Goal: Task Accomplishment & Management: Complete application form

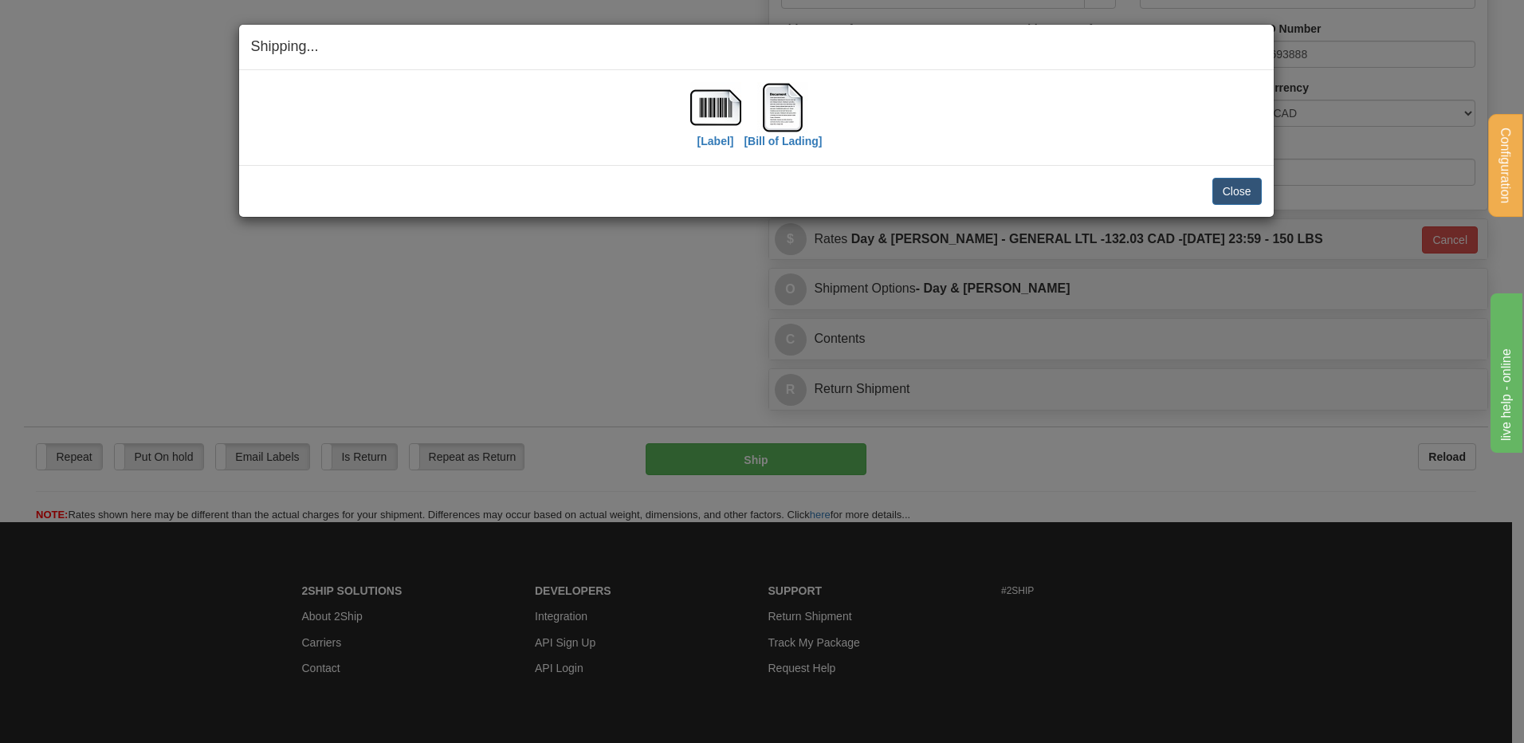
scroll to position [957, 0]
click at [1225, 201] on button "Close" at bounding box center [1237, 191] width 49 height 27
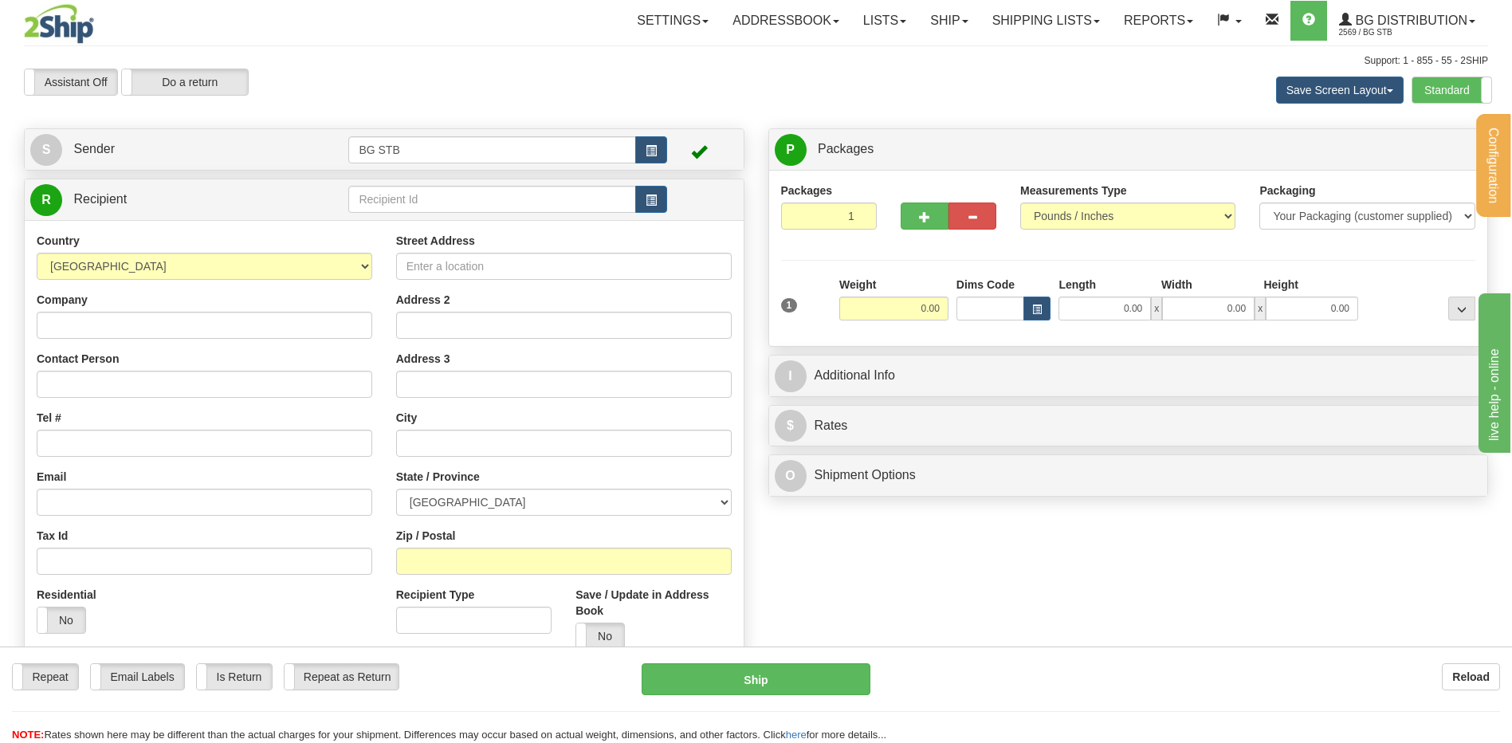
click at [446, 183] on div "R Recipient" at bounding box center [384, 427] width 721 height 496
click at [442, 194] on input "text" at bounding box center [491, 199] width 287 height 27
click at [424, 193] on input "text" at bounding box center [491, 199] width 287 height 27
click at [423, 193] on input "text" at bounding box center [491, 199] width 287 height 27
type input "4121"
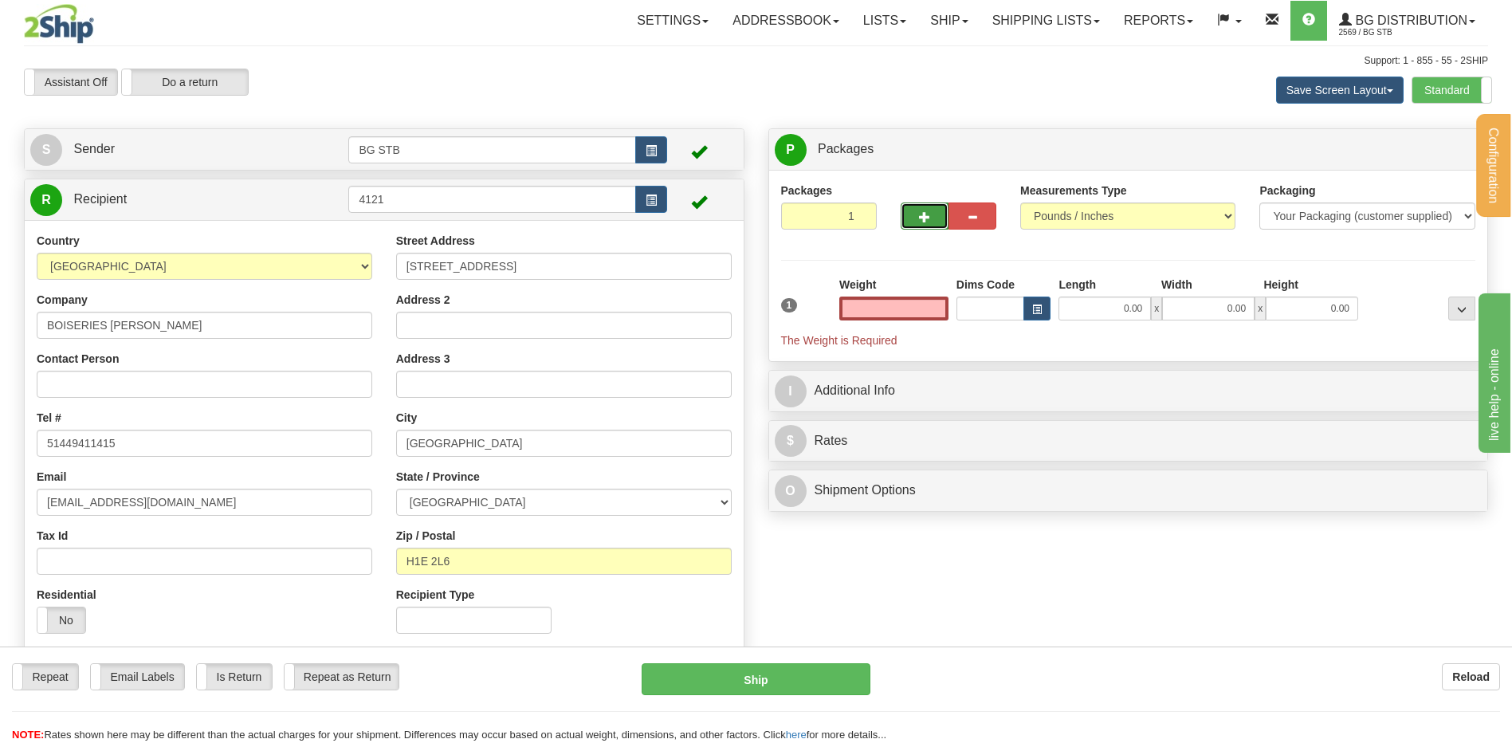
type input "0.00"
click at [921, 214] on span "button" at bounding box center [924, 217] width 11 height 10
type input "4"
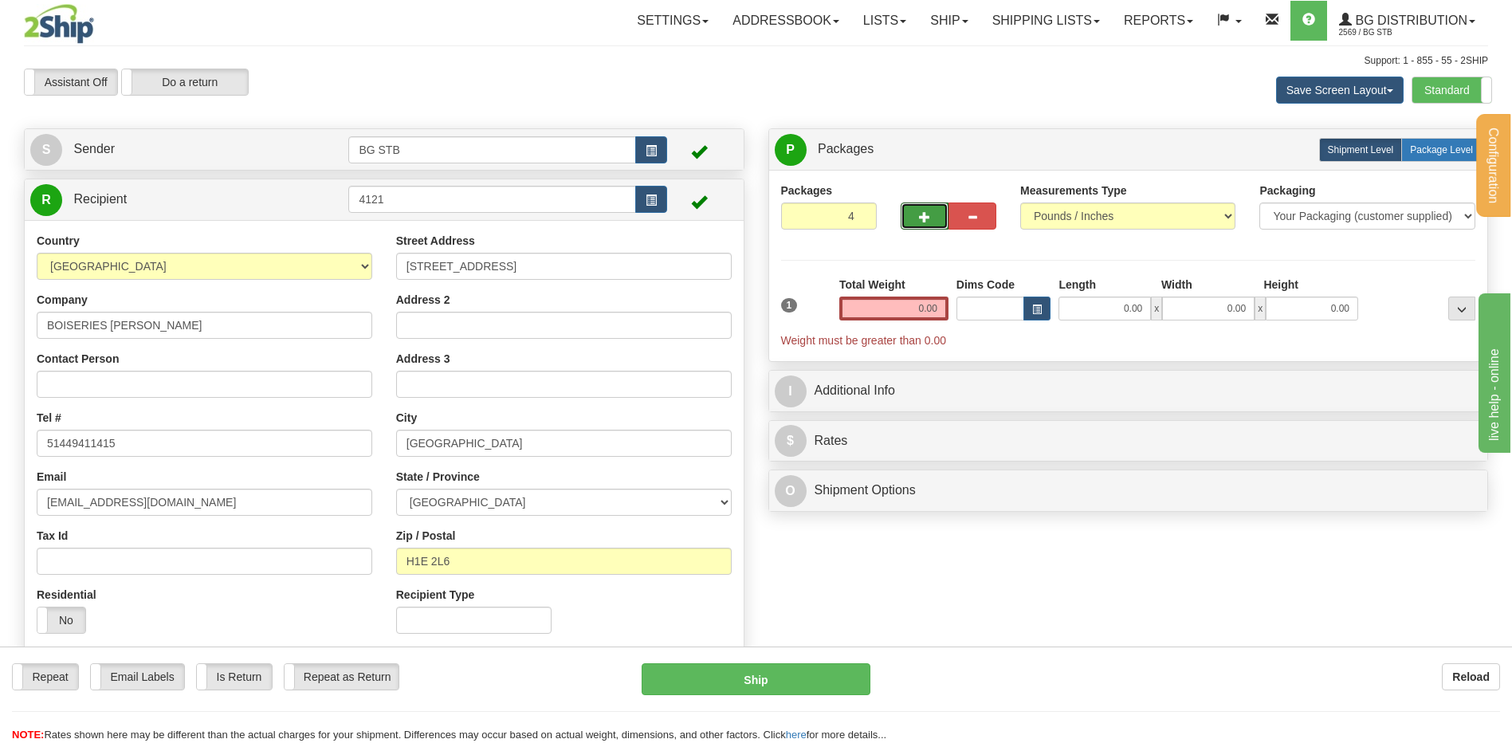
click at [1414, 154] on span "Package Level" at bounding box center [1441, 149] width 63 height 11
radio input "true"
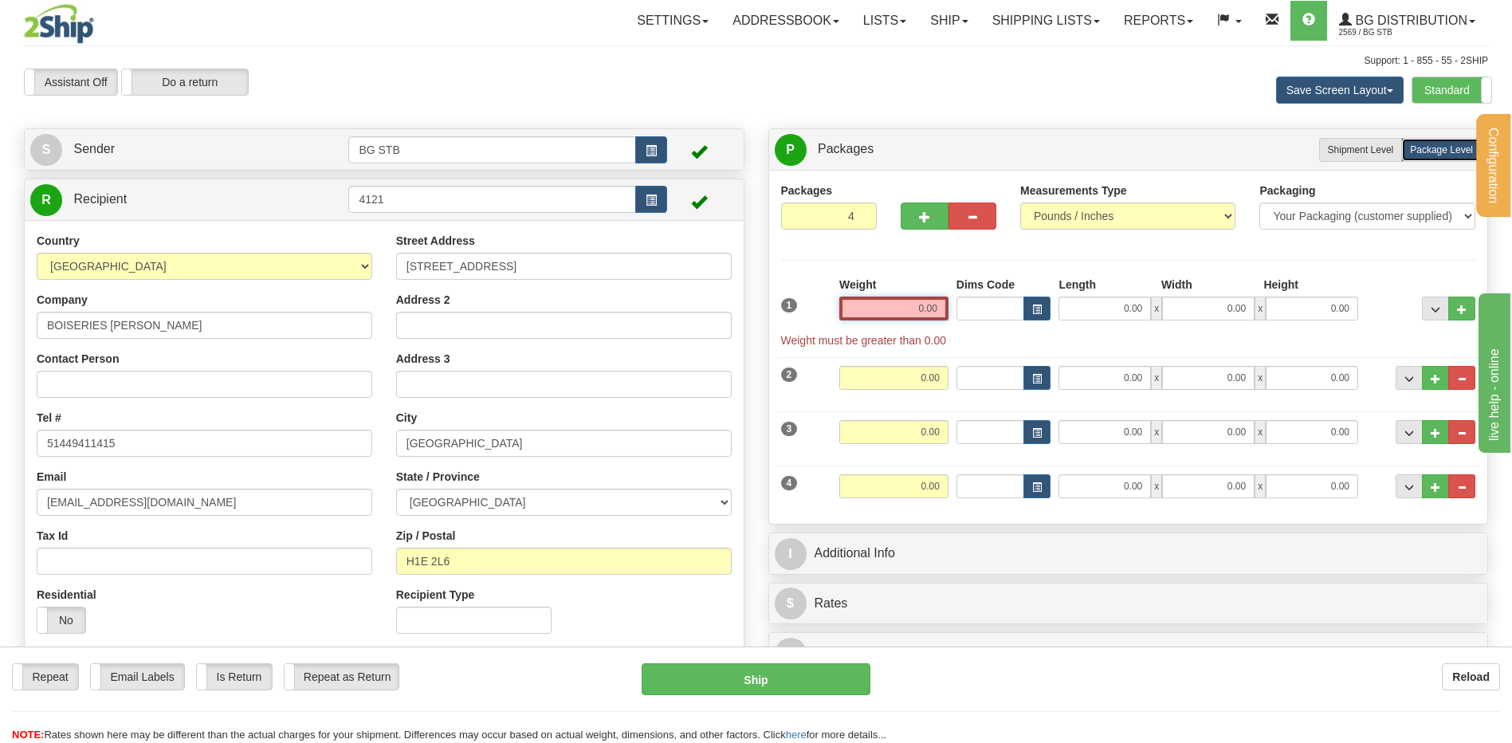
click at [910, 302] on input "0.00" at bounding box center [894, 309] width 109 height 24
type input "30.30"
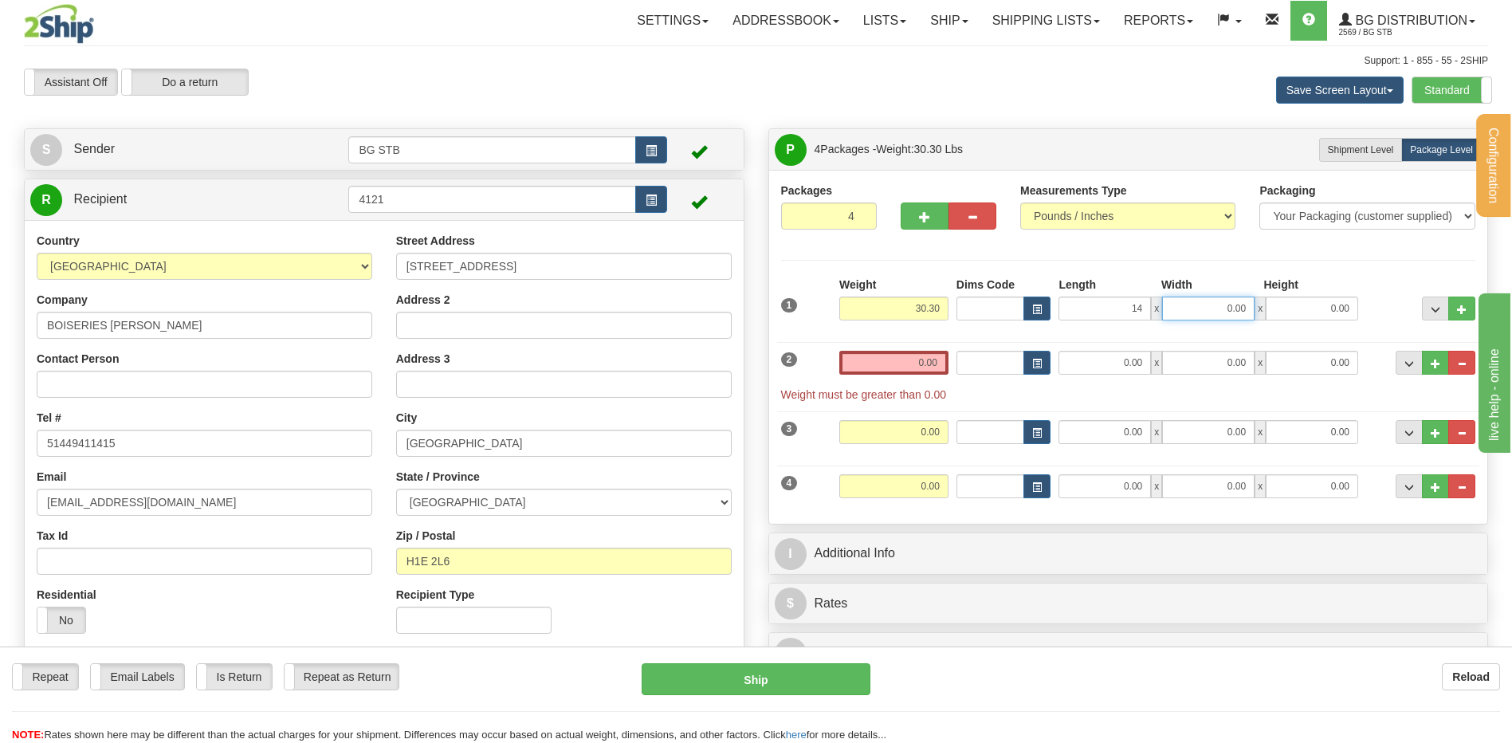
type input "14.00"
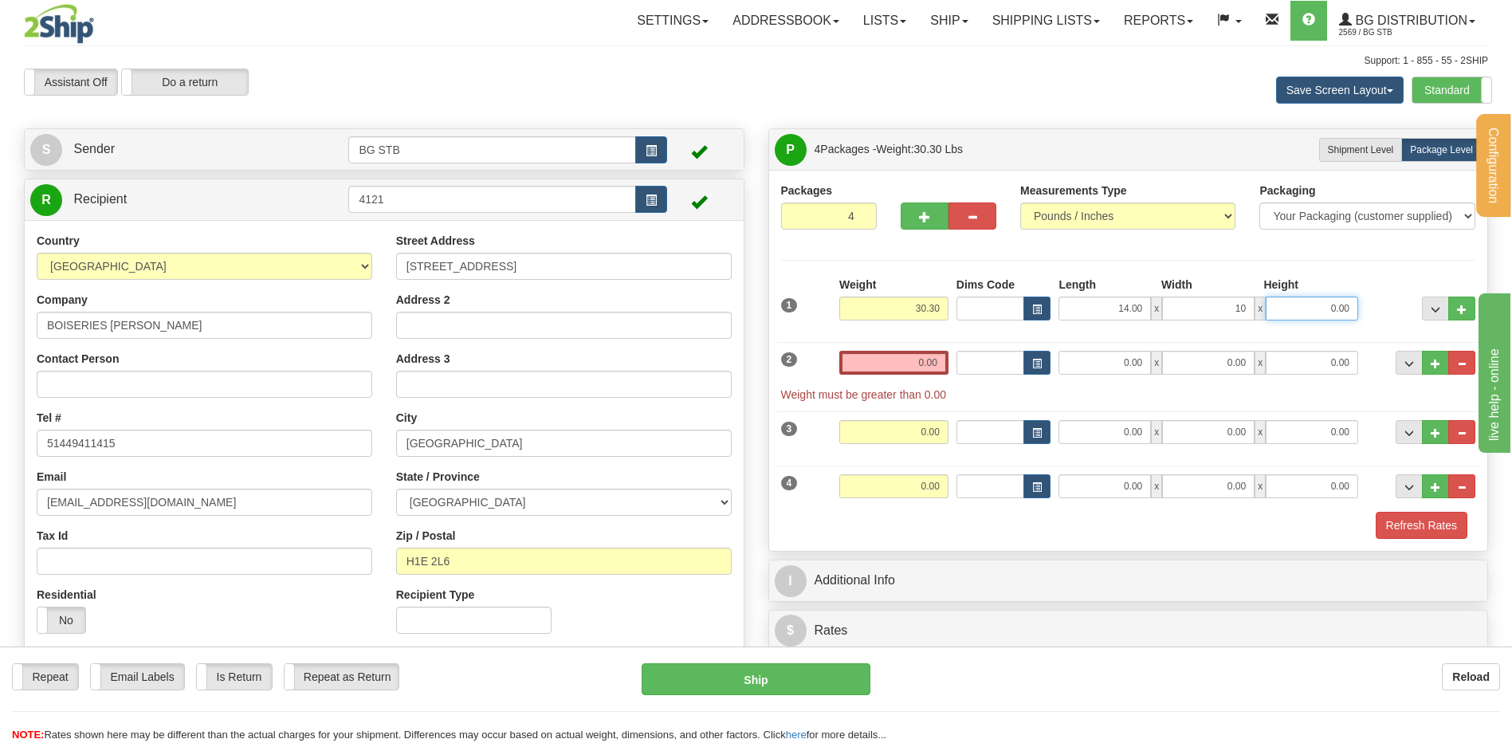
type input "10.00"
type input "8.00"
click at [919, 356] on input "0.00" at bounding box center [894, 363] width 109 height 24
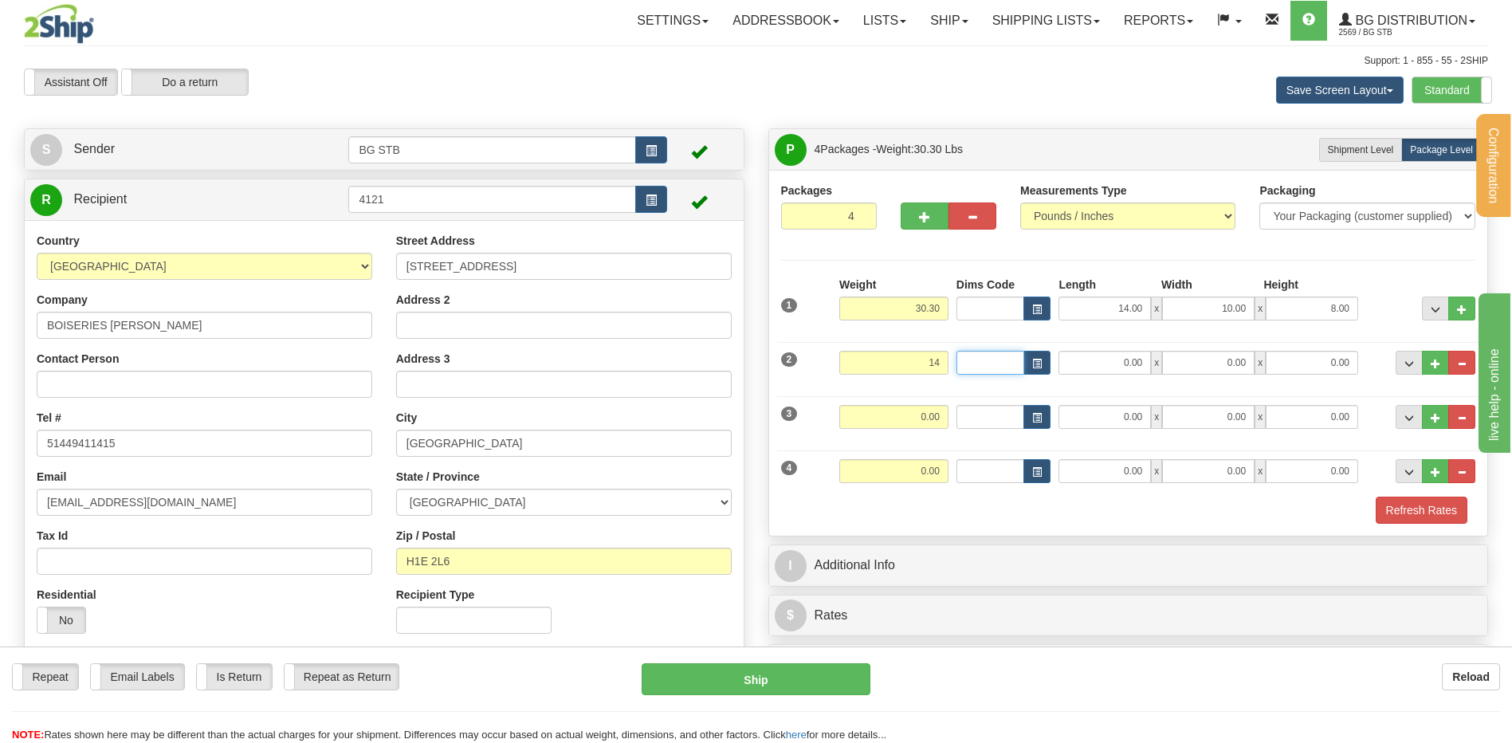
type input "14.00"
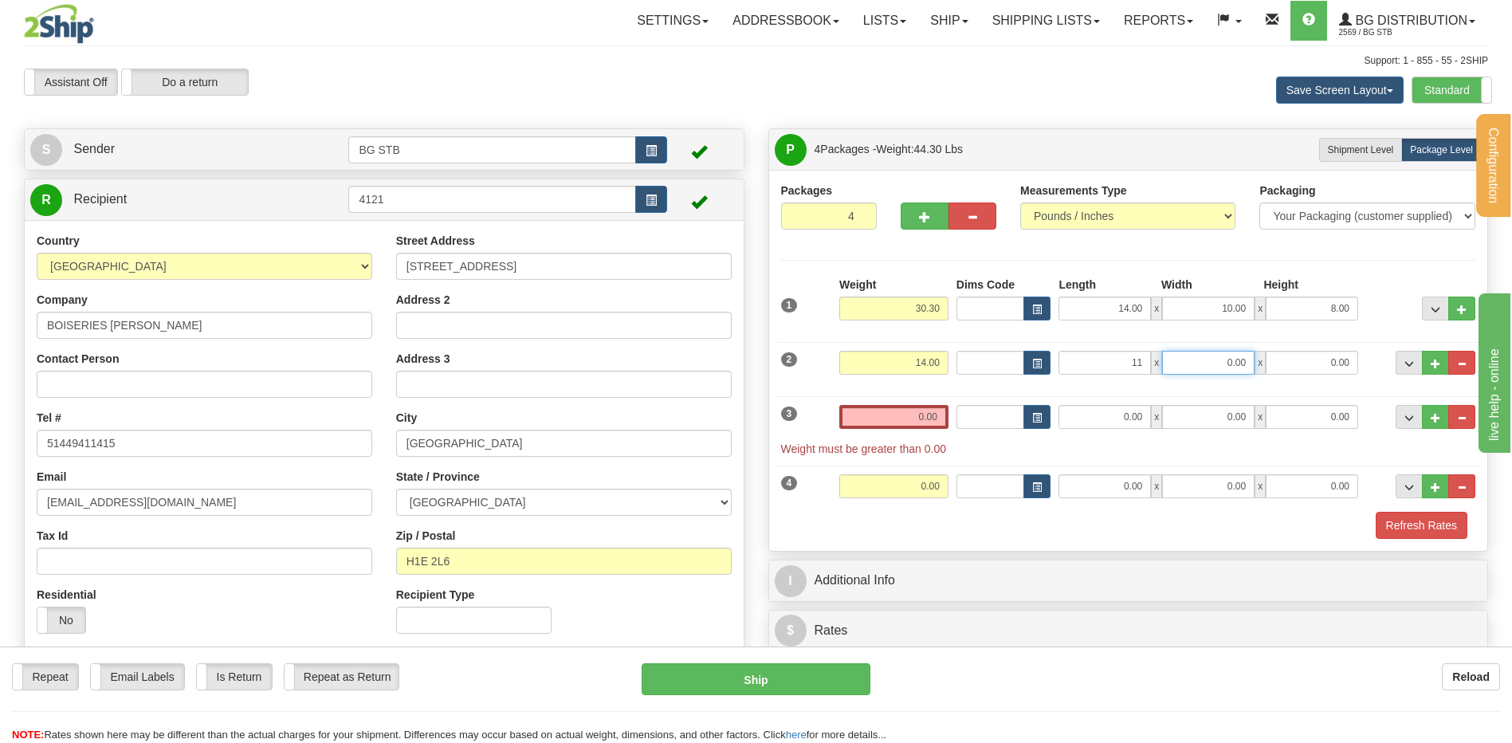
type input "11.00"
type input "8.00"
type input "6.00"
click at [884, 411] on input "0.00" at bounding box center [894, 417] width 109 height 24
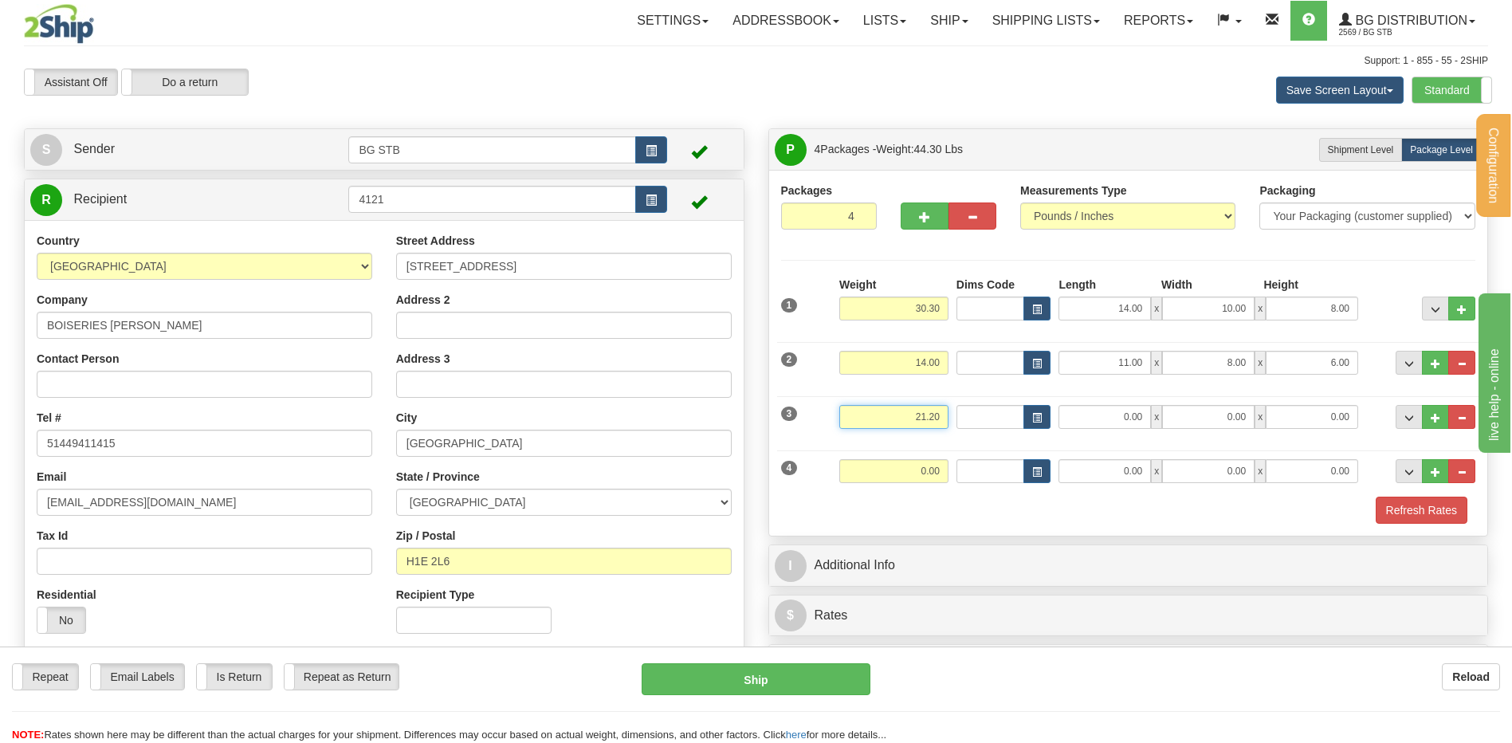
type input "21.20"
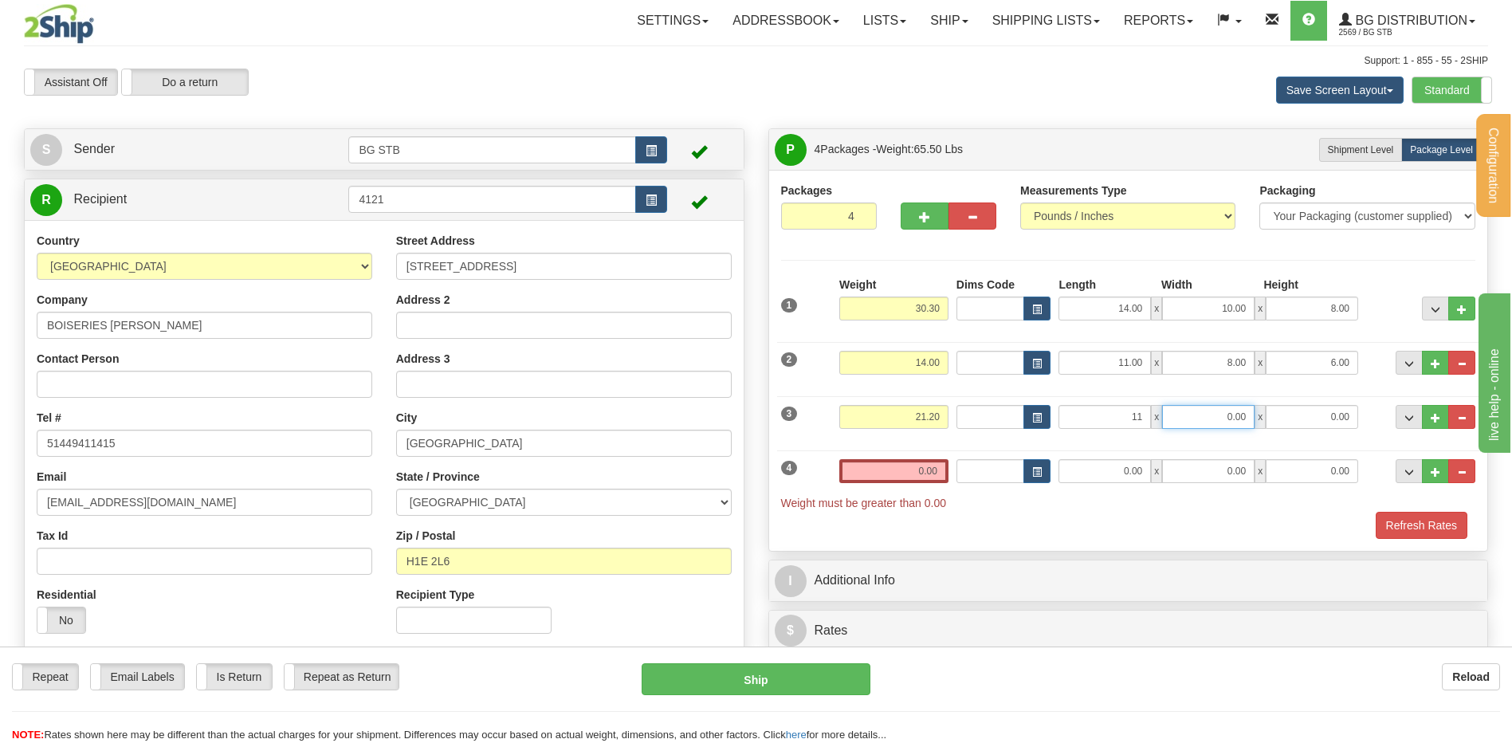
type input "11.00"
type input "8.00"
type input "6.00"
click at [904, 454] on div "4 Weight 0.00 Dims Code Length Width Height" at bounding box center [1128, 476] width 703 height 69
click at [906, 462] on input "0.00" at bounding box center [894, 471] width 109 height 24
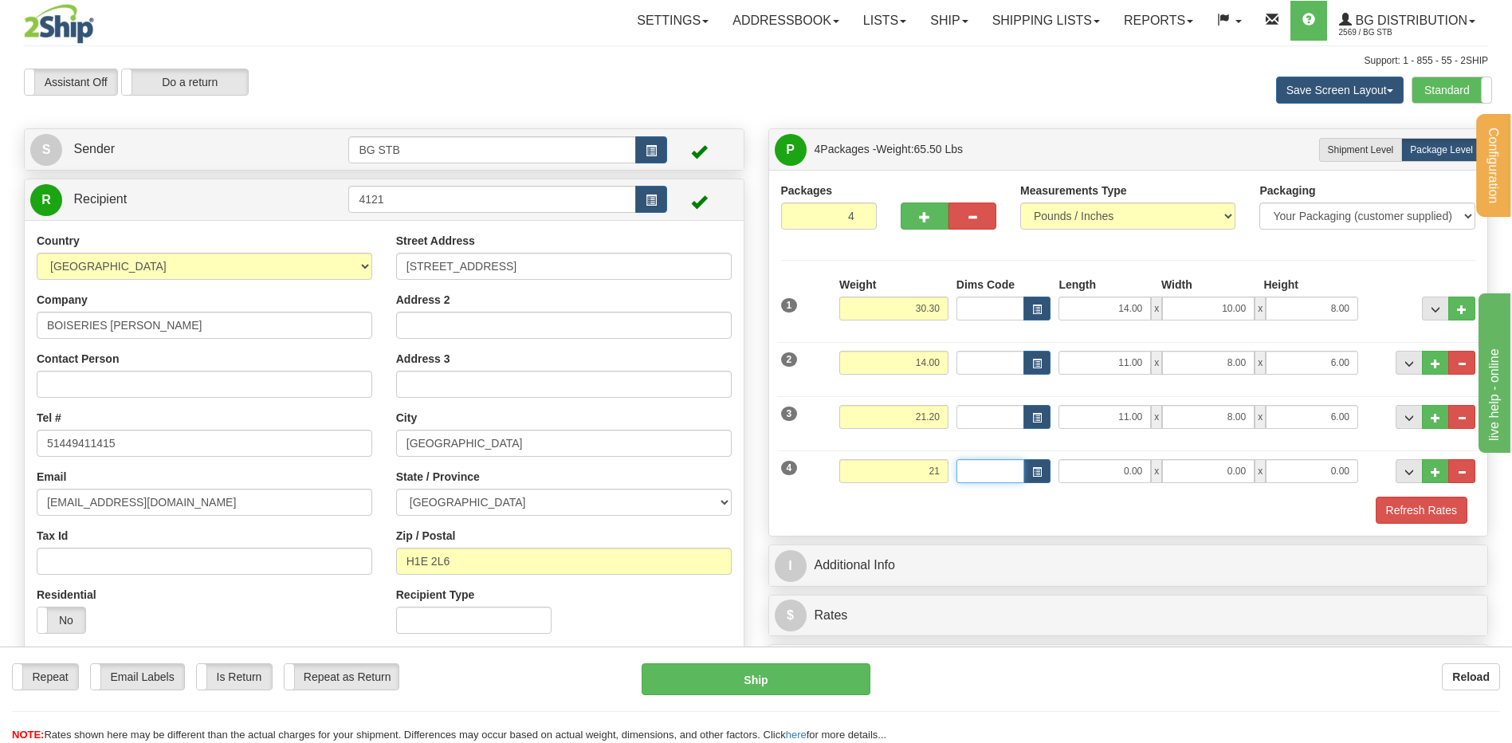
type input "21.00"
type input "."
drag, startPoint x: 865, startPoint y: 450, endPoint x: 888, endPoint y: 459, distance: 24.7
click at [888, 459] on div "4 Weight 21.00 Dims Code Length Width Height" at bounding box center [1128, 468] width 703 height 53
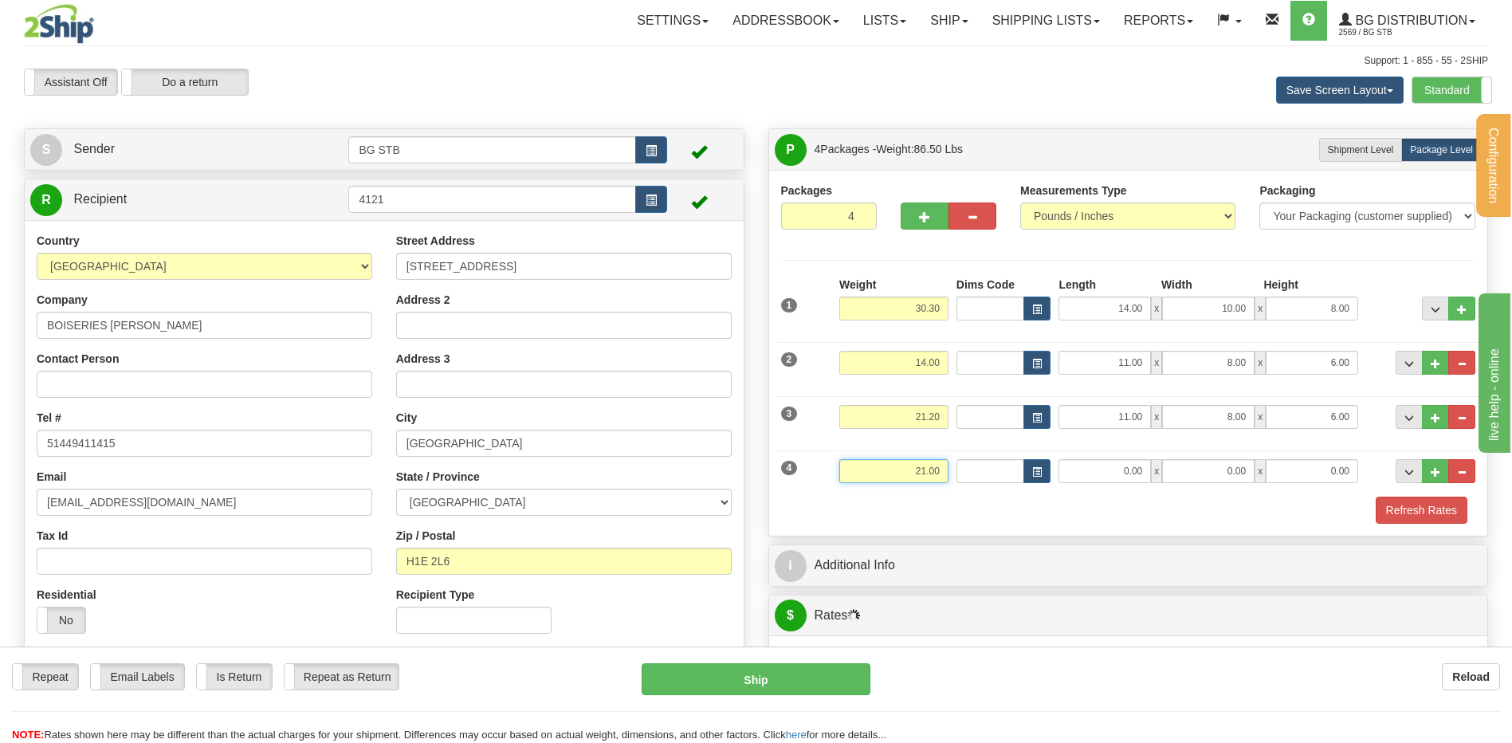
drag, startPoint x: 966, startPoint y: 470, endPoint x: 1095, endPoint y: 474, distance: 129.2
click at [1095, 474] on div "4 Weight 21.00 Dims Code Length Width Height" at bounding box center [1128, 468] width 703 height 53
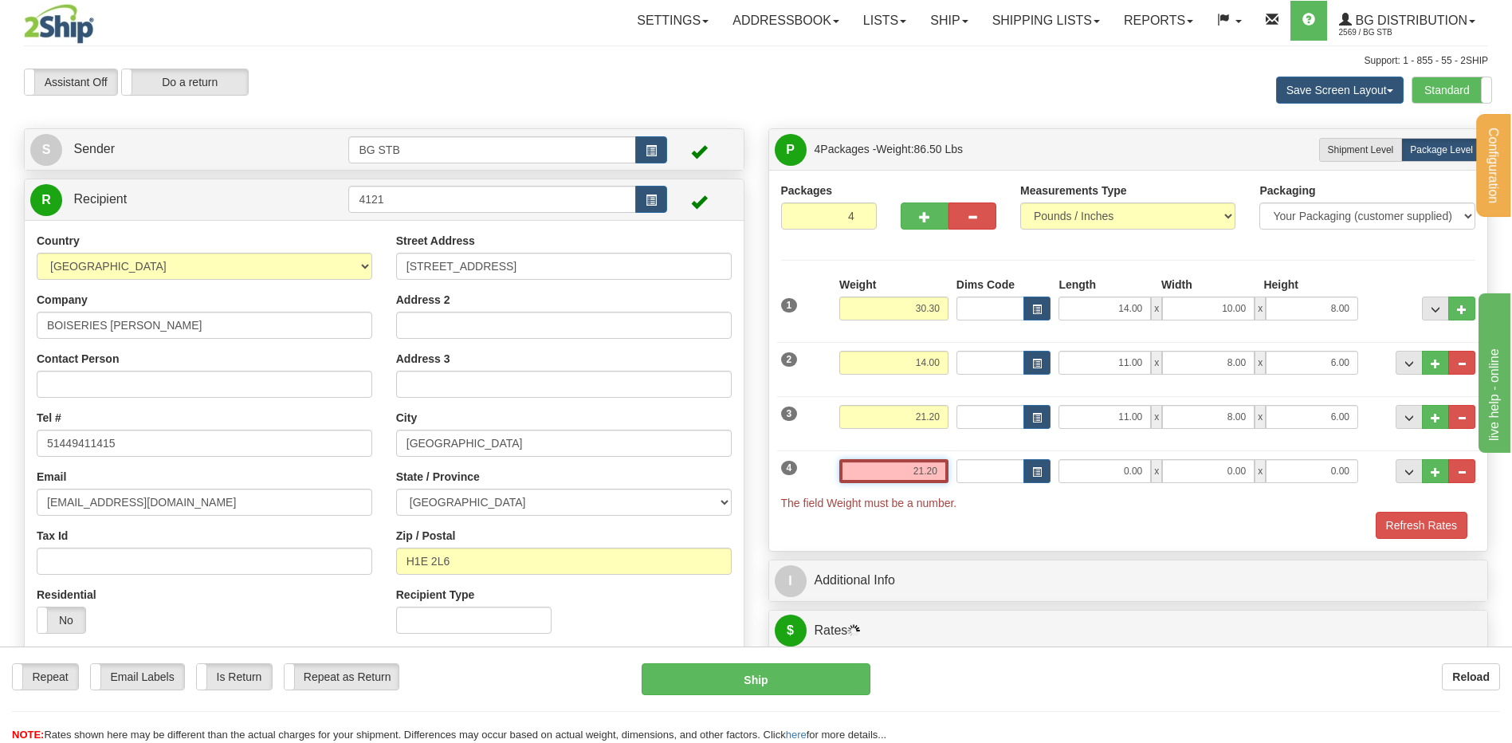
type input "21.20"
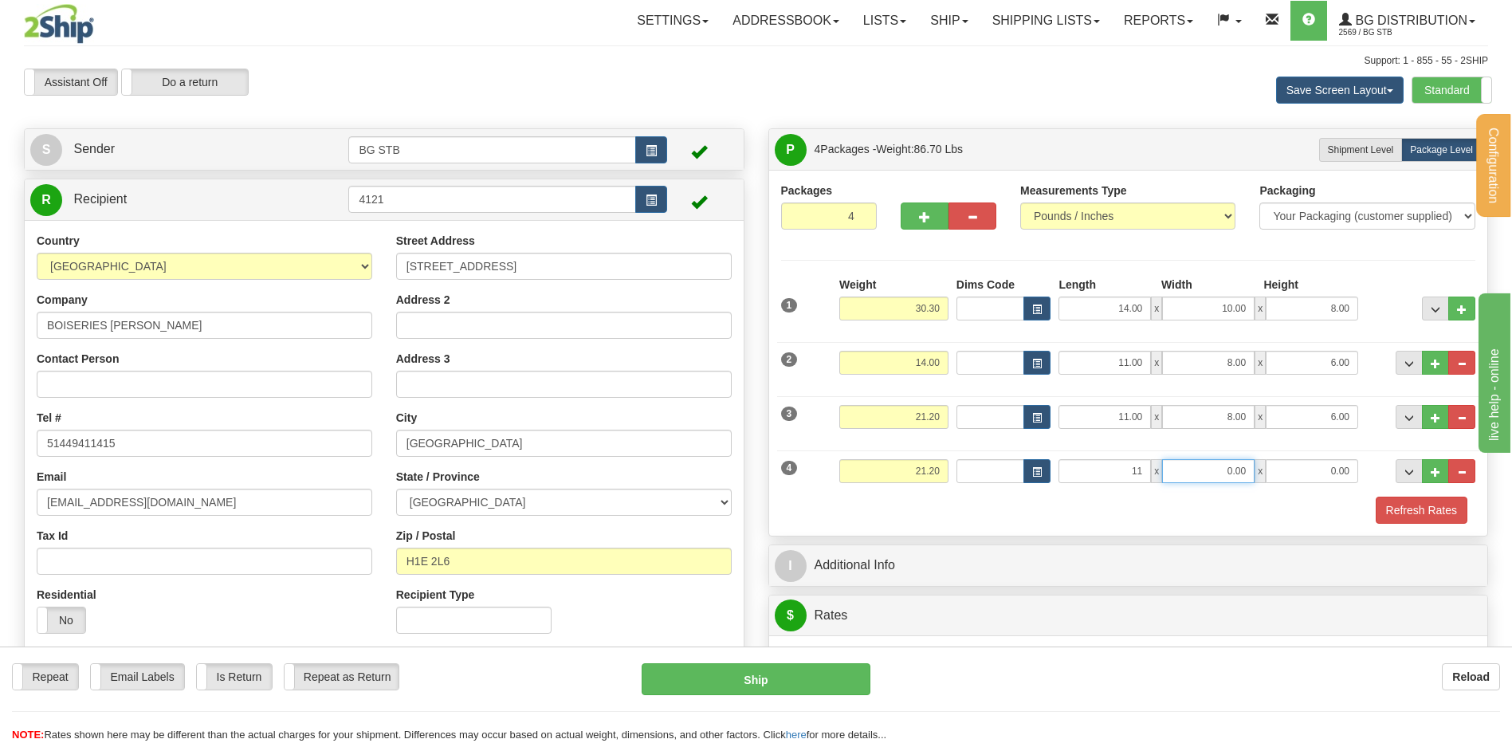
type input "11.00"
type input "8.00"
type input "6.00"
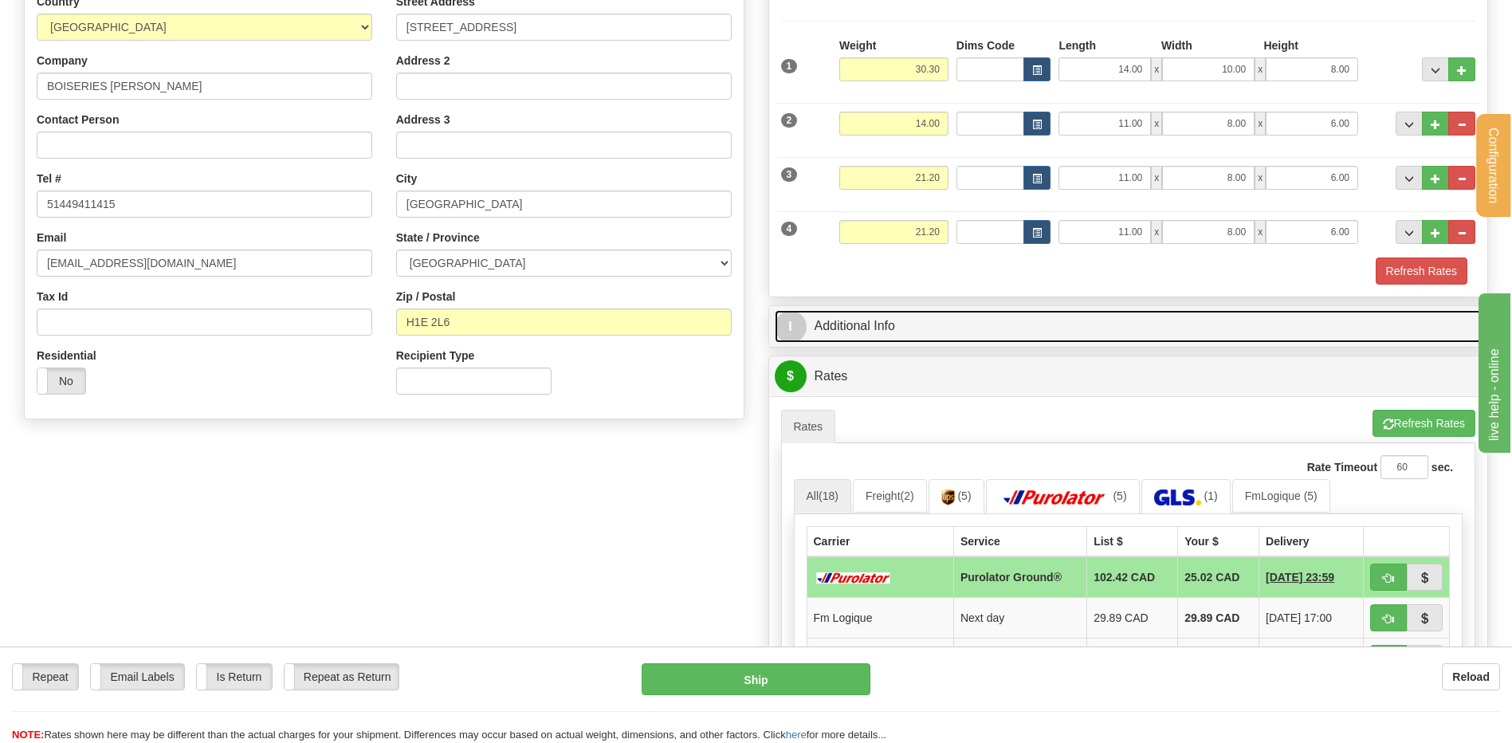
click at [895, 333] on link "I Additional Info" at bounding box center [1129, 326] width 708 height 33
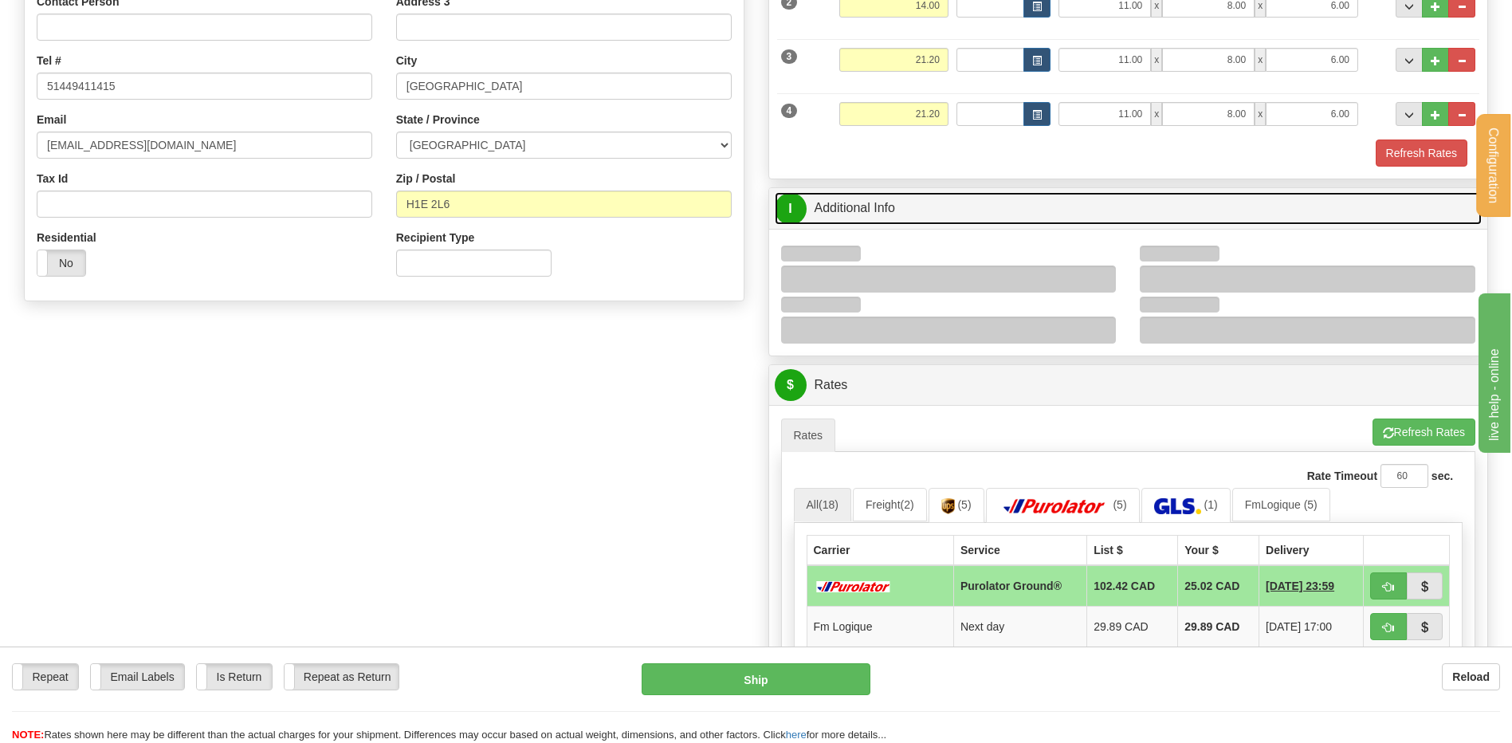
scroll to position [478, 0]
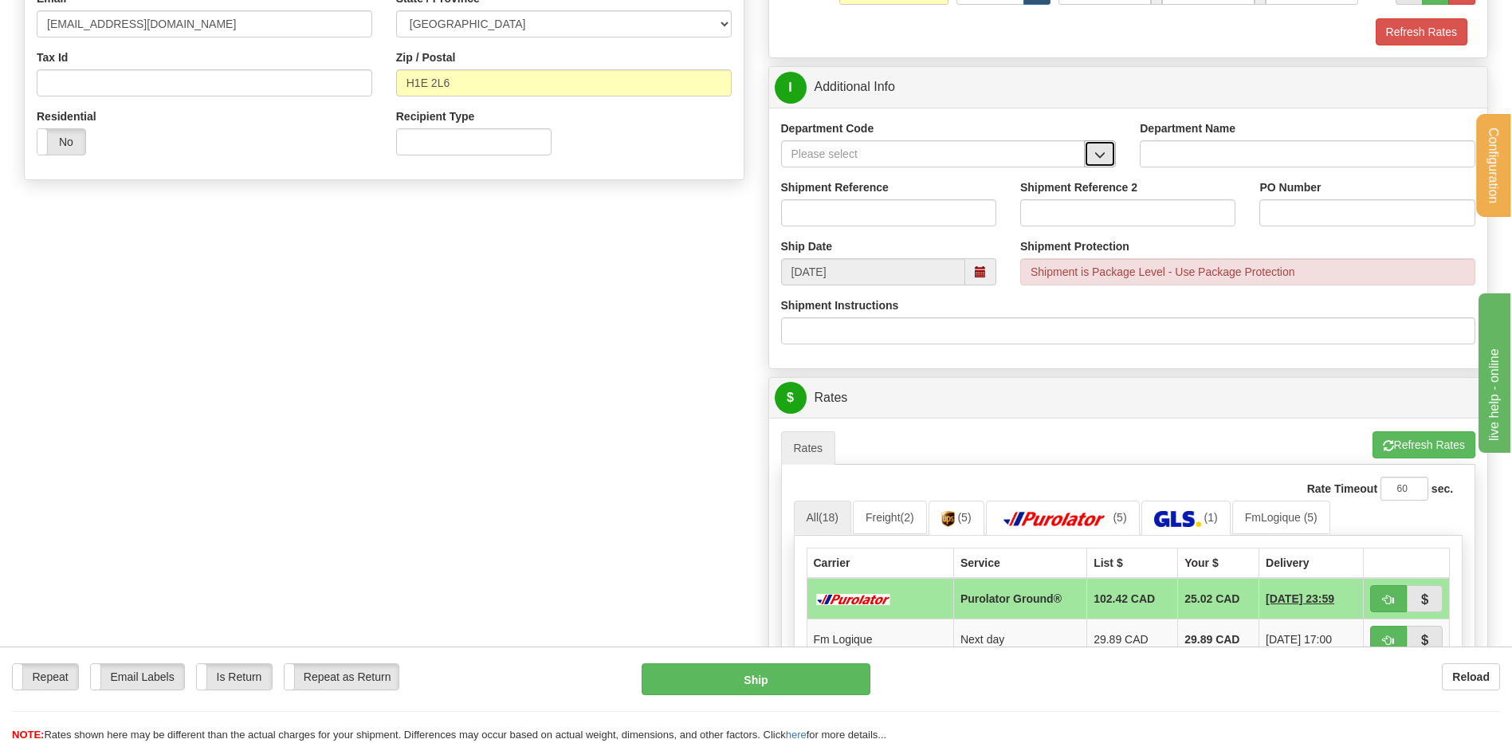
click at [1094, 155] on button "button" at bounding box center [1100, 153] width 32 height 27
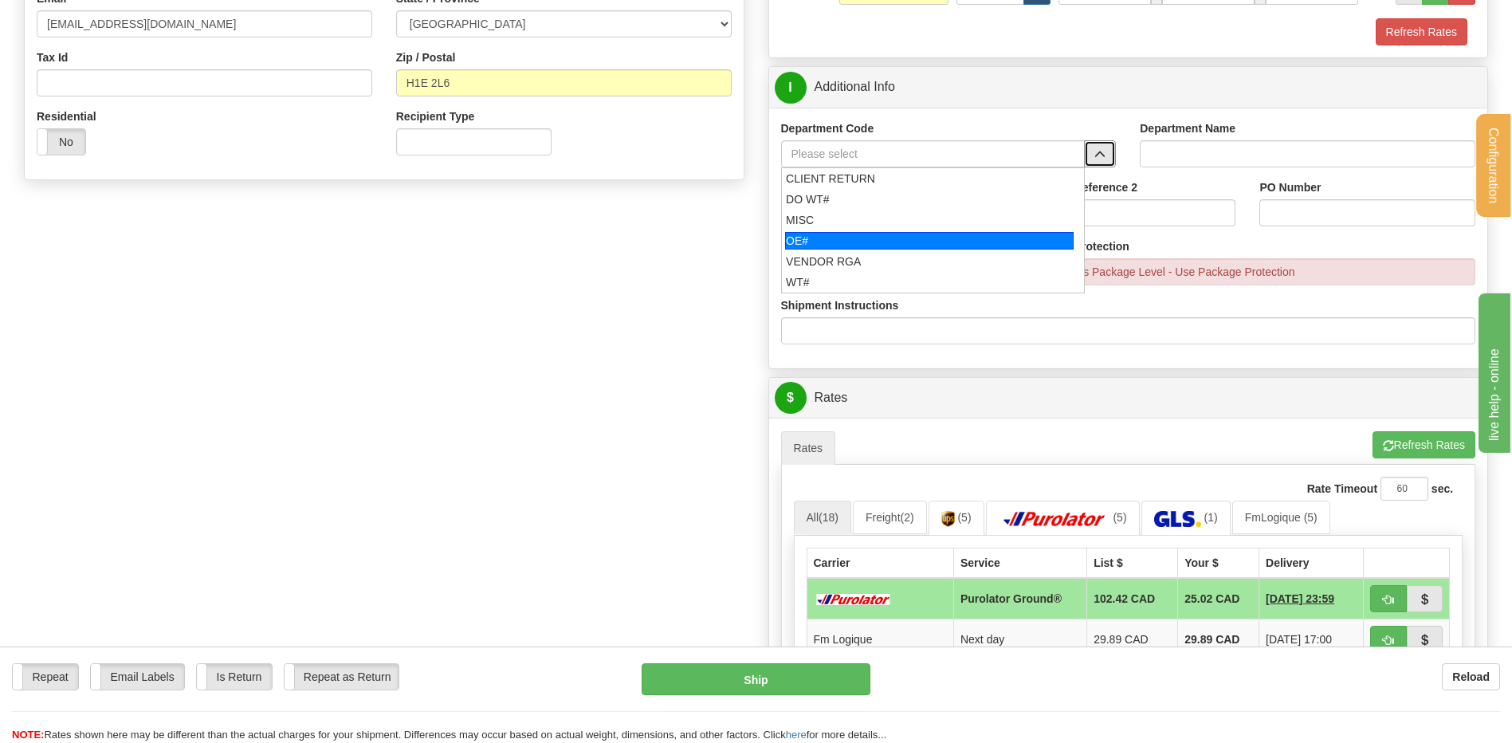
click at [865, 241] on div "OE#" at bounding box center [929, 241] width 289 height 18
type input "OE#"
type input "ORDERS"
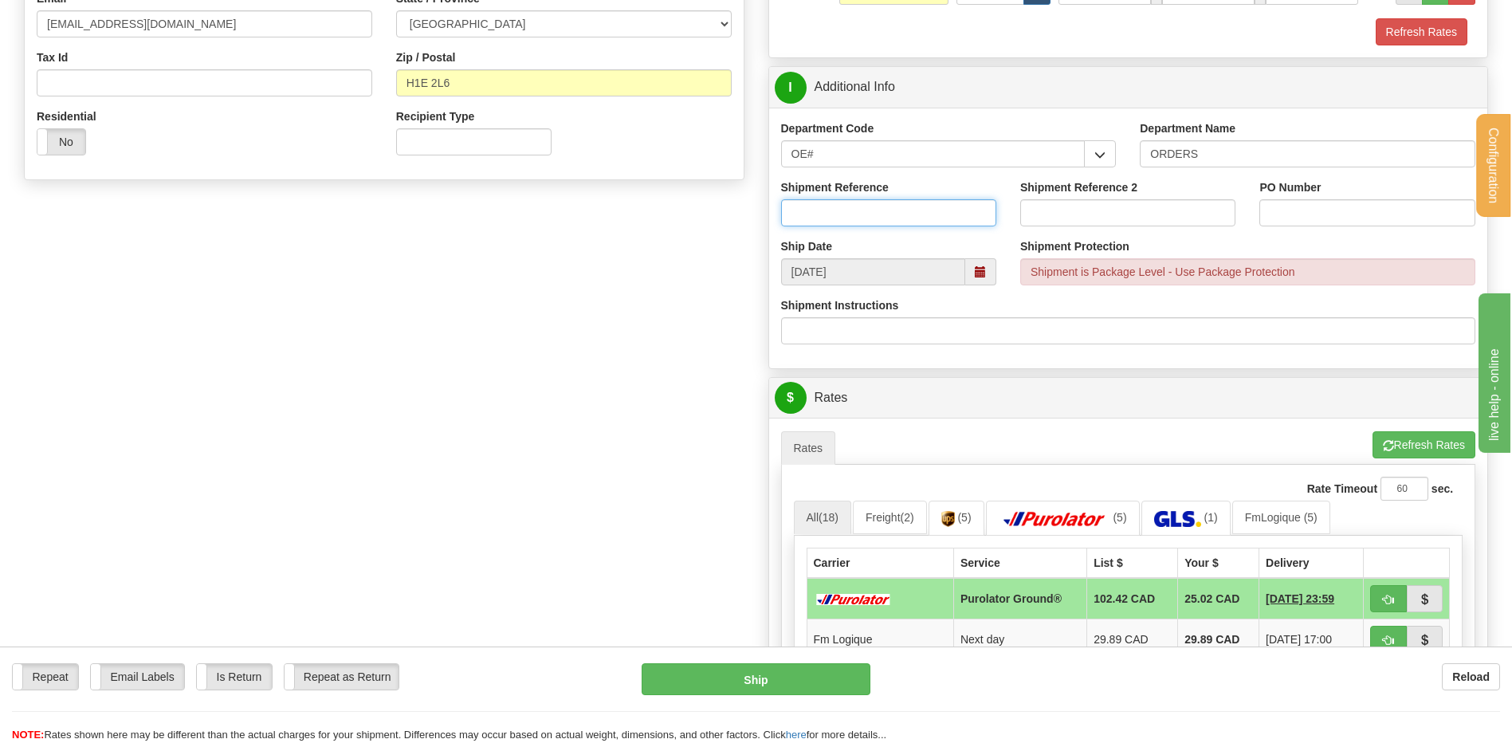
click at [861, 225] on input "Shipment Reference" at bounding box center [888, 212] width 215 height 27
type input "80007490-00"
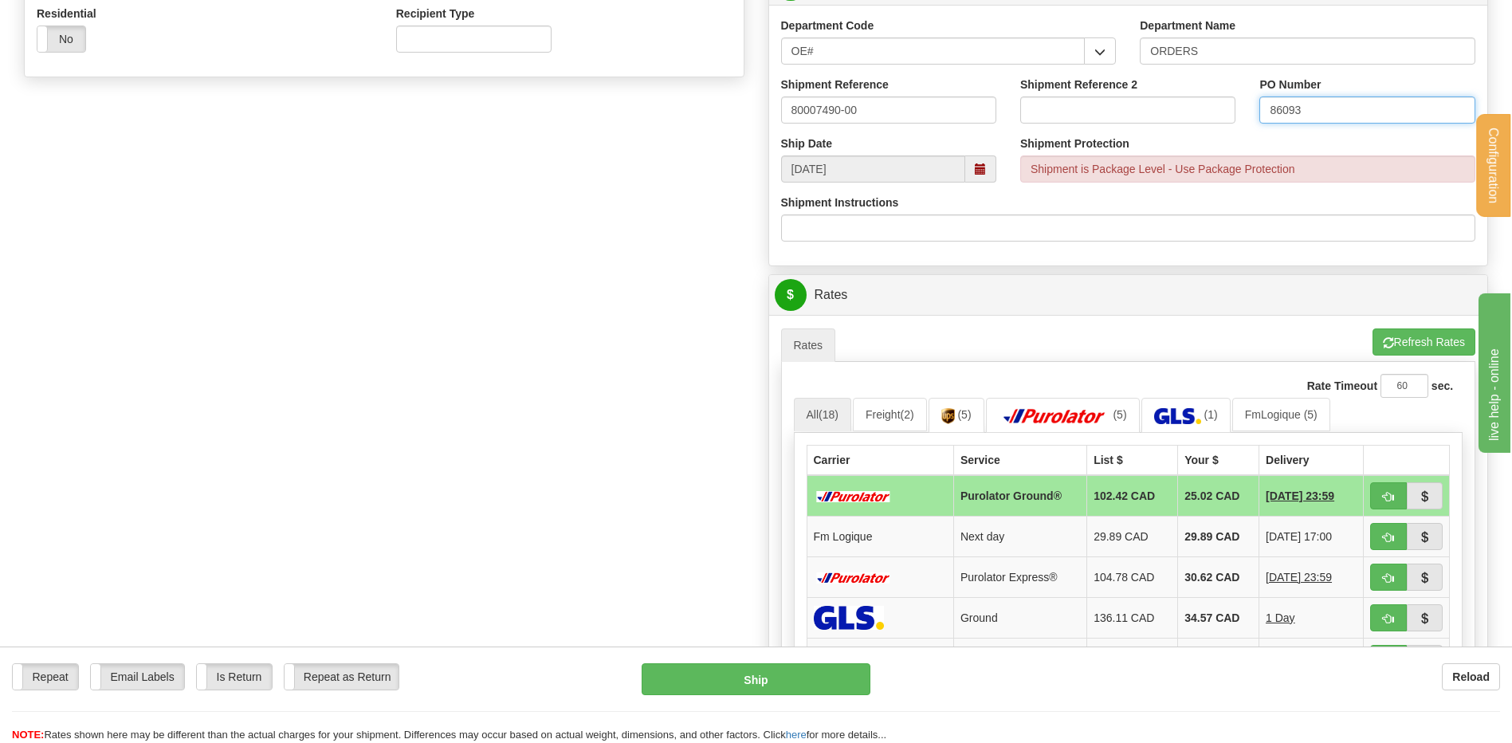
scroll to position [797, 0]
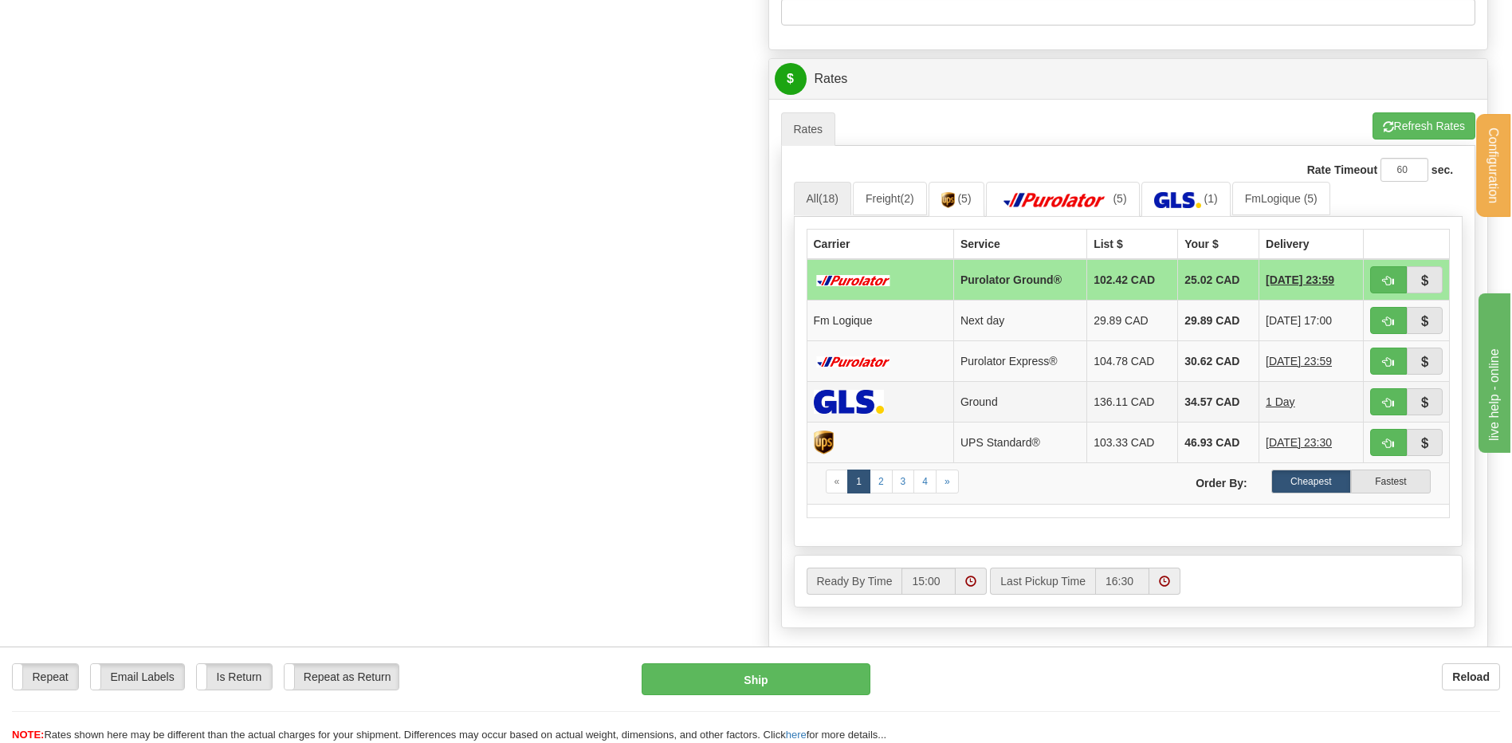
type input "86093"
click at [1376, 320] on button "button" at bounding box center [1389, 320] width 37 height 27
type input "jour"
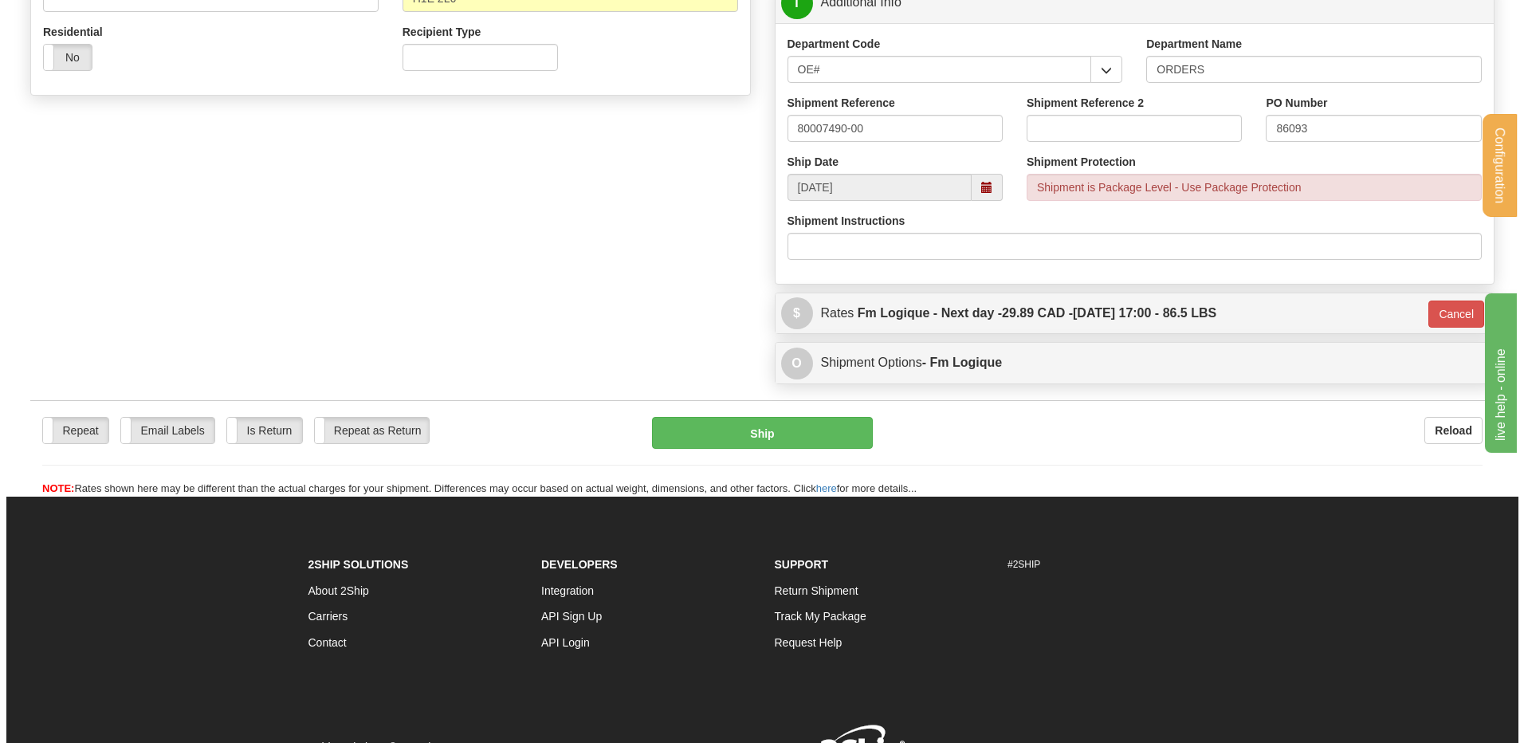
scroll to position [492, 0]
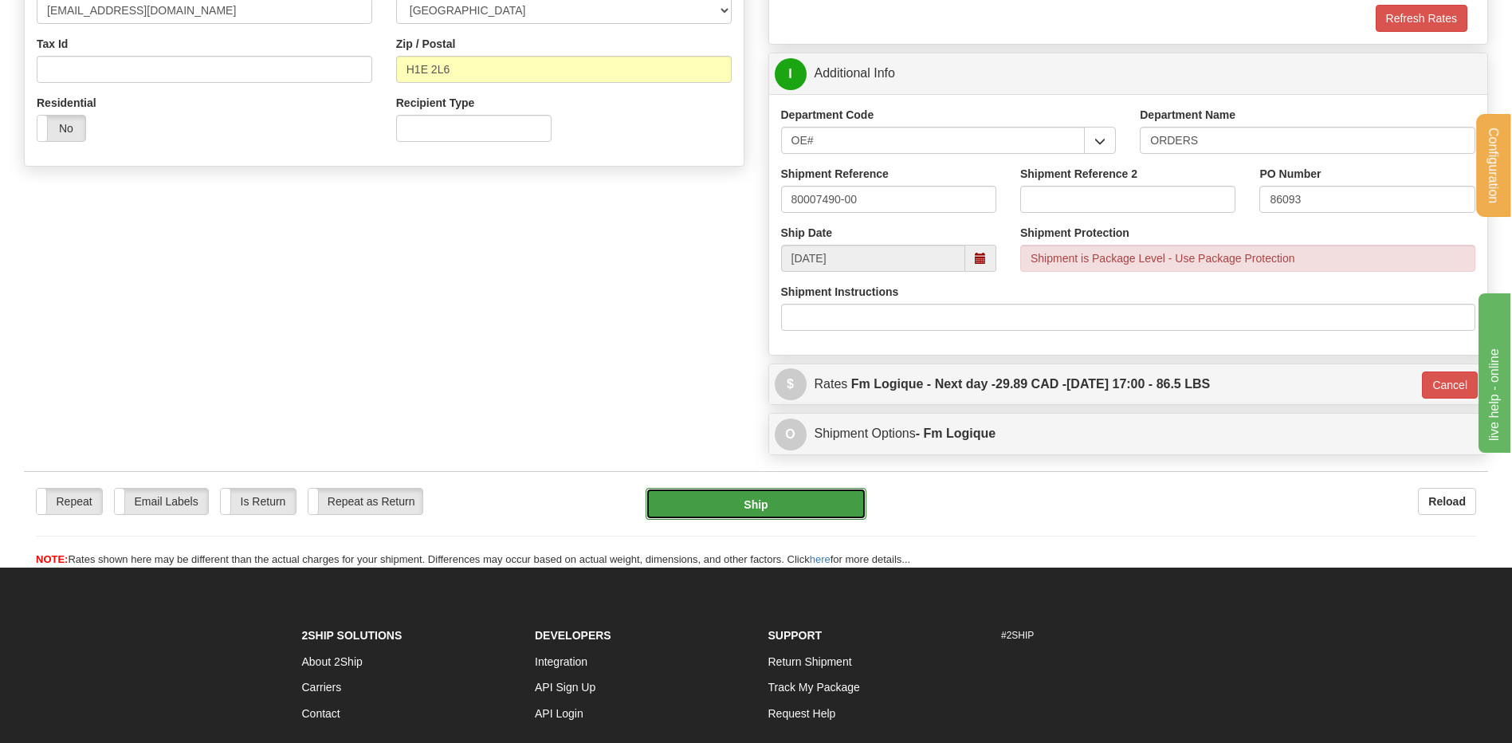
click at [705, 495] on button "Ship" at bounding box center [756, 504] width 220 height 32
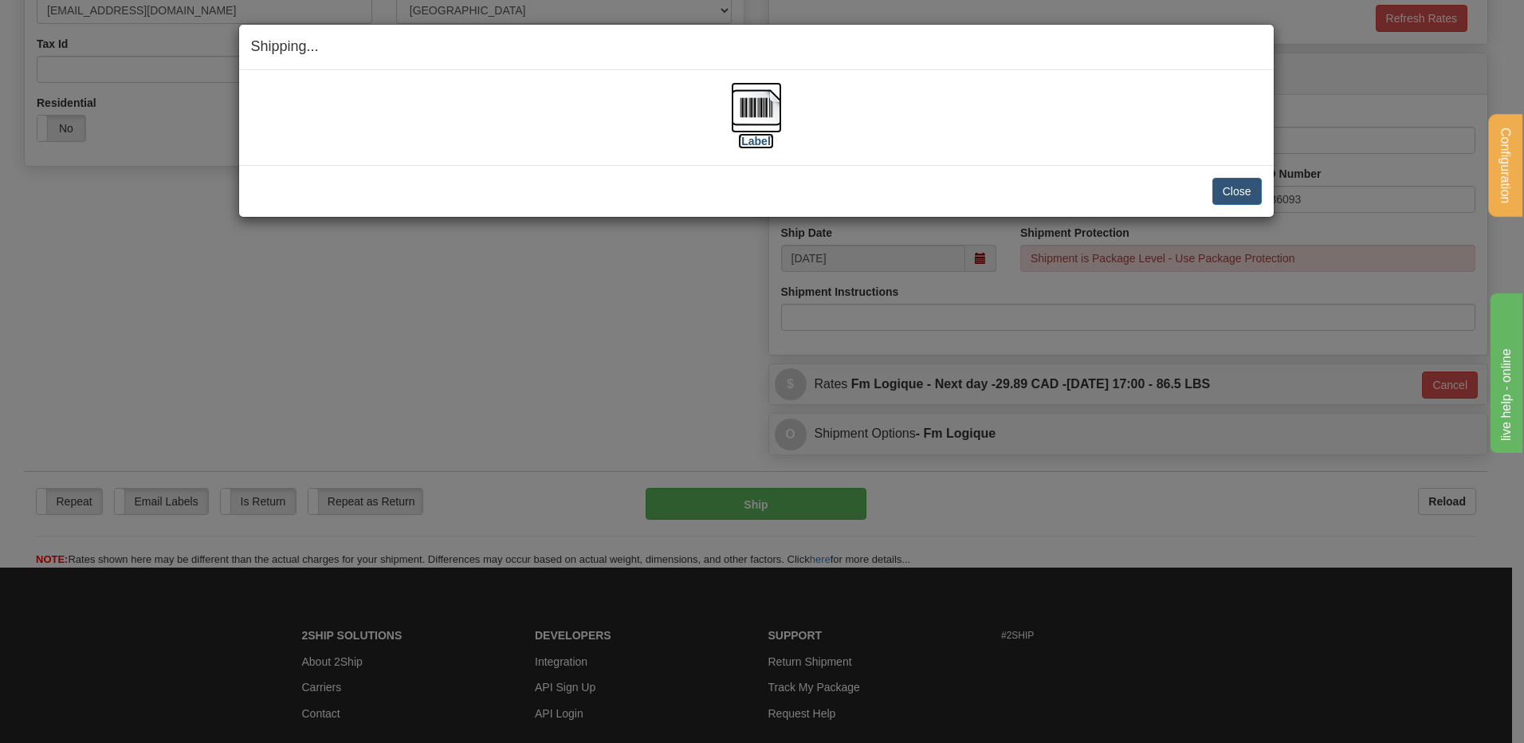
click at [761, 100] on img at bounding box center [756, 107] width 51 height 51
click at [1233, 196] on button "Close" at bounding box center [1237, 191] width 49 height 27
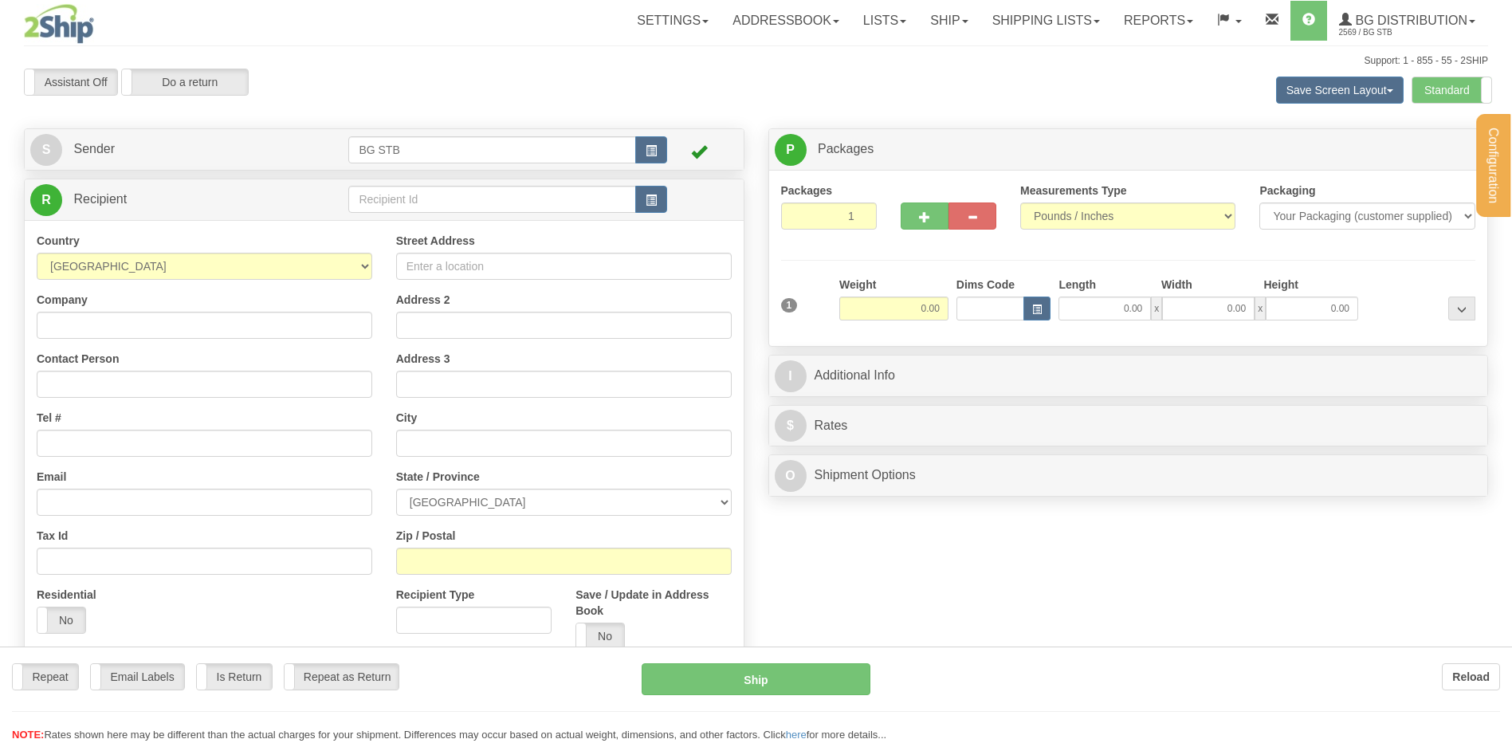
click at [385, 197] on div "Configuration My Configuration Panel Close Configure My Carriers" at bounding box center [756, 382] width 1512 height 764
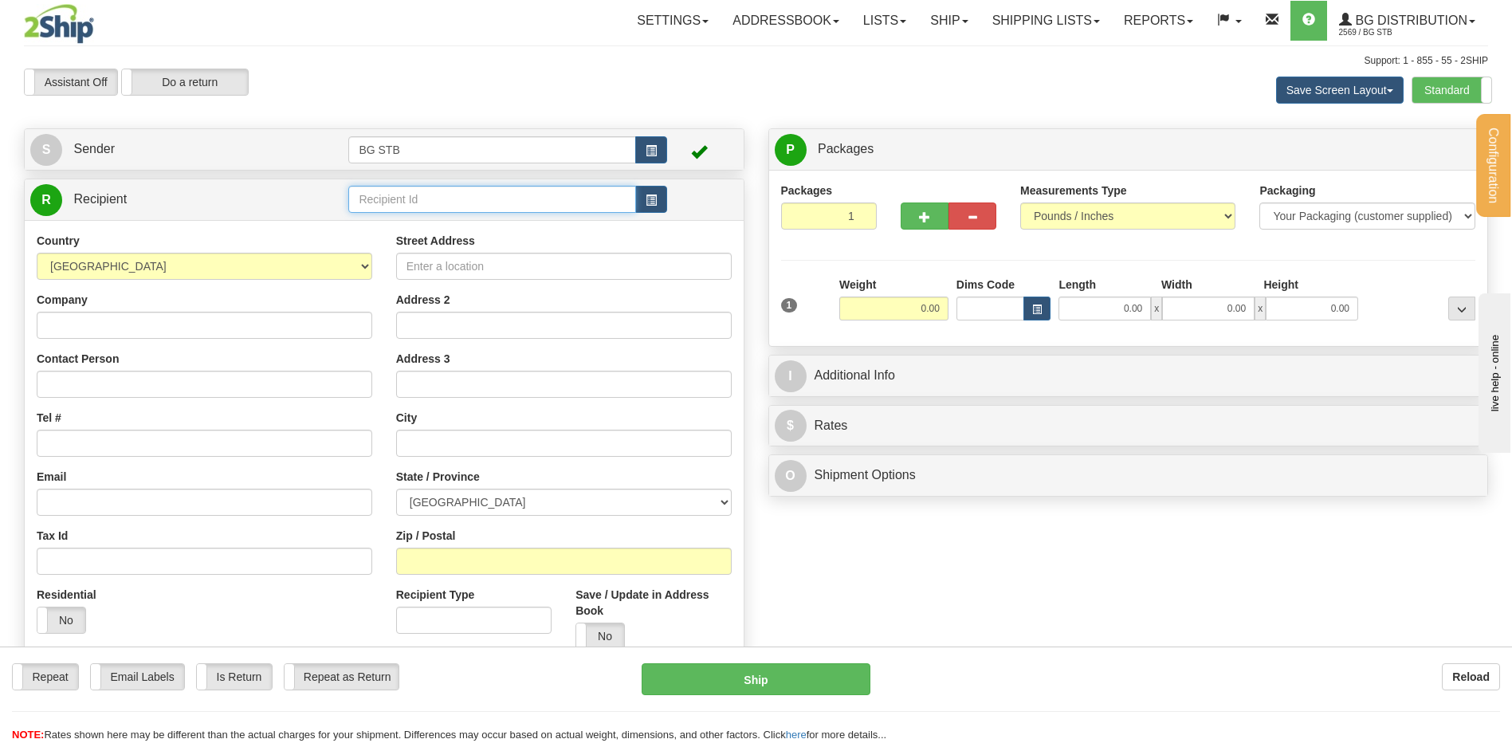
click at [392, 203] on input "text" at bounding box center [491, 199] width 287 height 27
type input "7116"
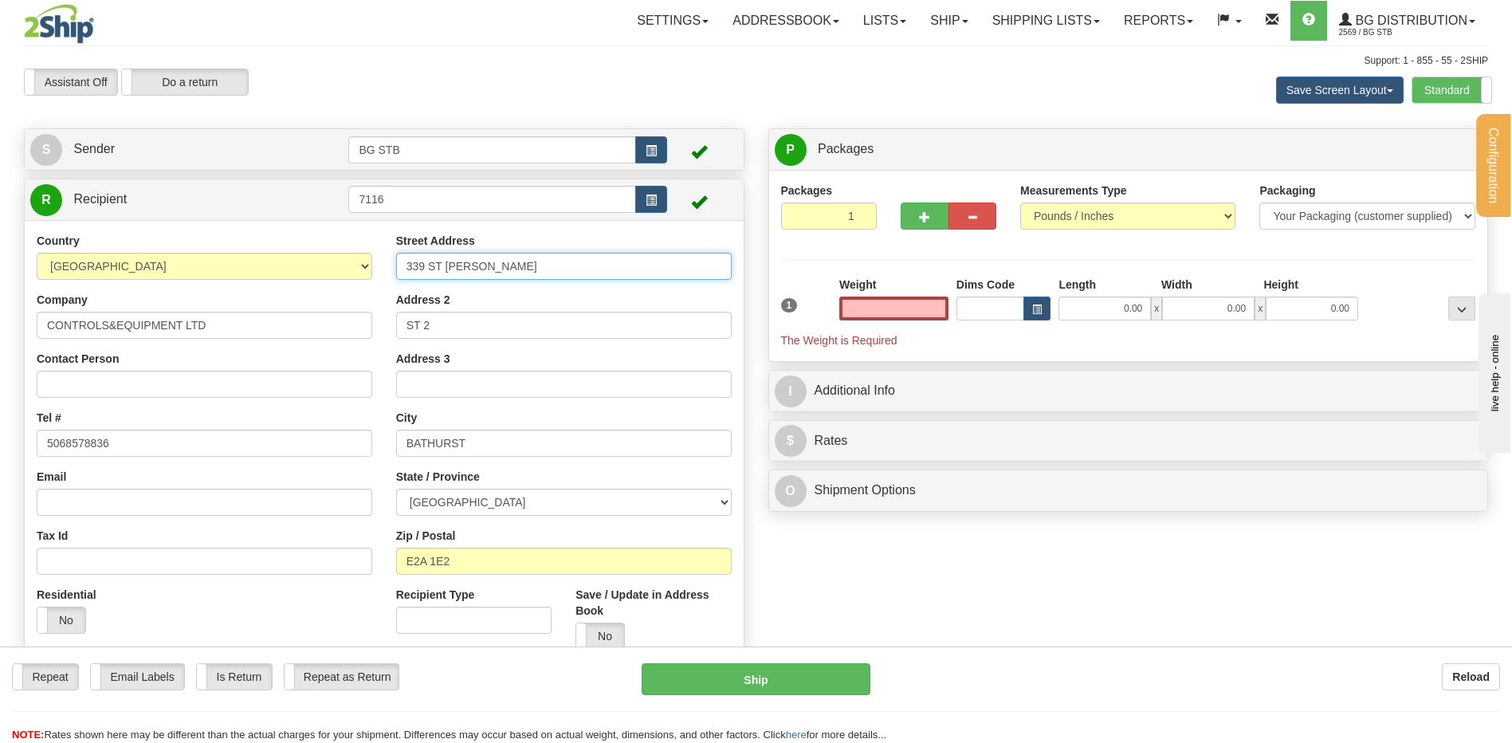
type input "0.00"
drag, startPoint x: 511, startPoint y: 269, endPoint x: 274, endPoint y: 272, distance: 236.8
click at [295, 273] on div "Country AFGHANISTAN ALAND ISLANDS ALBANIA ALGERIA AMERICAN SAMOA ANDORRA ANGOLA…" at bounding box center [384, 447] width 719 height 429
type input "10 THORNHILL DRIVE"
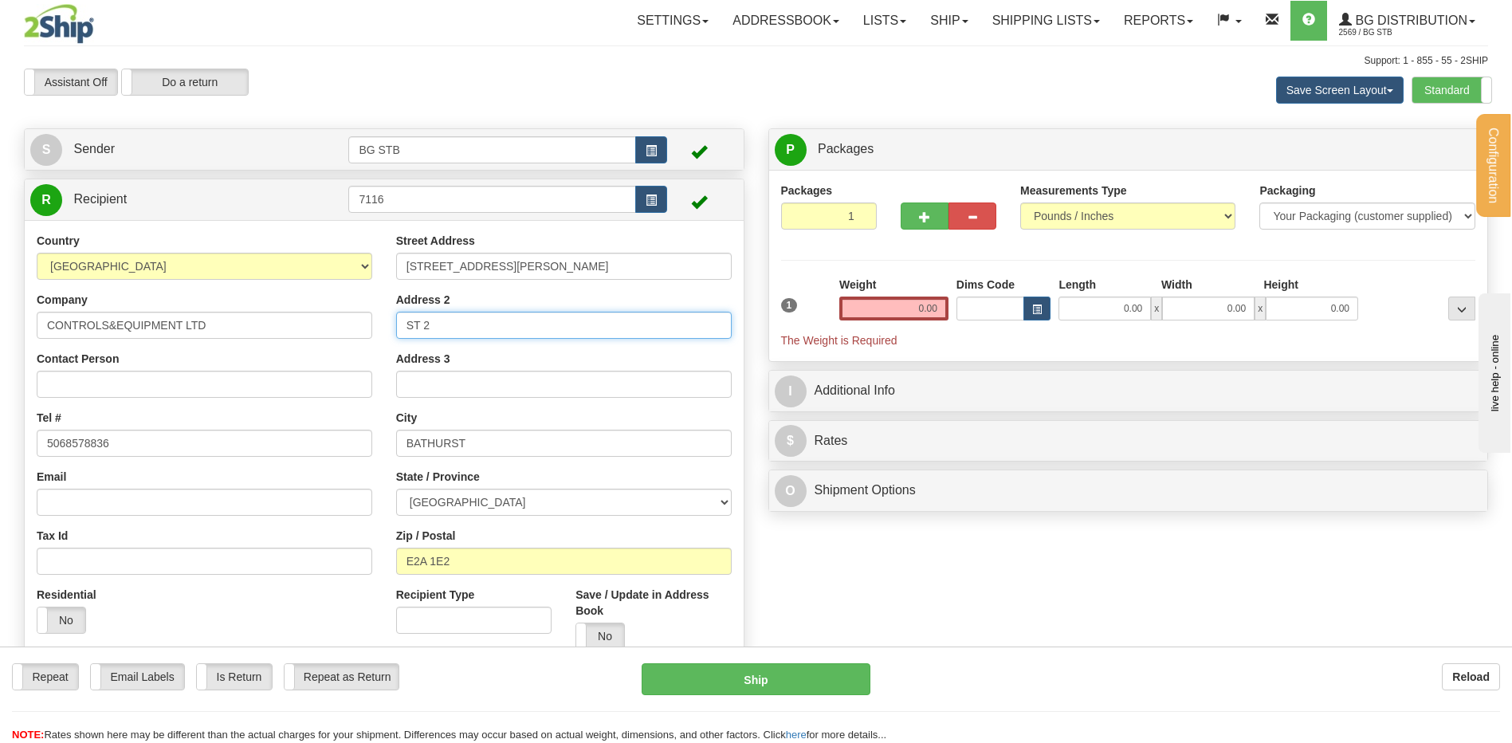
drag, startPoint x: 446, startPoint y: 314, endPoint x: 371, endPoint y: 324, distance: 75.6
click at [371, 324] on div "Country AFGHANISTAN ALAND ISLANDS ALBANIA ALGERIA AMERICAN SAMOA ANDORRA ANGOLA…" at bounding box center [384, 447] width 719 height 429
type input "UNIT 5"
click at [360, 359] on div "Contact Person" at bounding box center [205, 374] width 336 height 47
drag, startPoint x: 507, startPoint y: 444, endPoint x: 334, endPoint y: 448, distance: 173.1
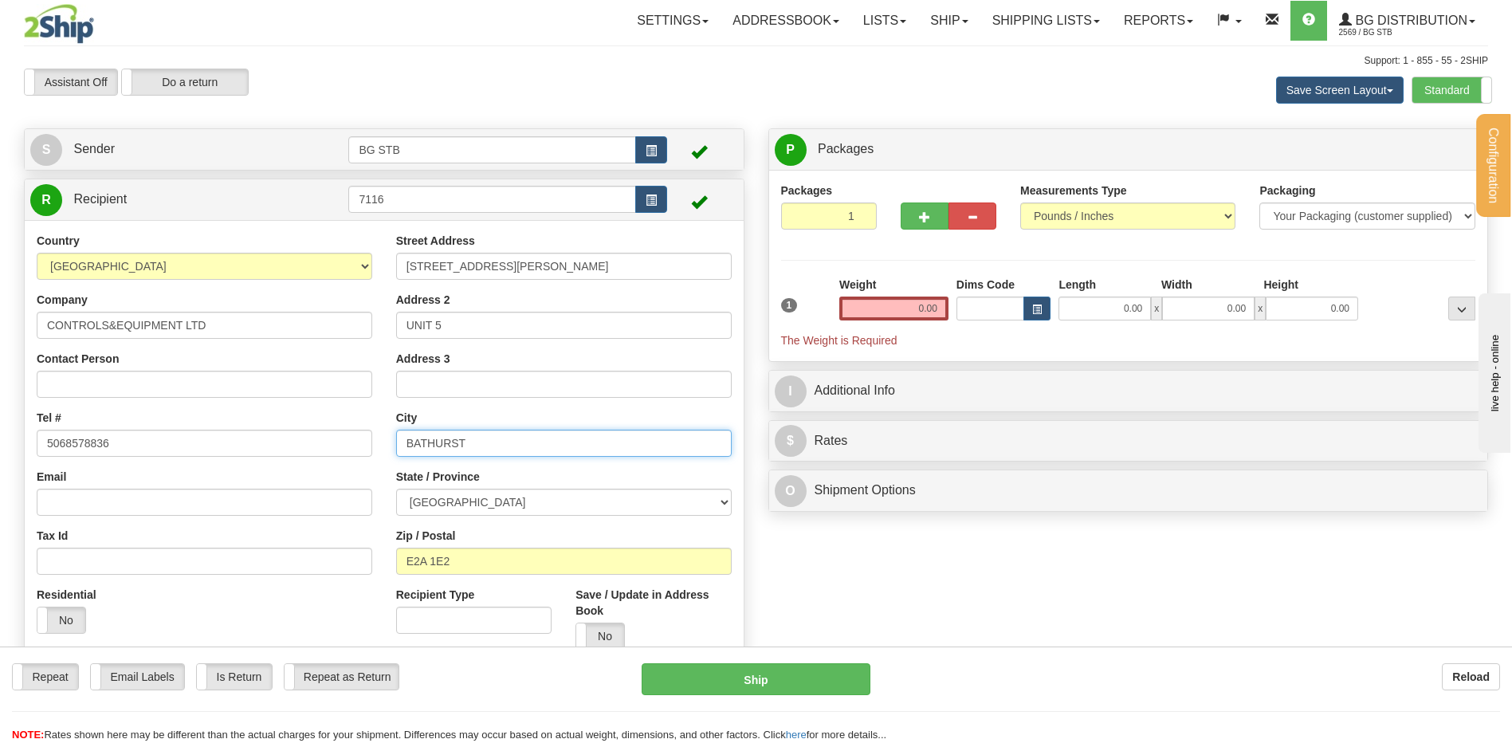
click at [334, 448] on div "Country AFGHANISTAN ALAND ISLANDS ALBANIA ALGERIA AMERICAN SAMOA ANDORRA ANGOLA…" at bounding box center [384, 447] width 719 height 429
type input "DARTHMOUTH"
click at [514, 494] on select "ALBERTA BRITISH COLUMBIA MANITOBA NEW BRUNSWICK NEWFOUNDLAND NOVA SCOTIA NUNAVU…" at bounding box center [564, 502] width 336 height 27
select select "NS"
click at [396, 489] on select "ALBERTA BRITISH COLUMBIA MANITOBA NEW BRUNSWICK NEWFOUNDLAND NOVA SCOTIA NUNAVU…" at bounding box center [564, 502] width 336 height 27
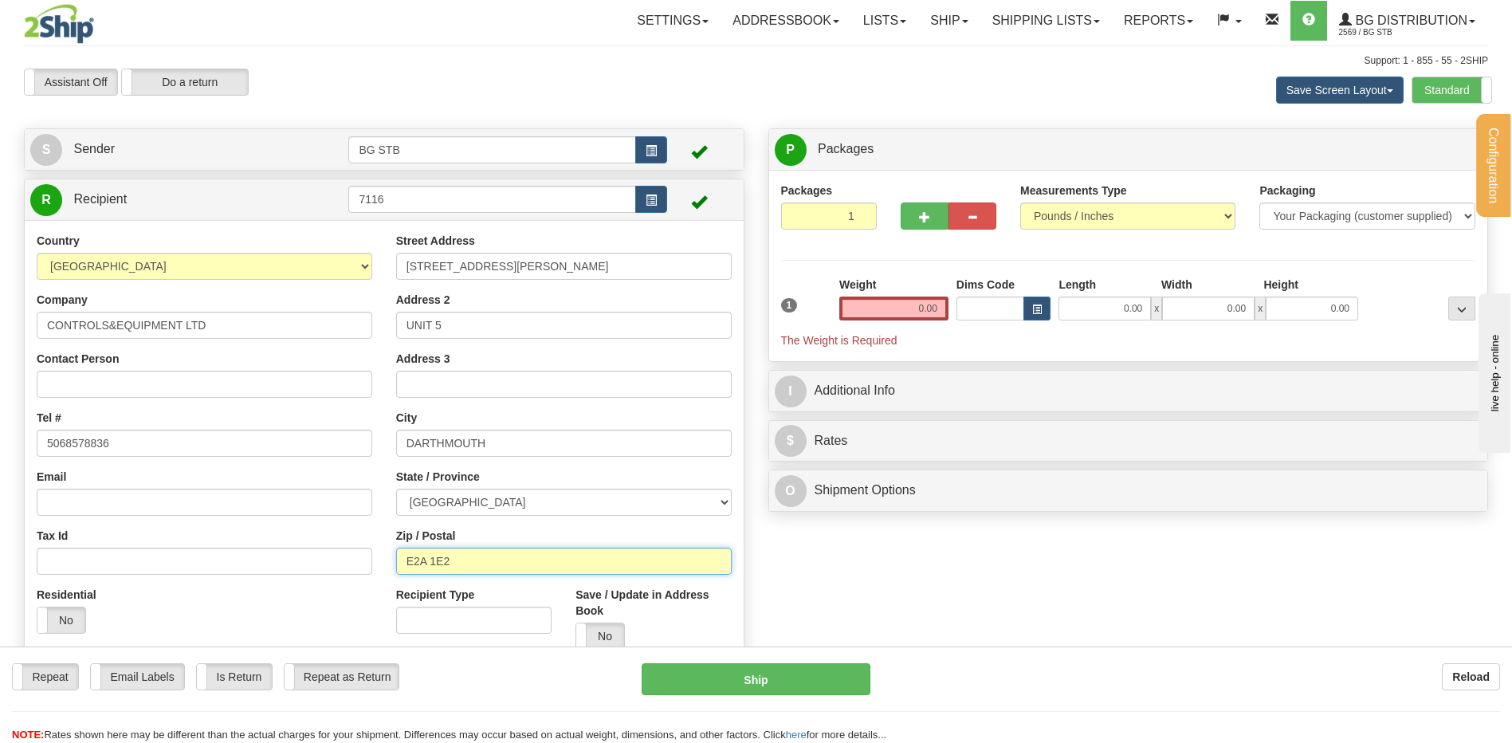
drag, startPoint x: 488, startPoint y: 553, endPoint x: 394, endPoint y: 557, distance: 94.2
click at [396, 557] on input "E2A 1E2" at bounding box center [564, 561] width 336 height 27
type input "B3B 1S1"
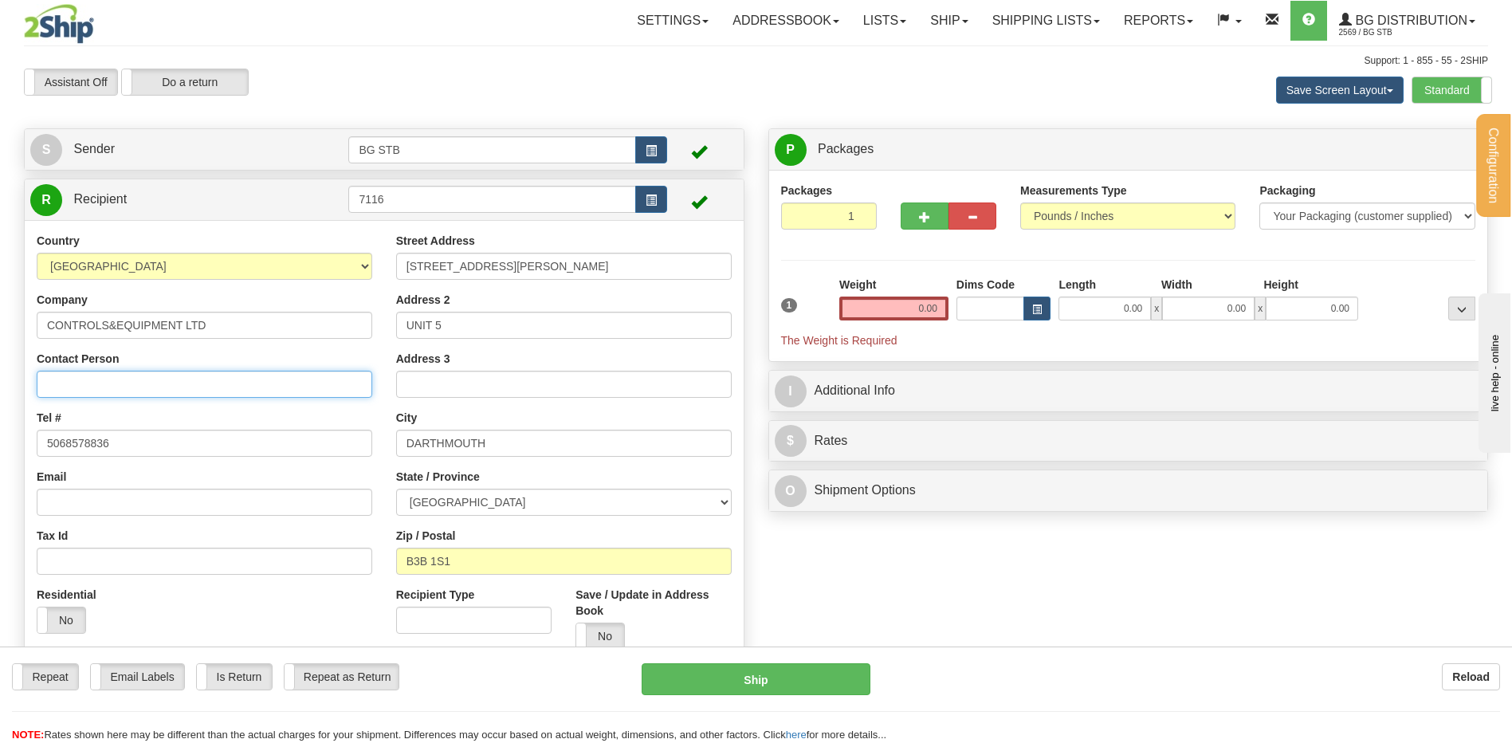
click at [118, 376] on input "Contact Person" at bounding box center [205, 384] width 336 height 27
type input "A/S SCOTT DOUCETTE"
click at [851, 305] on input "0.00" at bounding box center [894, 309] width 109 height 24
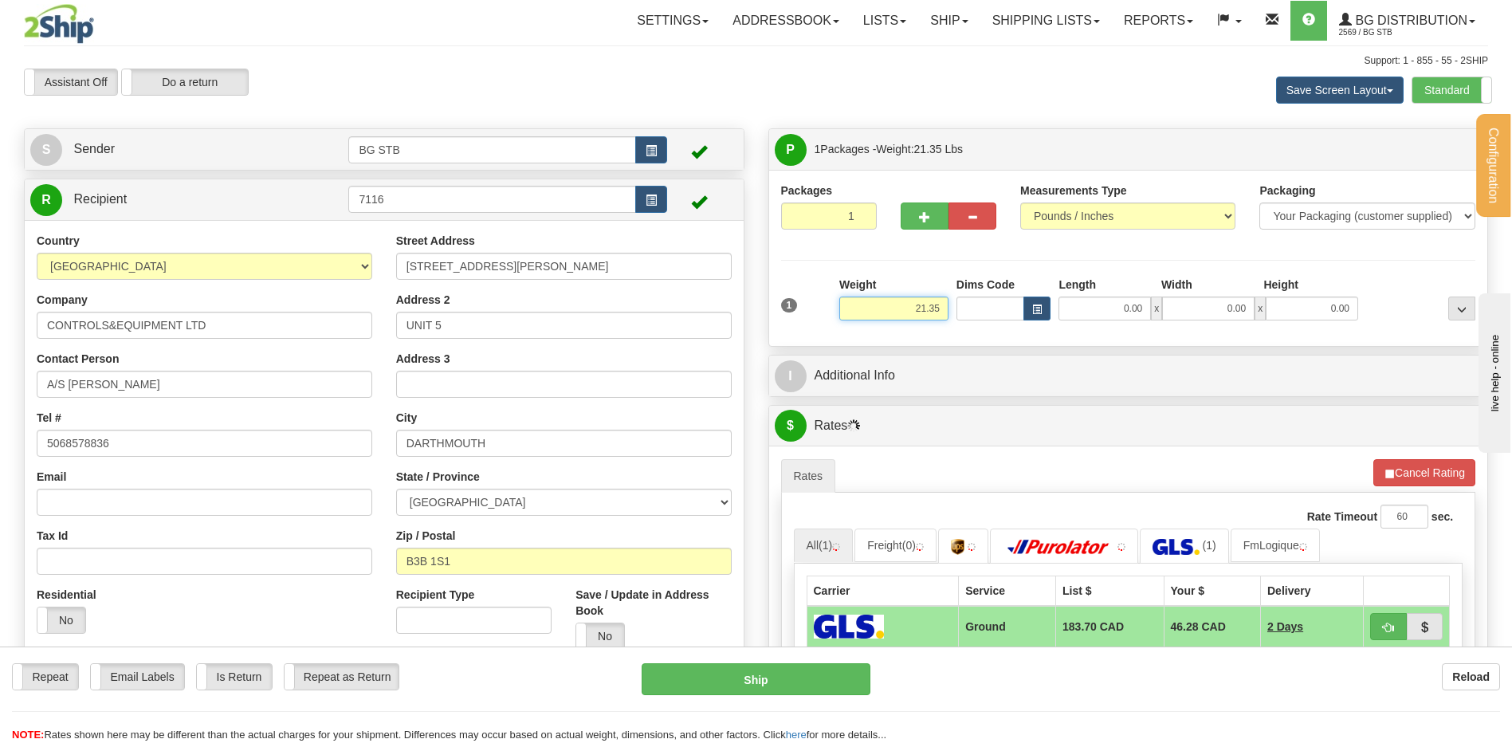
drag, startPoint x: 883, startPoint y: 311, endPoint x: 1006, endPoint y: 311, distance: 122.8
click at [991, 312] on div "1 Weight 21.35 Dims Code x x" at bounding box center [1128, 305] width 703 height 57
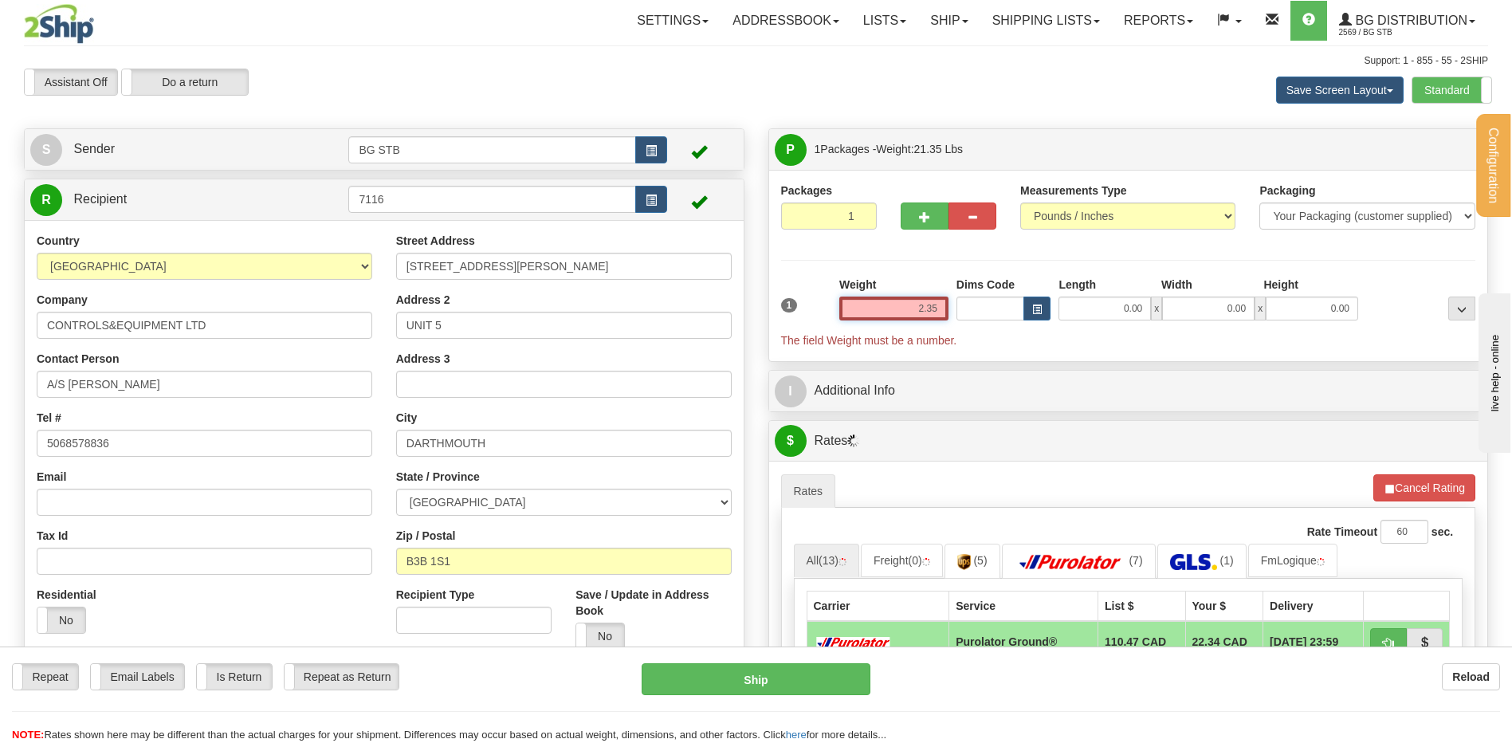
type input "2.35"
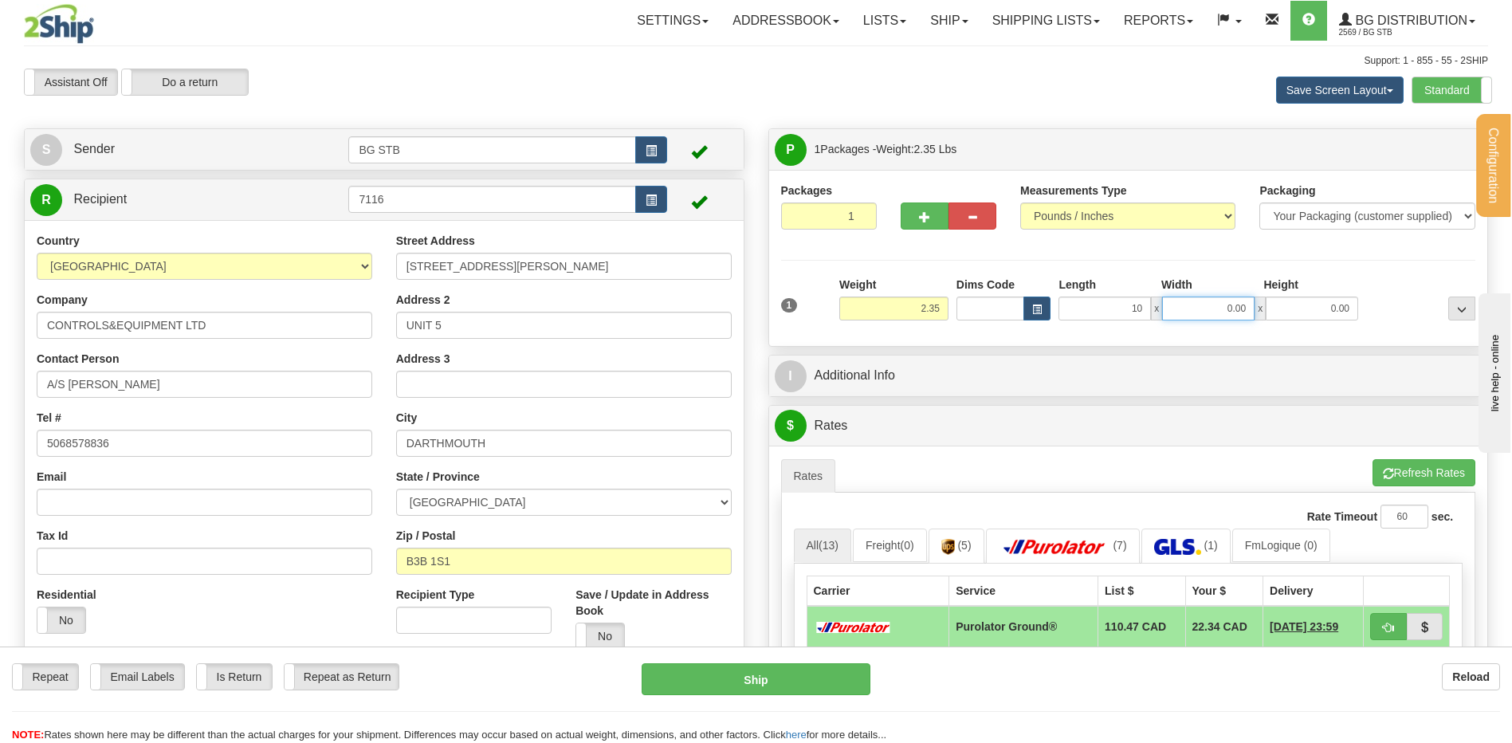
type input "10.00"
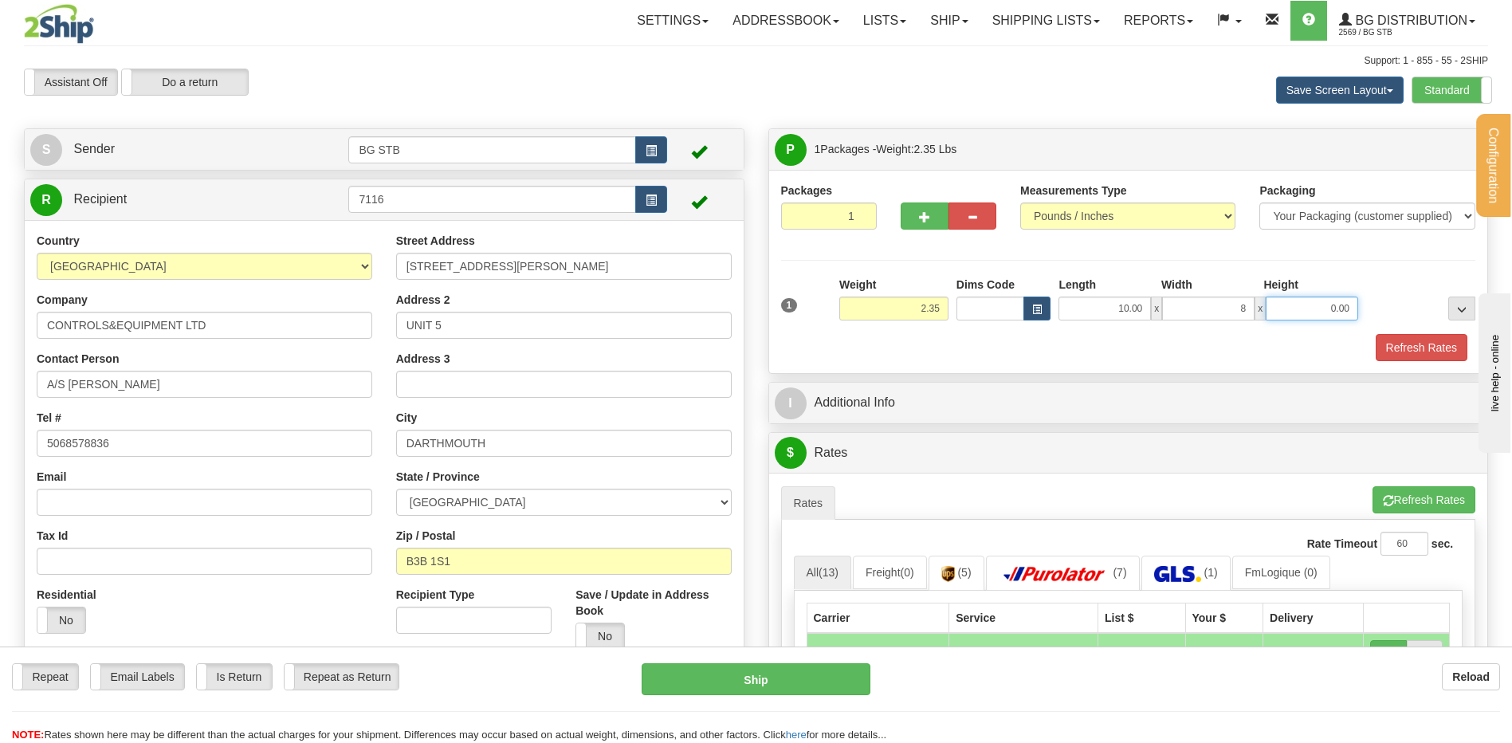
type input "8.00"
type input "6.00"
drag, startPoint x: 811, startPoint y: 621, endPoint x: 1156, endPoint y: 342, distance: 443.9
click at [1156, 342] on div "Refresh Rates" at bounding box center [1128, 347] width 703 height 27
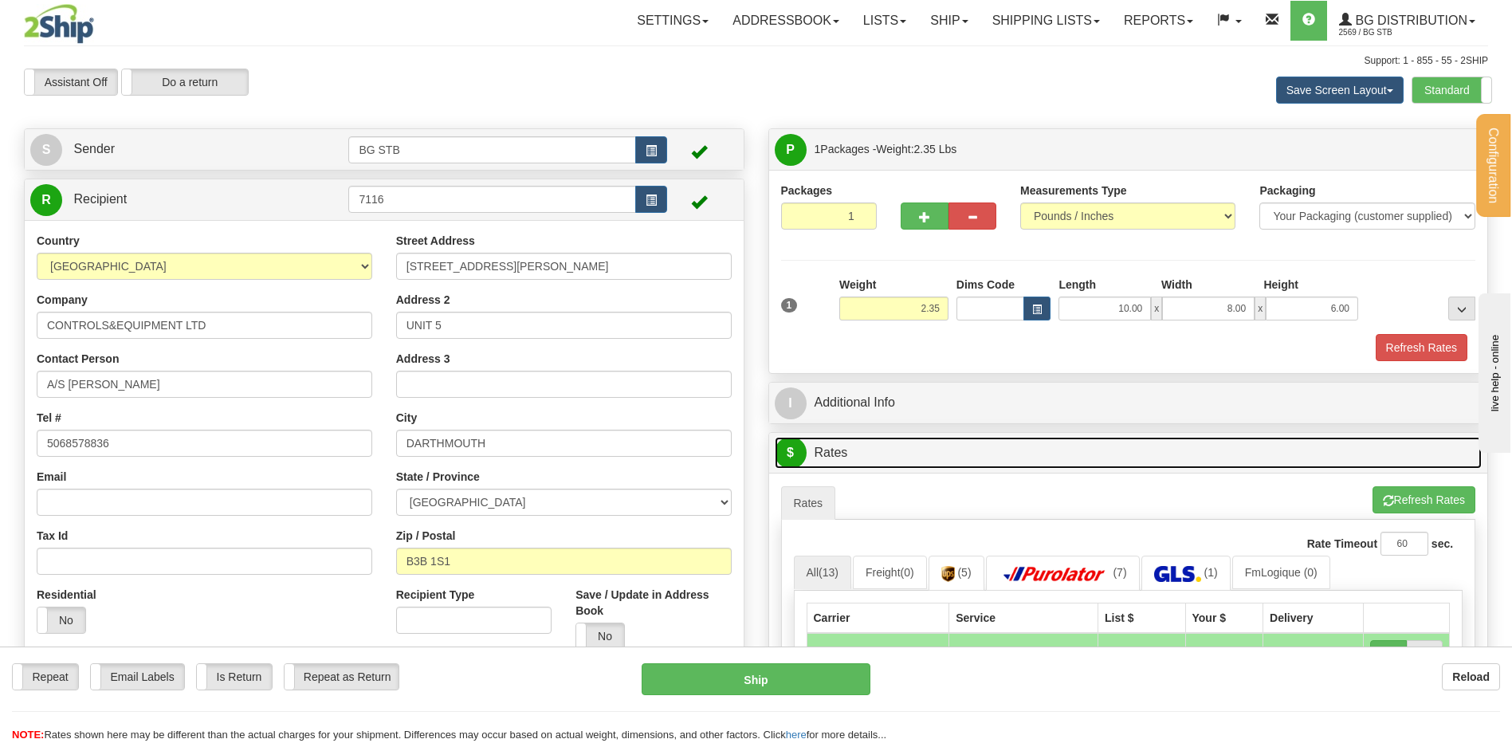
click at [836, 437] on link "$ Rates" at bounding box center [1129, 453] width 708 height 33
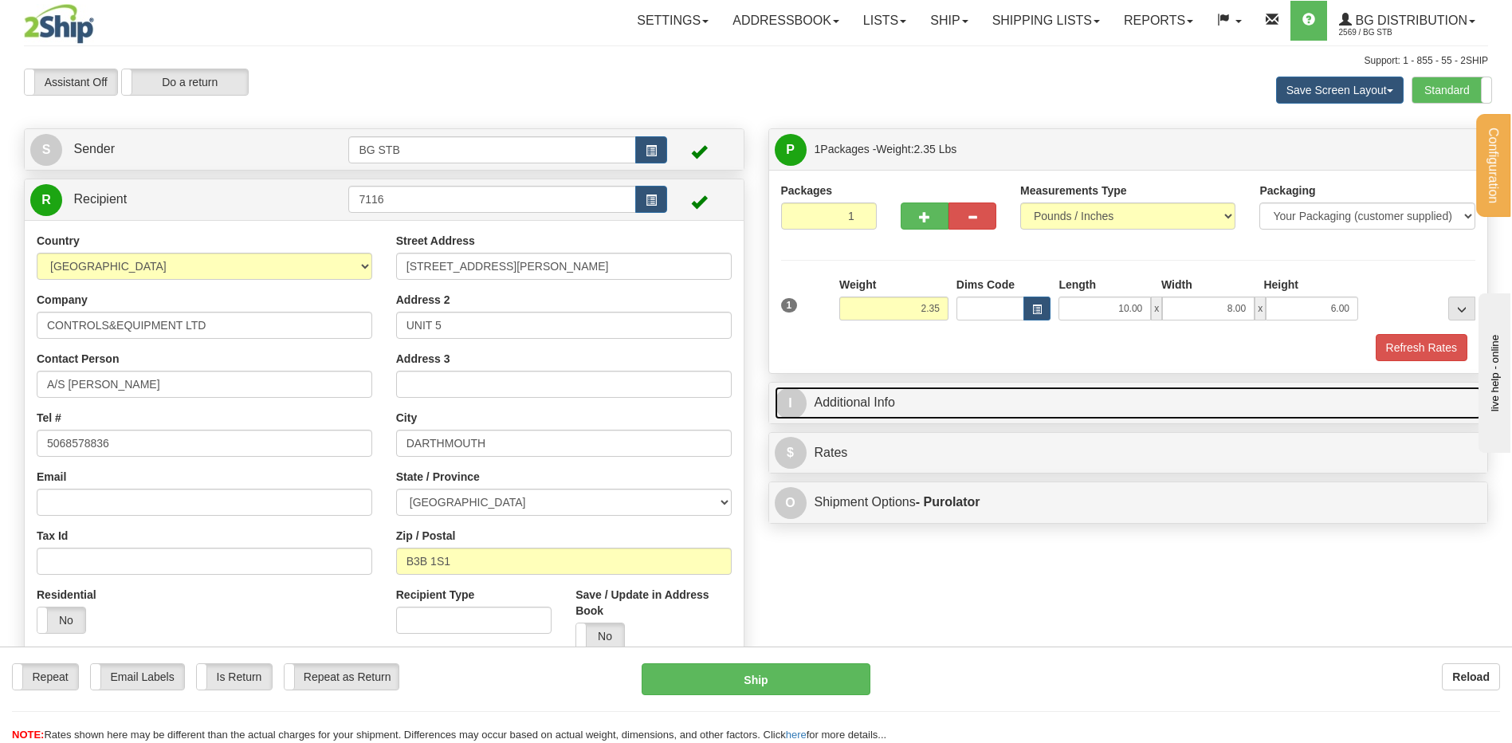
click at [842, 403] on link "I Additional Info" at bounding box center [1129, 403] width 708 height 33
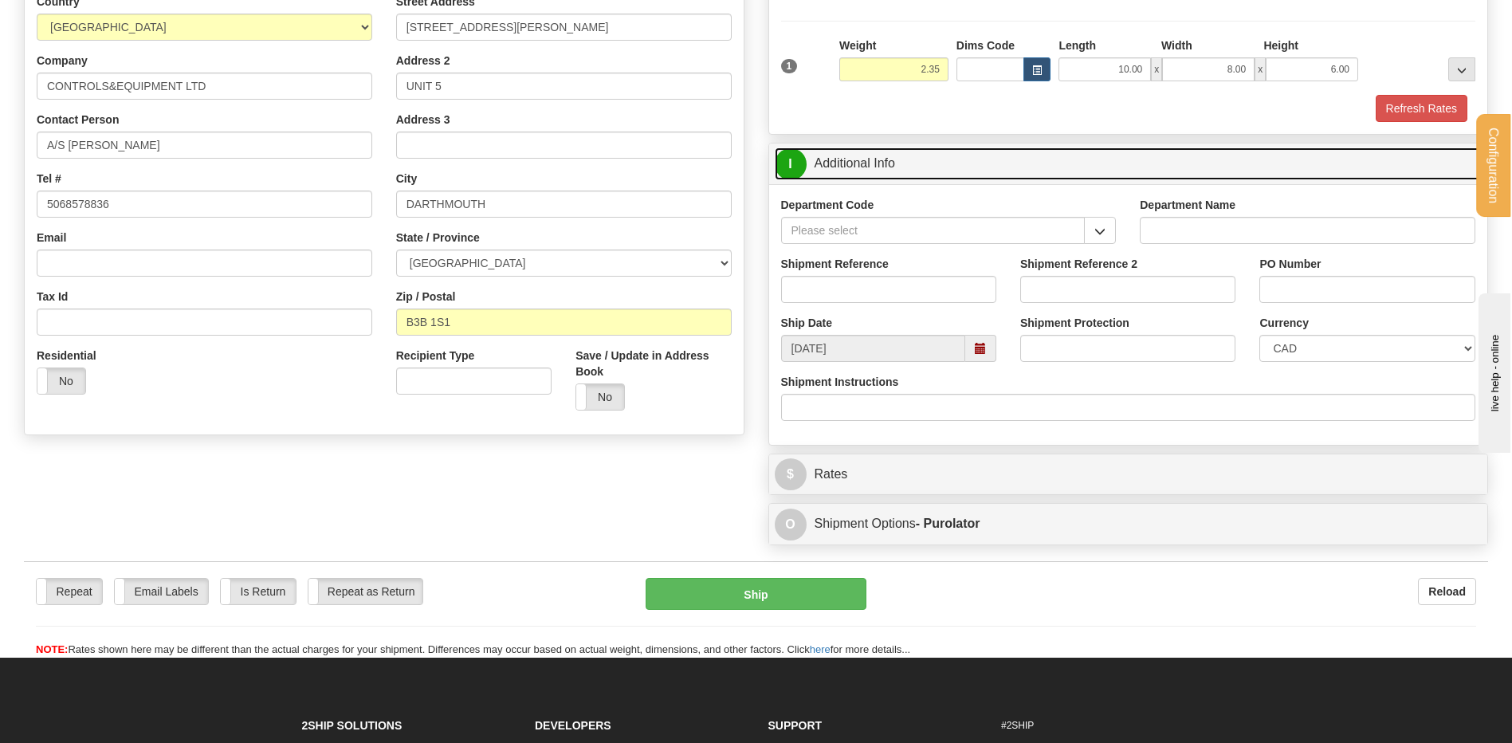
scroll to position [80, 0]
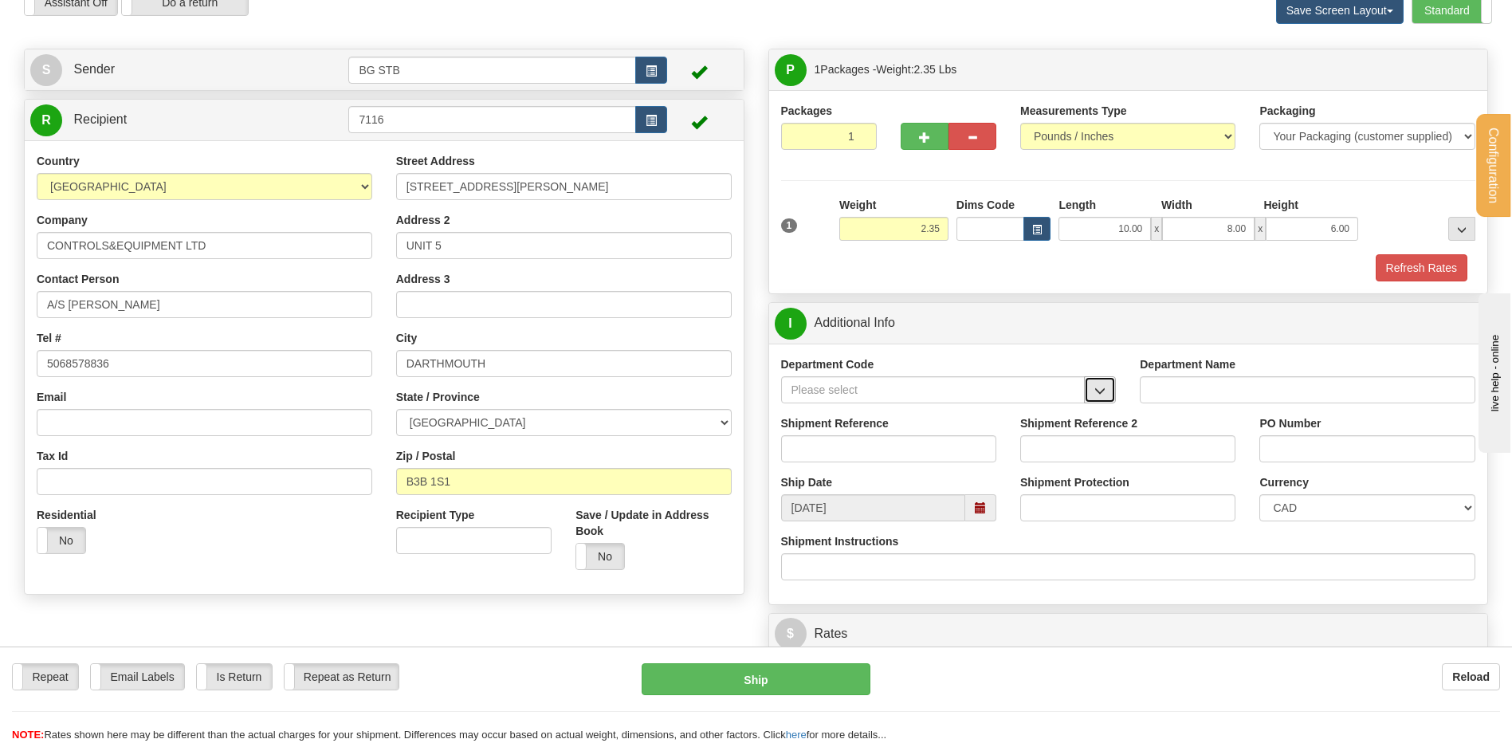
click at [1087, 385] on button "button" at bounding box center [1100, 389] width 32 height 27
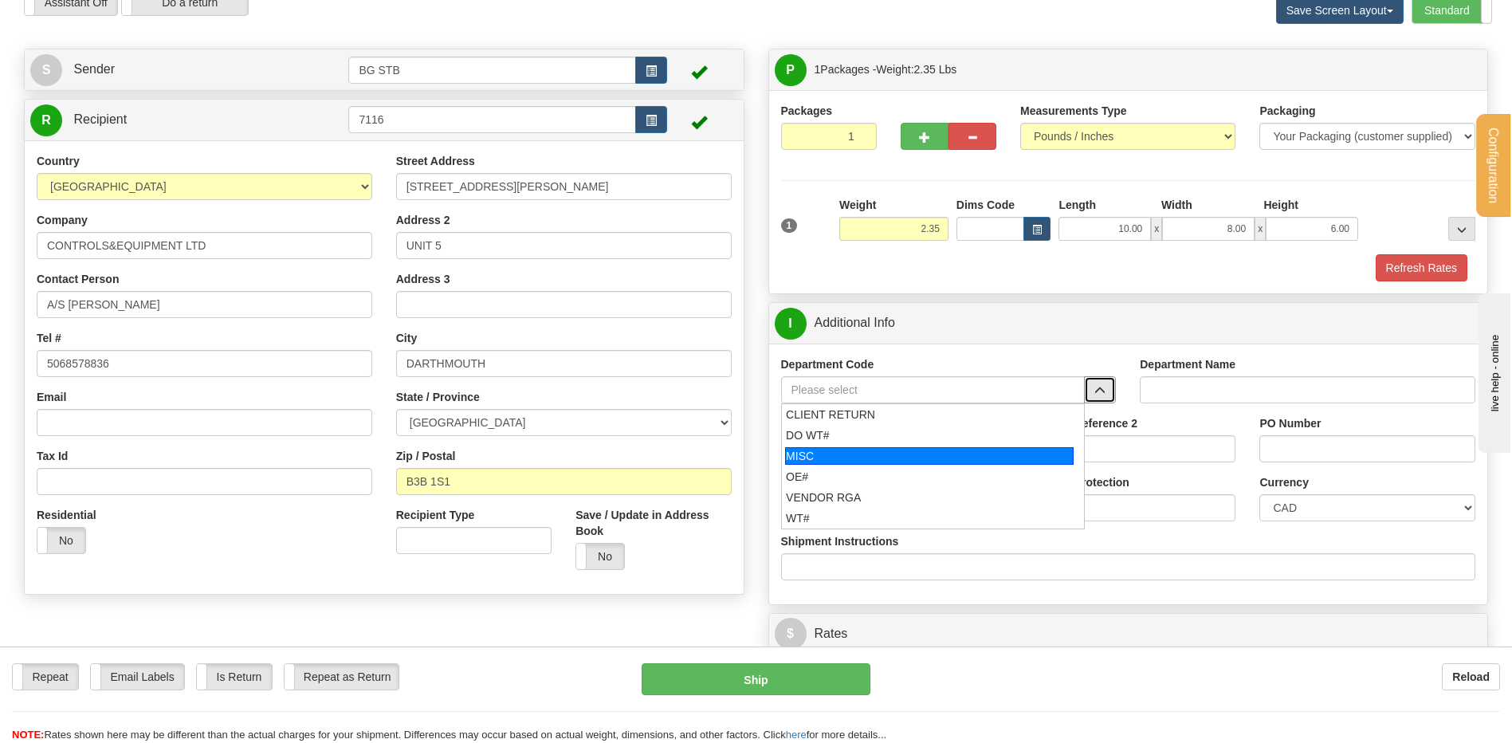
click at [884, 466] on li "OE#" at bounding box center [933, 476] width 303 height 21
type input "OE#"
type input "ORDERS"
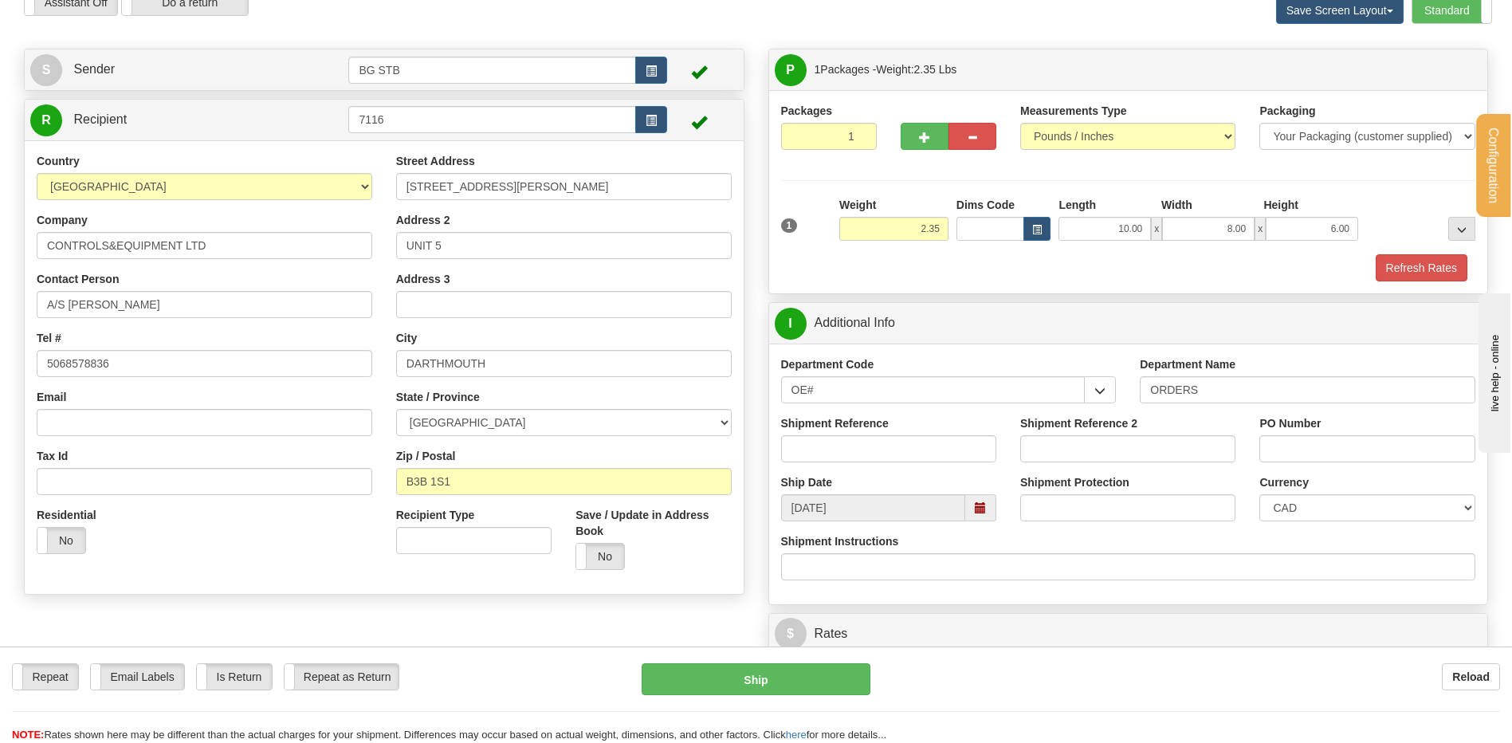
click at [863, 419] on label "Shipment Reference" at bounding box center [835, 423] width 108 height 16
click at [863, 435] on input "Shipment Reference" at bounding box center [888, 448] width 215 height 27
click at [859, 449] on input "Shipment Reference" at bounding box center [888, 448] width 215 height 27
type input "80007488-0"
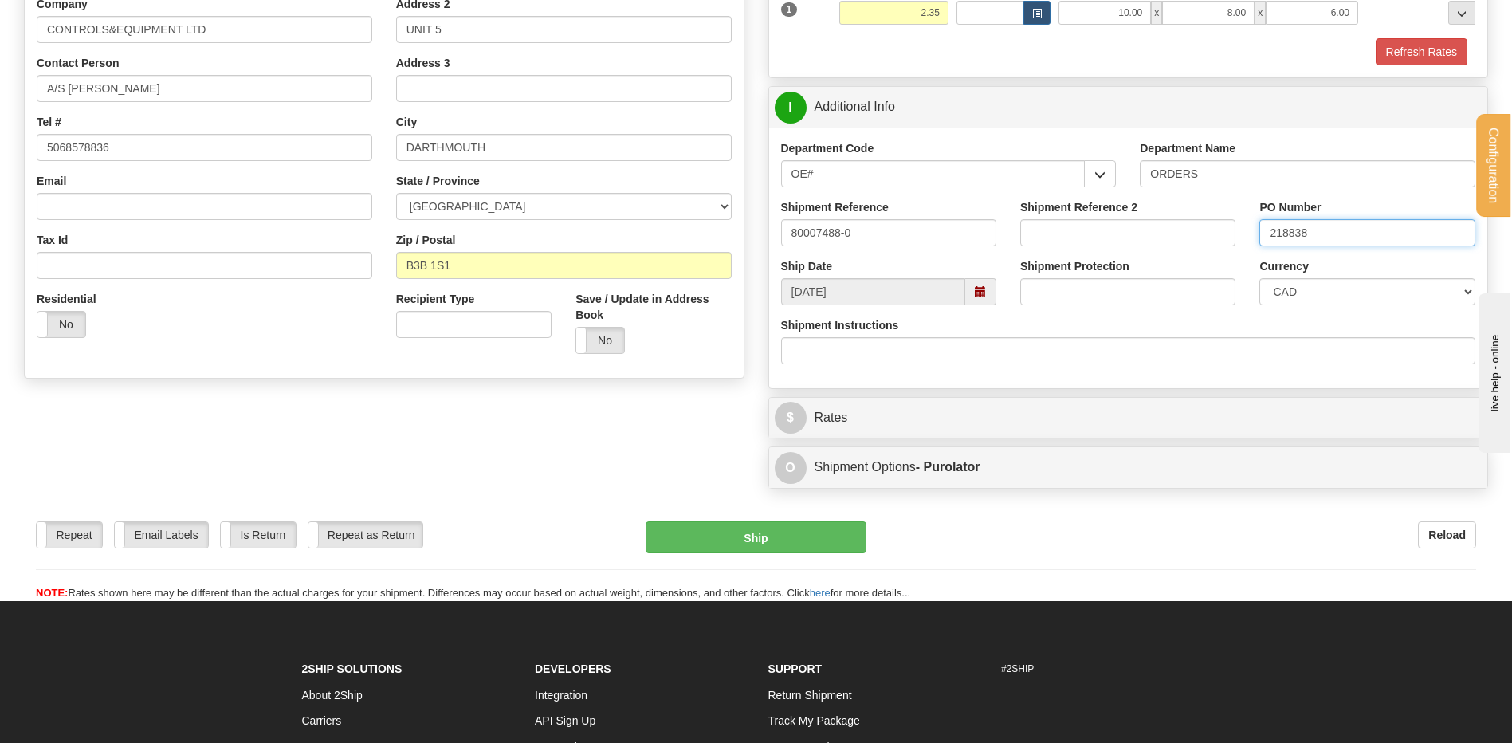
scroll to position [399, 0]
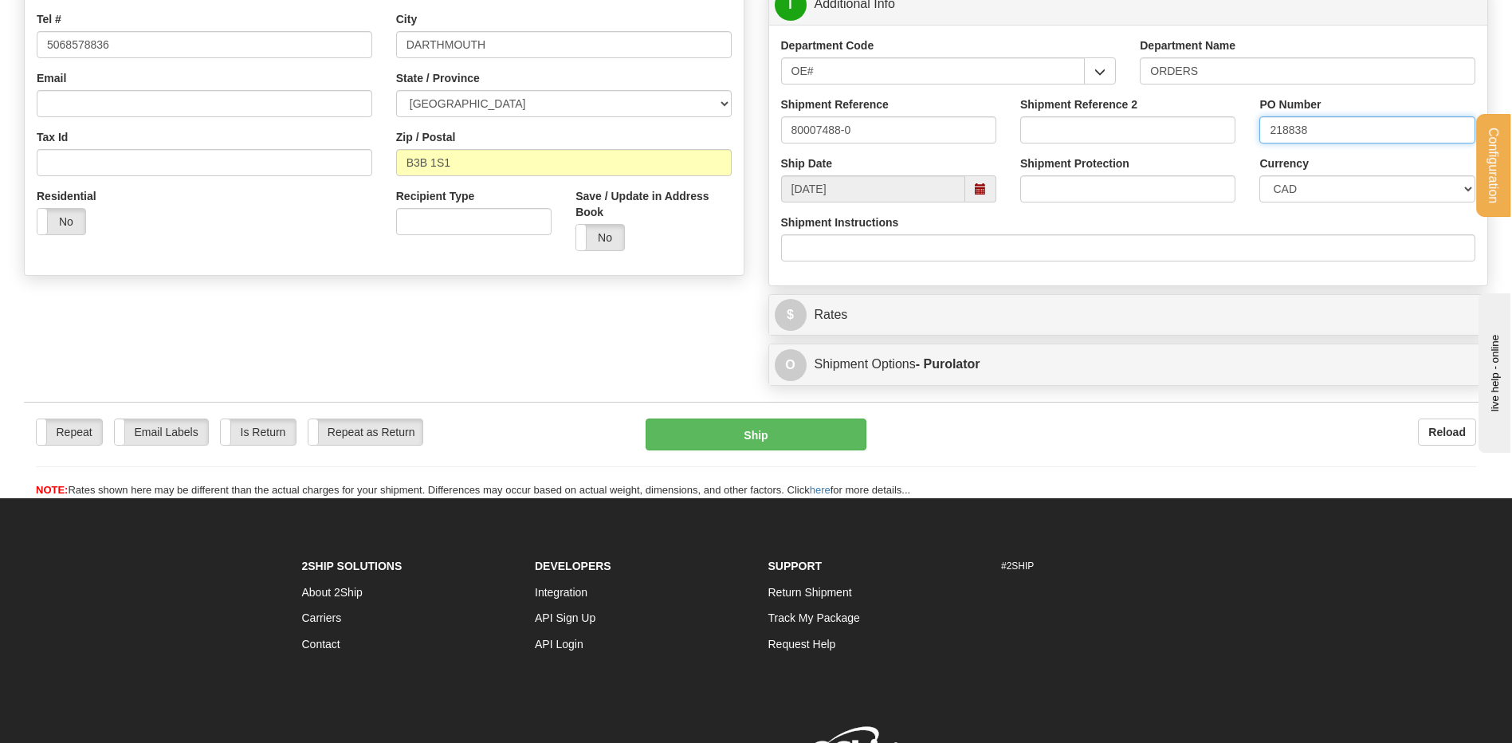
type input "218838"
click at [911, 297] on div "$ Rates Cancel" at bounding box center [1128, 315] width 719 height 41
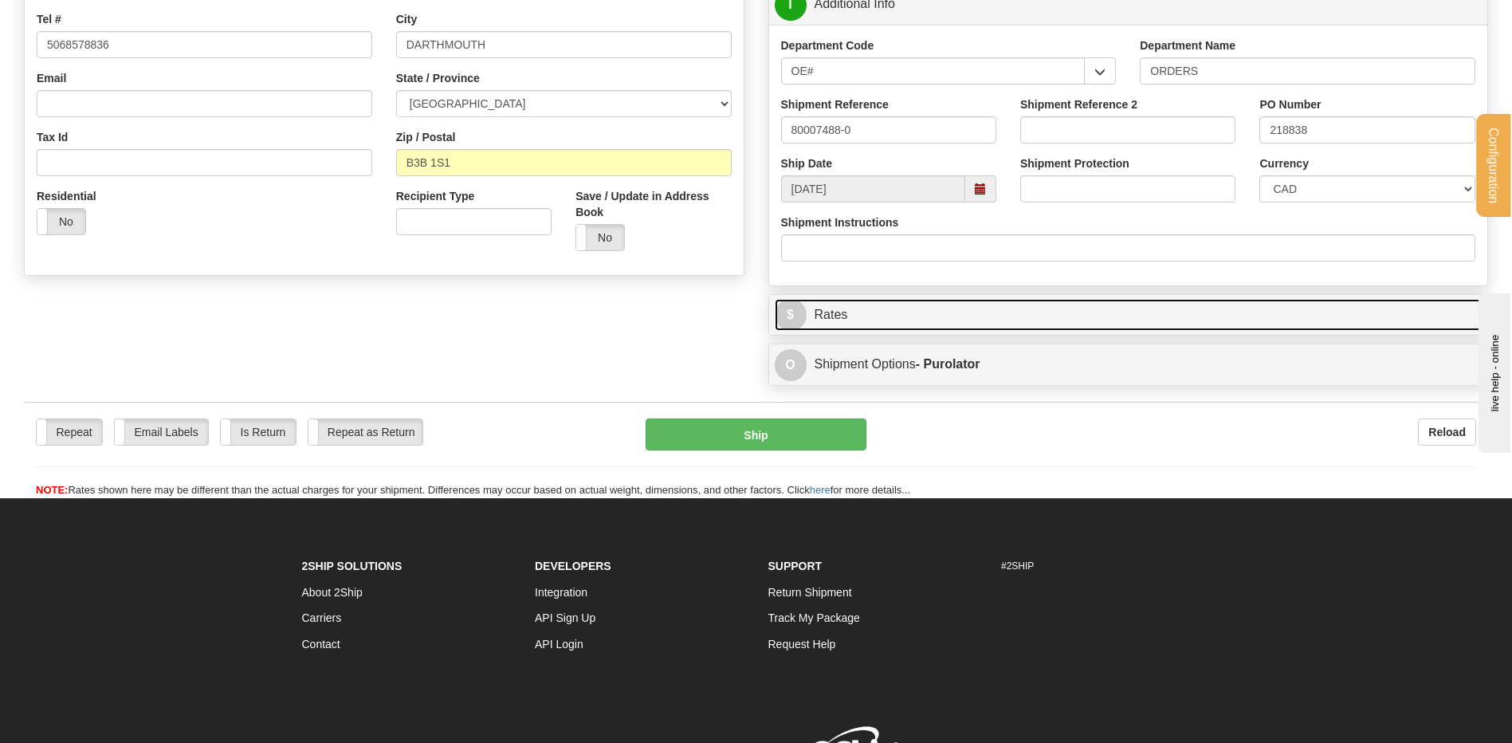
click at [887, 318] on link "$ Rates" at bounding box center [1129, 315] width 708 height 33
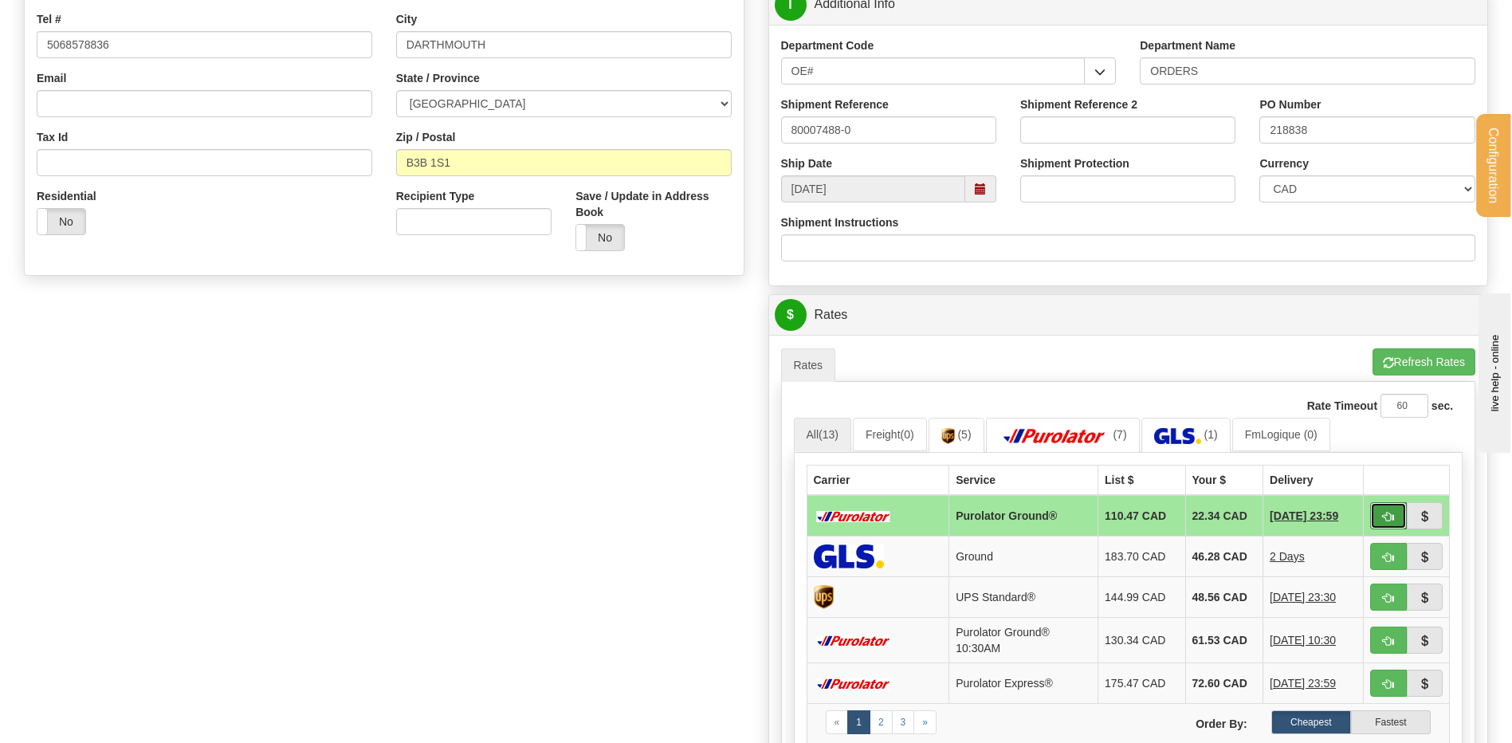
click at [1388, 512] on span "button" at bounding box center [1388, 517] width 11 height 10
type input "260"
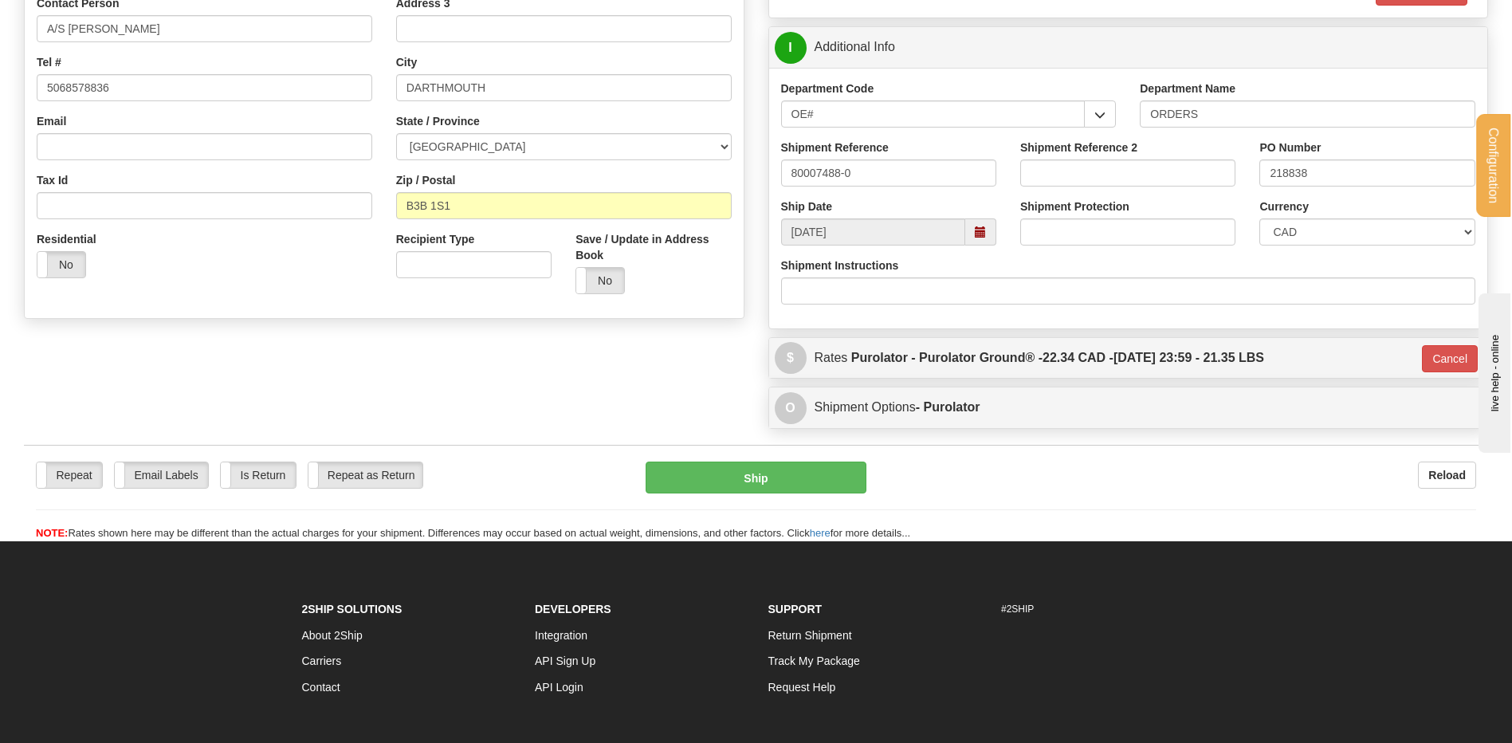
scroll to position [319, 0]
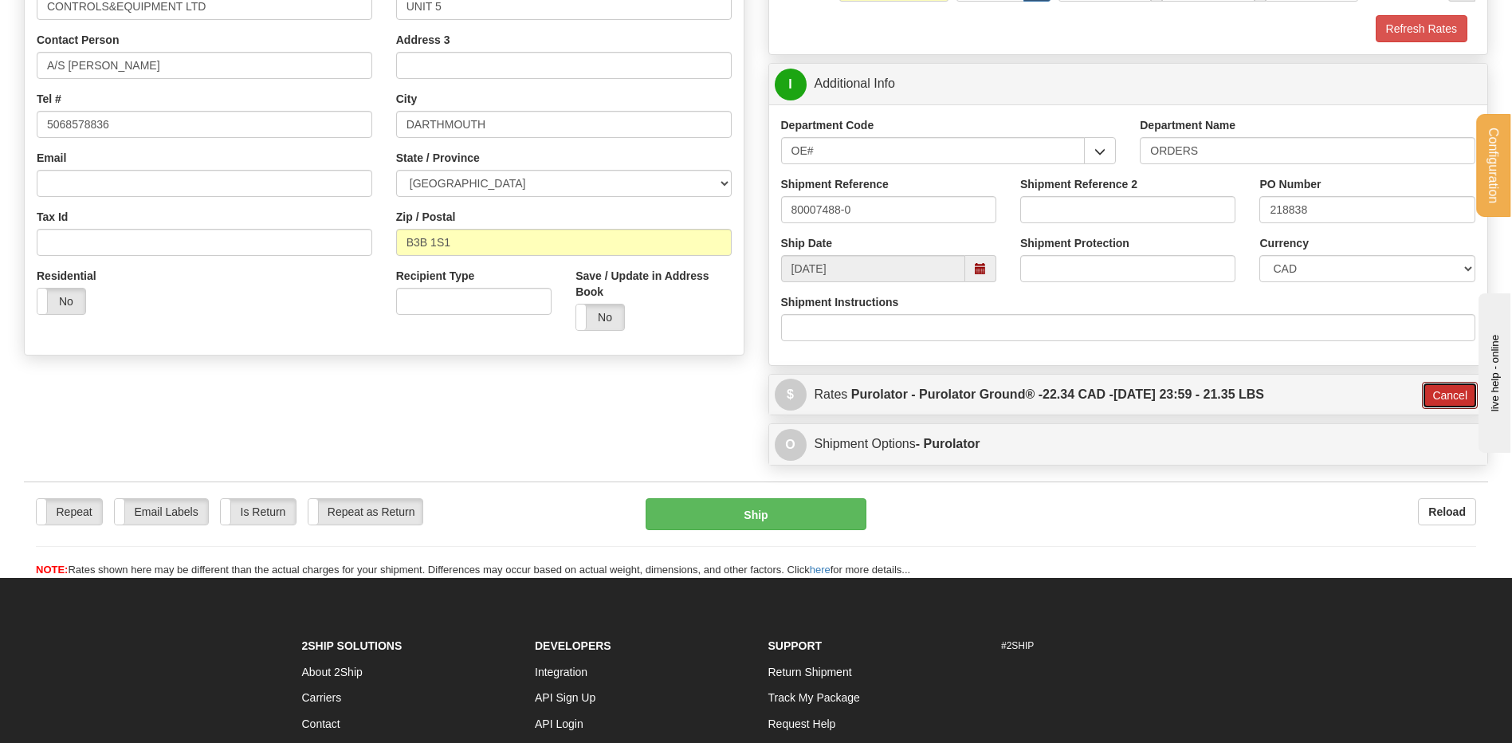
drag, startPoint x: 1434, startPoint y: 399, endPoint x: 1364, endPoint y: 397, distance: 70.2
click at [1432, 398] on button "Cancel" at bounding box center [1450, 395] width 56 height 27
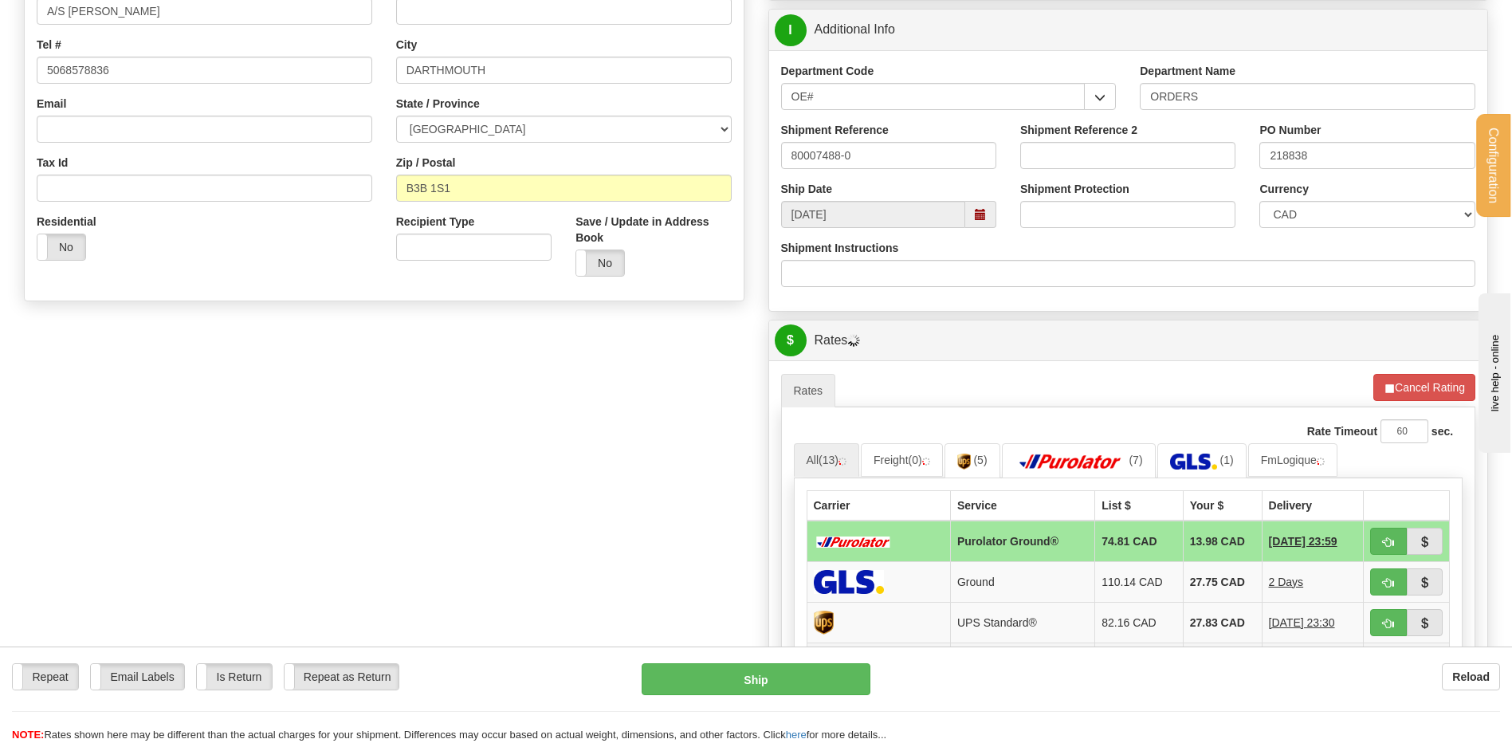
scroll to position [558, 0]
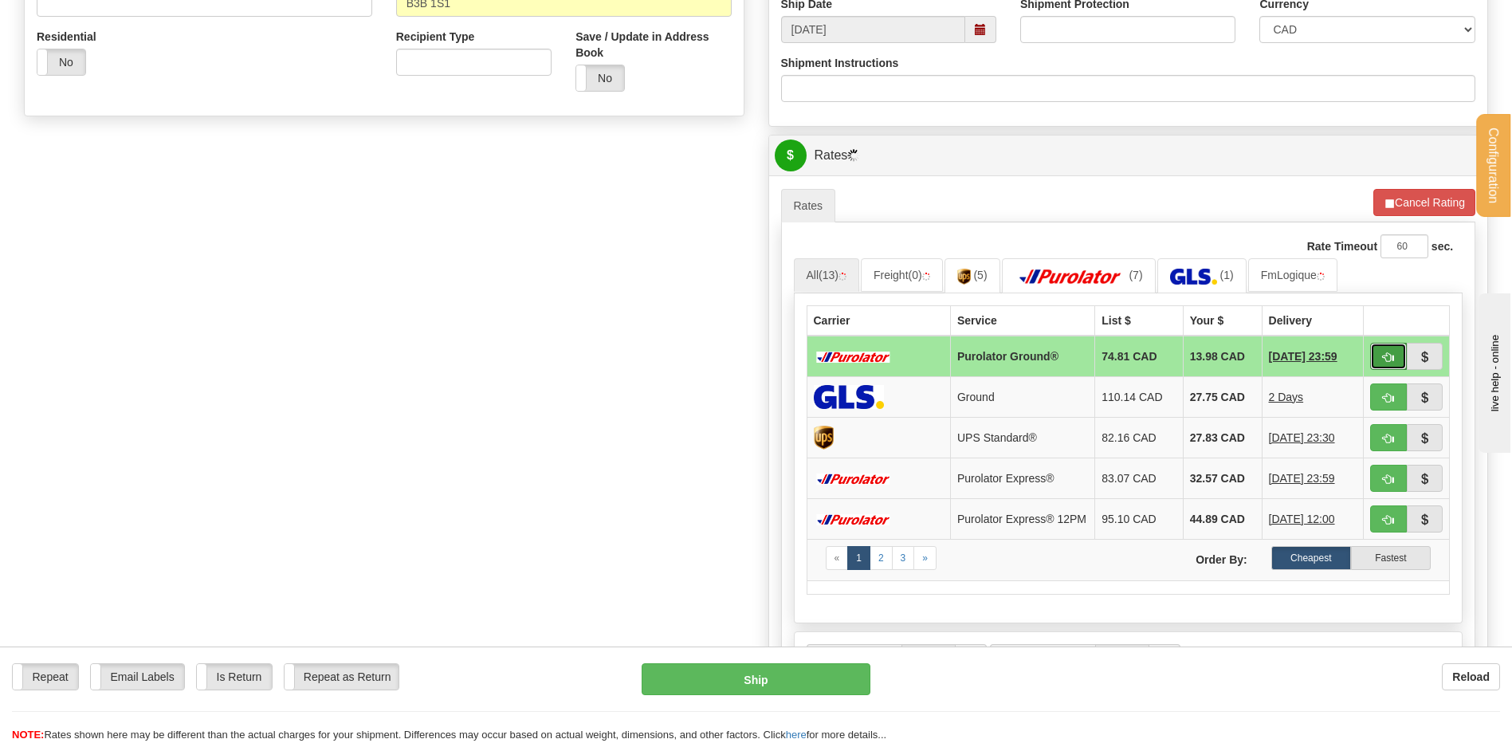
click at [1395, 357] on button "button" at bounding box center [1389, 356] width 37 height 27
click at [1383, 355] on span "button" at bounding box center [1388, 357] width 11 height 10
type input "260"
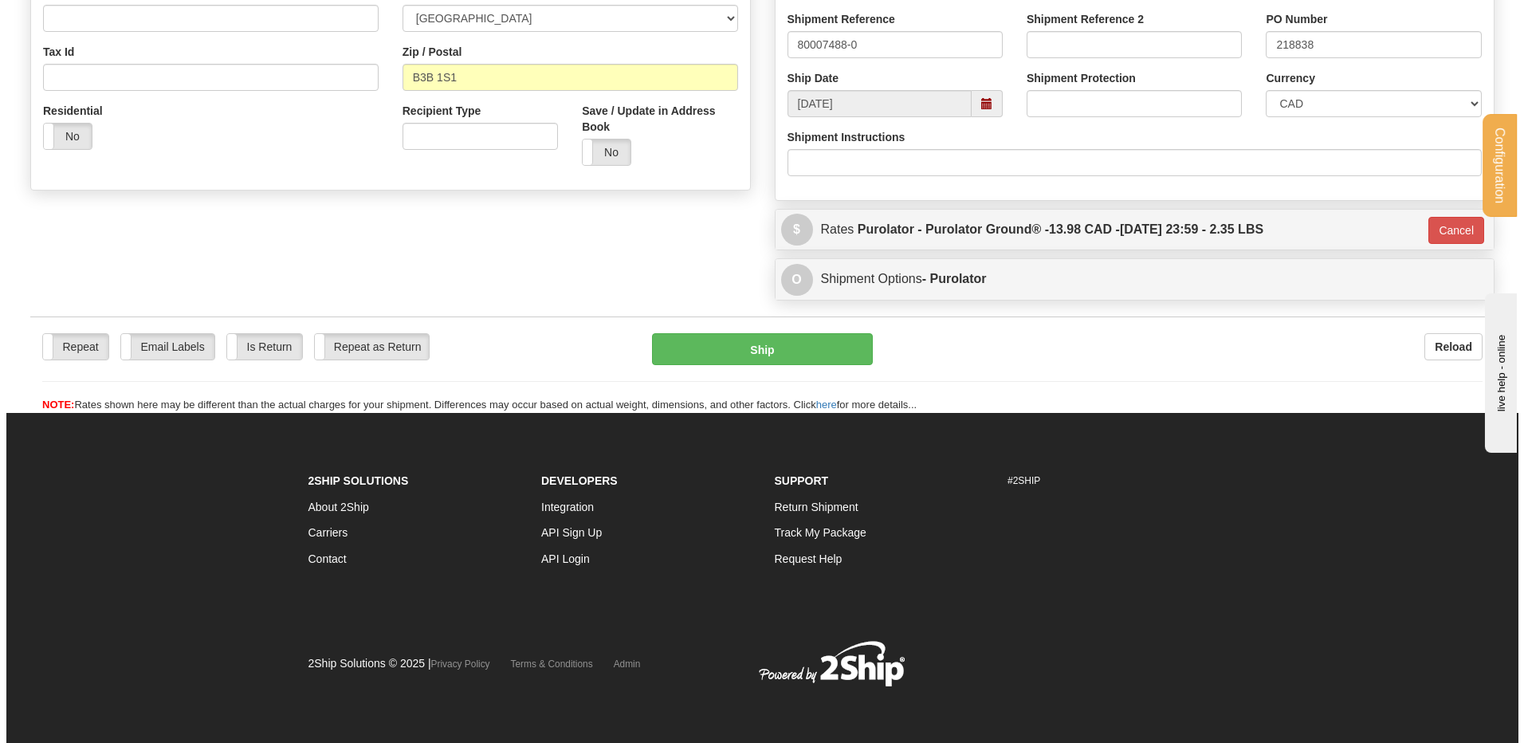
scroll to position [485, 0]
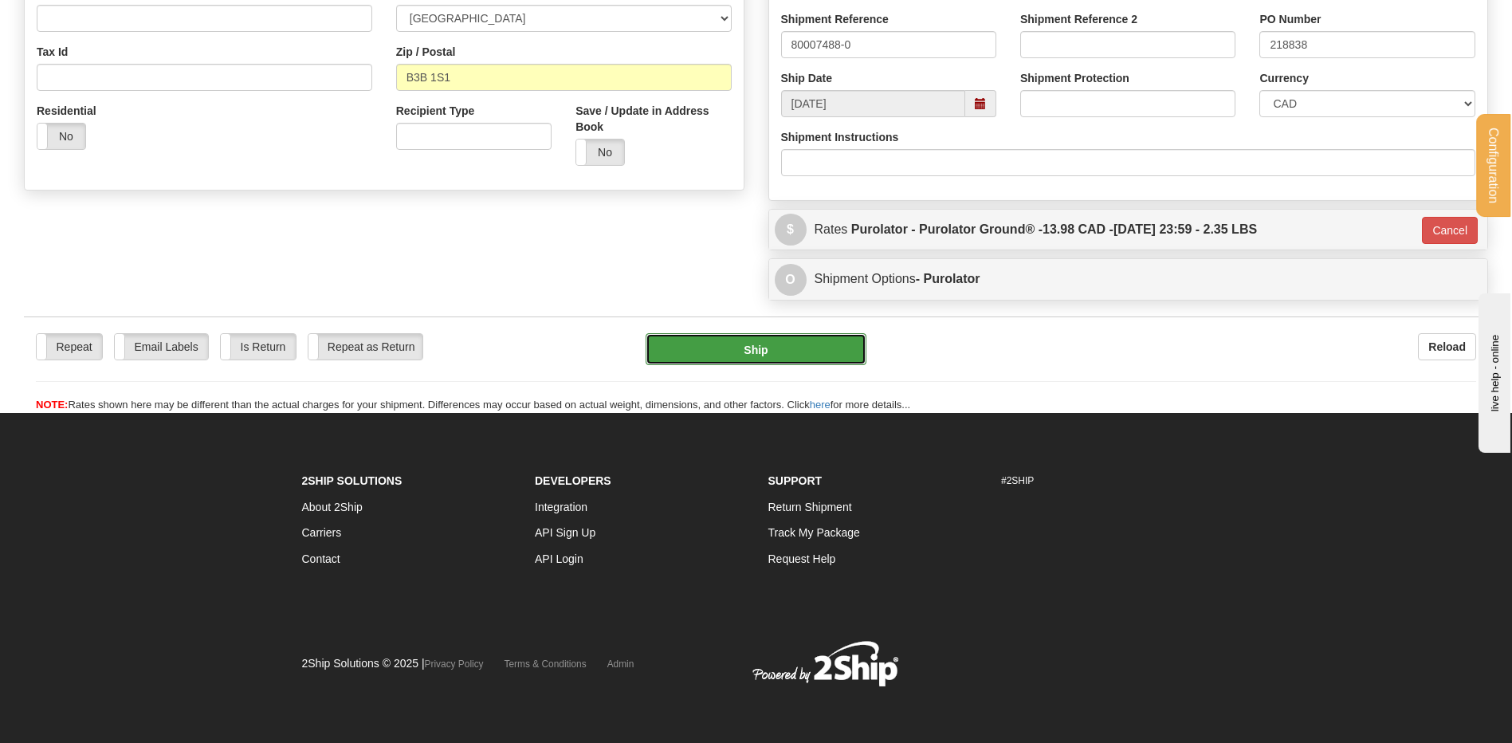
click at [825, 363] on button "Ship" at bounding box center [756, 349] width 220 height 32
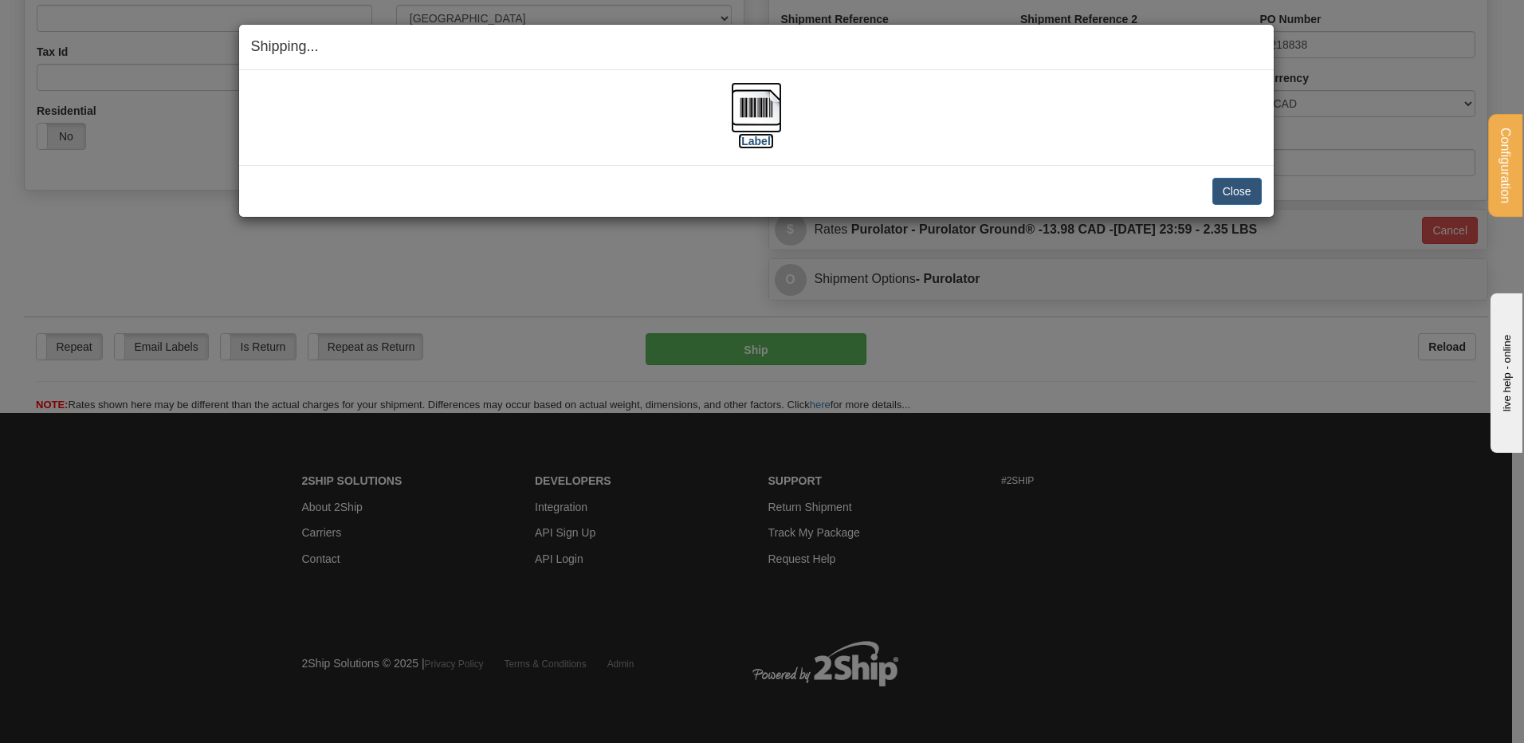
click at [745, 99] on img at bounding box center [756, 107] width 51 height 51
click at [1232, 195] on button "Close" at bounding box center [1237, 191] width 49 height 27
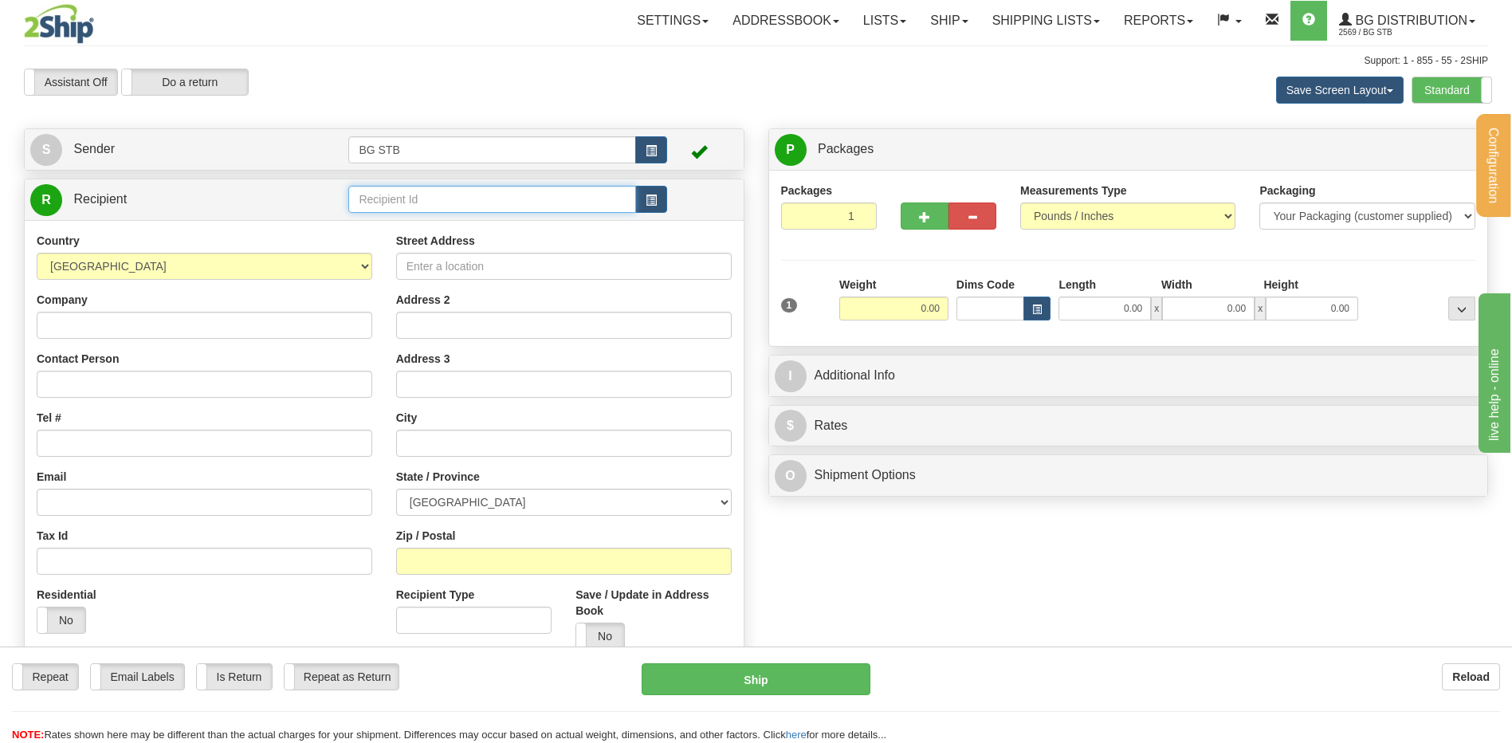
click at [392, 206] on input "text" at bounding box center [491, 199] width 287 height 27
type input "4127"
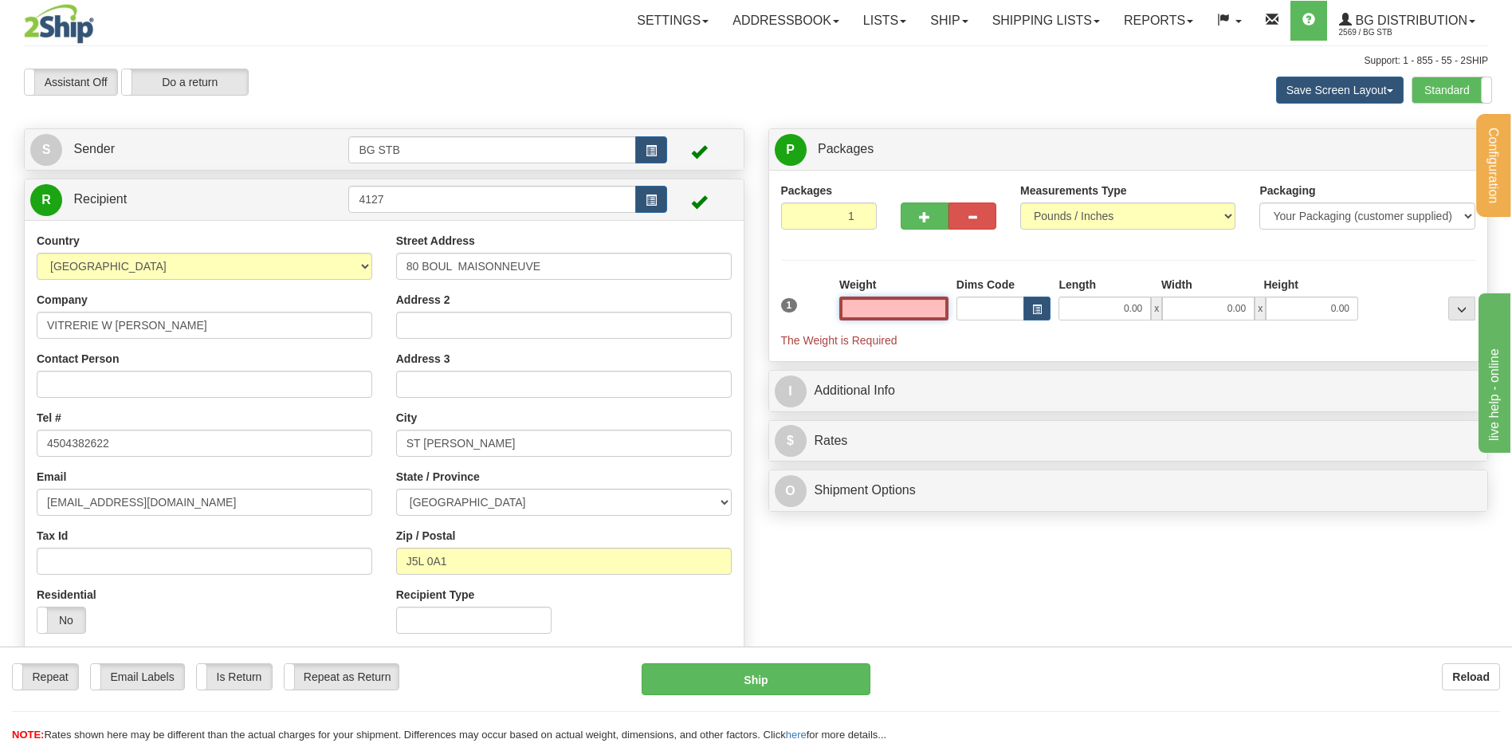
click at [920, 306] on input "text" at bounding box center [894, 309] width 109 height 24
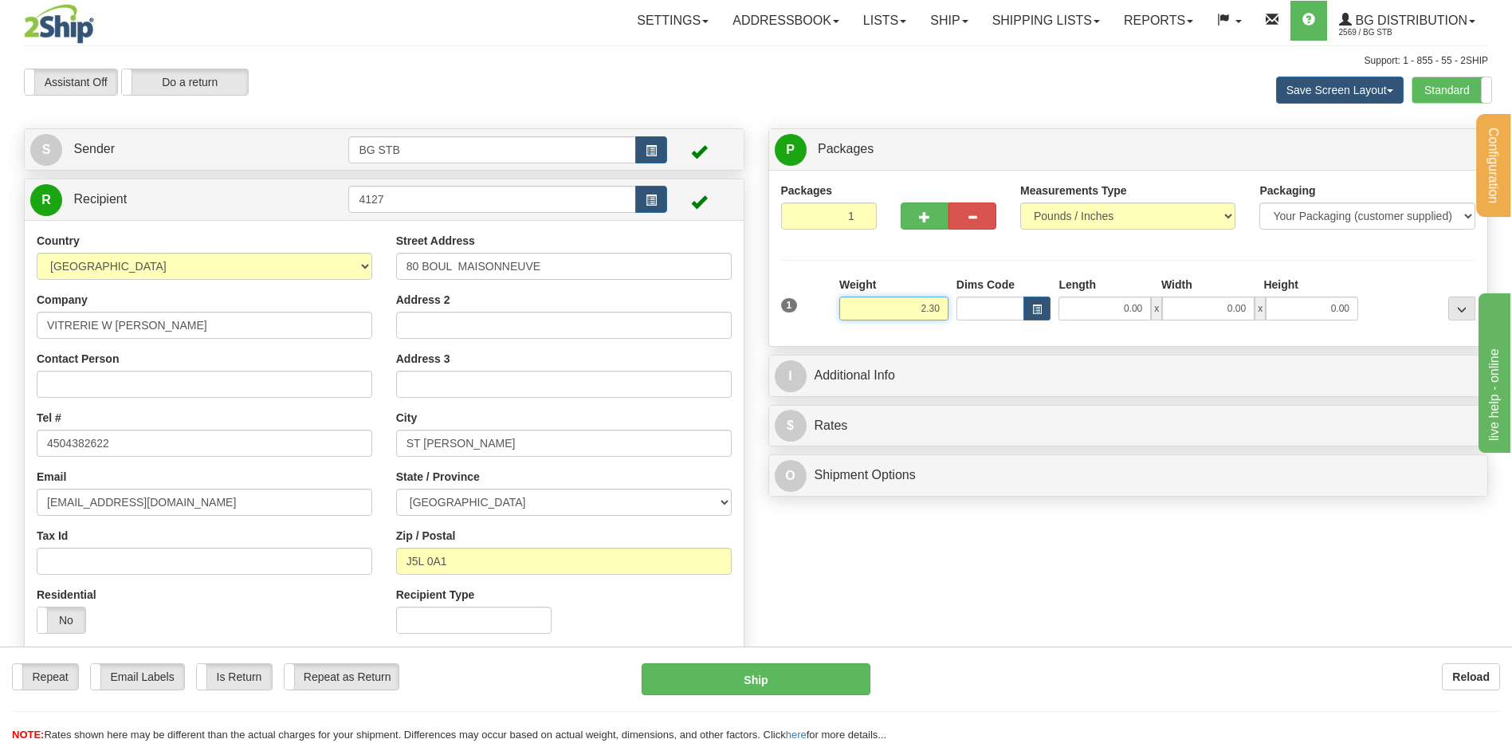
type input "2.30"
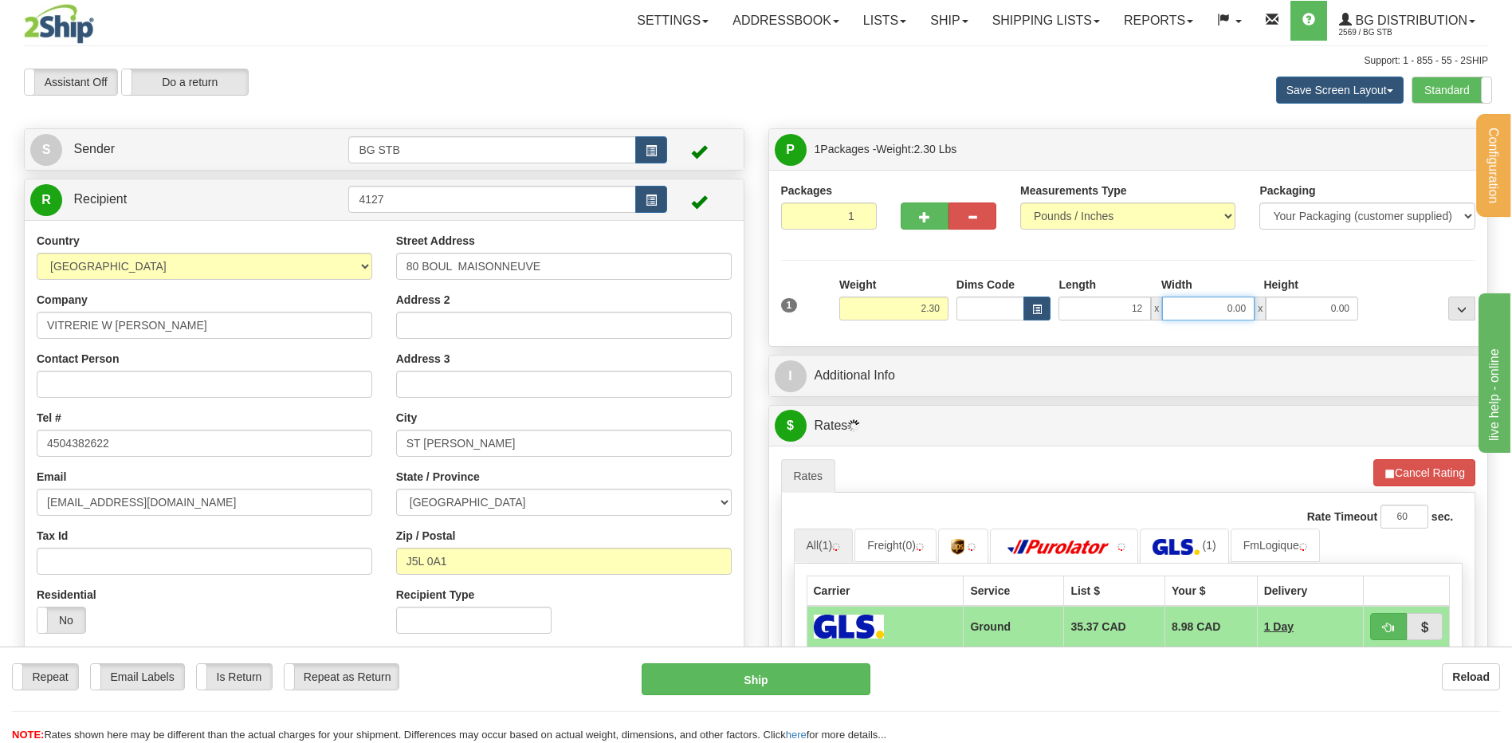
type input "12.00"
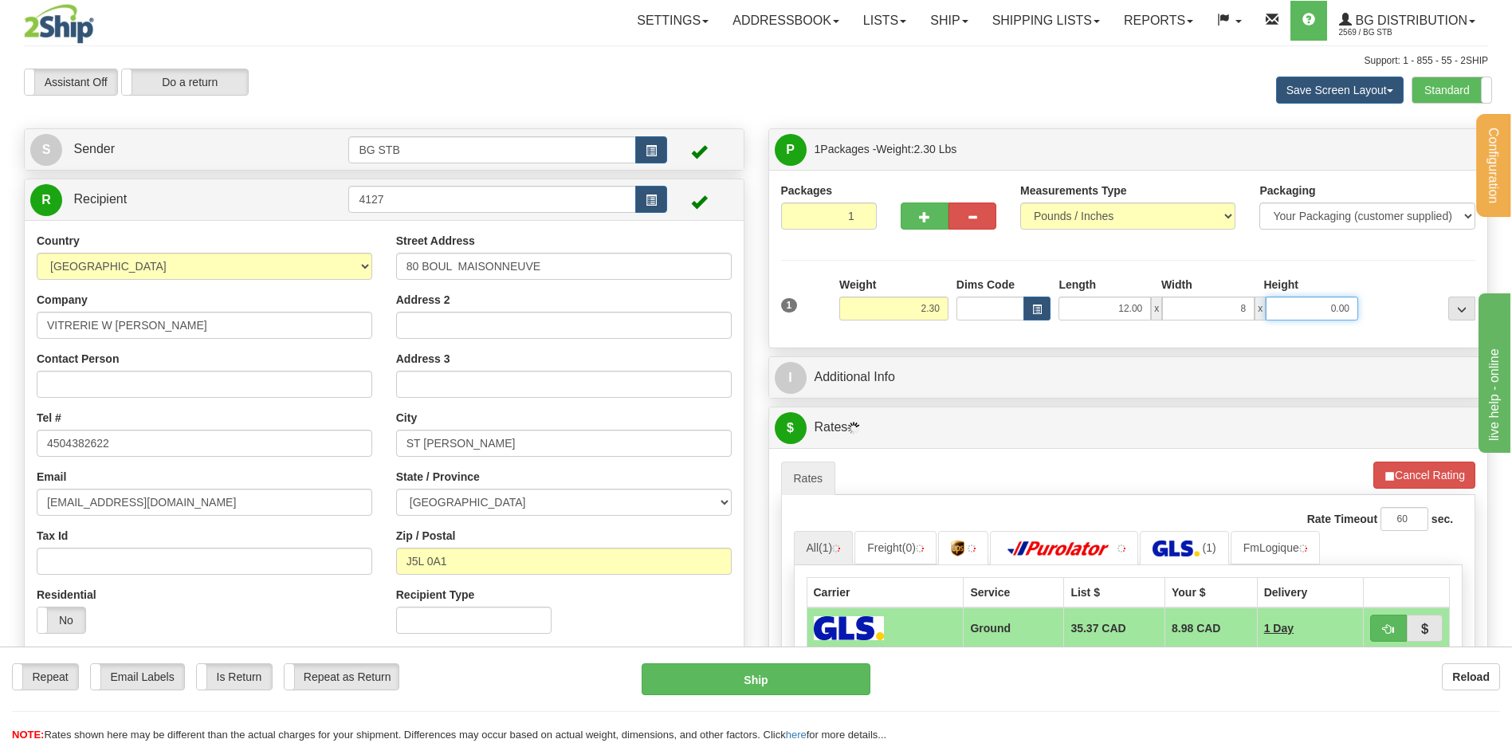
type input "8.00"
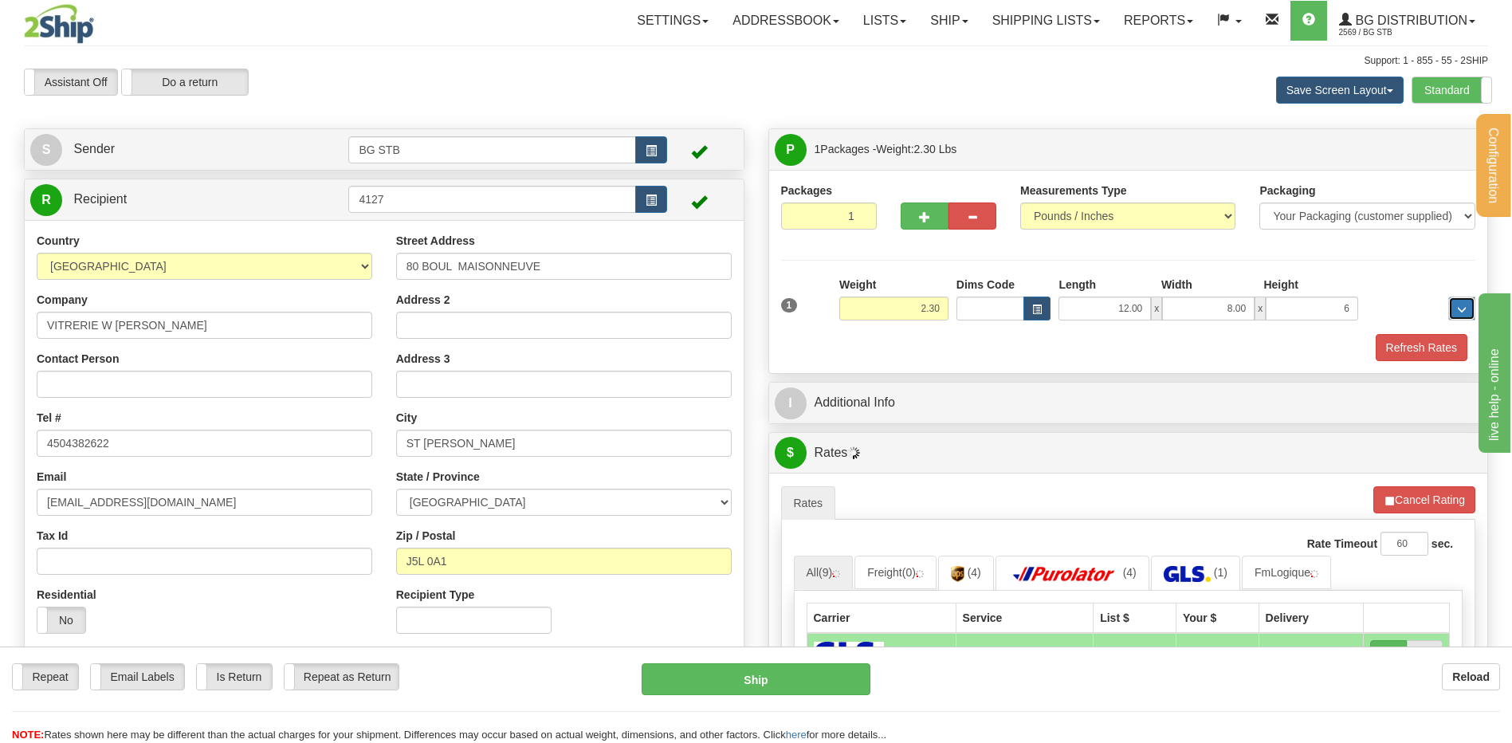
type input "6.00"
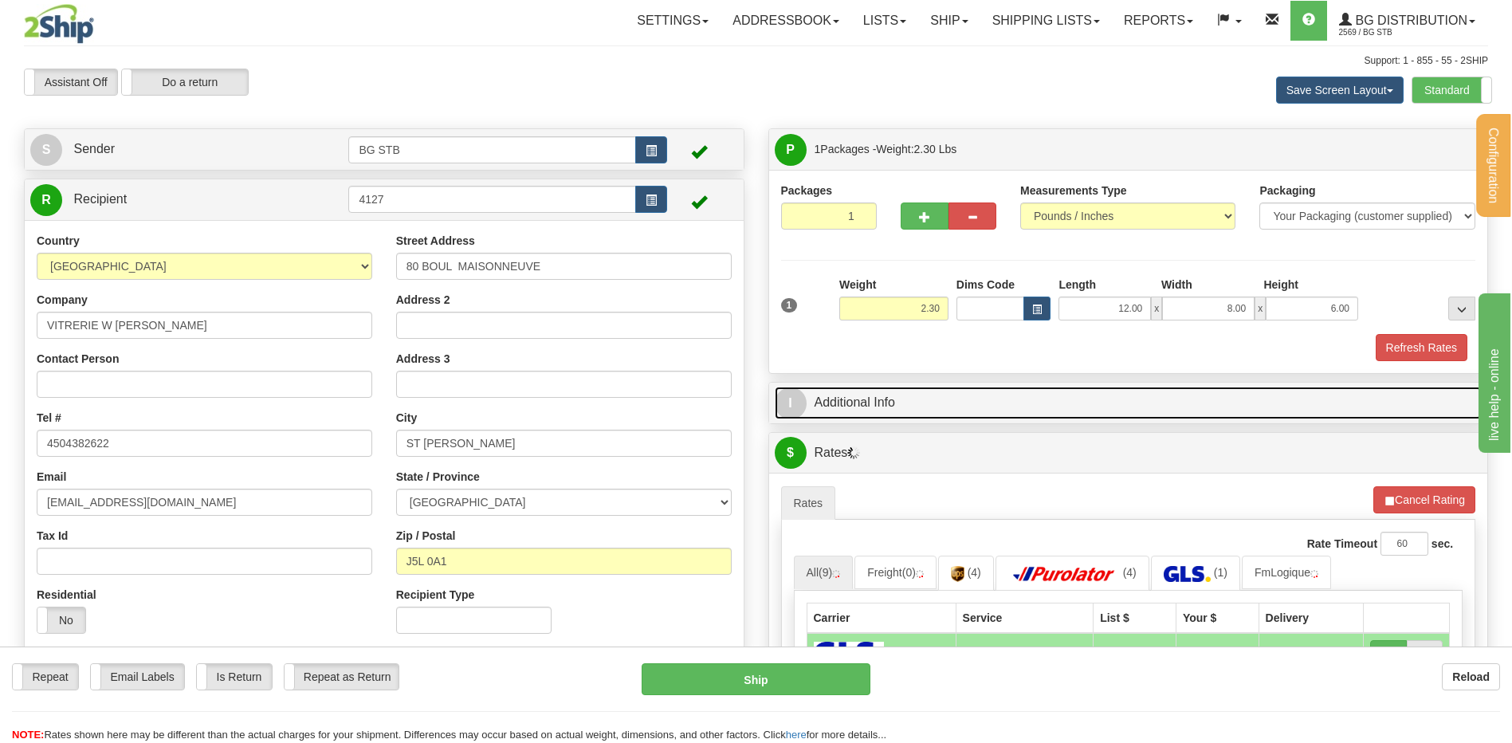
click at [903, 418] on link "I Additional Info" at bounding box center [1129, 403] width 708 height 33
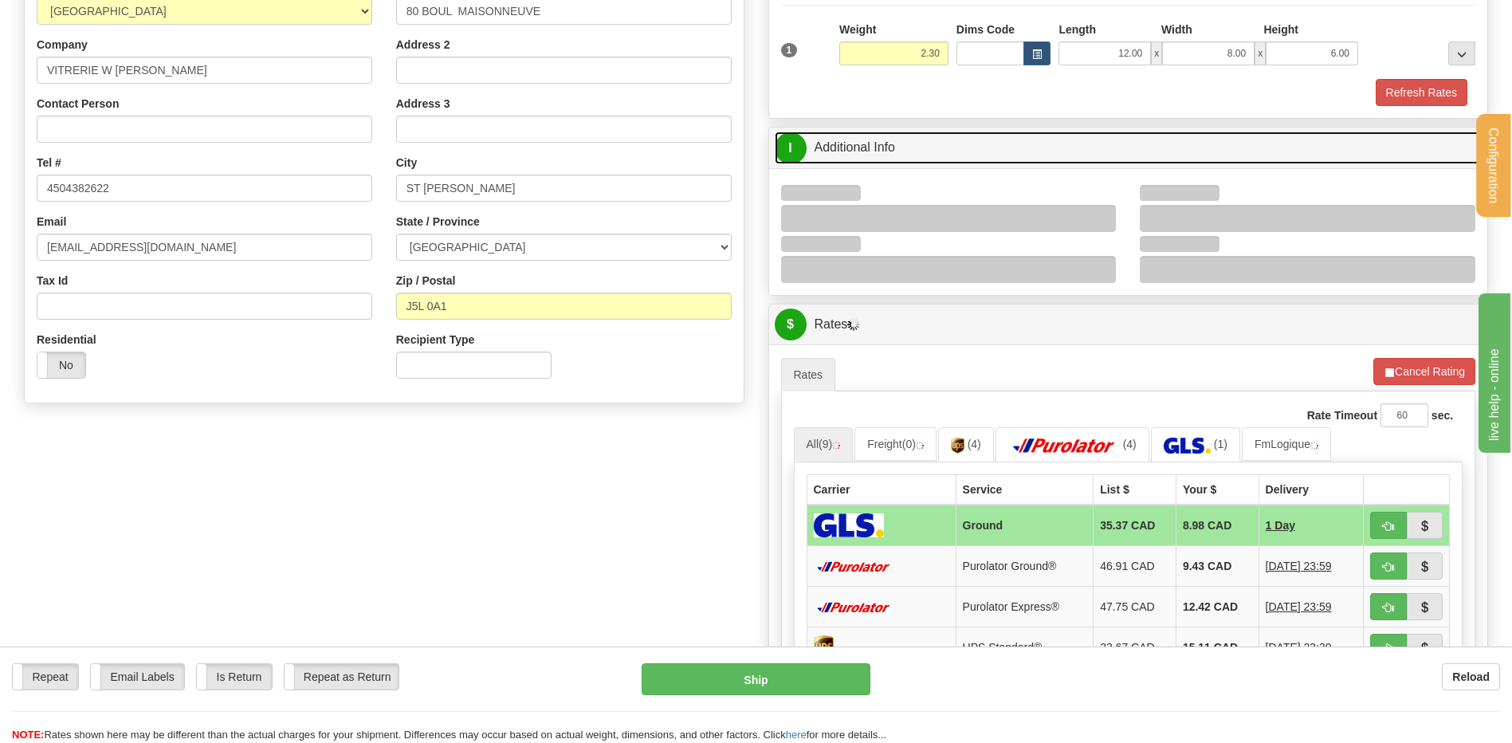
scroll to position [319, 0]
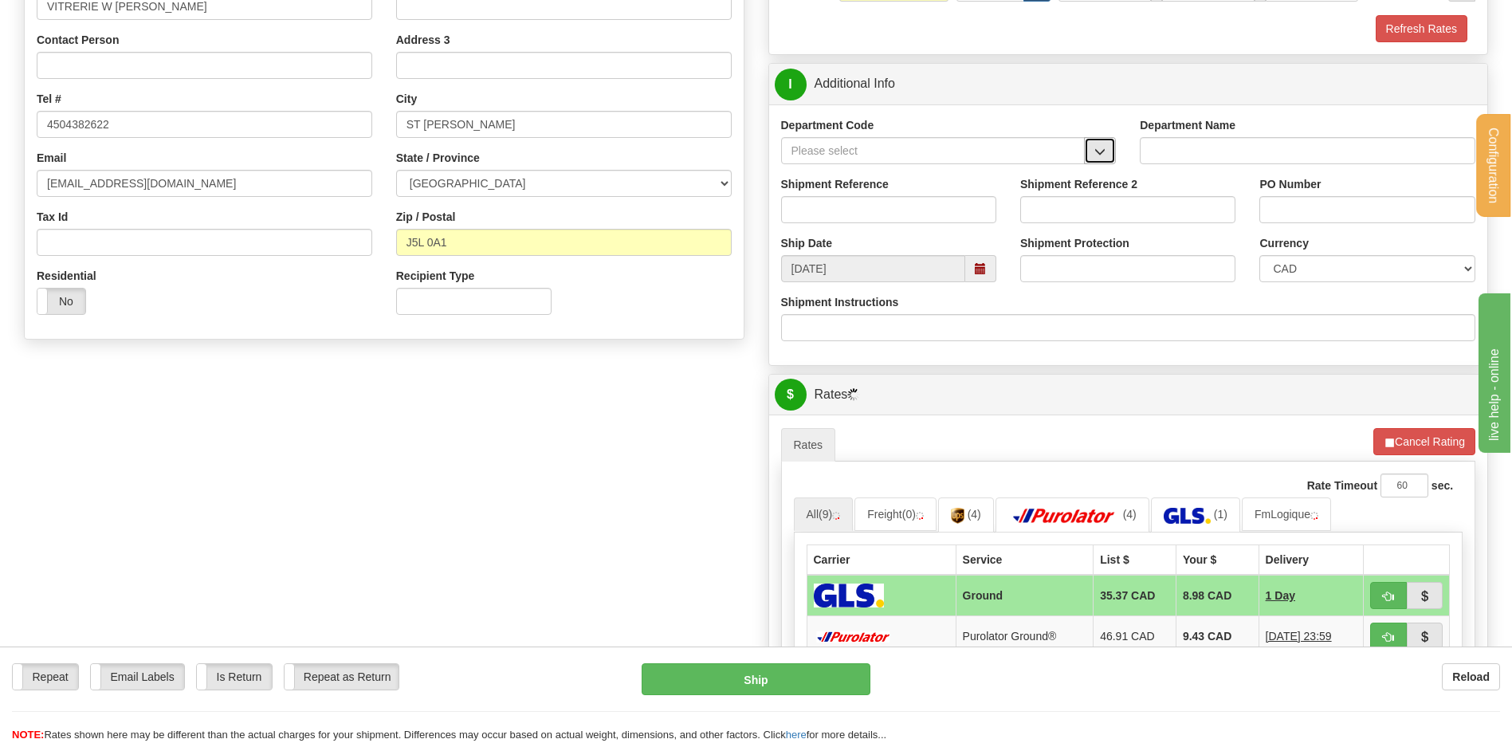
click at [1100, 149] on span "button" at bounding box center [1100, 152] width 11 height 10
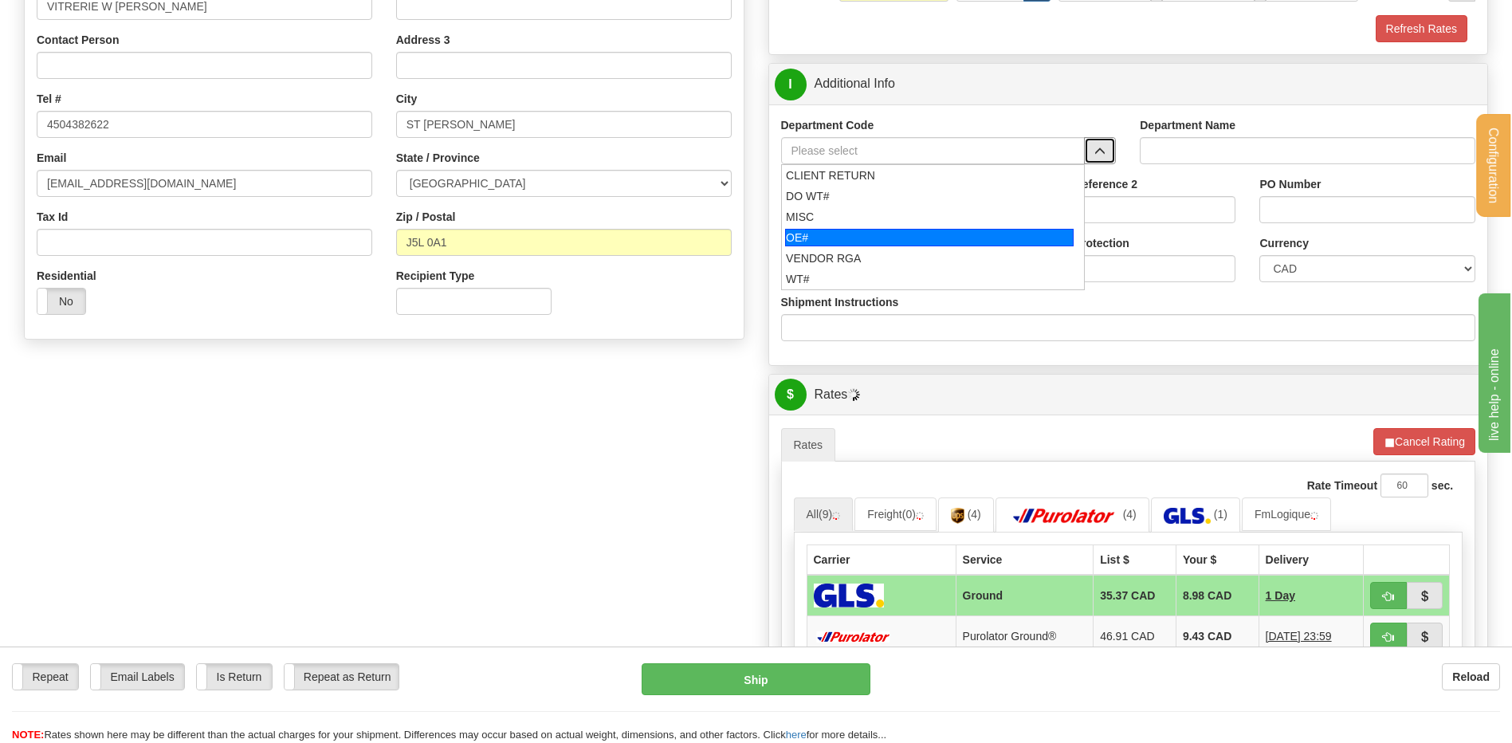
click at [804, 234] on div "OE#" at bounding box center [929, 238] width 289 height 18
type input "OE#"
type input "ORDERS"
click at [807, 217] on input "Shipment Reference" at bounding box center [888, 209] width 215 height 27
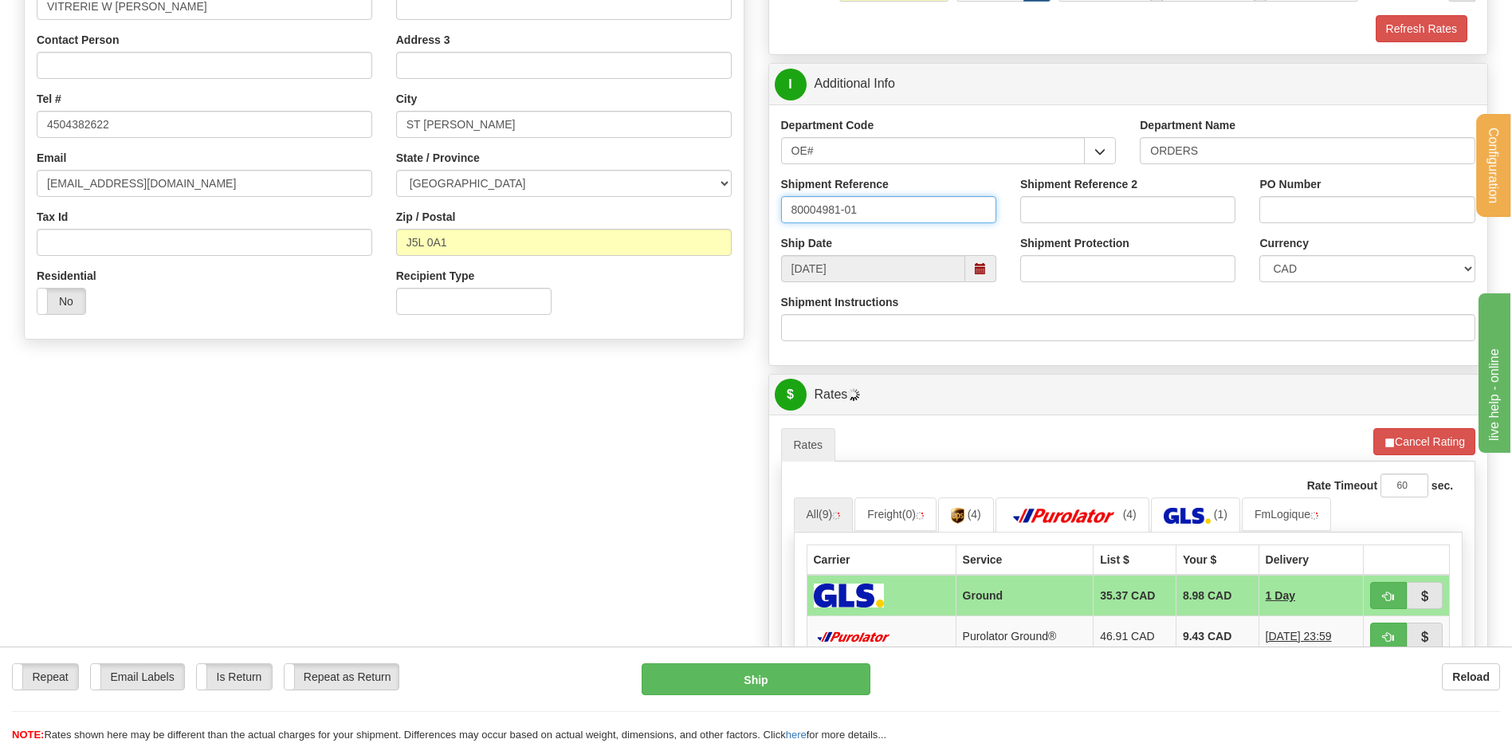
type input "80004981-01"
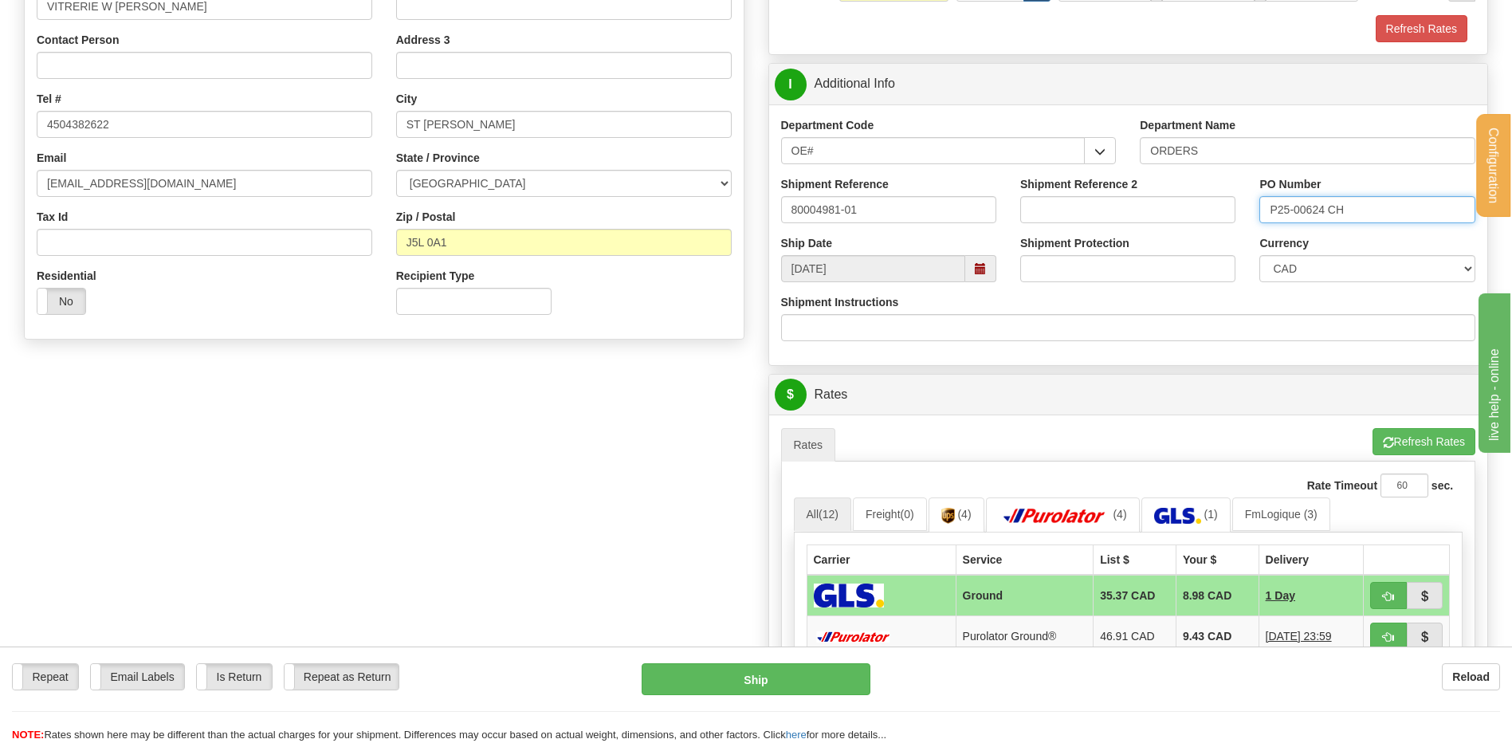
type input "P25-00624 CH GOUIN R2"
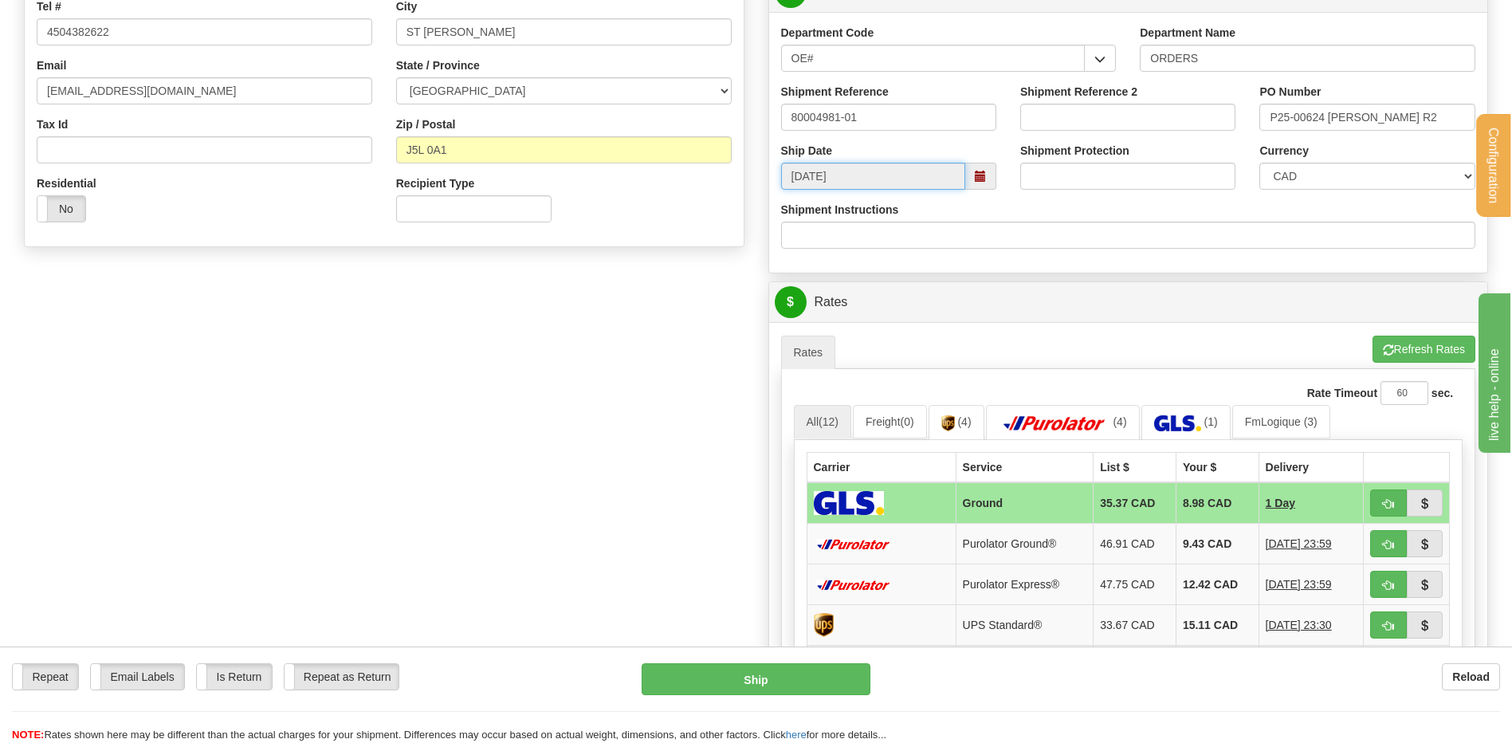
scroll to position [638, 0]
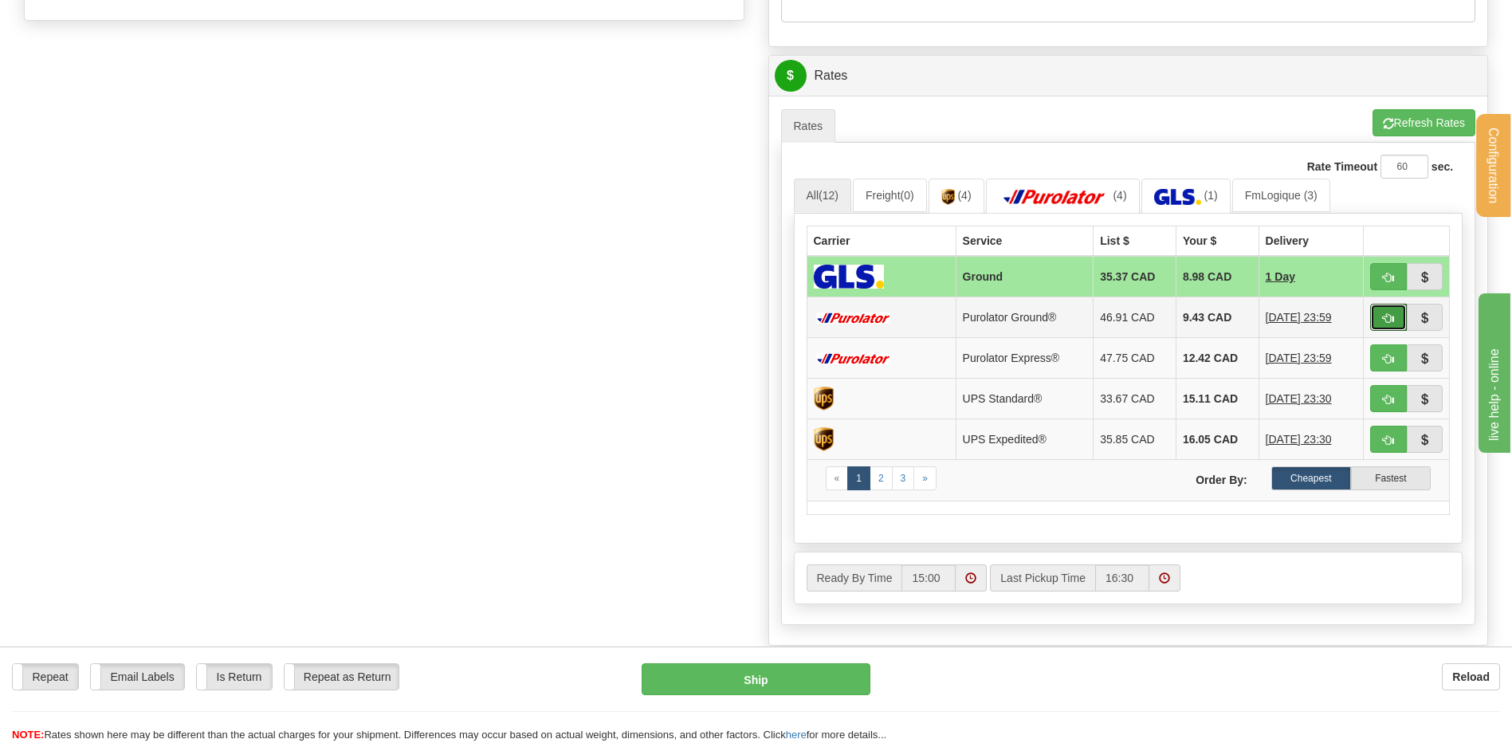
drag, startPoint x: 1385, startPoint y: 325, endPoint x: 1281, endPoint y: 321, distance: 103.8
click at [1385, 325] on button "button" at bounding box center [1389, 317] width 37 height 27
type input "260"
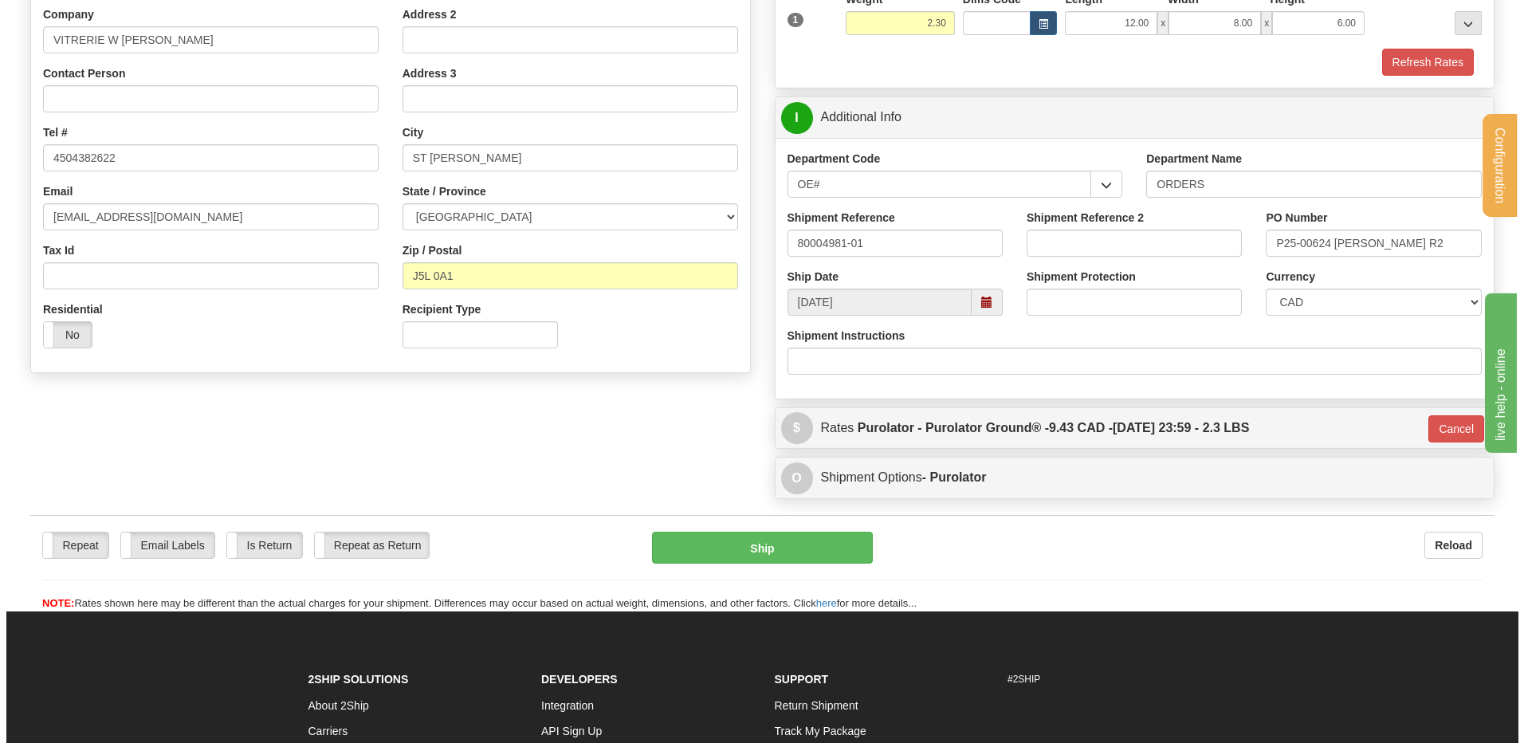
scroll to position [282, 0]
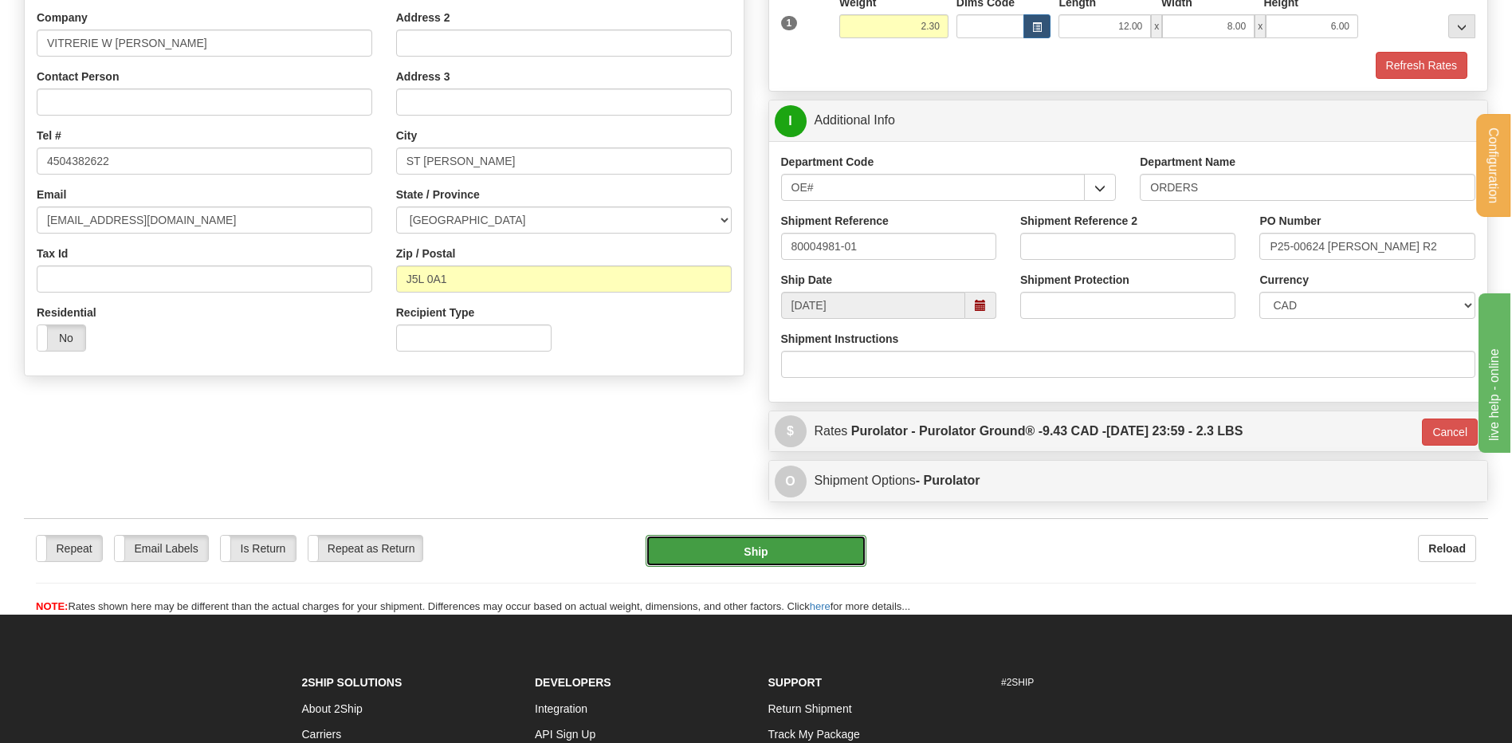
click at [757, 541] on button "Ship" at bounding box center [756, 551] width 220 height 32
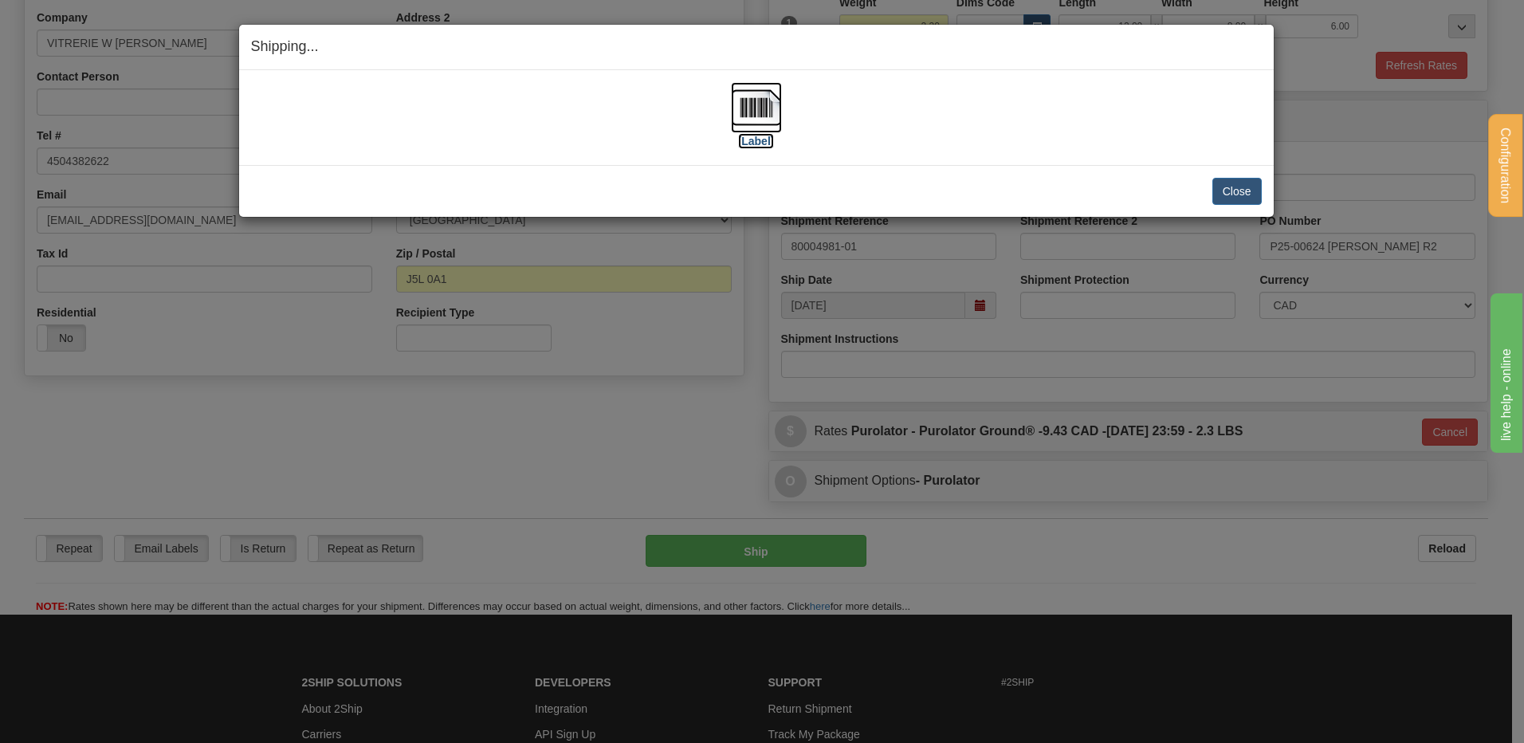
click at [761, 98] on img at bounding box center [756, 107] width 51 height 51
click at [1233, 189] on button "Close" at bounding box center [1237, 191] width 49 height 27
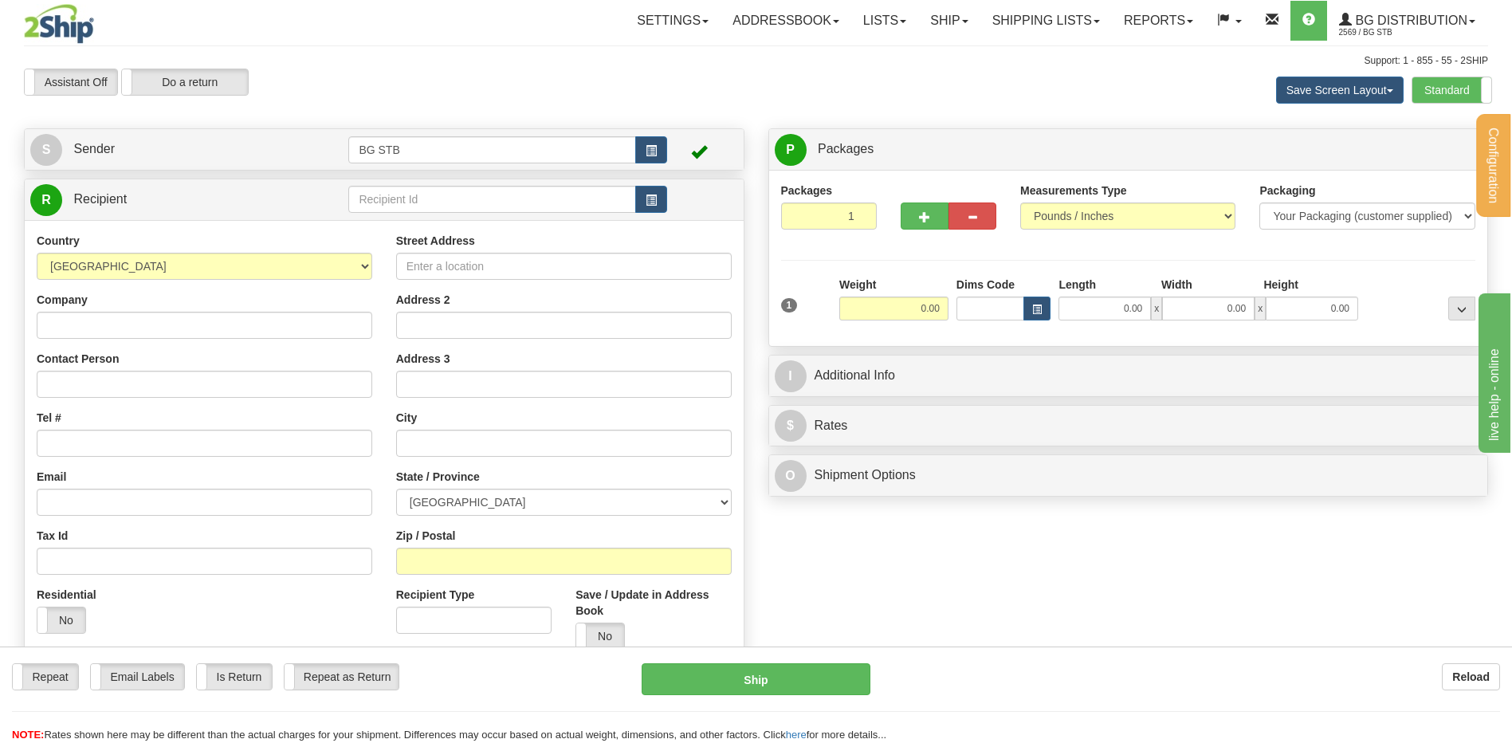
drag, startPoint x: 383, startPoint y: 175, endPoint x: 390, endPoint y: 206, distance: 32.5
click at [390, 189] on div "Create a label for the return Create Pickup Without Label S Sender BG STB" at bounding box center [384, 405] width 745 height 554
click at [390, 206] on input "text" at bounding box center [491, 199] width 287 height 27
type input "1250"
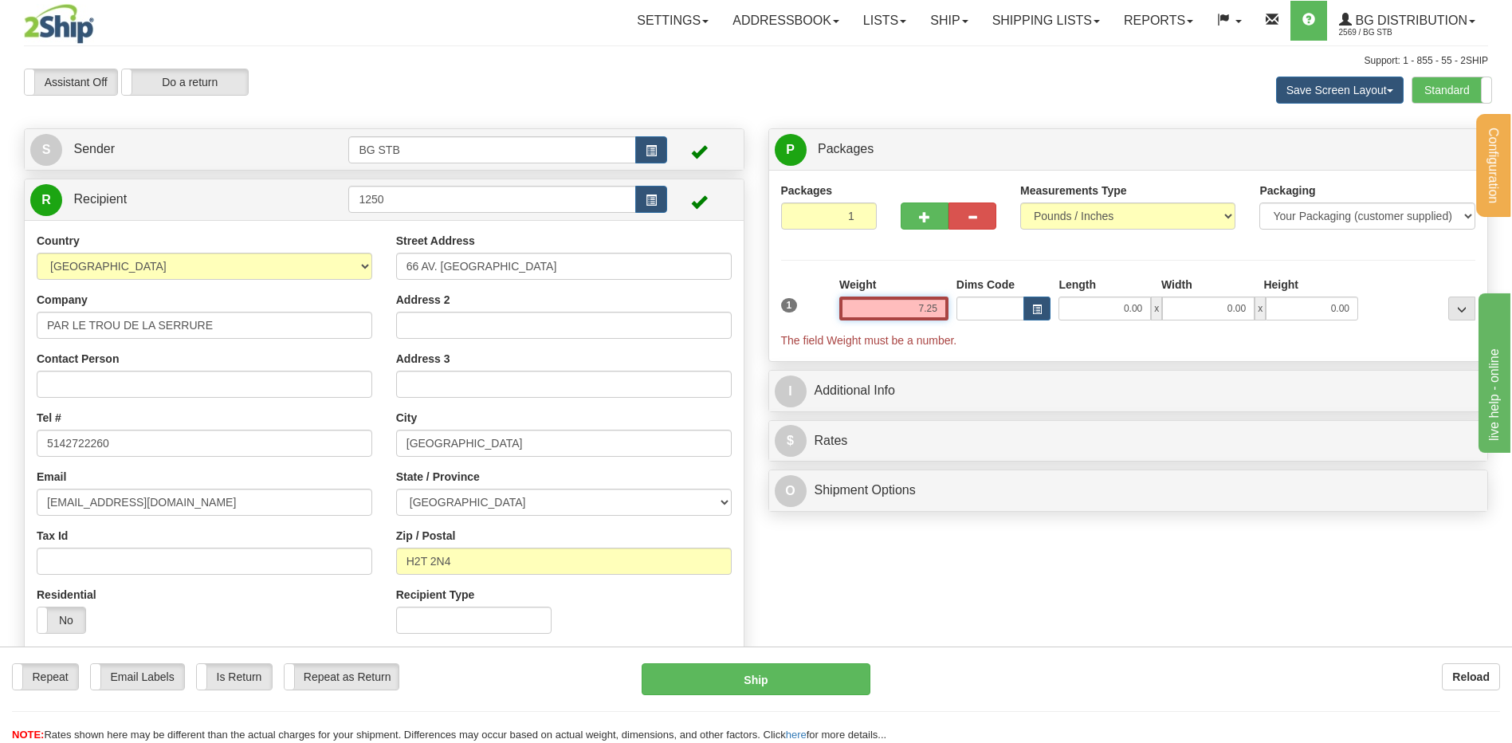
type input "7.25"
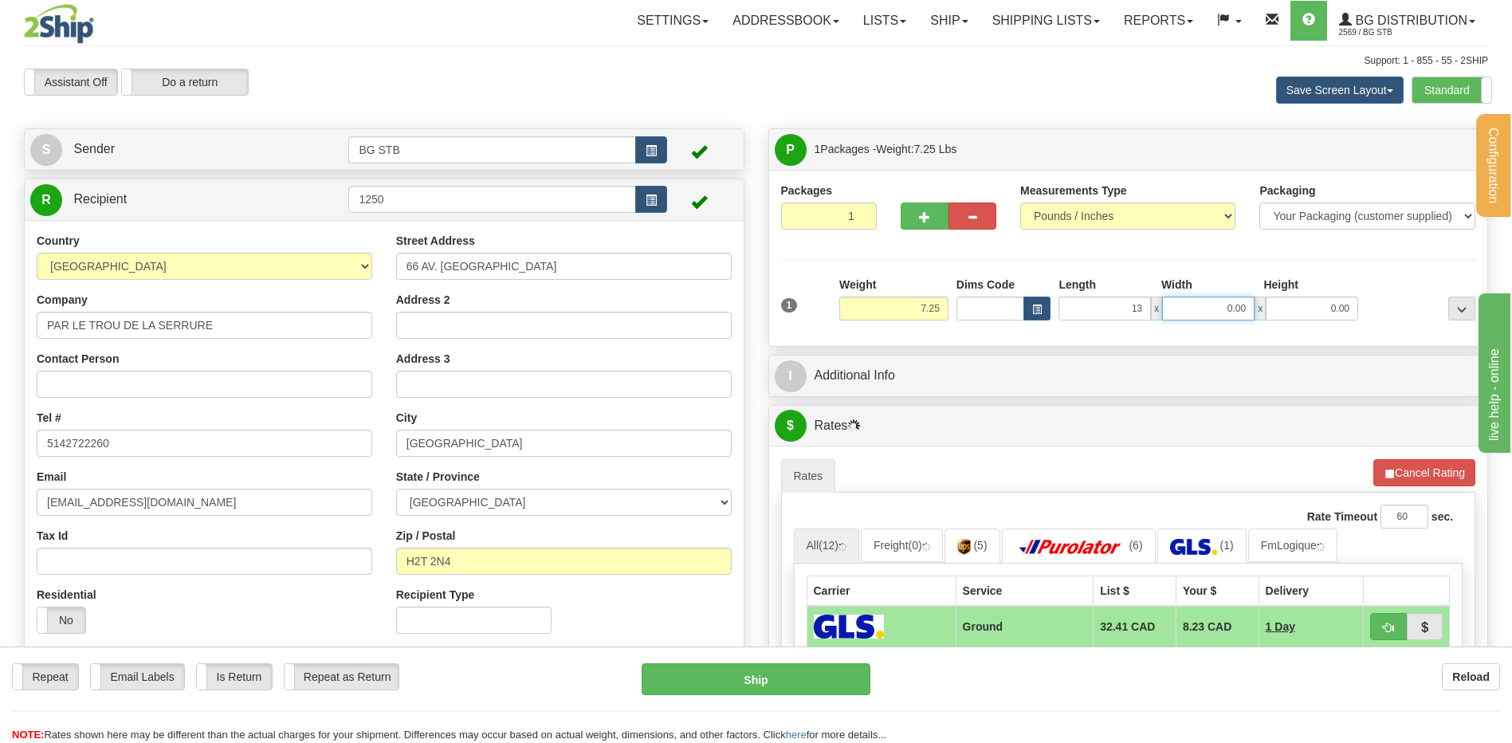
type input "13.00"
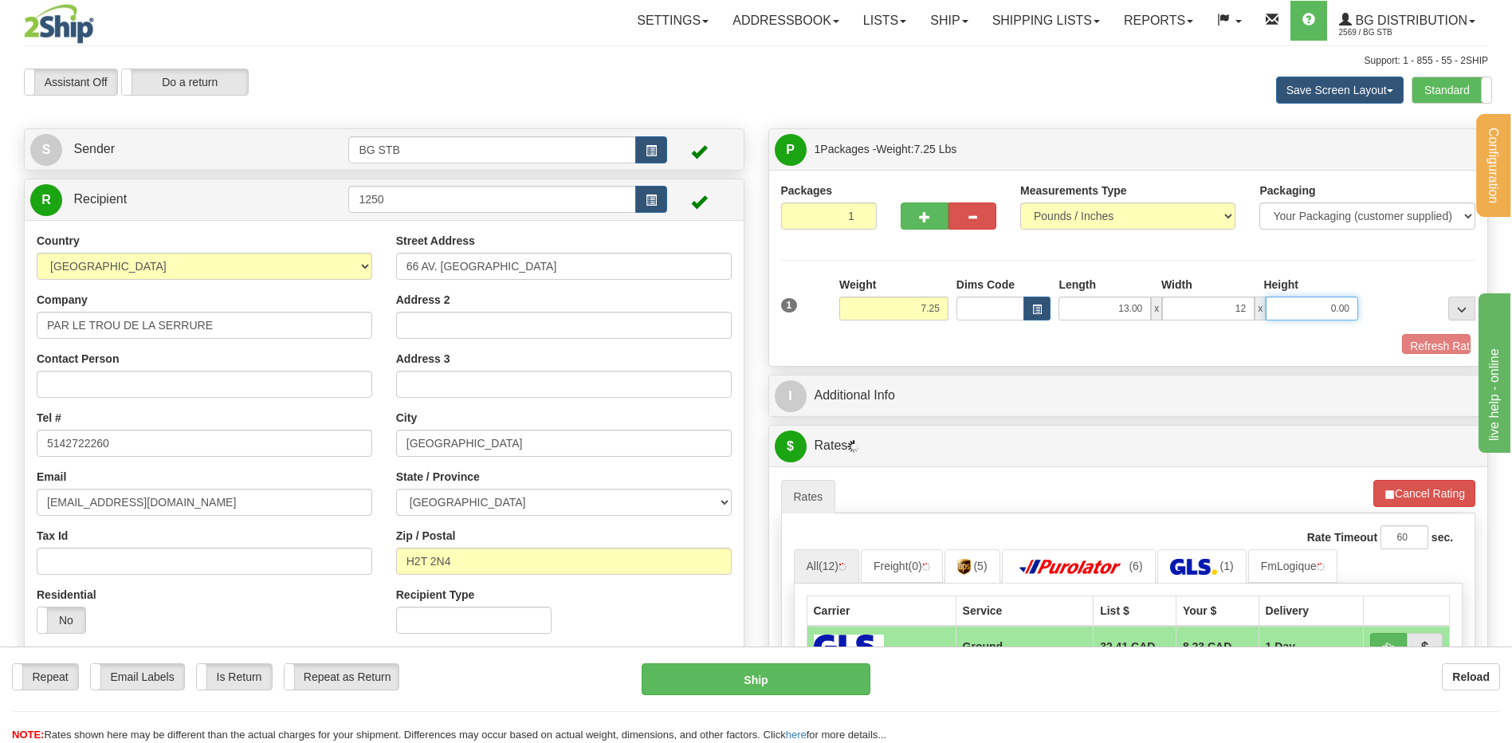
type input "12.00"
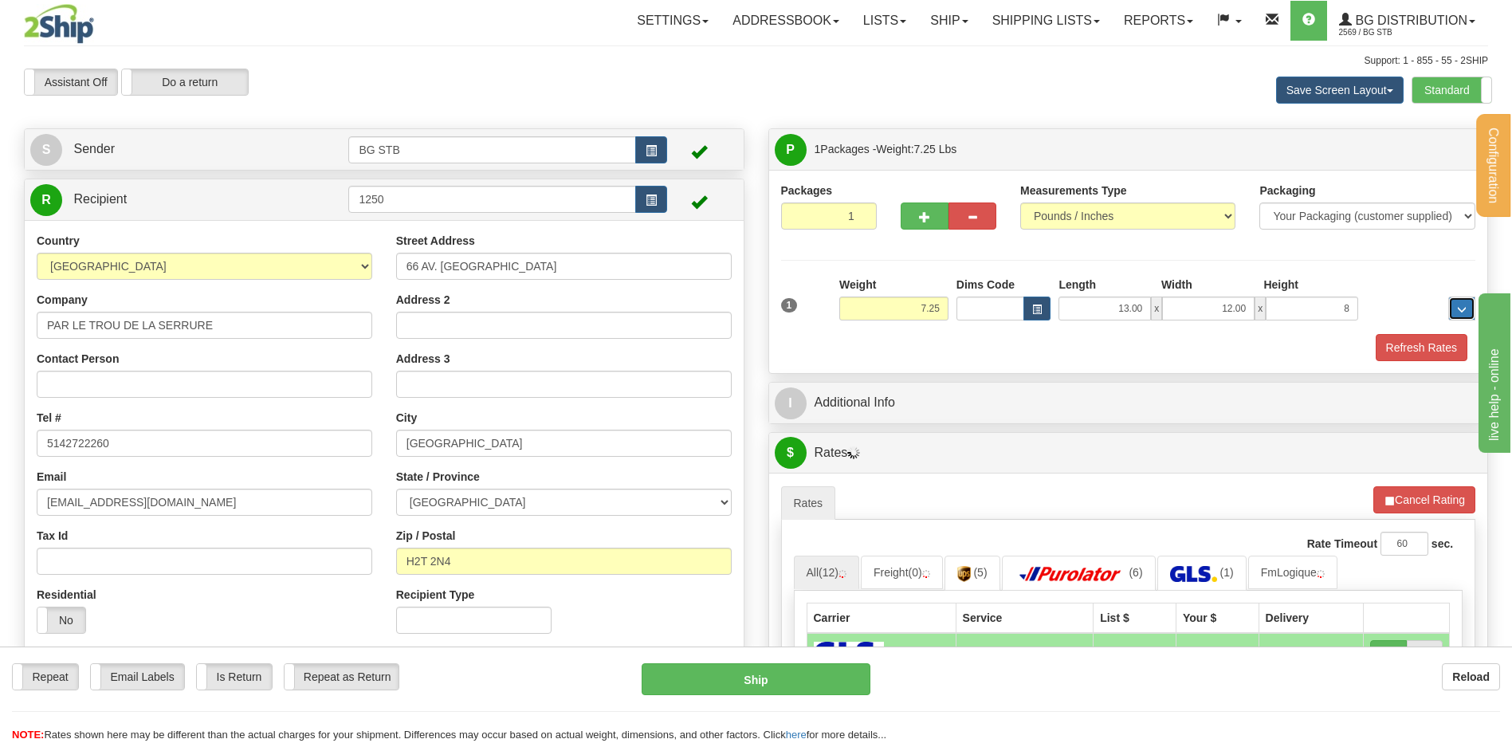
type input "8.00"
click at [932, 421] on div "I Additional Info" at bounding box center [1128, 403] width 719 height 41
click at [996, 334] on div "Refresh Rates" at bounding box center [1128, 347] width 703 height 27
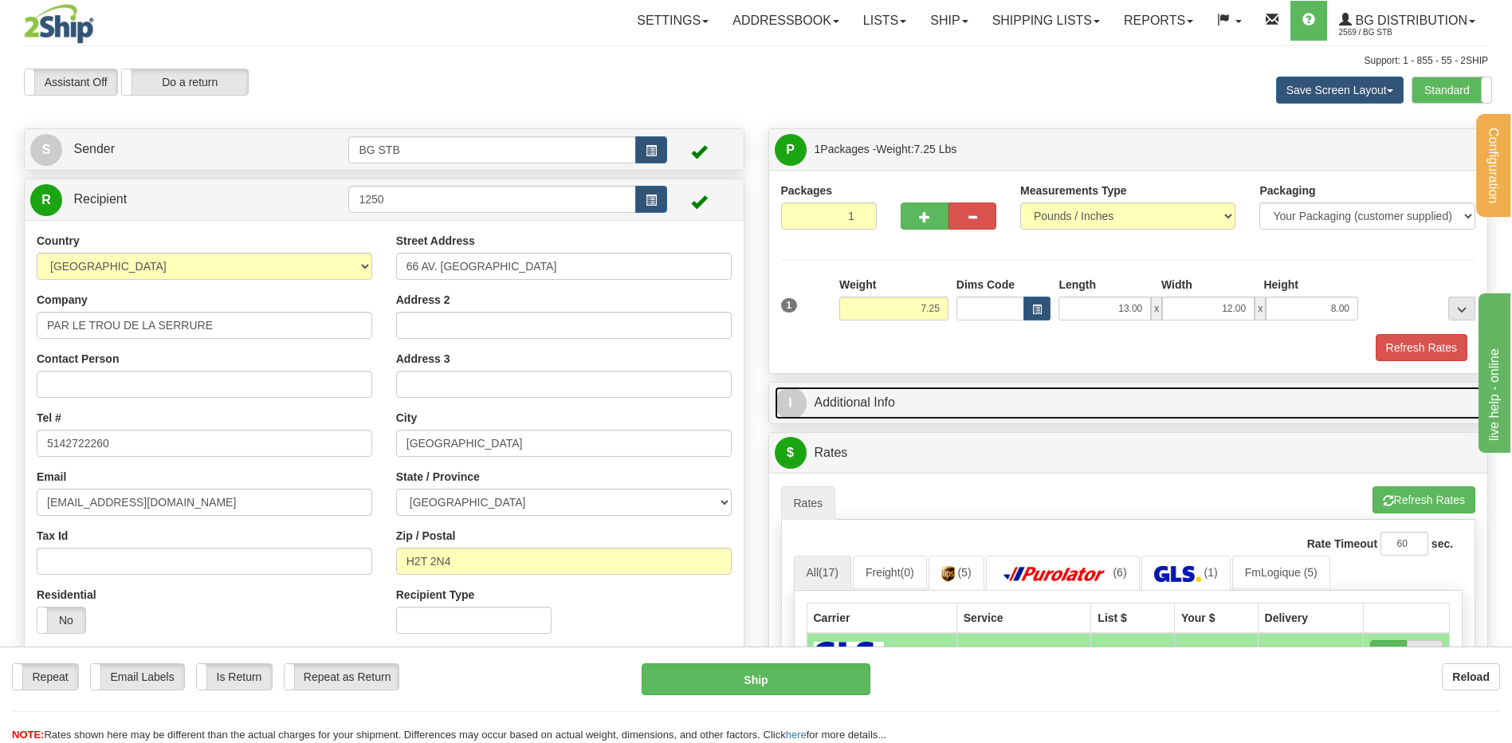
click at [980, 387] on link "I Additional Info" at bounding box center [1129, 403] width 708 height 33
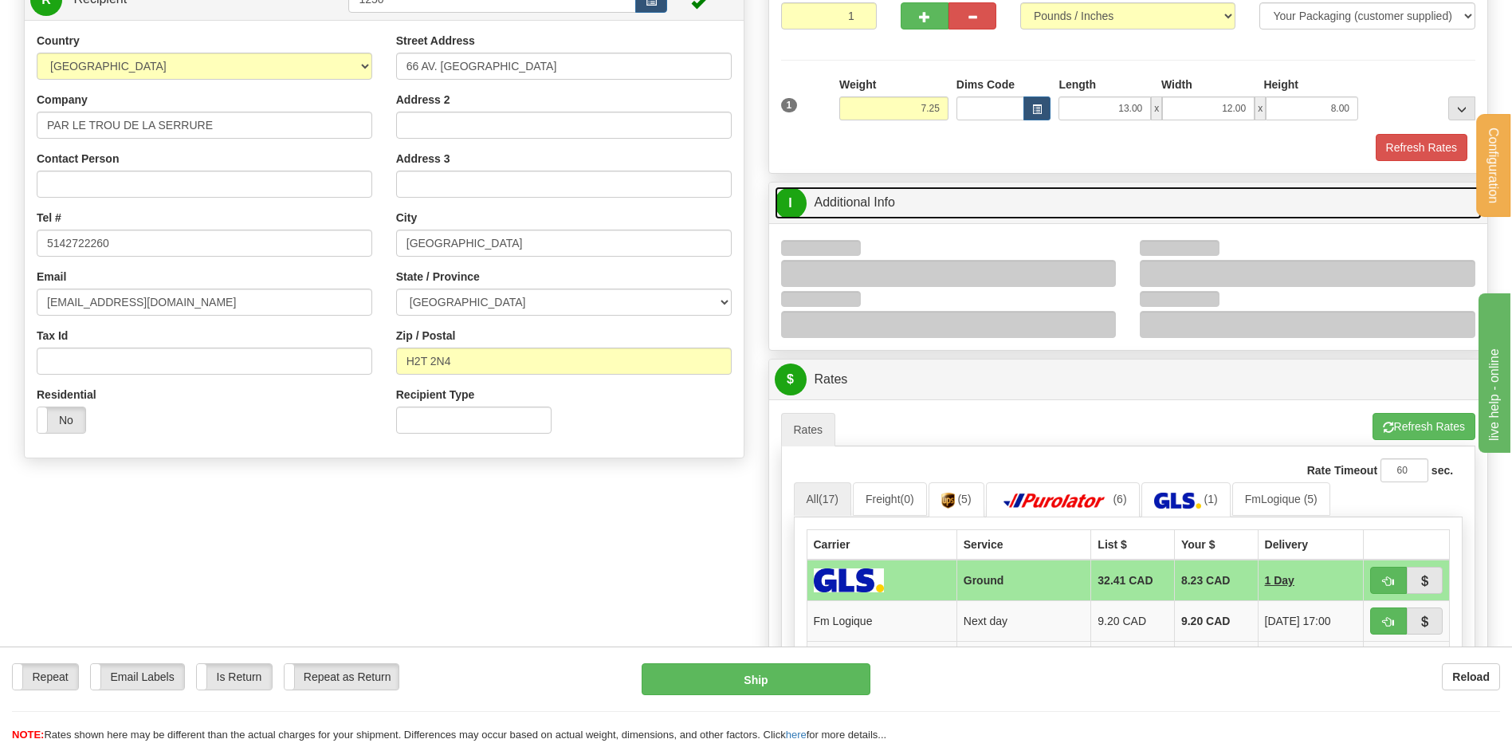
scroll to position [319, 0]
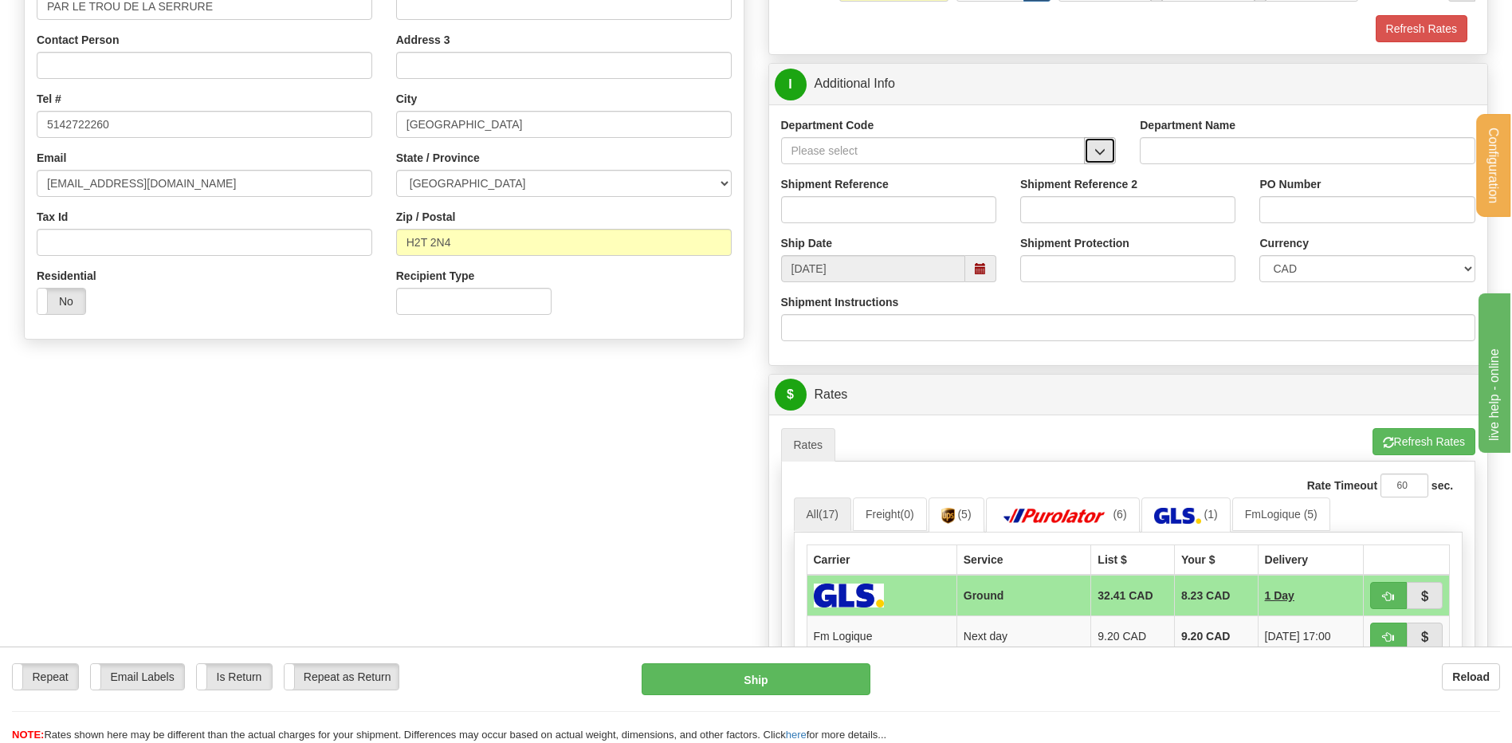
click at [1095, 151] on span "button" at bounding box center [1100, 152] width 11 height 10
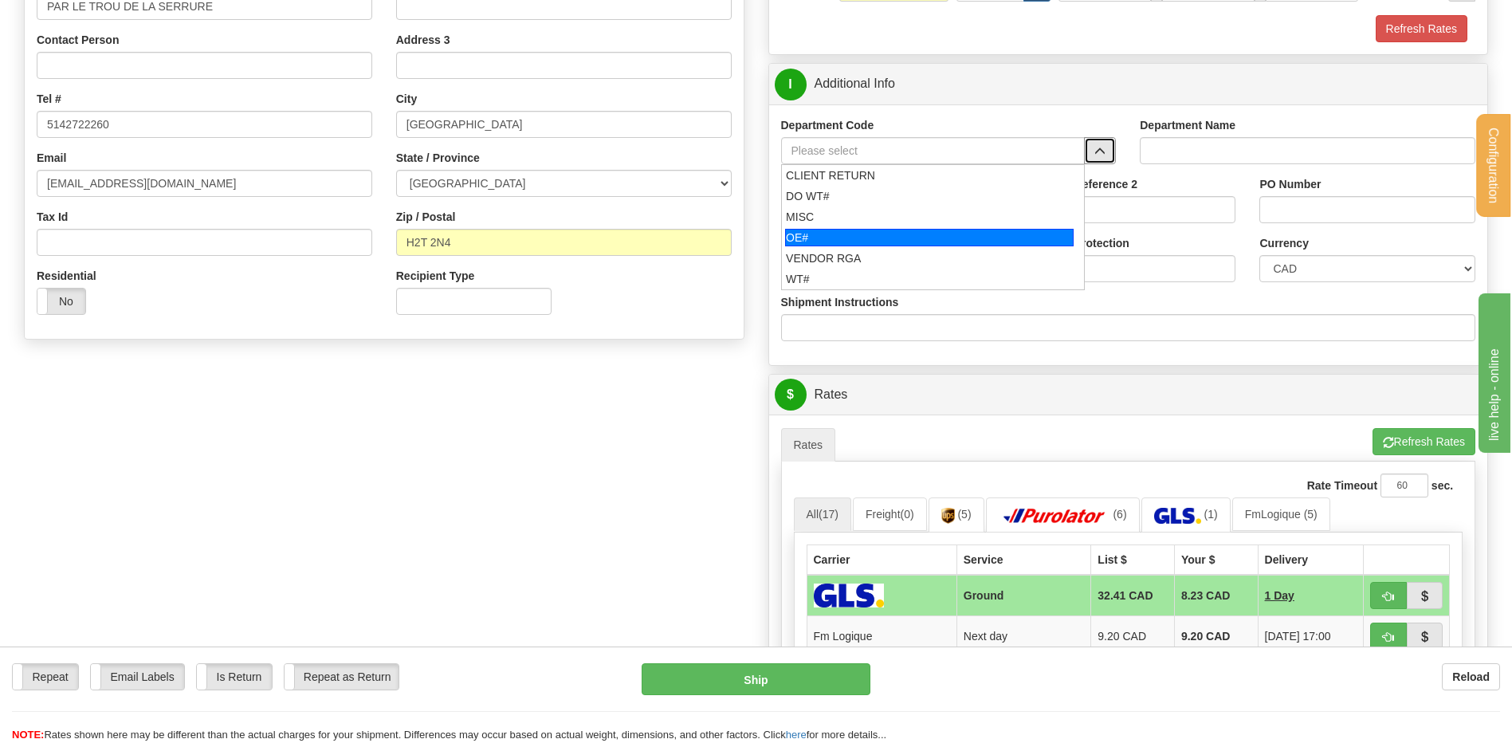
click at [875, 238] on div "OE#" at bounding box center [929, 238] width 289 height 18
type input "OE#"
type input "ORDERS"
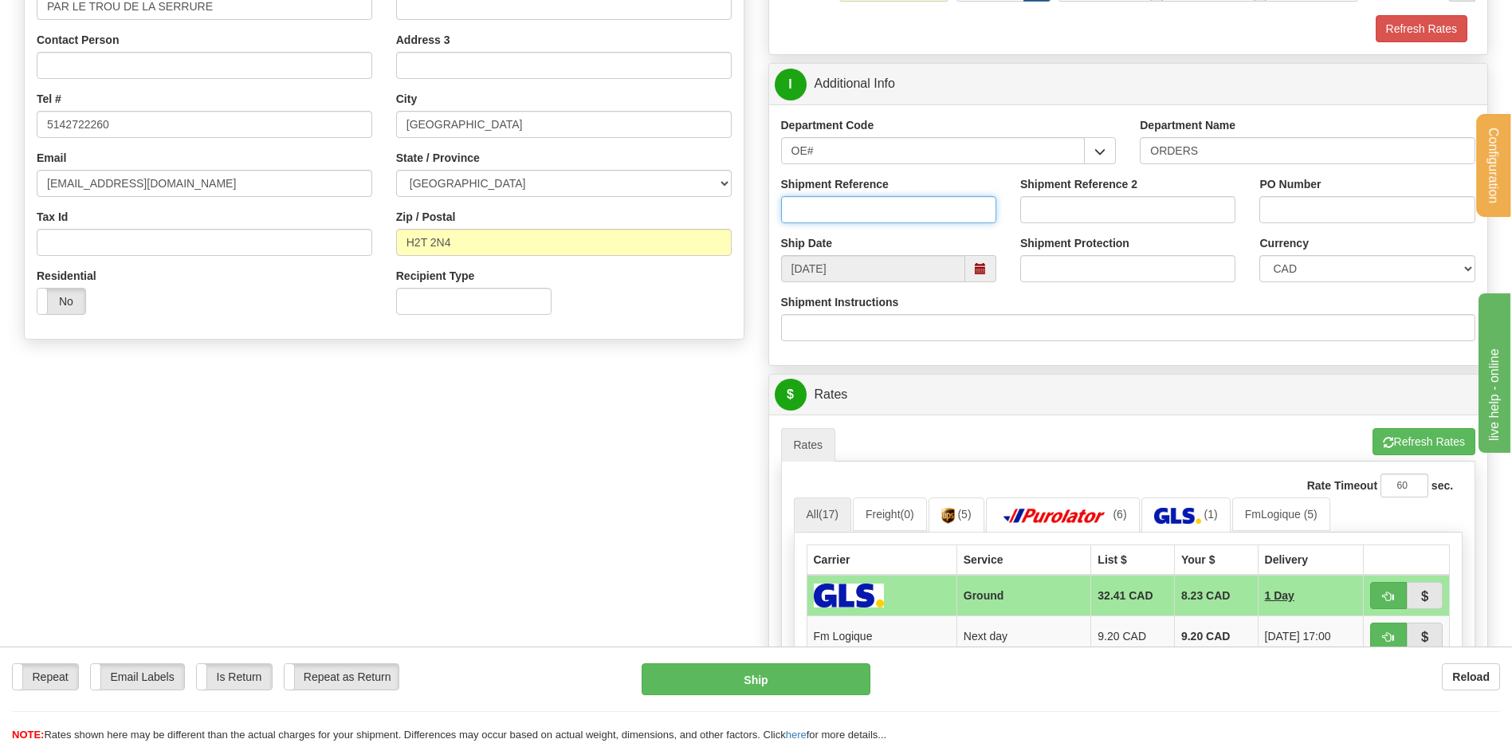
click at [871, 218] on input "Shipment Reference" at bounding box center [888, 209] width 215 height 27
click at [825, 207] on input "80005115-00" at bounding box center [888, 209] width 215 height 27
click at [882, 195] on div "Shipment Reference 80005215-00" at bounding box center [888, 199] width 215 height 47
click at [867, 216] on input "80005215-00" at bounding box center [888, 209] width 215 height 27
type input "80005215-03"
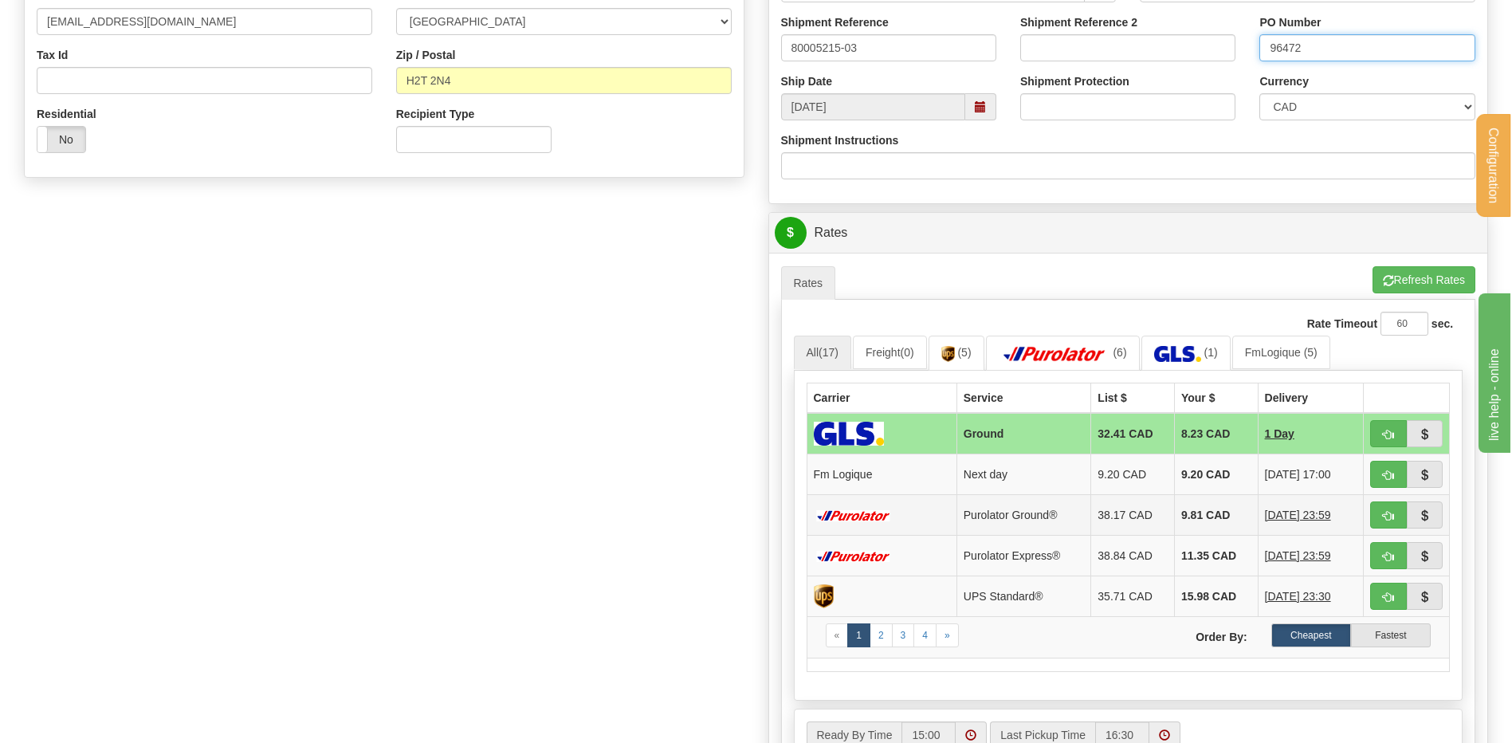
scroll to position [797, 0]
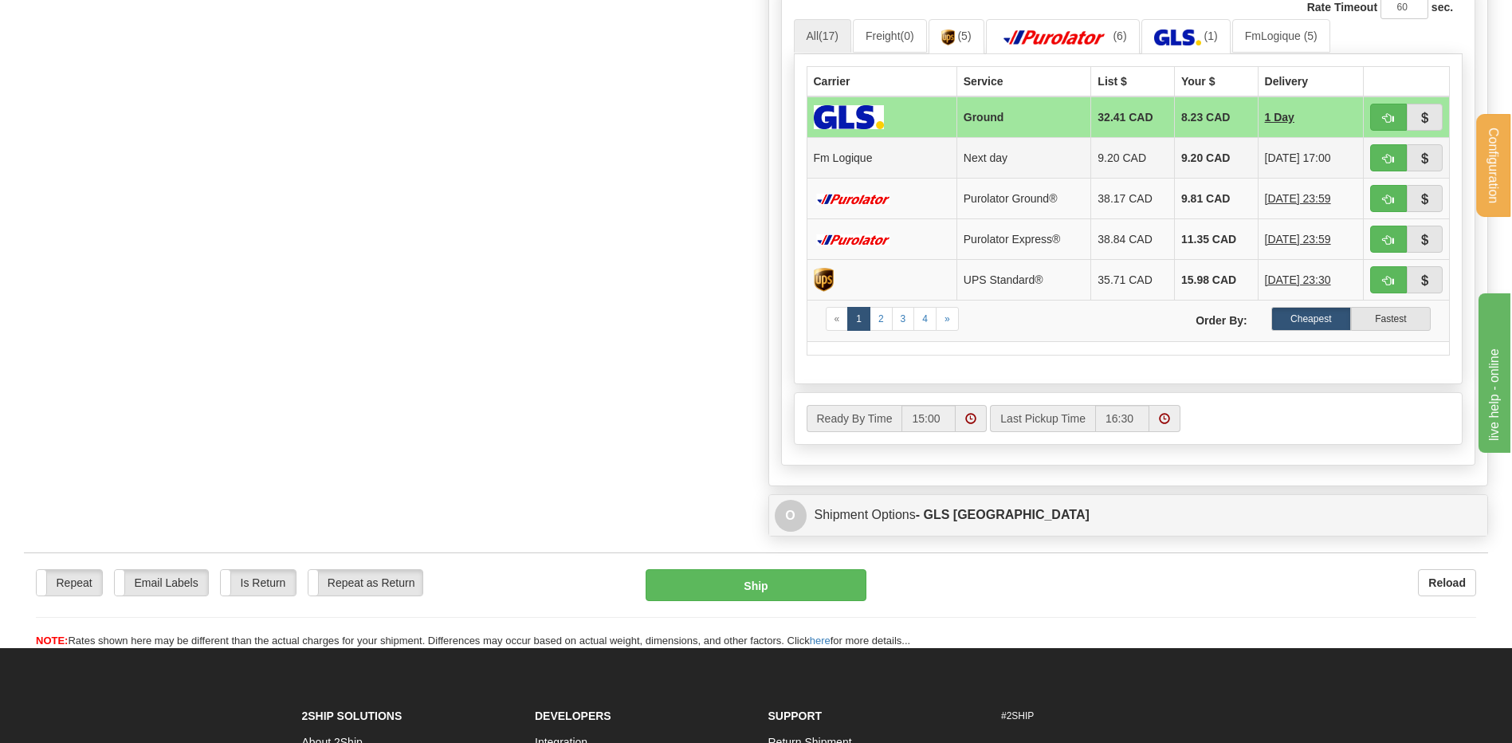
type input "96472"
click at [1389, 158] on span "button" at bounding box center [1388, 159] width 11 height 10
type input "jour"
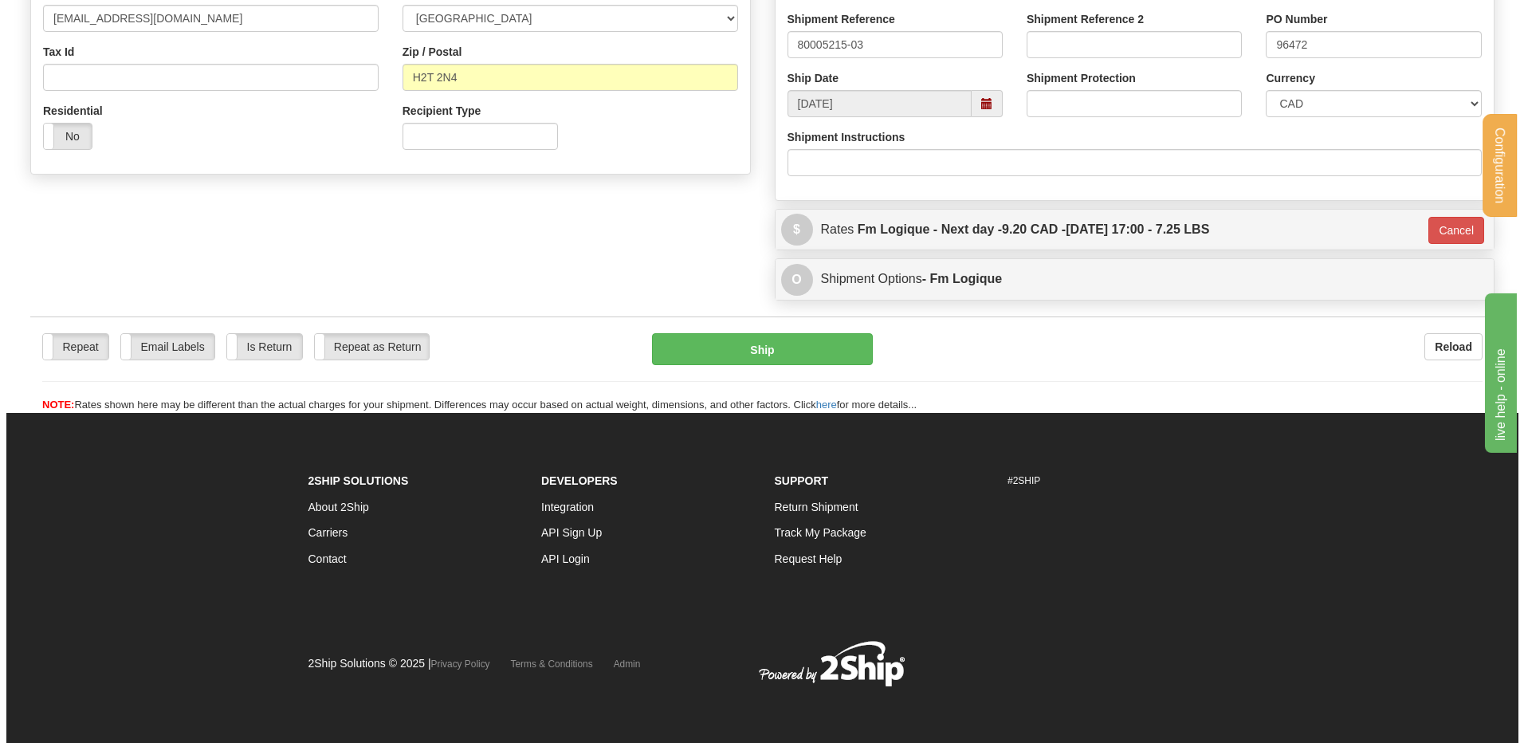
scroll to position [485, 0]
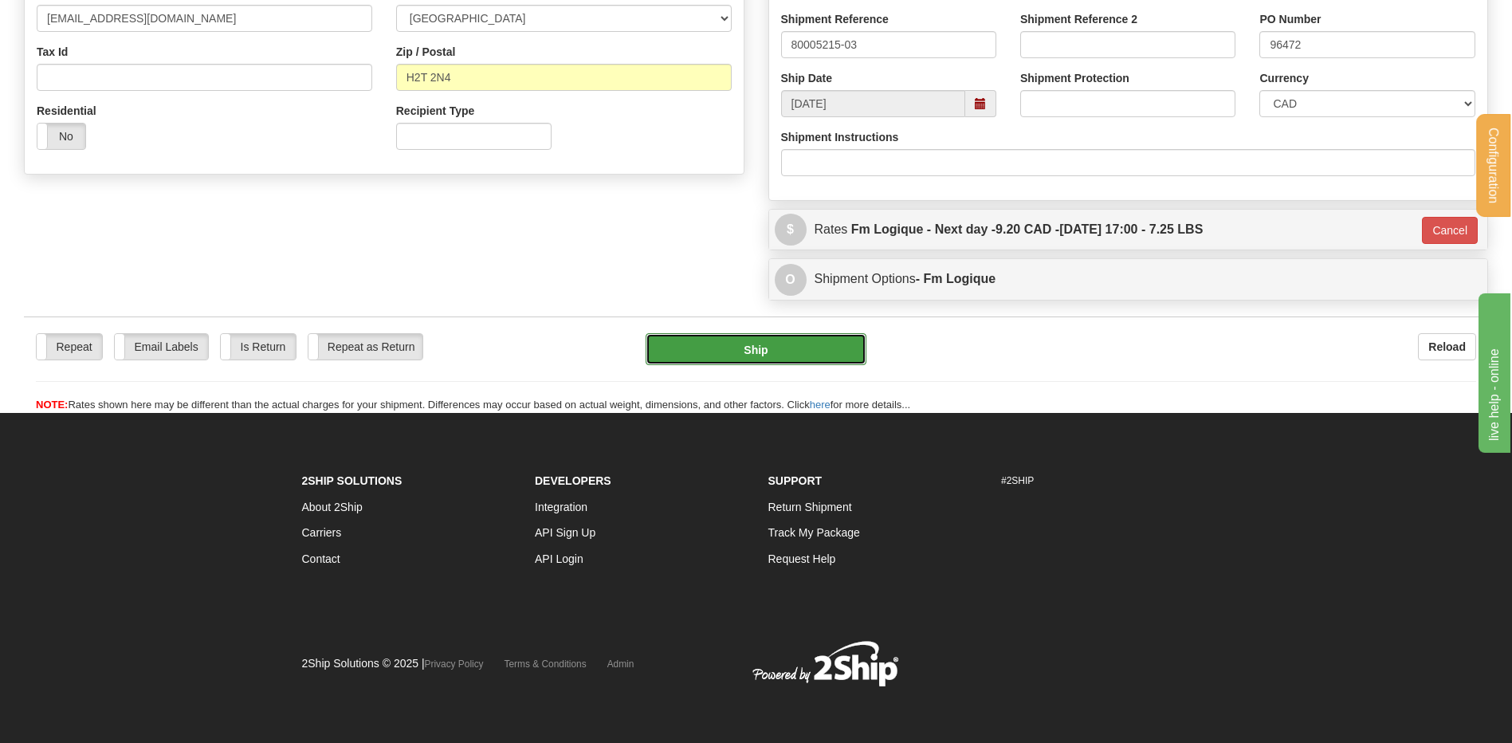
click at [738, 348] on button "Ship" at bounding box center [756, 349] width 220 height 32
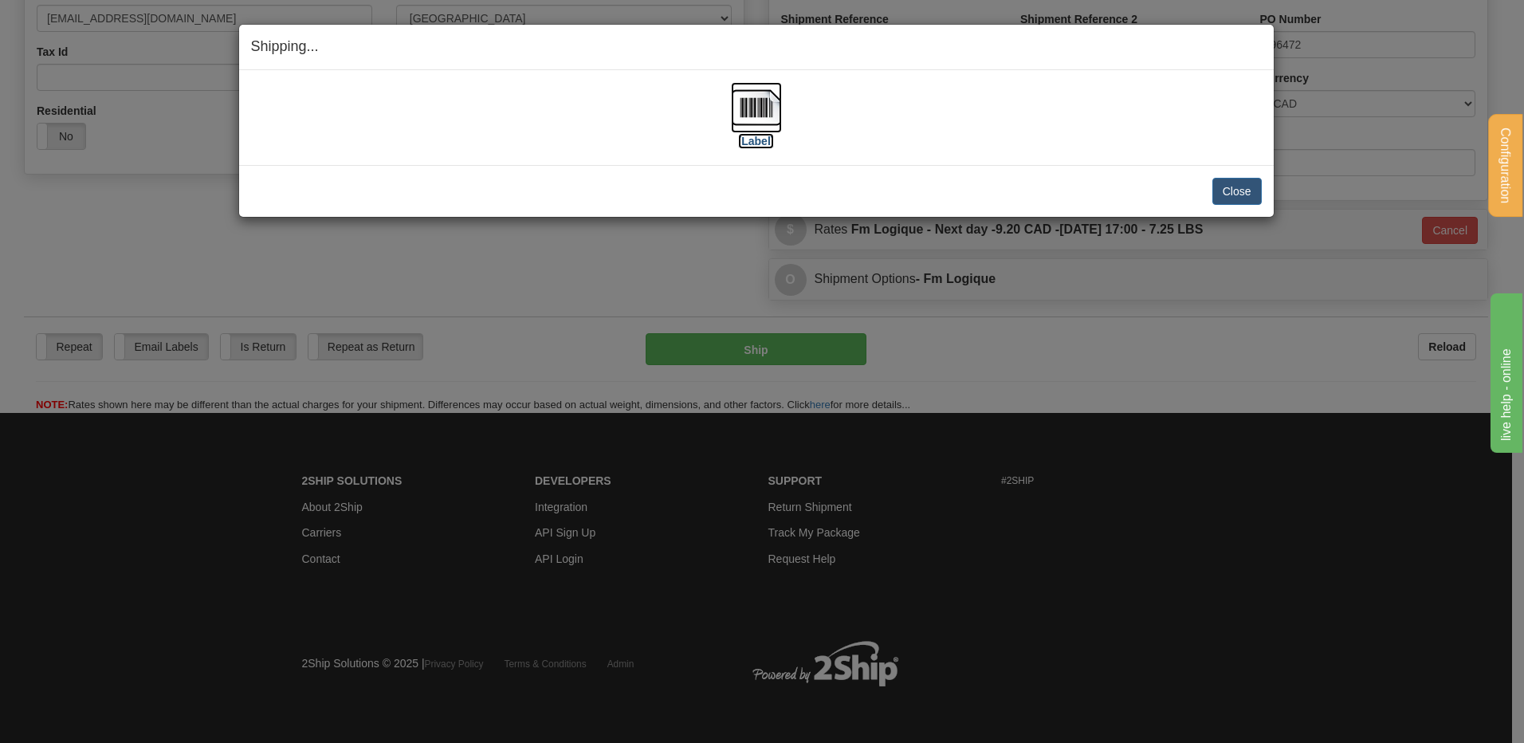
click at [750, 106] on img at bounding box center [756, 107] width 51 height 51
drag, startPoint x: 1203, startPoint y: 187, endPoint x: 1218, endPoint y: 187, distance: 15.1
click at [1205, 187] on div "Close Cancel" at bounding box center [756, 191] width 1011 height 27
click at [1222, 185] on button "Close" at bounding box center [1237, 191] width 49 height 27
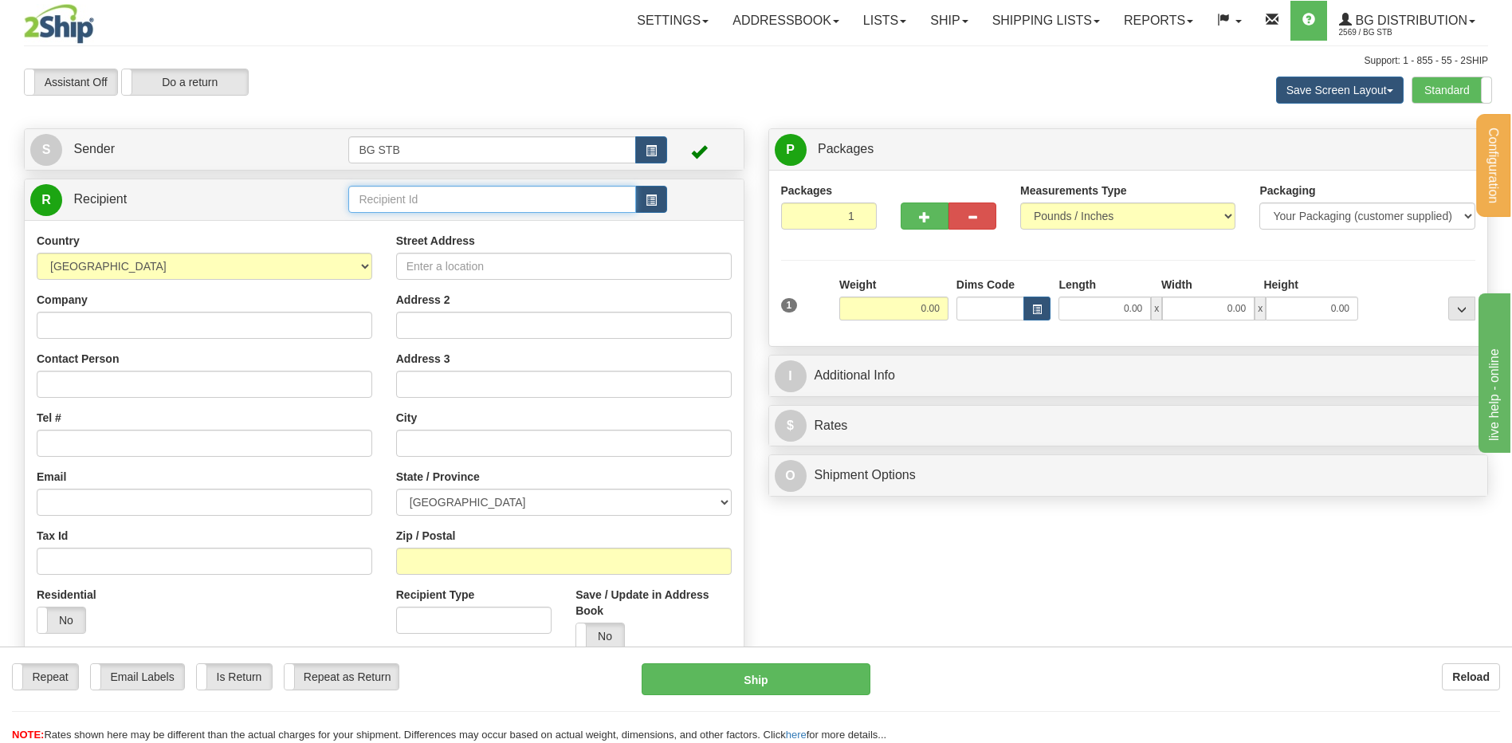
click at [532, 191] on input "text" at bounding box center [491, 199] width 287 height 27
type input "1180"
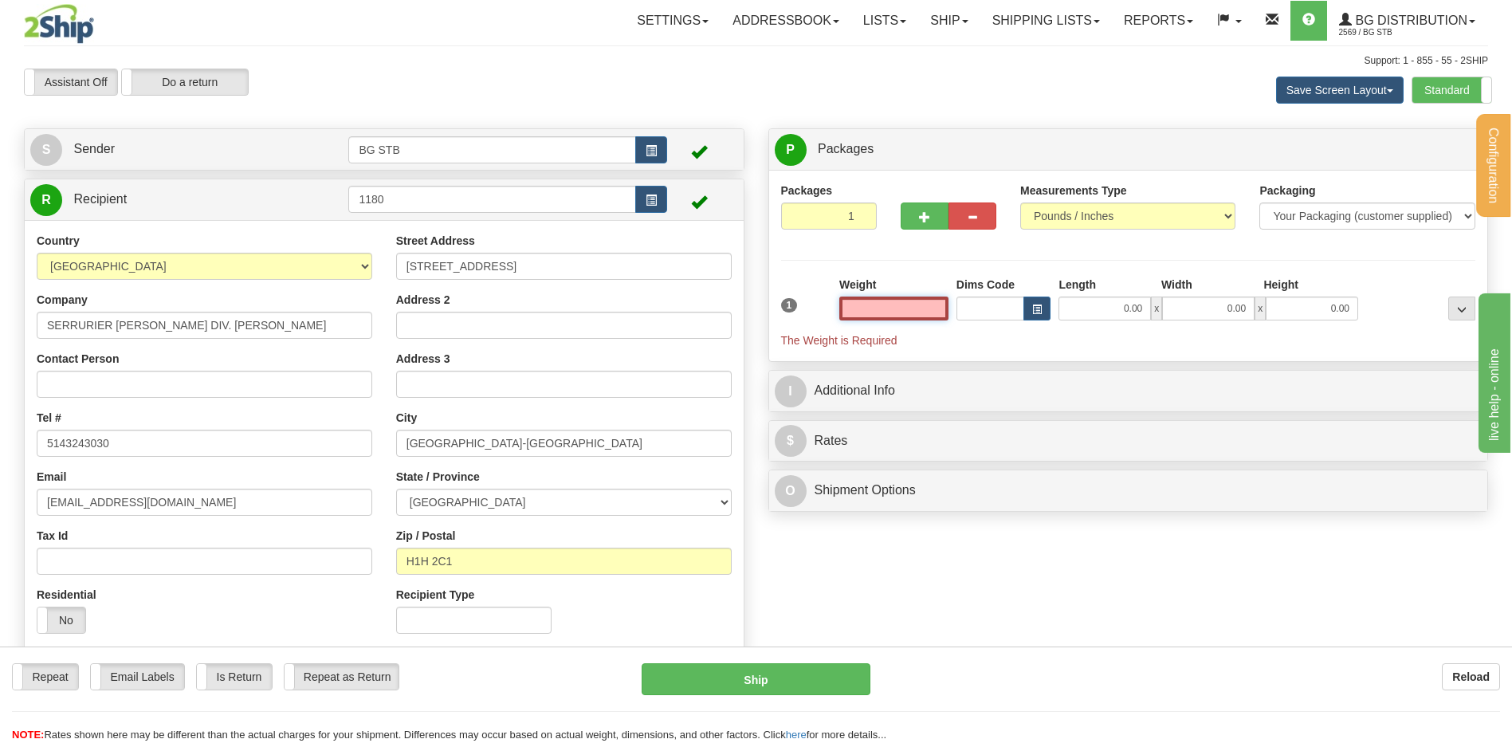
click at [896, 318] on input "text" at bounding box center [894, 309] width 109 height 24
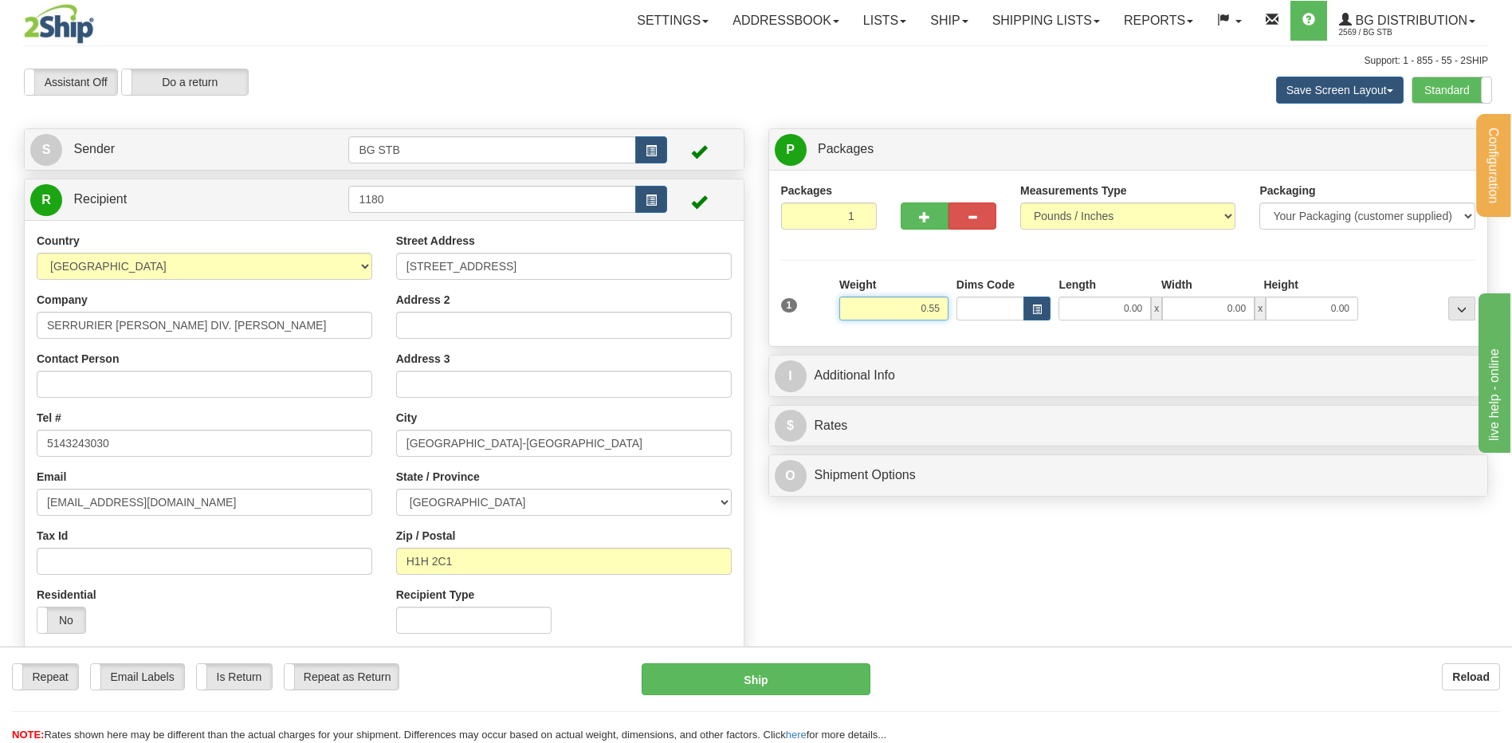
type input "0.55"
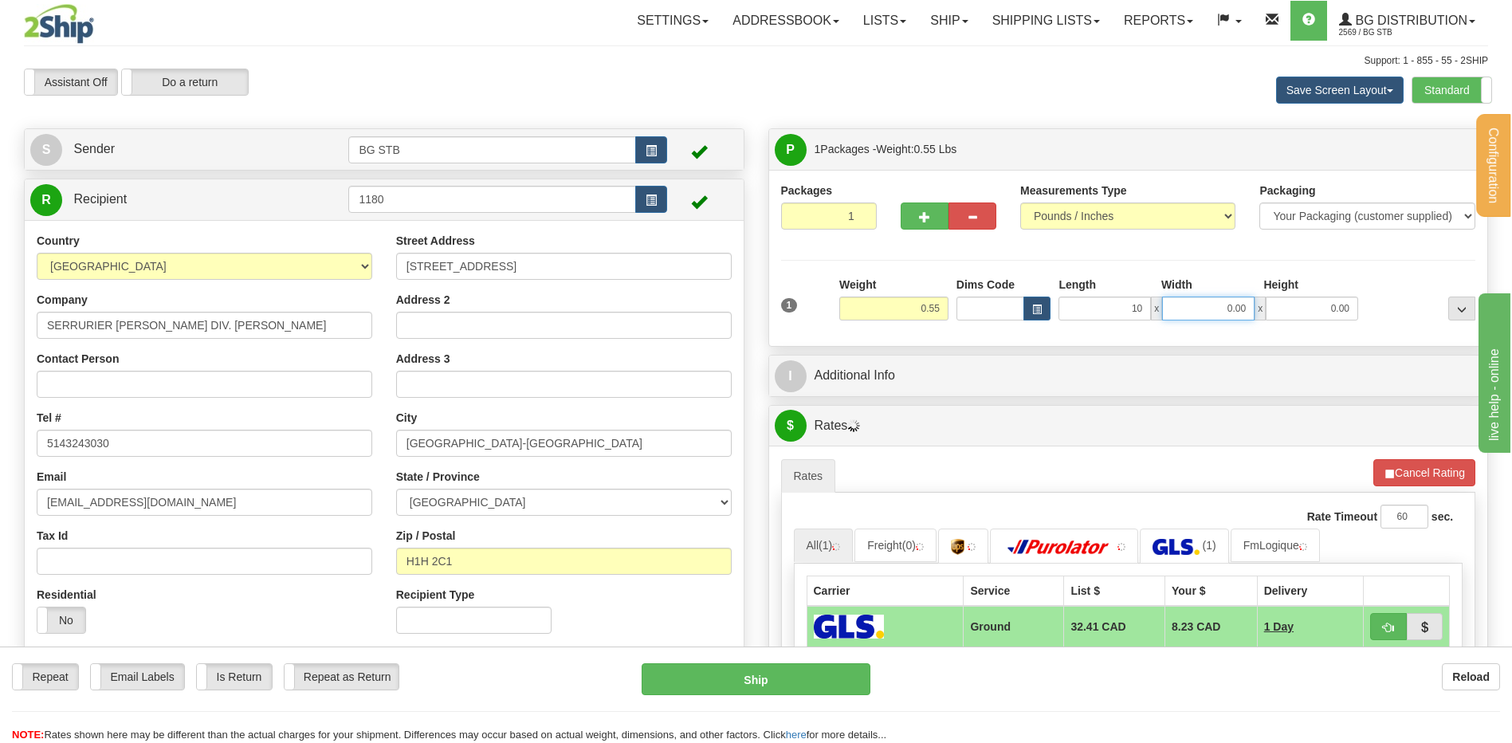
type input "10.00"
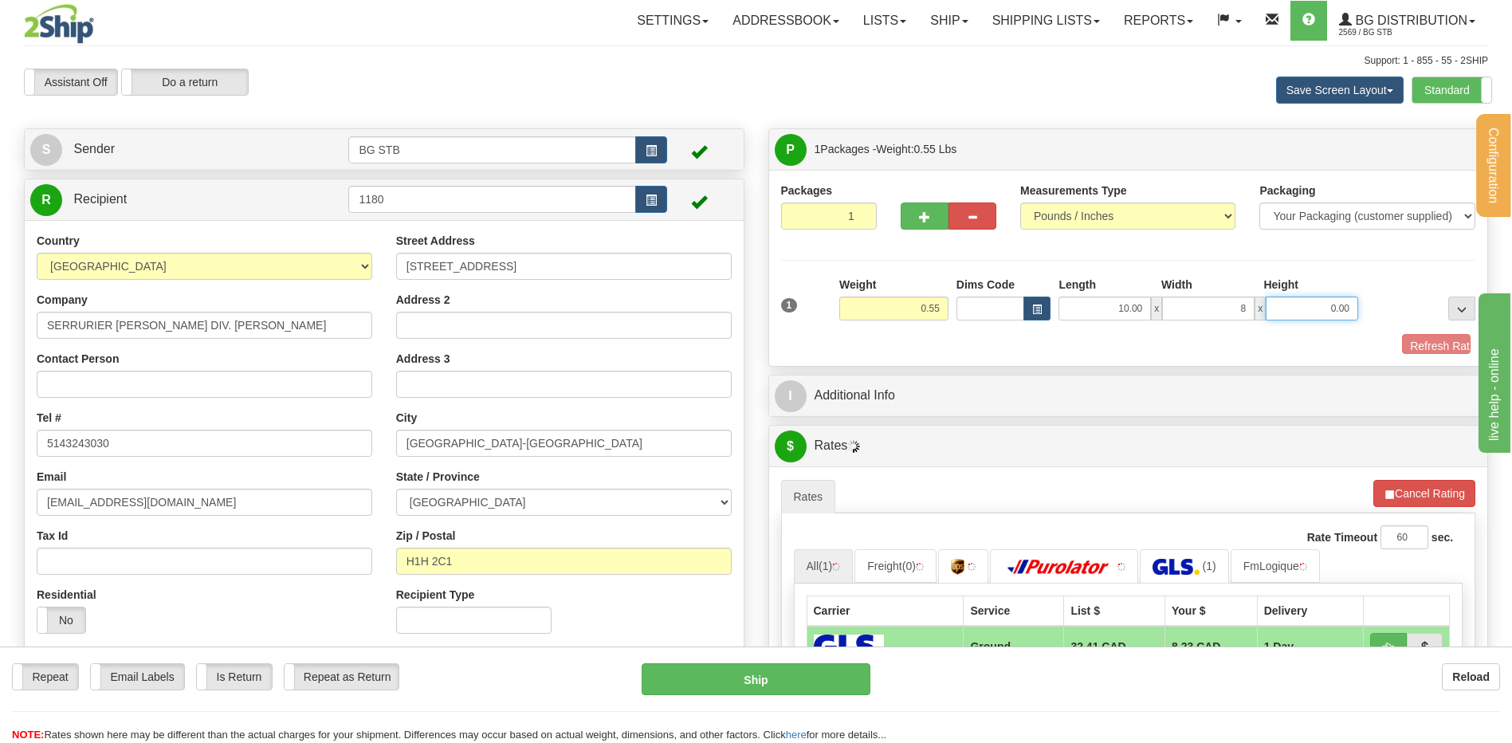
type input "8.00"
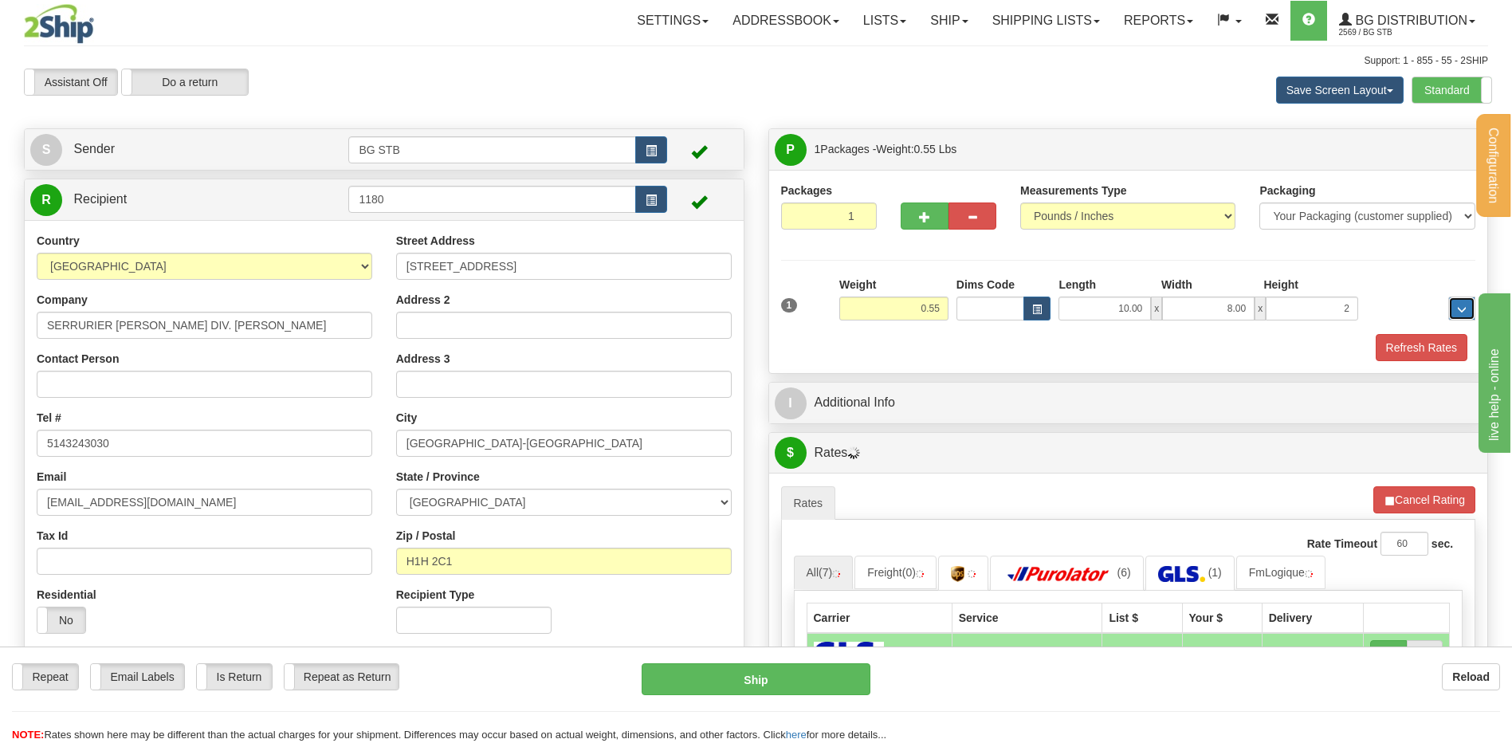
type input "2.00"
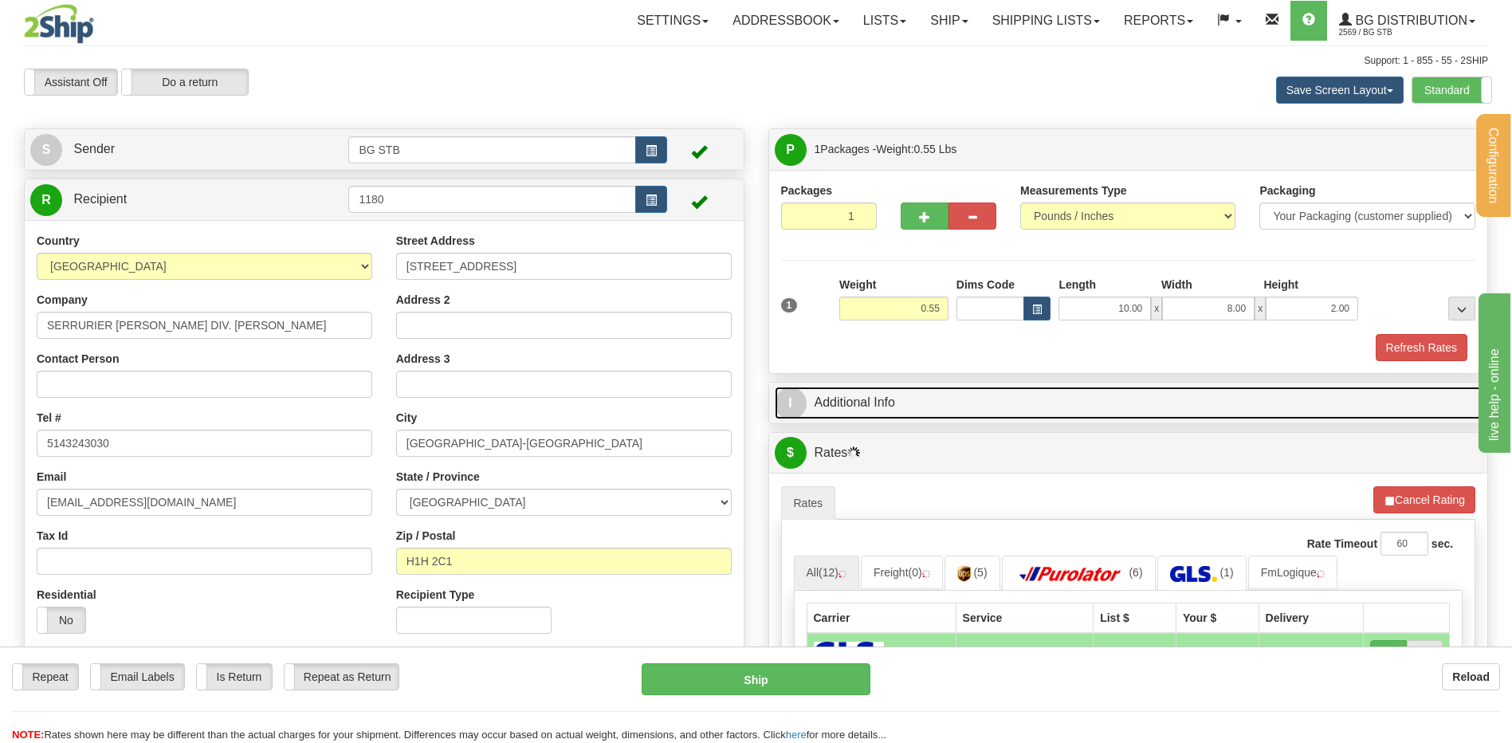
click at [887, 413] on link "I Additional Info" at bounding box center [1129, 403] width 708 height 33
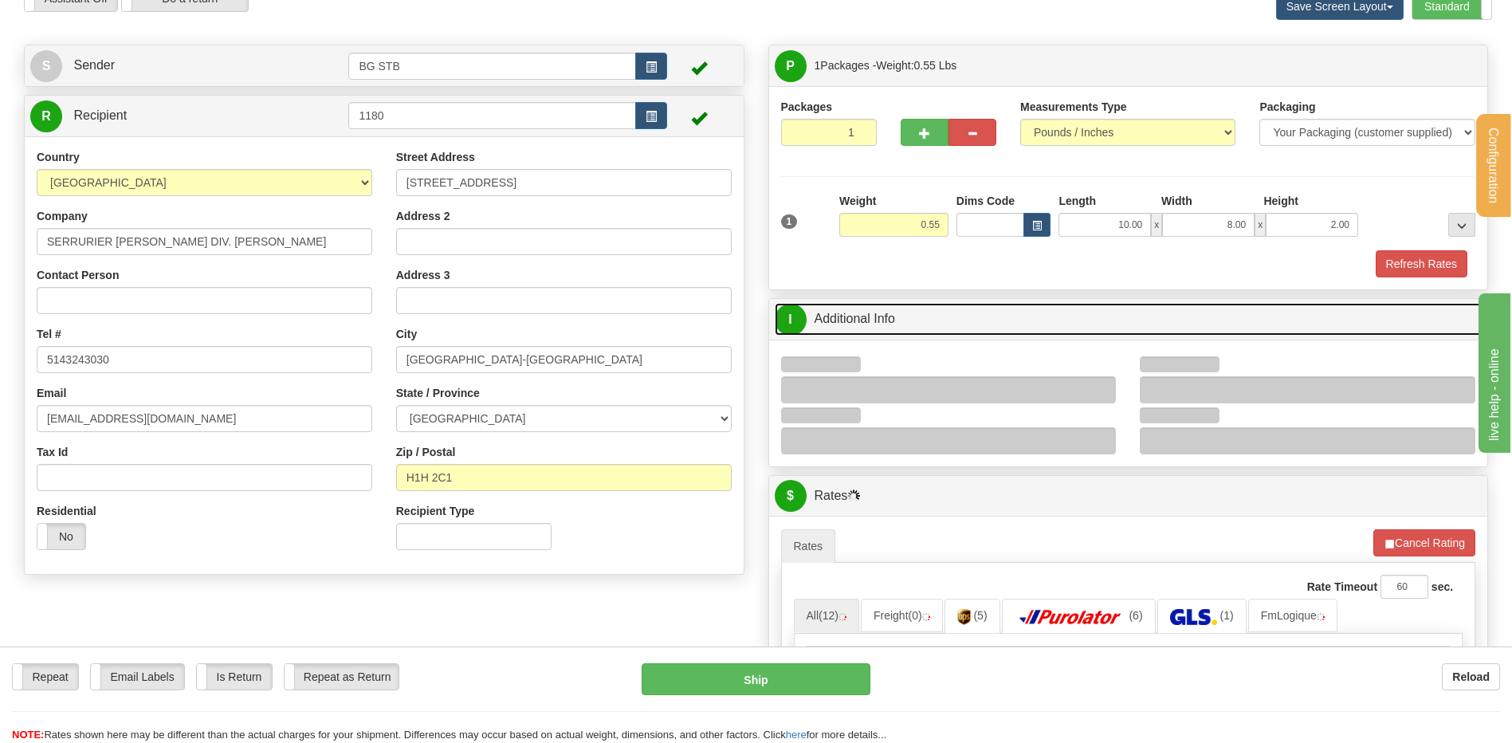
scroll to position [159, 0]
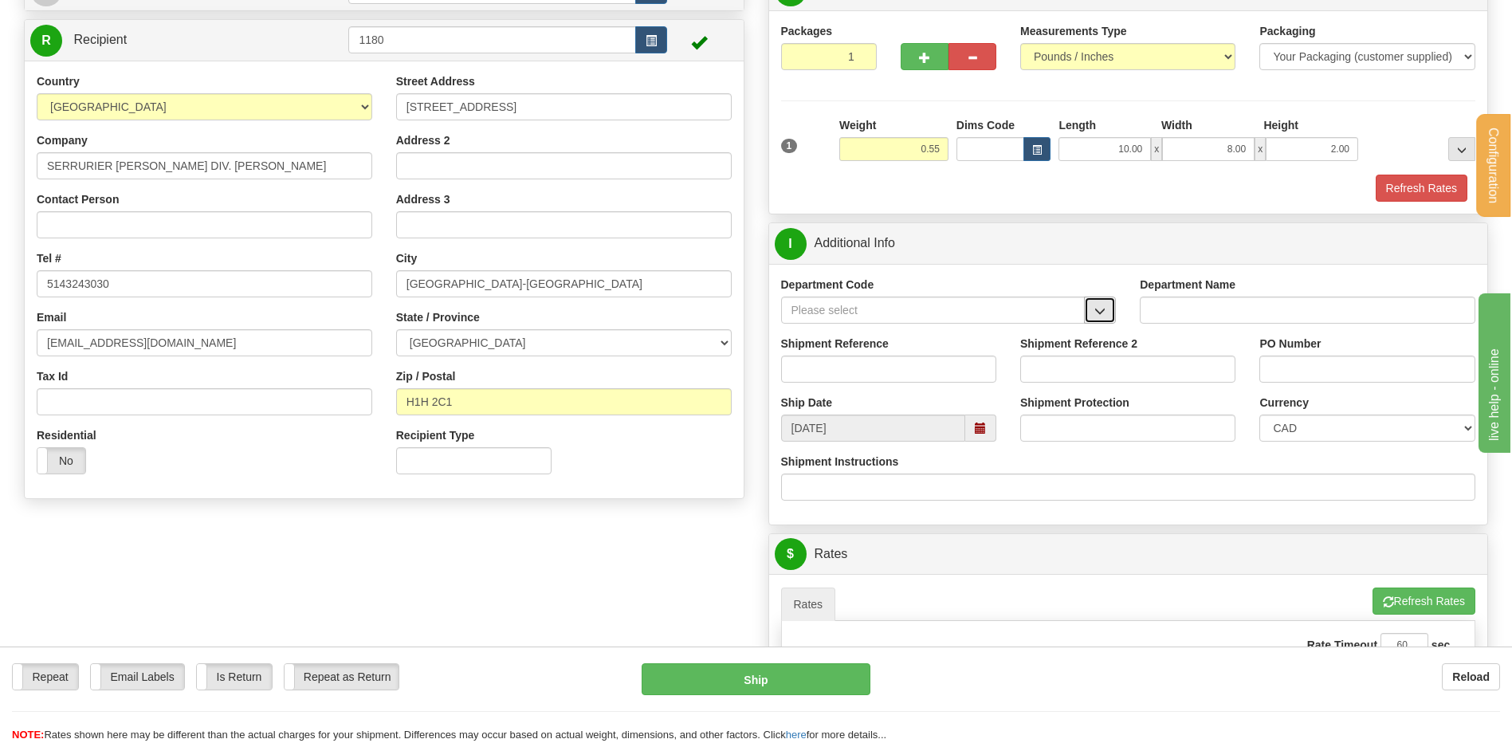
click at [1115, 313] on button "button" at bounding box center [1100, 310] width 32 height 27
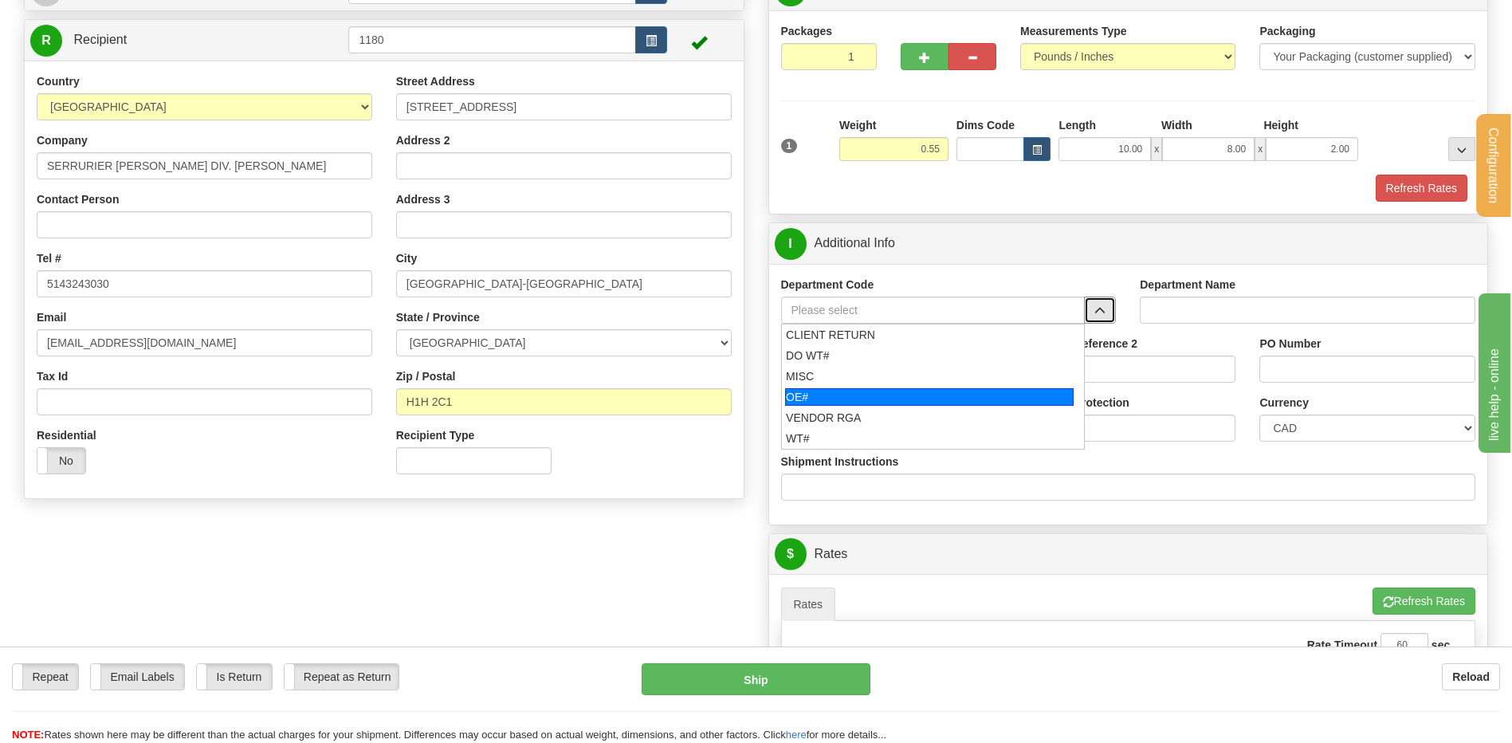
click at [816, 399] on div "OE#" at bounding box center [929, 397] width 289 height 18
type input "OE#"
type input "ORDERS"
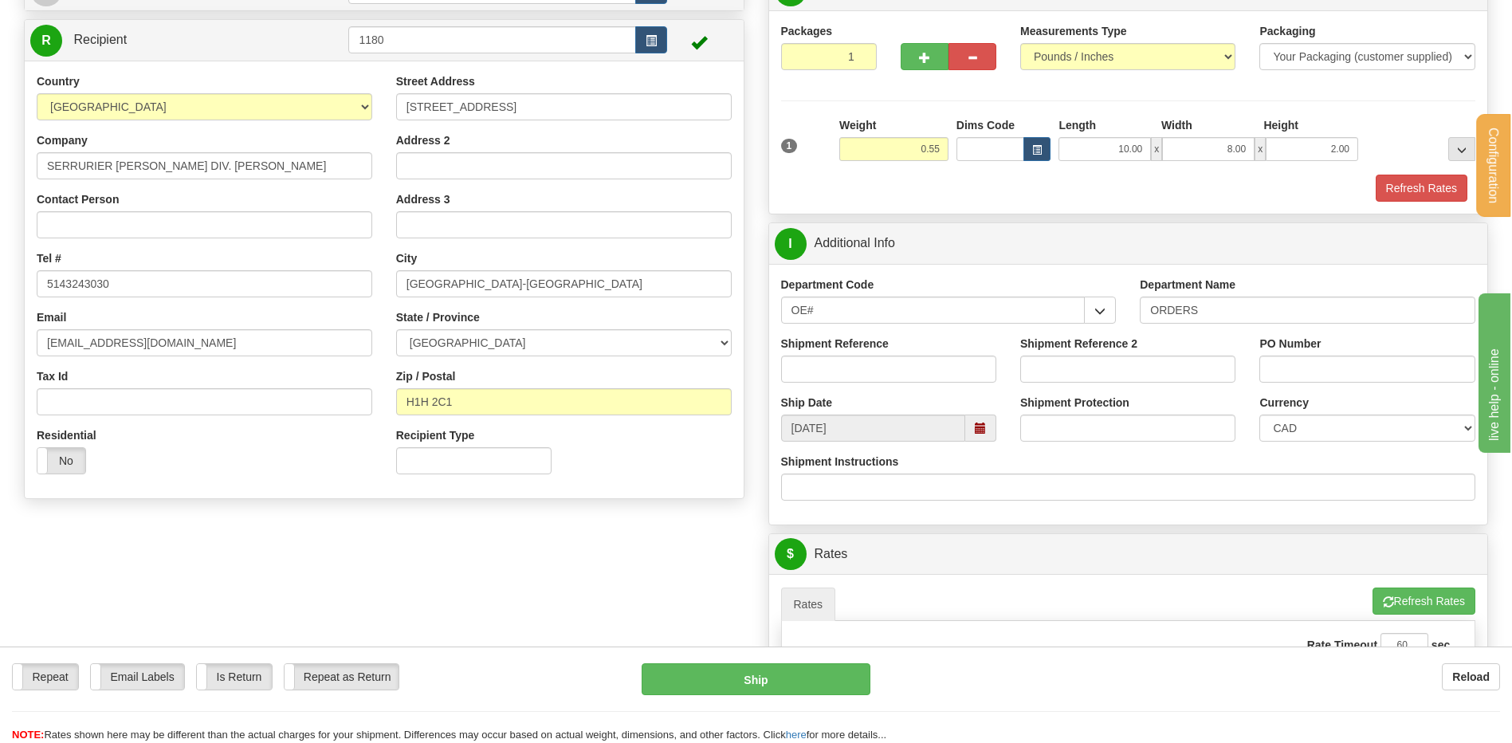
drag, startPoint x: 839, startPoint y: 348, endPoint x: 849, endPoint y: 363, distance: 17.7
click at [841, 350] on label "Shipment Reference" at bounding box center [835, 344] width 108 height 16
click at [853, 370] on input "Shipment Reference" at bounding box center [888, 369] width 215 height 27
type input "80005429-00"
type input "9417"
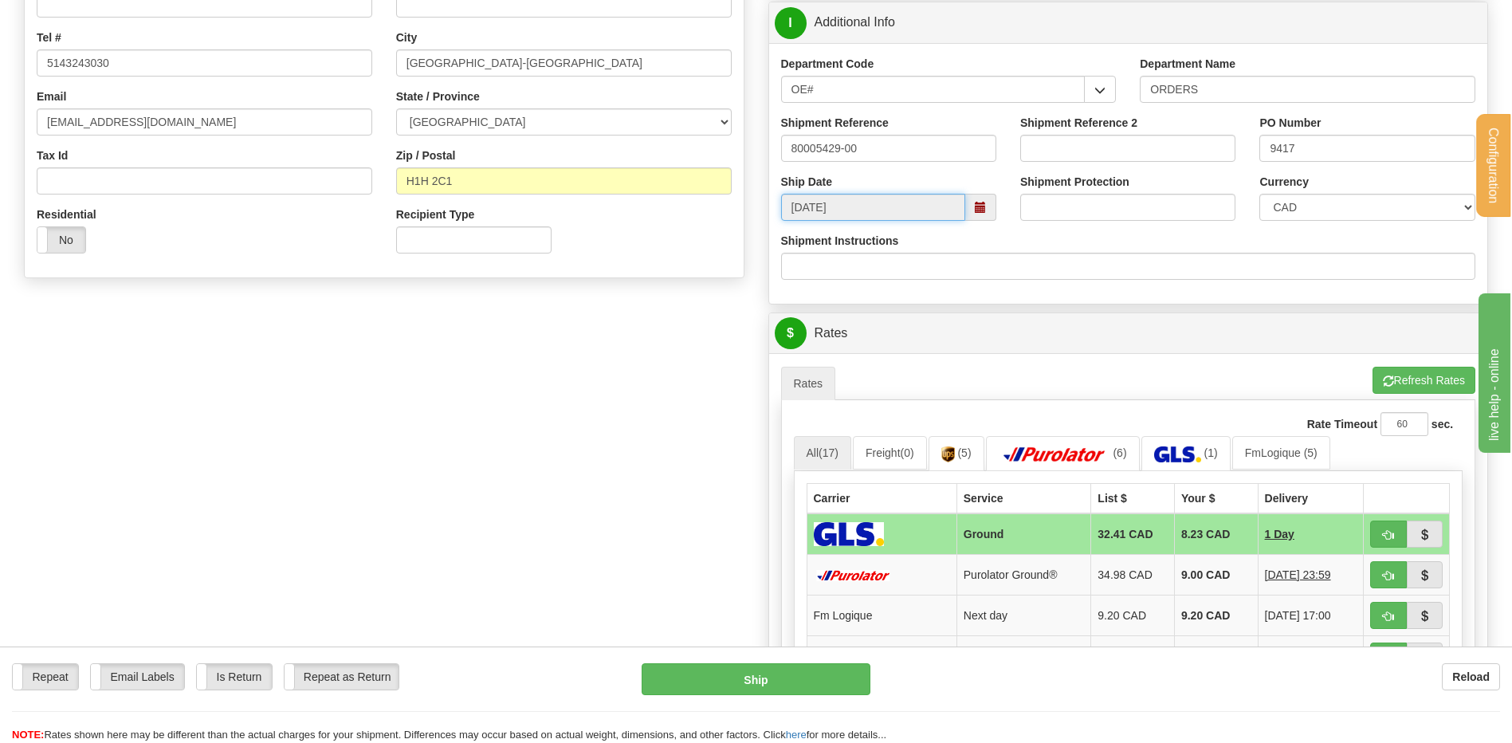
scroll to position [558, 0]
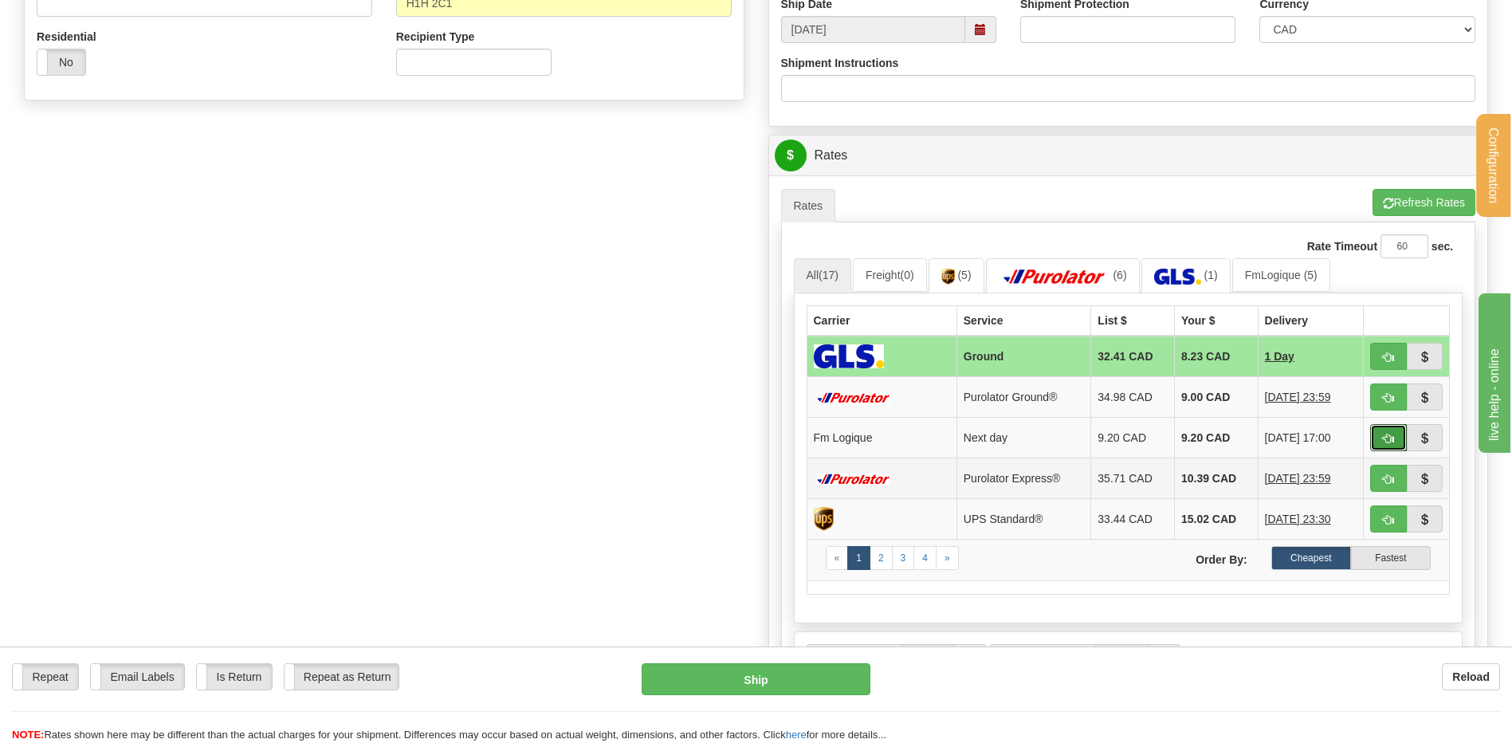
click at [1386, 440] on span "button" at bounding box center [1388, 439] width 11 height 10
type input "jour"
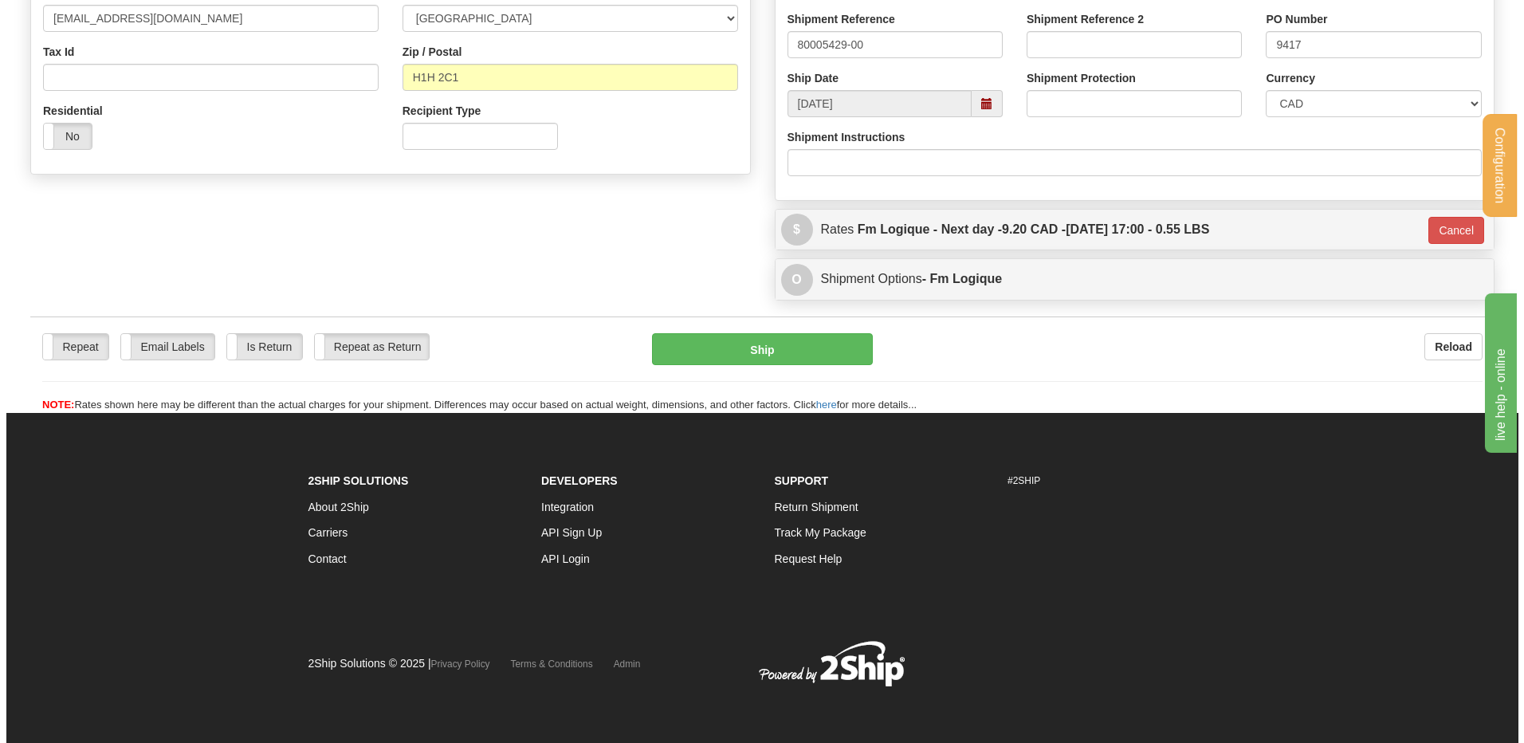
scroll to position [485, 0]
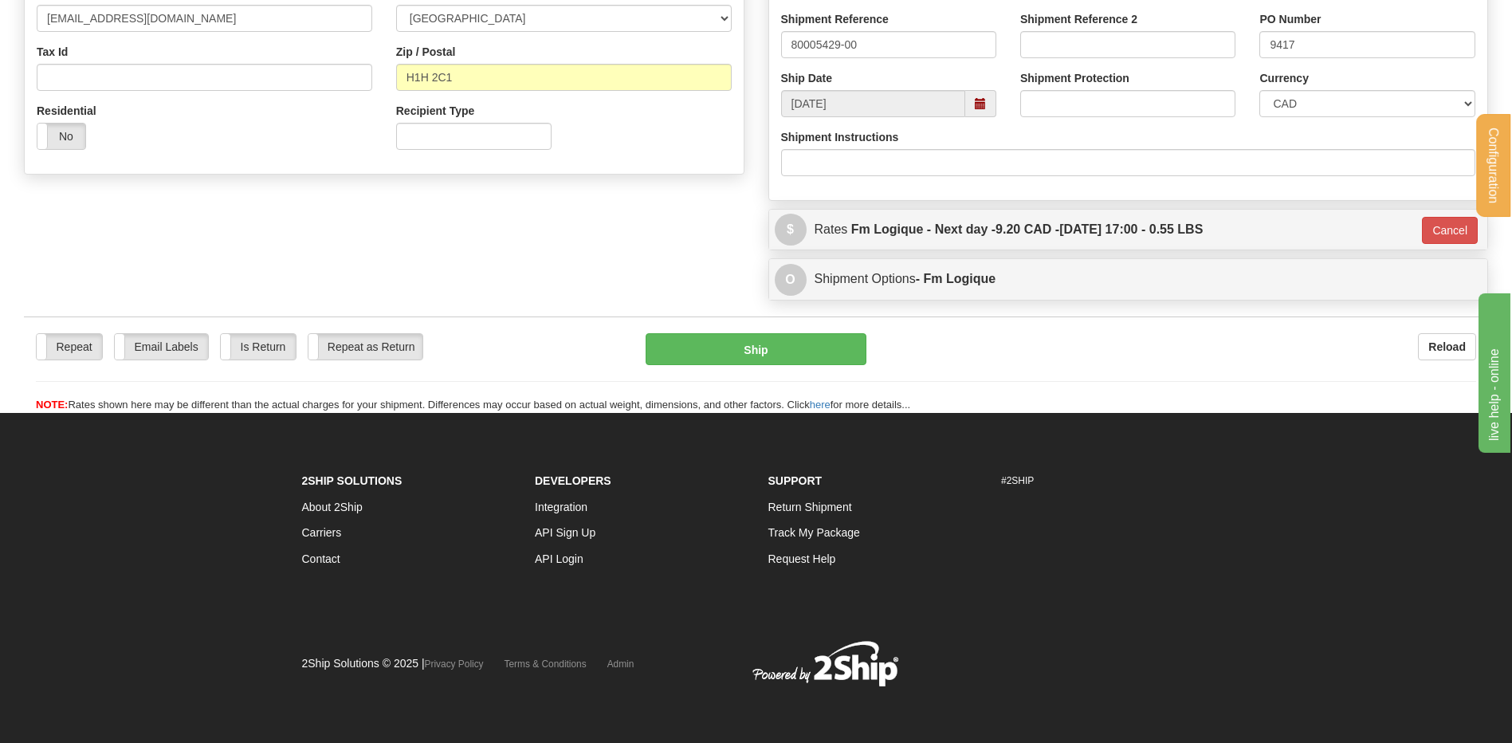
click at [722, 370] on div "Repeat Repeat Email Labels Email Labels Edit Is Return Is Return Repeat as Retu…" at bounding box center [756, 373] width 1465 height 80
click at [725, 355] on button "Ship" at bounding box center [756, 349] width 220 height 32
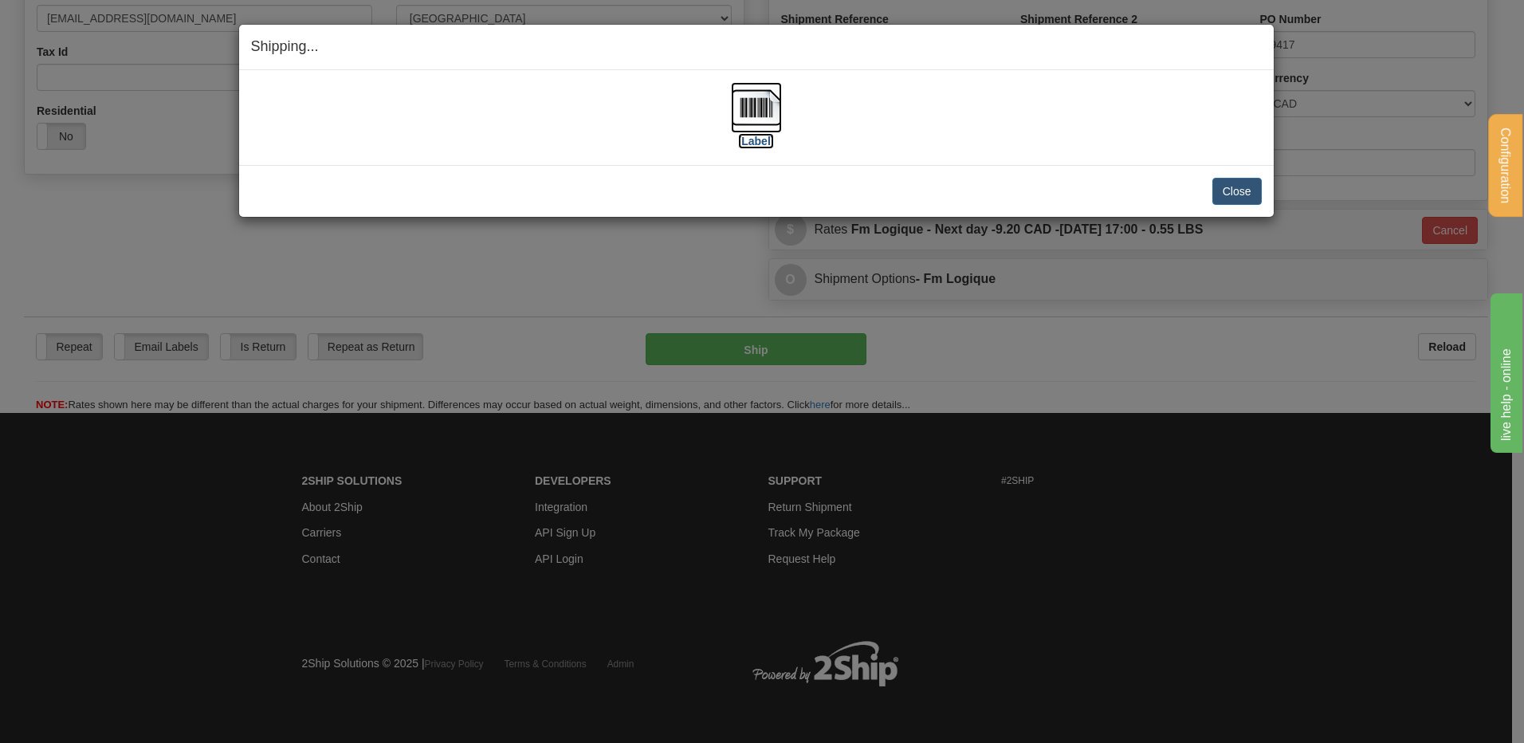
click at [760, 115] on img at bounding box center [756, 107] width 51 height 51
click at [1214, 197] on button "Close" at bounding box center [1237, 191] width 49 height 27
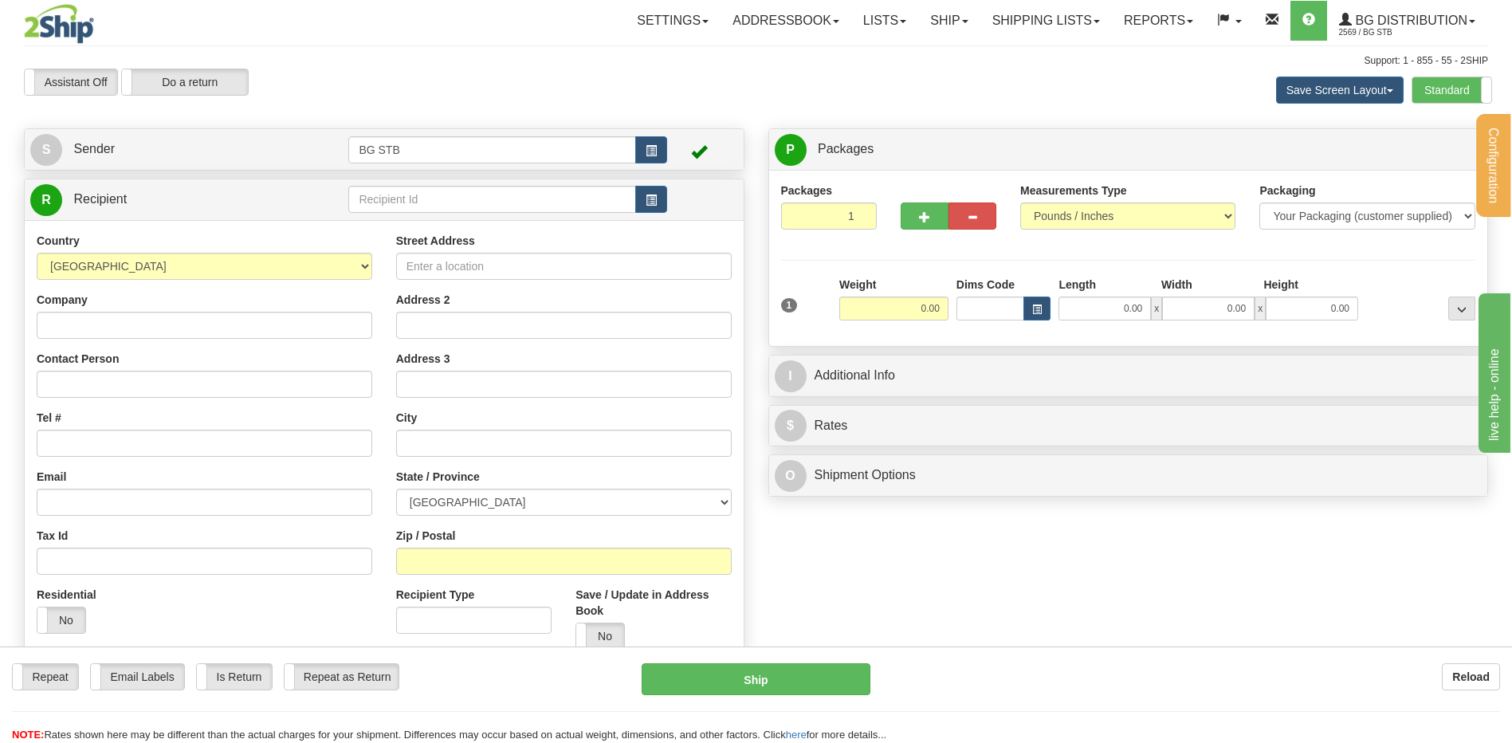
drag, startPoint x: 1198, startPoint y: 581, endPoint x: 1193, endPoint y: 571, distance: 11.4
click at [1198, 581] on div "Create a label for the return Create Pickup Without Label S" at bounding box center [756, 405] width 1489 height 554
drag, startPoint x: 348, startPoint y: 195, endPoint x: 378, endPoint y: 200, distance: 30.7
click at [358, 199] on tr "R Recipient" at bounding box center [384, 199] width 708 height 33
click at [380, 200] on input "text" at bounding box center [491, 199] width 287 height 27
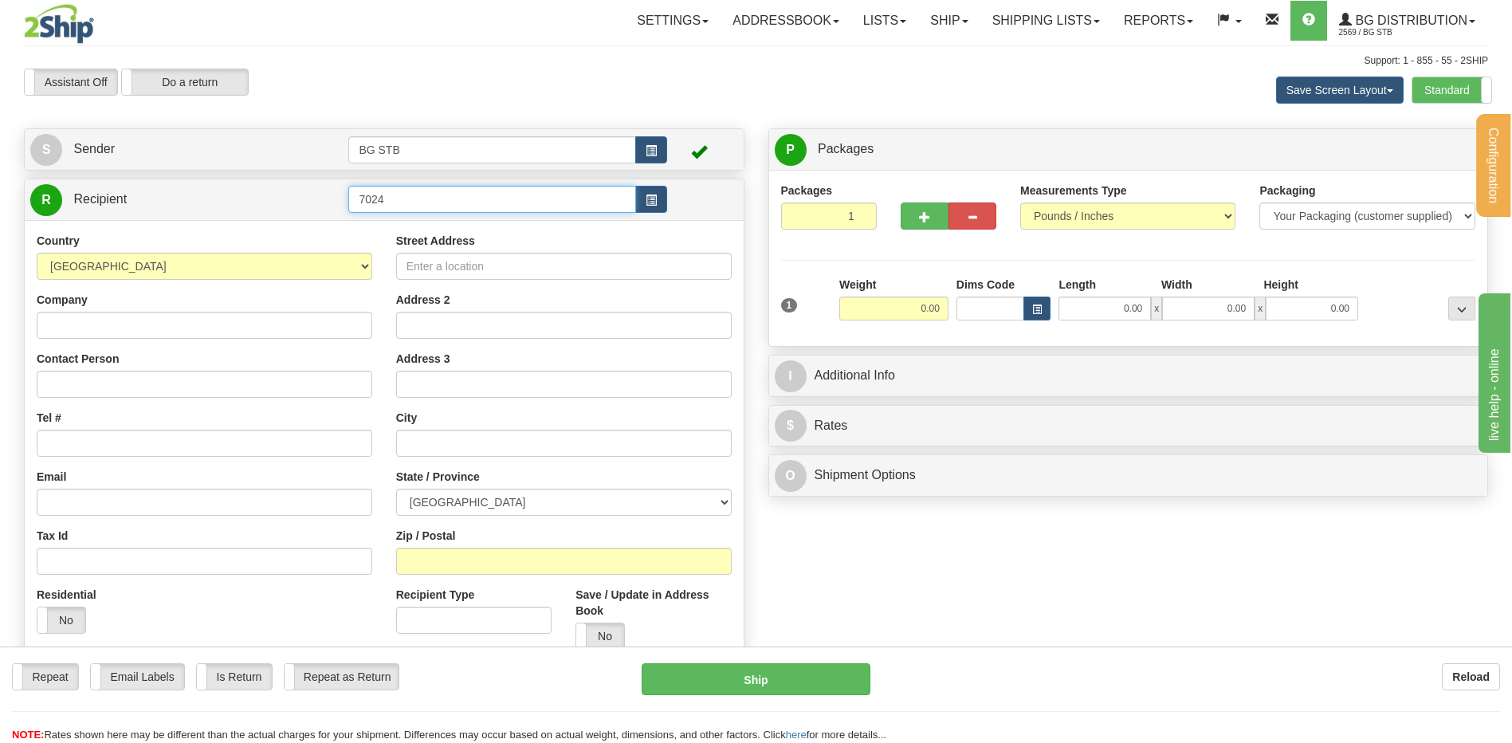
type input "7024"
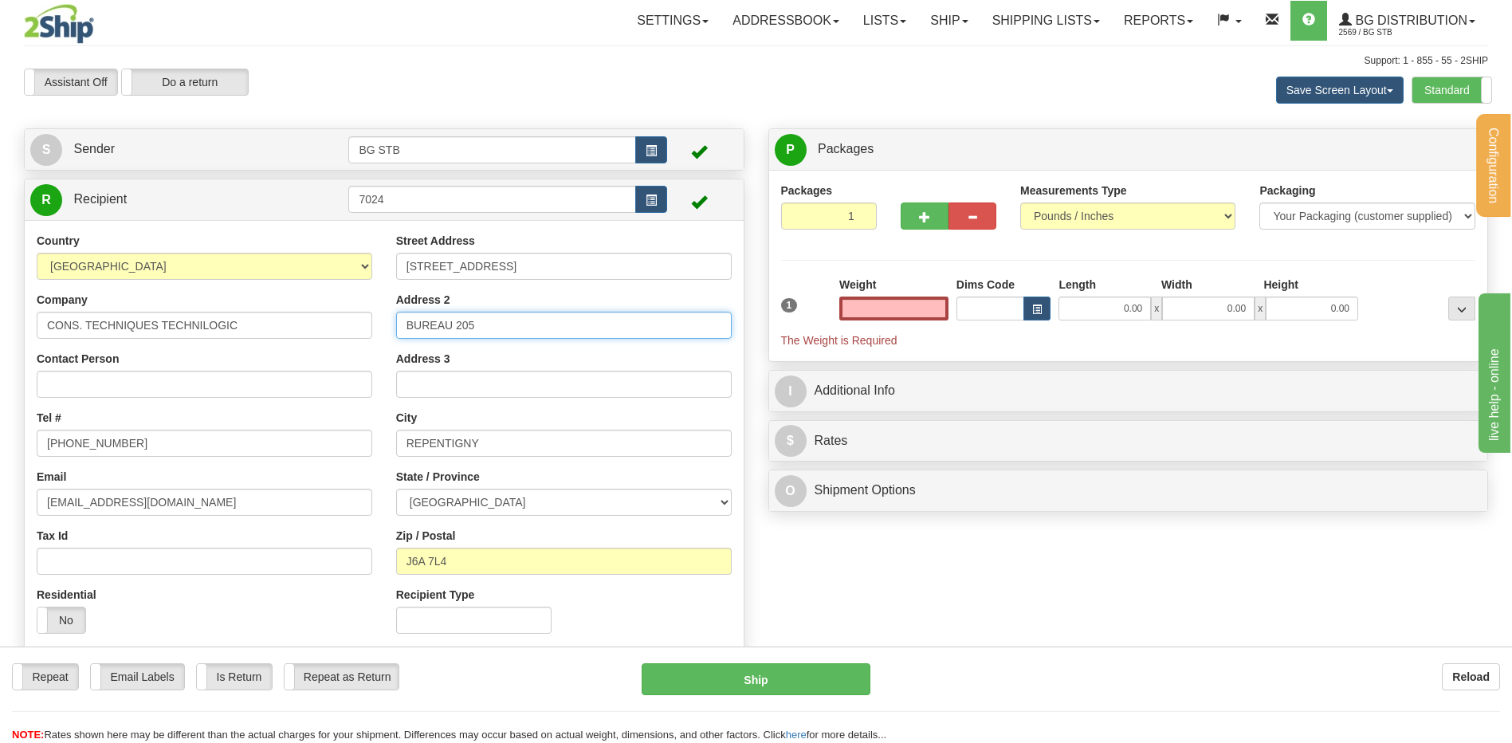
type input "0.00"
click at [502, 332] on input "BUREAU 205" at bounding box center [564, 325] width 336 height 27
type input "BUREAU 205"
click at [882, 311] on input "0.00" at bounding box center [894, 309] width 109 height 24
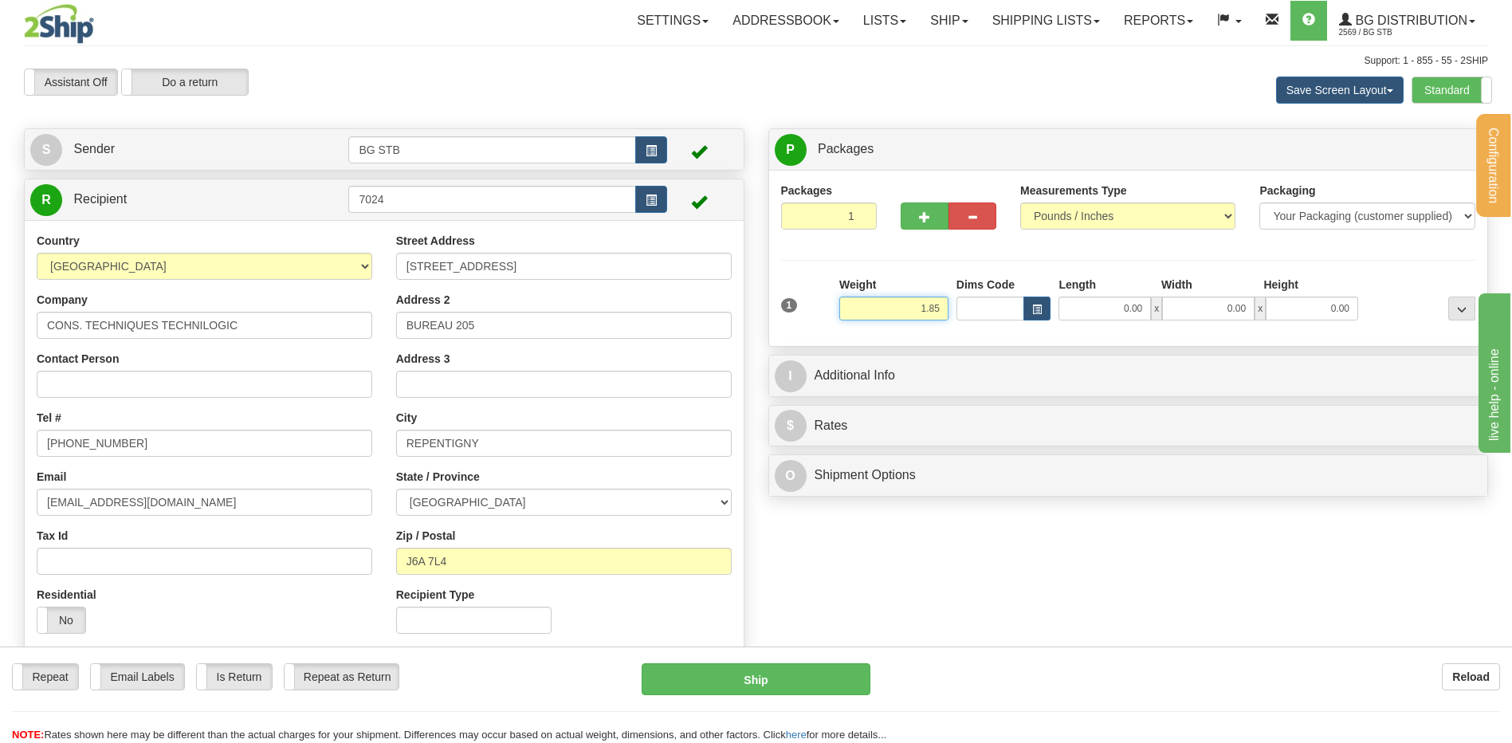
type input "1.85"
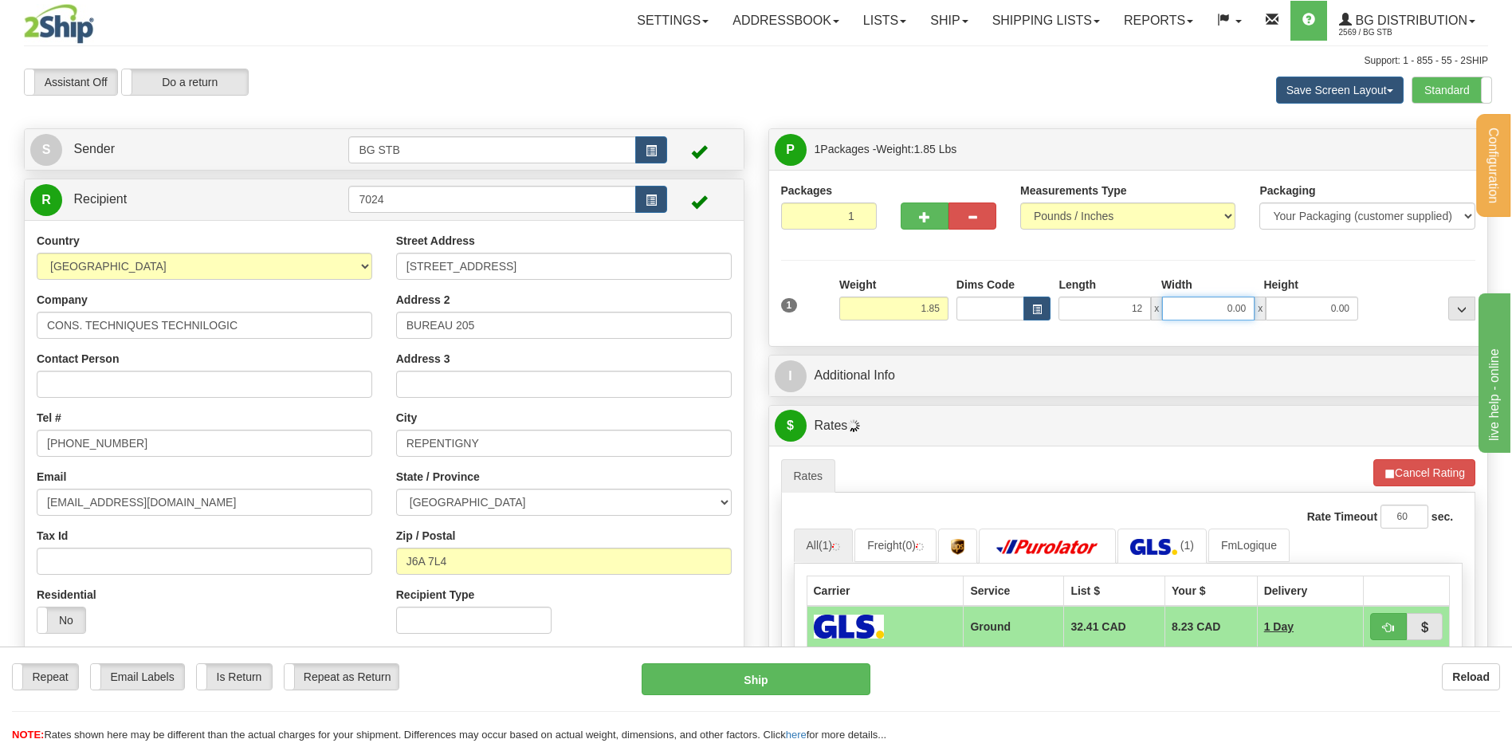
type input "12.00"
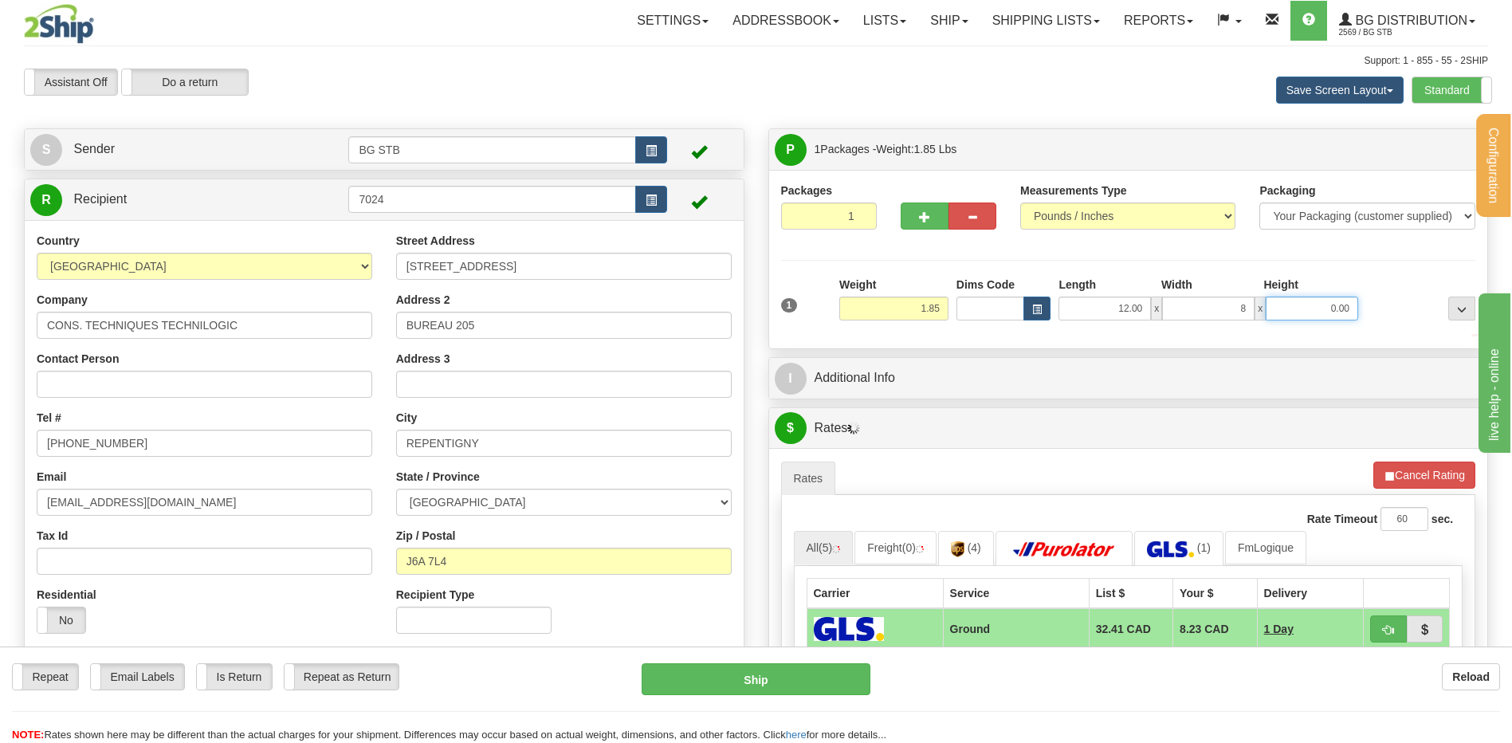
type input "8.00"
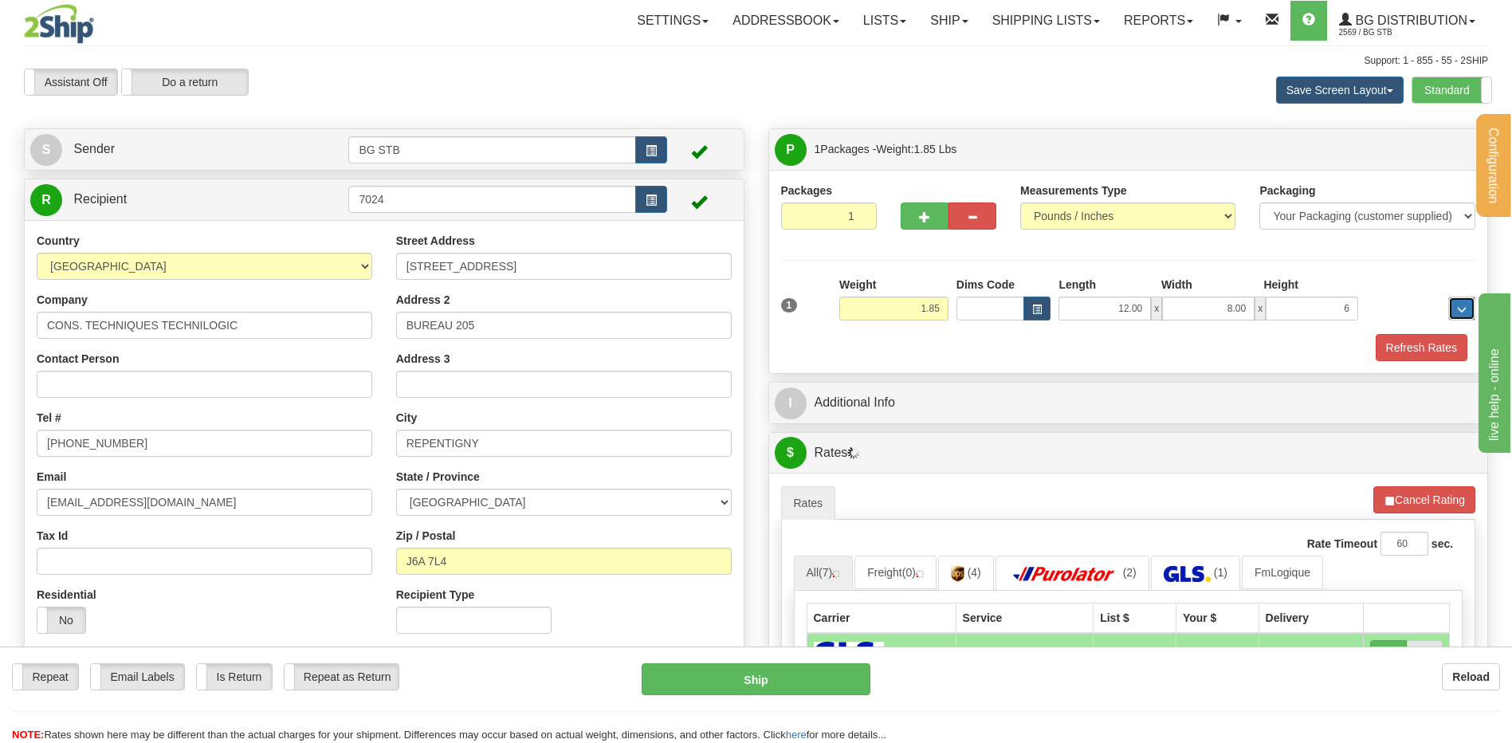
type input "6.00"
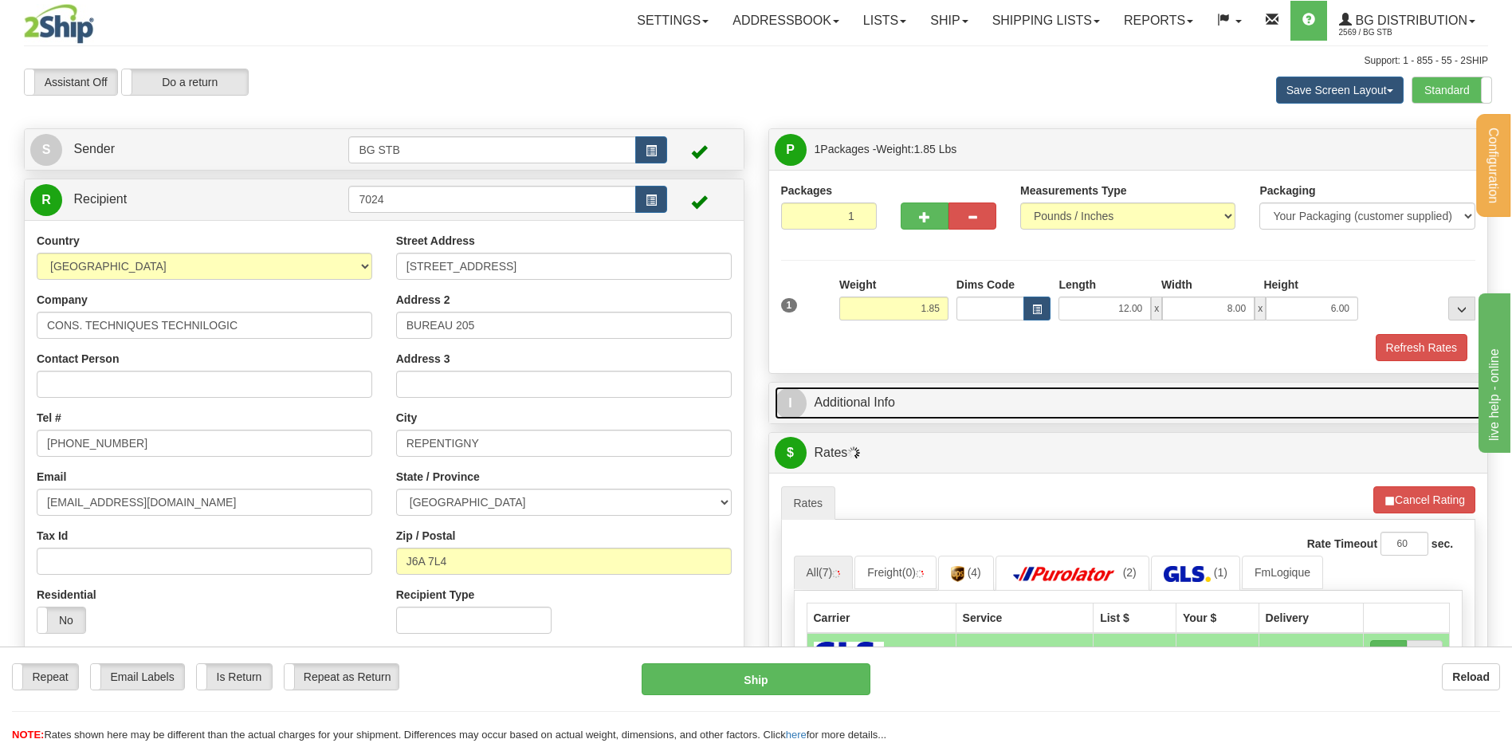
click at [816, 402] on link "I Additional Info" at bounding box center [1129, 403] width 708 height 33
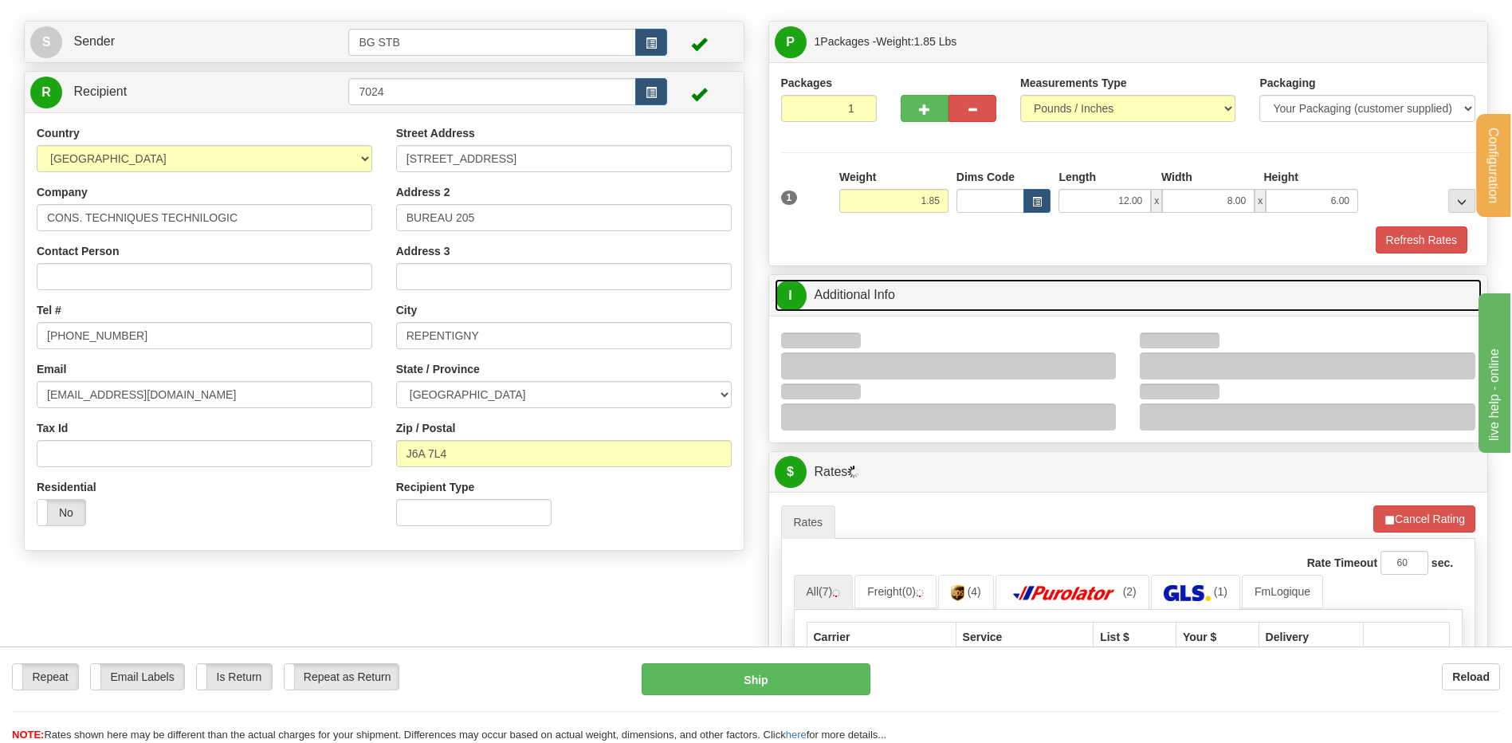
scroll to position [239, 0]
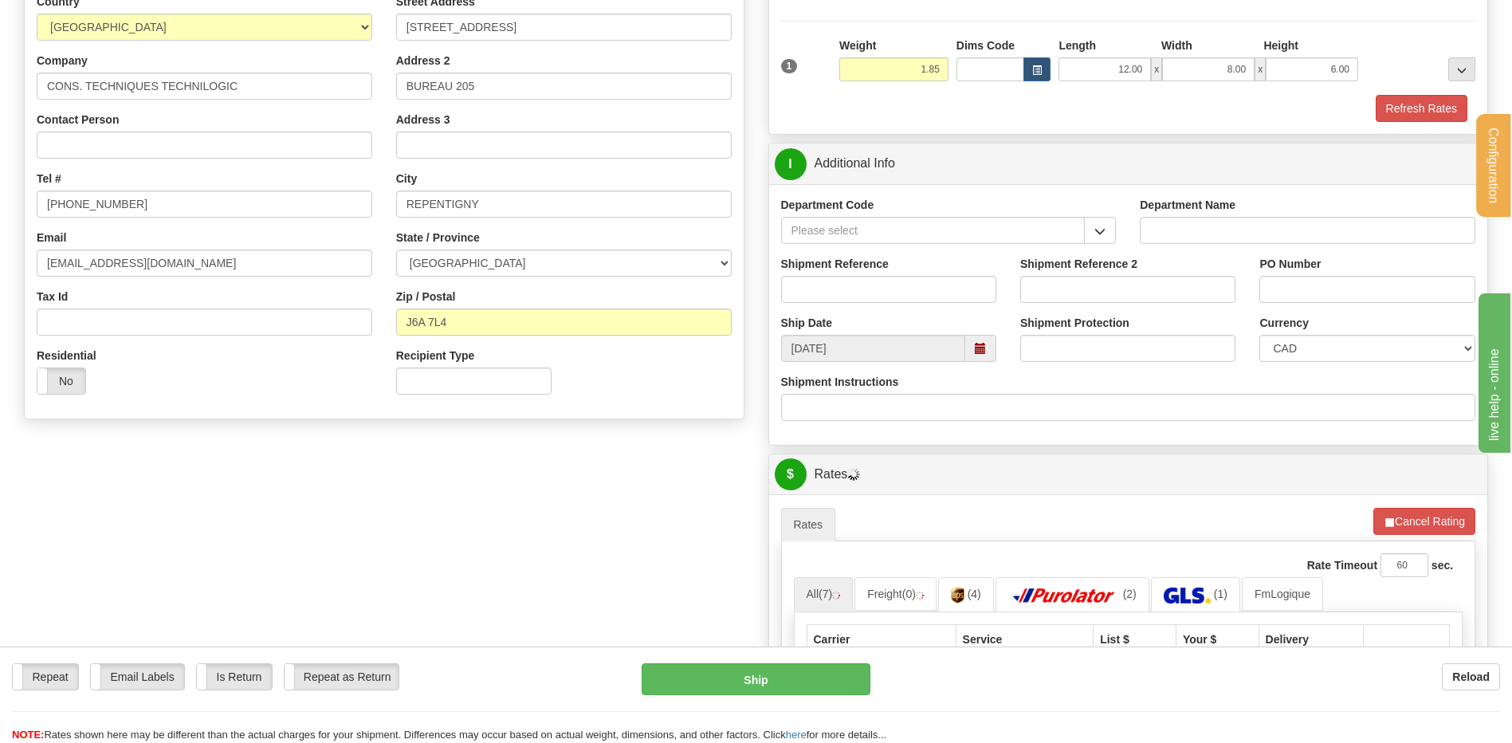
click at [1118, 226] on div "Department Code" at bounding box center [949, 226] width 360 height 59
click at [1111, 226] on button "button" at bounding box center [1100, 230] width 32 height 27
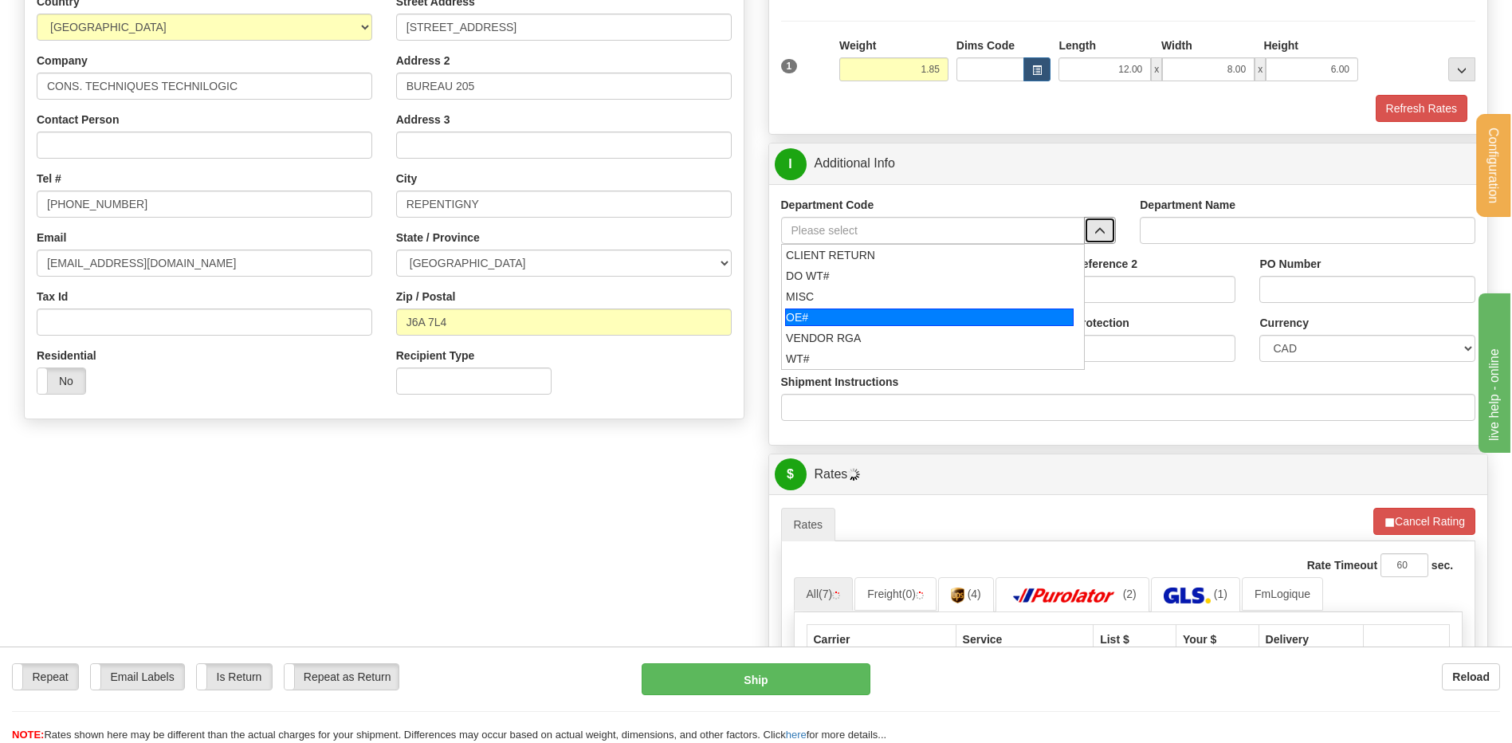
click at [871, 317] on div "OE#" at bounding box center [929, 318] width 289 height 18
type input "OE#"
type input "ORDERS"
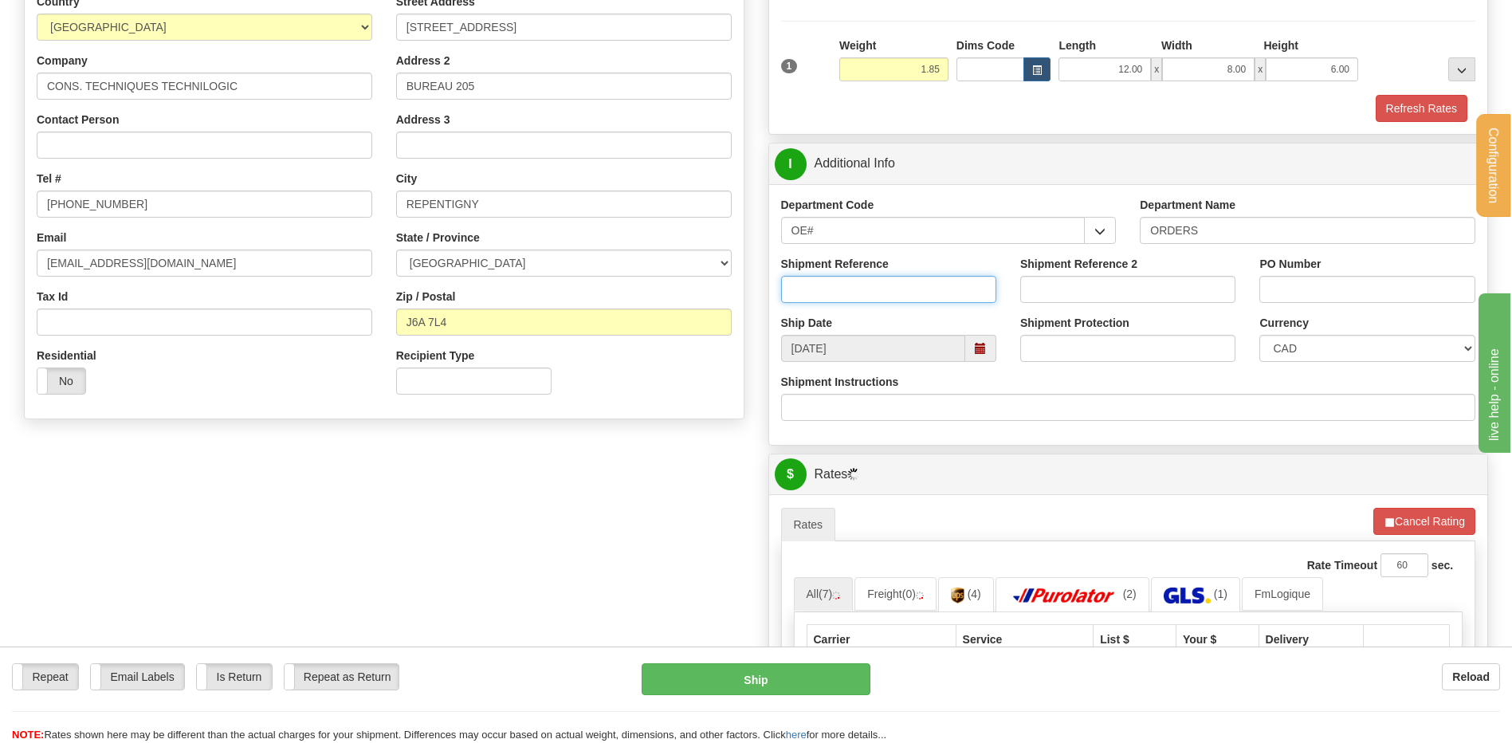
click at [866, 291] on input "Shipment Reference" at bounding box center [888, 289] width 215 height 27
type input "80005313-01"
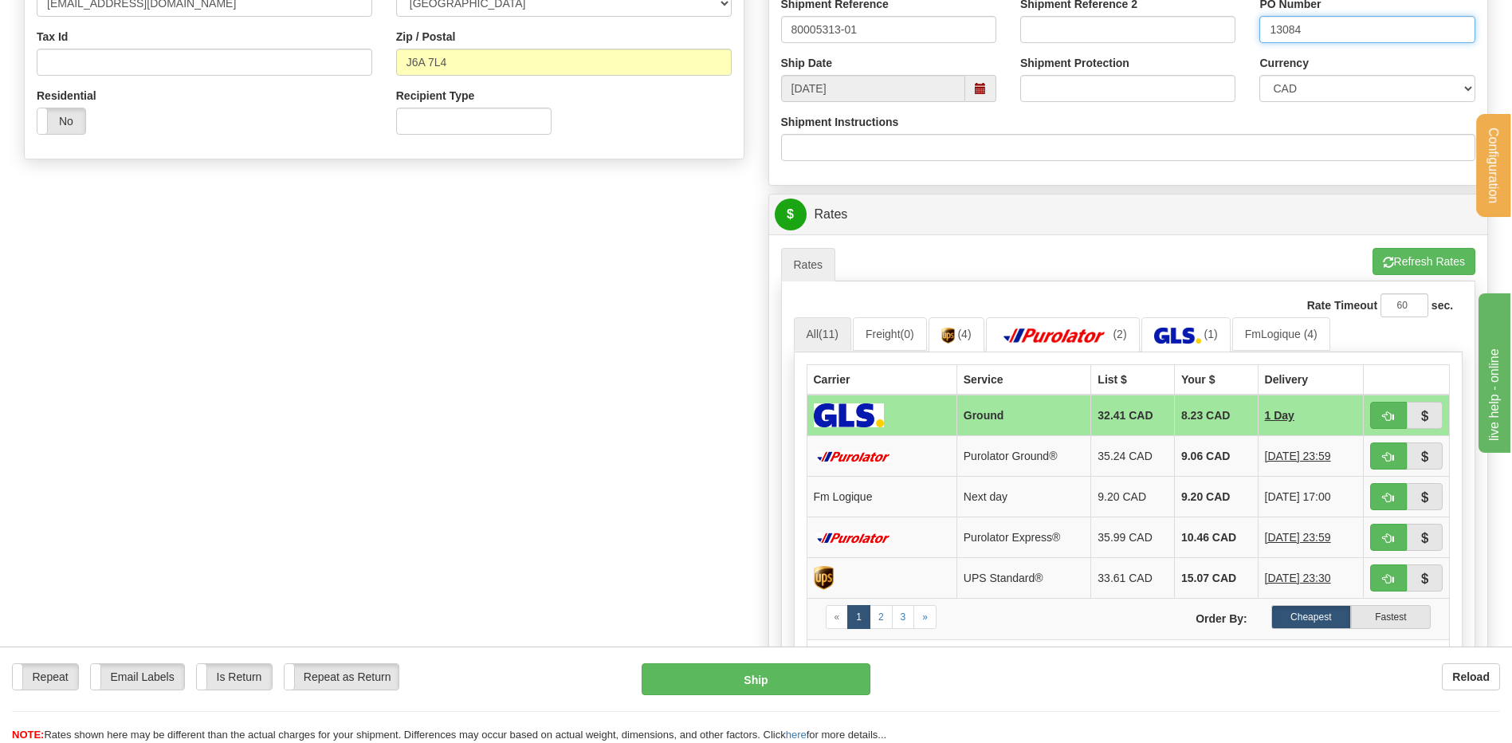
scroll to position [638, 0]
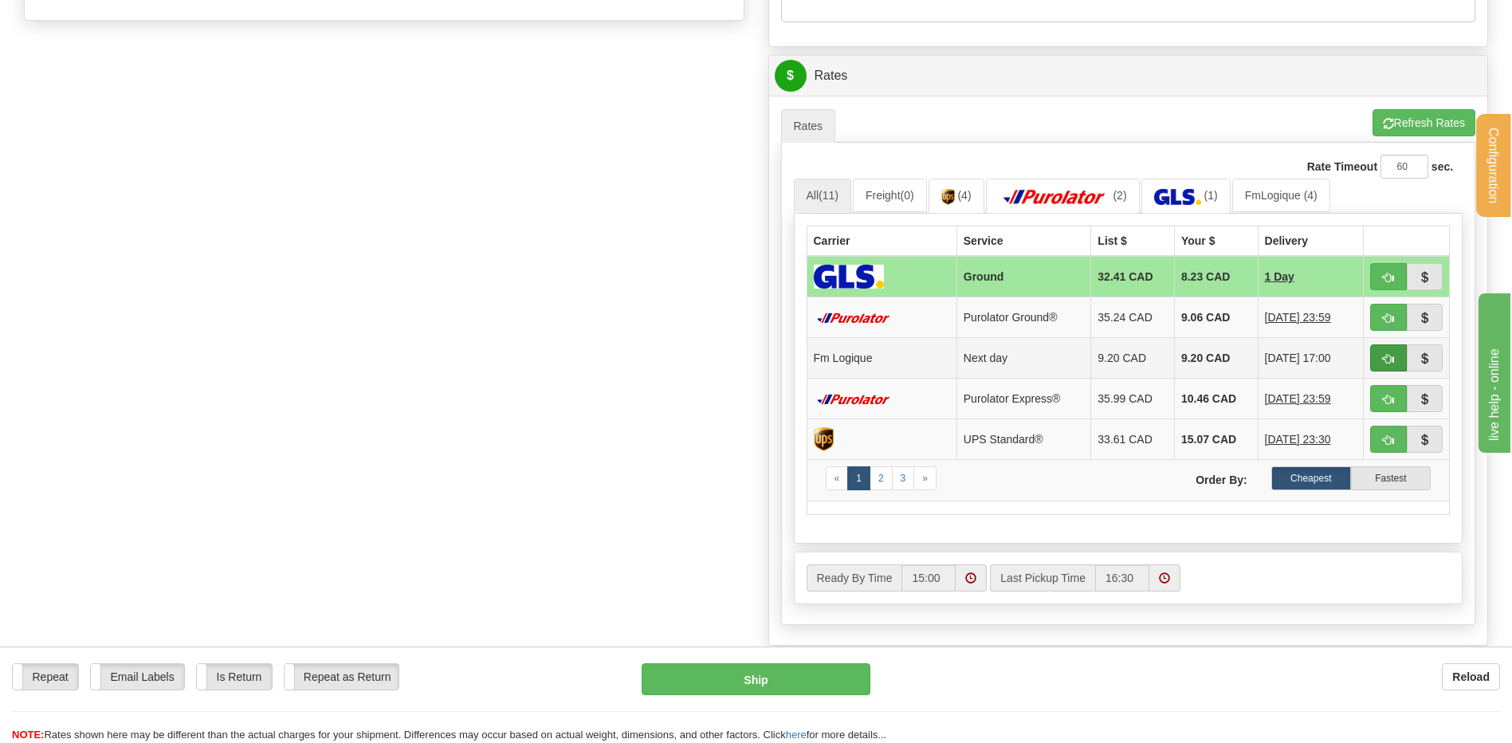
type input "13084"
click at [1390, 363] on span "button" at bounding box center [1388, 359] width 11 height 10
type input "jour"
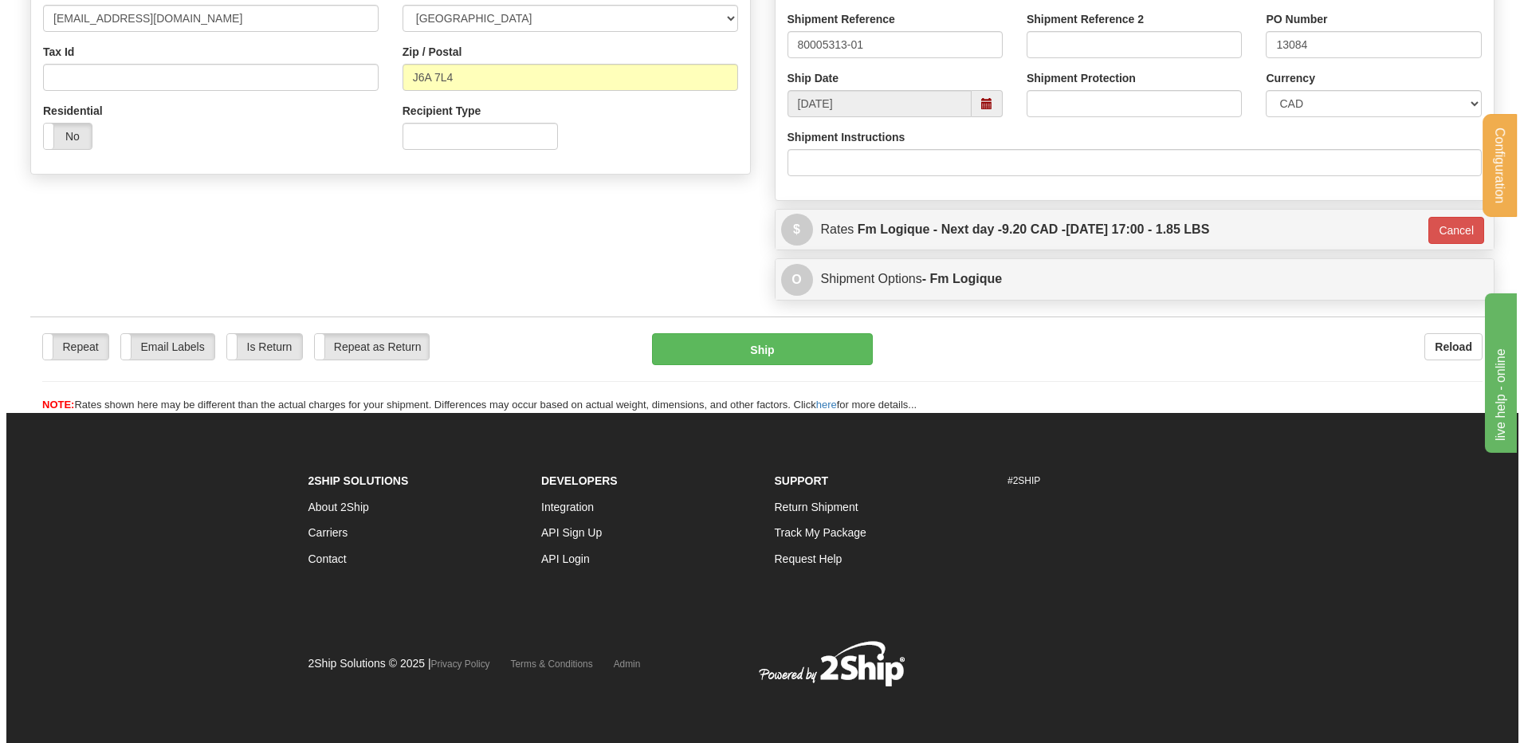
scroll to position [485, 0]
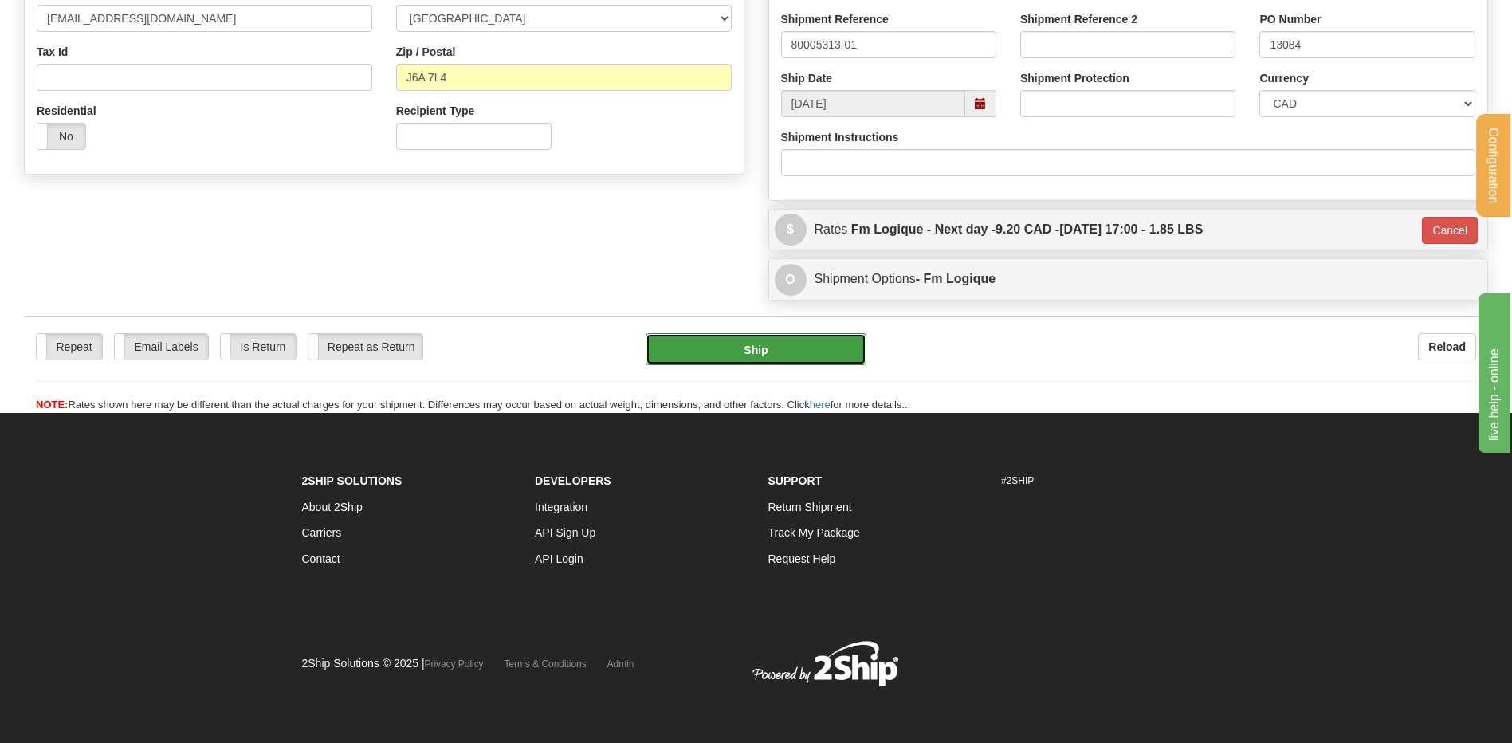
click at [739, 336] on button "Ship" at bounding box center [756, 349] width 220 height 32
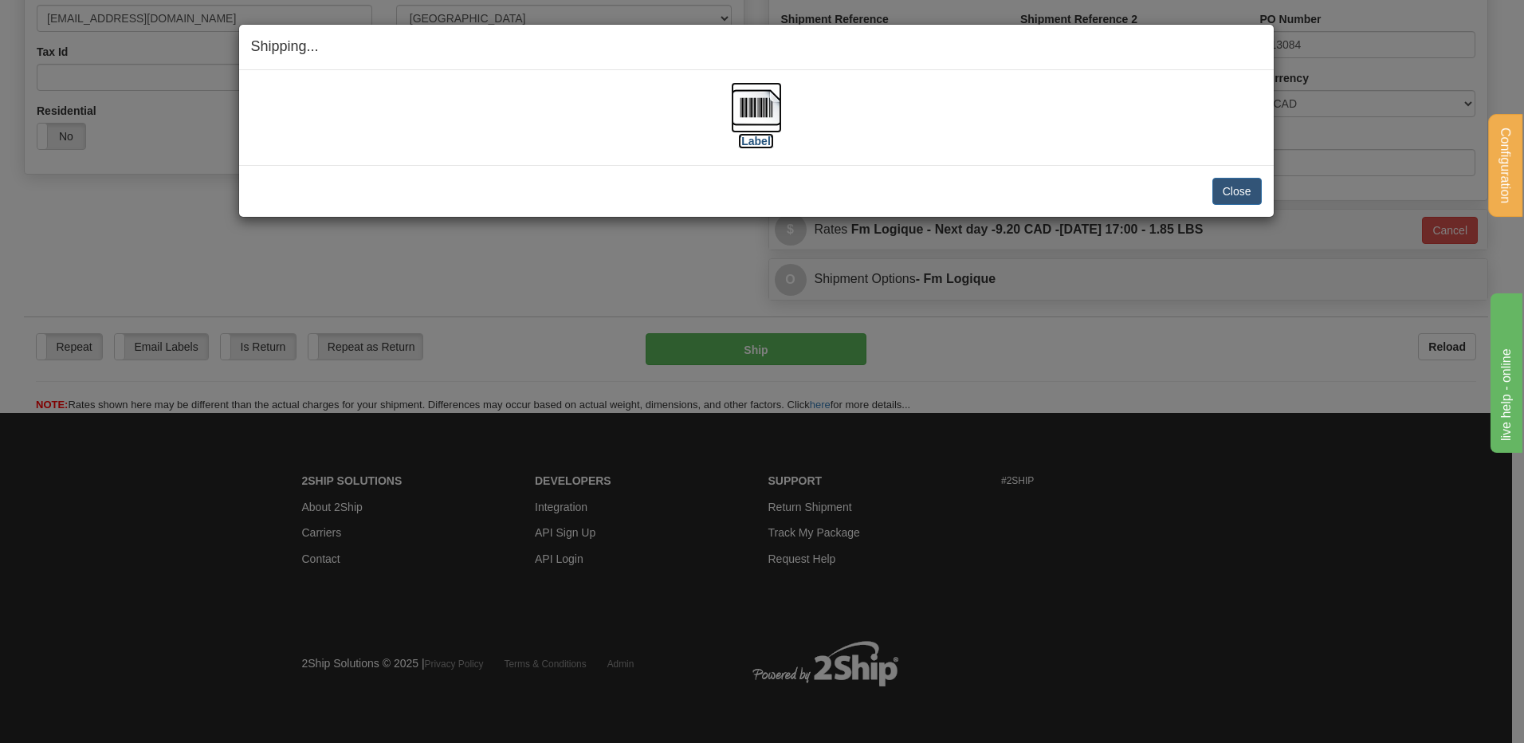
click at [762, 106] on img at bounding box center [756, 107] width 51 height 51
click at [1232, 203] on button "Close" at bounding box center [1237, 191] width 49 height 27
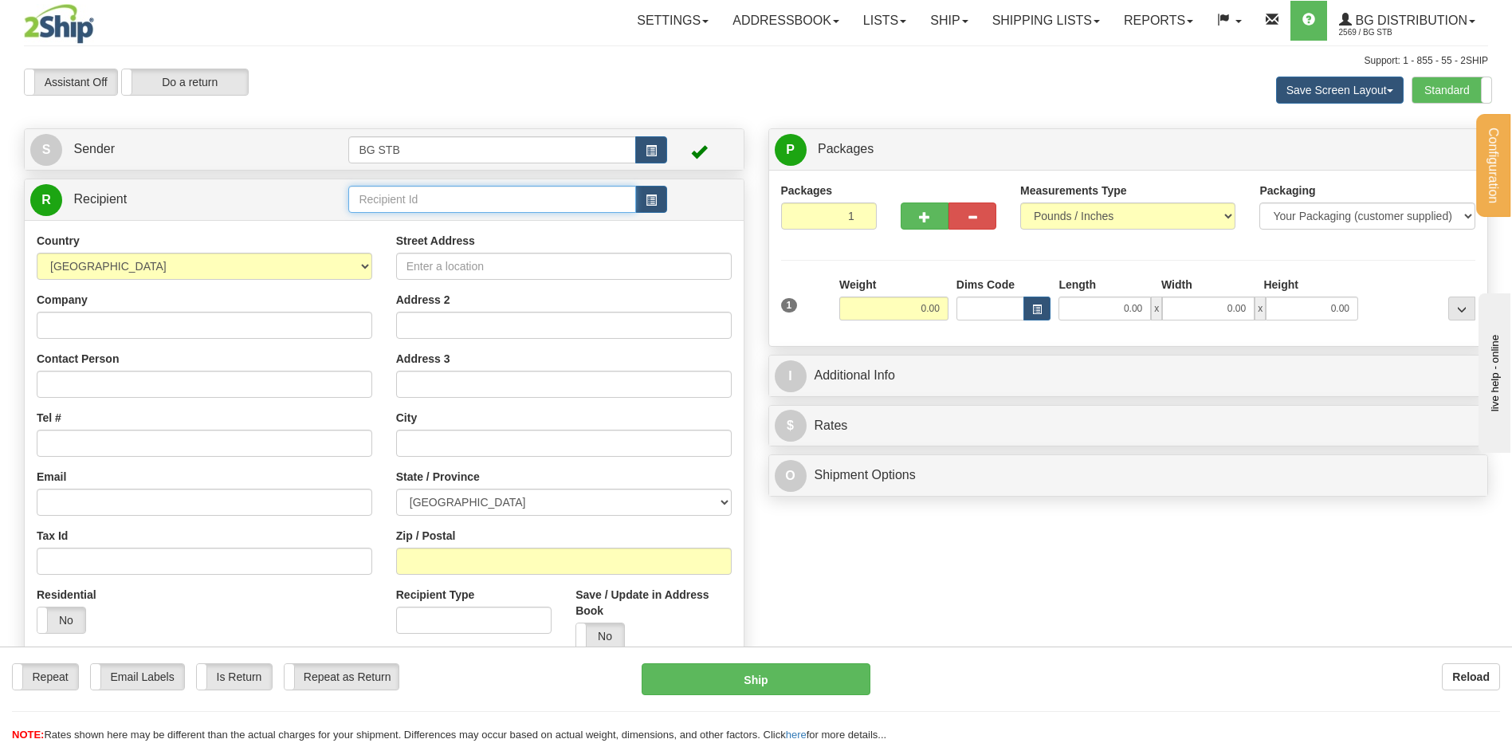
click at [495, 196] on input "text" at bounding box center [491, 199] width 287 height 27
type input "4065"
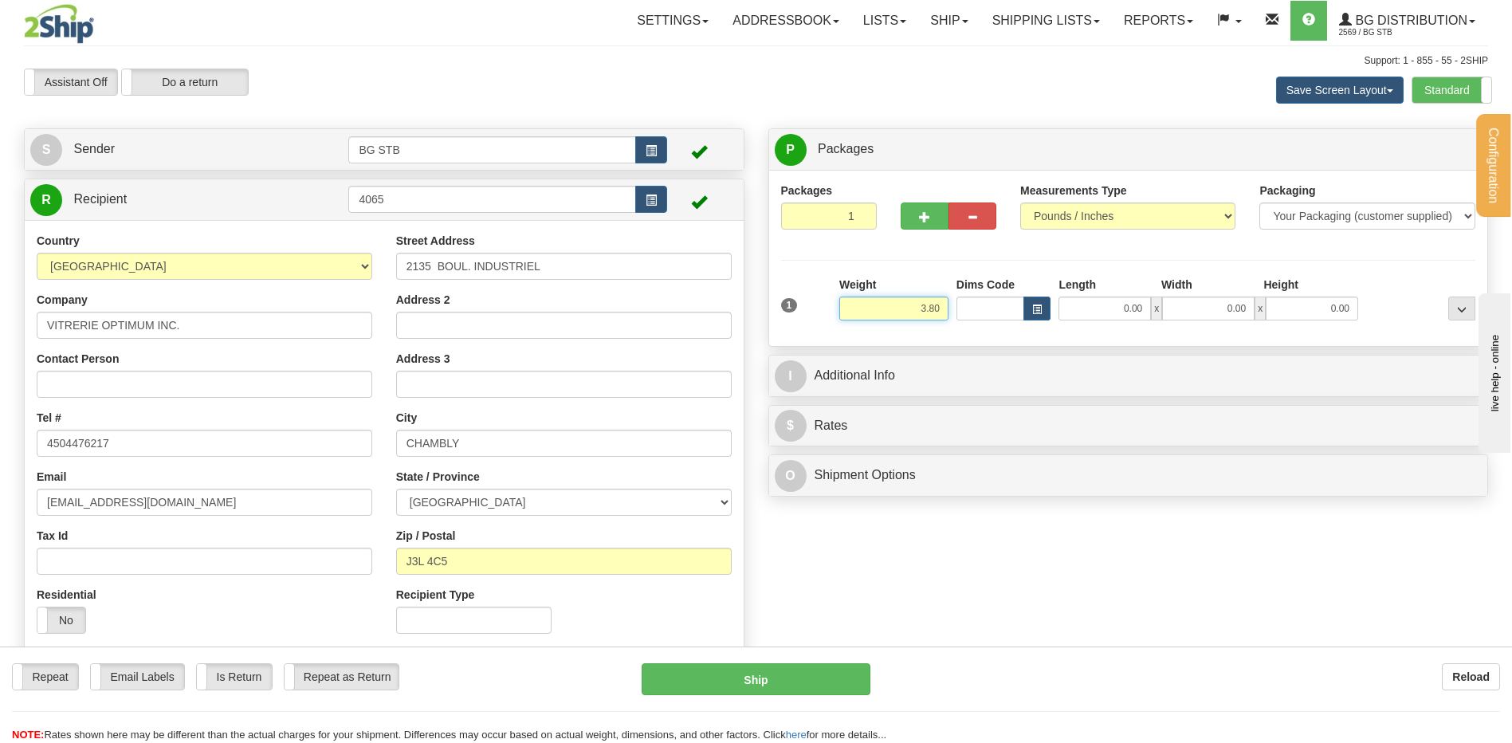
type input "3.80"
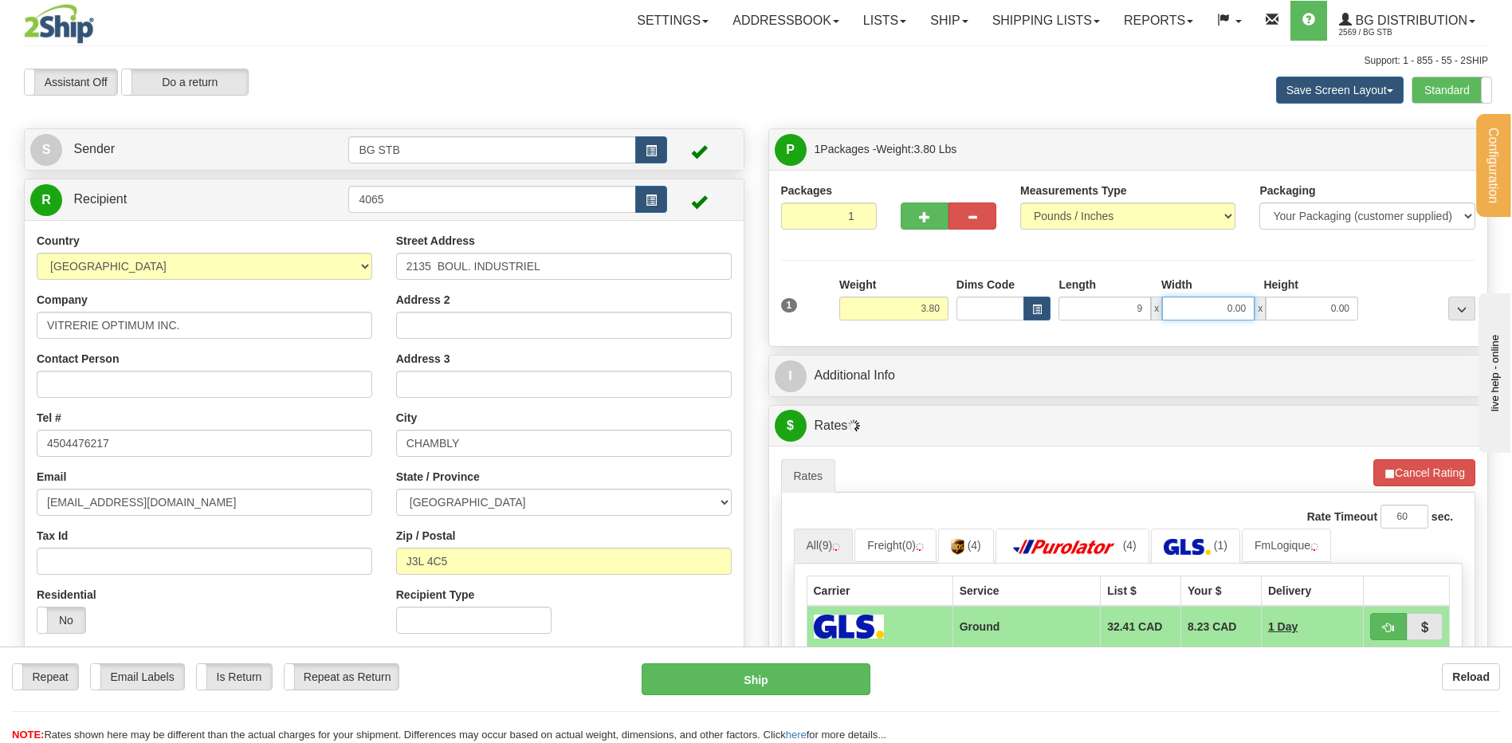
type input "9.00"
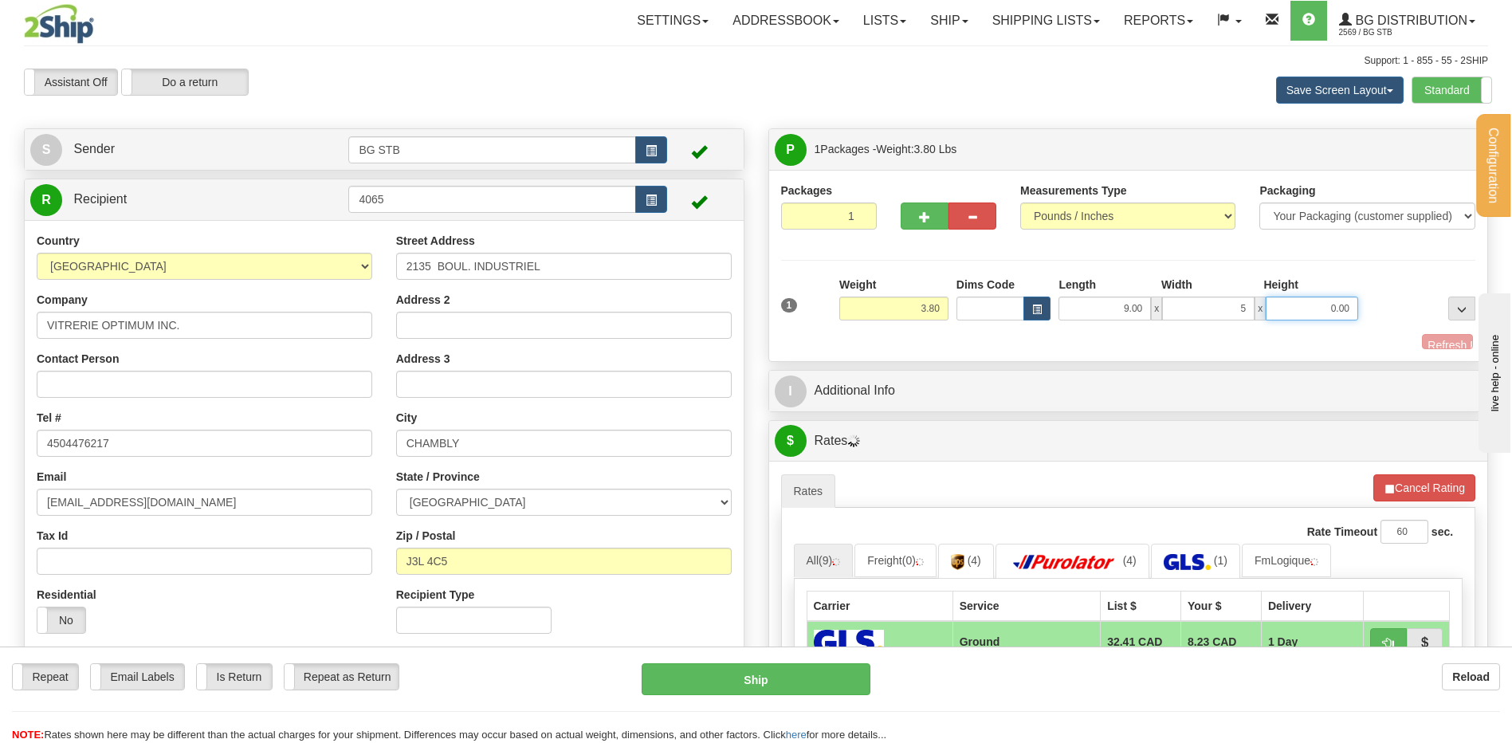
type input "5.00"
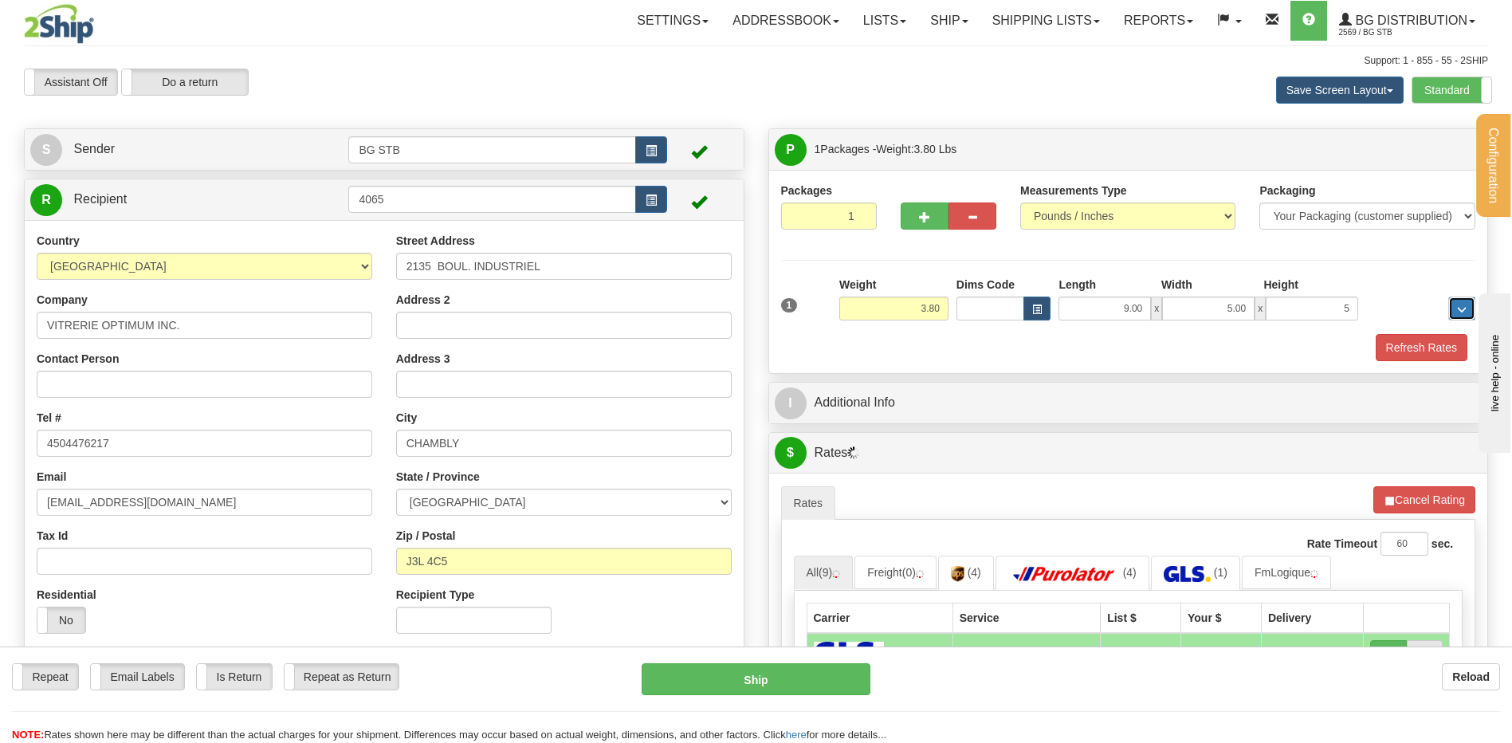
type input "5.00"
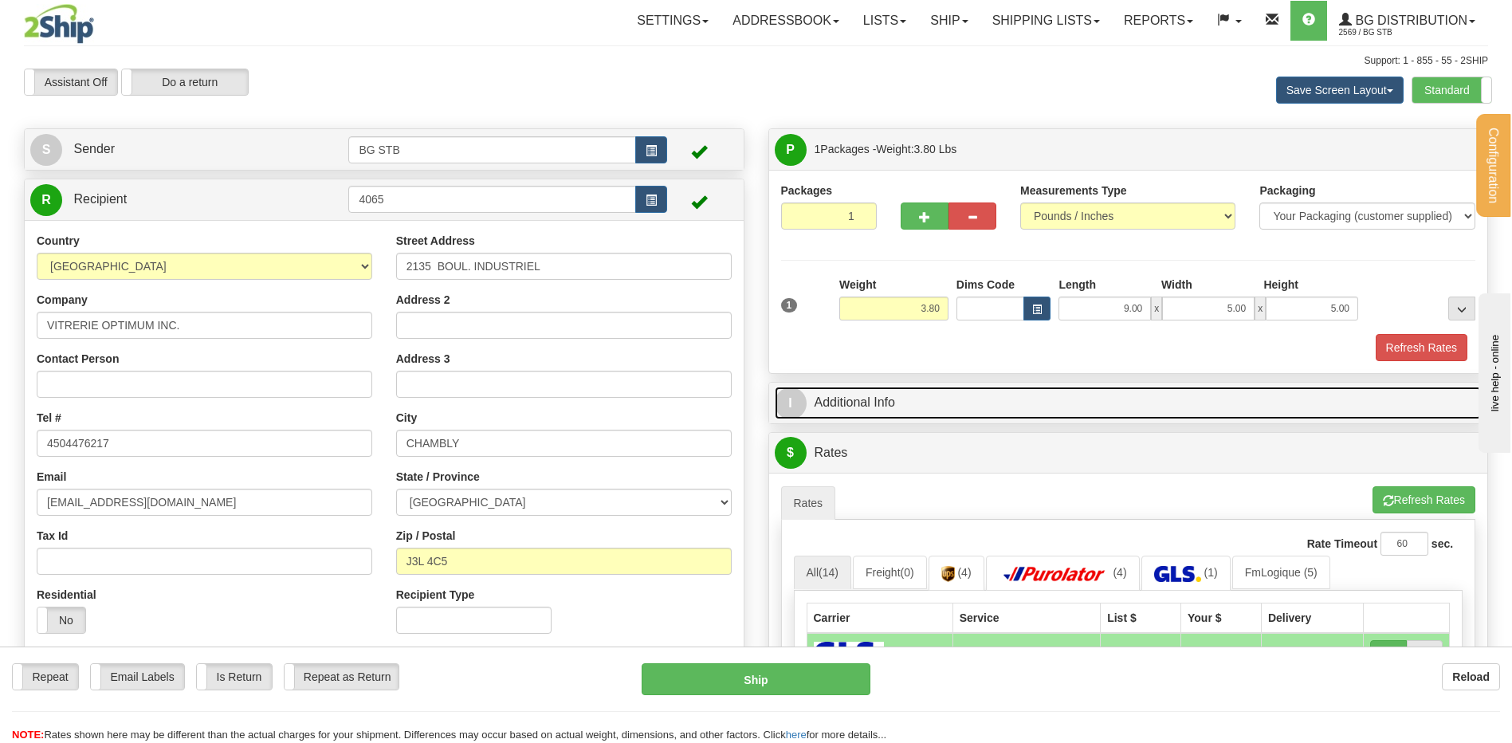
click at [1040, 403] on link "I Additional Info" at bounding box center [1129, 403] width 708 height 33
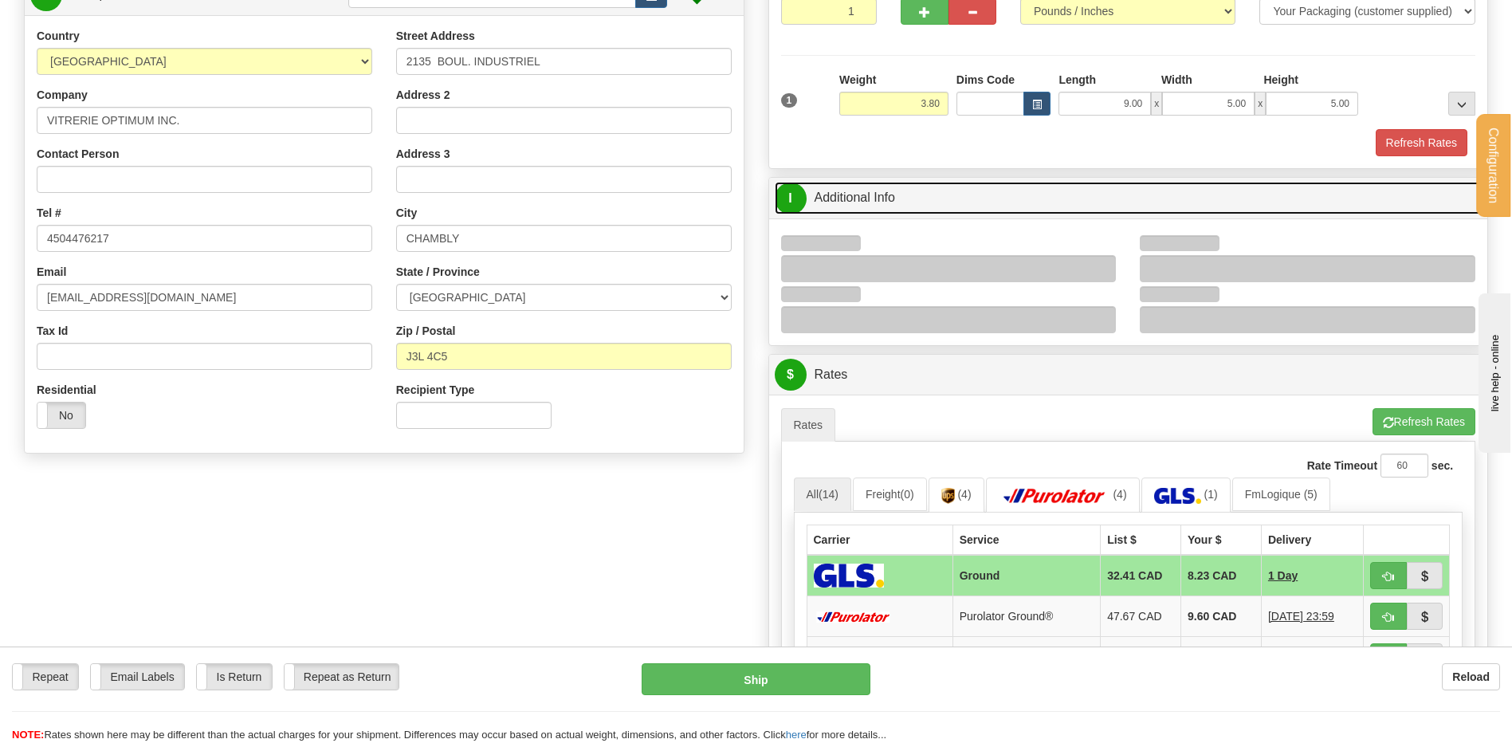
scroll to position [319, 0]
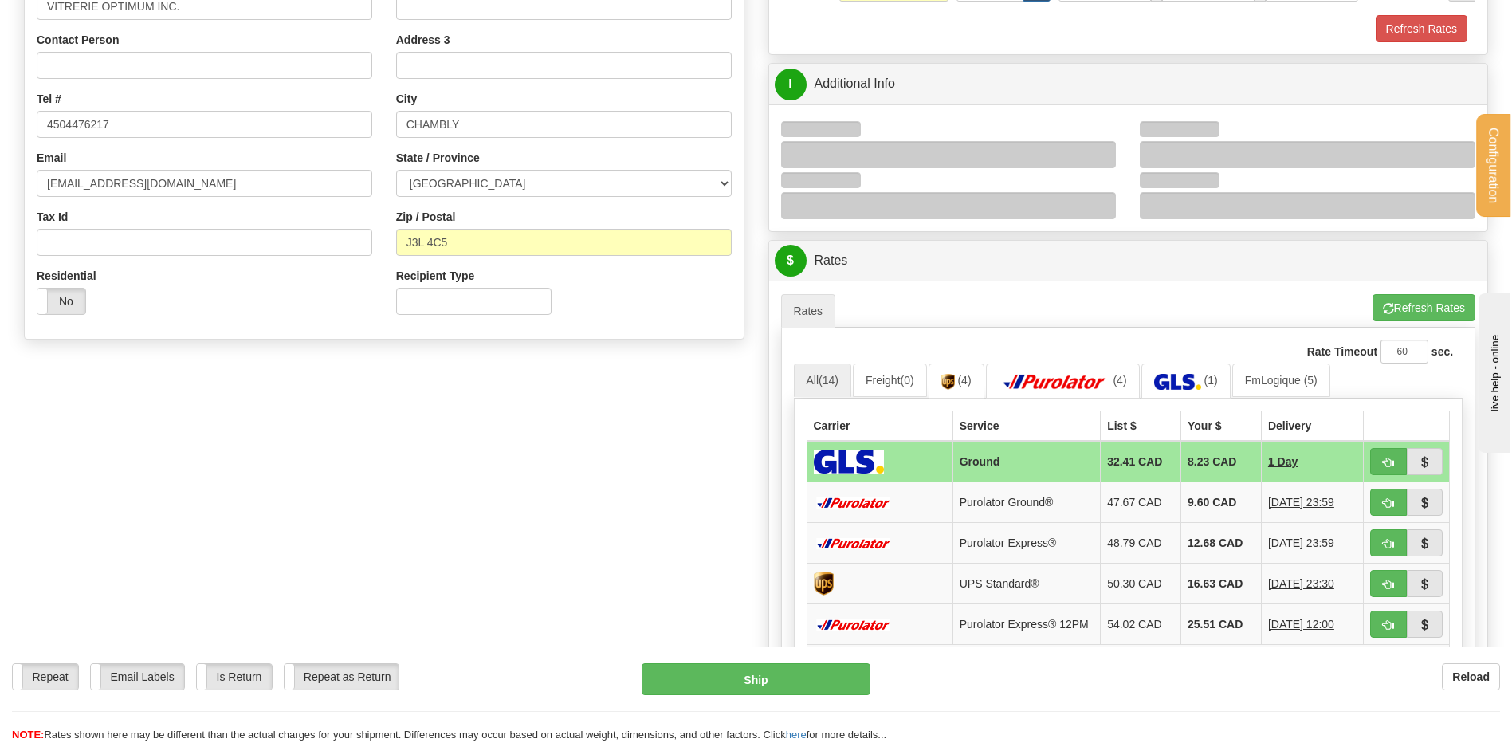
click at [1100, 151] on div at bounding box center [949, 154] width 336 height 27
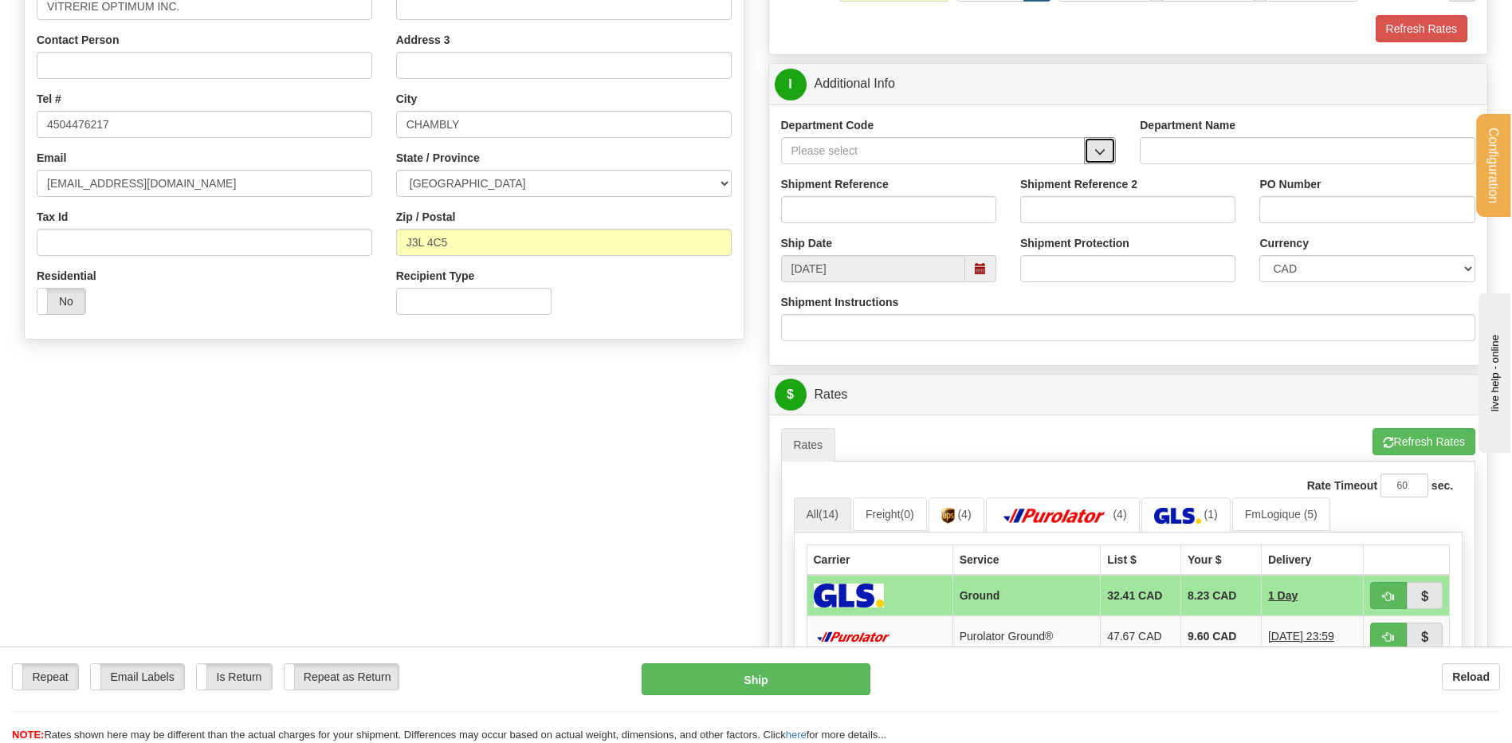
click at [1104, 153] on span "button" at bounding box center [1100, 152] width 11 height 10
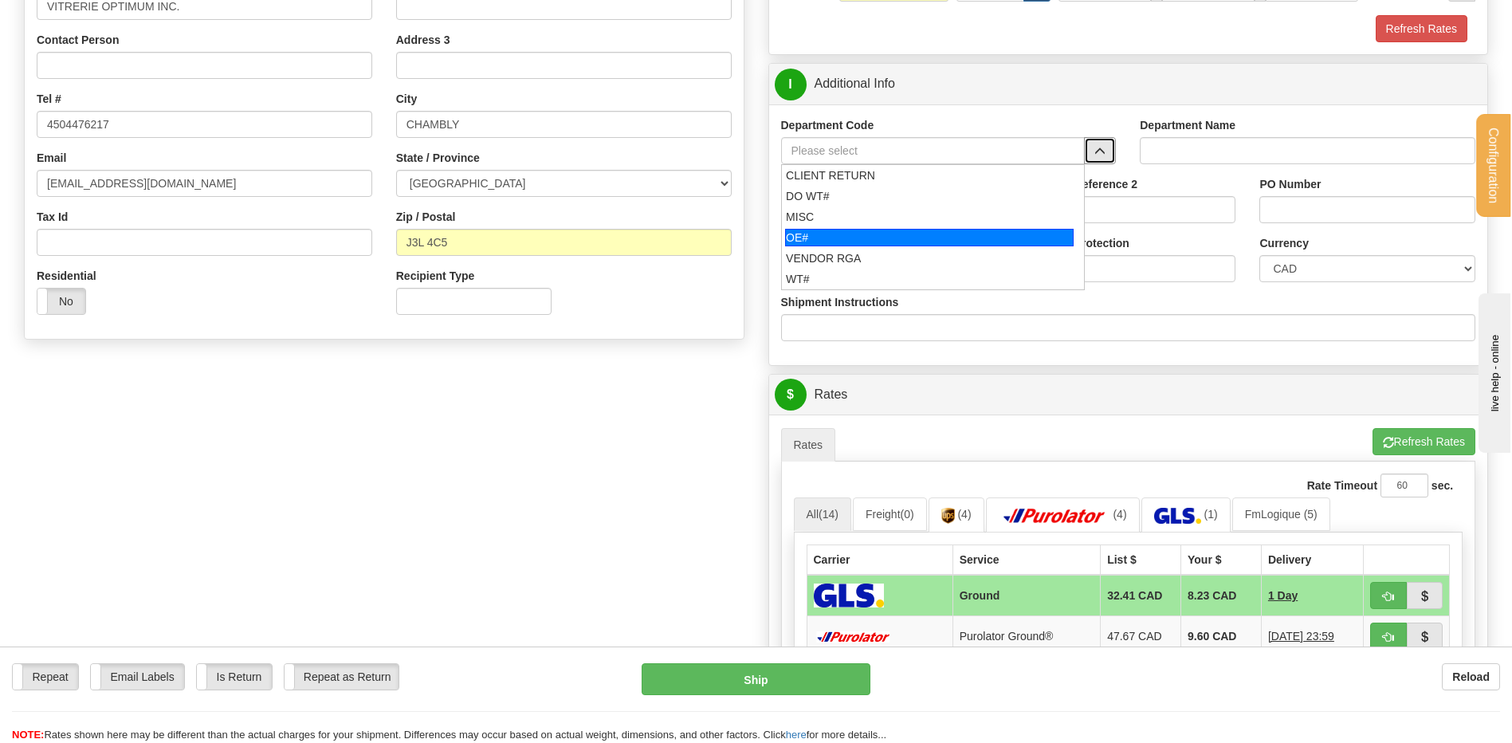
click at [914, 227] on li "OE#" at bounding box center [933, 237] width 303 height 21
type input "OE#"
type input "ORDERS"
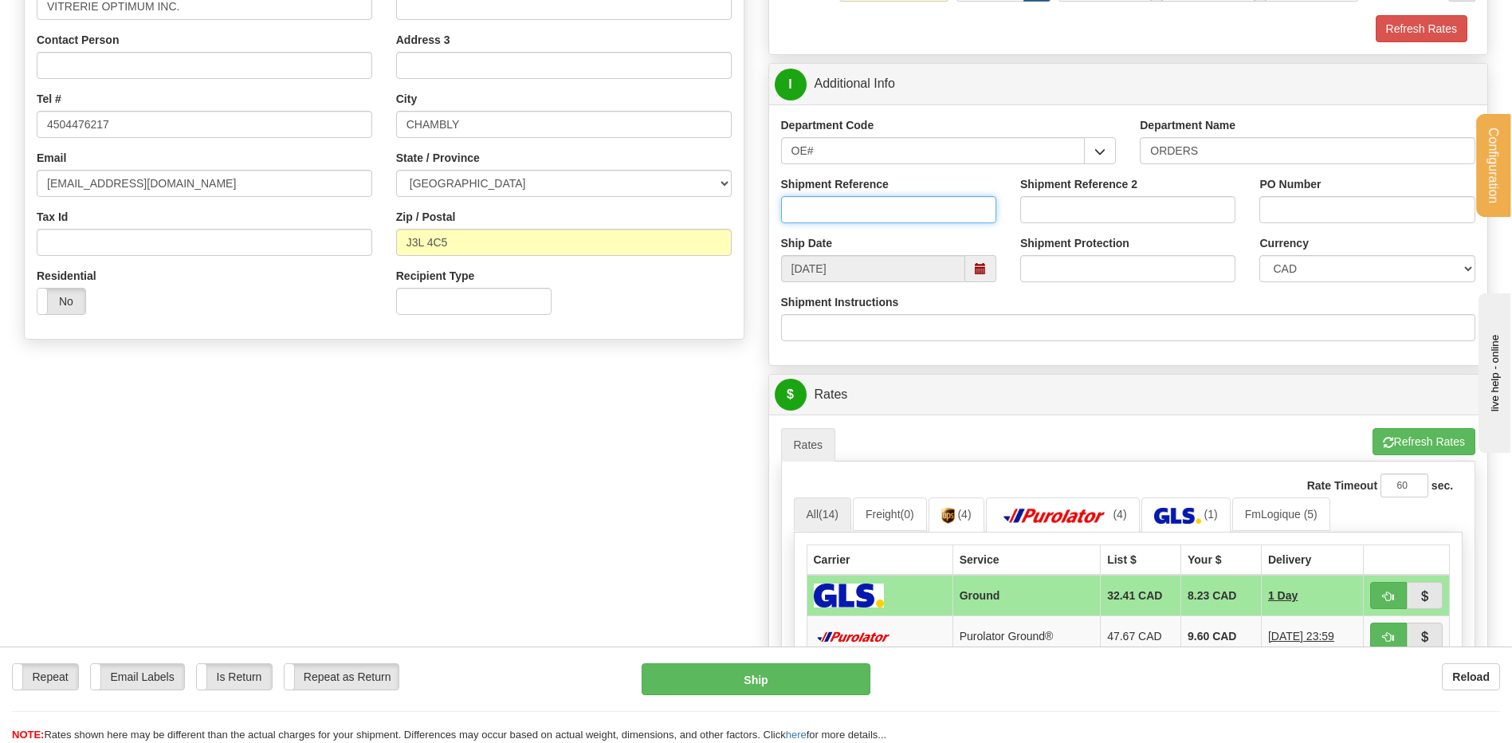
click at [908, 220] on input "Shipment Reference" at bounding box center [888, 209] width 215 height 27
type input "80005018-00"
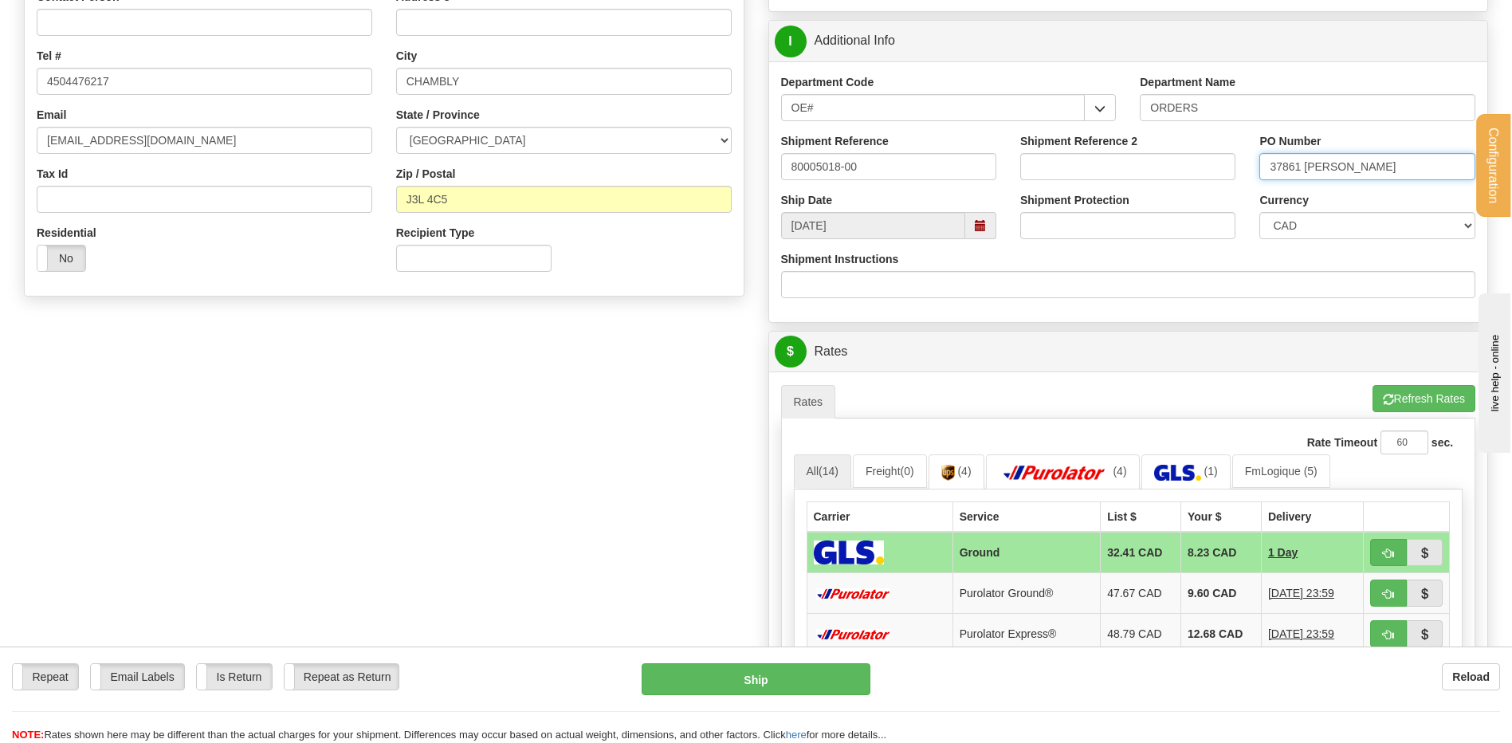
scroll to position [558, 0]
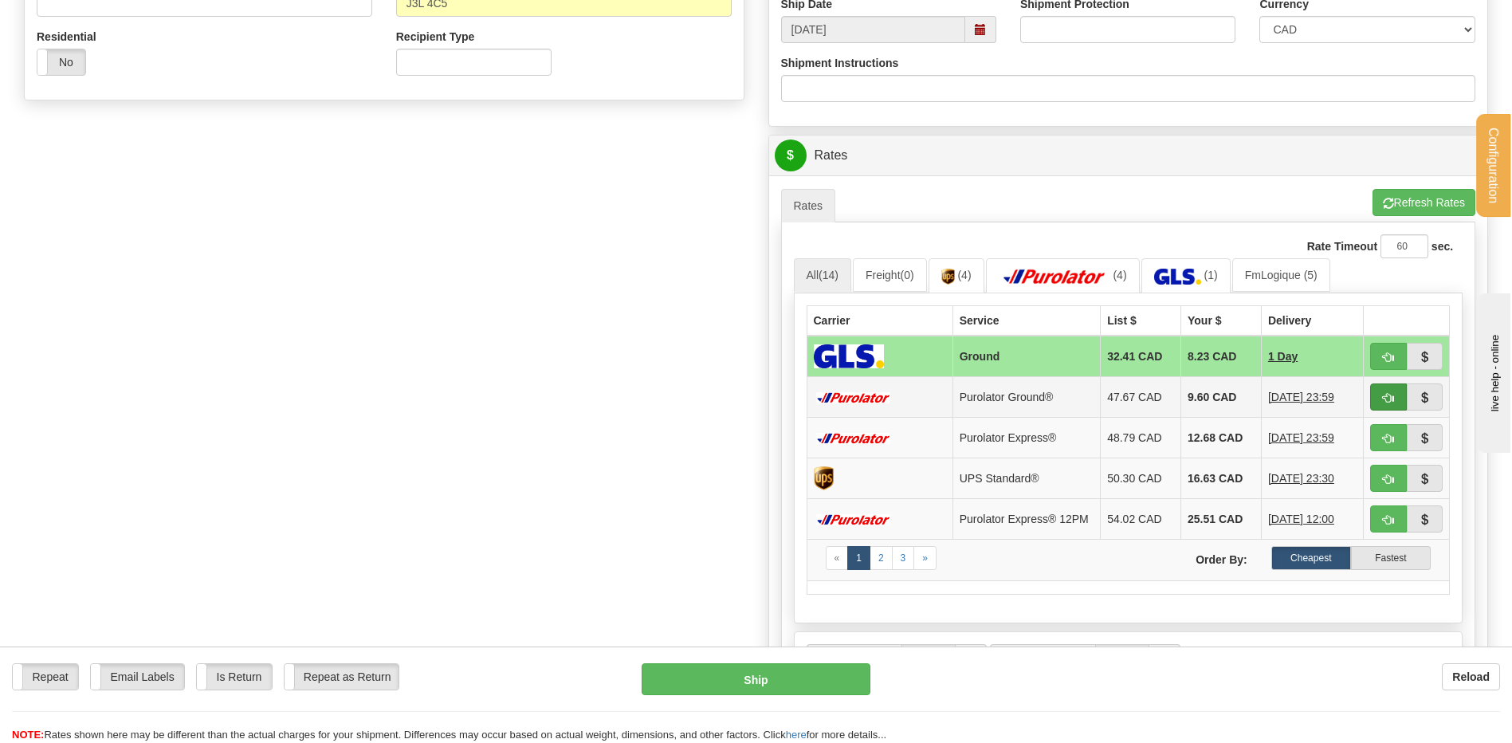
type input "37861 REMP"
click at [1387, 387] on button "button" at bounding box center [1389, 396] width 37 height 27
type input "260"
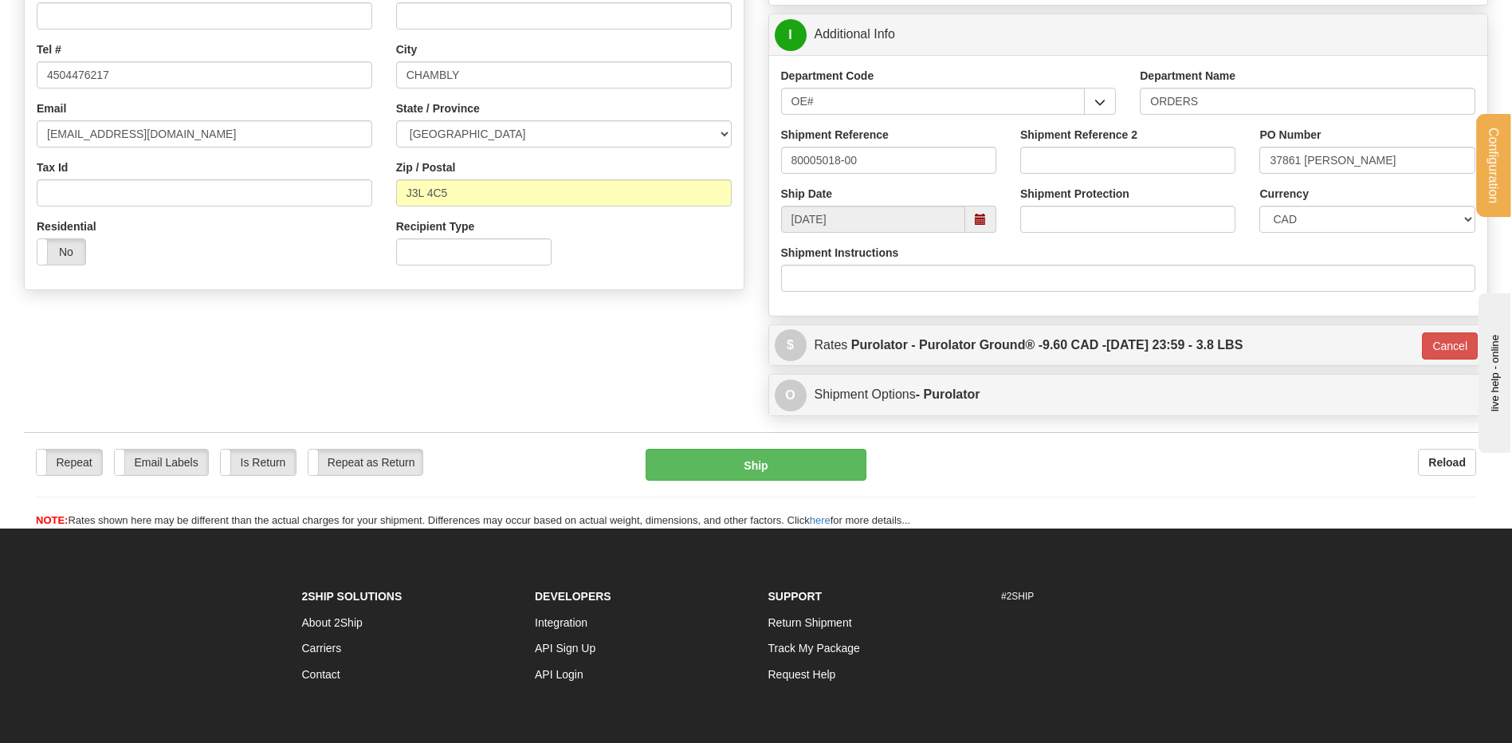
scroll to position [485, 0]
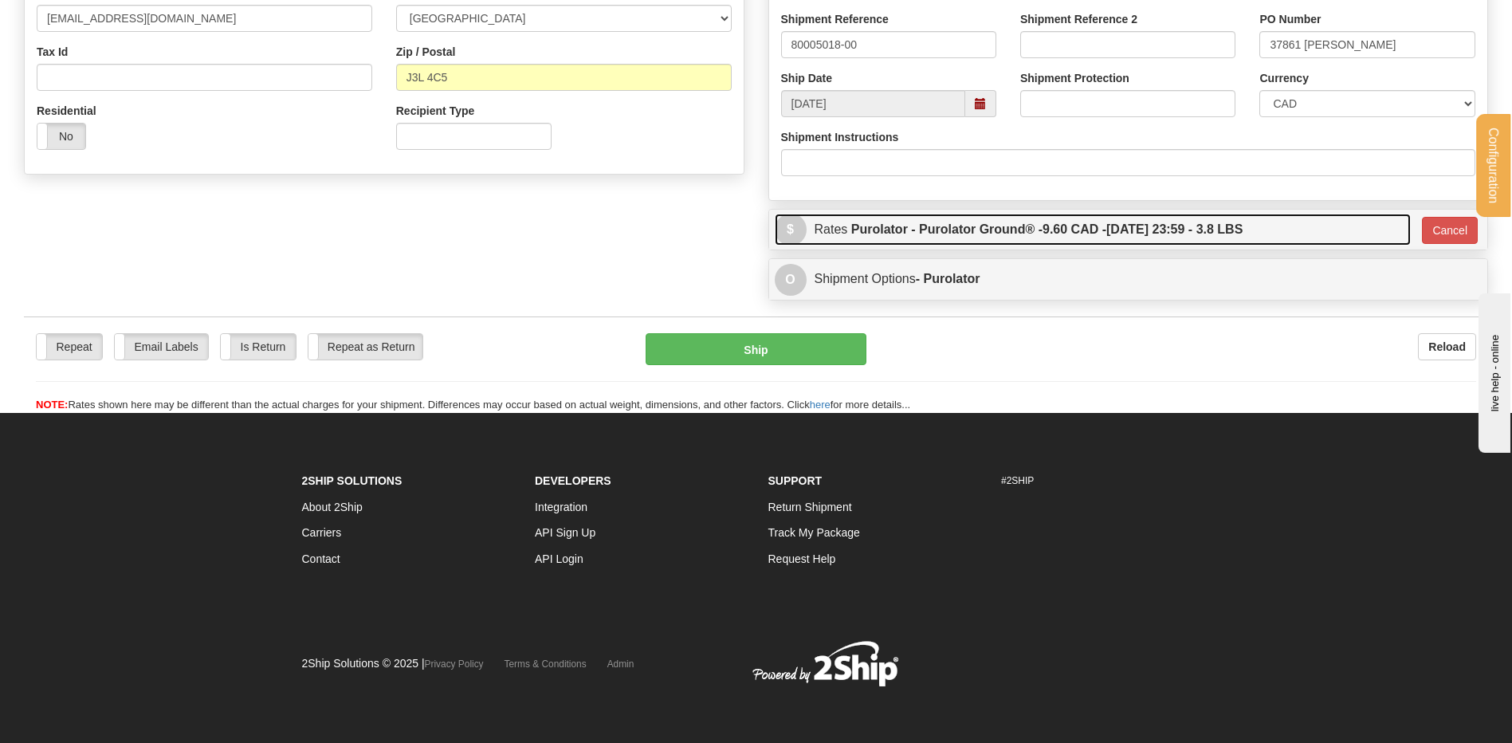
click at [891, 232] on label "Purolator - Purolator Ground® - 9.60 CAD - 10/14/2025 23:59 - 3.8 LBS" at bounding box center [1047, 230] width 392 height 32
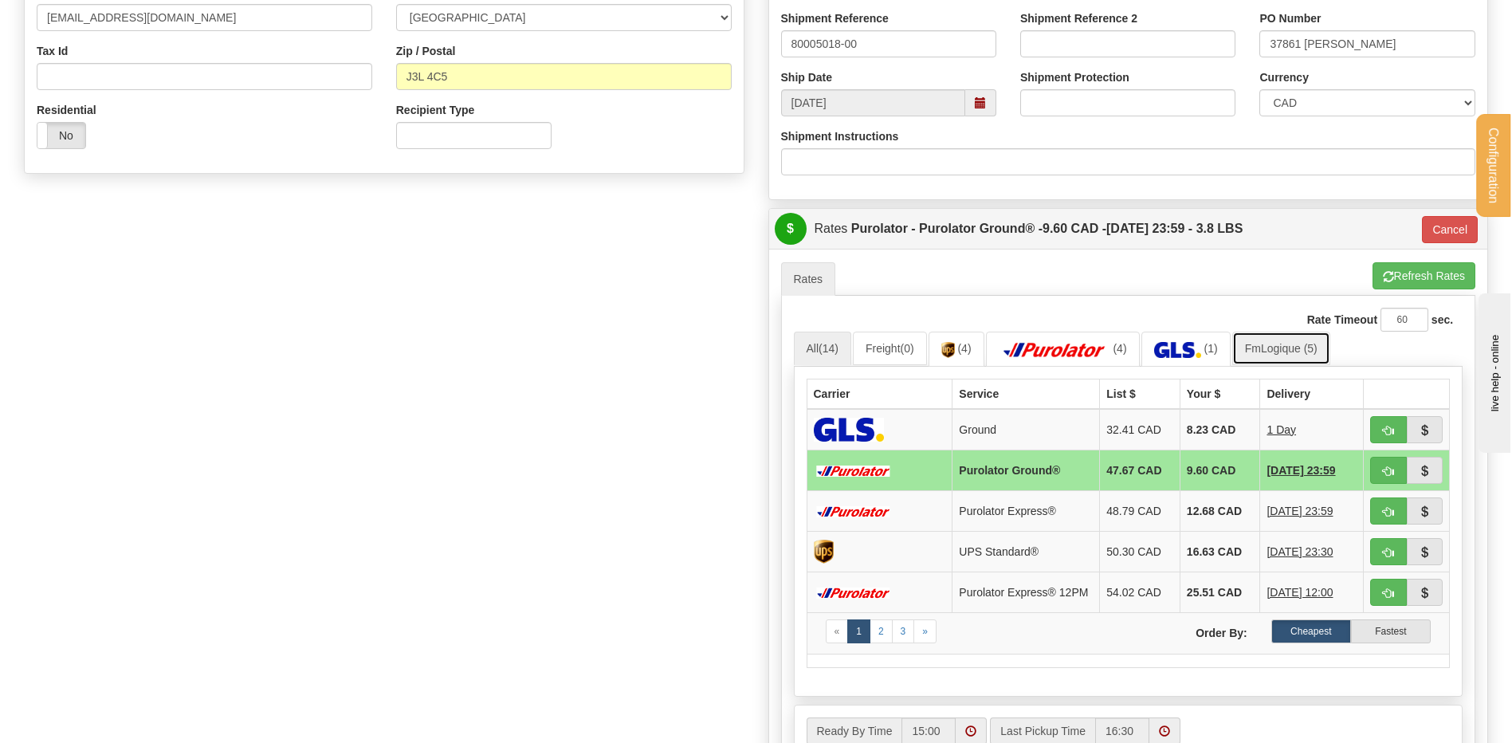
drag, startPoint x: 1288, startPoint y: 351, endPoint x: 1257, endPoint y: 363, distance: 34.1
click at [1288, 350] on link "FmLogique (5)" at bounding box center [1282, 348] width 98 height 33
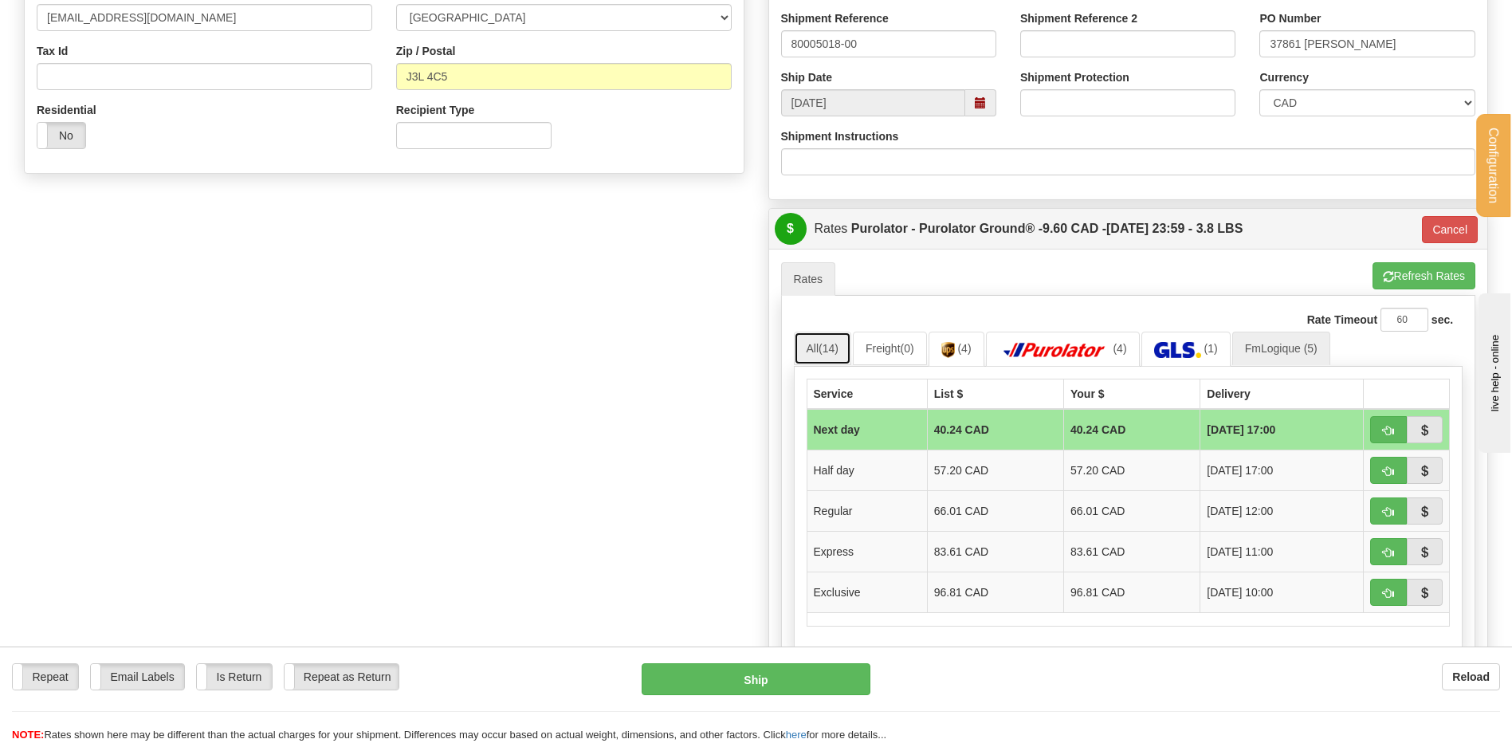
click at [832, 341] on link "All (14)" at bounding box center [822, 348] width 57 height 33
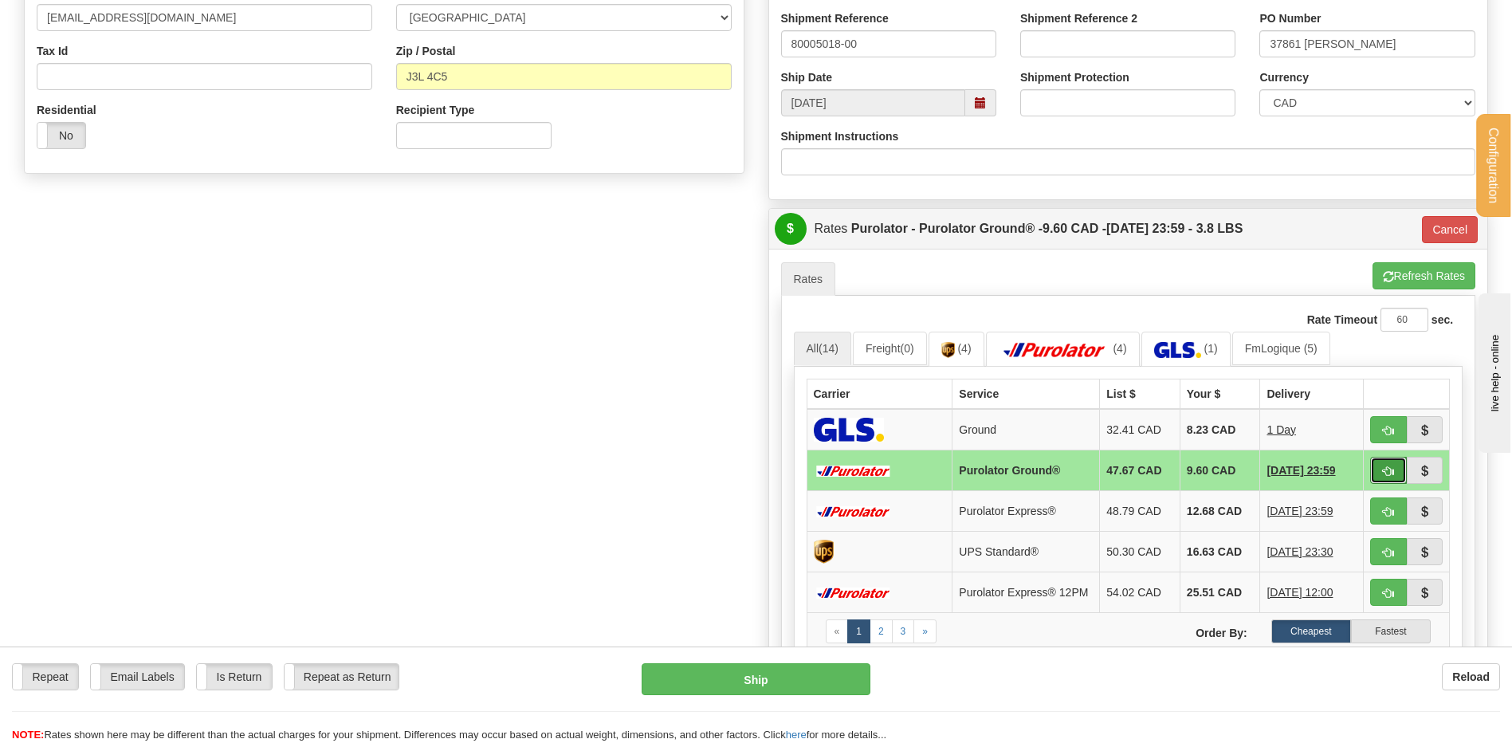
click at [1385, 470] on span "button" at bounding box center [1388, 471] width 11 height 10
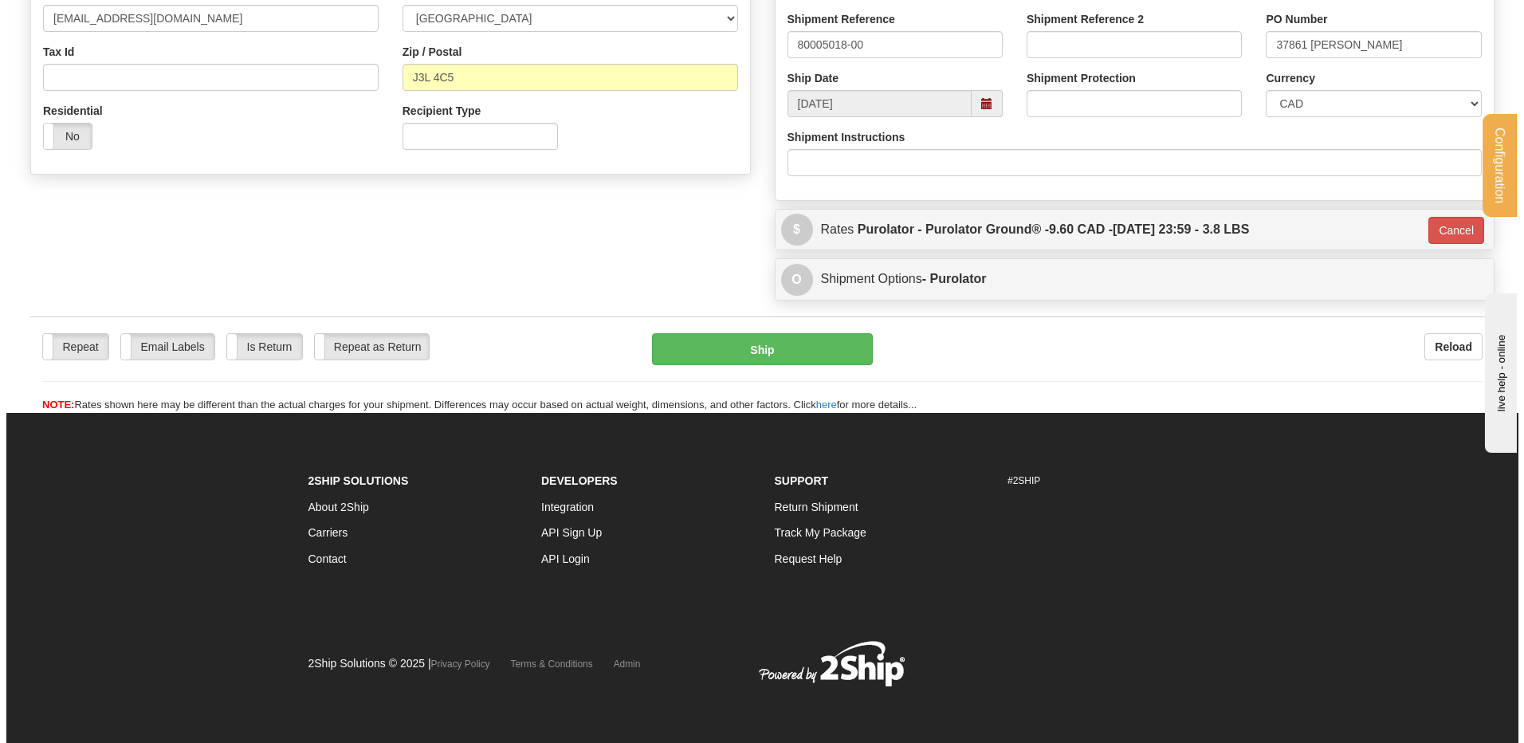
scroll to position [482, 0]
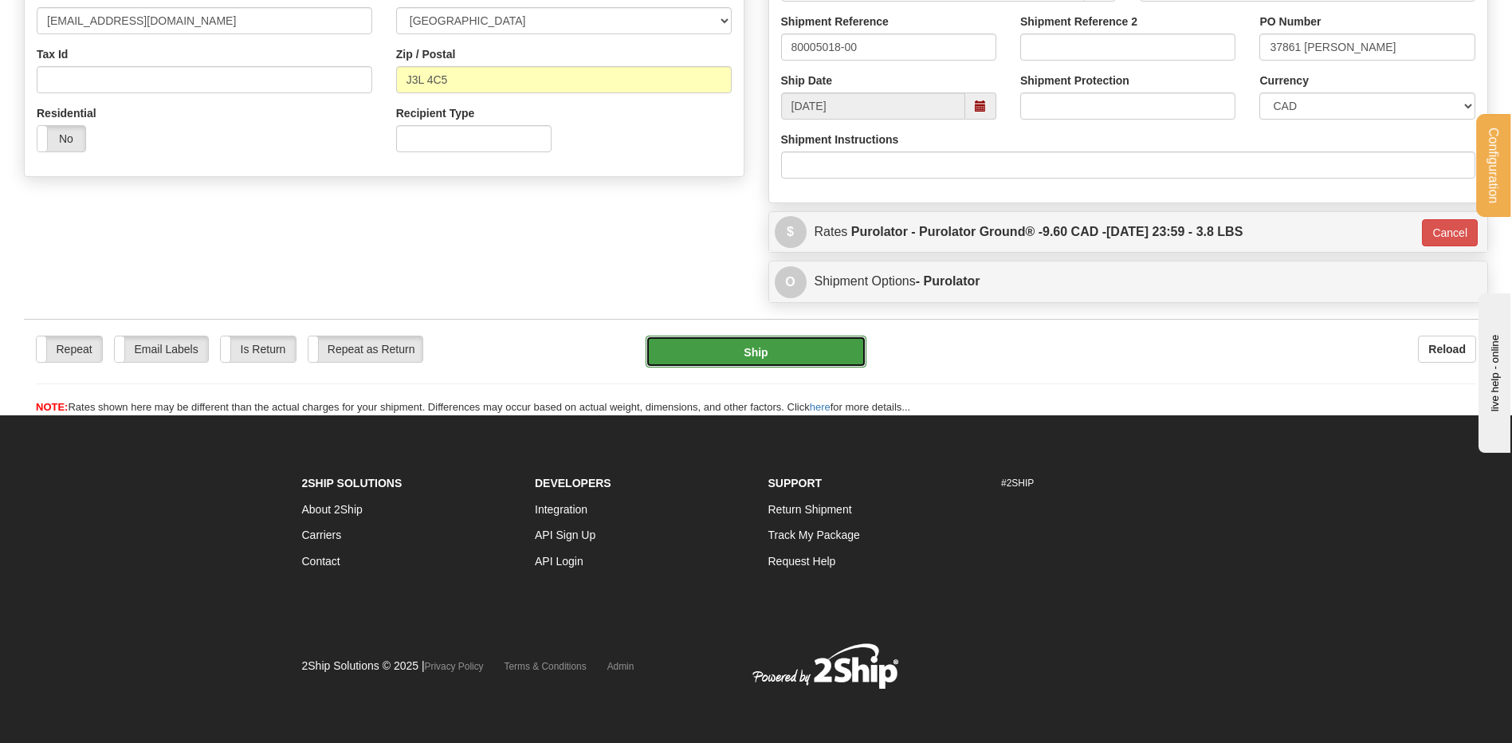
click at [791, 366] on button "Ship" at bounding box center [756, 352] width 220 height 32
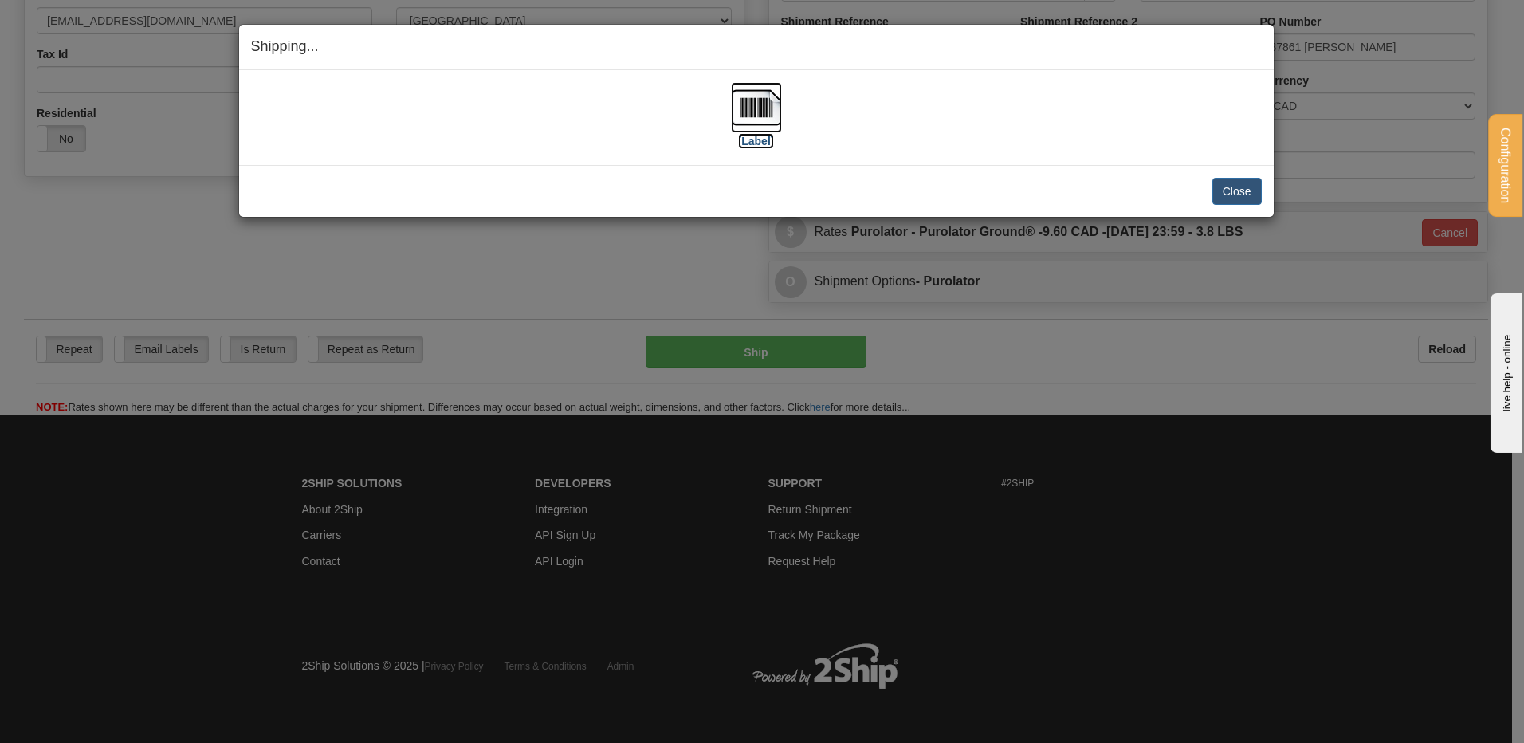
click at [762, 92] on img at bounding box center [756, 107] width 51 height 51
click at [1245, 187] on button "Close" at bounding box center [1237, 191] width 49 height 27
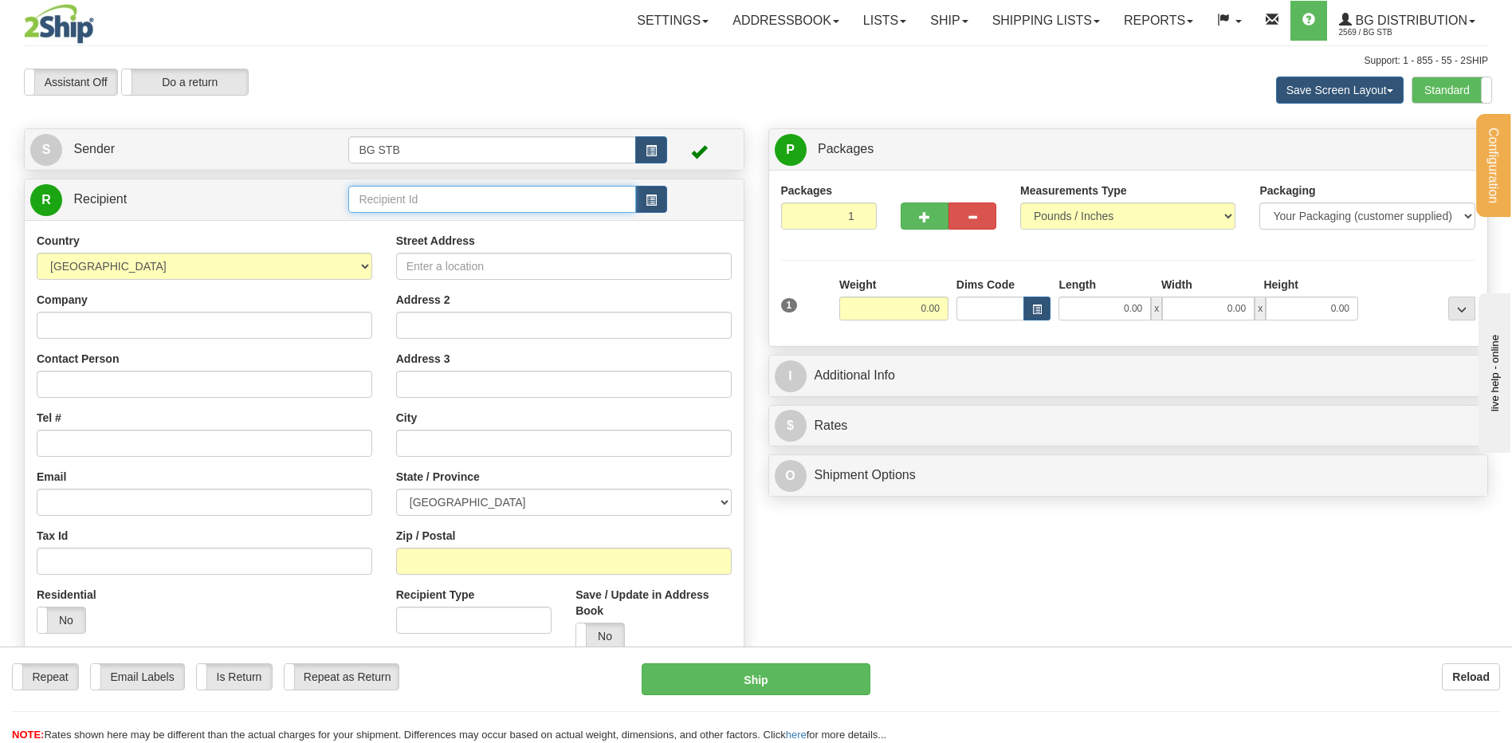
click at [433, 195] on input "text" at bounding box center [491, 199] width 287 height 27
type input "4145"
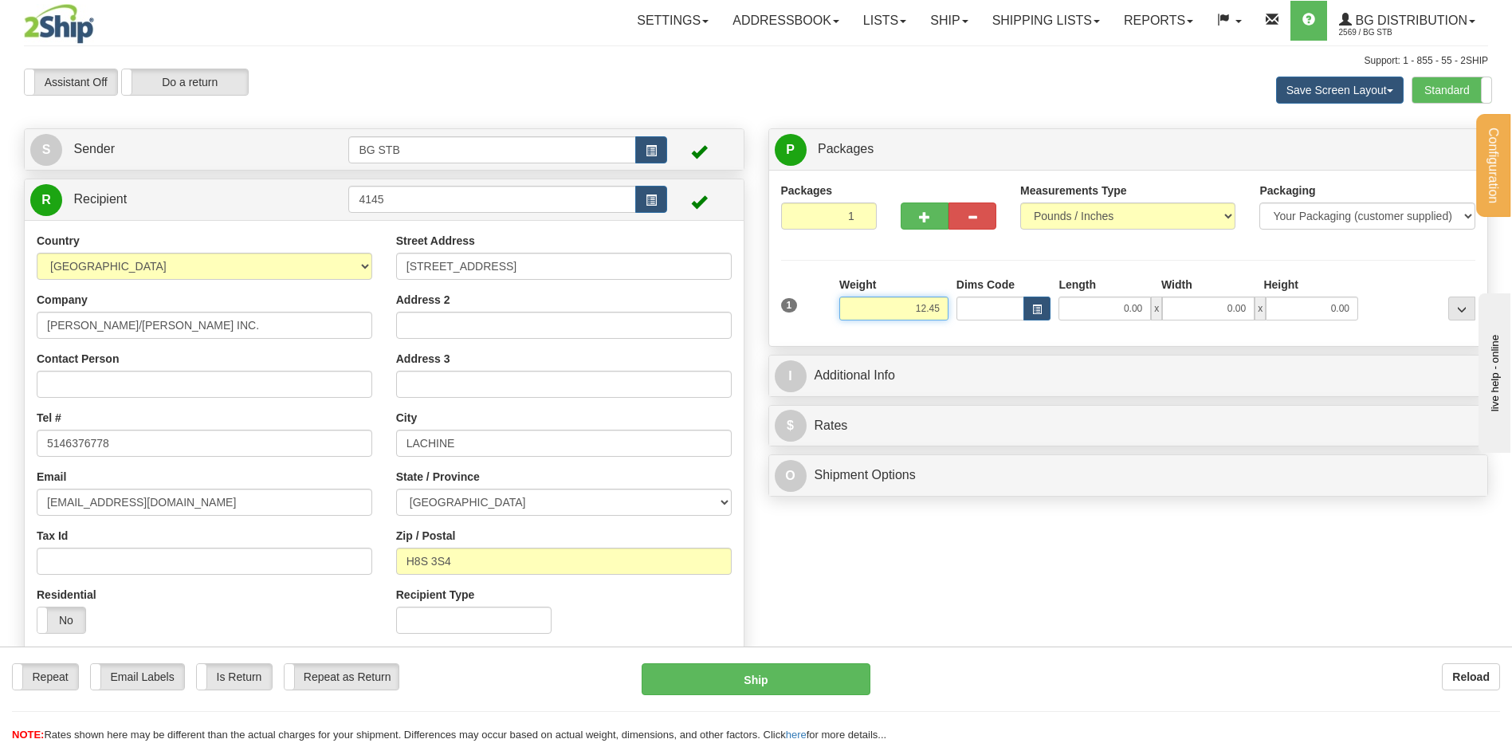
type input "12.45"
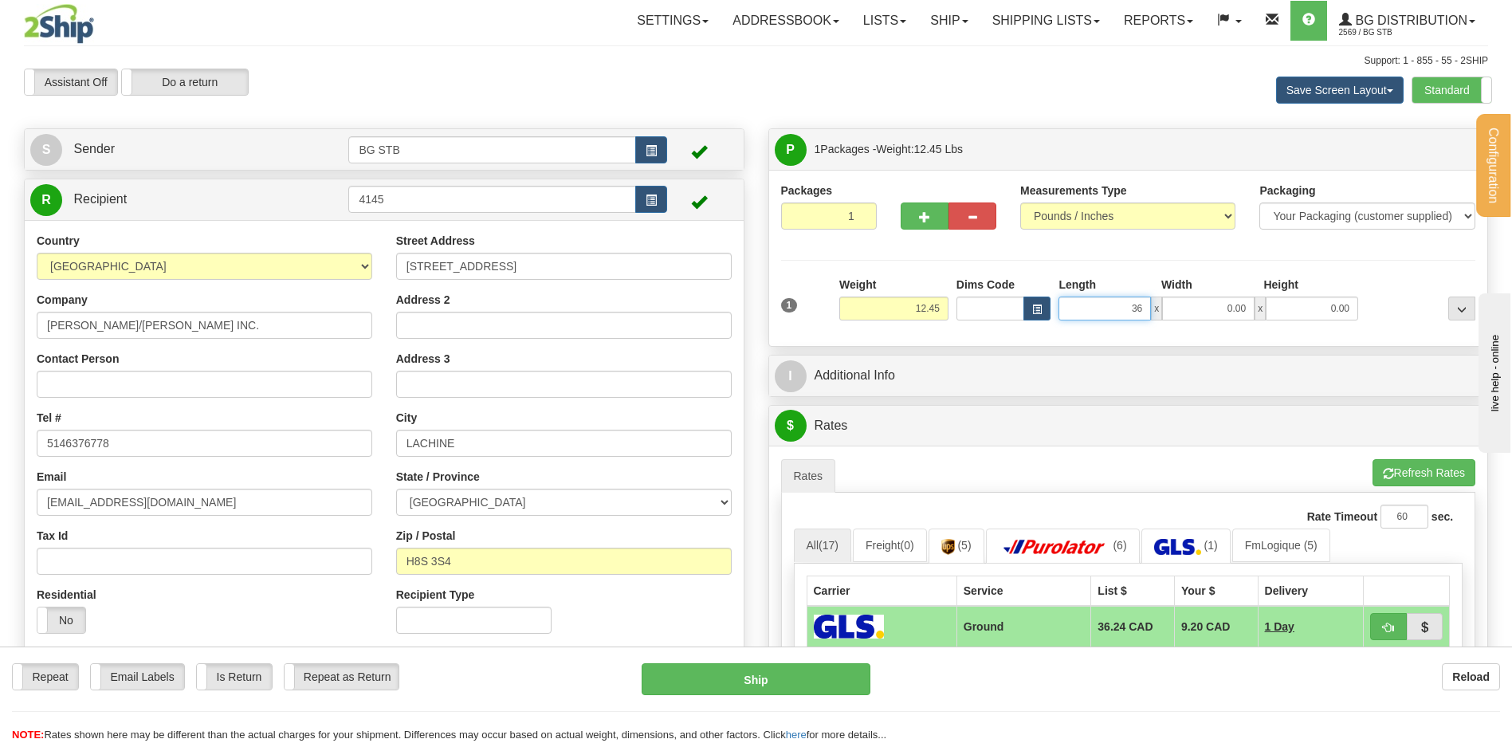
type input "36.00"
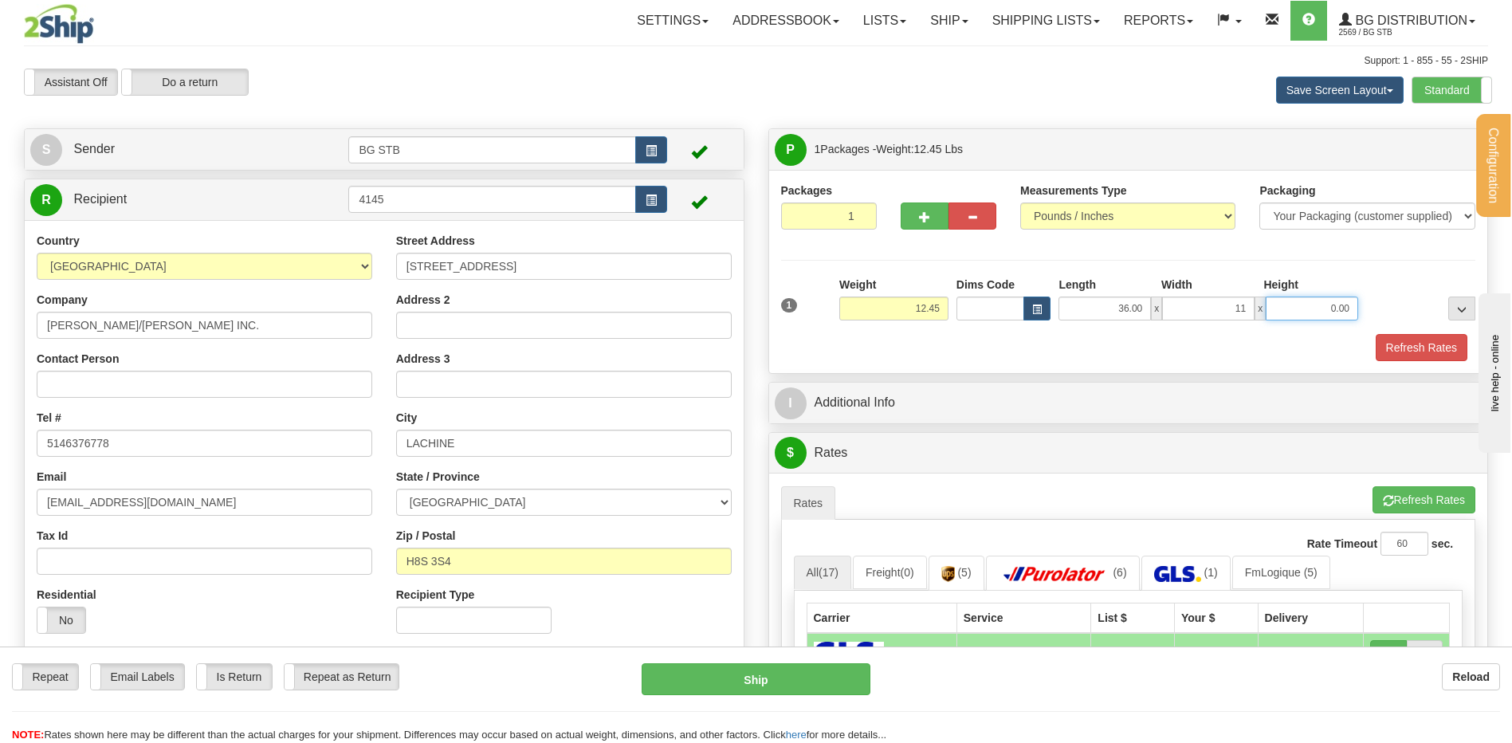
type input "11.00"
type input "6.00"
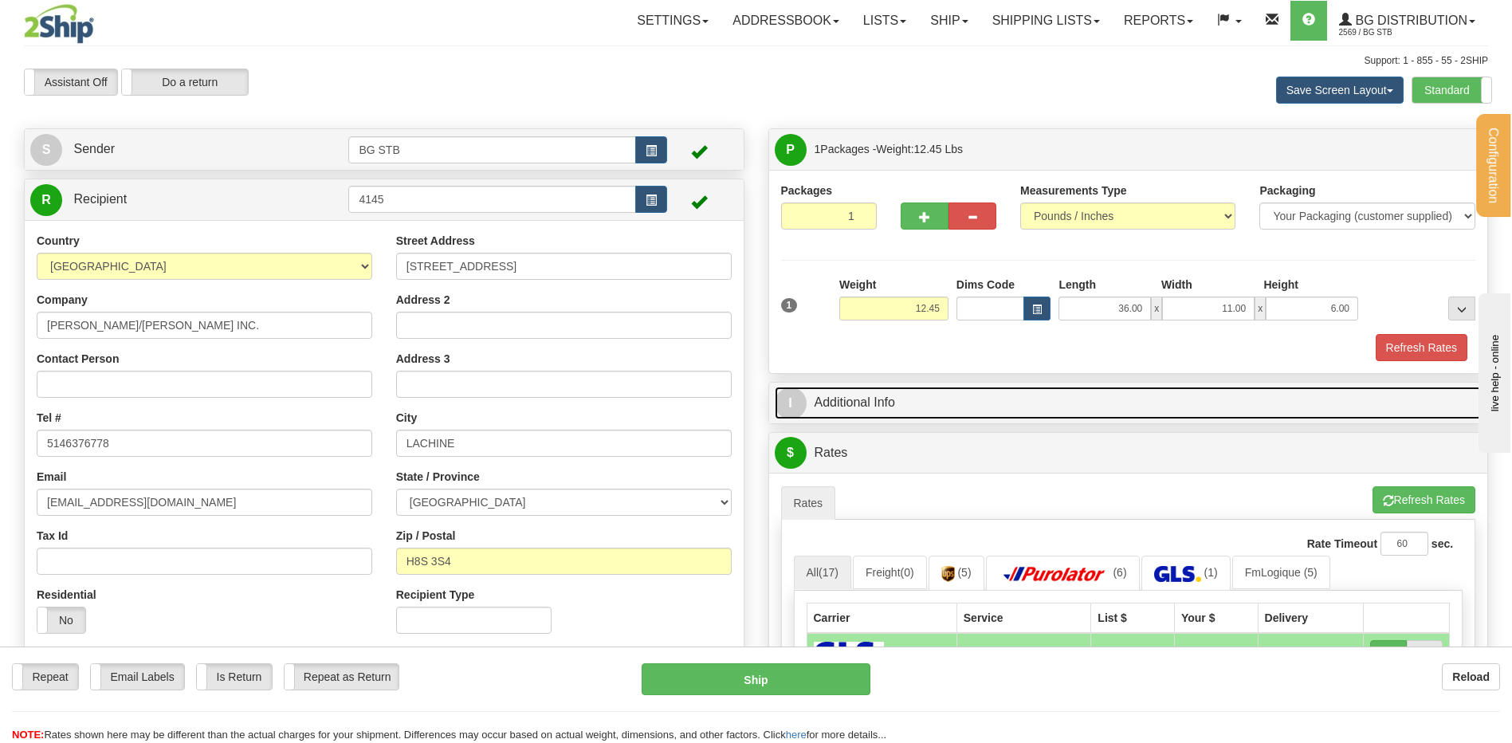
click at [922, 412] on link "I Additional Info" at bounding box center [1129, 403] width 708 height 33
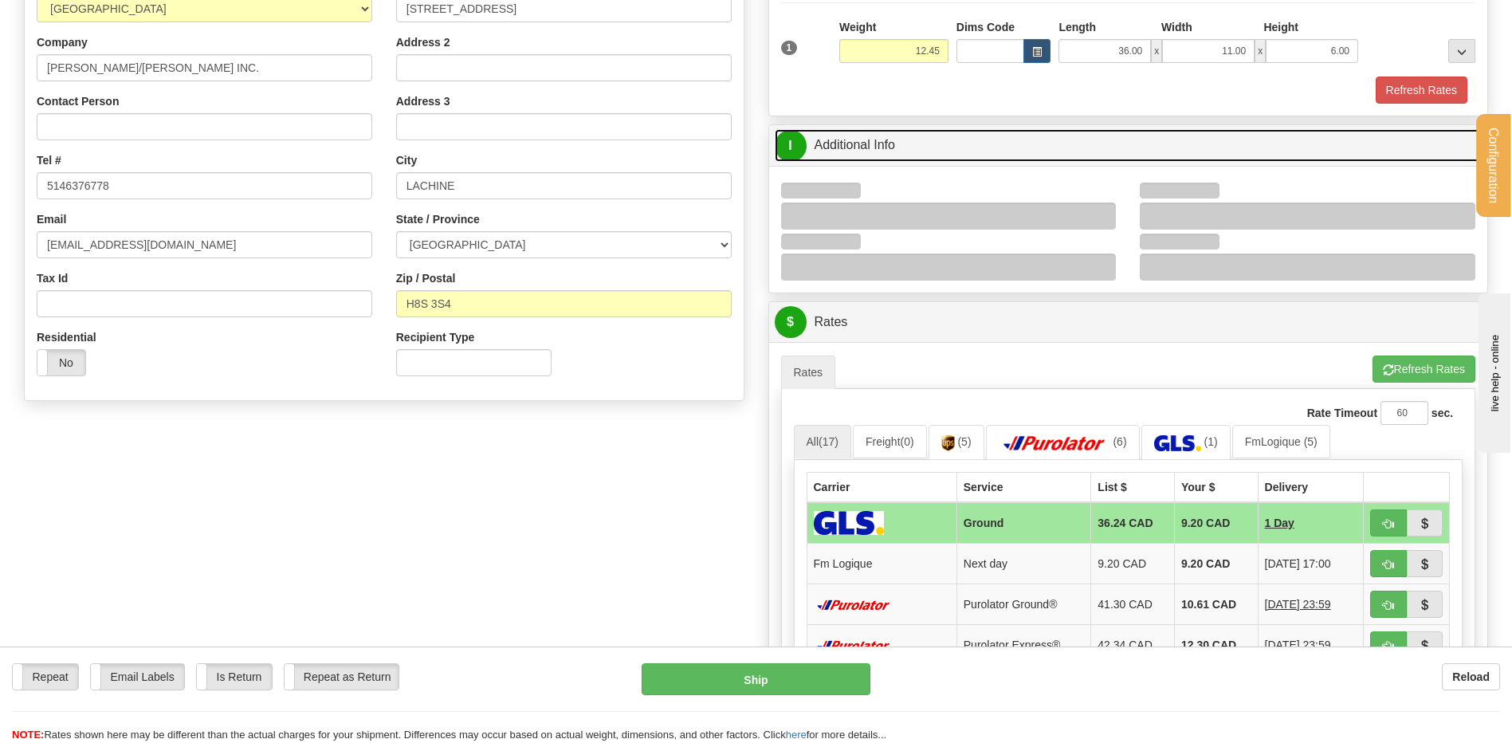
scroll to position [319, 0]
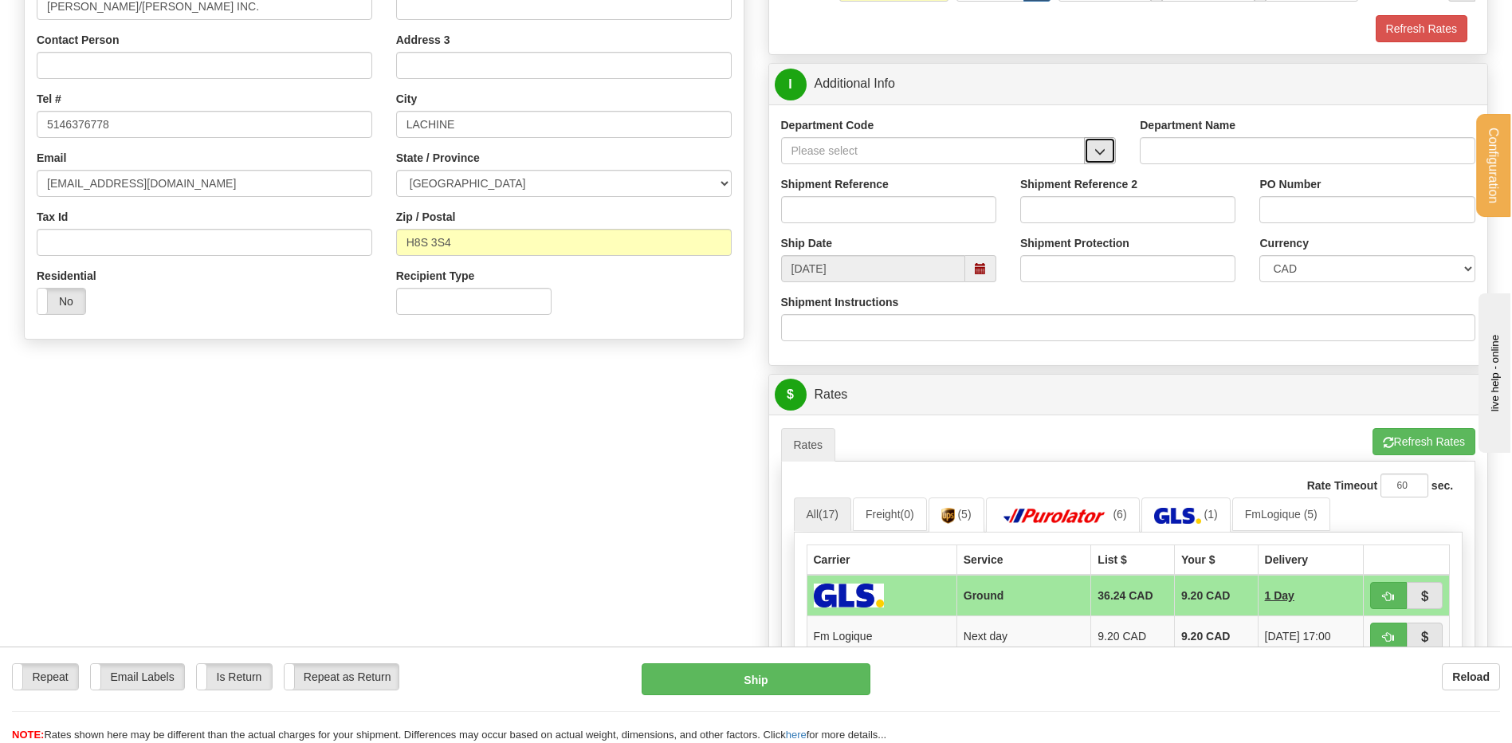
drag, startPoint x: 1103, startPoint y: 159, endPoint x: 1091, endPoint y: 164, distance: 13.6
click at [1103, 159] on button "button" at bounding box center [1100, 150] width 32 height 27
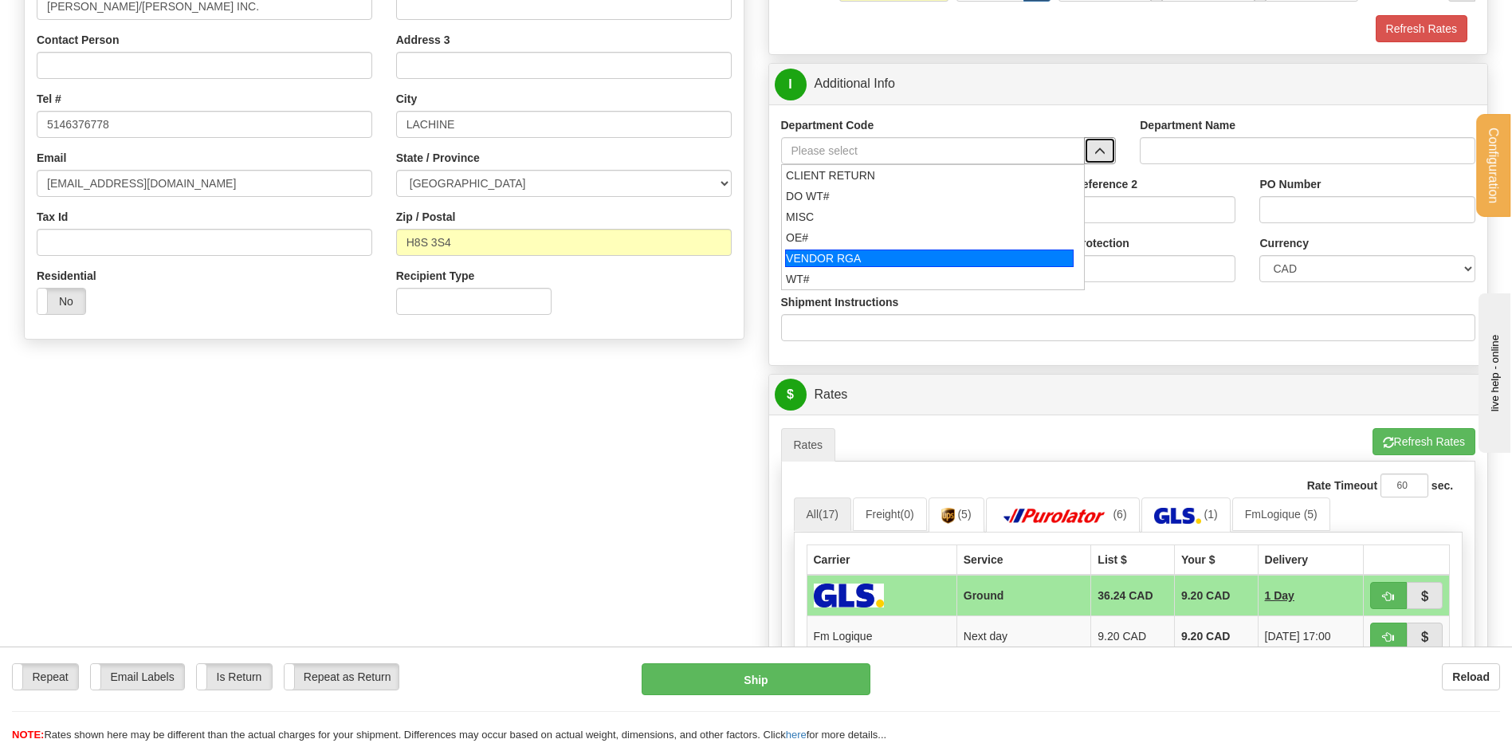
click at [851, 244] on div "OE#" at bounding box center [929, 238] width 287 height 16
type input "OE#"
type input "ORDERS"
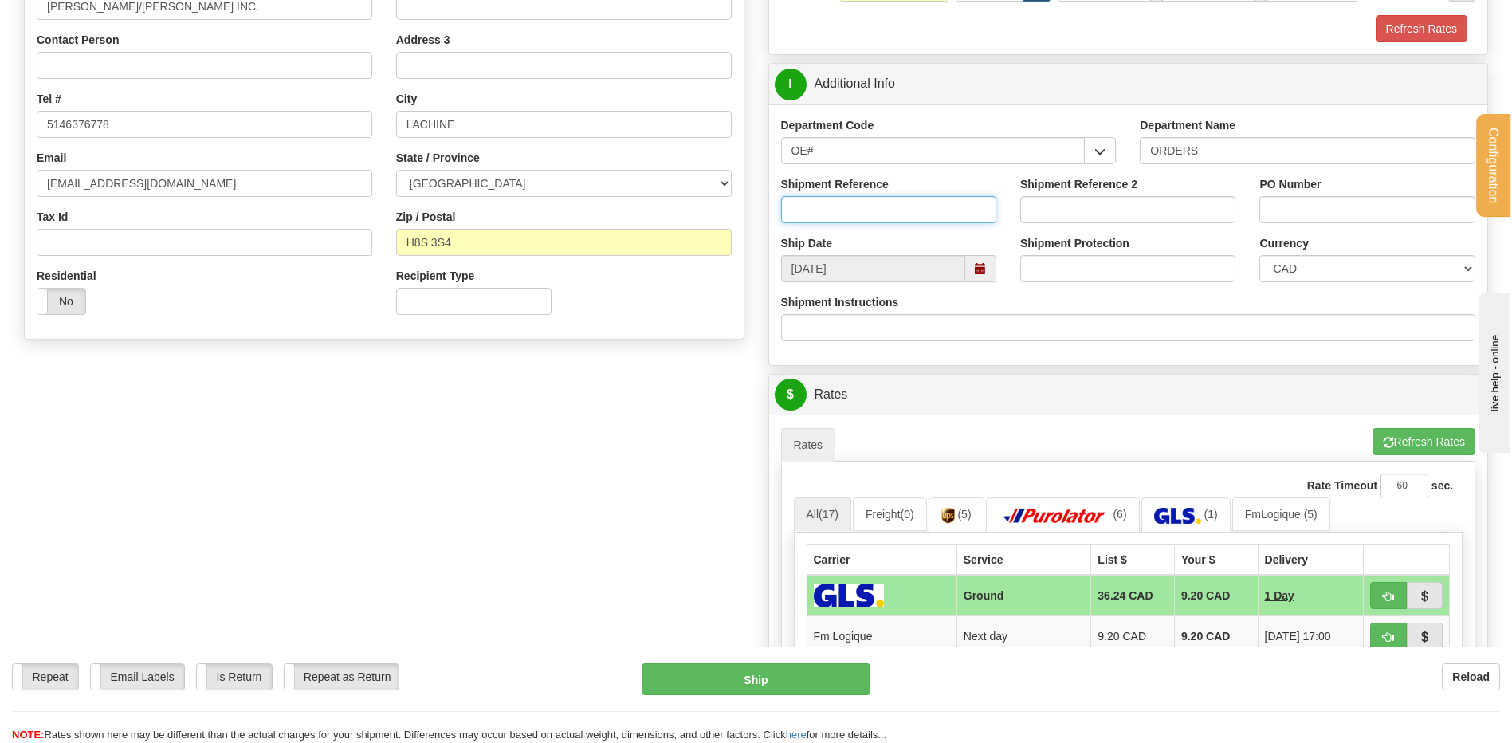
click at [842, 206] on input "Shipment Reference" at bounding box center [888, 209] width 215 height 27
type input "80006968-00"
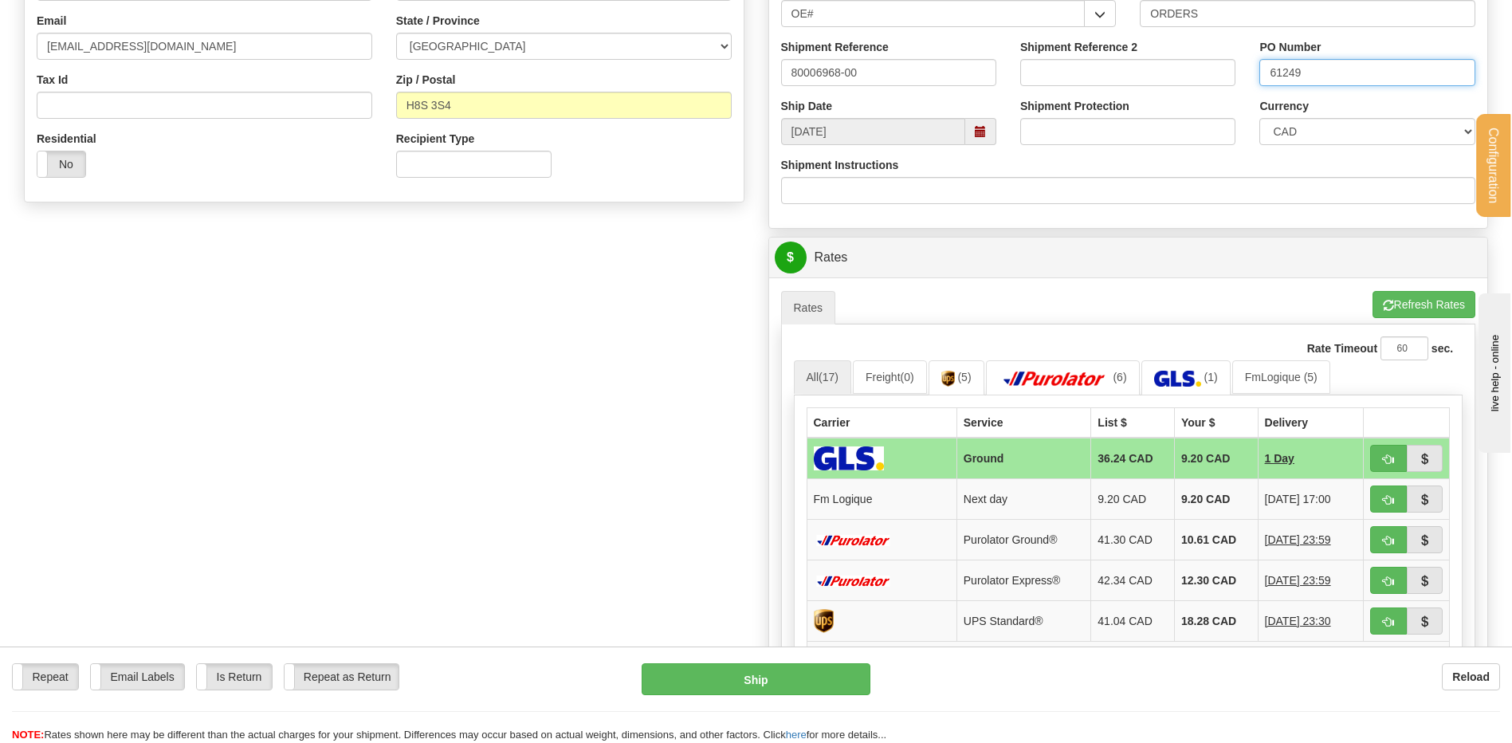
scroll to position [638, 0]
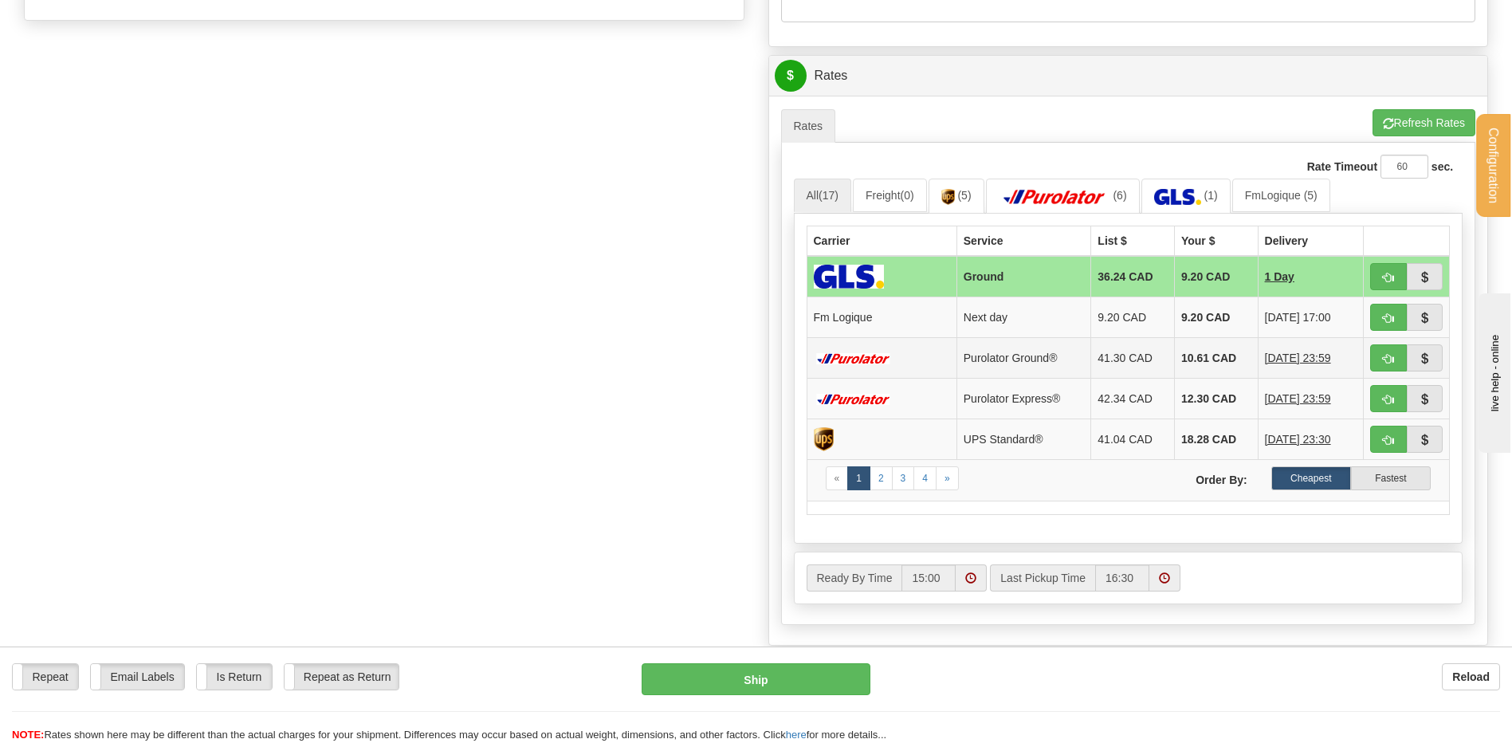
type input "61249"
click at [1381, 323] on button "button" at bounding box center [1389, 317] width 37 height 27
type input "jour"
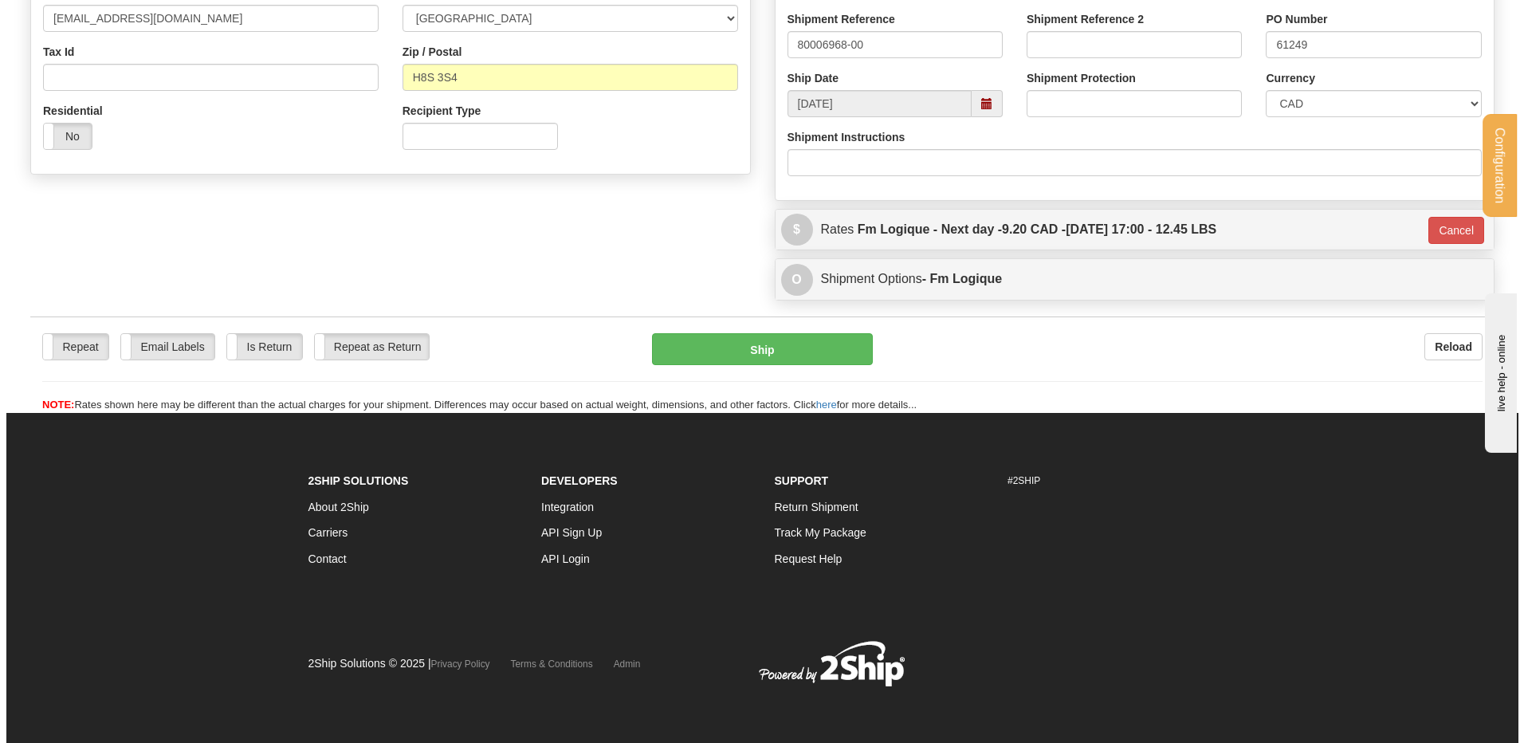
scroll to position [485, 0]
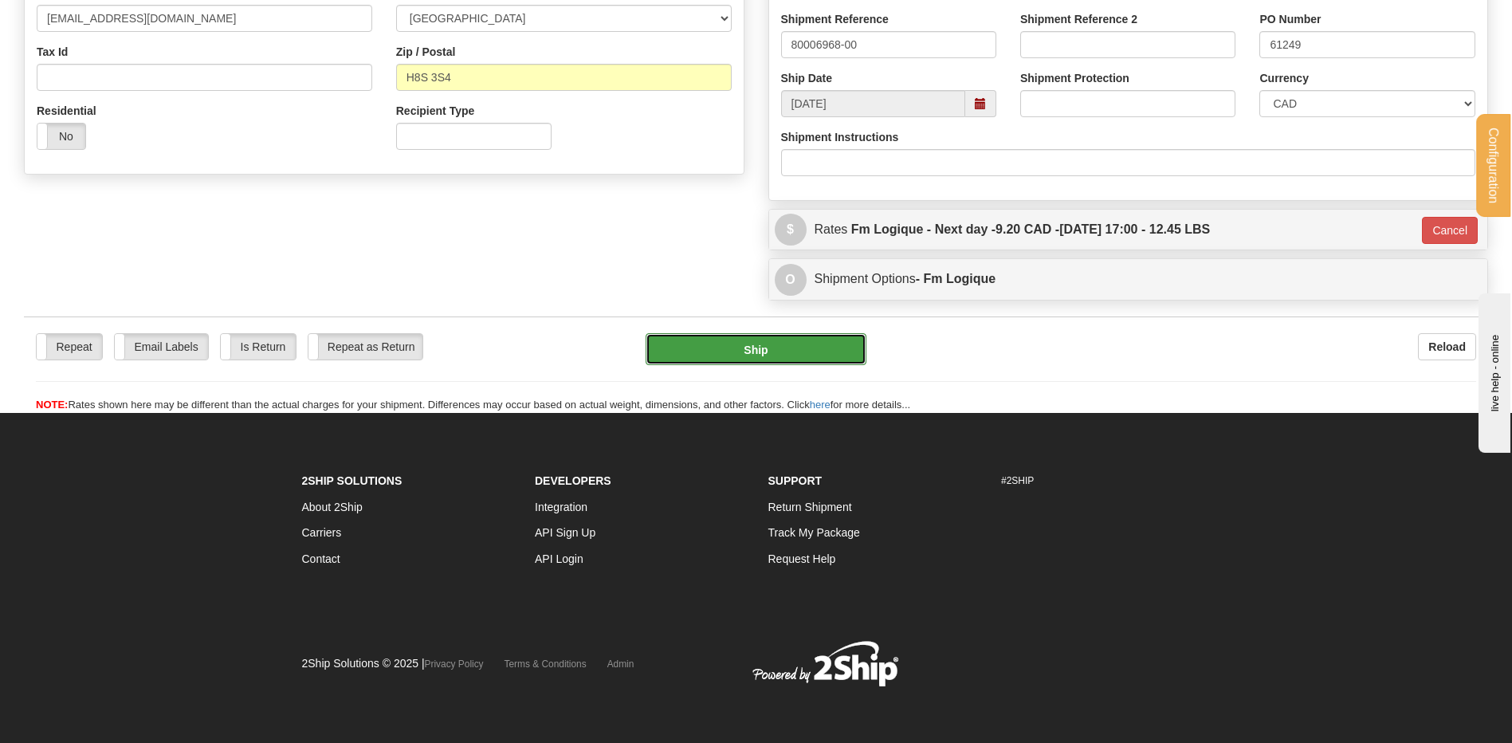
click at [841, 343] on button "Ship" at bounding box center [756, 349] width 220 height 32
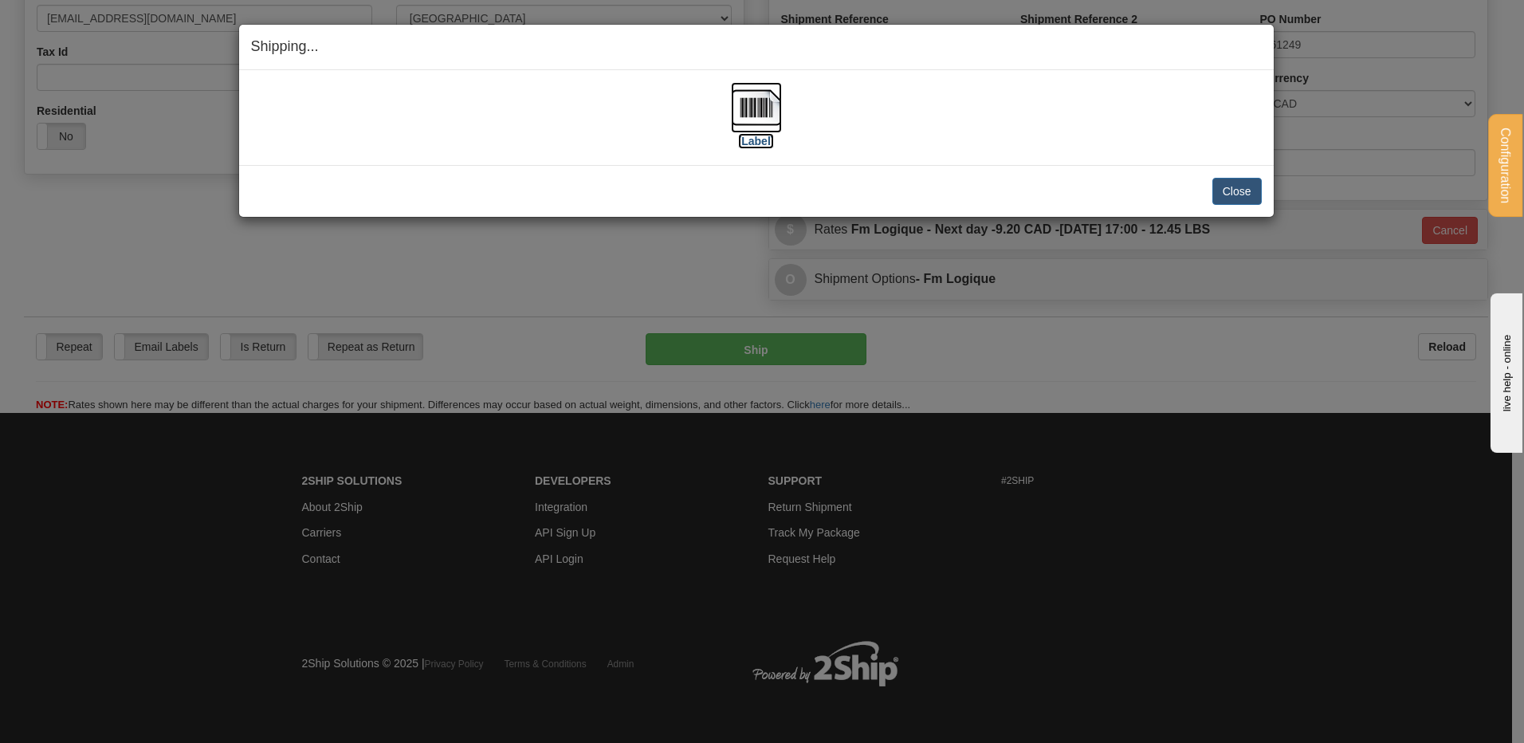
click at [748, 101] on img at bounding box center [756, 107] width 51 height 51
click at [1234, 184] on button "Close" at bounding box center [1237, 191] width 49 height 27
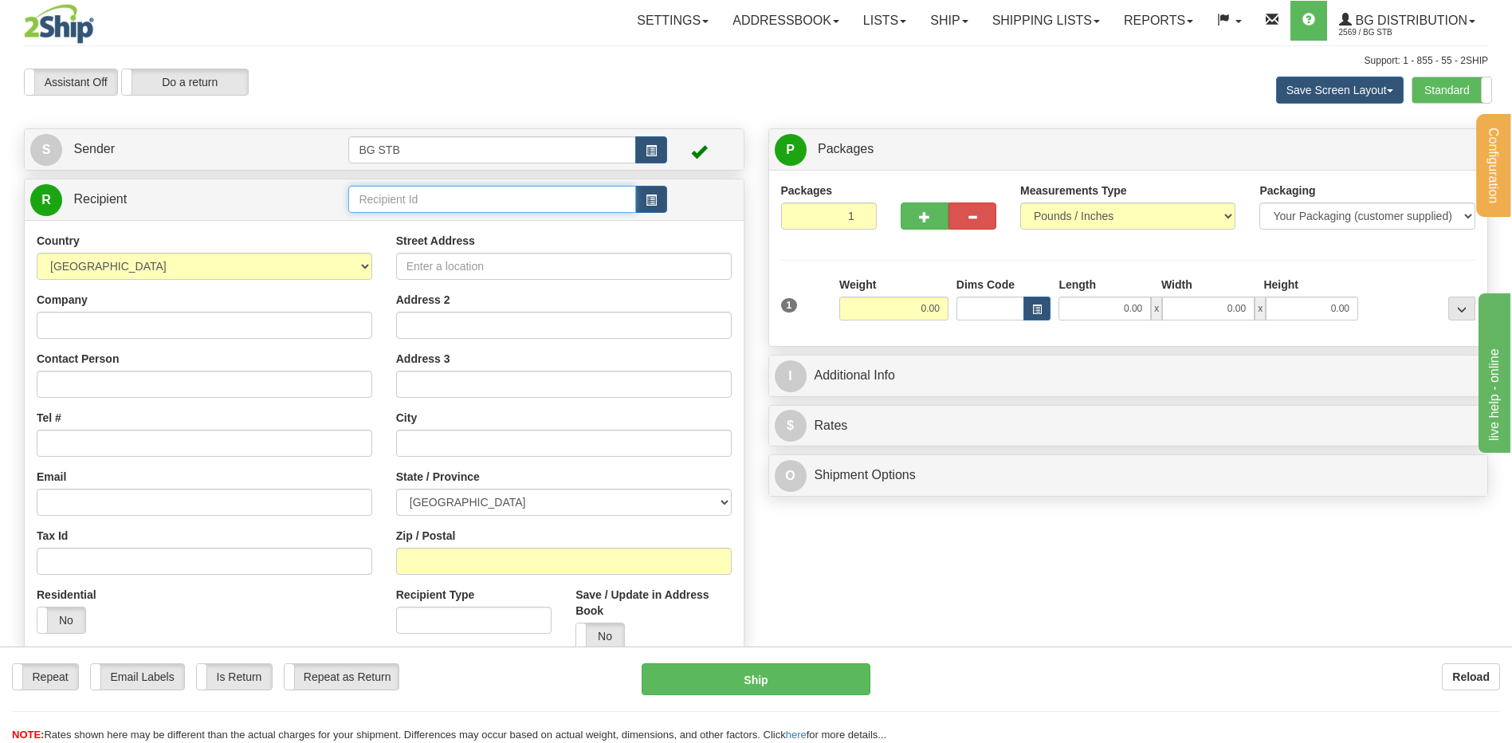
click at [403, 210] on input "text" at bounding box center [491, 199] width 287 height 27
type input "1037"
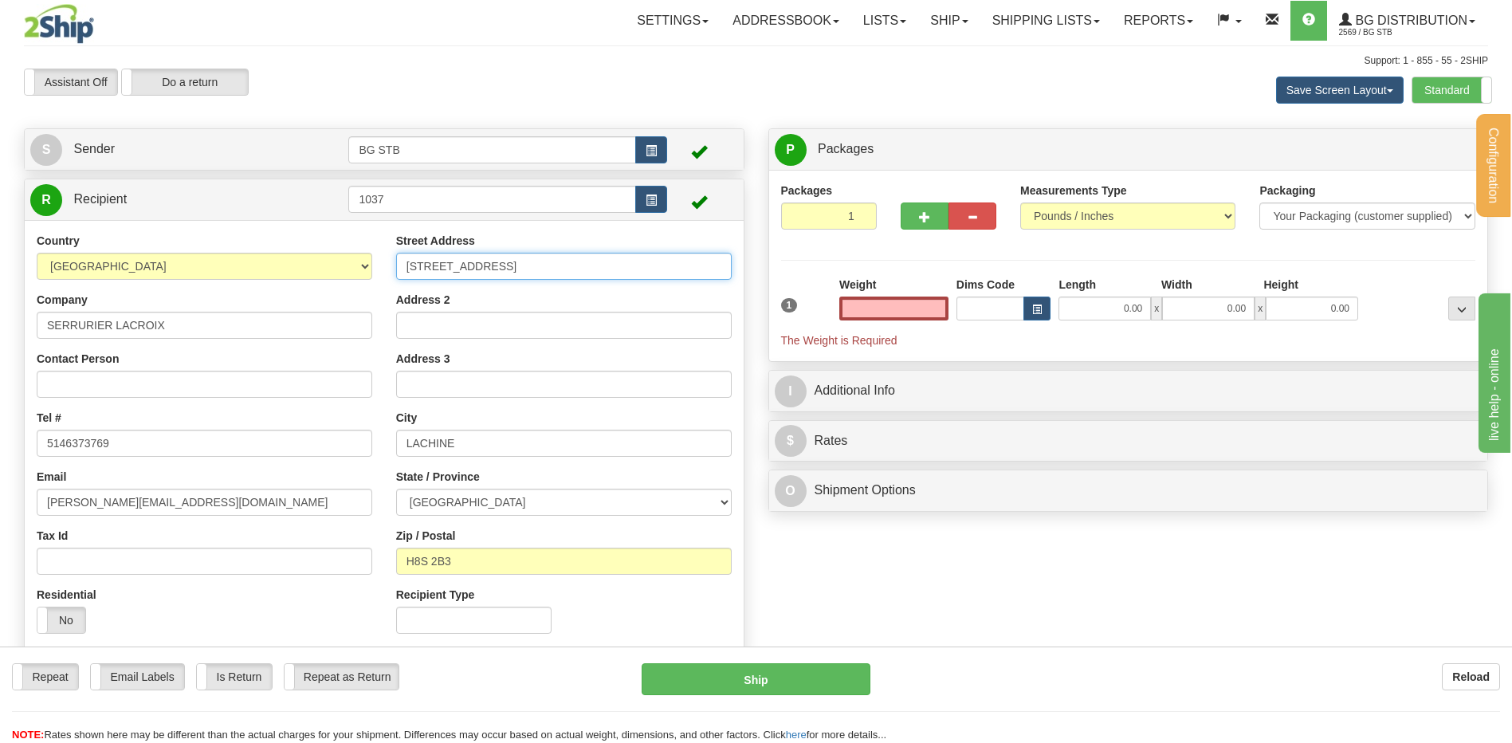
type input "0.00"
drag, startPoint x: 393, startPoint y: 281, endPoint x: 277, endPoint y: 305, distance: 117.9
click at [280, 302] on div "Country AFGHANISTAN ALAND ISLANDS ALBANIA ALGERIA AMERICAN SAMOA ANDORRA ANGOLA…" at bounding box center [384, 439] width 719 height 413
type input "1226 STANLEY"
type input "MONTREAL"
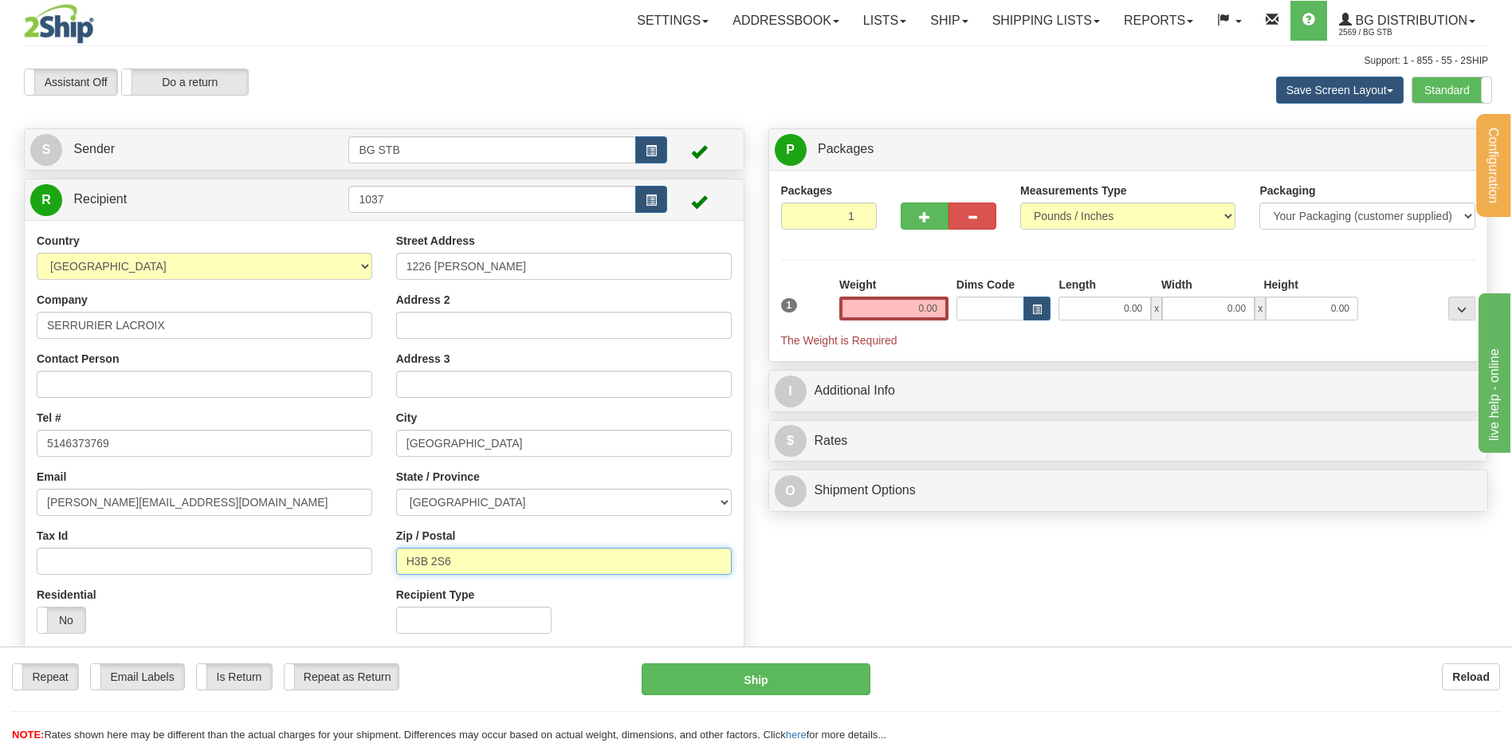
type input "H3B 2S6"
click at [889, 309] on input "0.00" at bounding box center [894, 309] width 109 height 24
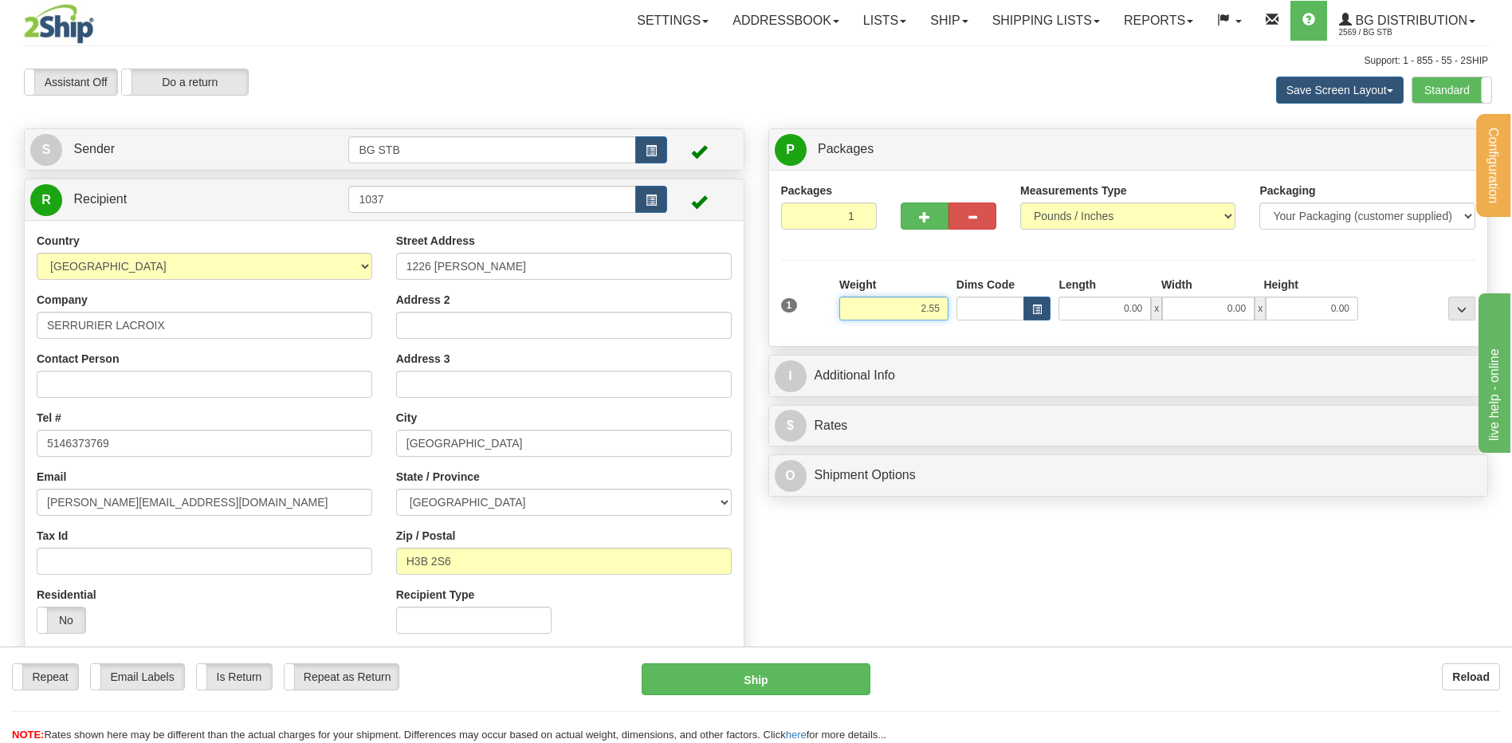
type input "2.55"
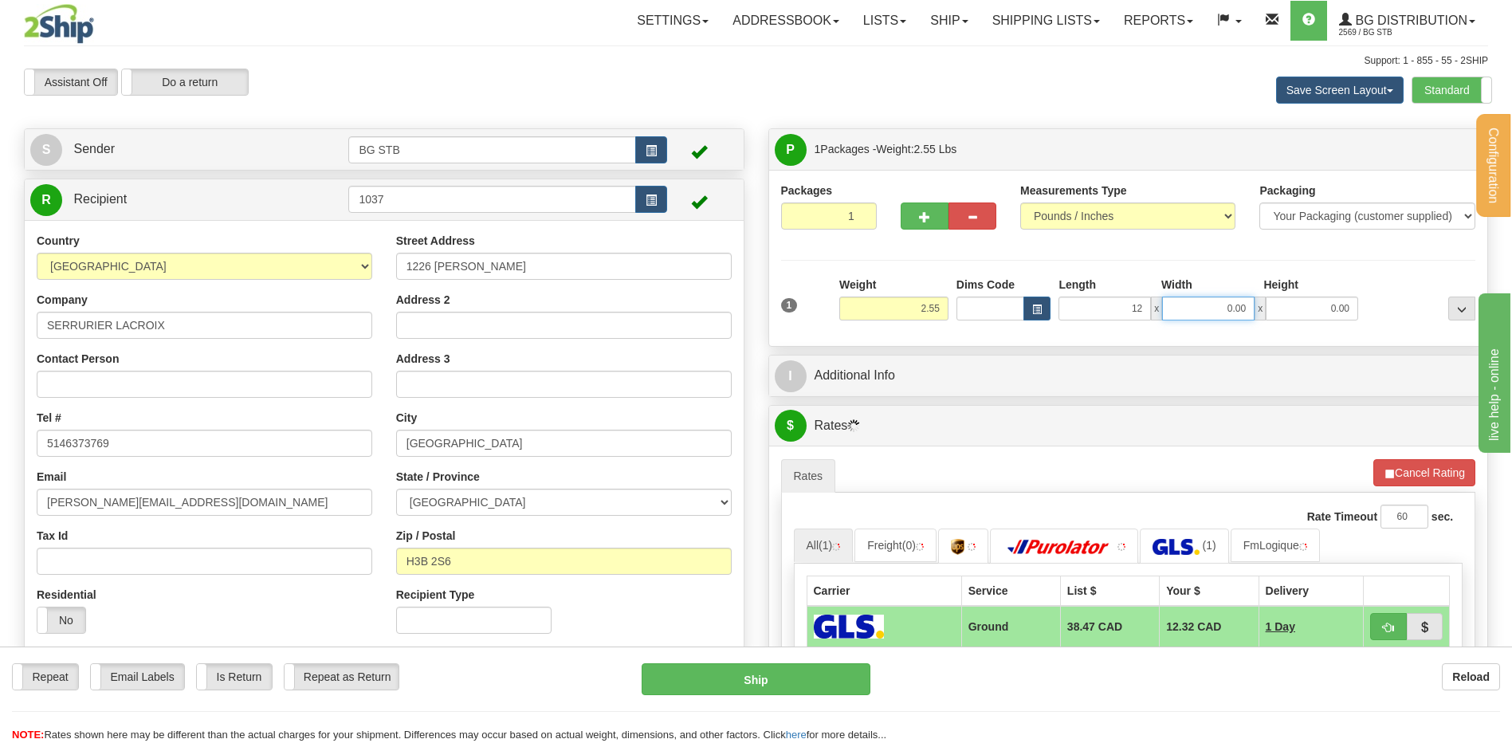
type input "12.00"
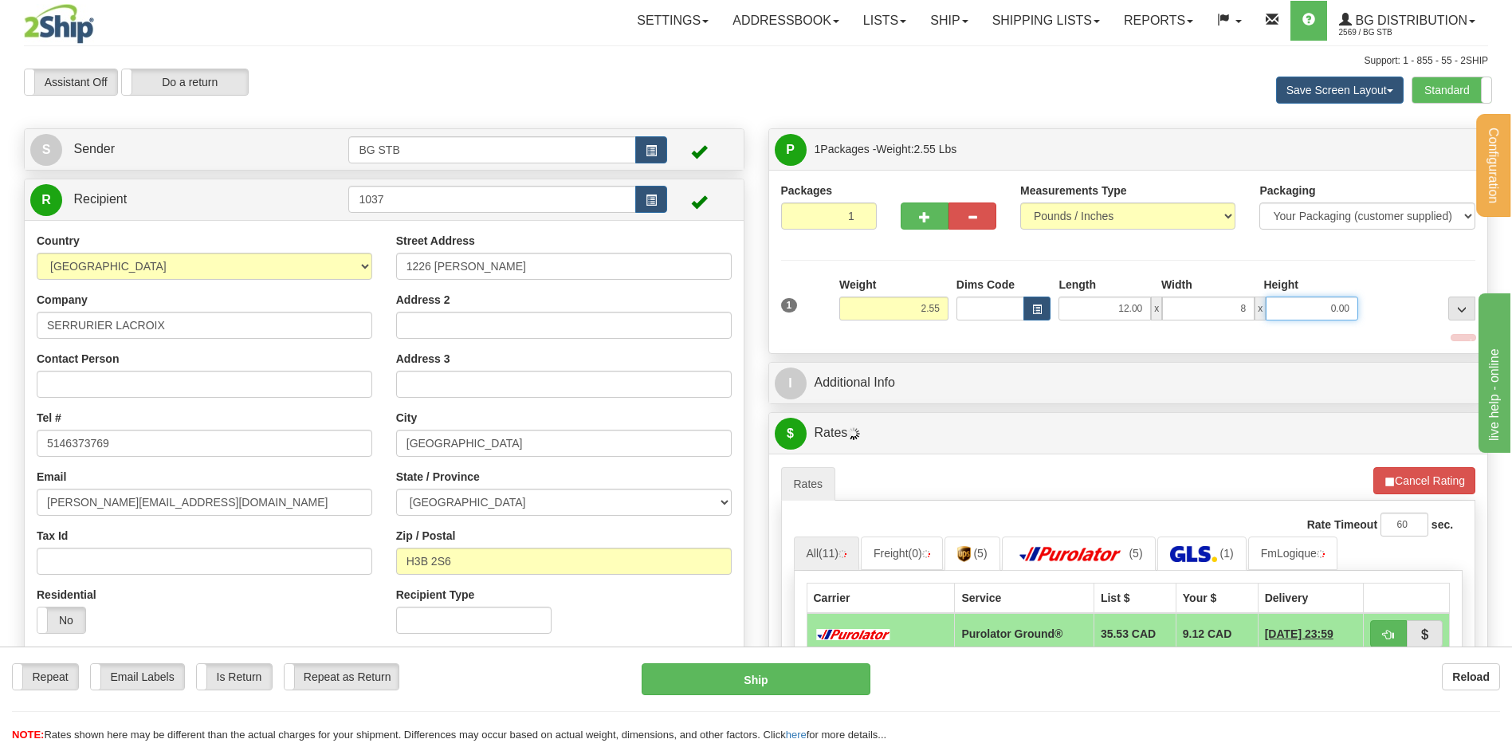
type input "8.00"
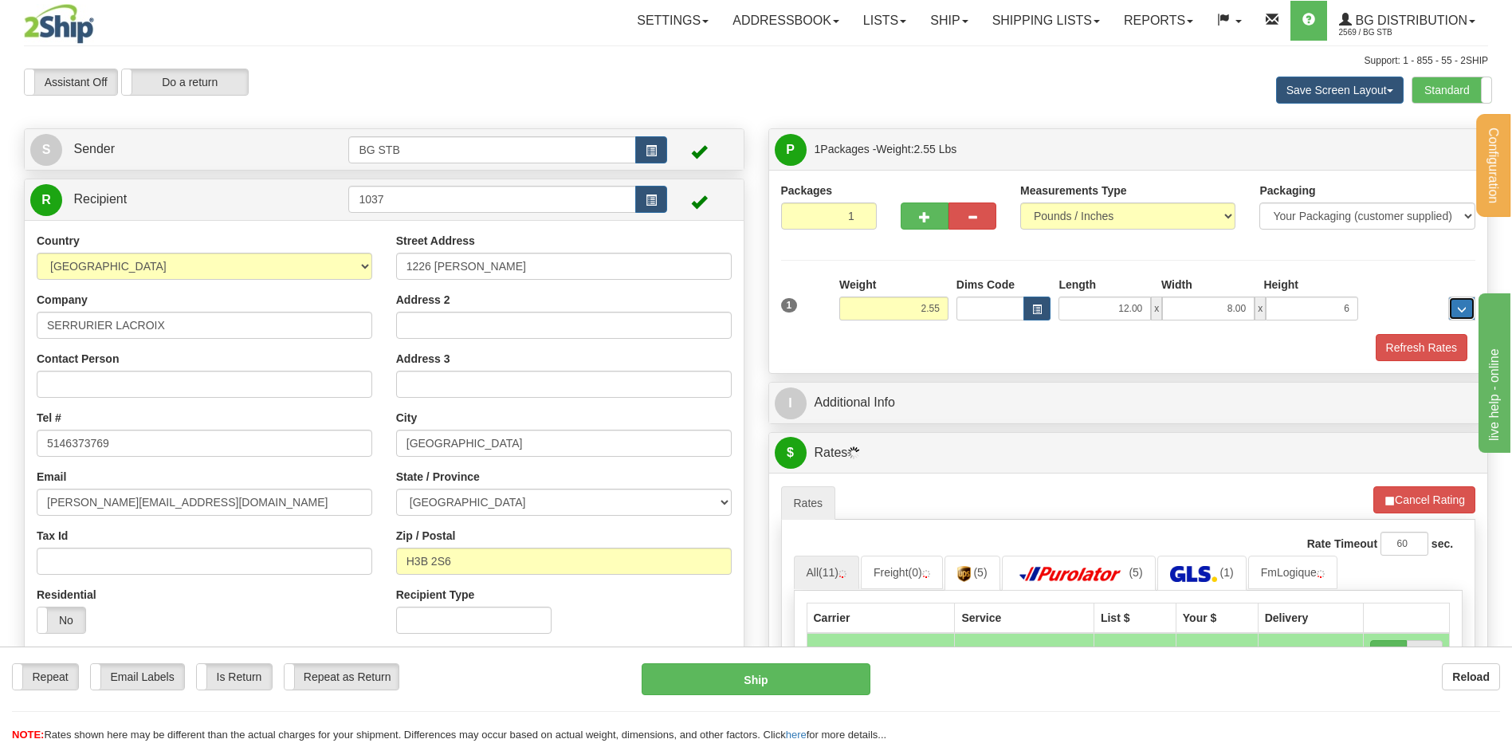
type input "6.00"
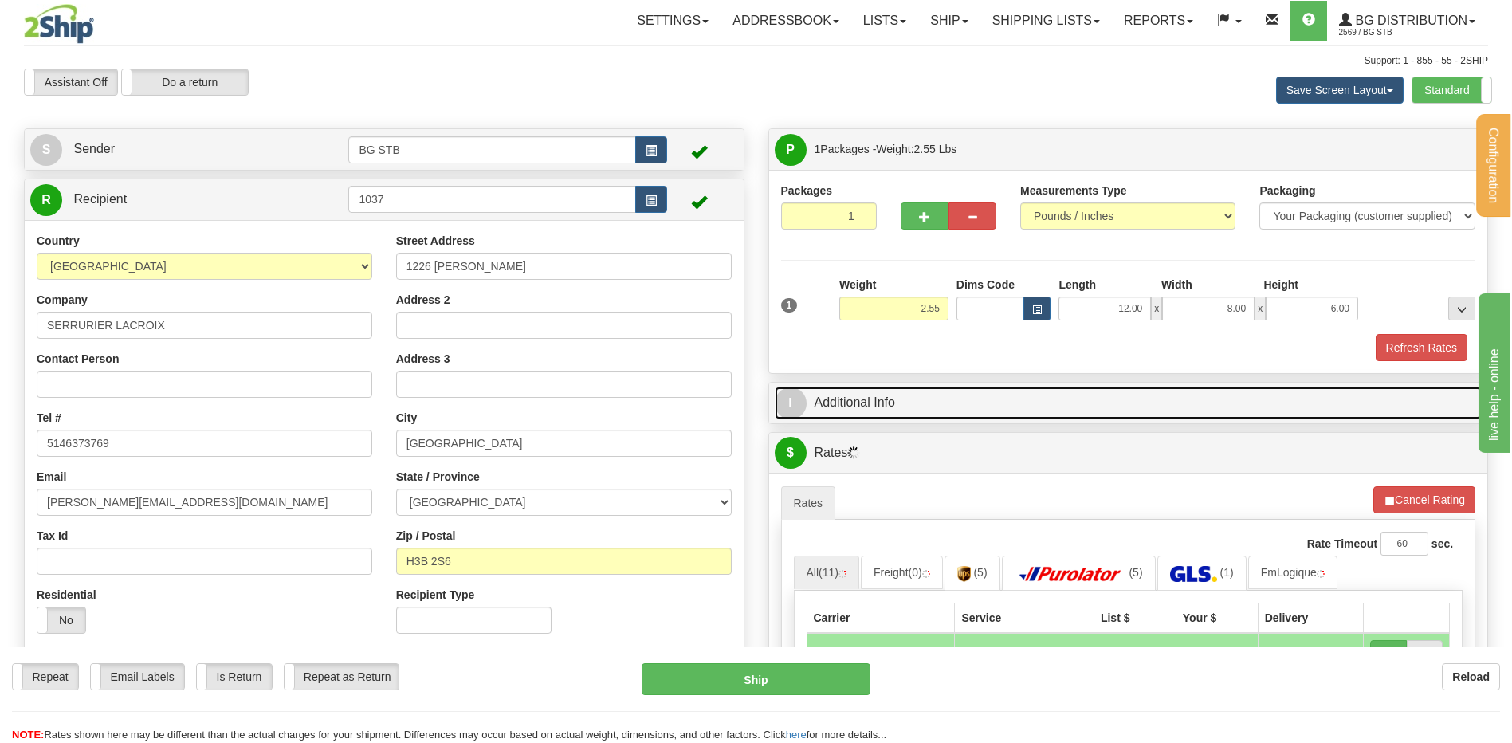
click at [846, 403] on link "I Additional Info" at bounding box center [1129, 403] width 708 height 33
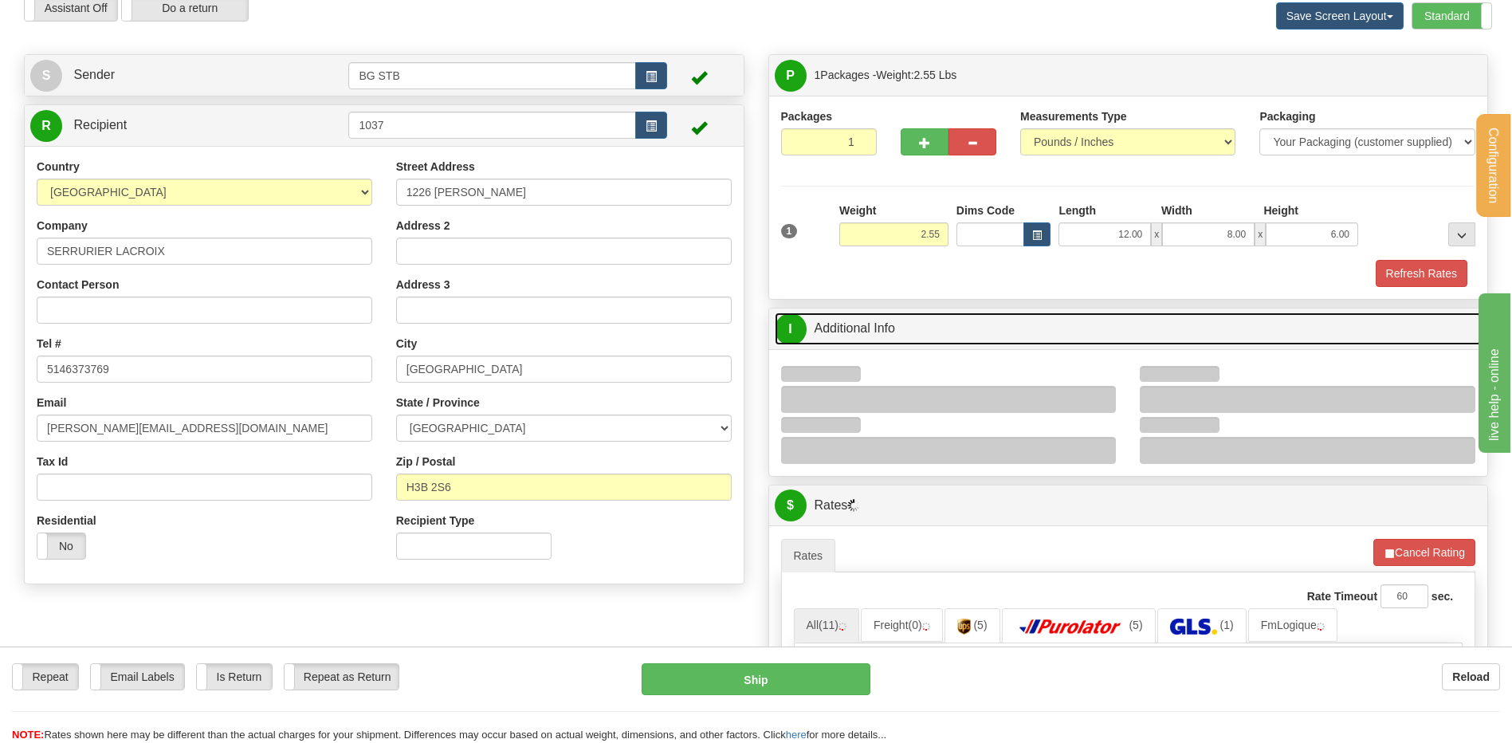
scroll to position [319, 0]
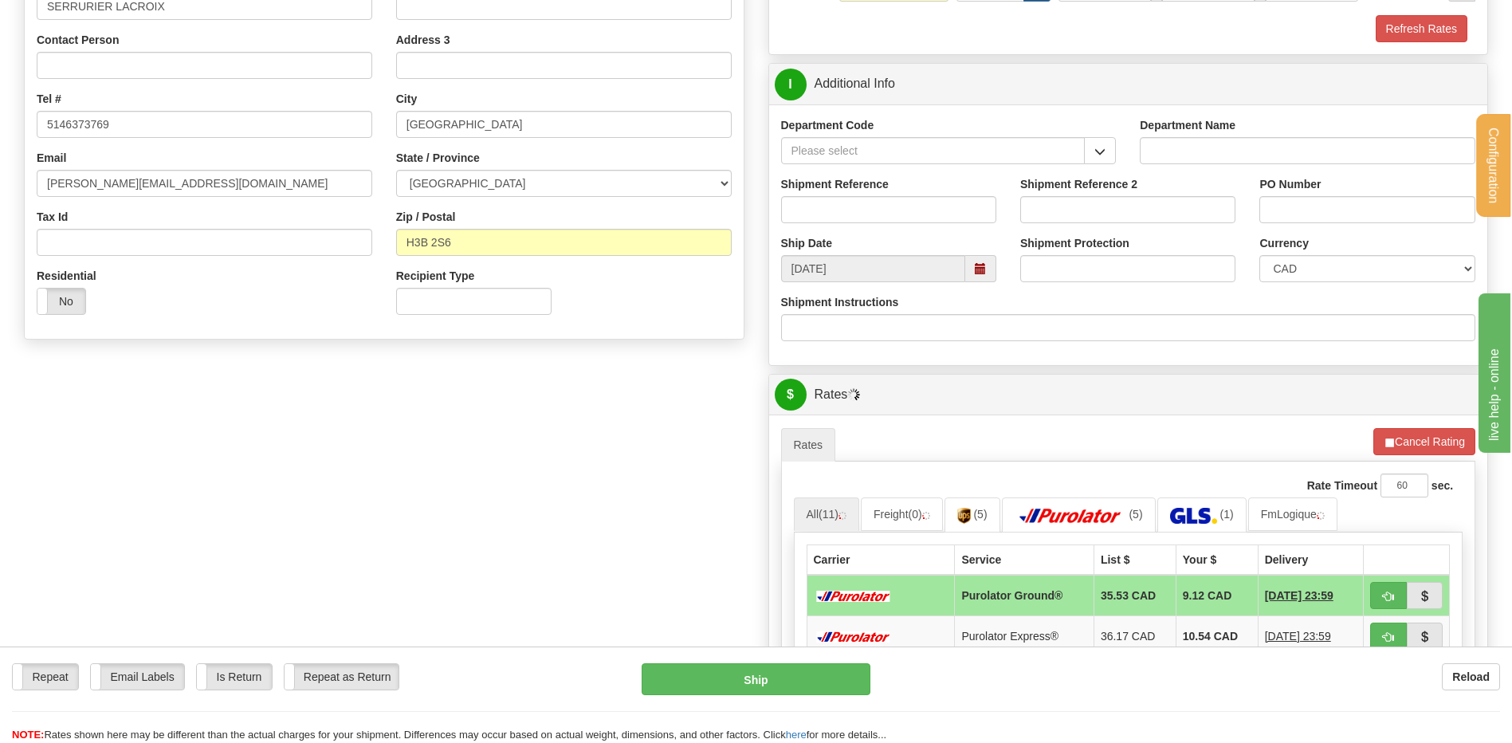
click at [1119, 152] on div "Department Code" at bounding box center [949, 146] width 360 height 59
click at [1103, 152] on span "button" at bounding box center [1100, 152] width 11 height 10
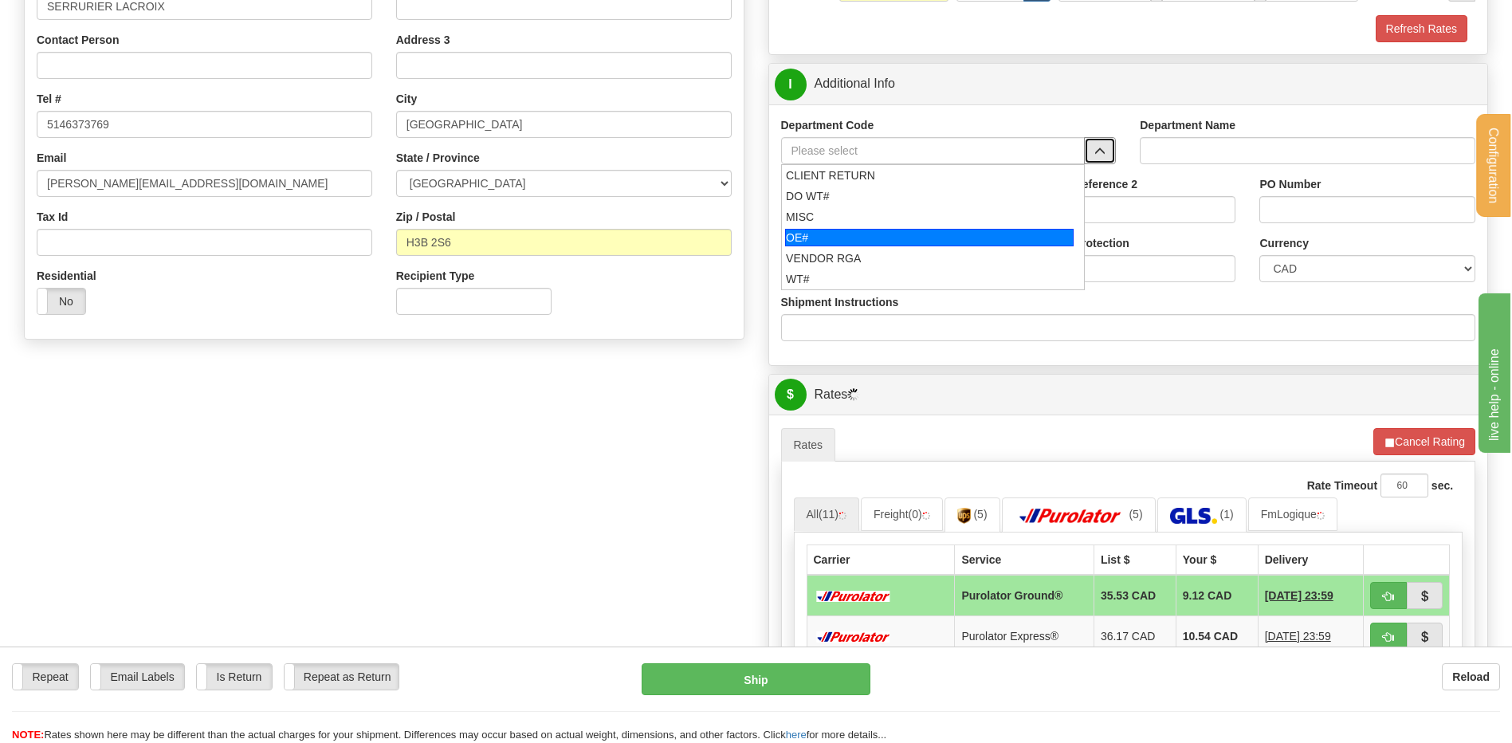
click at [886, 232] on div "OE#" at bounding box center [929, 238] width 289 height 18
type input "OE#"
type input "ORDERS"
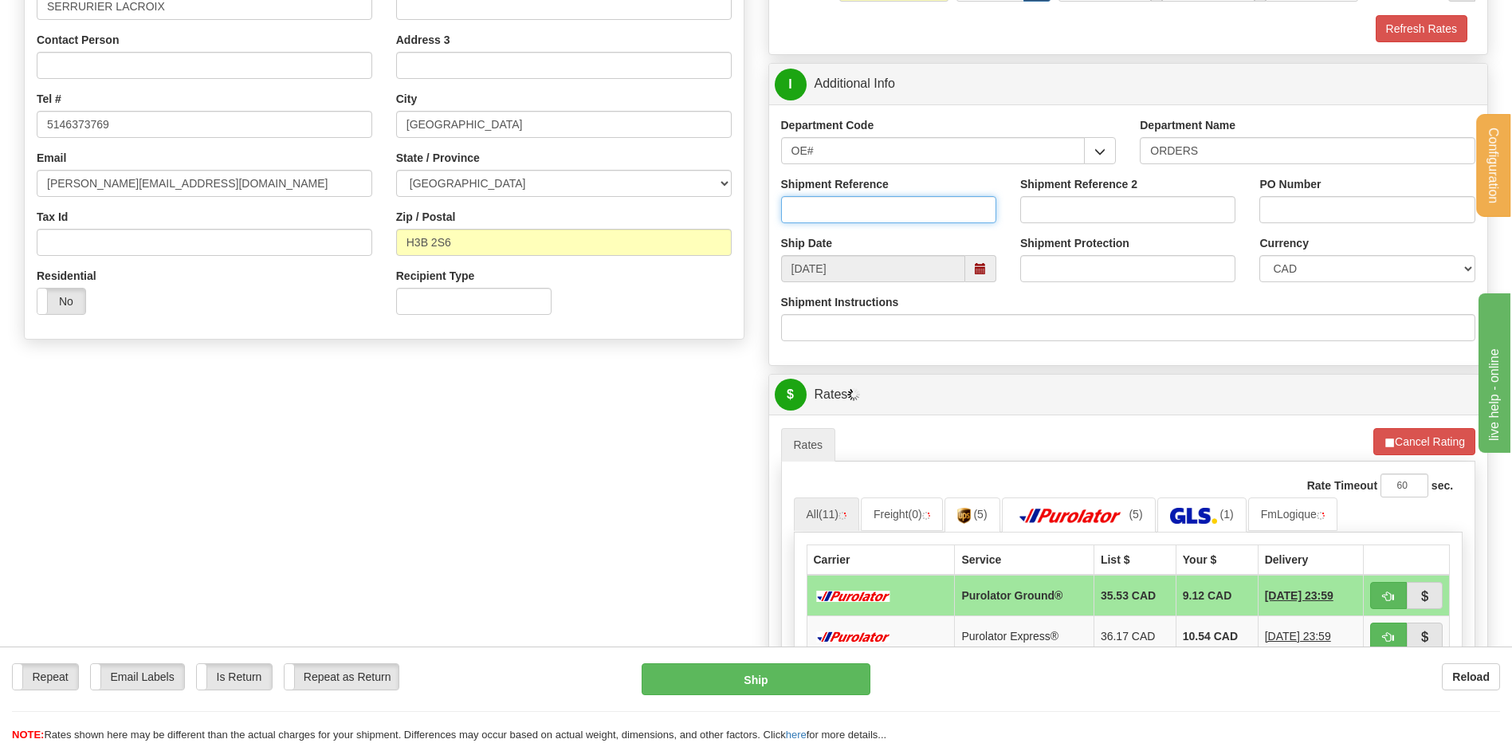
click at [882, 217] on input "Shipment Reference" at bounding box center [888, 209] width 215 height 27
type input "80005903-02"
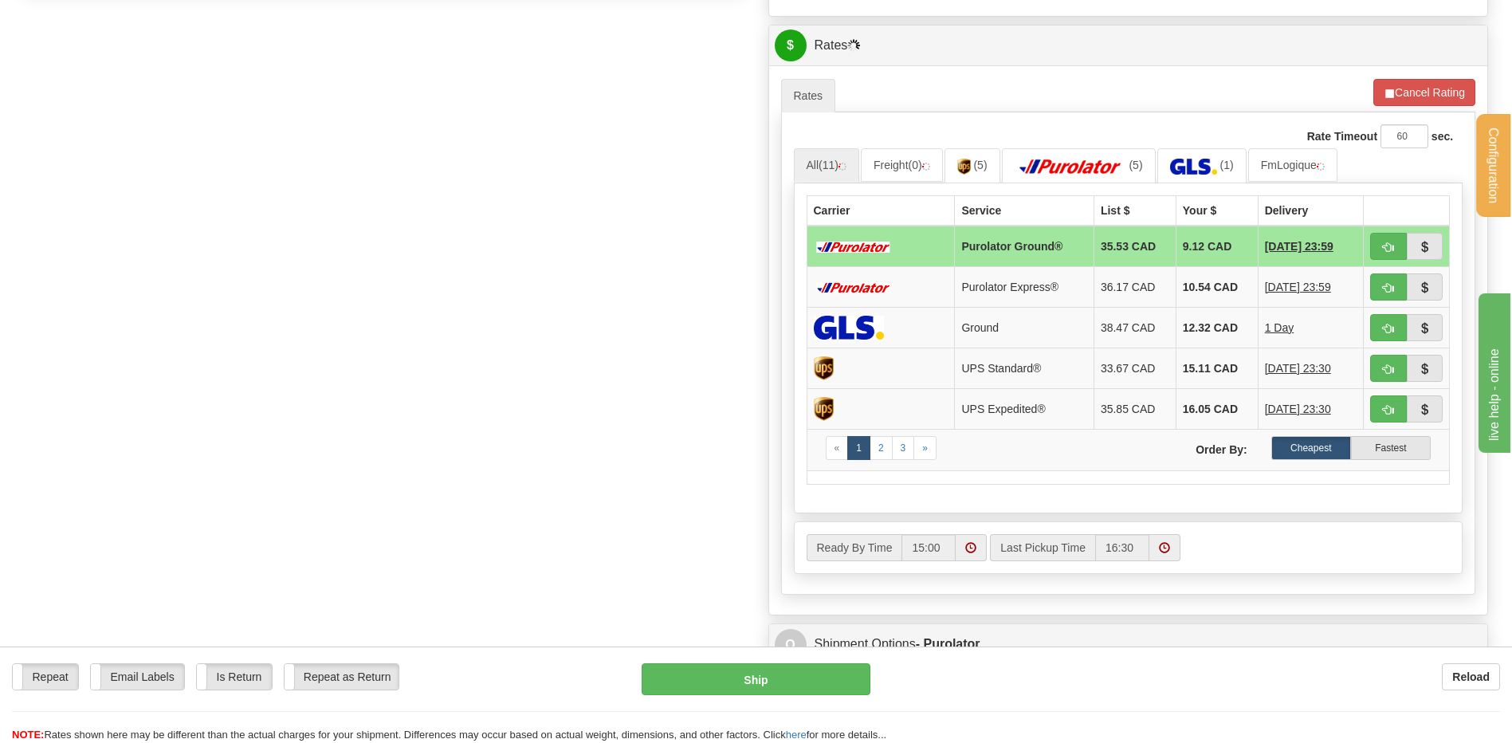
scroll to position [558, 0]
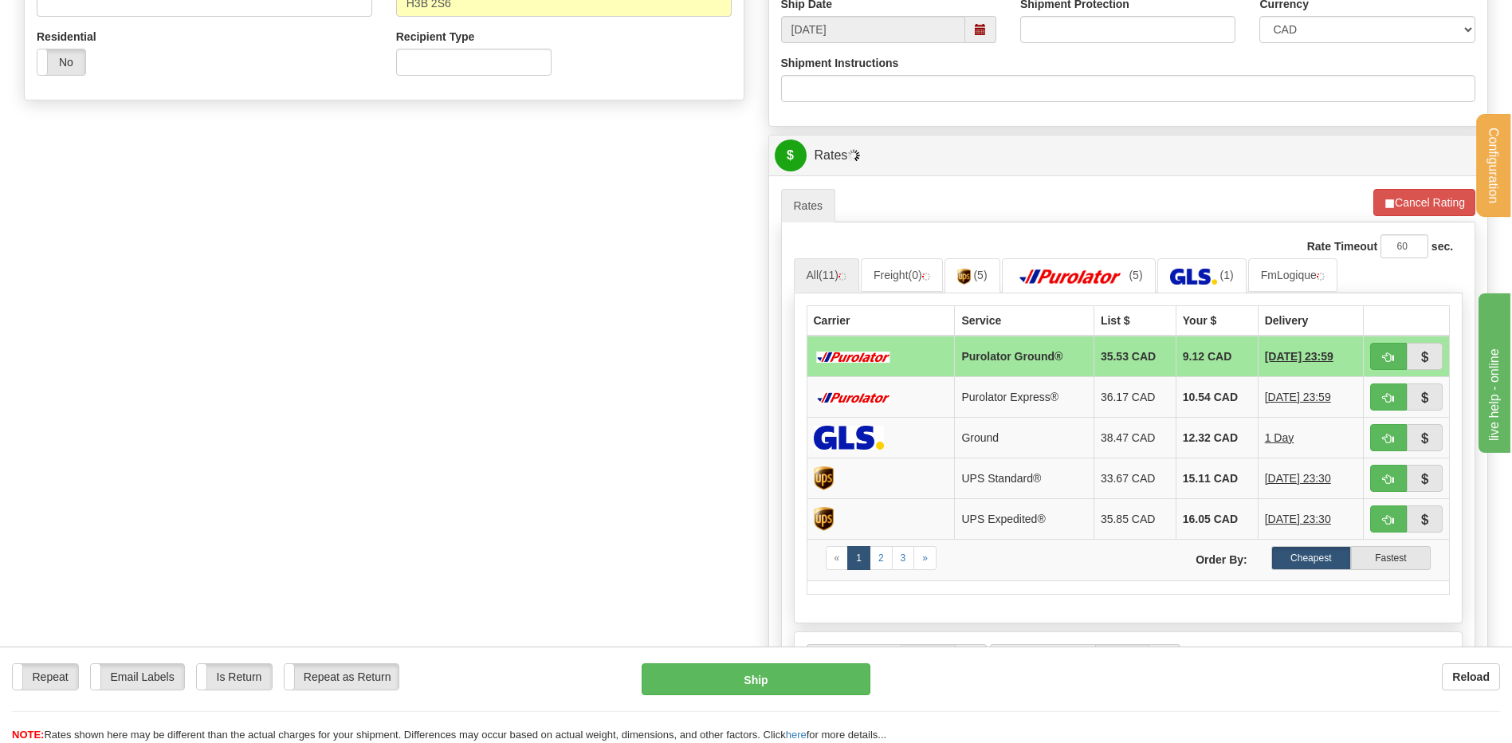
type input "CRAIG 11-09-25"
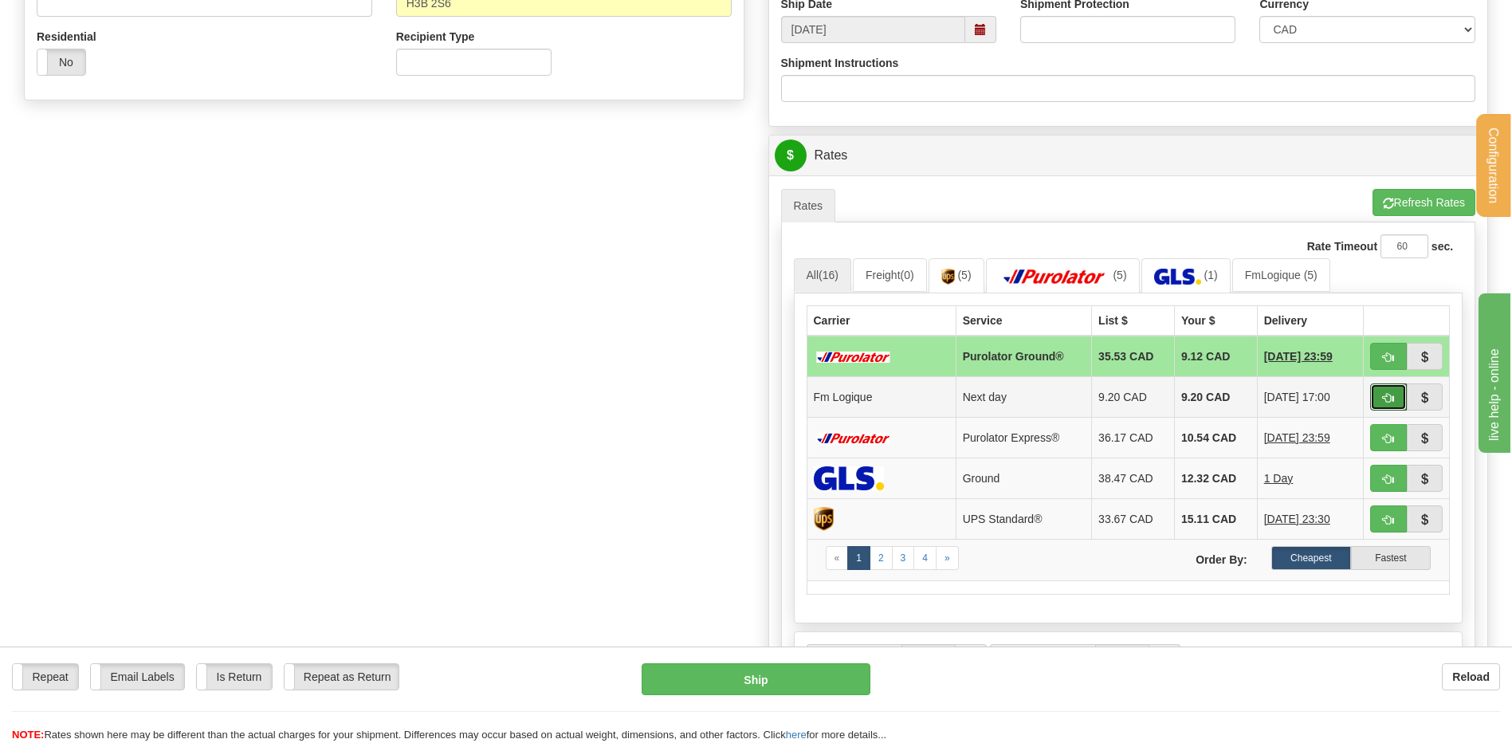
click at [1395, 399] on button "button" at bounding box center [1389, 396] width 37 height 27
type input "jour"
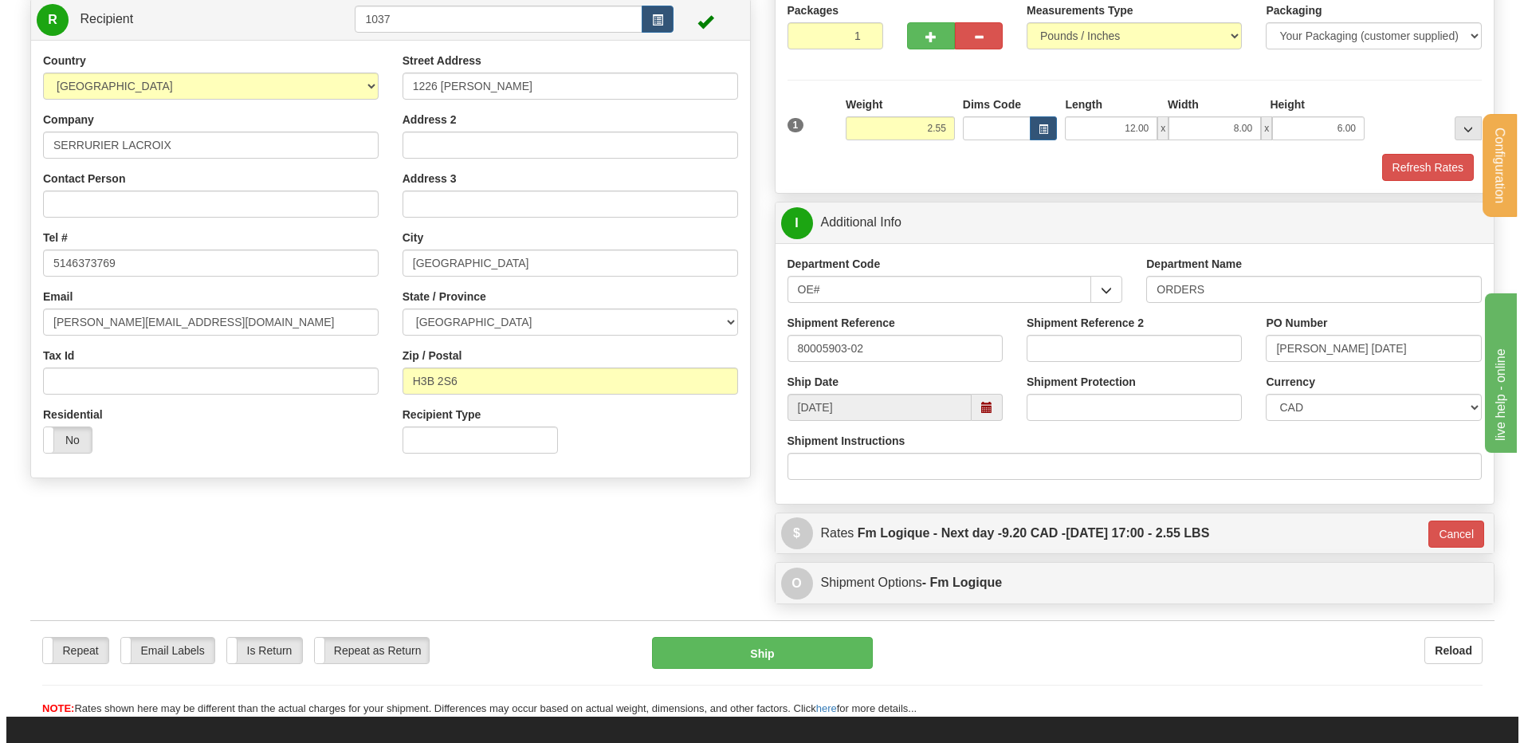
scroll to position [159, 0]
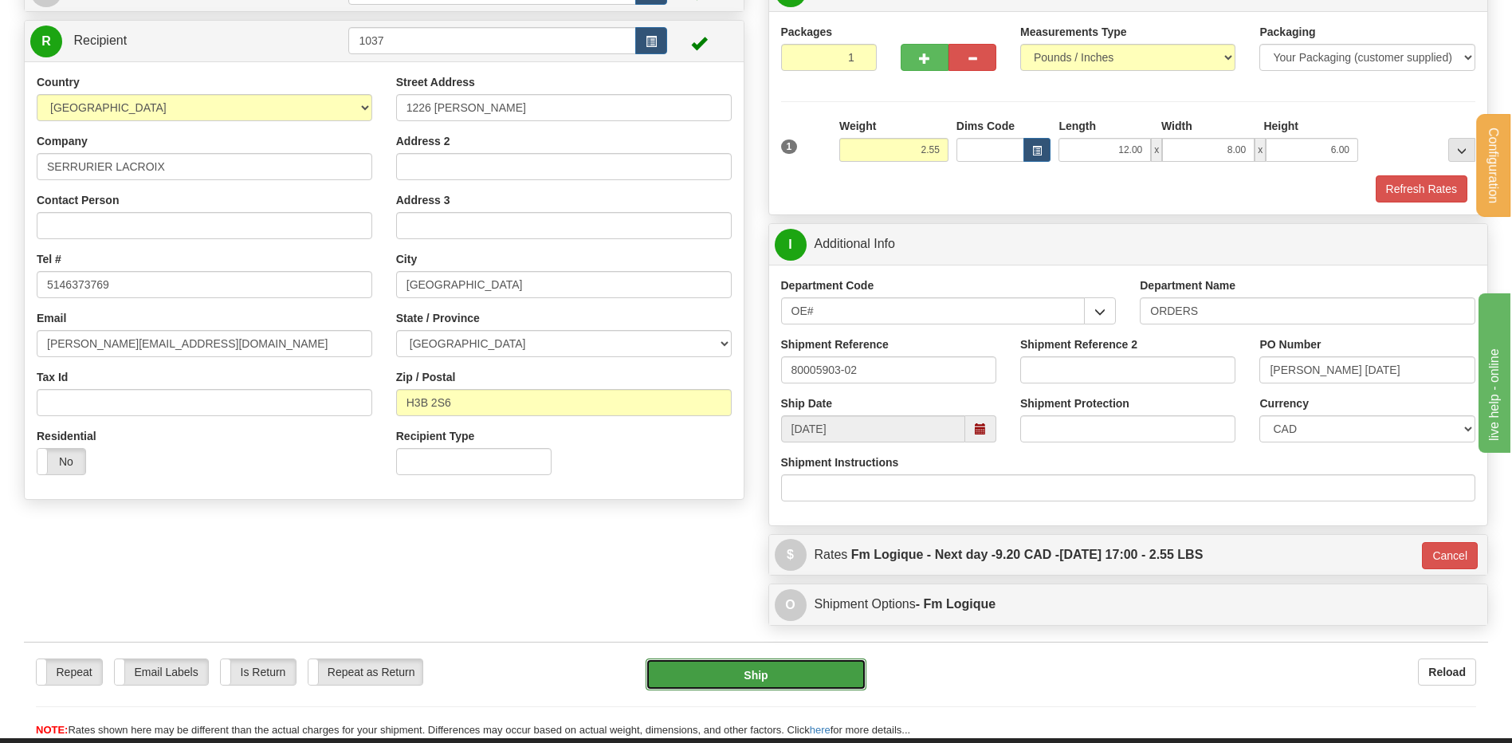
click at [739, 672] on button "Ship" at bounding box center [756, 675] width 220 height 32
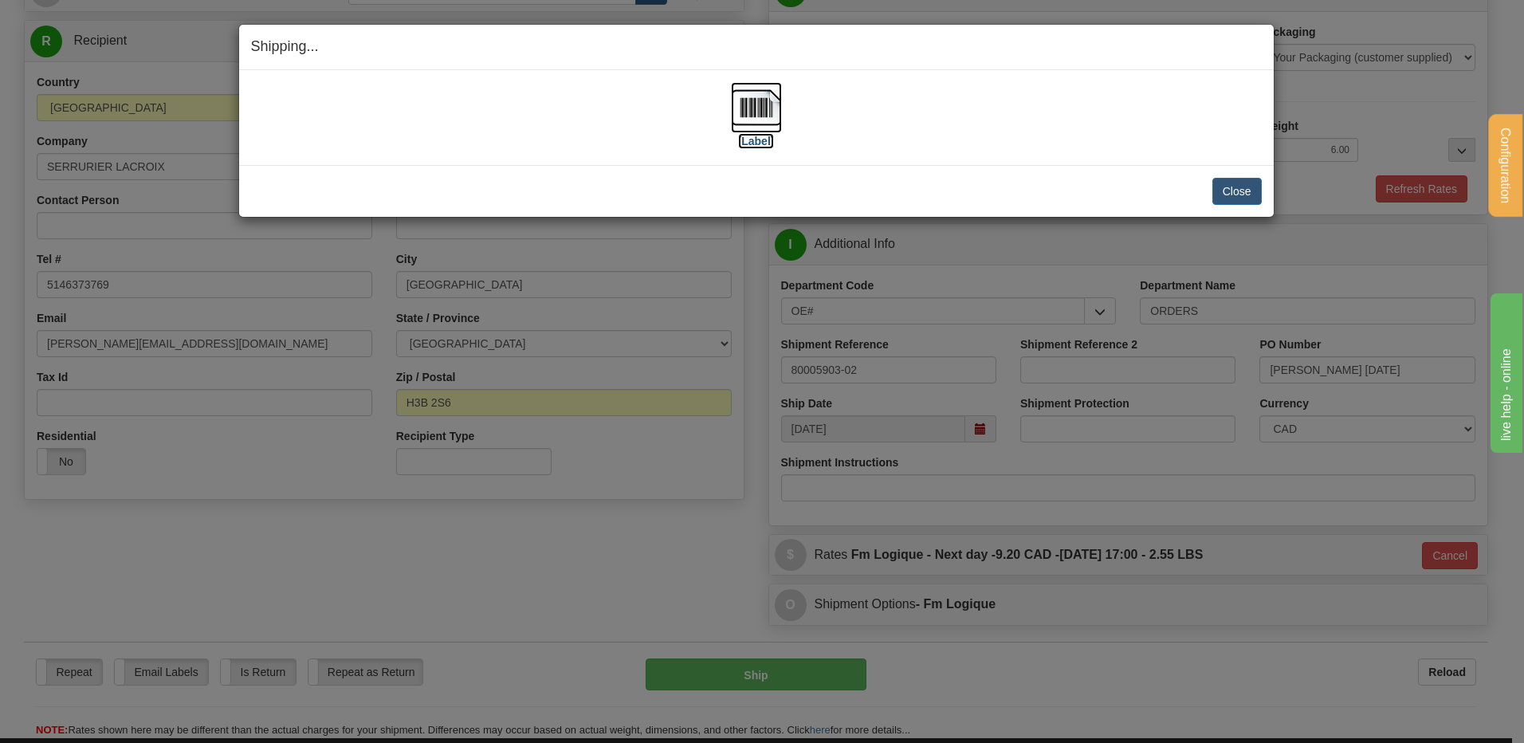
click at [756, 96] on img at bounding box center [756, 107] width 51 height 51
click at [1237, 184] on button "Close" at bounding box center [1237, 191] width 49 height 27
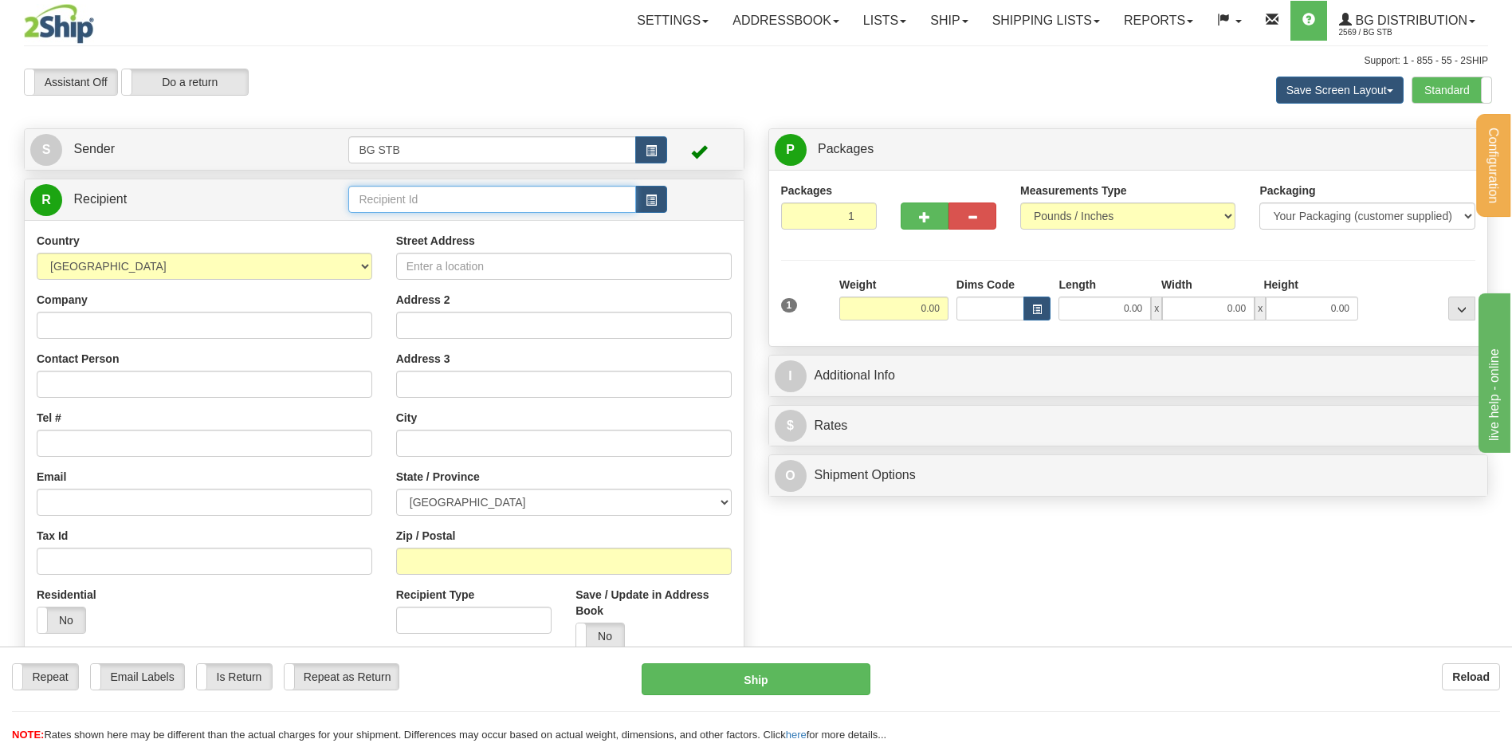
click at [380, 206] on input "text" at bounding box center [491, 199] width 287 height 27
click at [457, 194] on input "text" at bounding box center [491, 199] width 287 height 27
type input "5589"
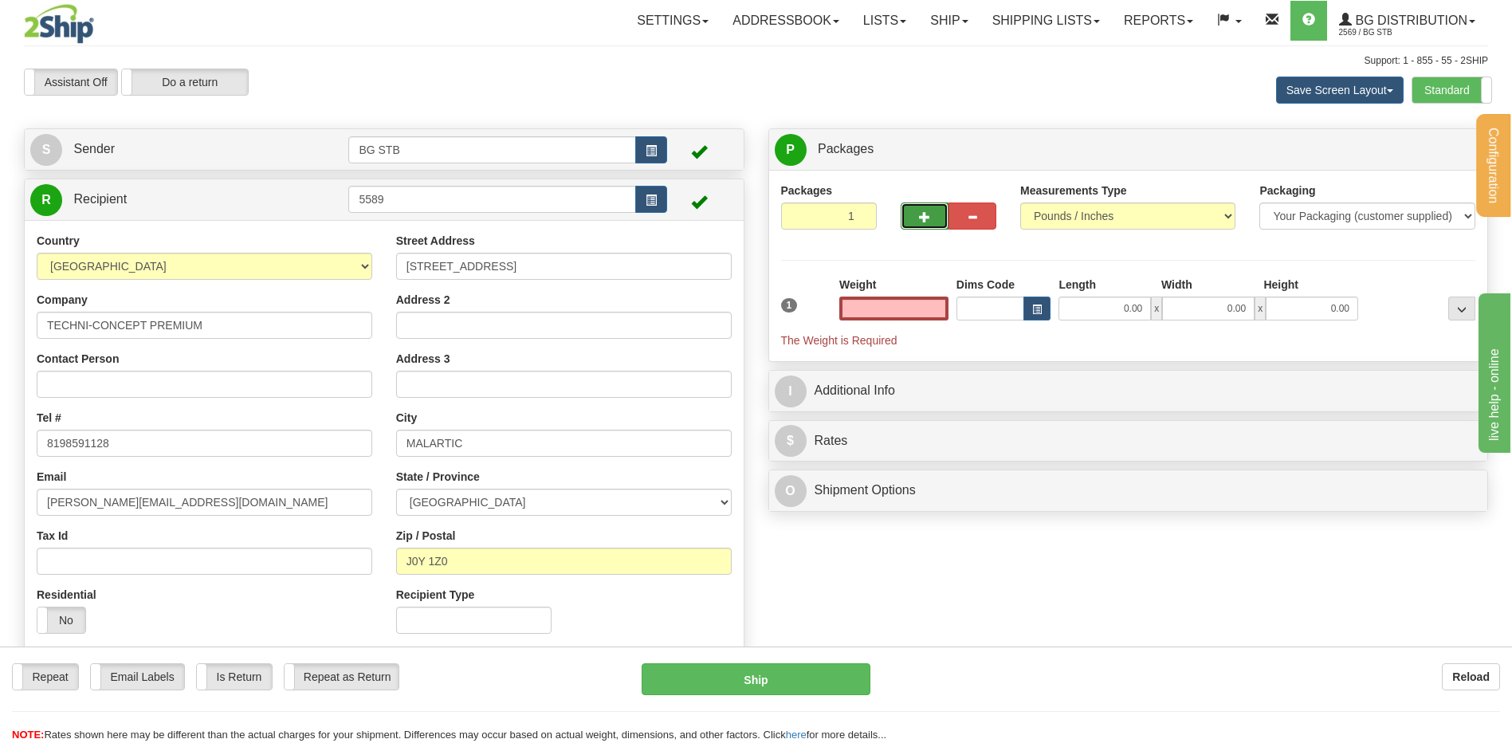
type input "0.00"
click at [933, 210] on button "button" at bounding box center [925, 216] width 48 height 27
type input "2"
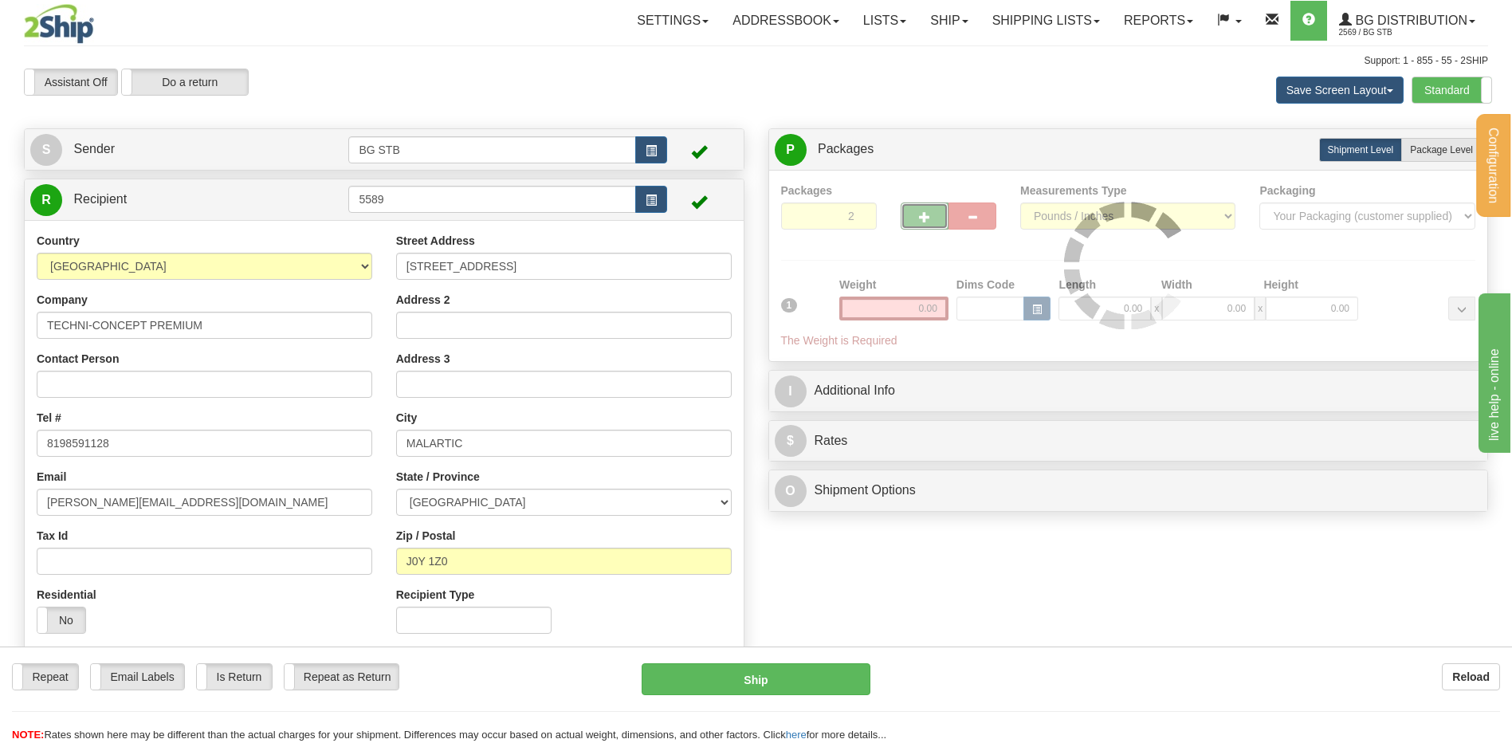
drag, startPoint x: 1422, startPoint y: 146, endPoint x: 1178, endPoint y: 247, distance: 263.4
click at [1422, 146] on span "Package Level" at bounding box center [1441, 149] width 63 height 11
radio input "true"
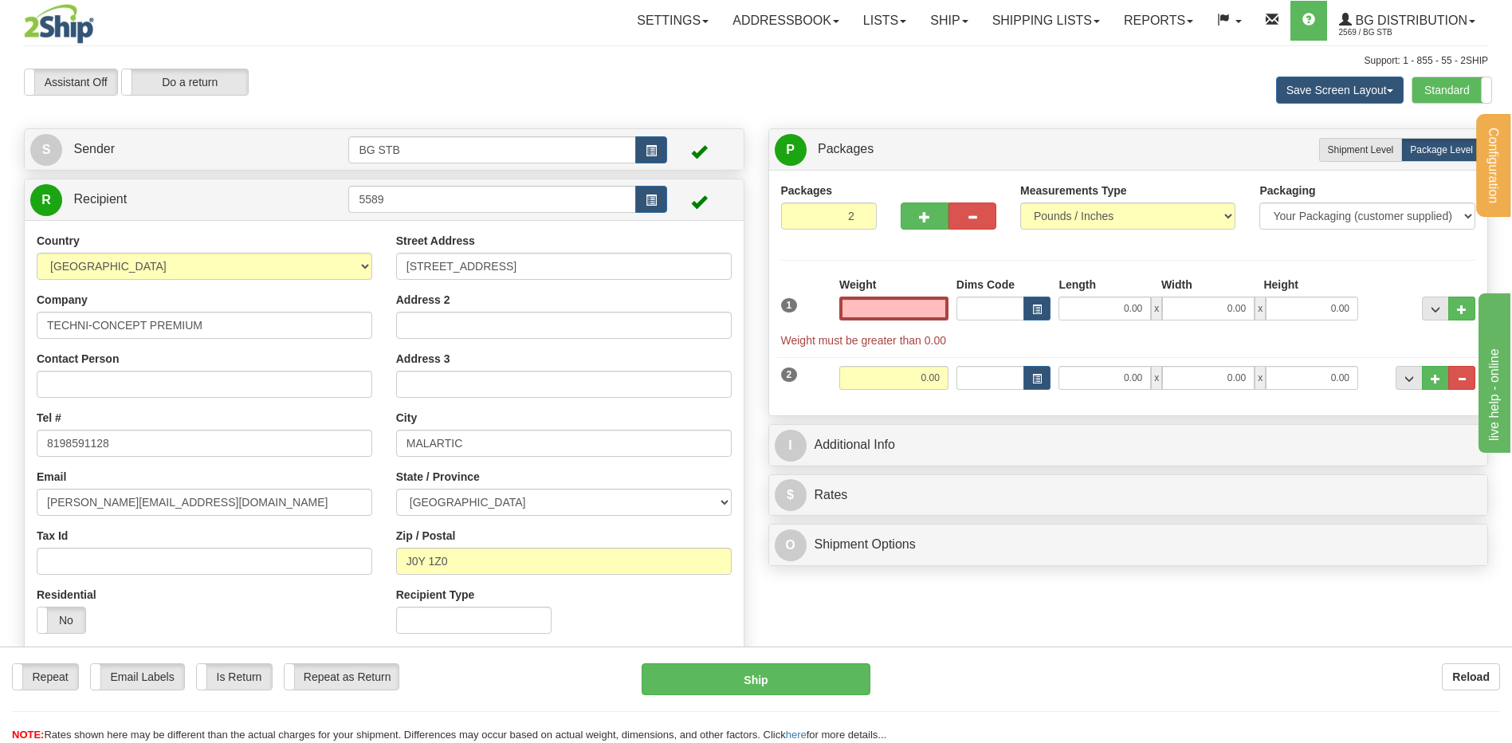
type input "0.00"
click at [899, 314] on input "0.00" at bounding box center [894, 309] width 109 height 24
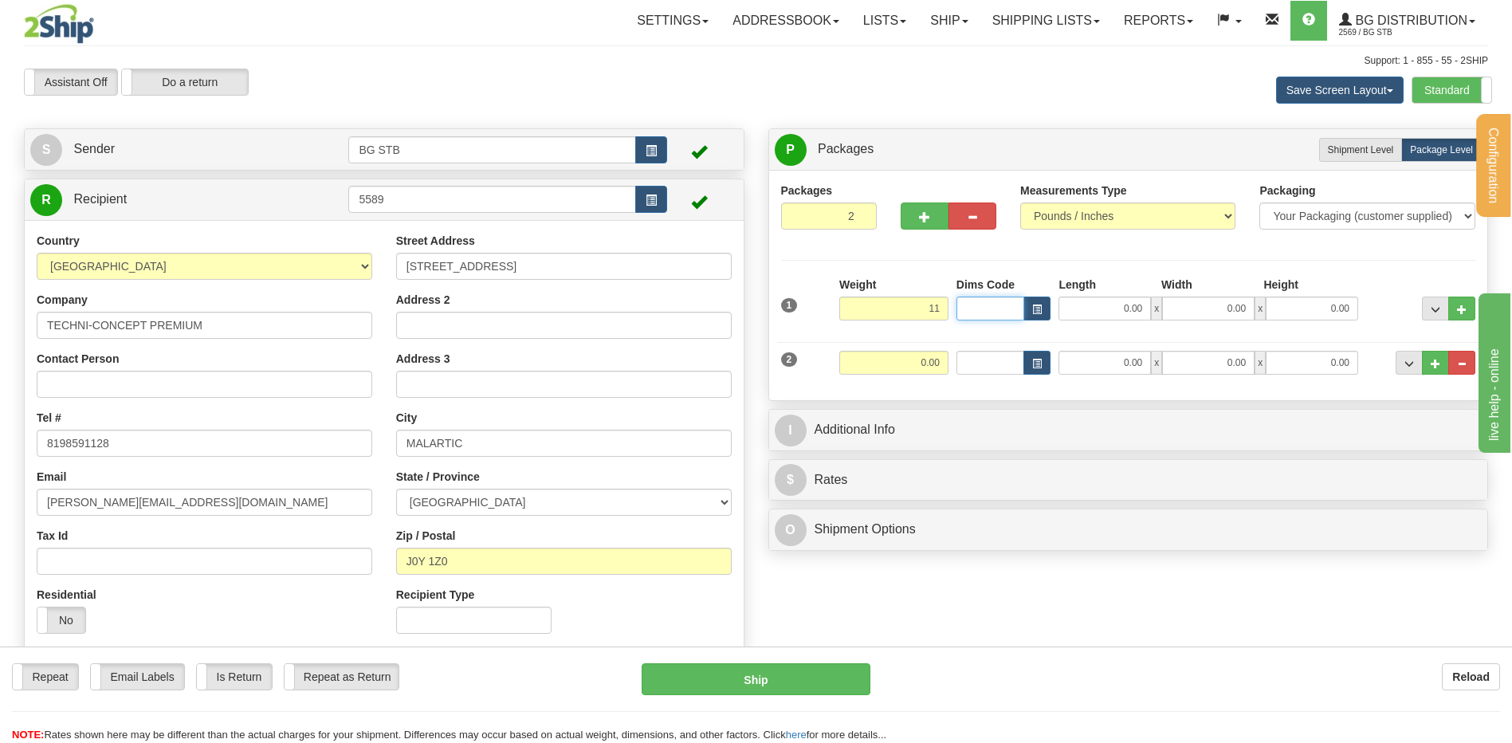
type input "11.00"
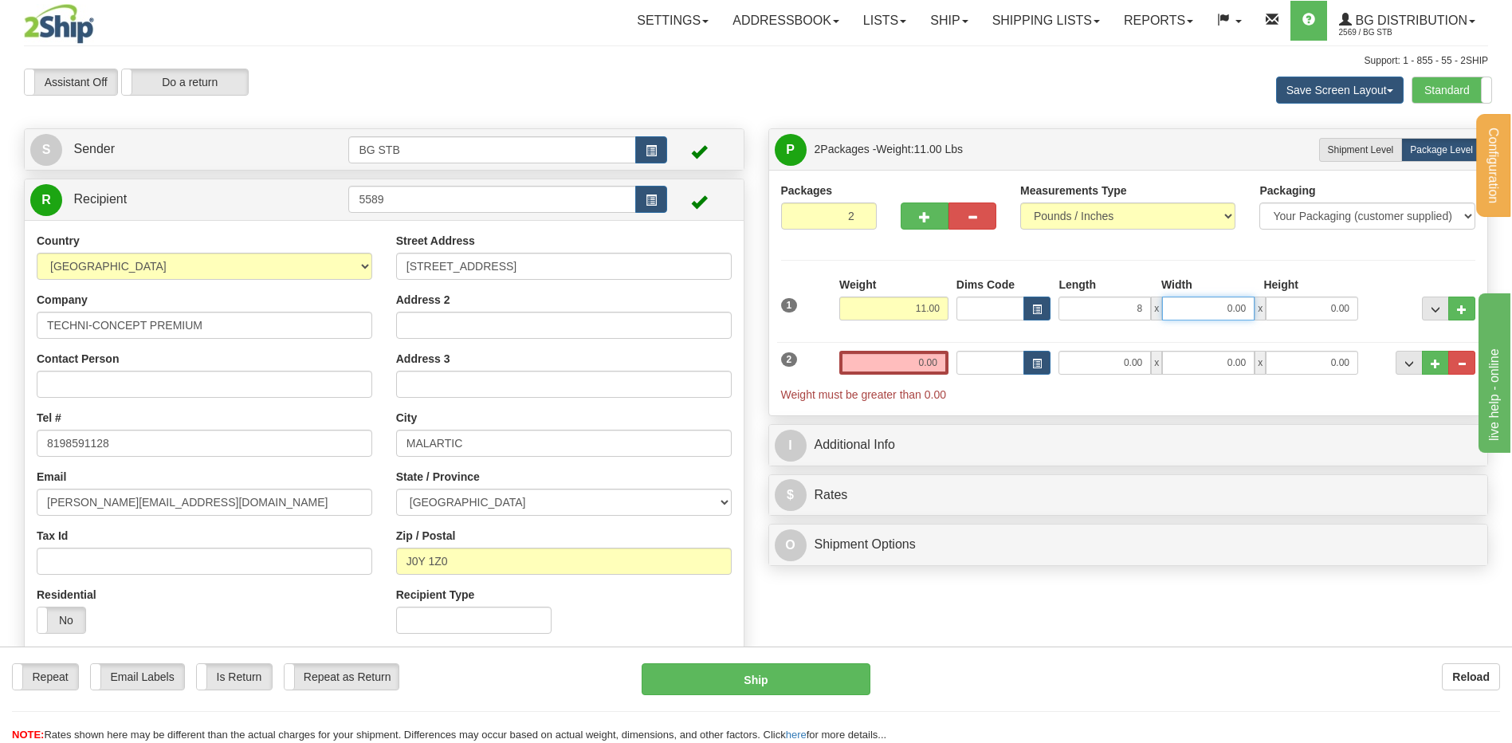
type input "8.00"
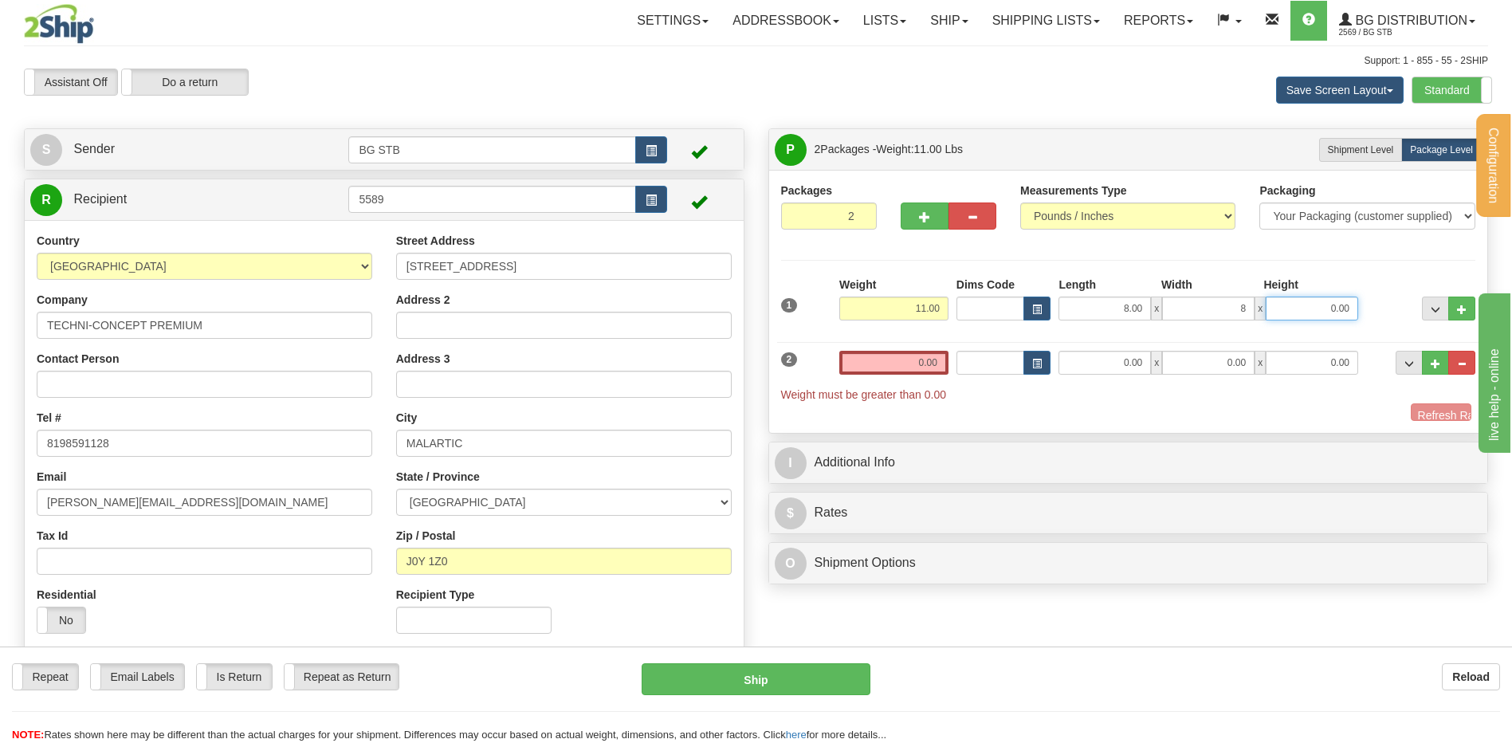
type input "8.00"
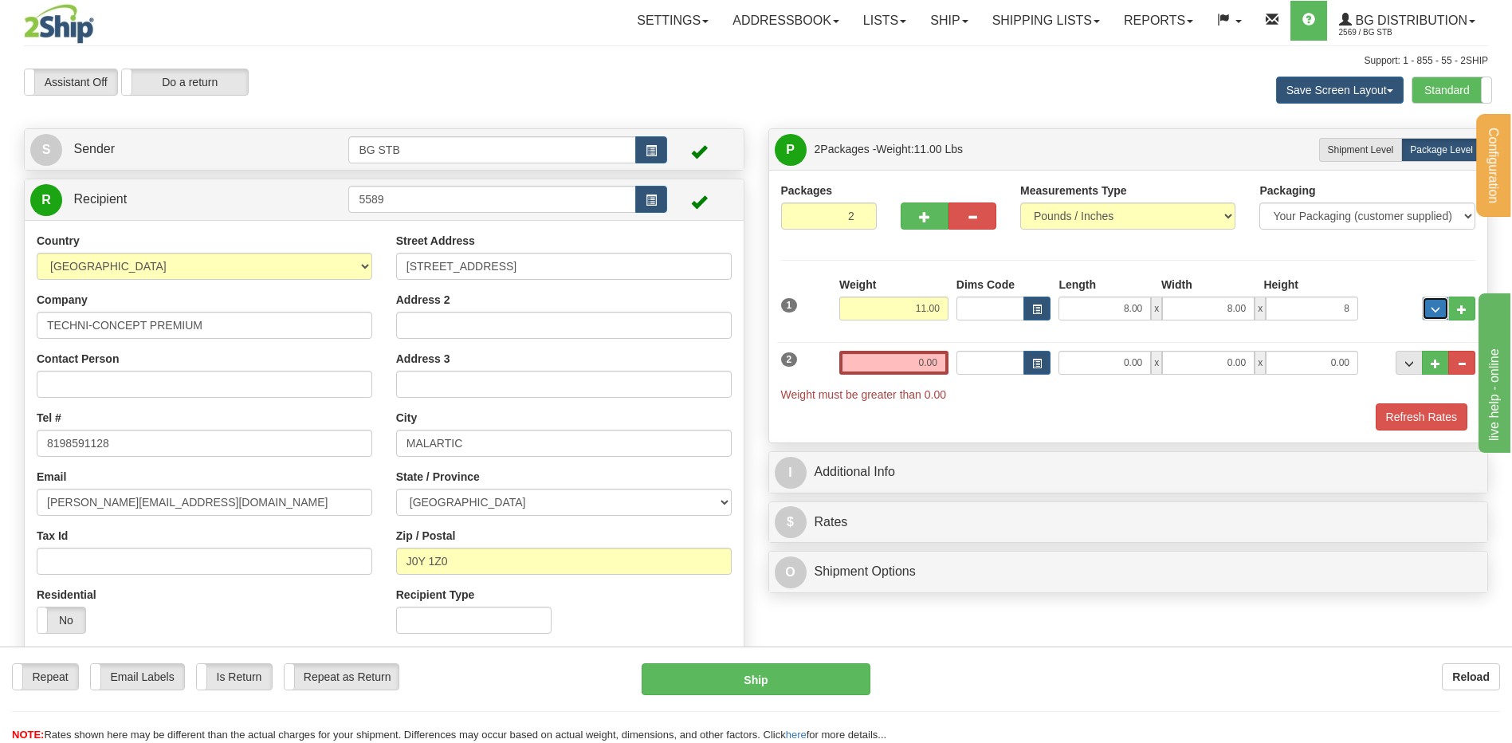
type input "8.00"
click at [881, 369] on input "0.00" at bounding box center [894, 363] width 109 height 24
type input "9.60"
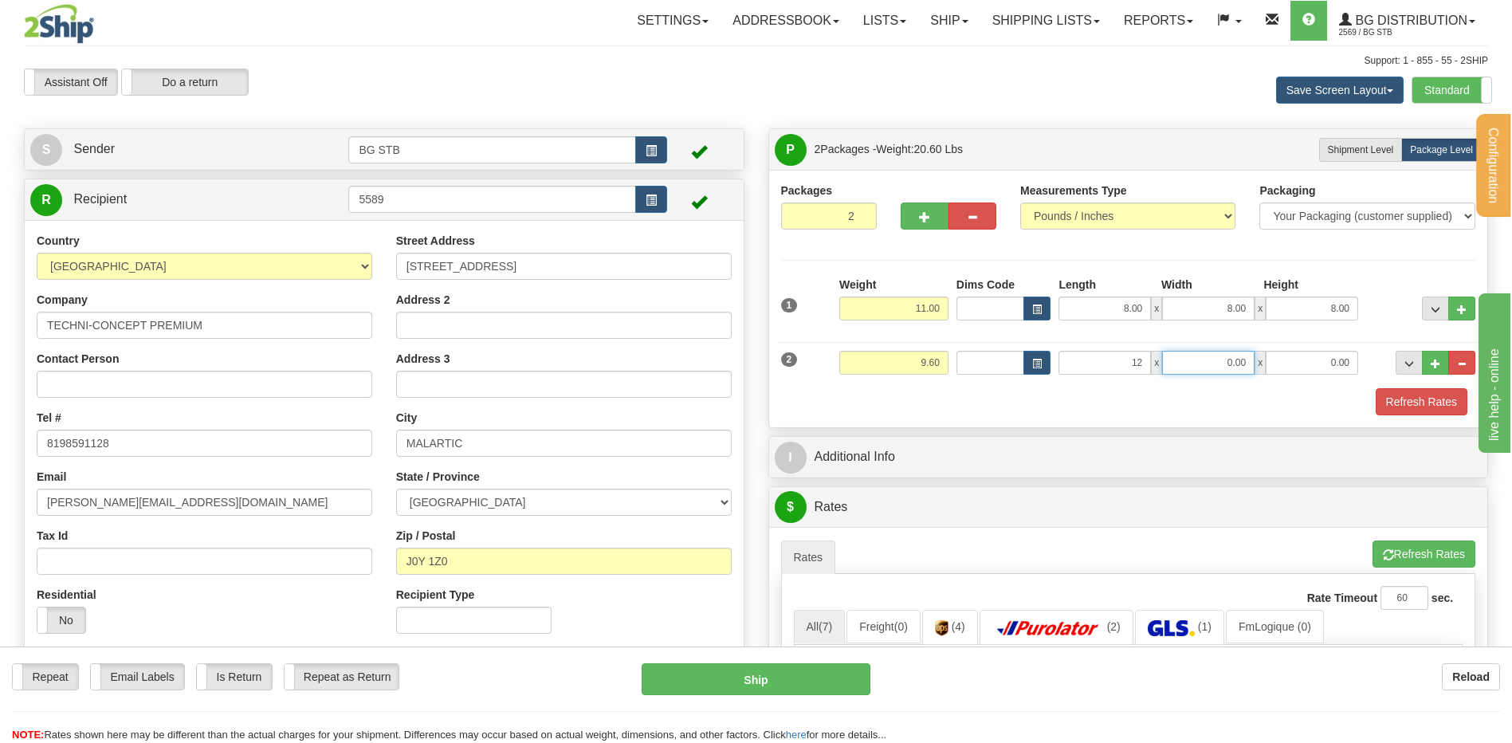
type input "12.00"
type input "4.00"
type input "8.00"
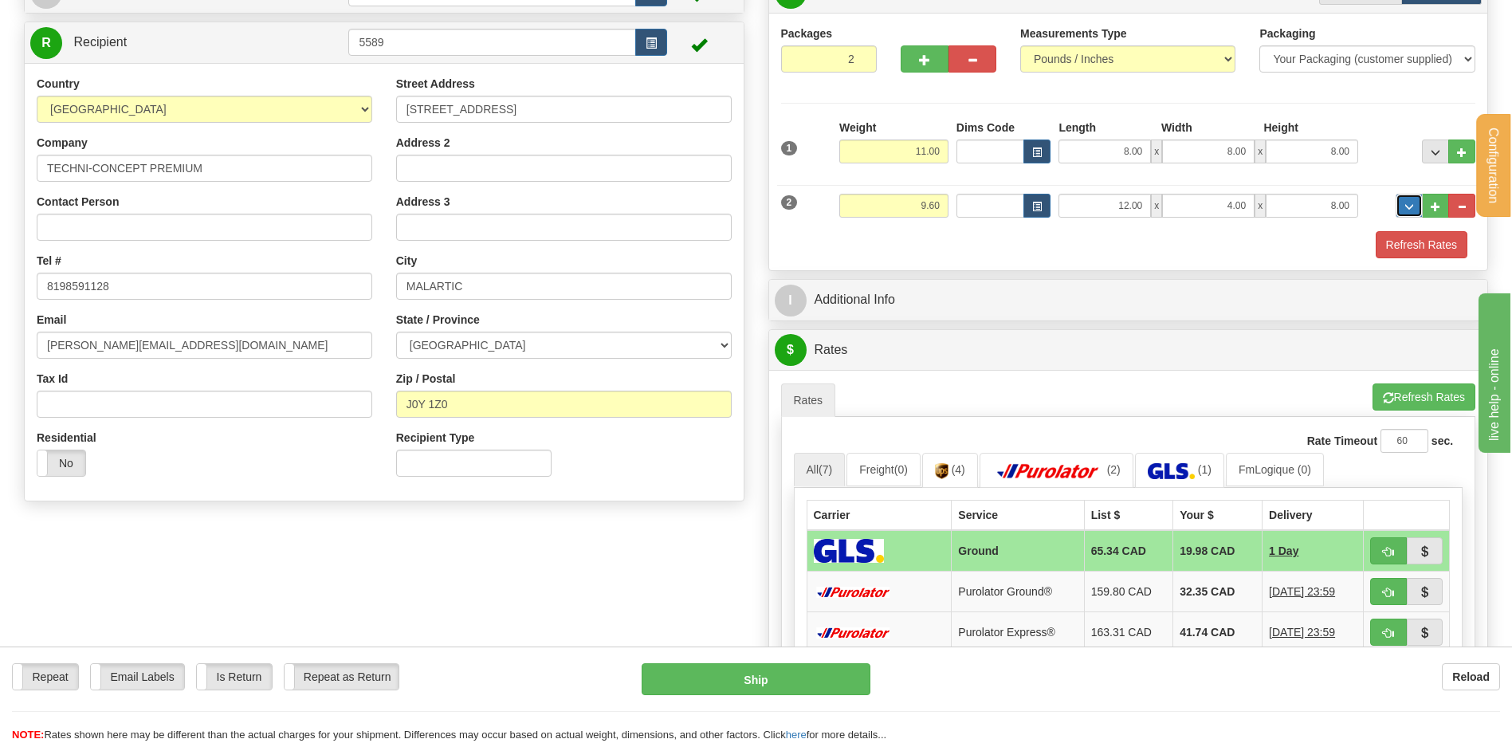
scroll to position [239, 0]
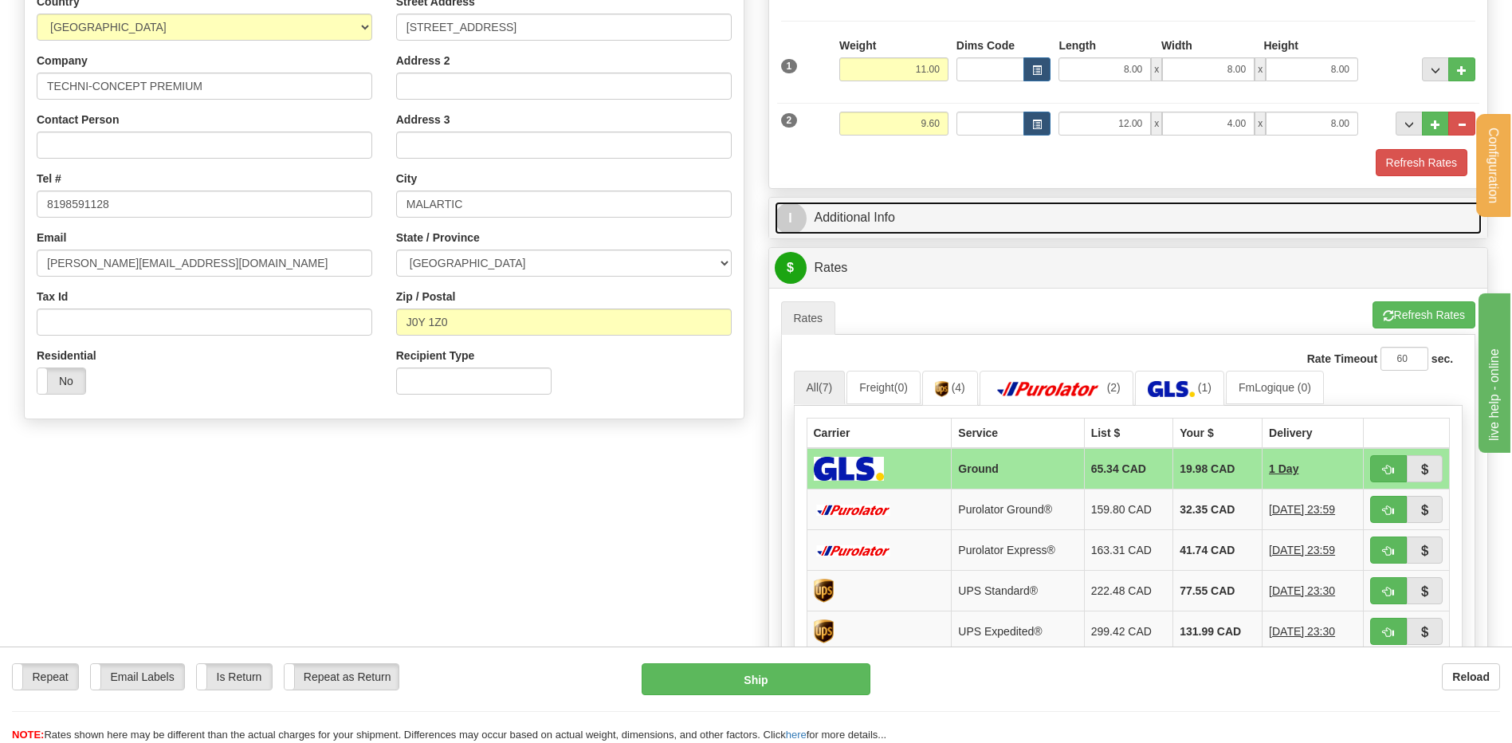
click at [910, 222] on link "I Additional Info" at bounding box center [1129, 218] width 708 height 33
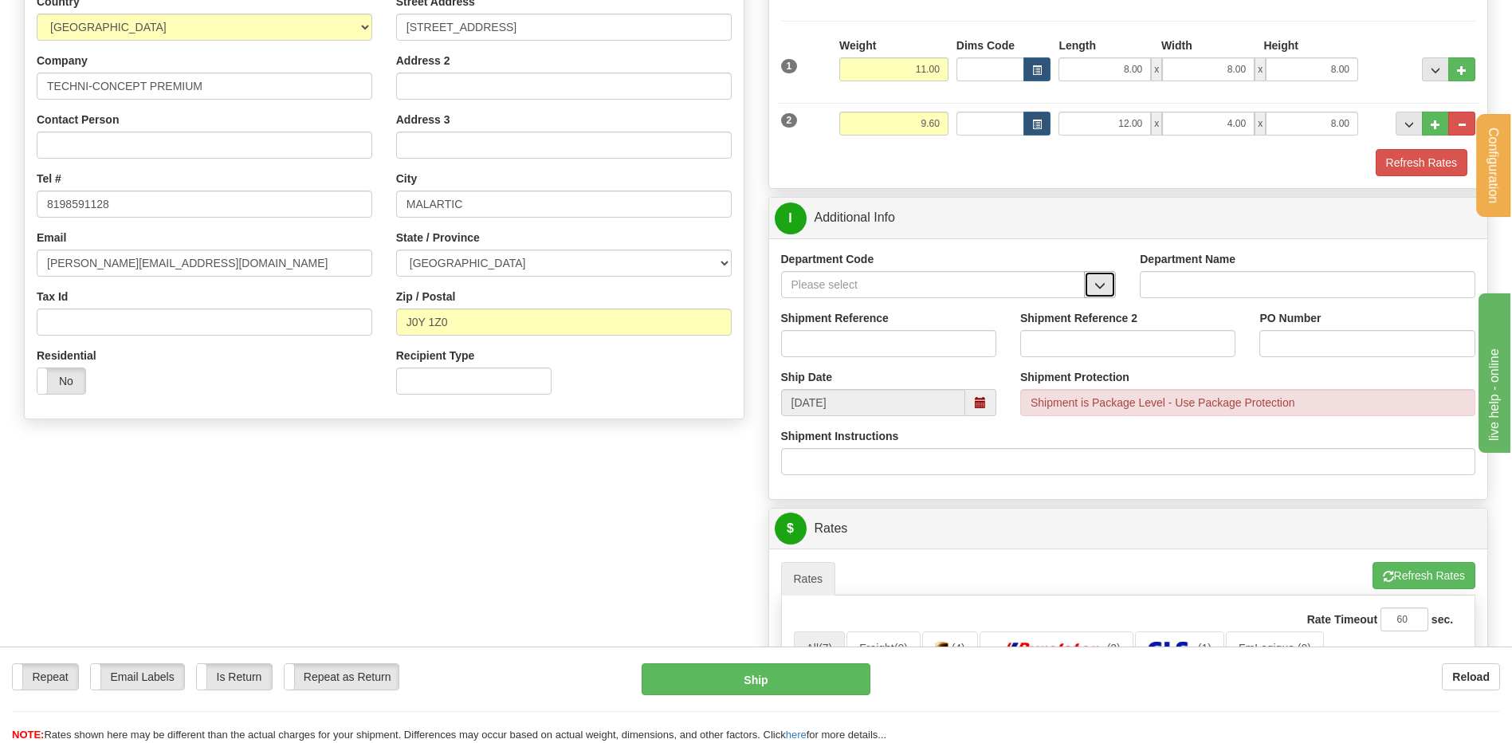
click at [1106, 281] on span "button" at bounding box center [1100, 286] width 11 height 10
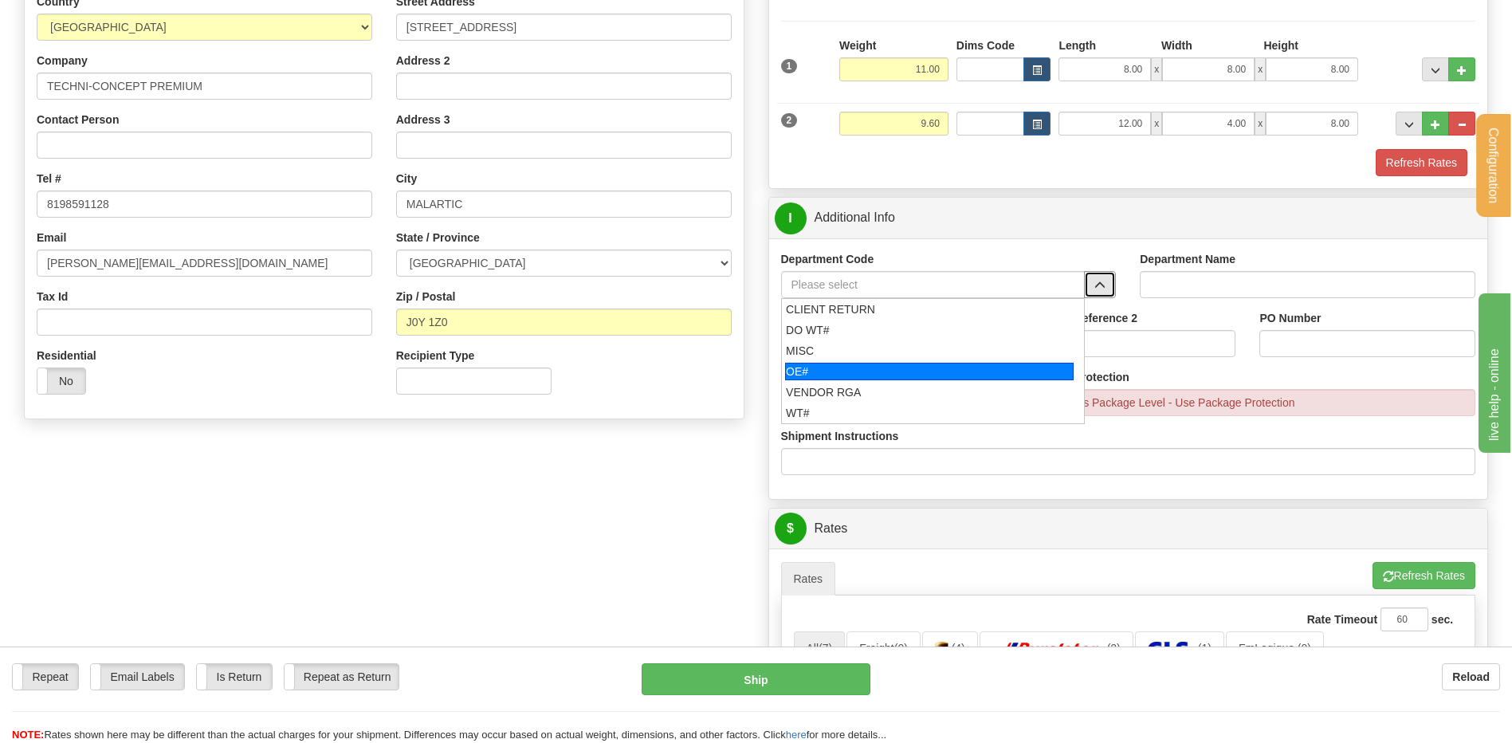
click at [893, 365] on div "OE#" at bounding box center [929, 372] width 289 height 18
type input "OE#"
type input "ORDERS"
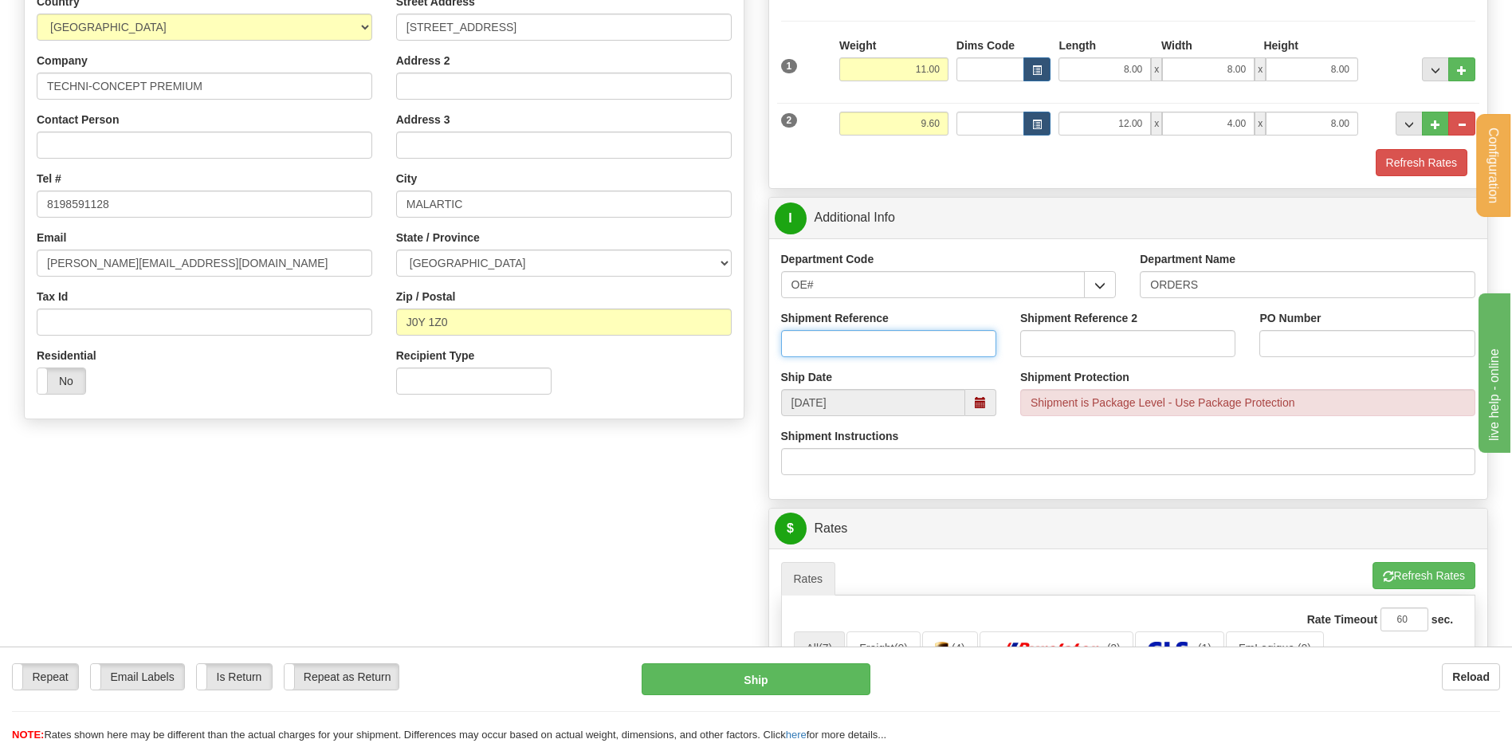
click at [890, 346] on input "Shipment Reference" at bounding box center [888, 343] width 215 height 27
type input "80005887-00 / 80005895-00 / 80005836-02"
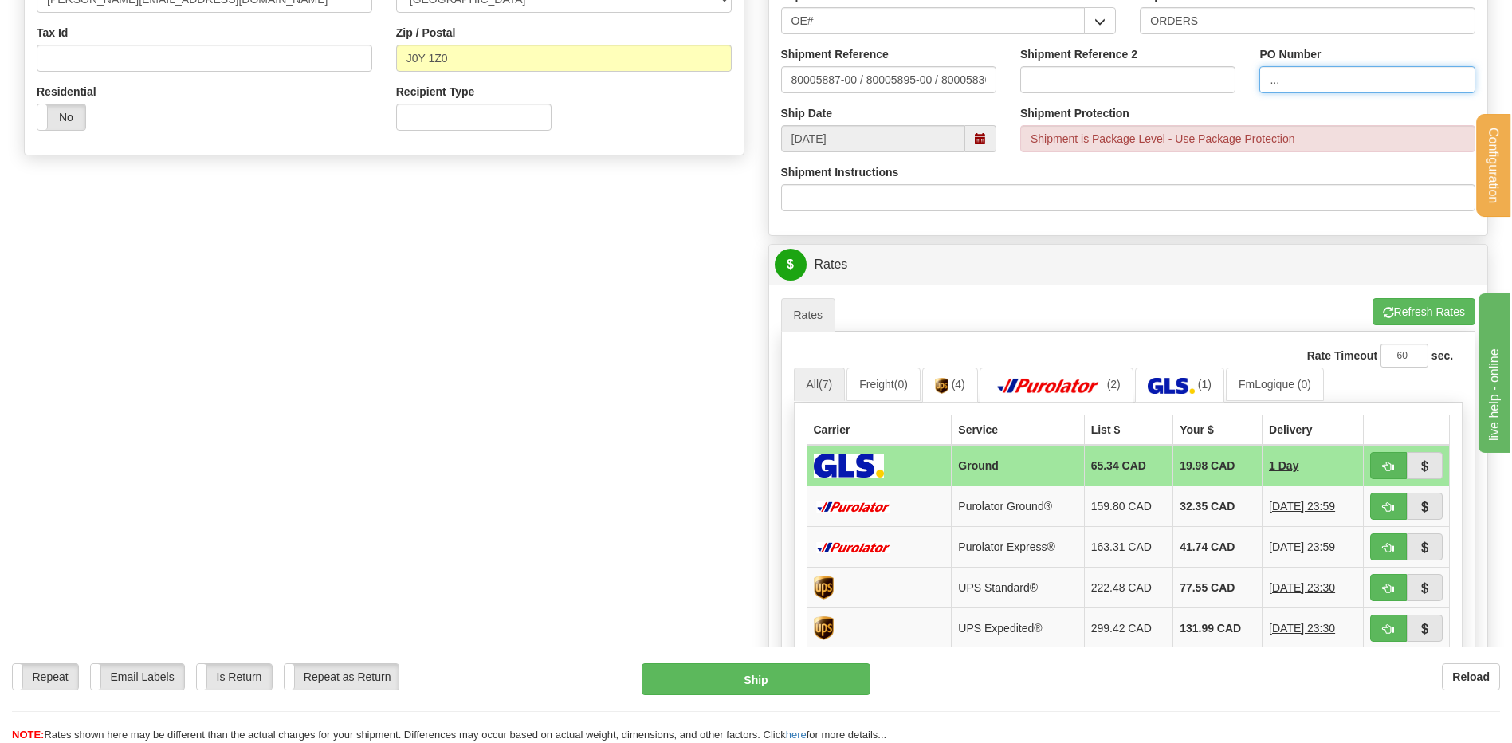
scroll to position [718, 0]
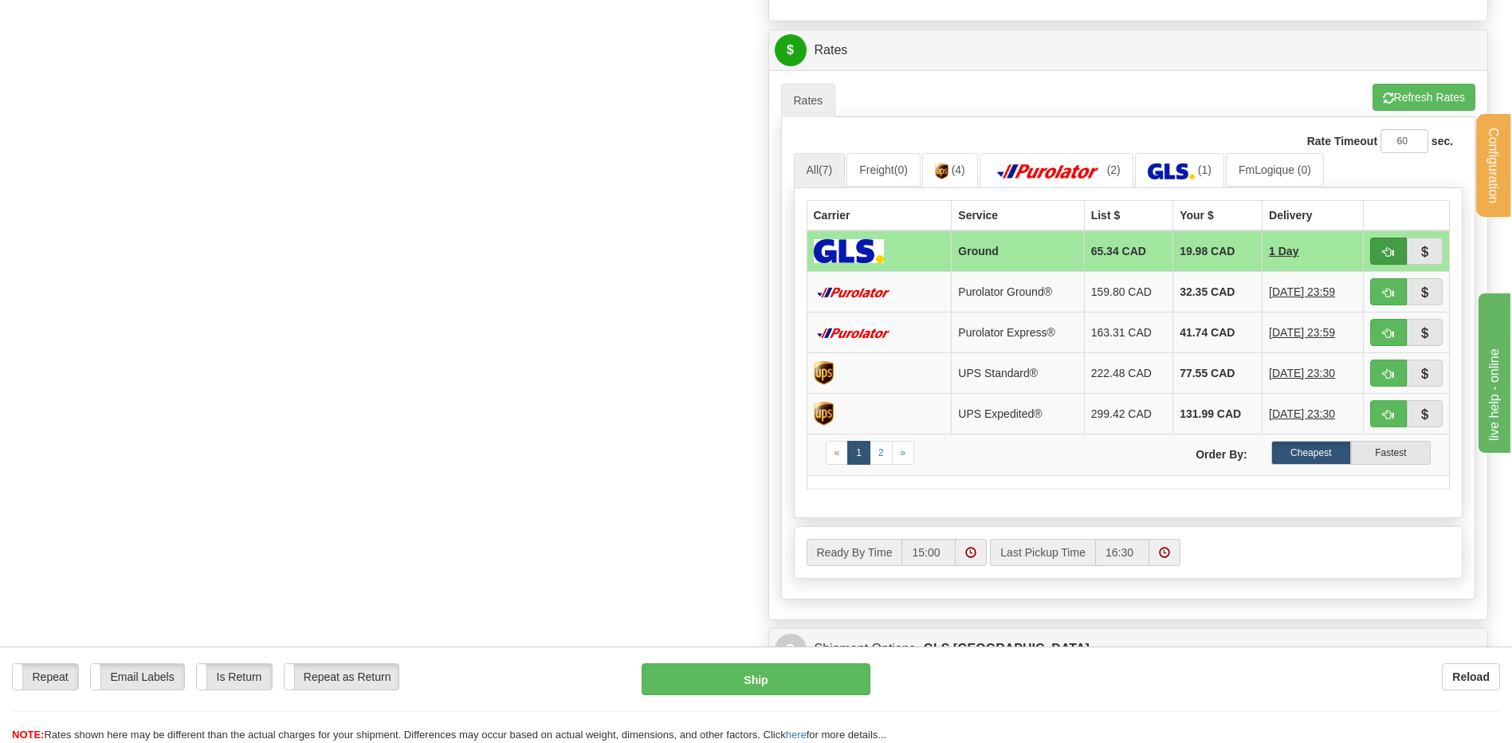
type input "..."
click at [1386, 248] on span "button" at bounding box center [1388, 252] width 11 height 10
type input "1"
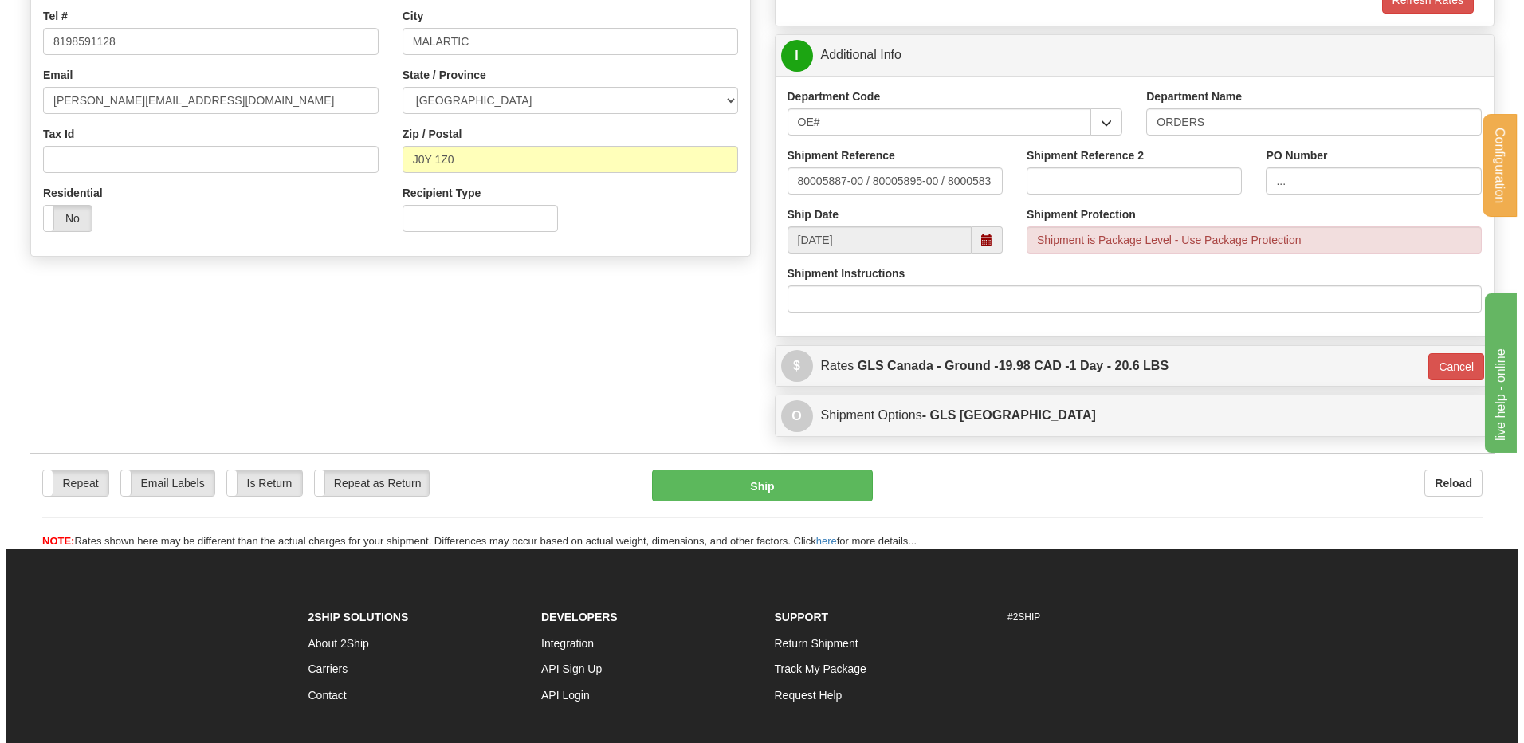
scroll to position [300, 0]
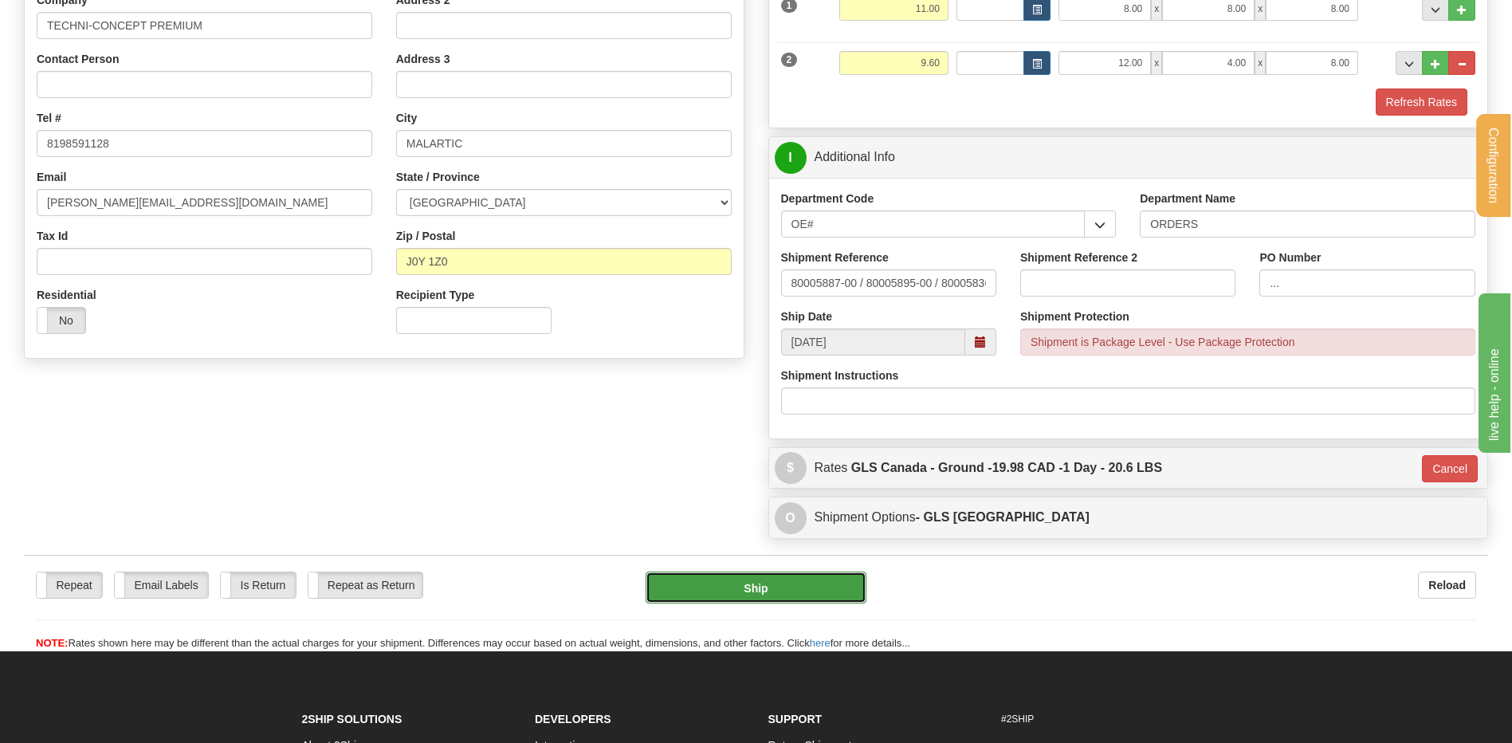
click at [706, 577] on button "Ship" at bounding box center [756, 588] width 220 height 32
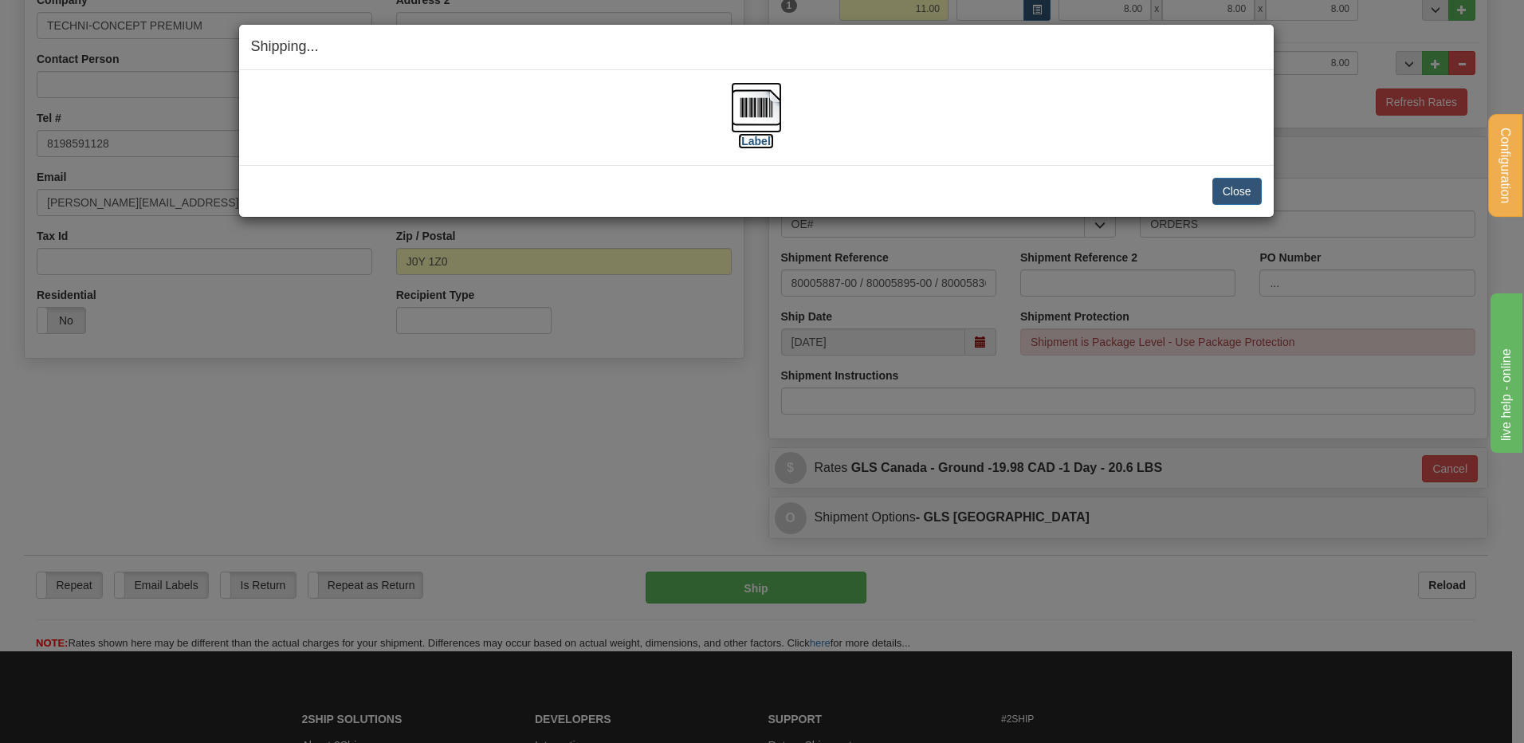
click at [770, 105] on img at bounding box center [756, 107] width 51 height 51
click at [1229, 191] on button "Close" at bounding box center [1237, 191] width 49 height 27
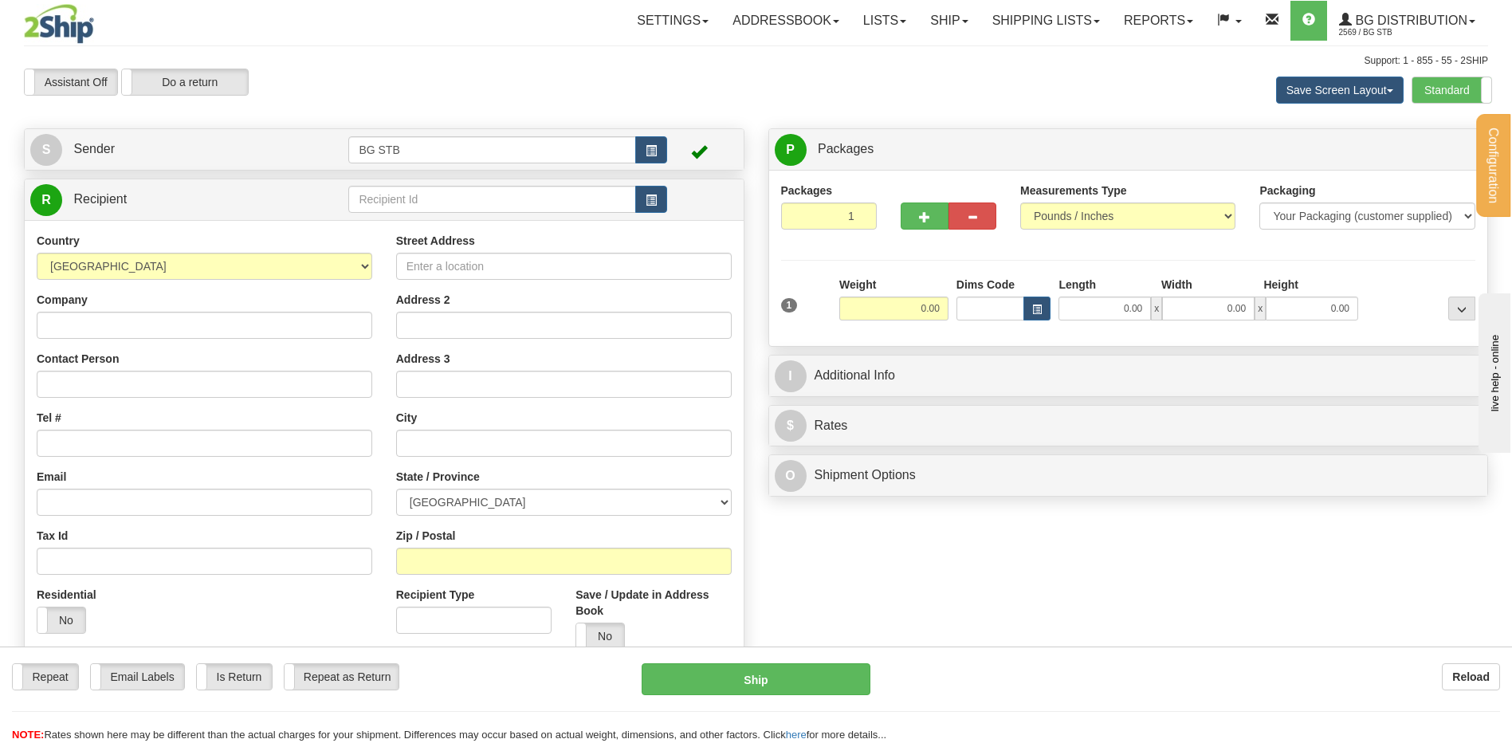
drag, startPoint x: 501, startPoint y: 218, endPoint x: 495, endPoint y: 211, distance: 9.1
click at [501, 218] on div "R Recipient" at bounding box center [384, 199] width 719 height 41
click at [494, 208] on input "text" at bounding box center [491, 199] width 287 height 27
type input "4056"
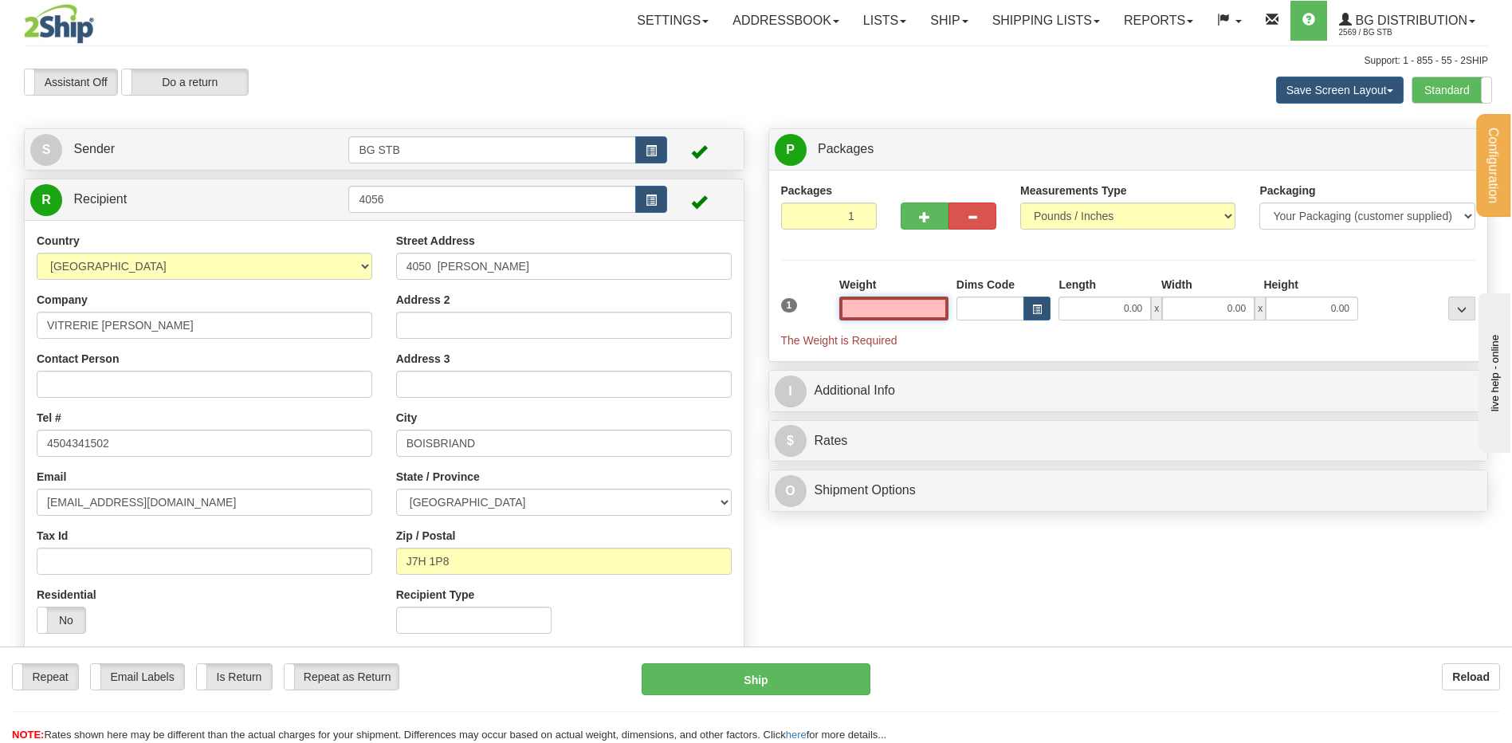
drag, startPoint x: 906, startPoint y: 313, endPoint x: 634, endPoint y: 317, distance: 271.9
click at [903, 311] on input "text" at bounding box center [894, 309] width 109 height 24
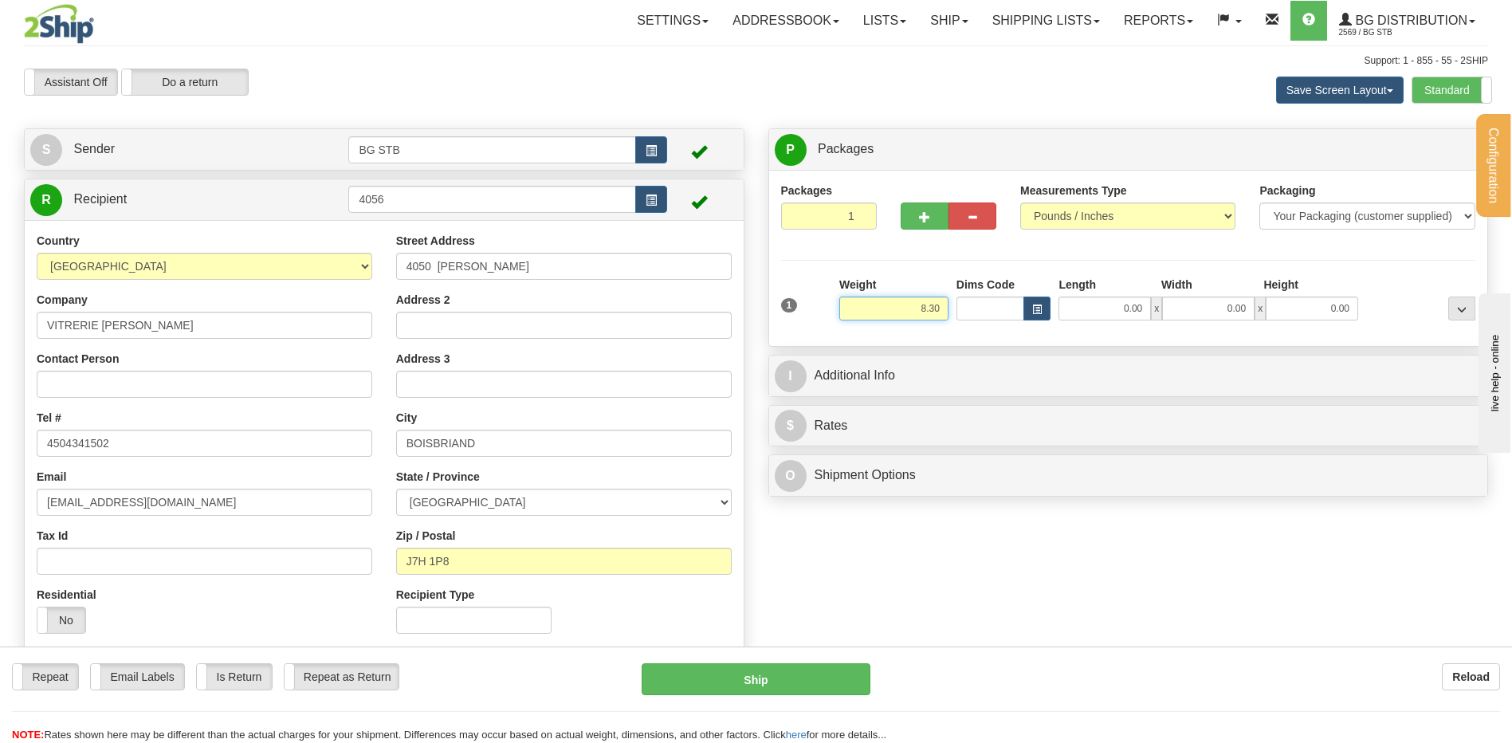
type input "8.30"
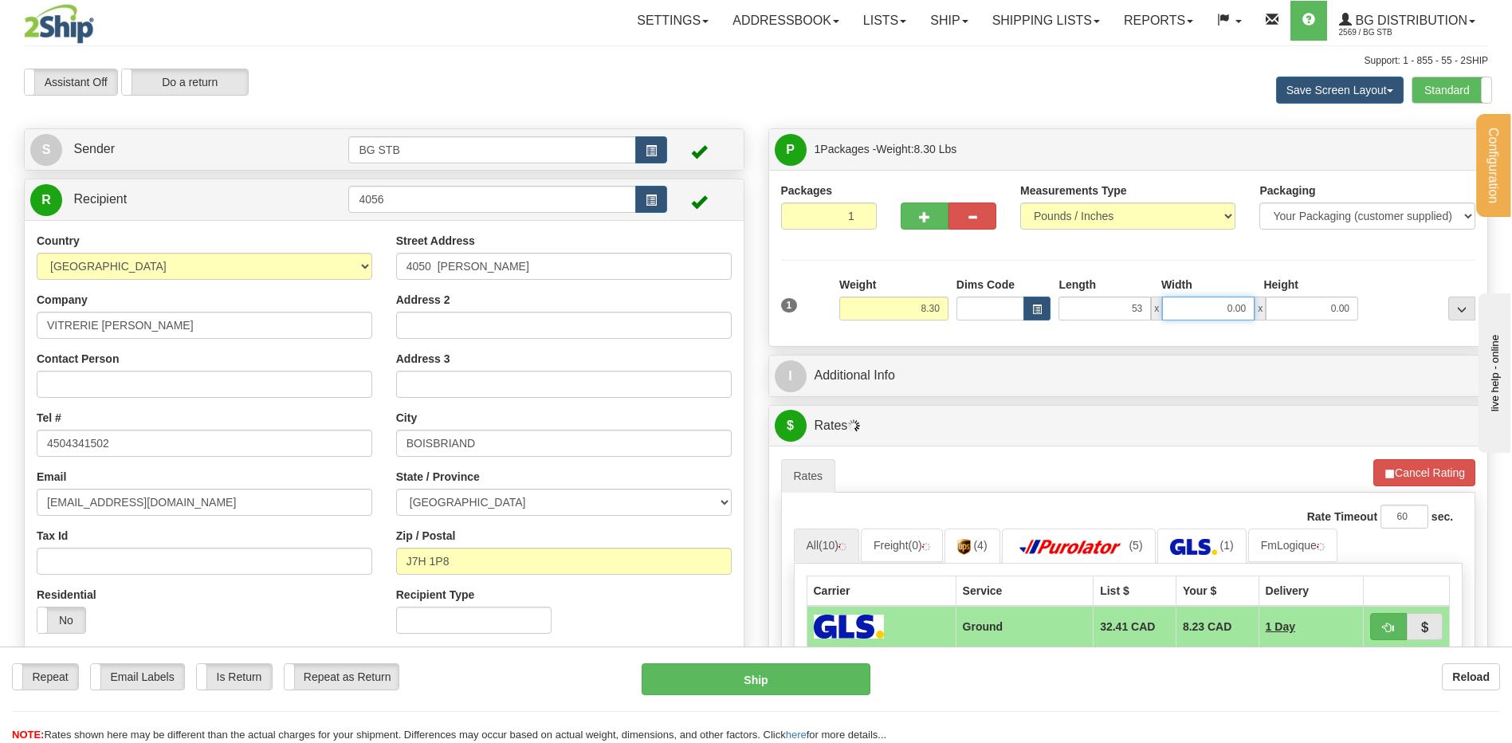
type input "53.00"
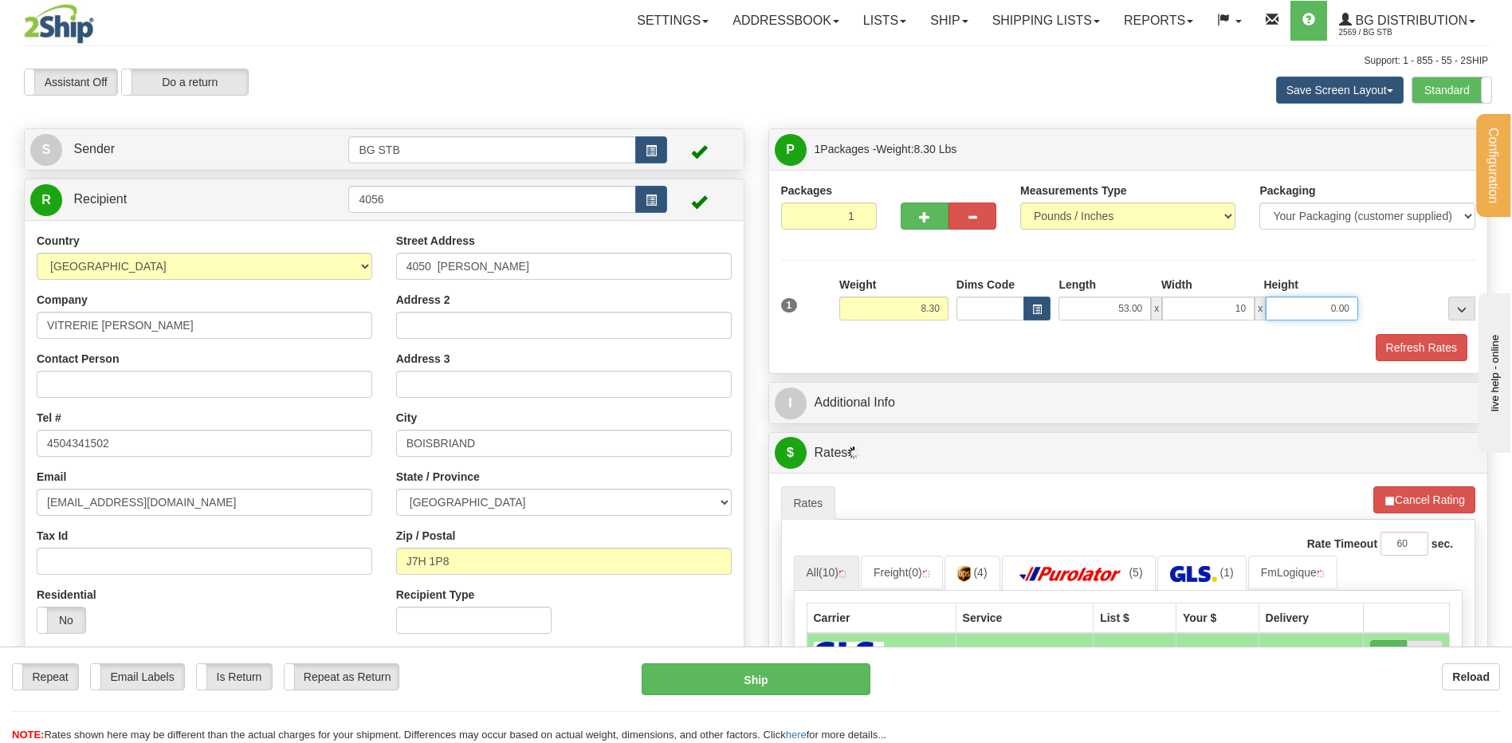
type input "10.00"
type input "5.00"
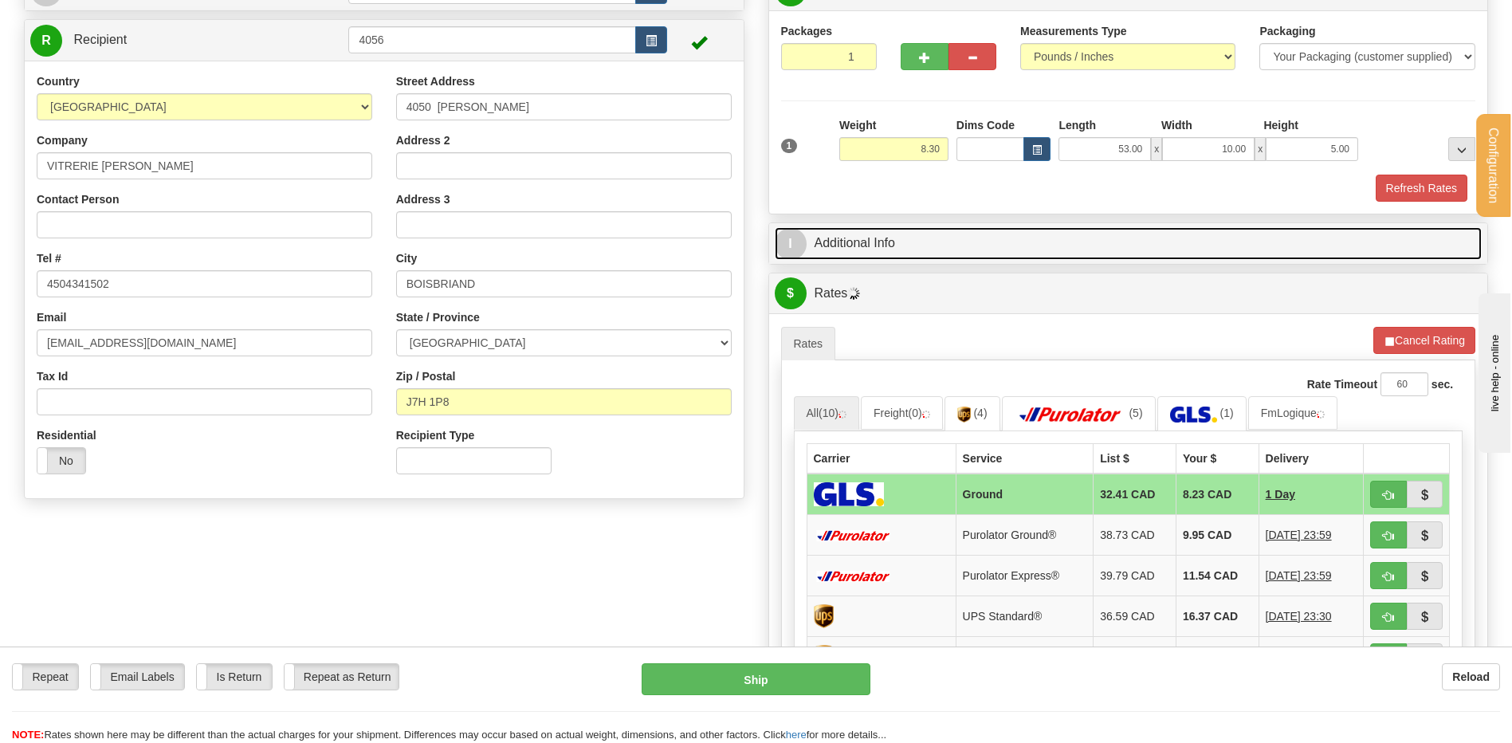
click at [953, 250] on link "I Additional Info" at bounding box center [1129, 243] width 708 height 33
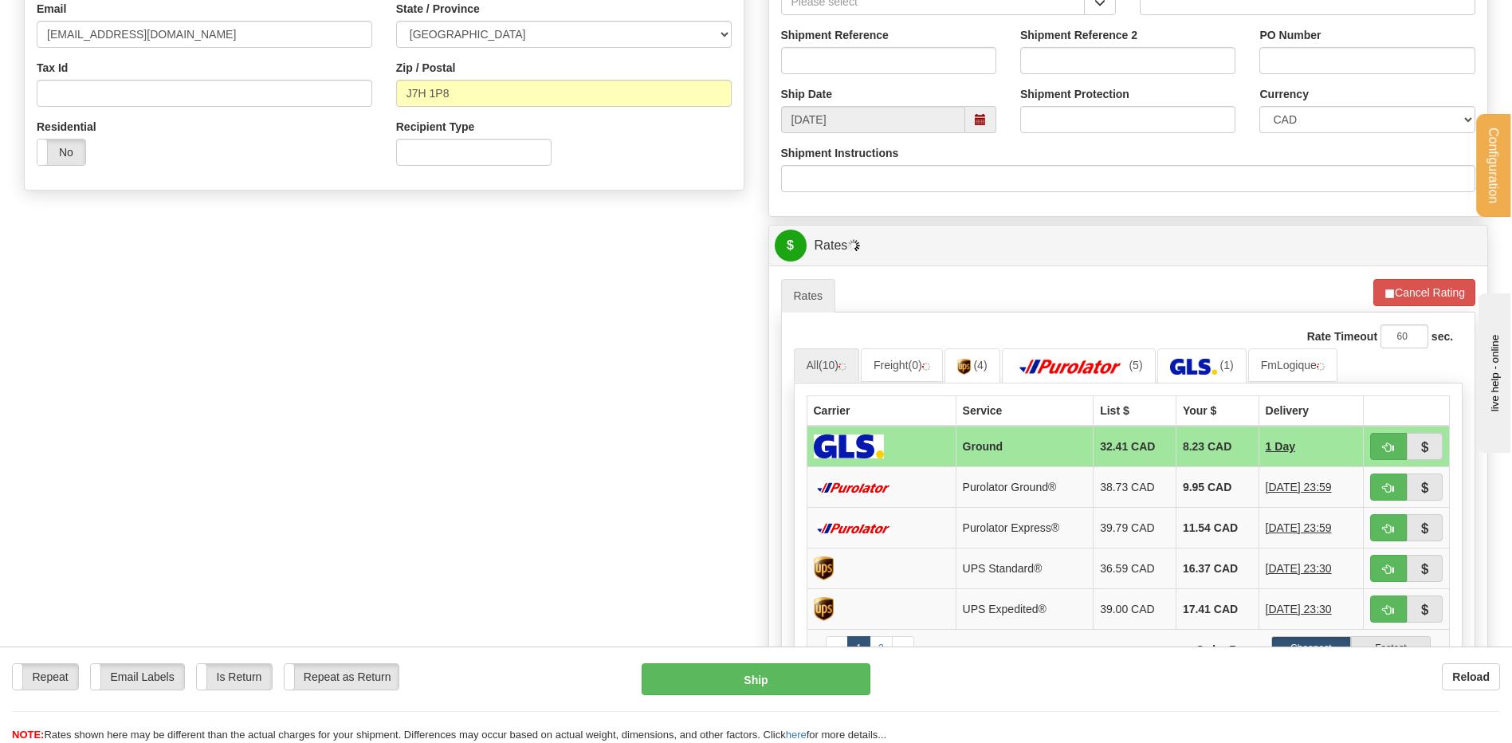
scroll to position [319, 0]
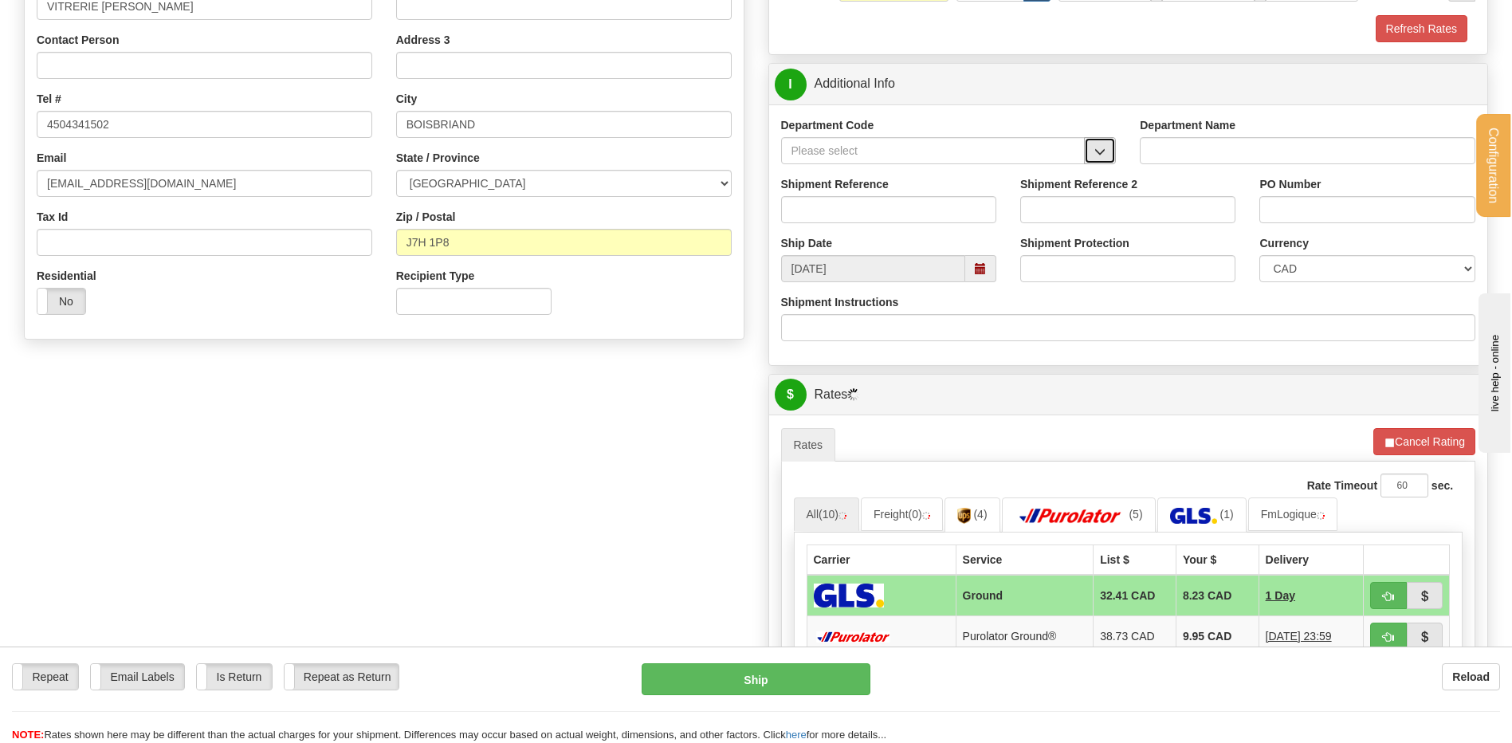
click at [1104, 142] on button "button" at bounding box center [1100, 150] width 32 height 27
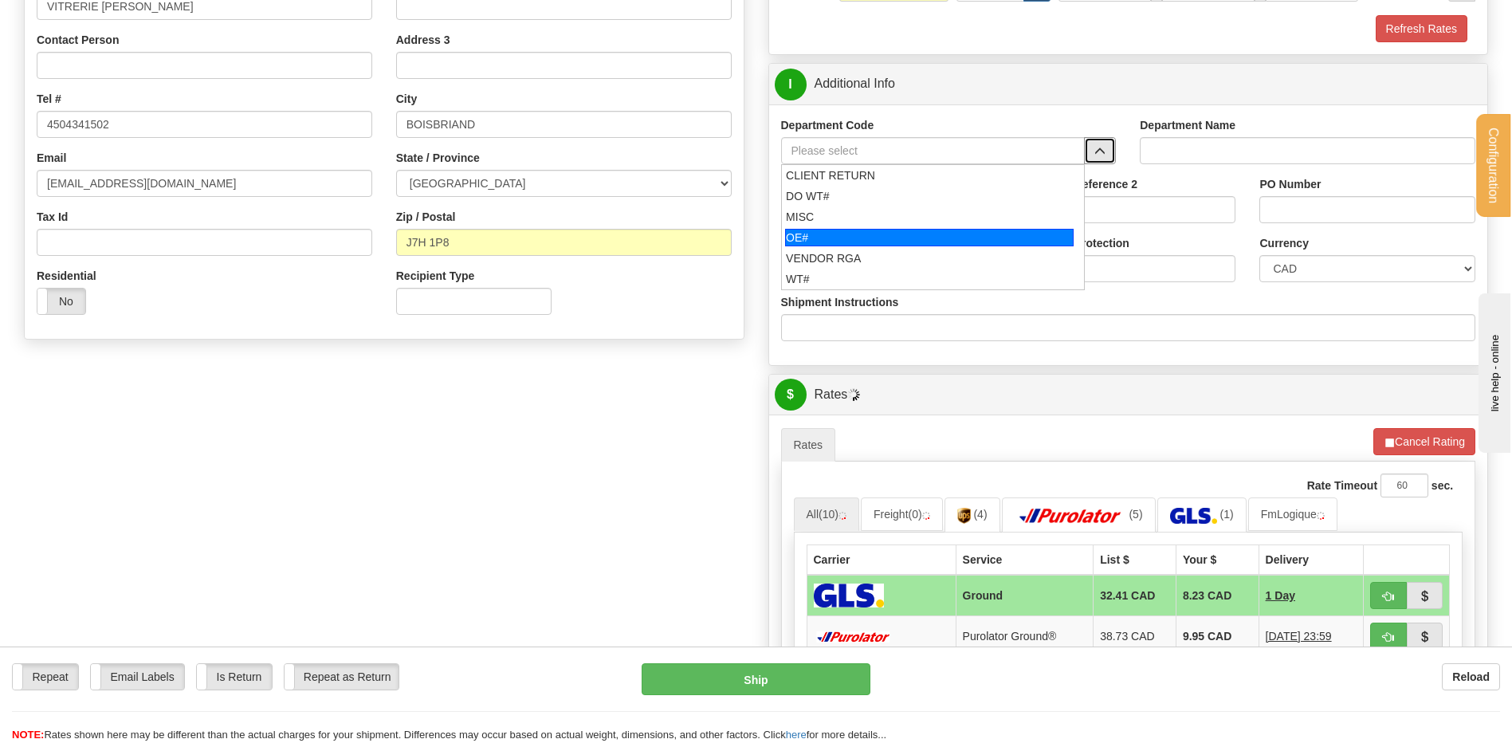
drag, startPoint x: 863, startPoint y: 230, endPoint x: 860, endPoint y: 210, distance: 19.4
click at [860, 222] on ul "CLIENT RETURN DO WT# MISC OE# VENDOR RGA WT#" at bounding box center [933, 227] width 305 height 126
click at [859, 209] on div "MISC" at bounding box center [929, 217] width 287 height 16
type input "MISC"
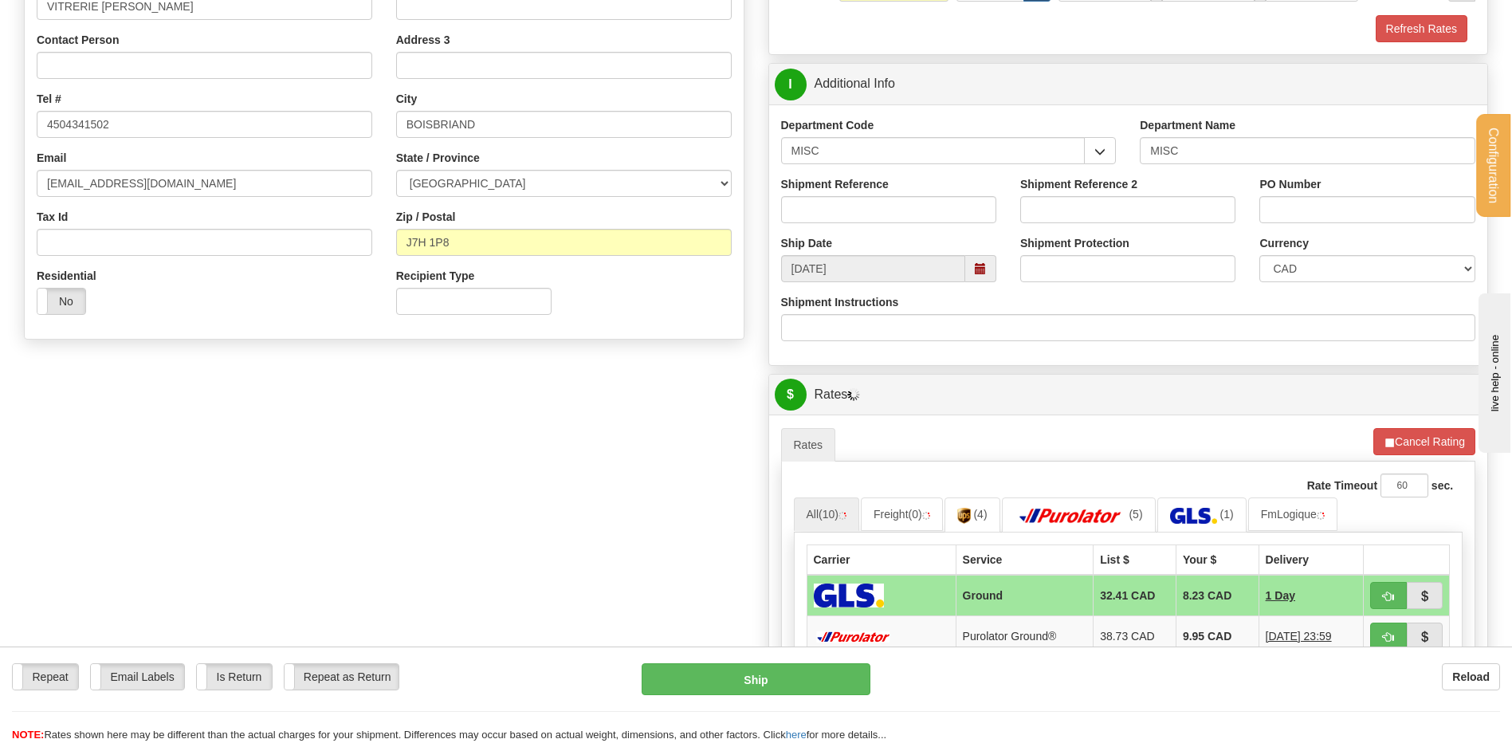
drag, startPoint x: 825, startPoint y: 162, endPoint x: 785, endPoint y: 159, distance: 40.0
click at [785, 159] on div "Department Code MISC CLIENT RETURN DO WT# MISC OE# VENDOR RGA WT#" at bounding box center [949, 146] width 360 height 59
drag, startPoint x: 826, startPoint y: 150, endPoint x: 703, endPoint y: 154, distance: 122.8
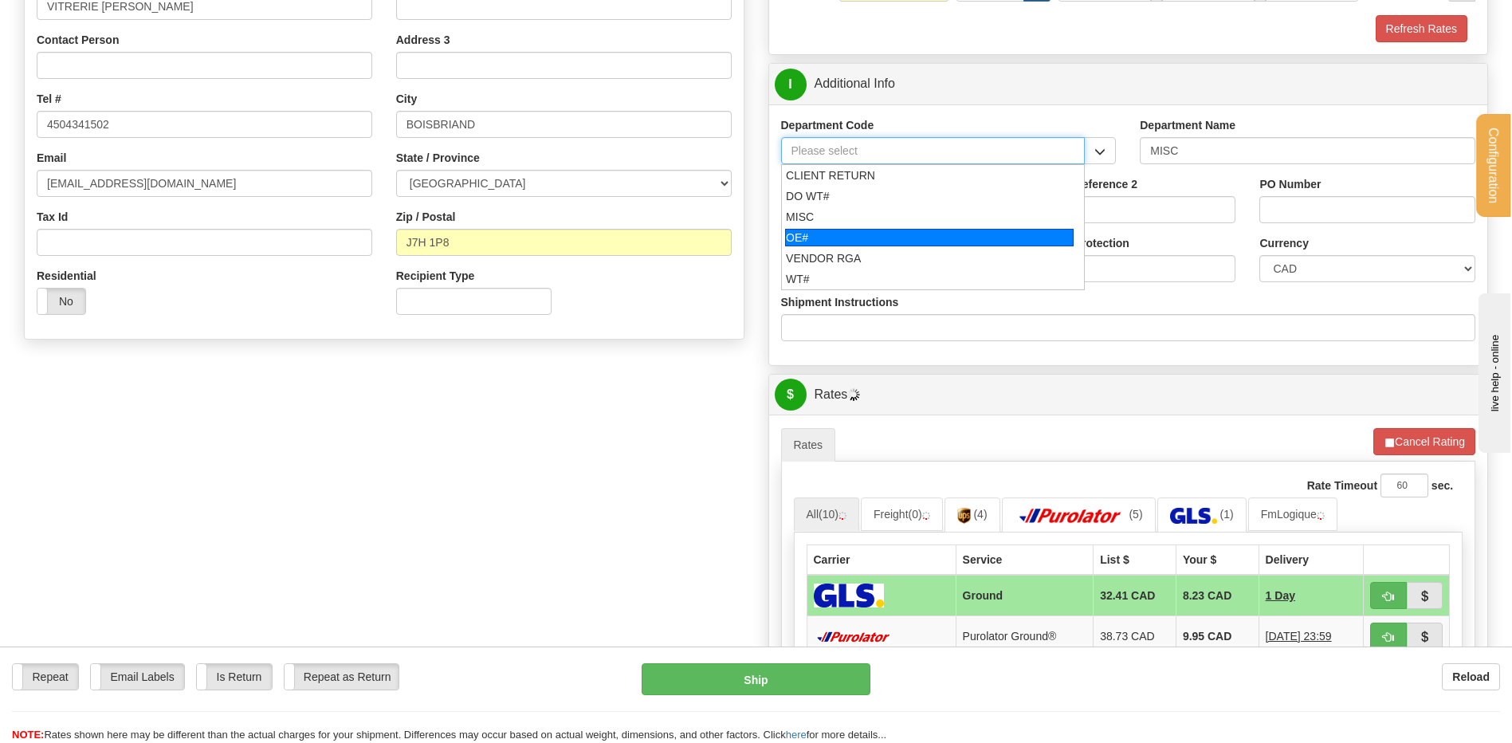
click at [859, 232] on div "OE#" at bounding box center [929, 238] width 289 height 18
type input "OE#"
type input "ORDERS"
type input "OE#"
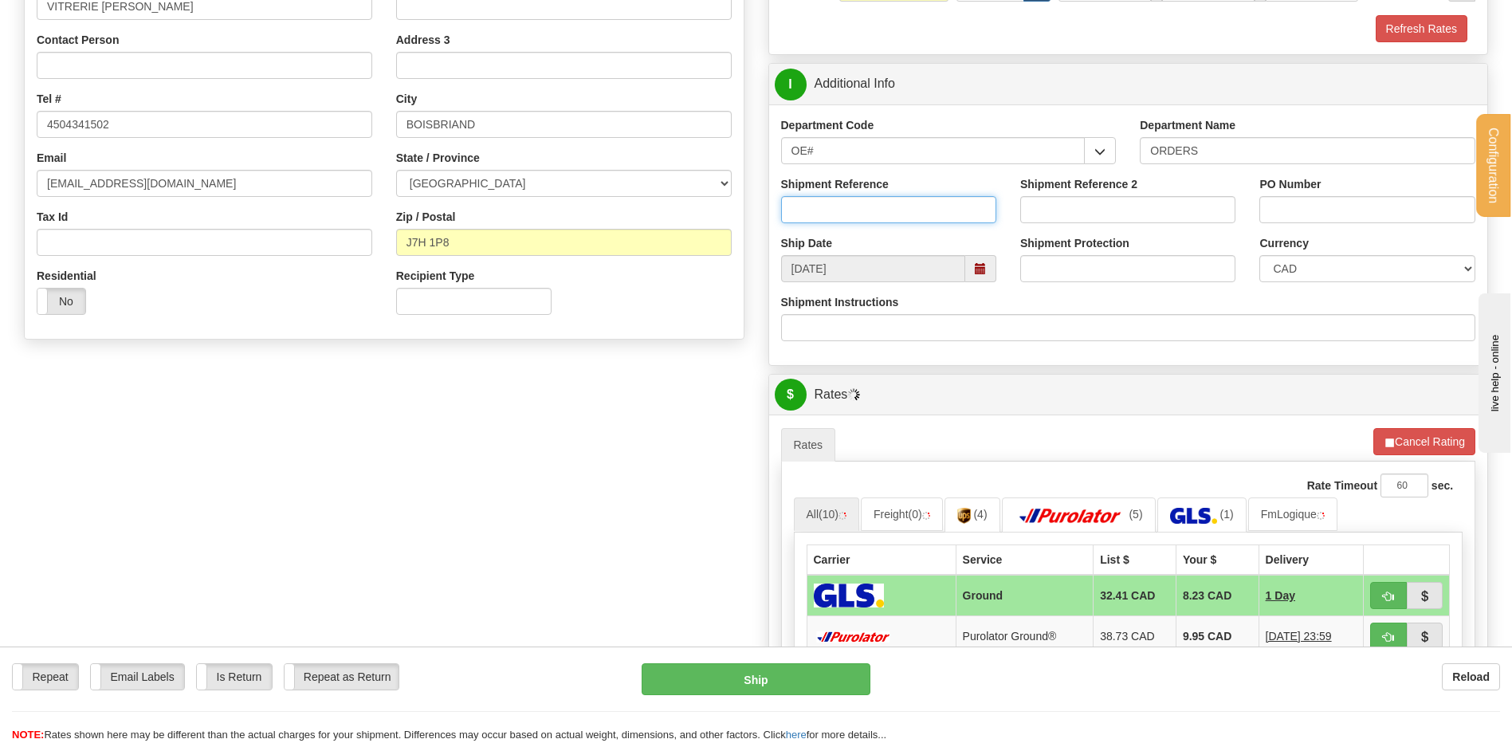
click at [857, 216] on input "Shipment Reference" at bounding box center [888, 209] width 215 height 27
type input "80004604-00"
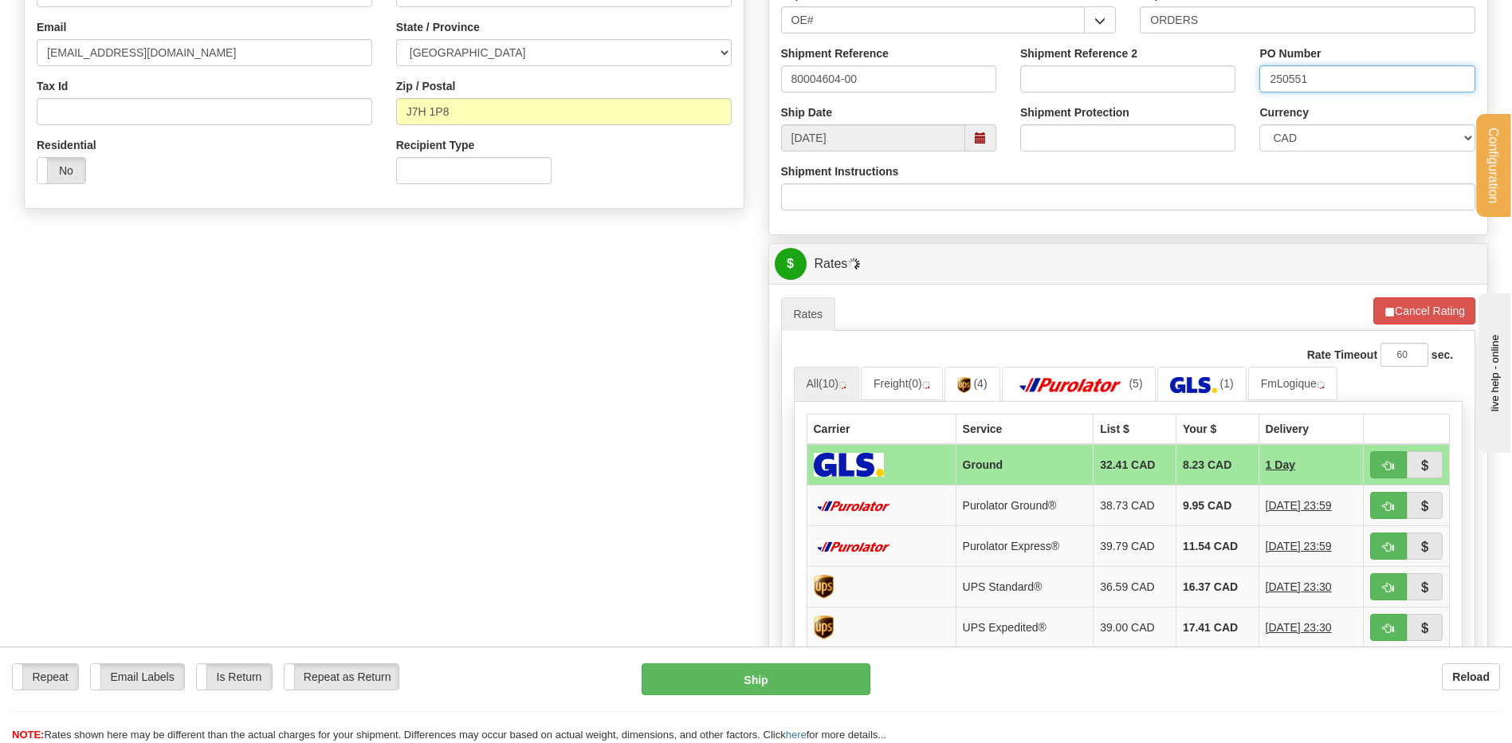
scroll to position [558, 0]
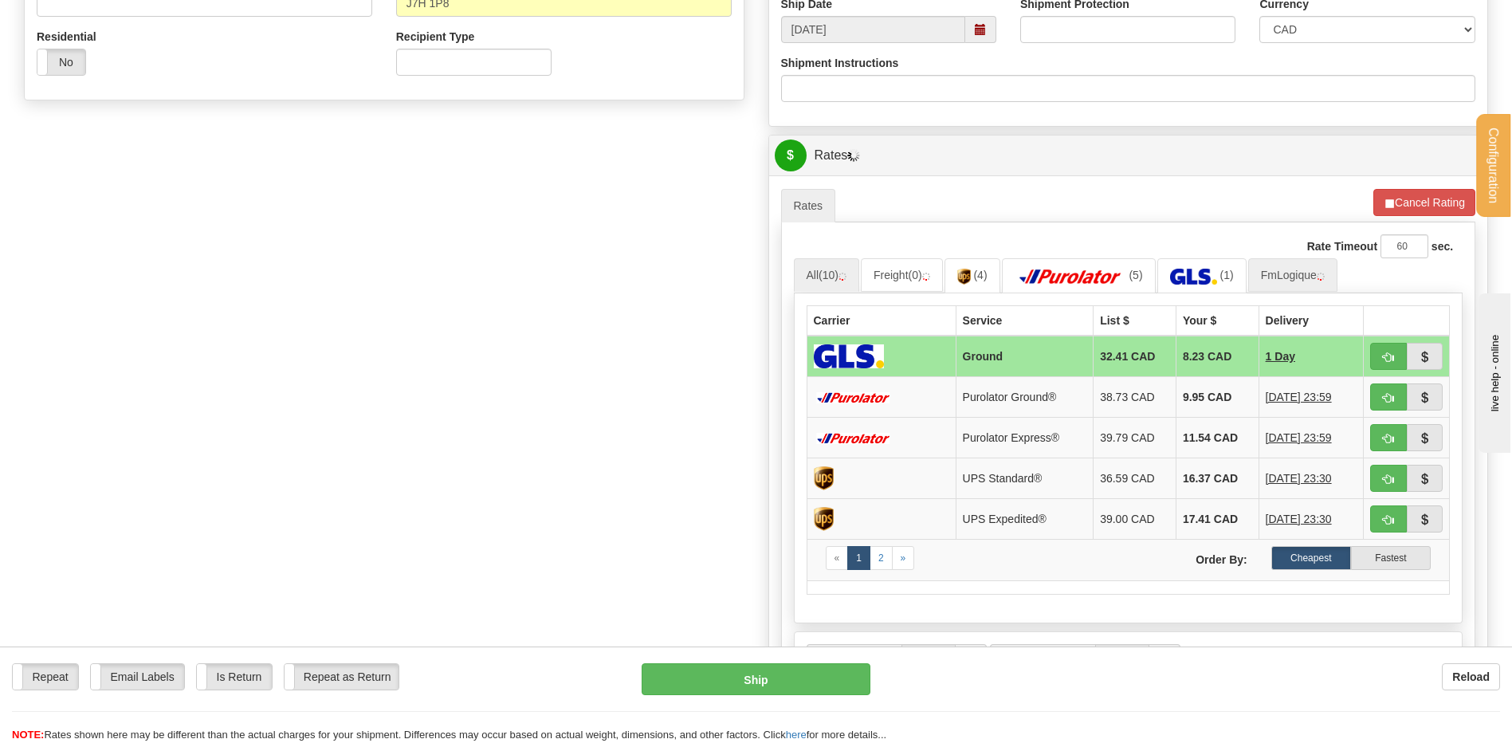
type input "250551"
click at [1296, 265] on link "FmLogique" at bounding box center [1293, 274] width 89 height 33
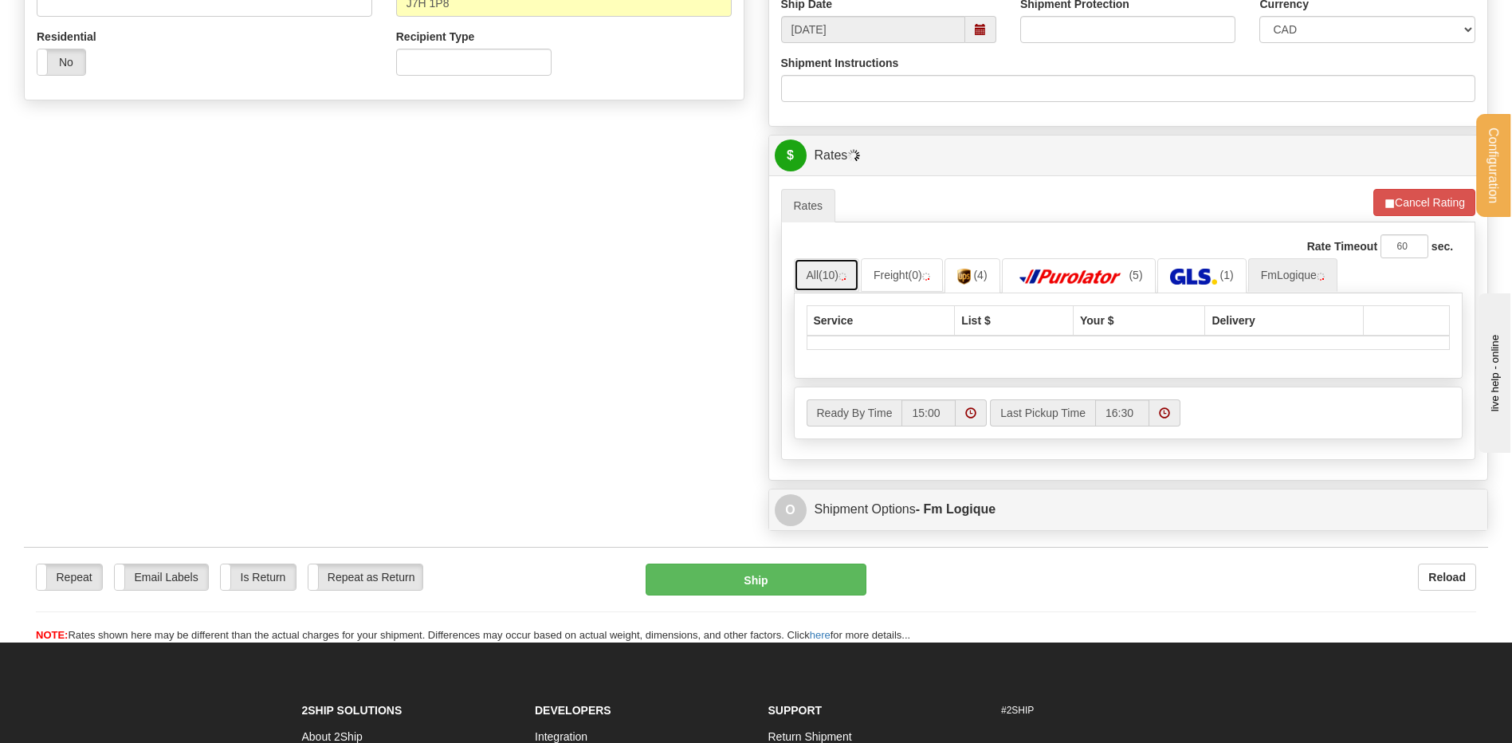
click at [818, 273] on link "All (10)" at bounding box center [826, 274] width 65 height 33
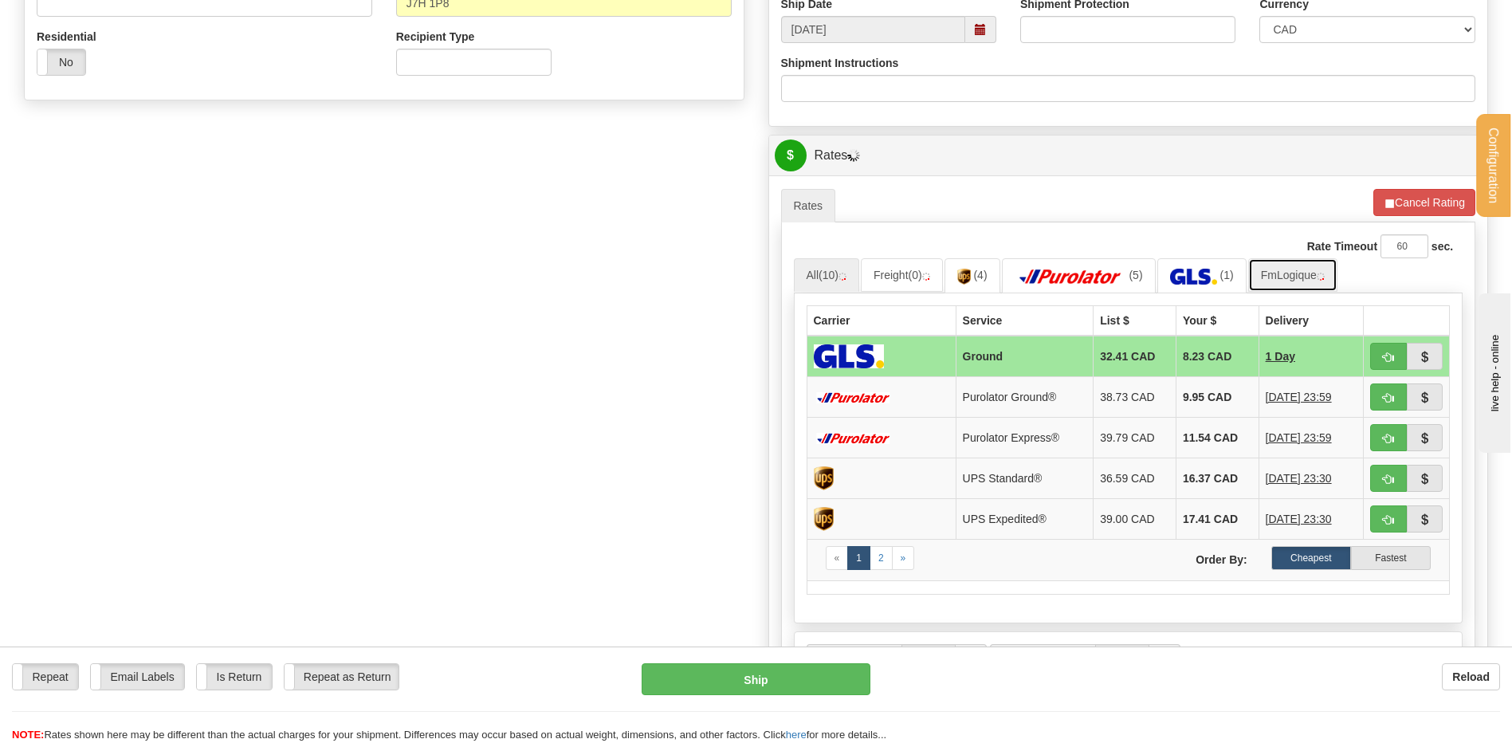
click at [1277, 268] on link "FmLogique" at bounding box center [1293, 274] width 89 height 33
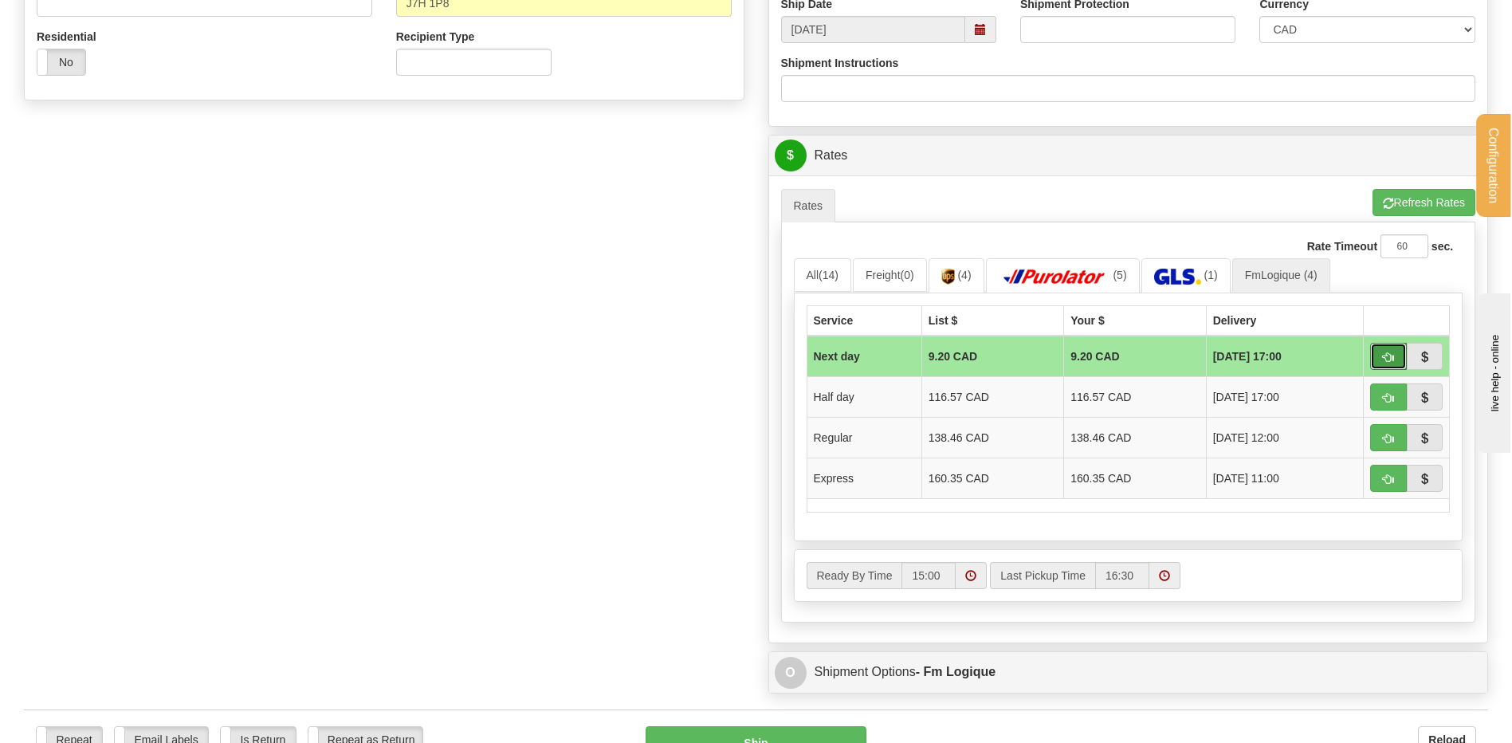
click at [1397, 356] on button "button" at bounding box center [1389, 356] width 37 height 27
type input "jour"
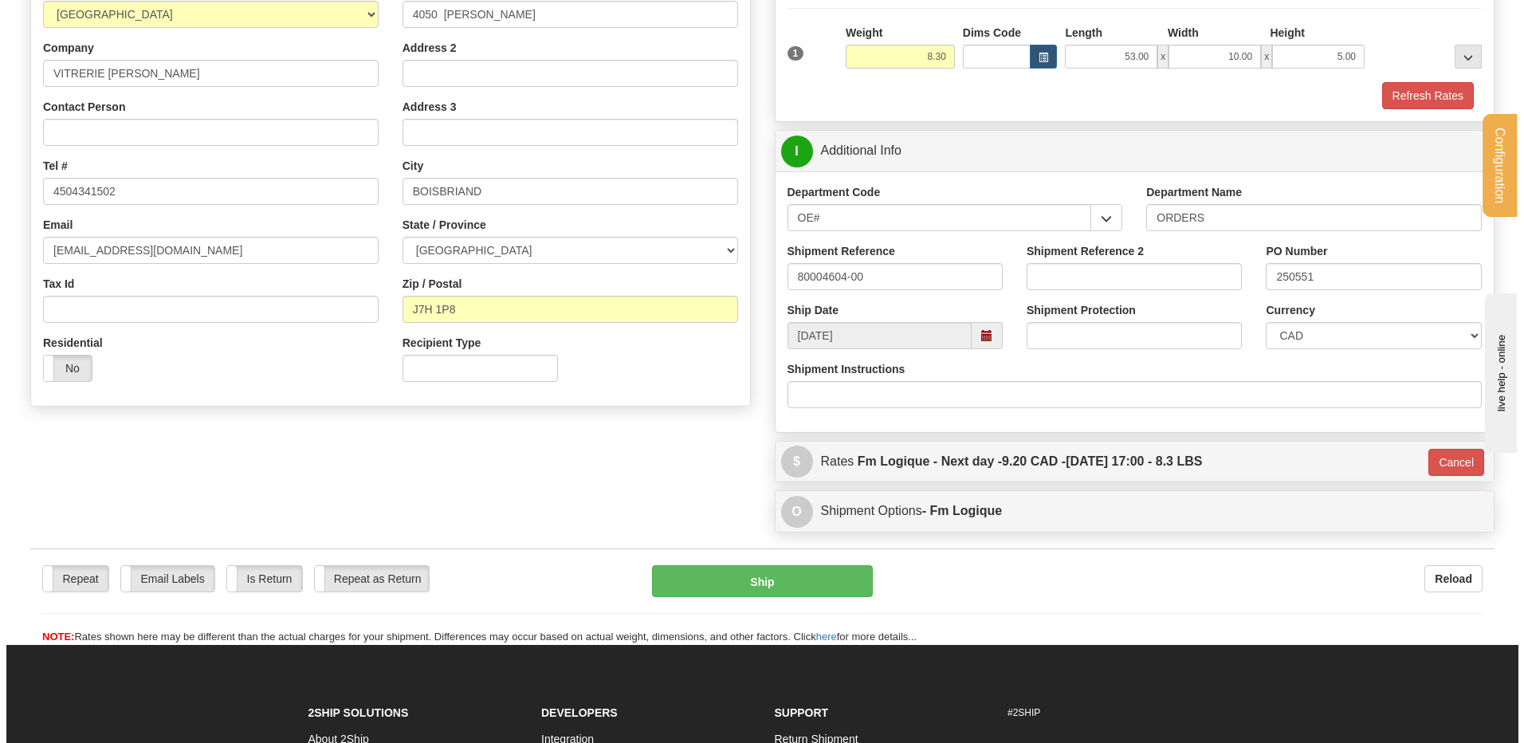
scroll to position [246, 0]
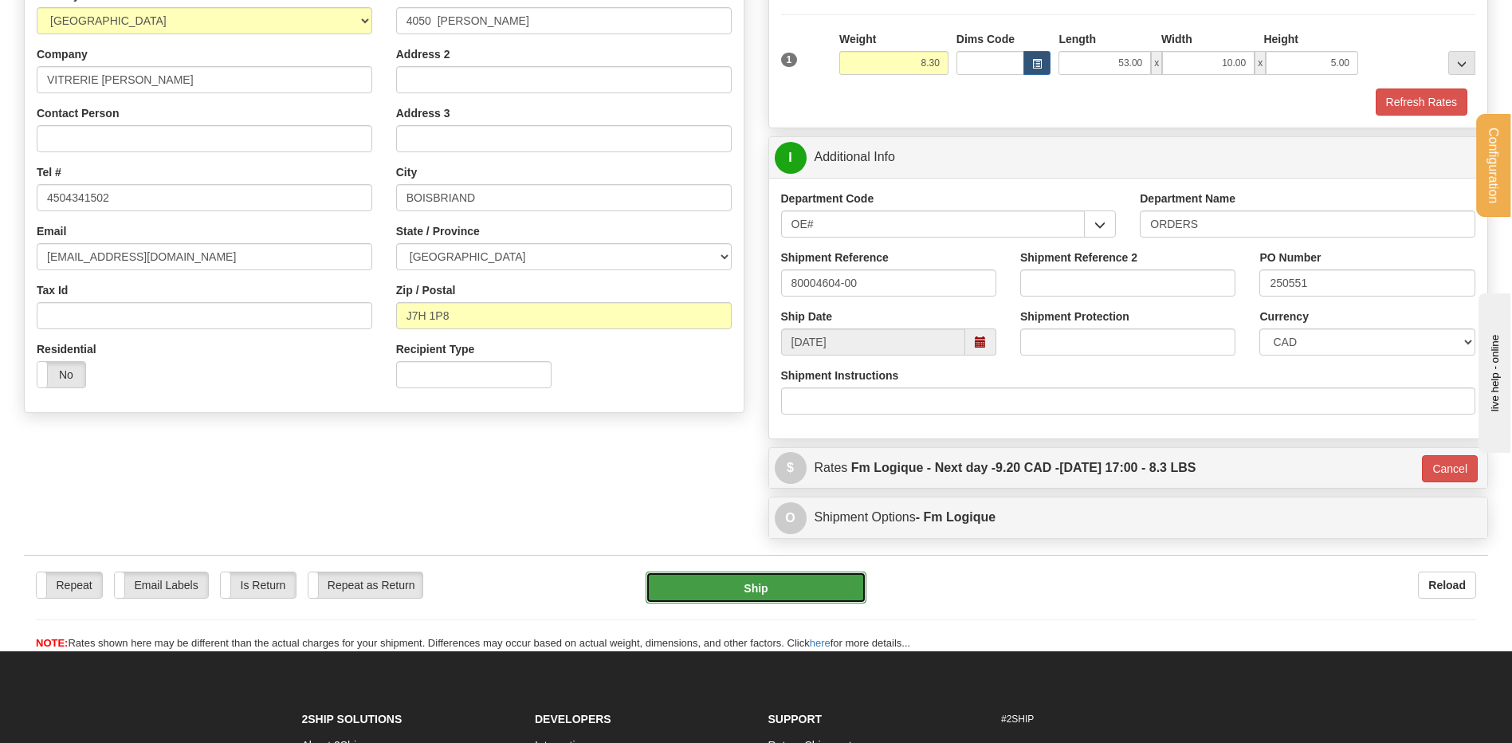
click at [755, 591] on button "Ship" at bounding box center [756, 588] width 220 height 32
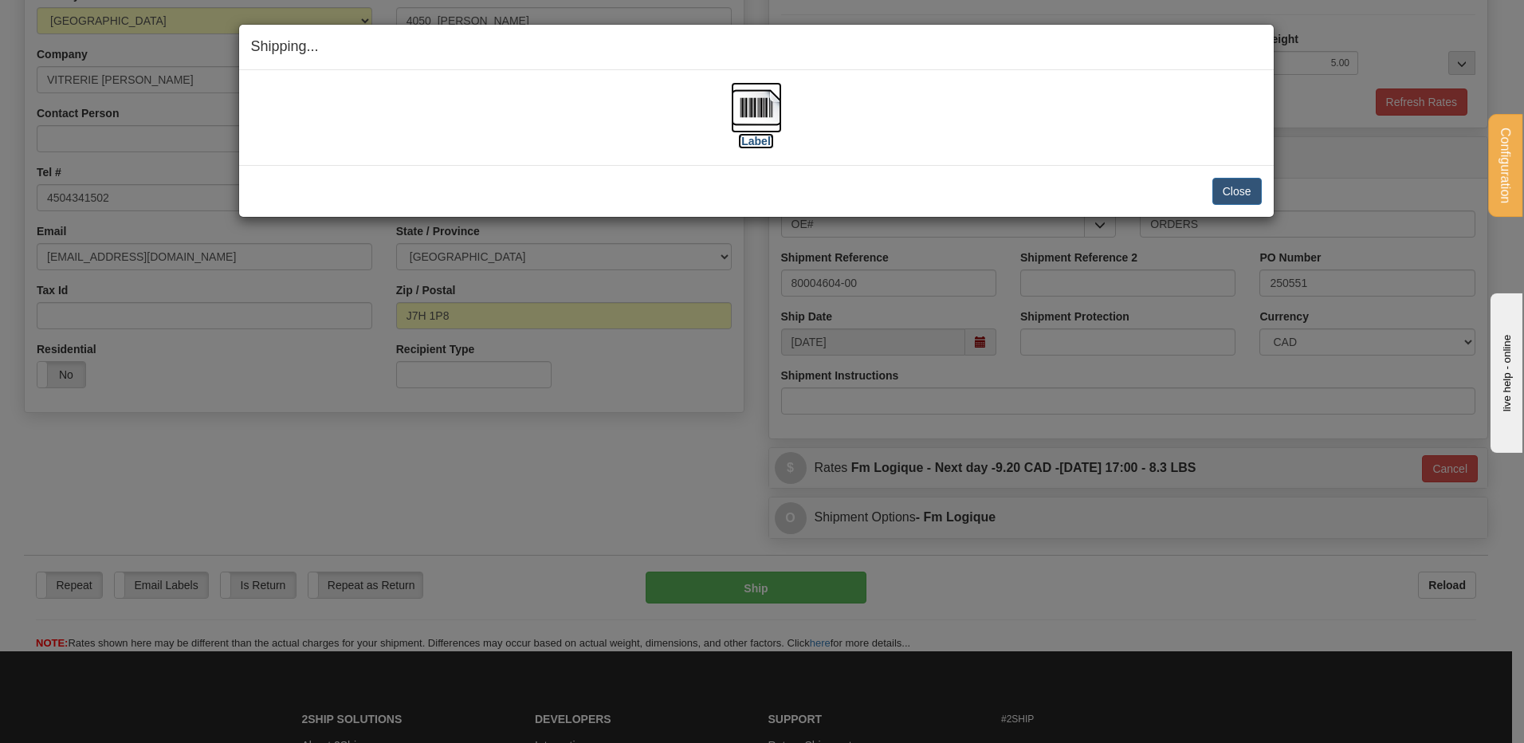
click at [753, 99] on img at bounding box center [756, 107] width 51 height 51
click at [1237, 189] on button "Close" at bounding box center [1237, 191] width 49 height 27
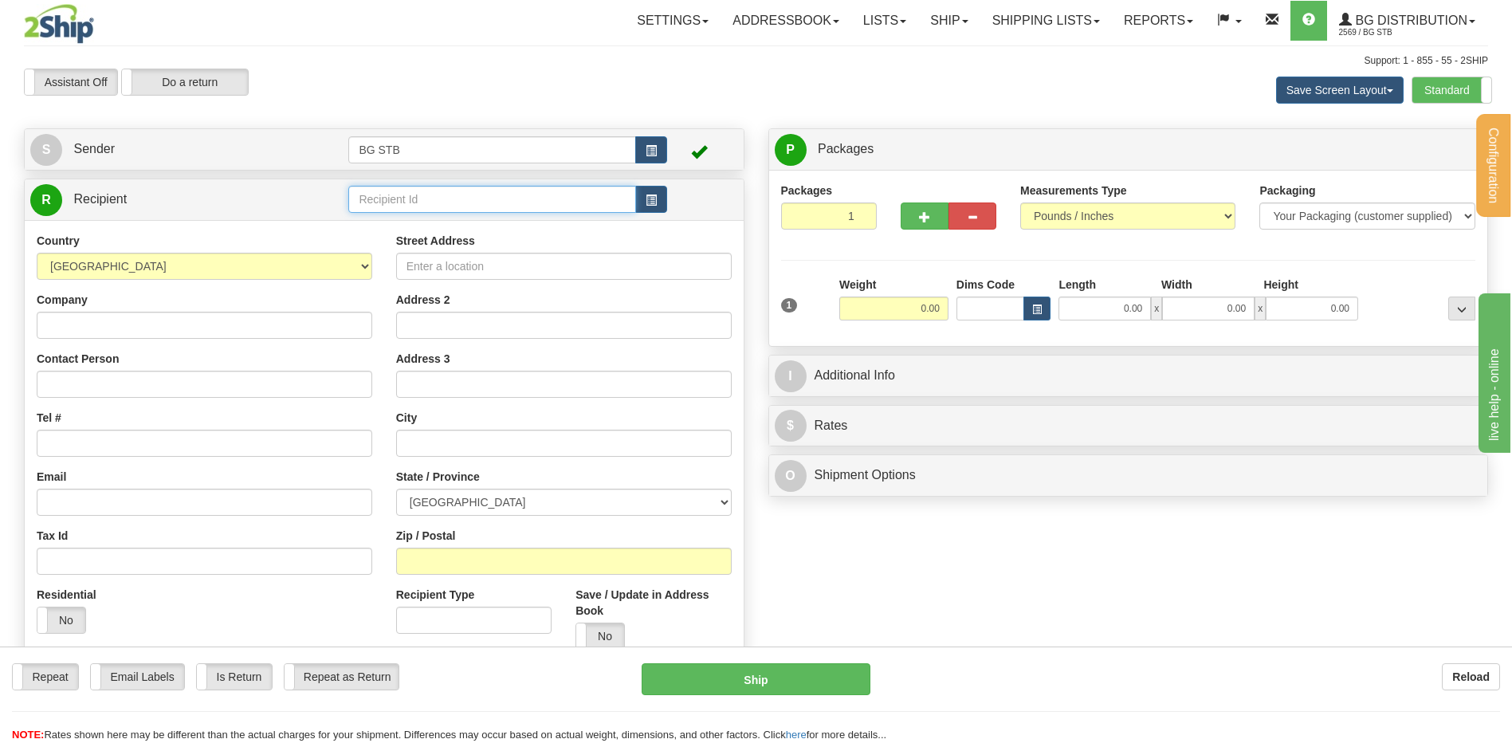
click at [410, 206] on input "text" at bounding box center [491, 199] width 287 height 27
click at [387, 197] on input "text" at bounding box center [491, 199] width 287 height 27
type input "80802"
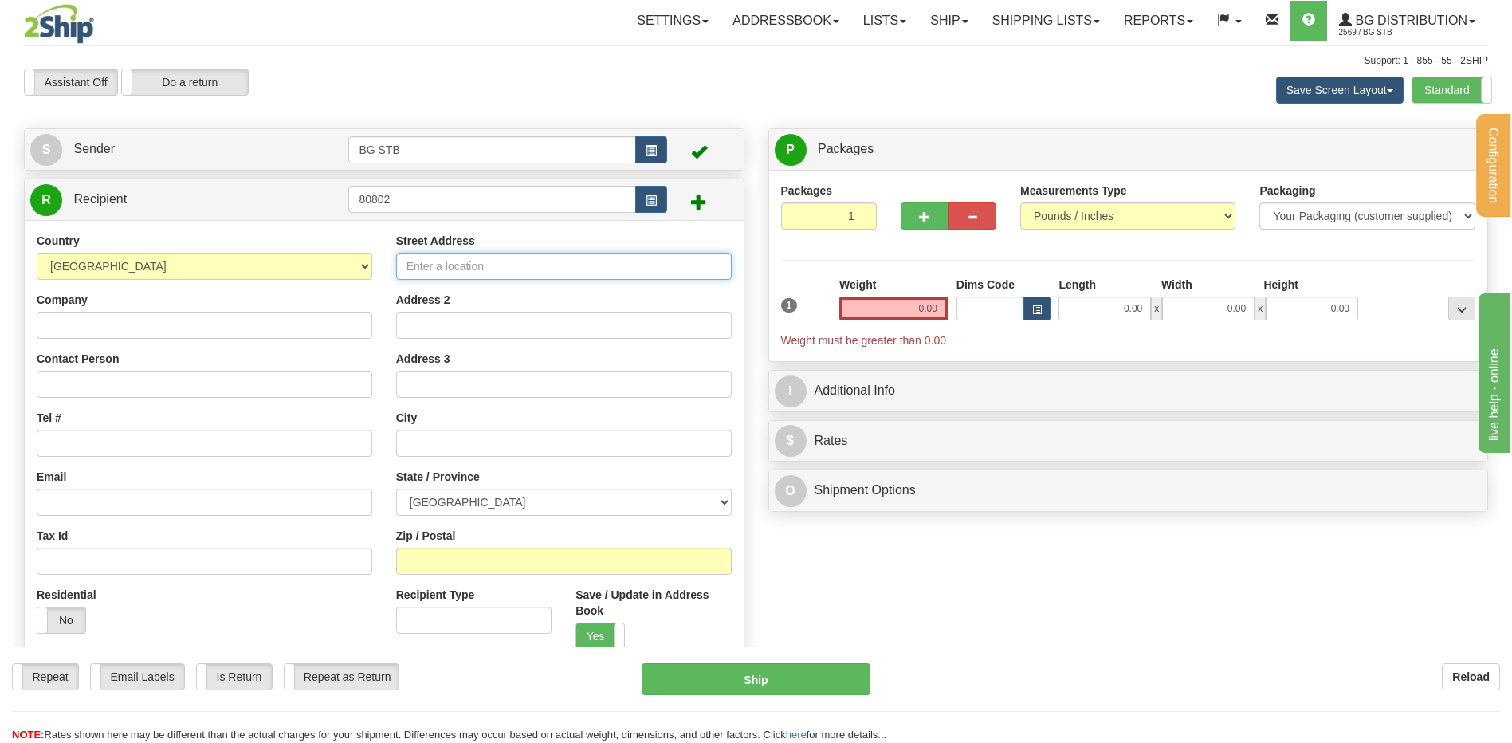
click at [485, 278] on input "Street Address" at bounding box center [564, 266] width 336 height 27
type input "[STREET_ADDRESS]"
click at [477, 446] on input "text" at bounding box center [564, 443] width 336 height 27
type input "[GEOGRAPHIC_DATA]"
click at [504, 492] on select "[GEOGRAPHIC_DATA] [GEOGRAPHIC_DATA] [GEOGRAPHIC_DATA] [GEOGRAPHIC_DATA] [GEOGRA…" at bounding box center [564, 502] width 336 height 27
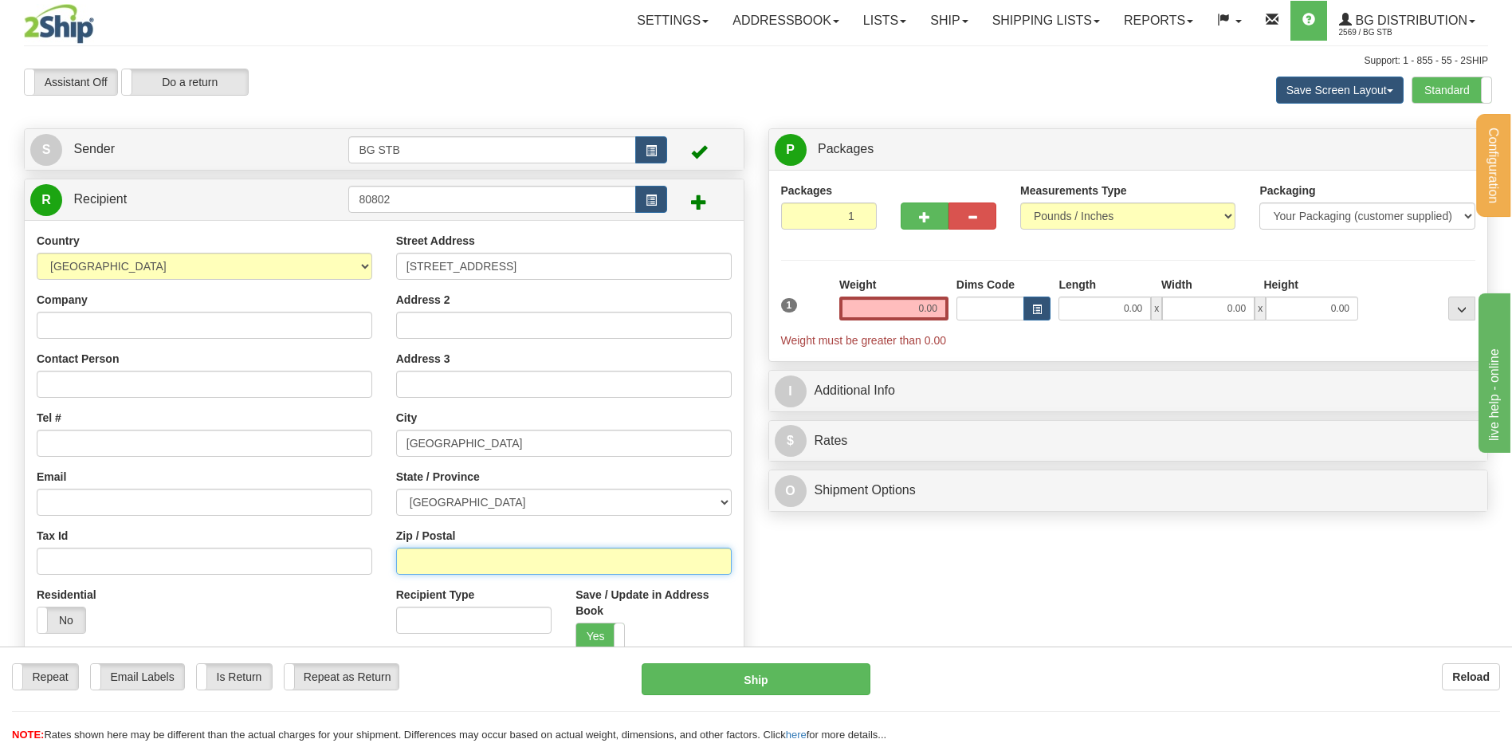
click at [491, 572] on input "Zip / Postal" at bounding box center [564, 561] width 336 height 27
type input "T"
click at [1448, 86] on label "Standard" at bounding box center [1452, 90] width 79 height 26
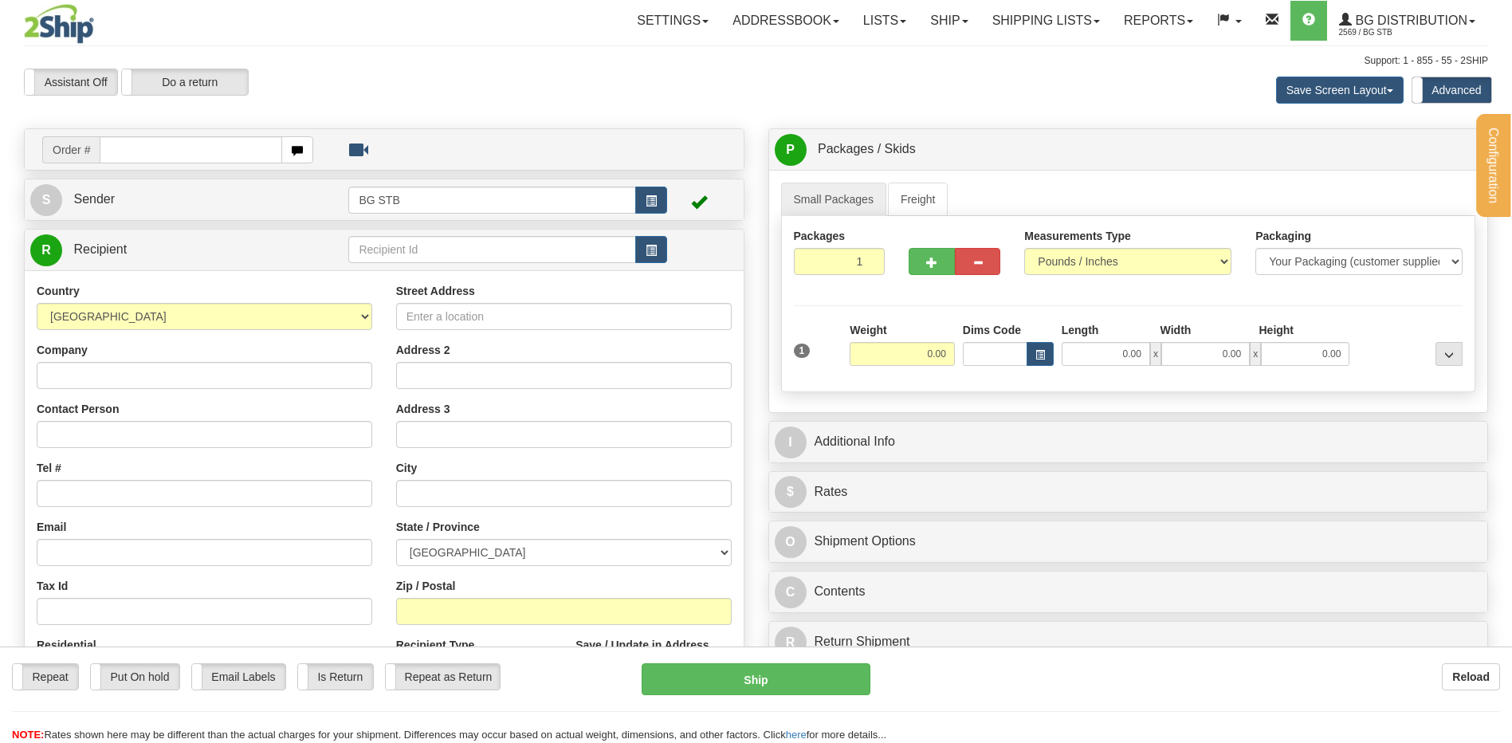
click at [382, 246] on input "text" at bounding box center [491, 249] width 287 height 27
type input "80802"
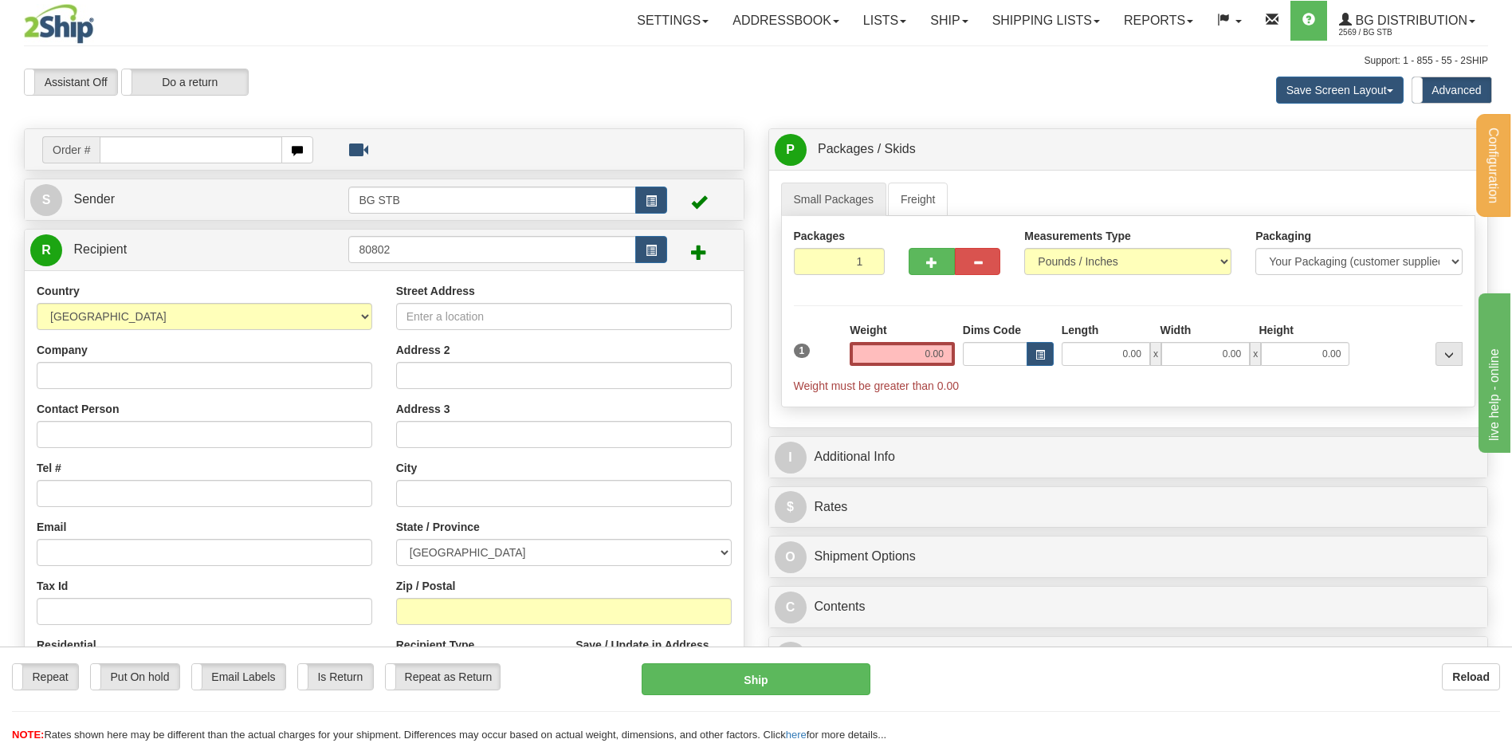
click at [409, 330] on div "Street Address Address 2 Address 3 City State / Province [GEOGRAPHIC_DATA] [GEO…" at bounding box center [564, 497] width 360 height 429
click at [427, 314] on input "Street Address" at bounding box center [564, 316] width 336 height 27
type input "[STREET_ADDRESS]"
type input "EDMONTON"
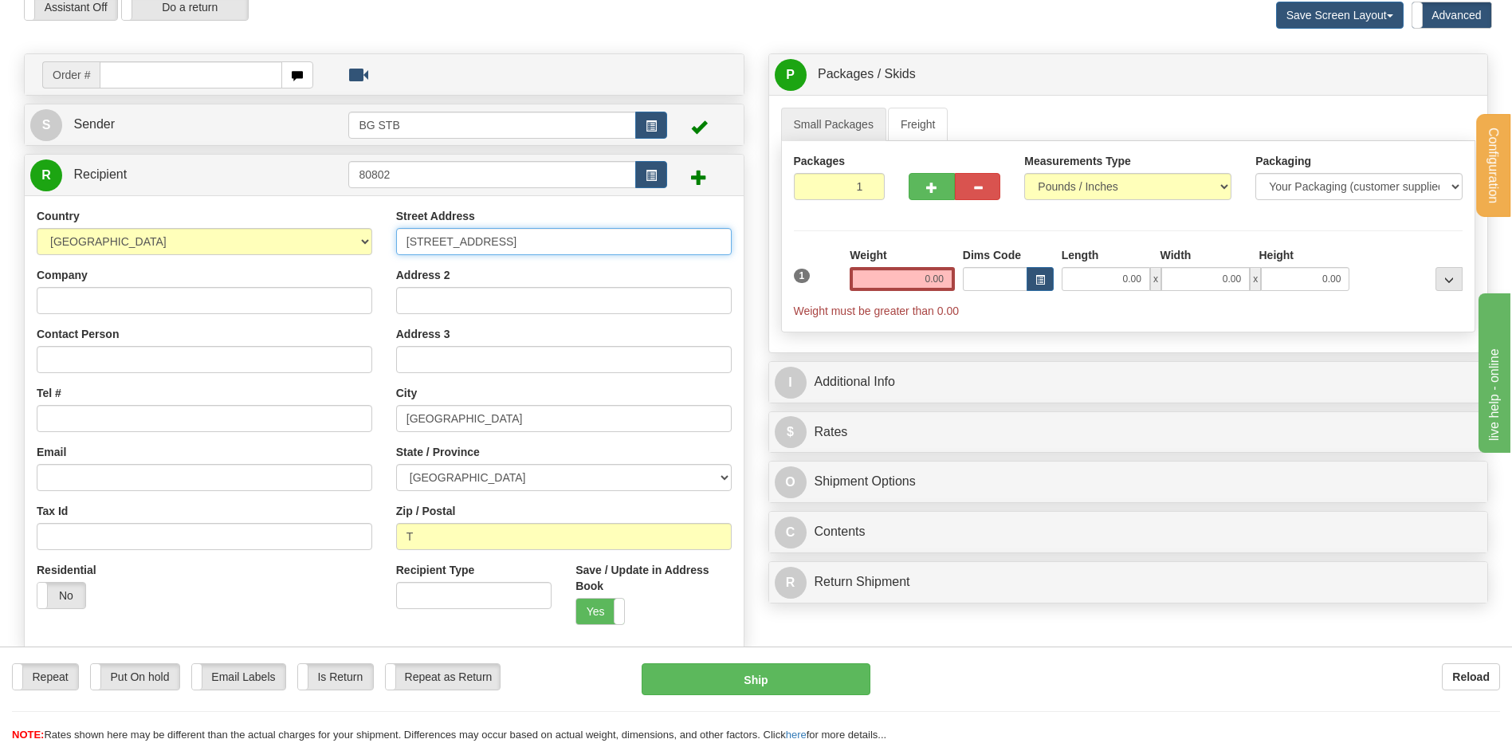
scroll to position [159, 0]
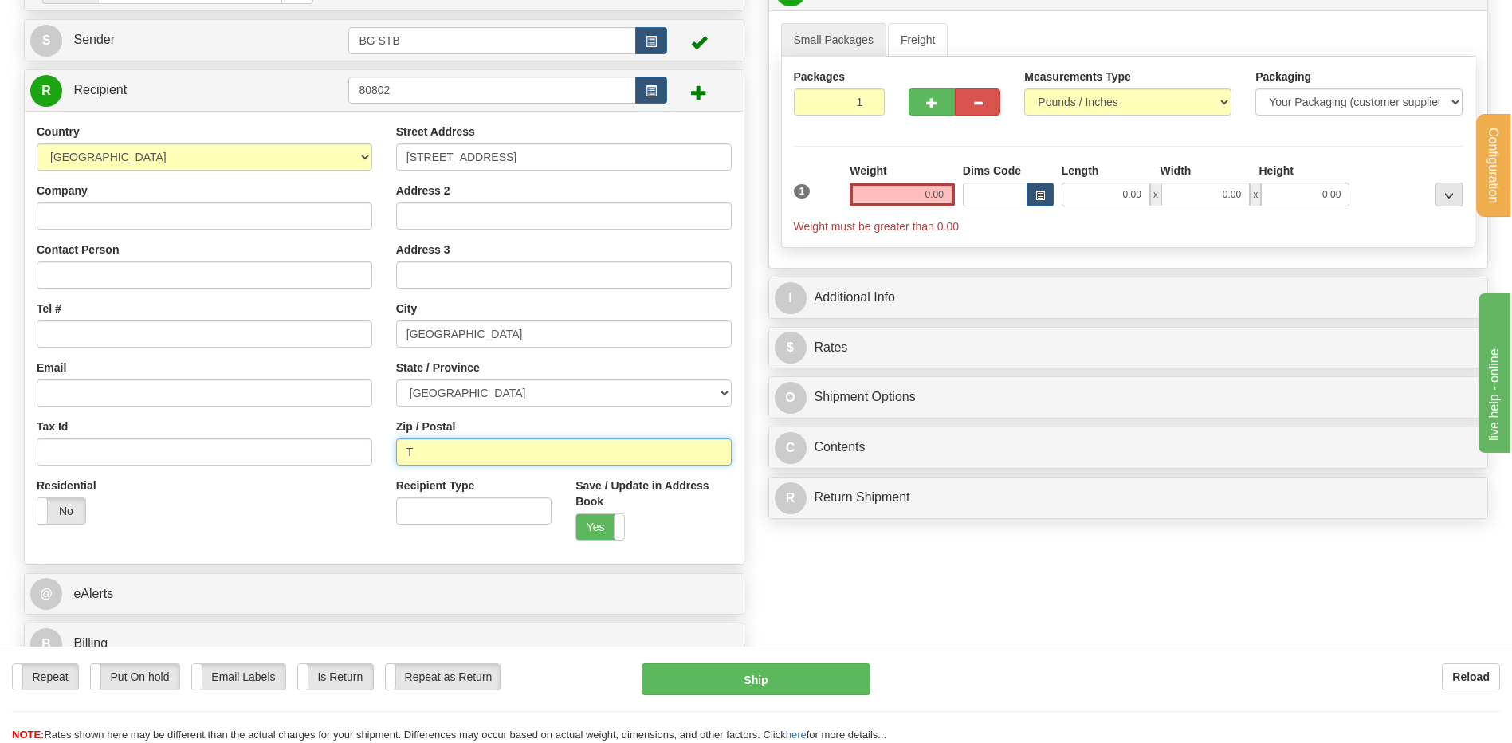
click at [452, 448] on input "T" at bounding box center [564, 452] width 336 height 27
type input "T6E 0B2"
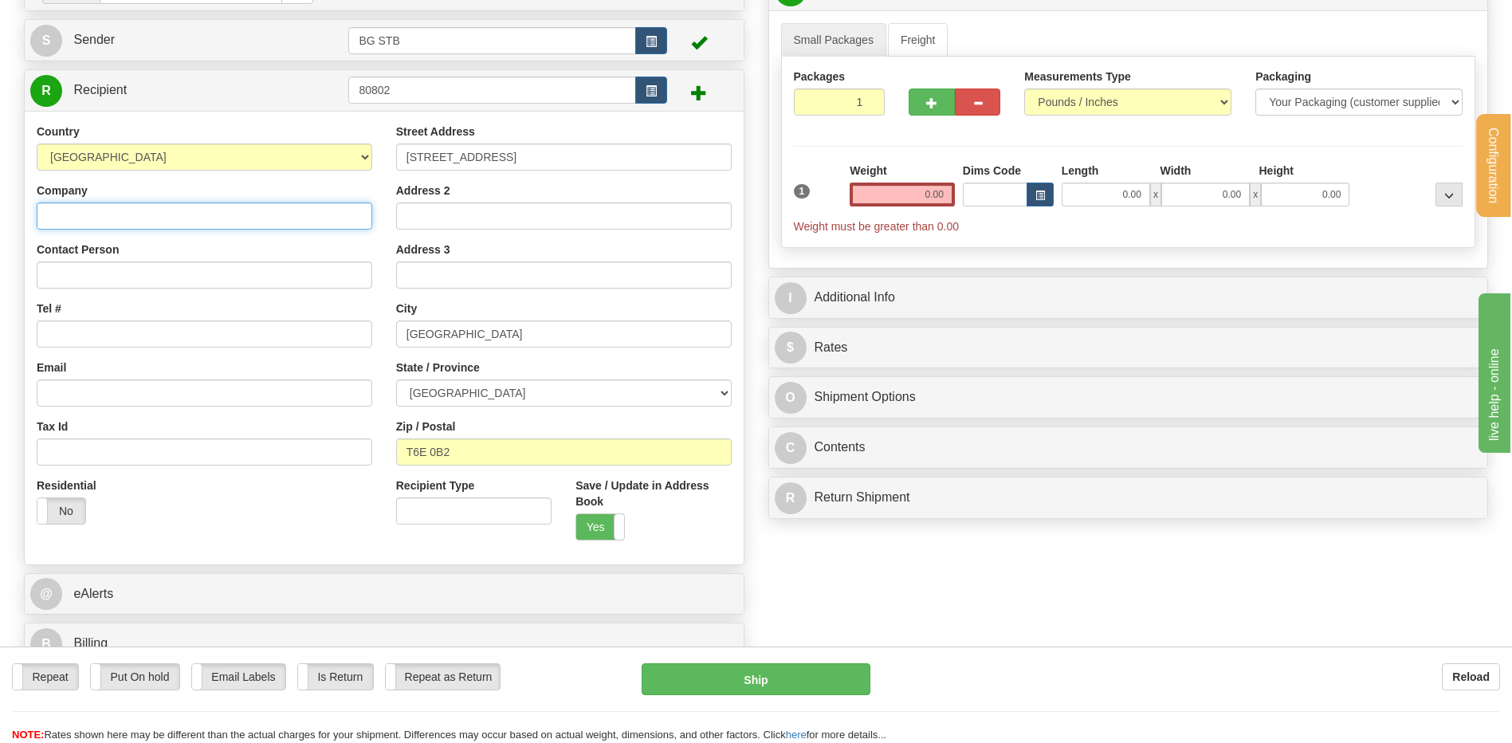
click at [116, 209] on input "Company" at bounding box center [205, 216] width 336 height 27
type input "DOORS PLUS MORE INC"
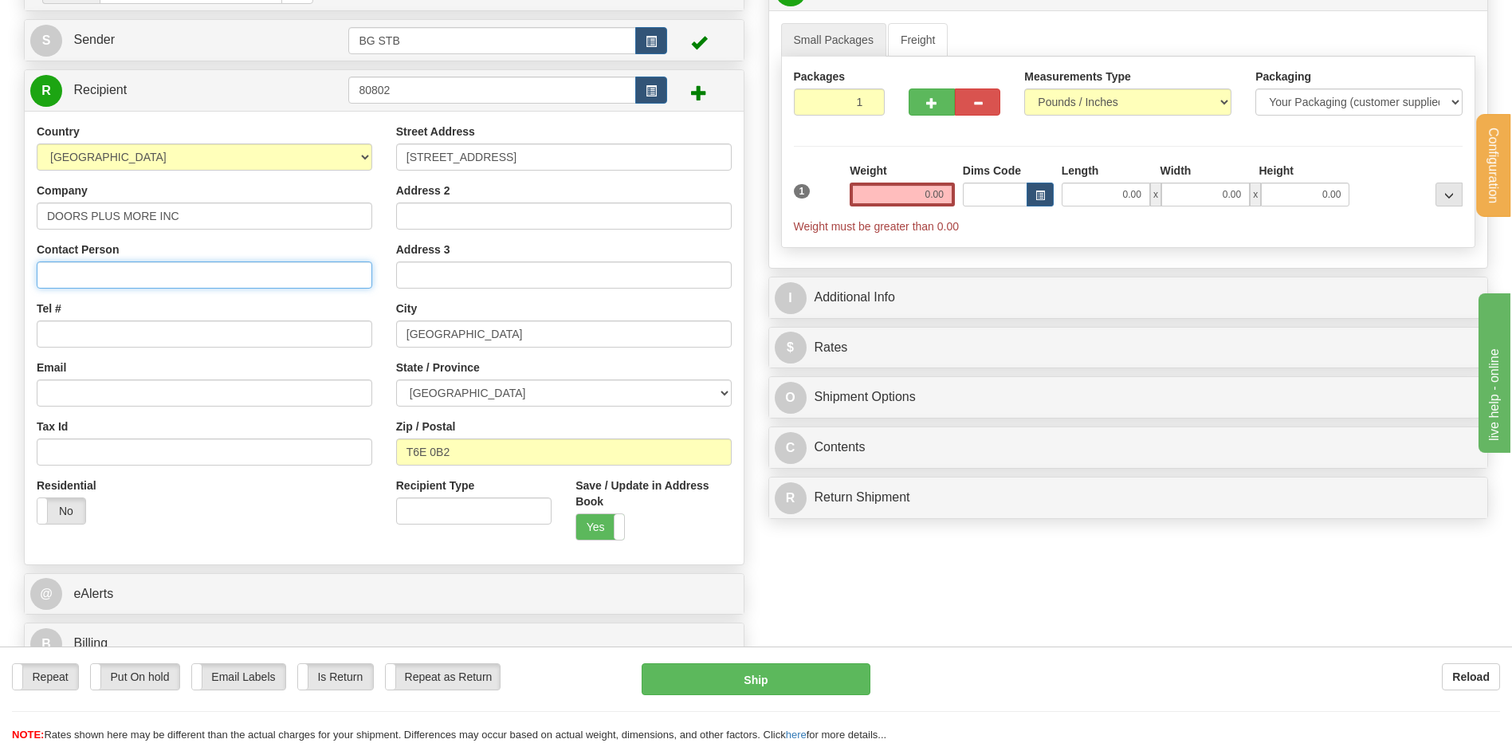
click at [112, 278] on input "Contact Person" at bounding box center [205, 275] width 336 height 27
type input "RECEPTION"
click at [90, 348] on div "Country AFGHANISTAN ALAND ISLANDS ALBANIA ALGERIA AMERICAN SAMOA ANDORRA ANGOLA…" at bounding box center [205, 330] width 360 height 413
click at [90, 344] on input "Tel #" at bounding box center [205, 334] width 336 height 27
type input "7802883667"
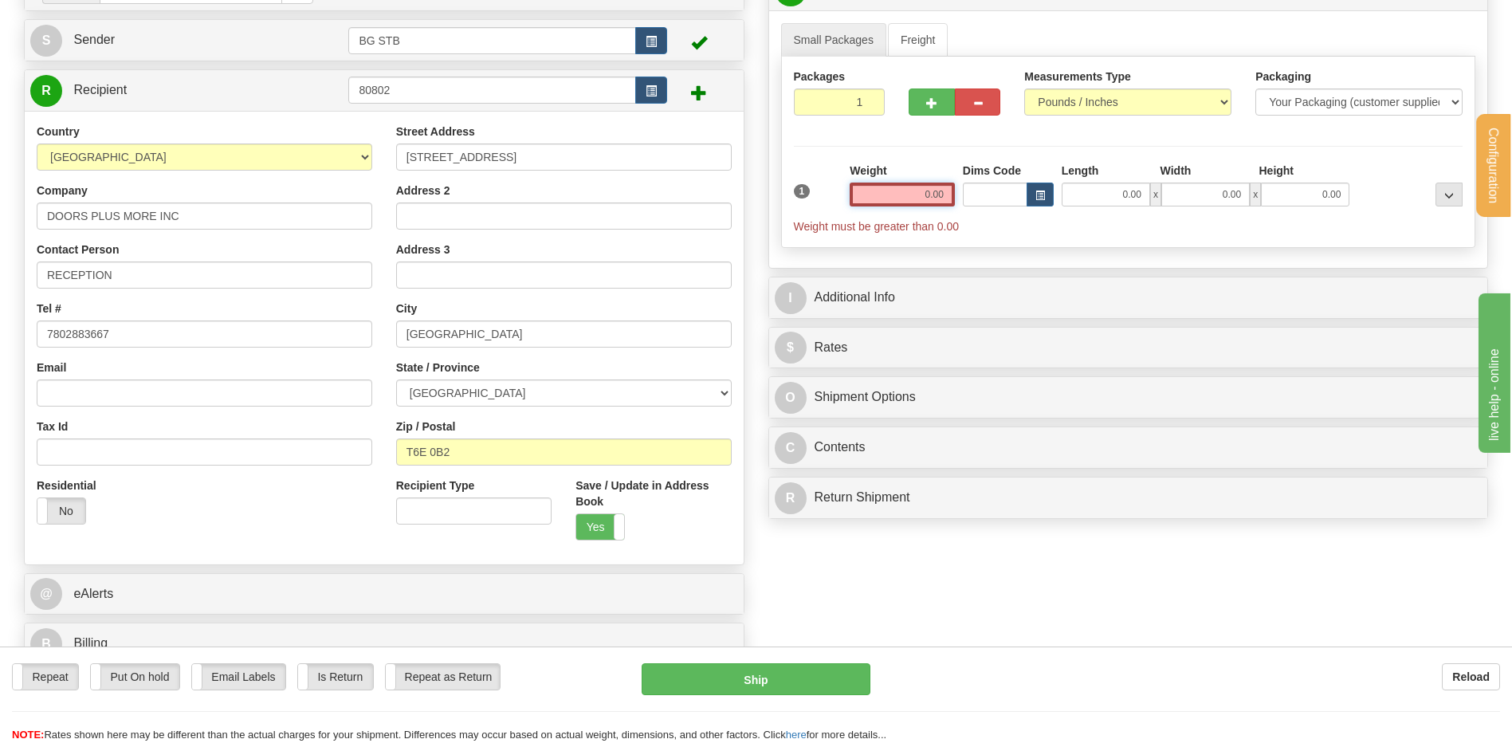
click at [918, 194] on input "0.00" at bounding box center [902, 195] width 105 height 24
type input "0.00"
click at [898, 45] on link "Freight" at bounding box center [918, 39] width 61 height 33
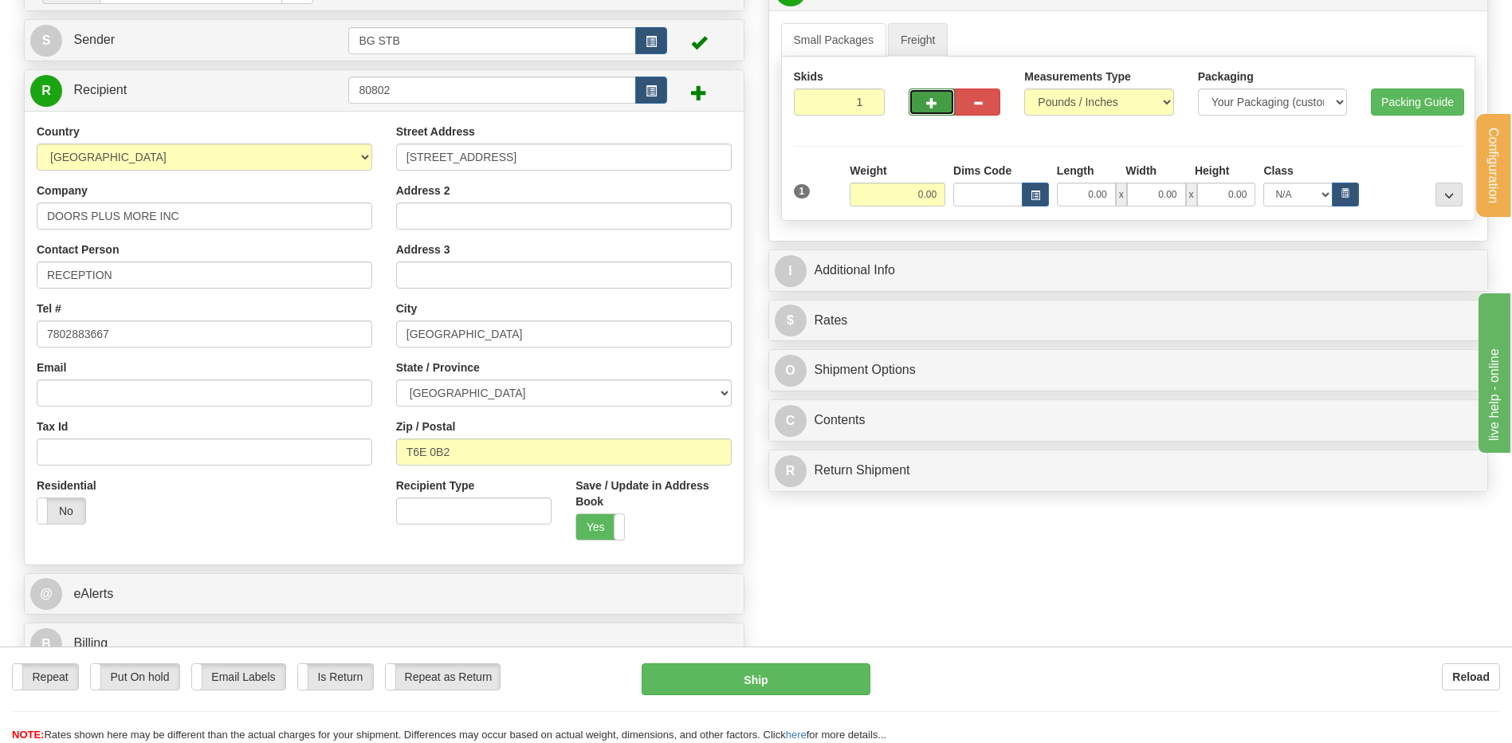
click at [914, 88] on button "button" at bounding box center [931, 101] width 45 height 27
type input "2"
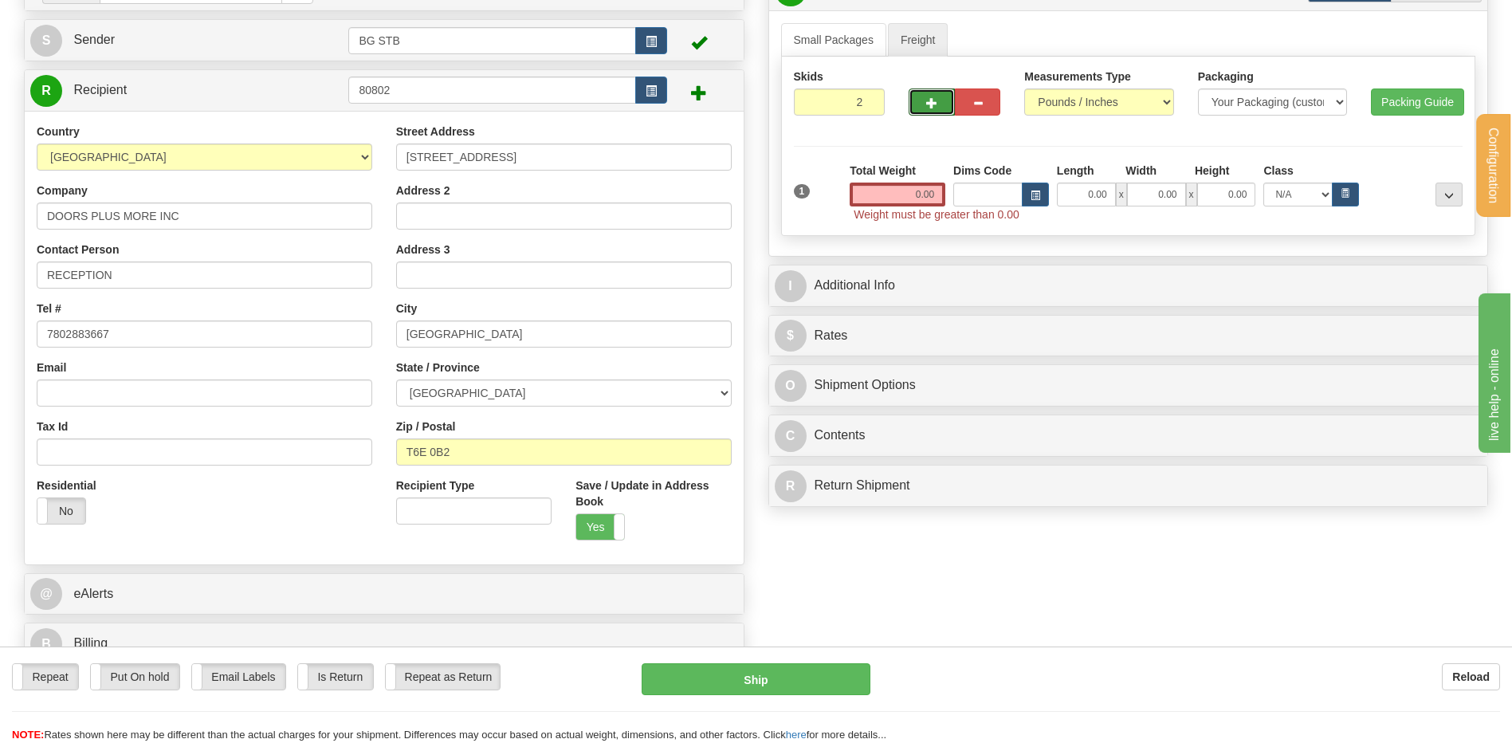
scroll to position [0, 0]
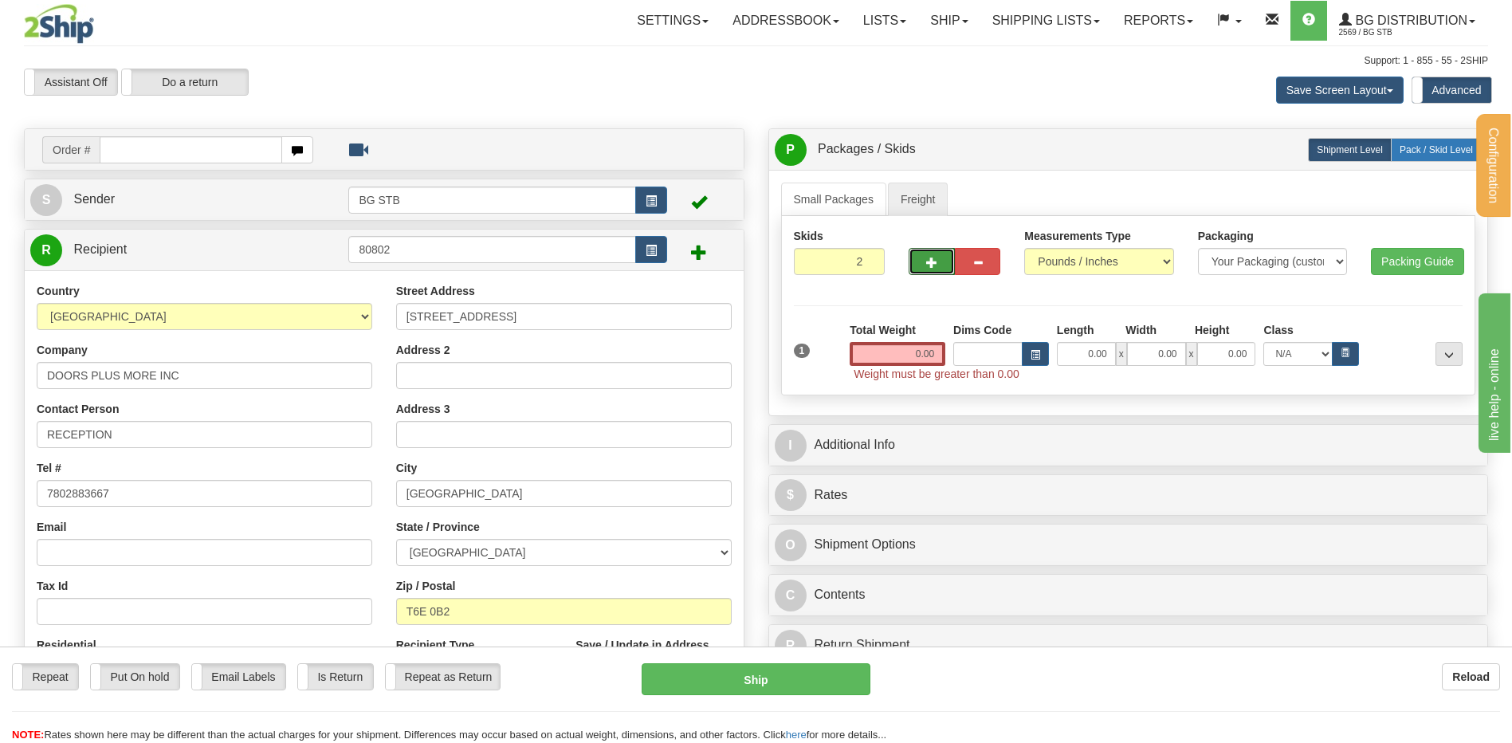
drag, startPoint x: 1426, startPoint y: 150, endPoint x: 1151, endPoint y: 206, distance: 280.7
click at [1426, 150] on span "Pack / Skid Level" at bounding box center [1436, 149] width 73 height 11
radio input "true"
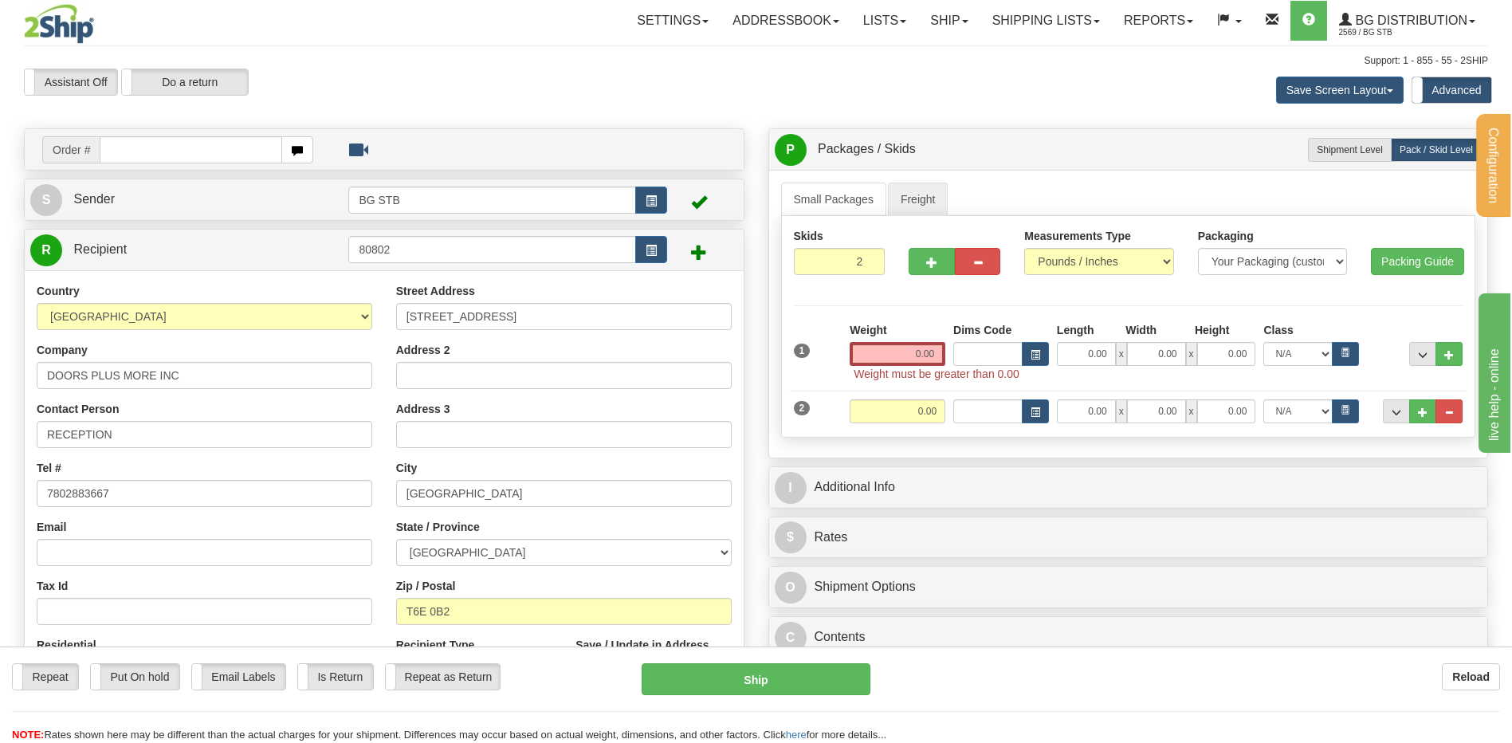
click at [911, 348] on input "0.00" at bounding box center [898, 354] width 96 height 24
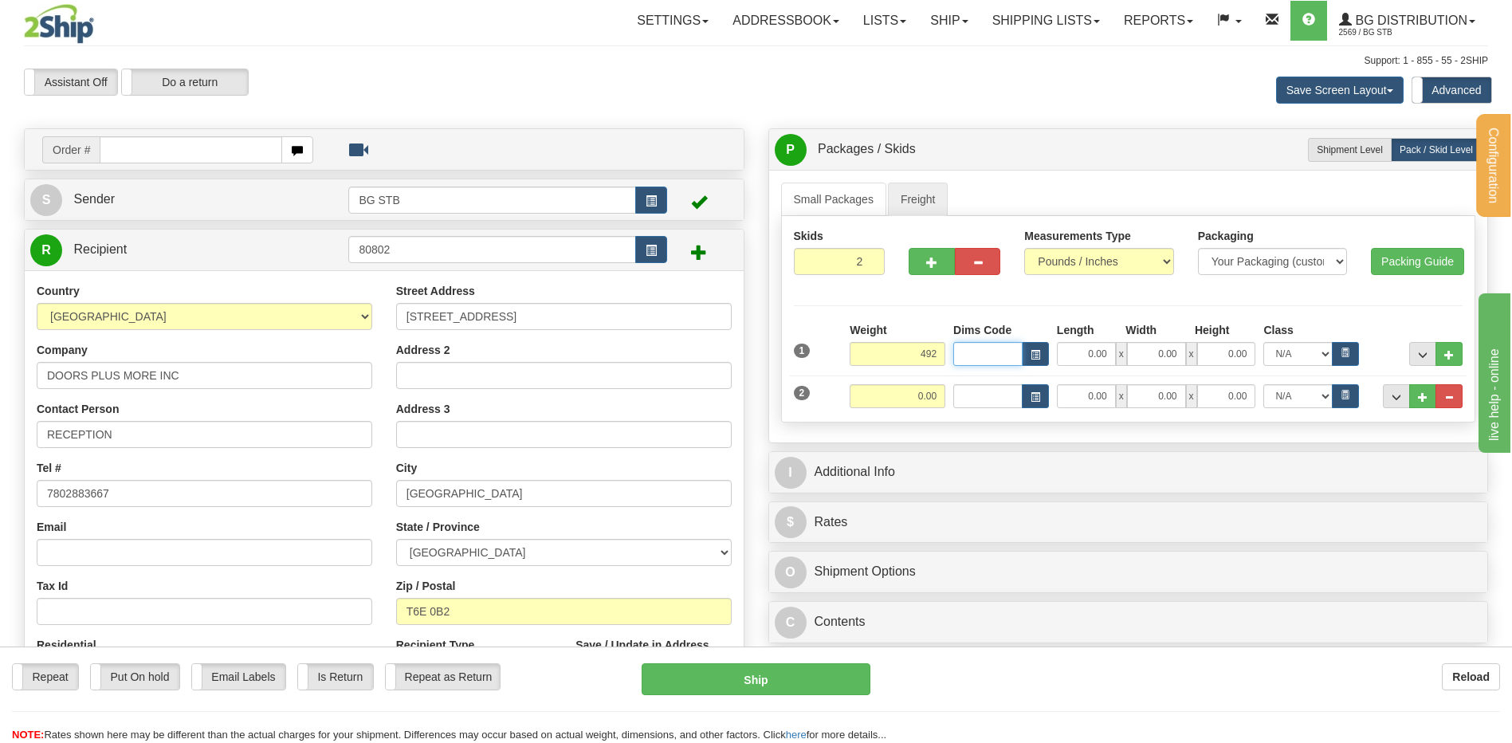
type input "492.00"
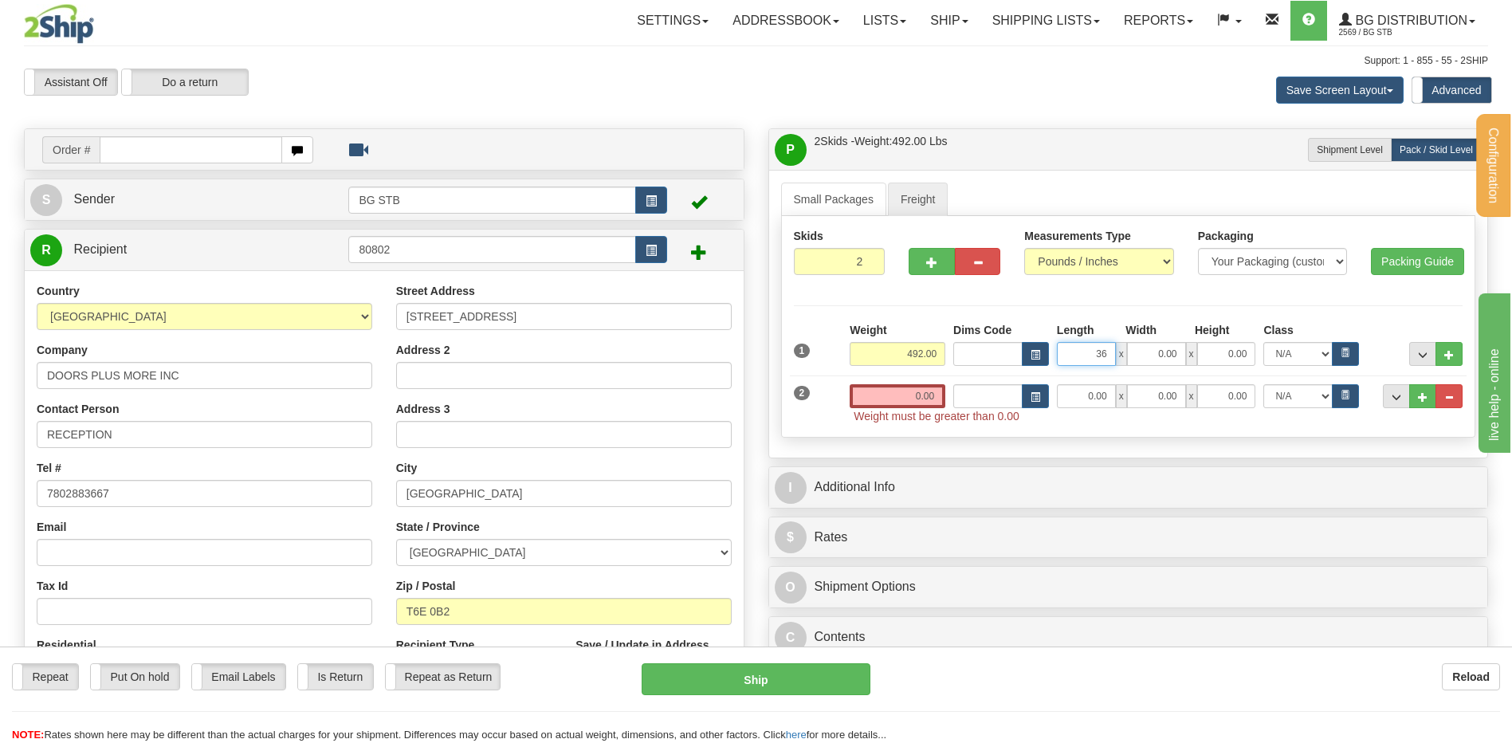
type input "36.00"
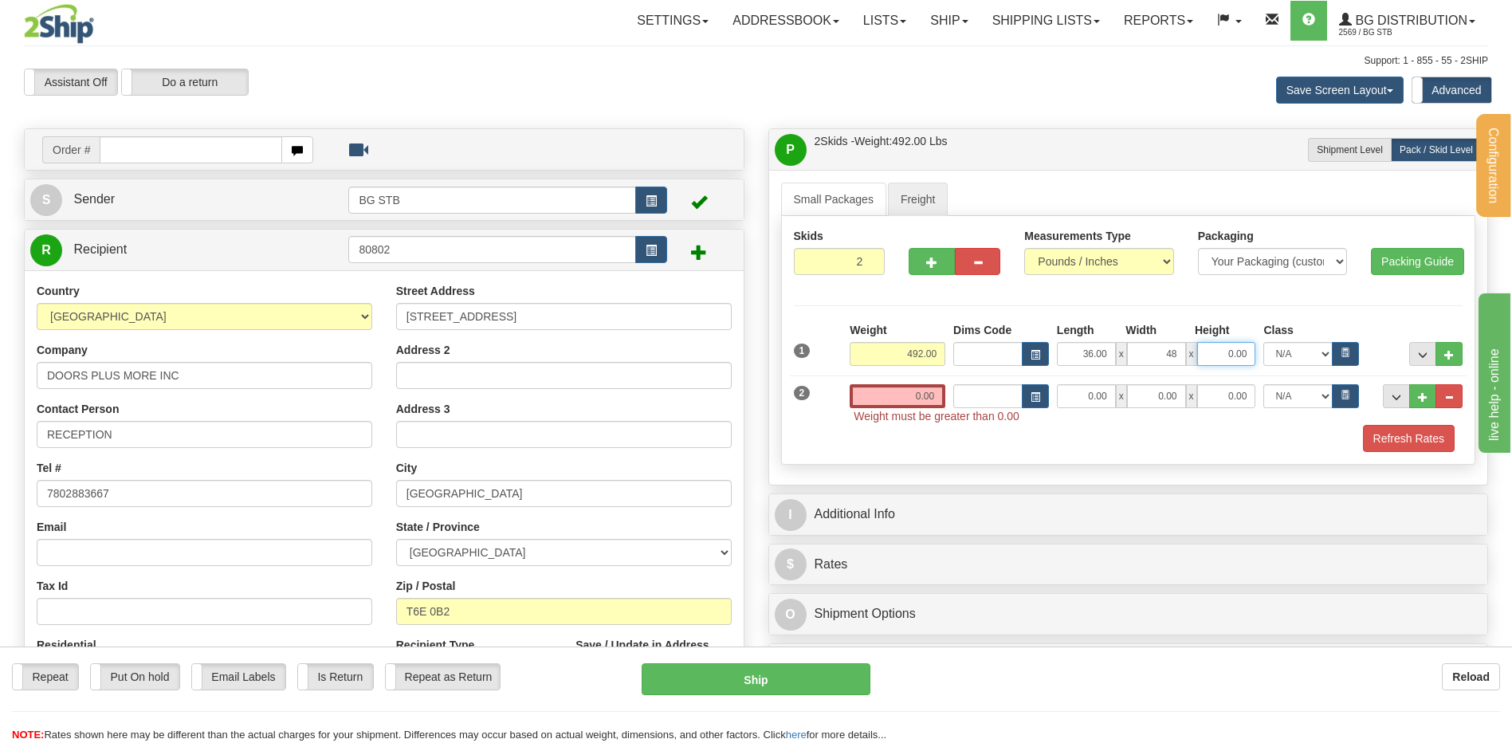
type input "48.00"
type input "37.00"
click at [917, 396] on input "0.00" at bounding box center [898, 396] width 96 height 24
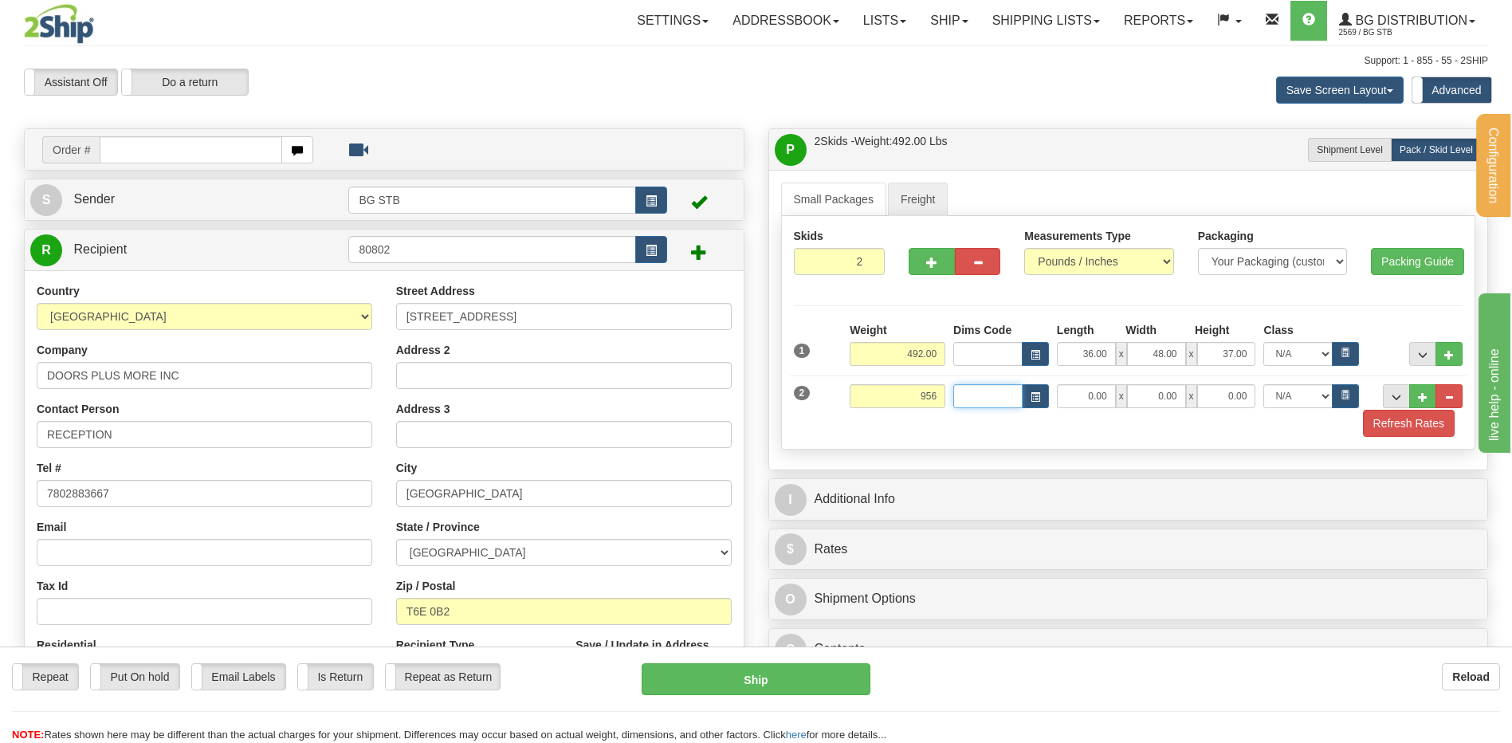
type input "956.00"
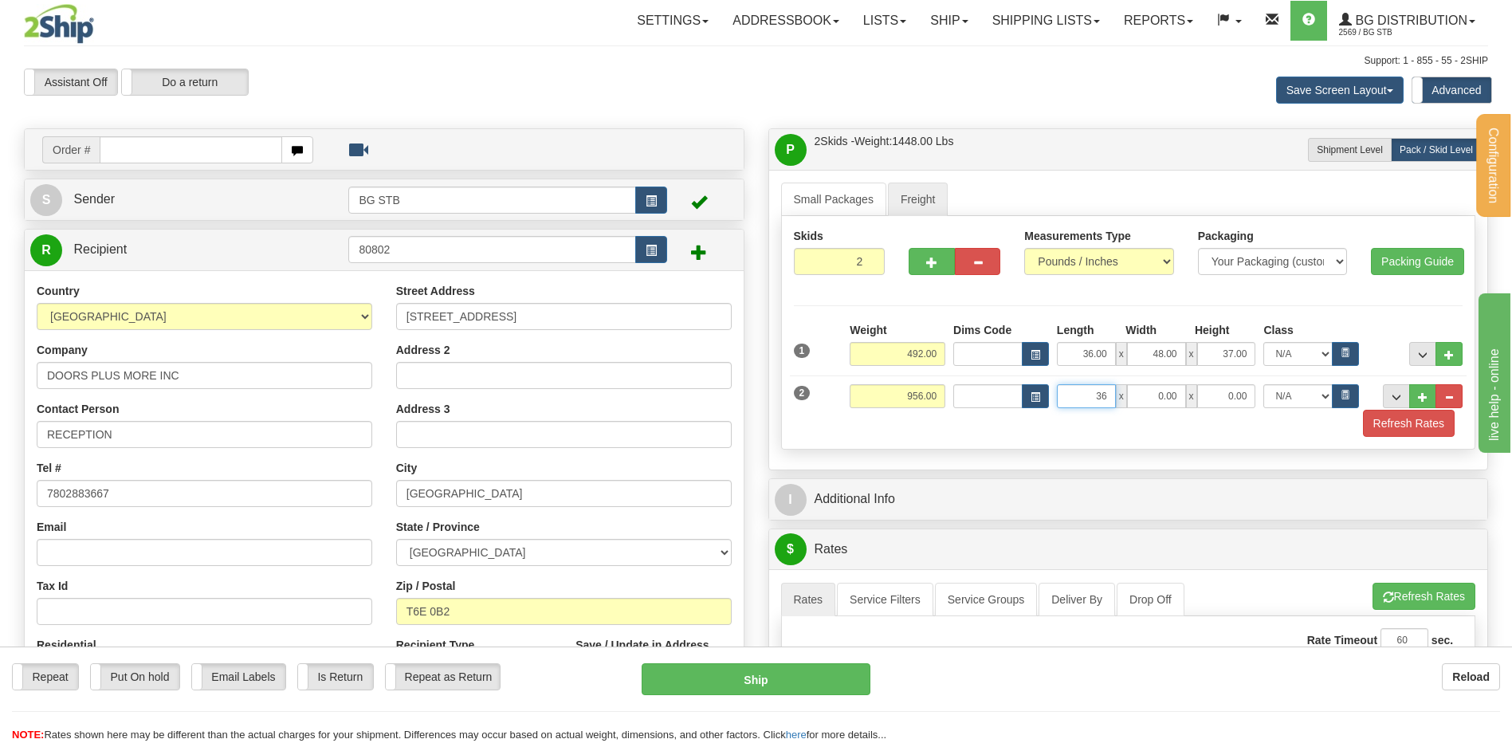
type input "36.00"
type input "48.00"
type input "32.00"
click at [1414, 351] on button "..." at bounding box center [1423, 354] width 27 height 24
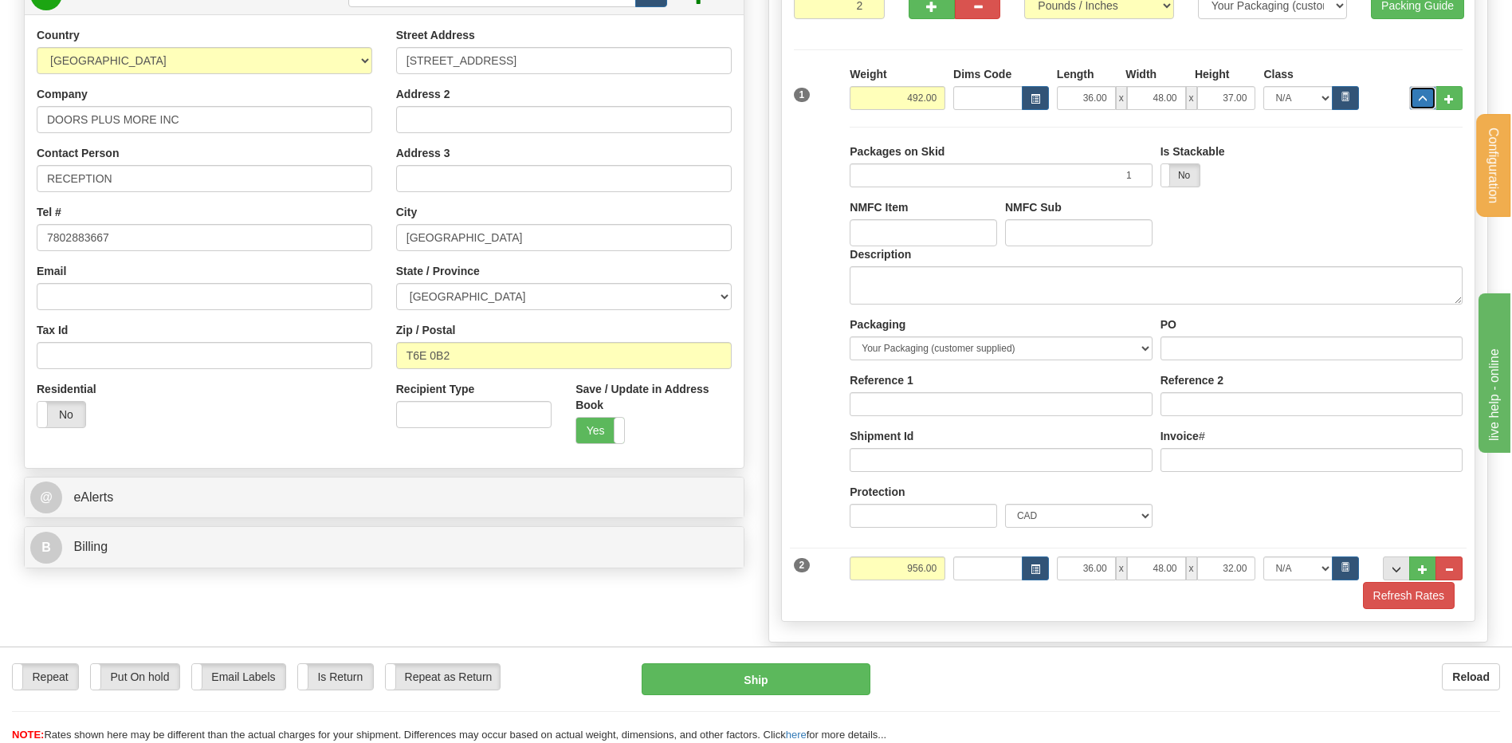
scroll to position [319, 0]
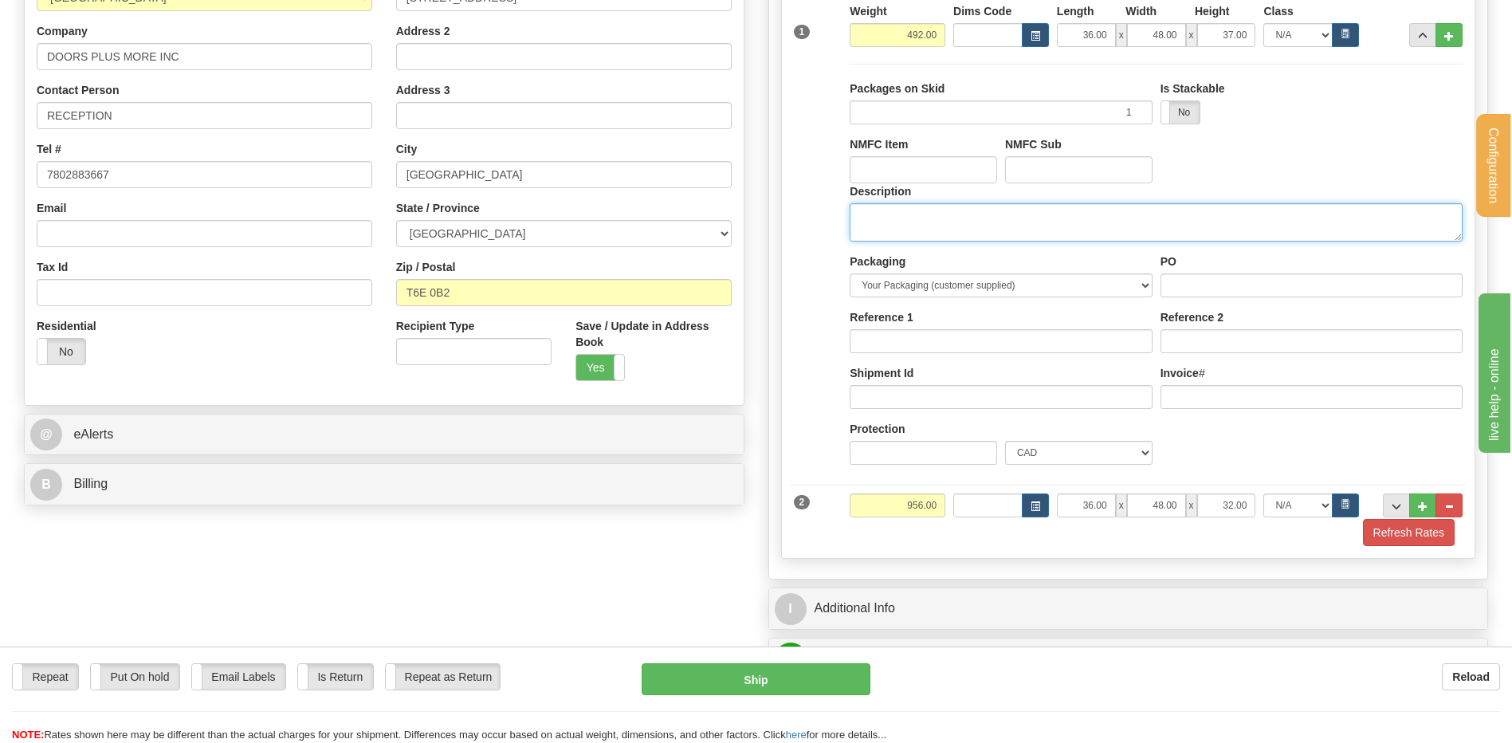
click at [934, 212] on textarea "Description" at bounding box center [1156, 222] width 613 height 38
type textarea "2 SKID"
click at [1209, 277] on input "PO" at bounding box center [1312, 285] width 302 height 24
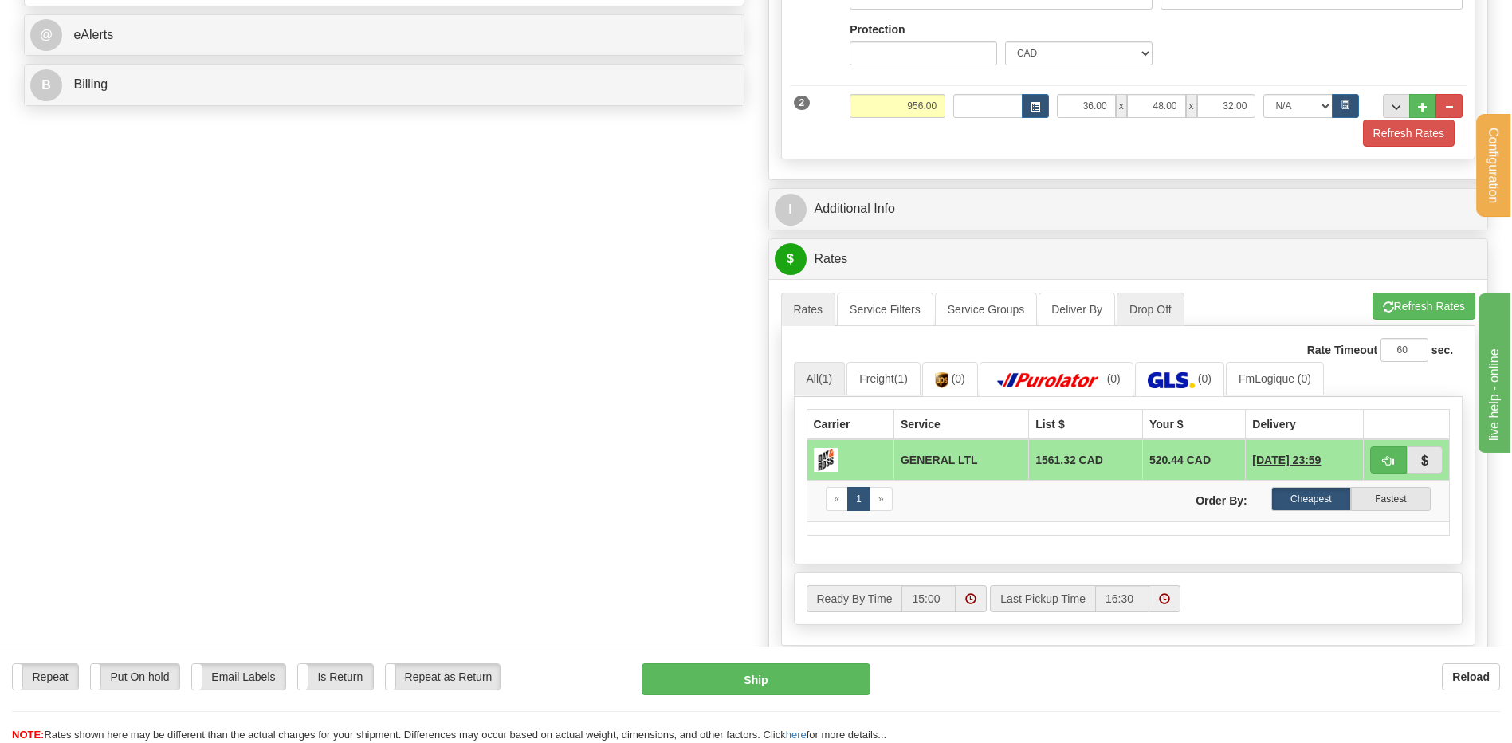
scroll to position [718, 0]
type input "..."
click at [978, 228] on div "I Additional Info" at bounding box center [1128, 210] width 719 height 41
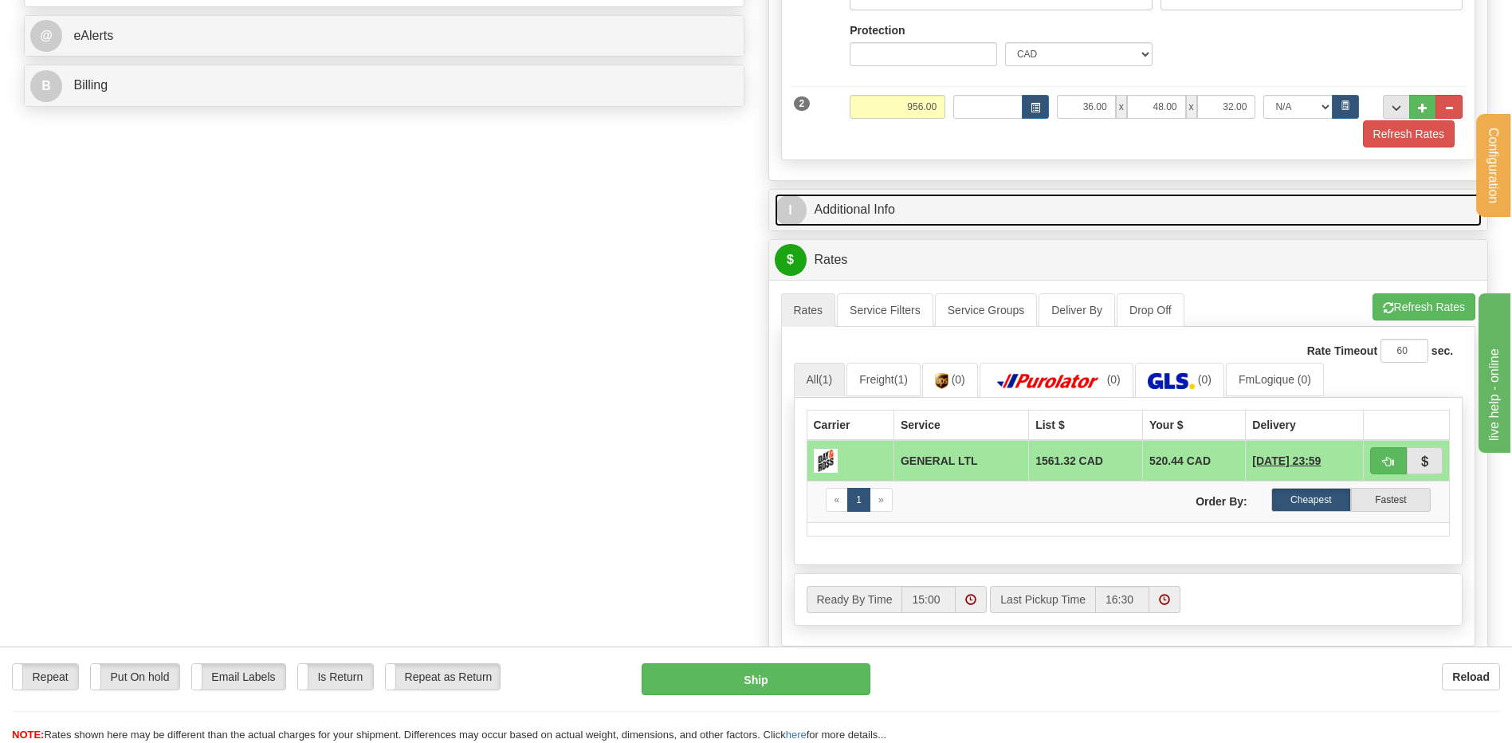
click at [959, 222] on link "I Additional Info" at bounding box center [1129, 210] width 708 height 33
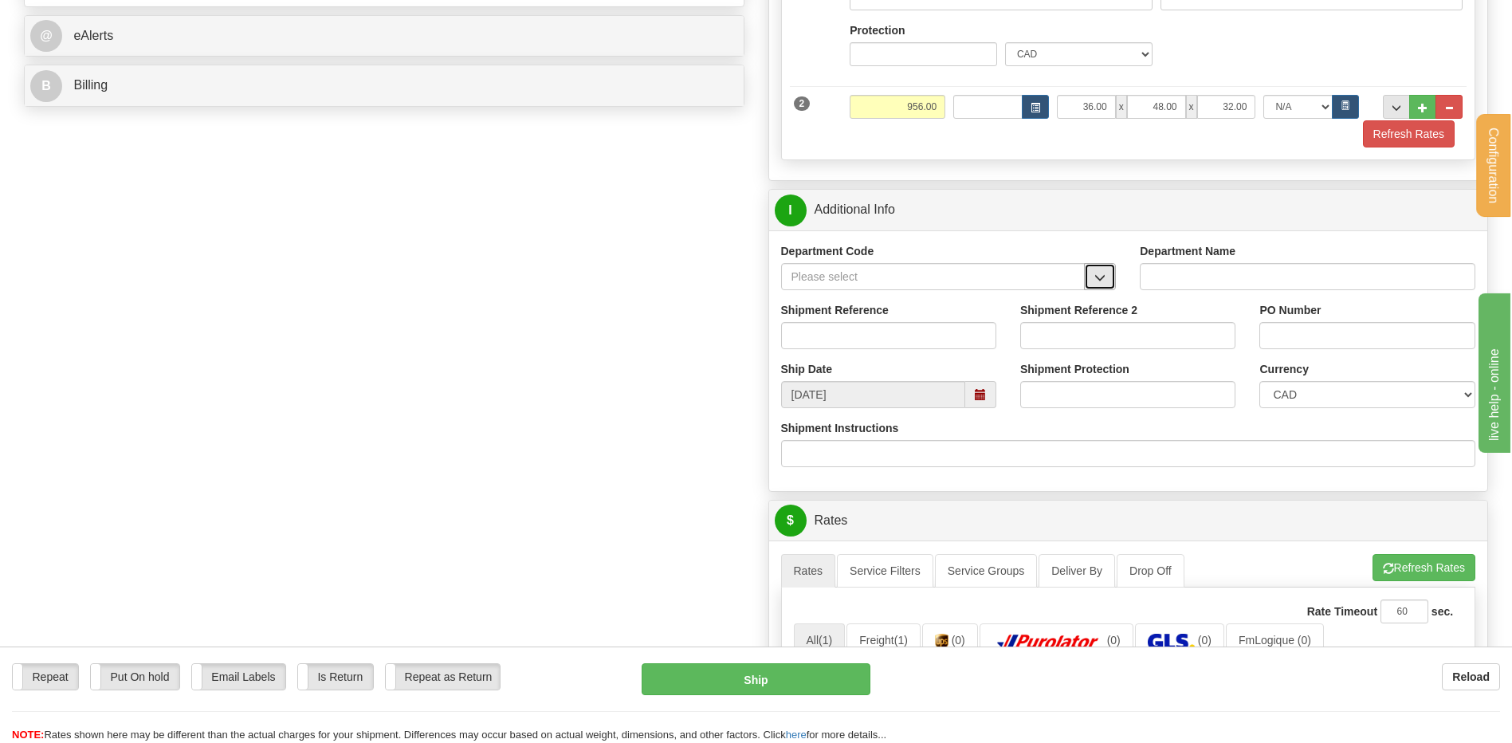
click at [1102, 273] on span "button" at bounding box center [1100, 278] width 11 height 10
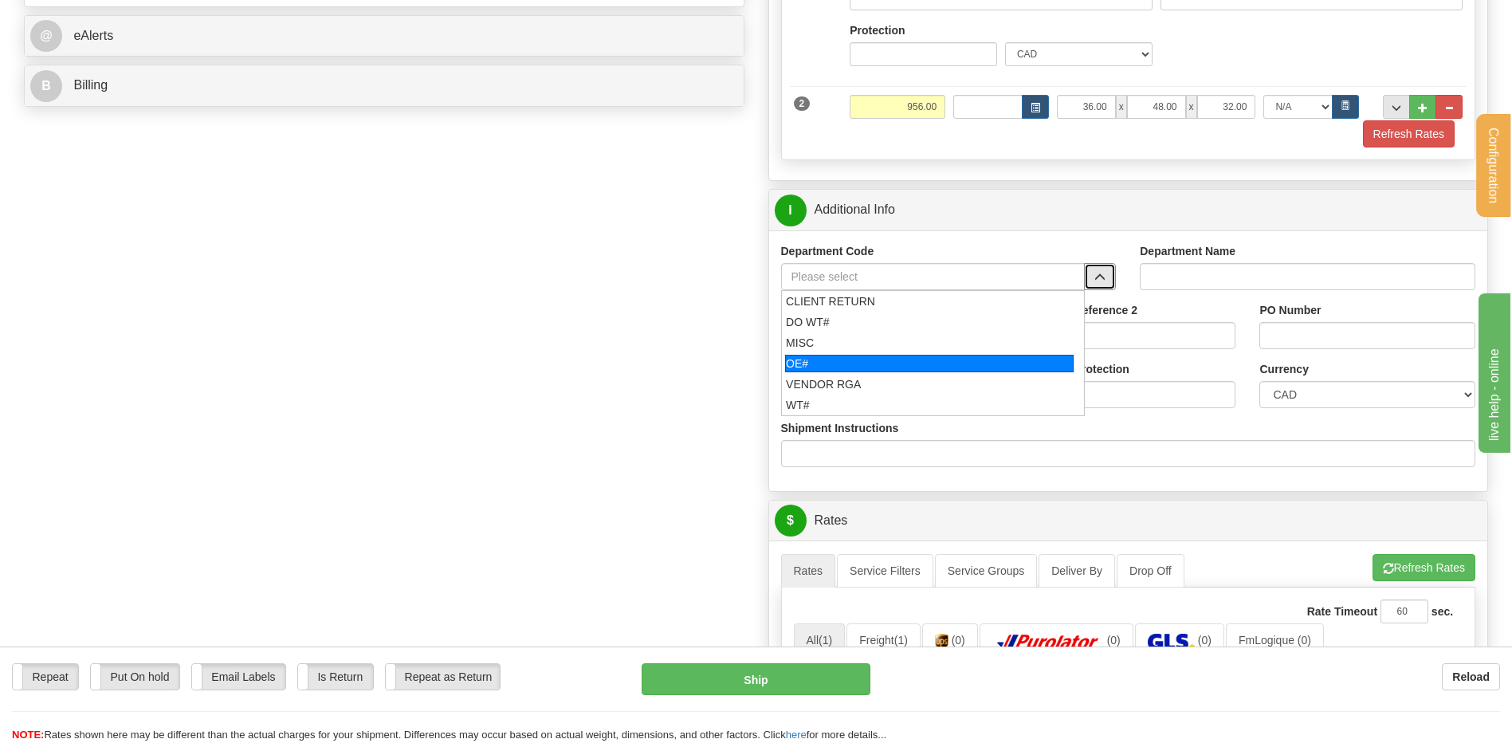
click at [861, 355] on div "OE#" at bounding box center [929, 364] width 289 height 18
type input "OE#"
type input "ORDERS"
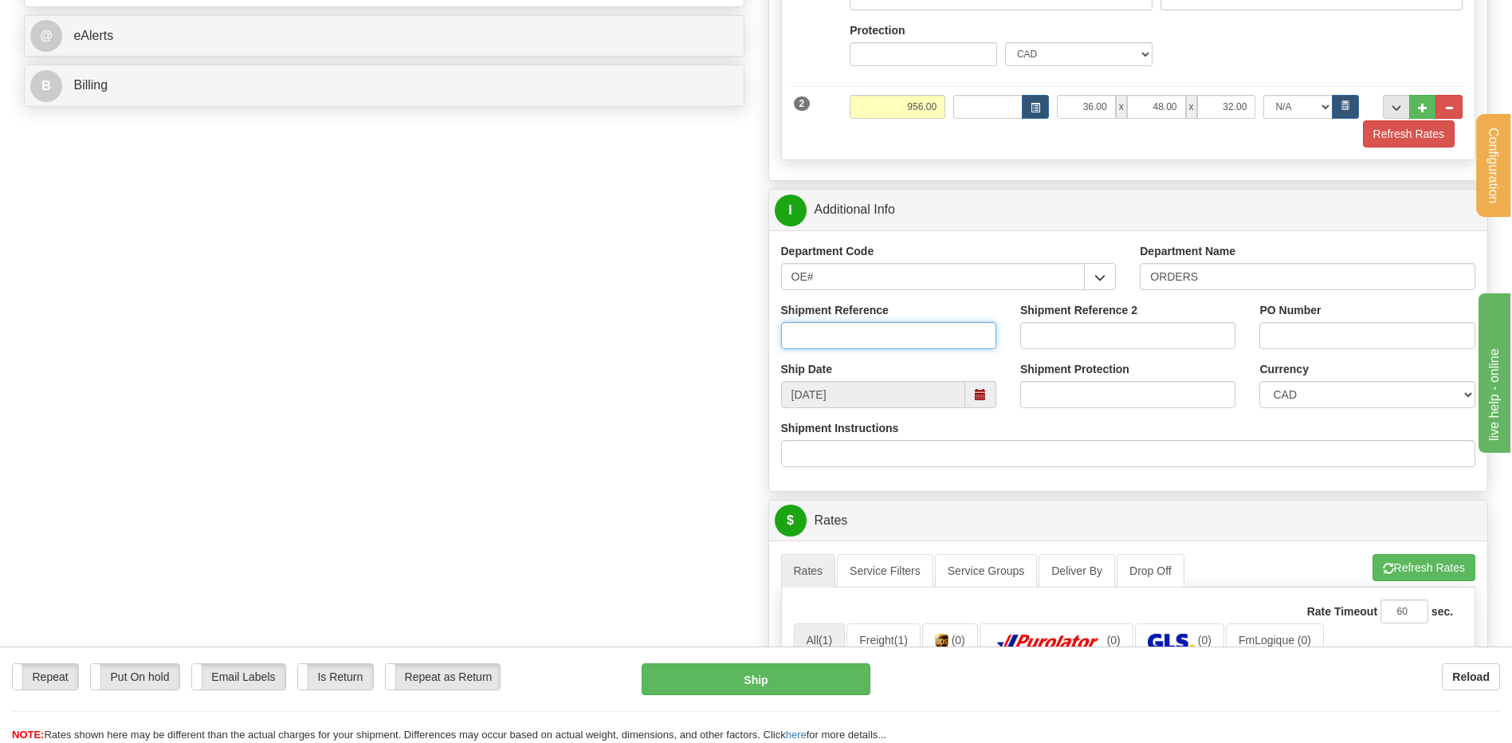
click at [857, 347] on input "Shipment Reference" at bounding box center [888, 335] width 215 height 27
type input "80007501-00 / 80007503-00"
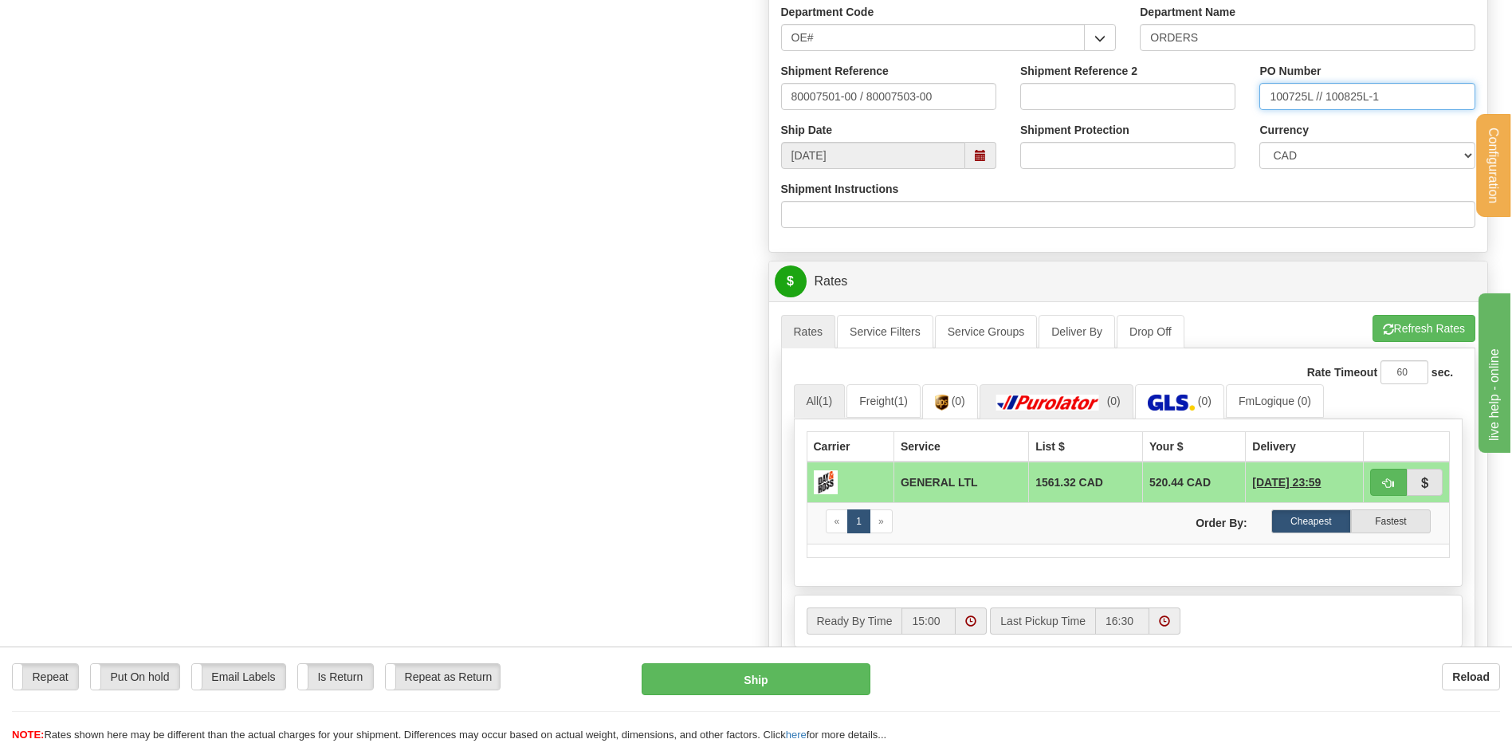
scroll to position [1116, 0]
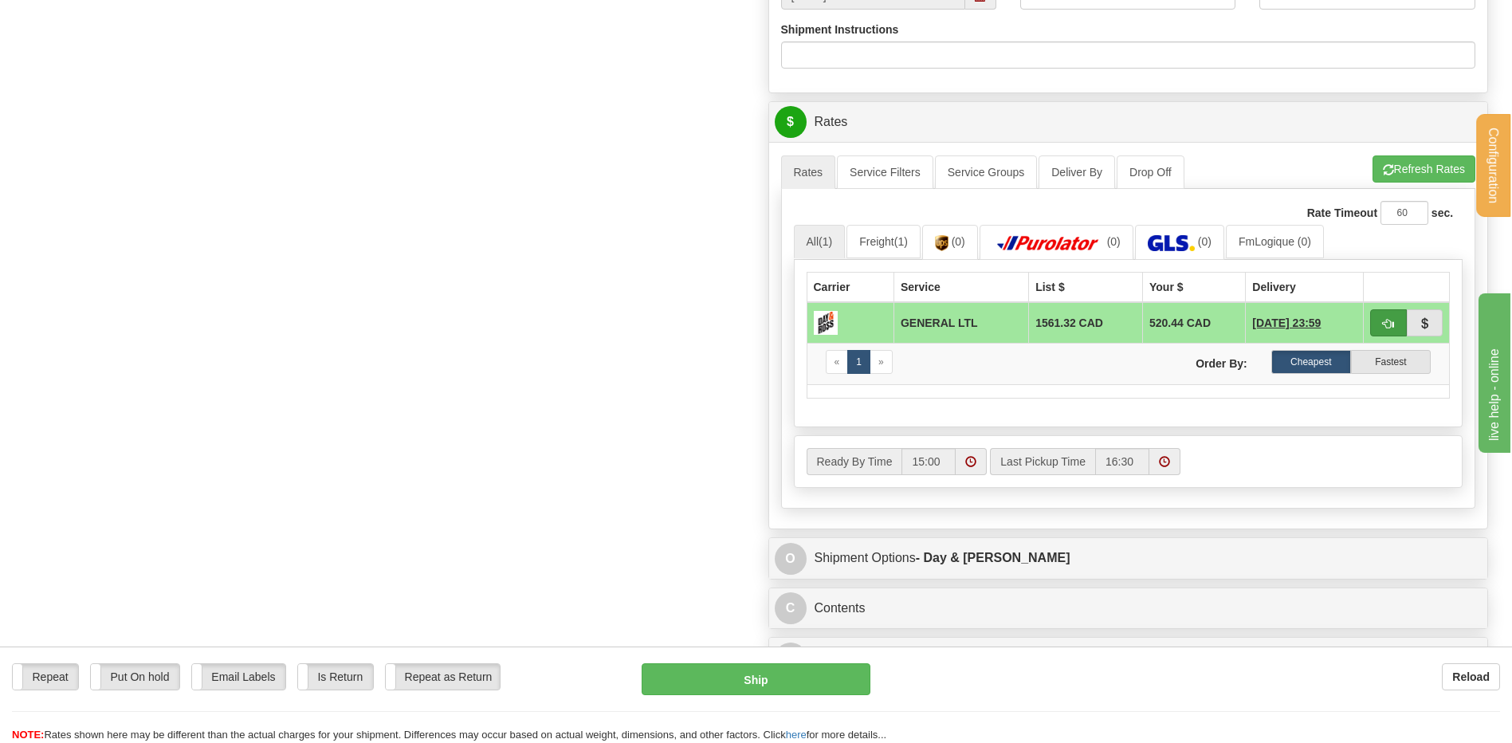
type input "100725L // 100825L-1"
click at [1383, 326] on span "button" at bounding box center [1388, 324] width 11 height 10
type input "GL"
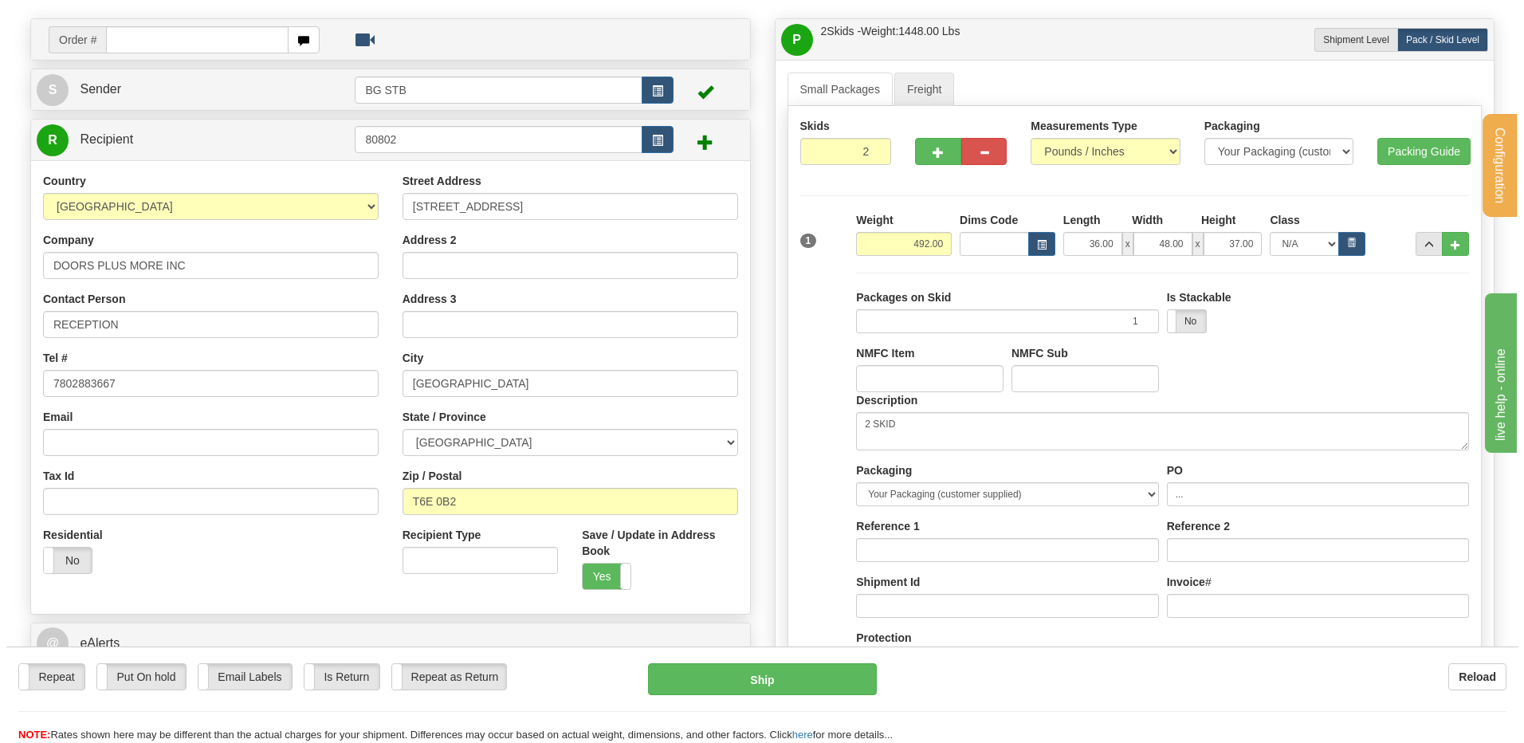
scroll to position [80, 0]
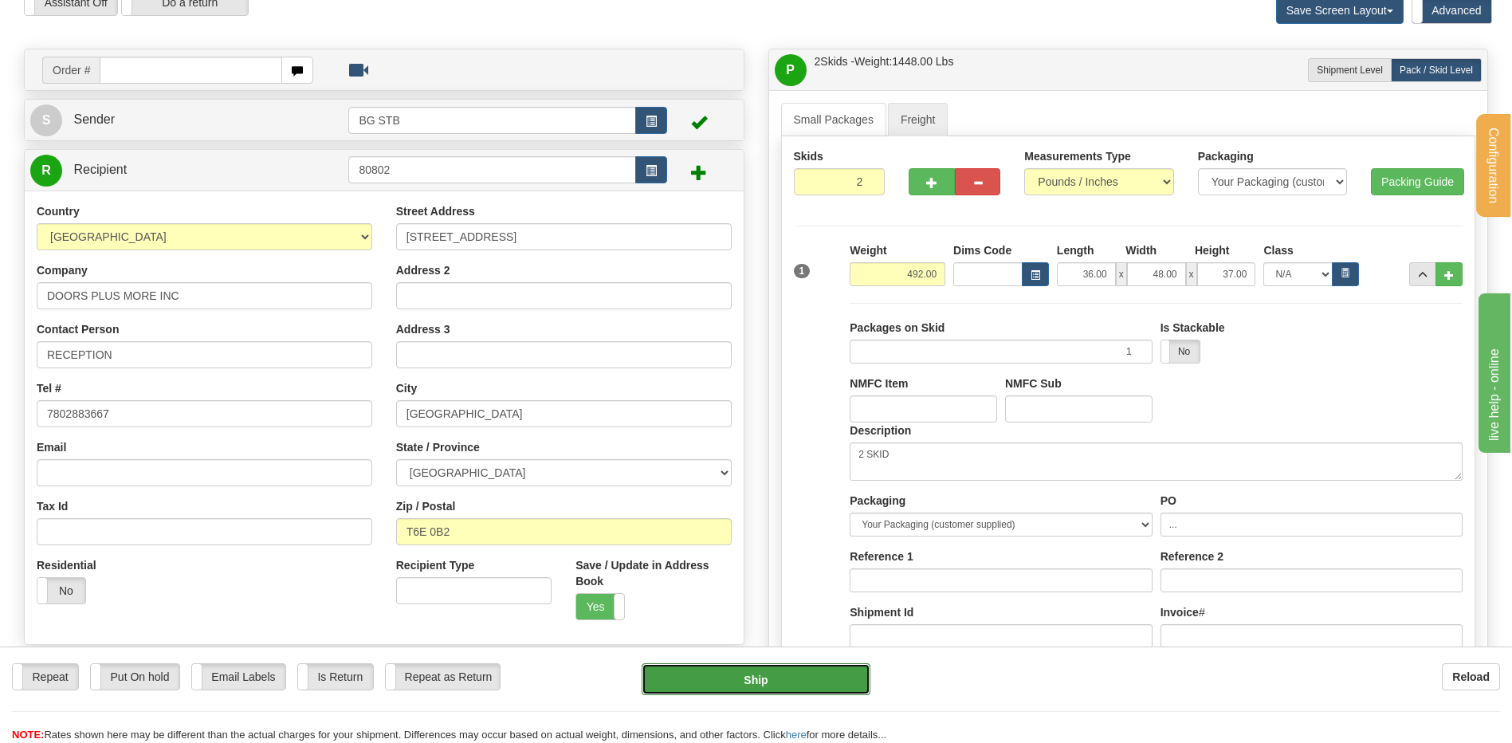
click at [745, 680] on button "Ship" at bounding box center [756, 679] width 228 height 32
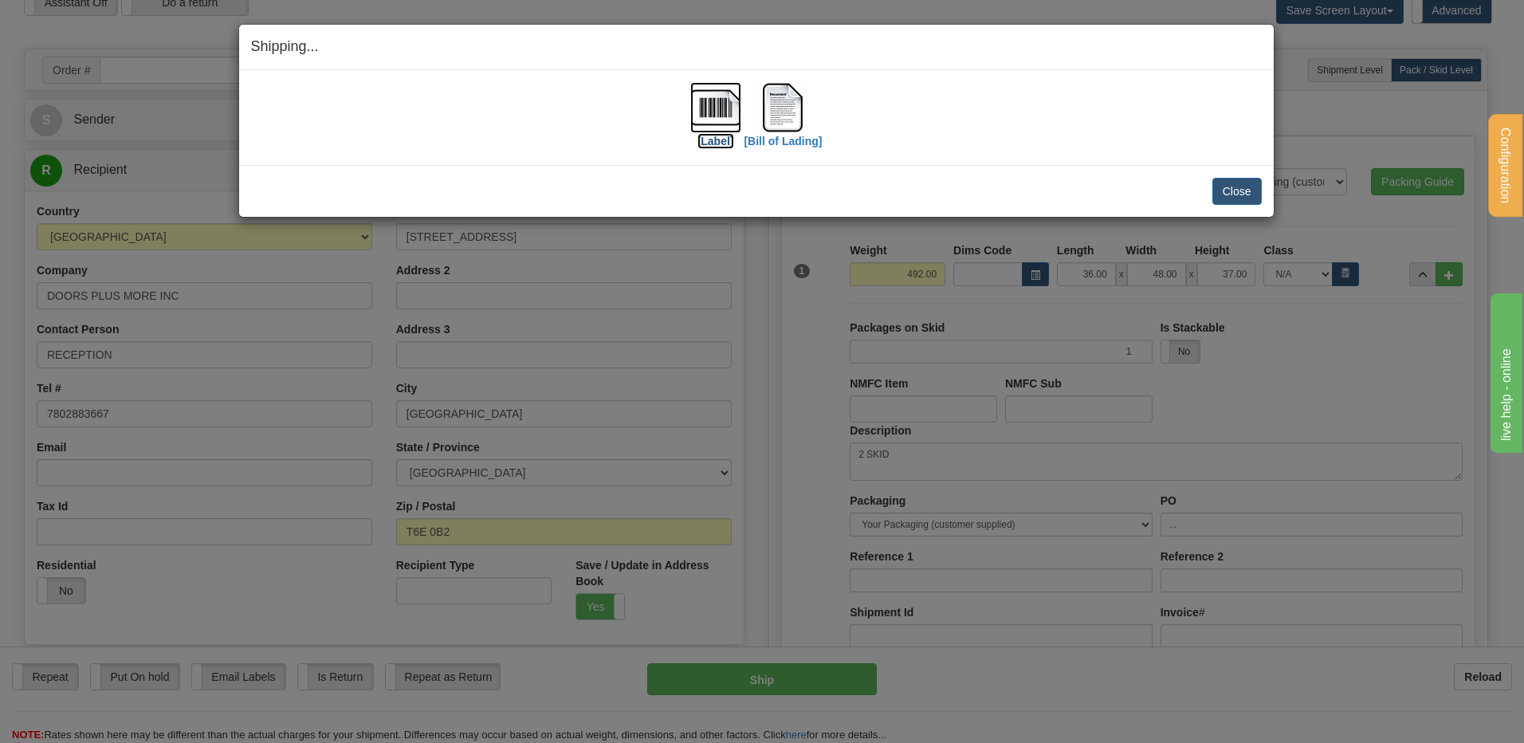
click at [691, 108] on img at bounding box center [715, 107] width 51 height 51
click at [775, 97] on img at bounding box center [782, 107] width 51 height 51
click at [1225, 194] on button "Close" at bounding box center [1237, 191] width 49 height 27
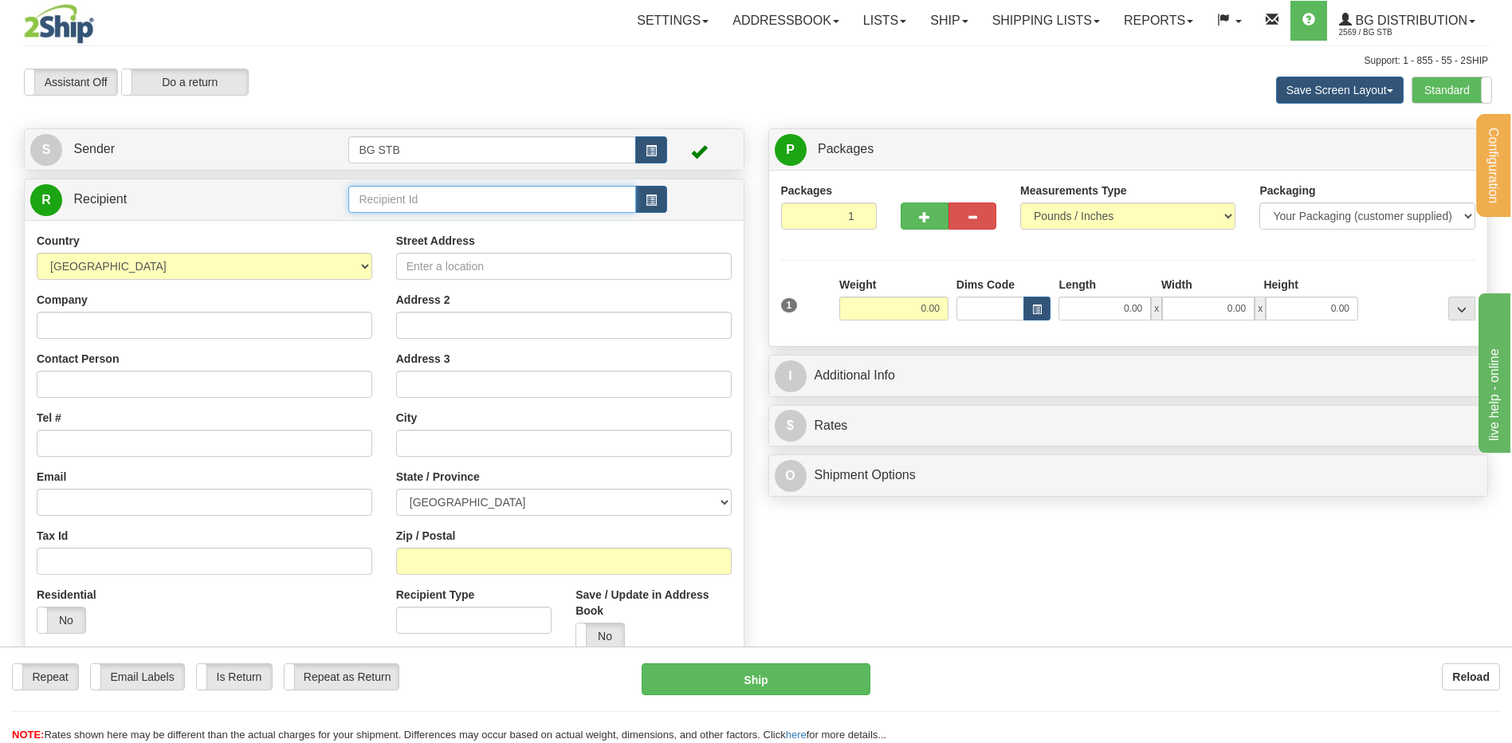
click at [363, 203] on input "text" at bounding box center [491, 199] width 287 height 27
type input "1035"
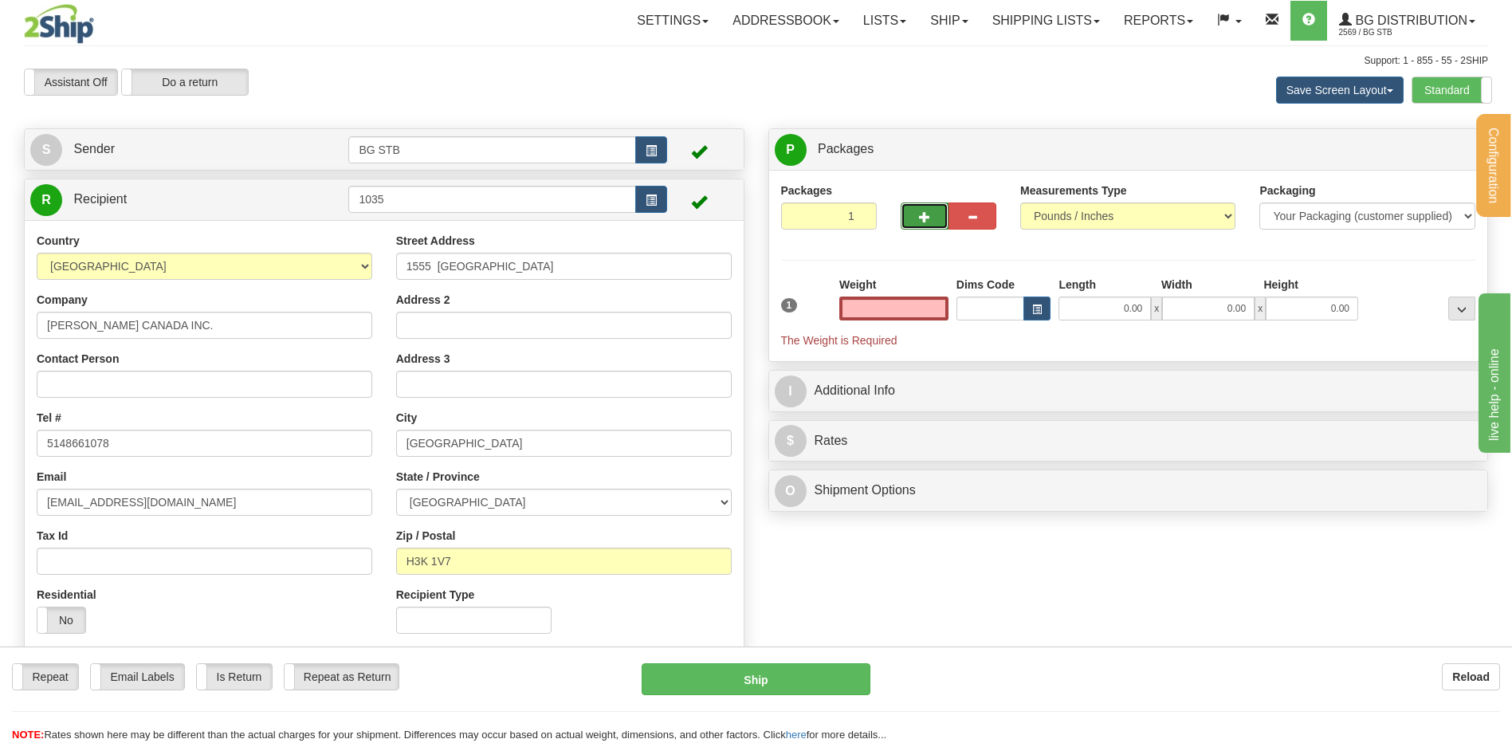
type input "0.00"
drag, startPoint x: 915, startPoint y: 228, endPoint x: 922, endPoint y: 210, distance: 19.4
click at [915, 223] on button "button" at bounding box center [925, 216] width 48 height 27
type input "2"
click at [1429, 155] on label "Package Level Pack.." at bounding box center [1442, 150] width 81 height 24
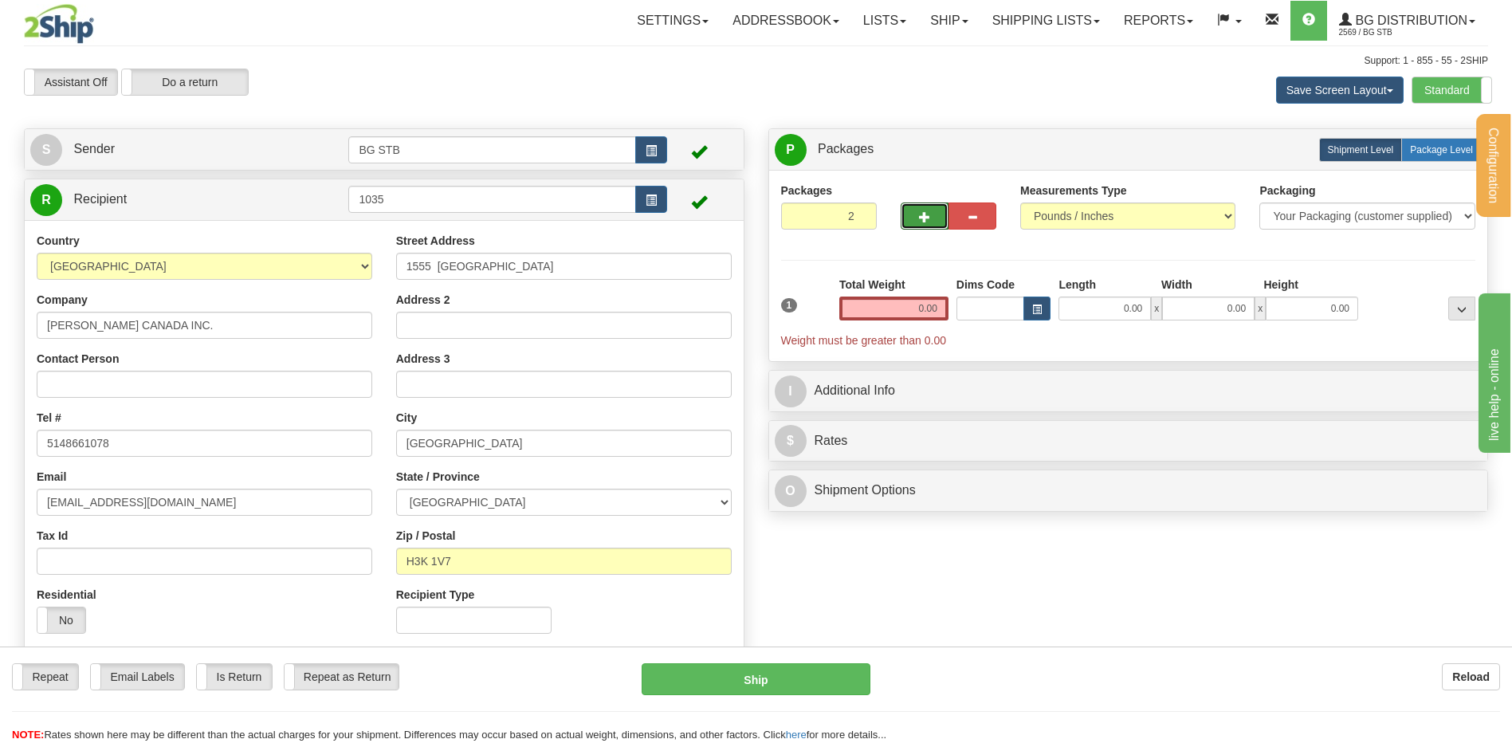
radio input "true"
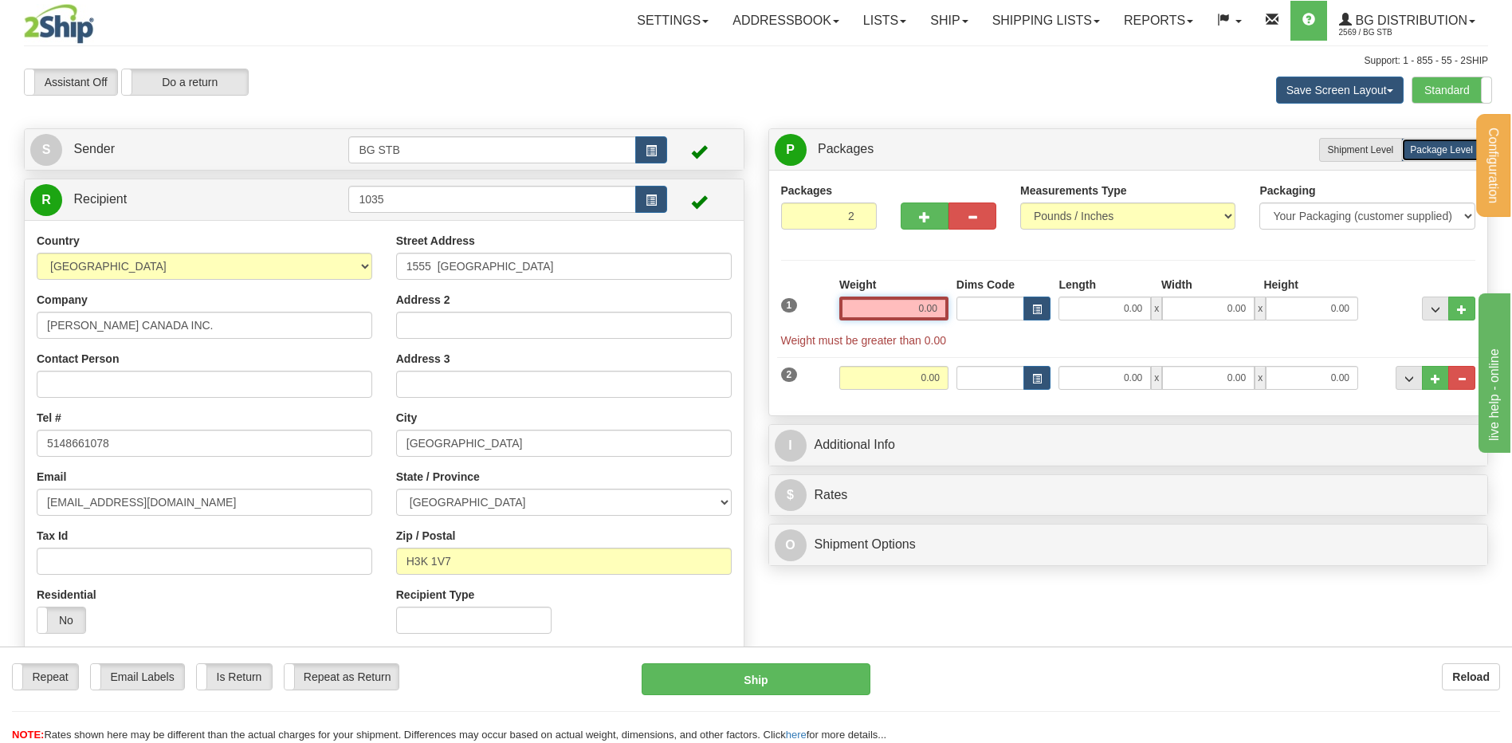
drag, startPoint x: 914, startPoint y: 332, endPoint x: 890, endPoint y: 255, distance: 81.2
click at [910, 315] on input "0.00" at bounding box center [894, 309] width 109 height 24
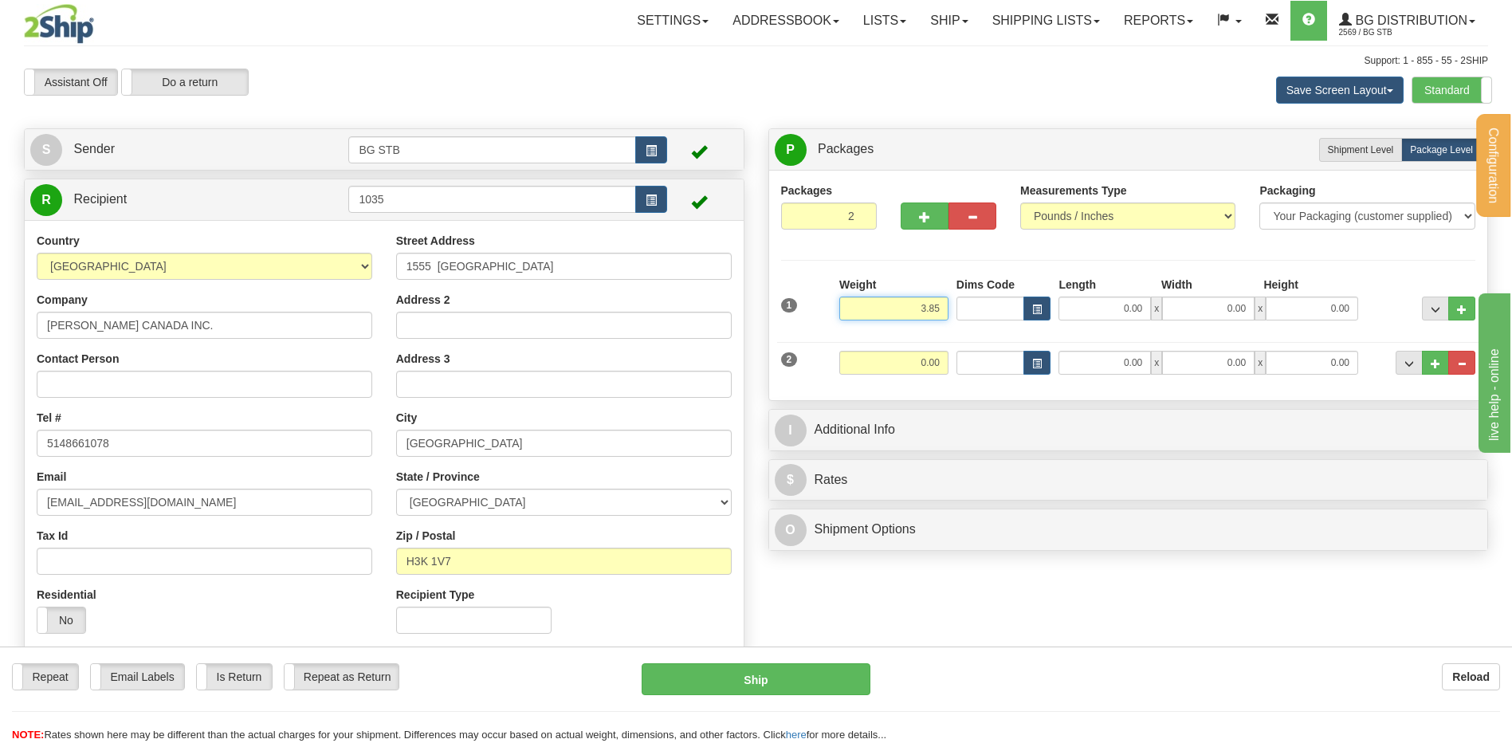
type input "3.85"
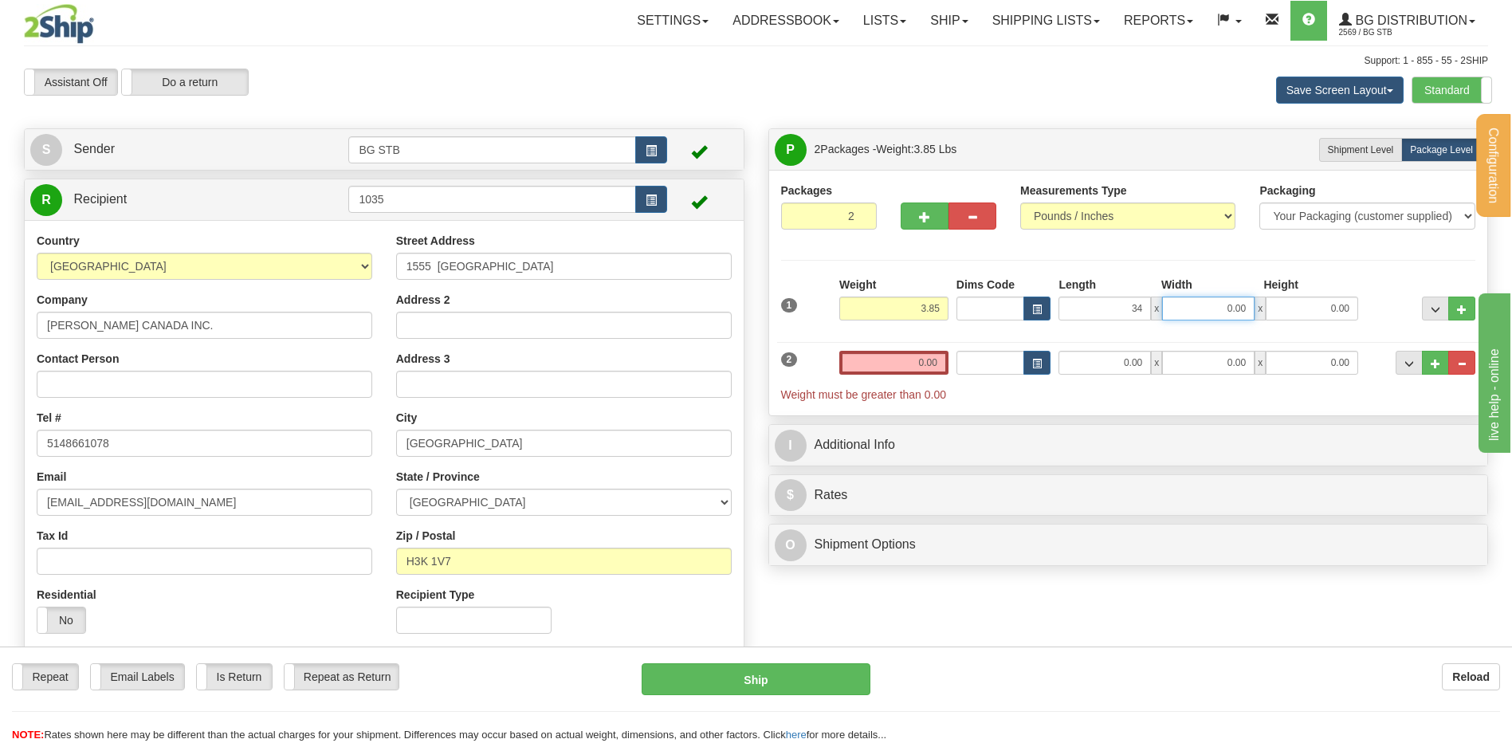
type input "34.00"
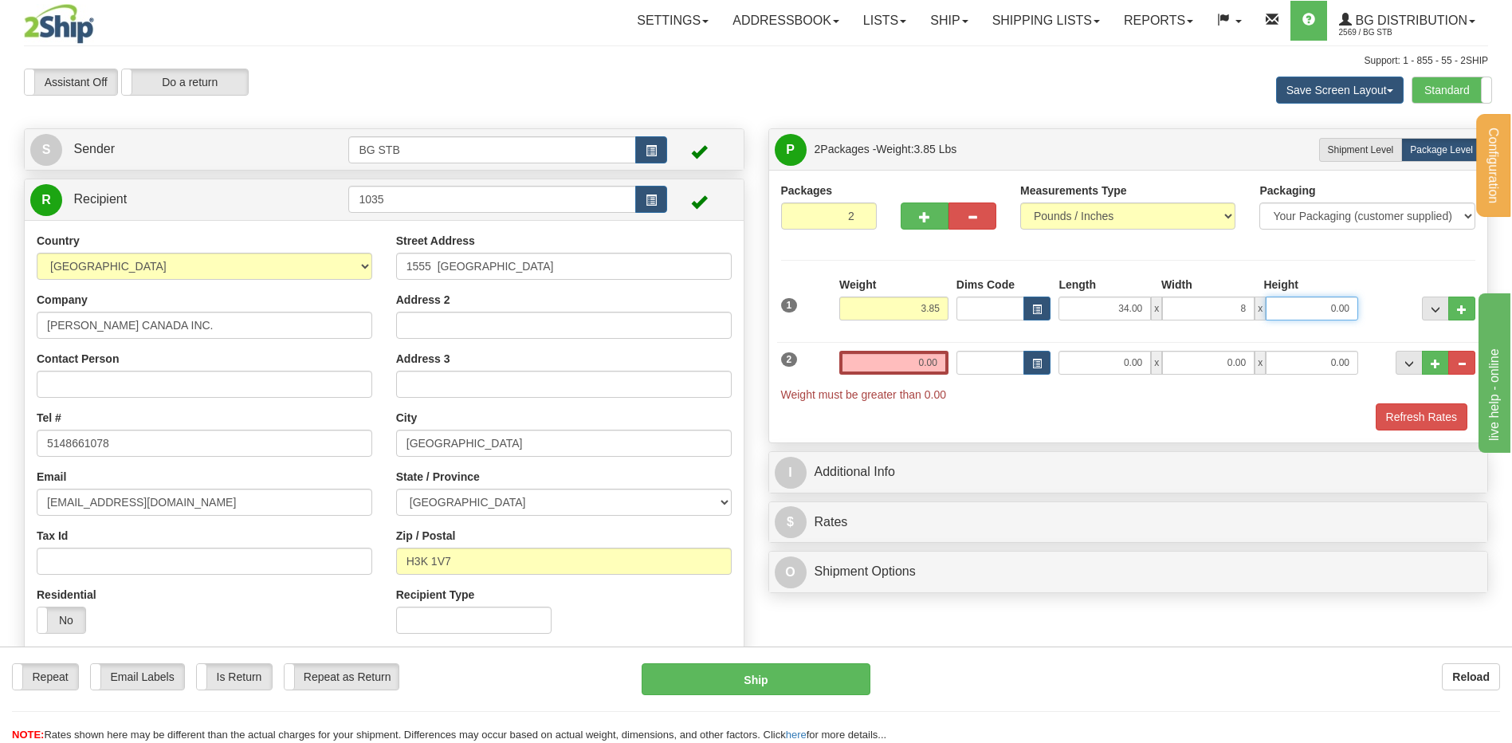
type input "8.00"
type input "1.00"
click at [910, 347] on div "2 Weight 0.00 Dims Code Length Width Height" at bounding box center [1128, 368] width 703 height 69
click at [911, 352] on input "0.00" at bounding box center [894, 363] width 109 height 24
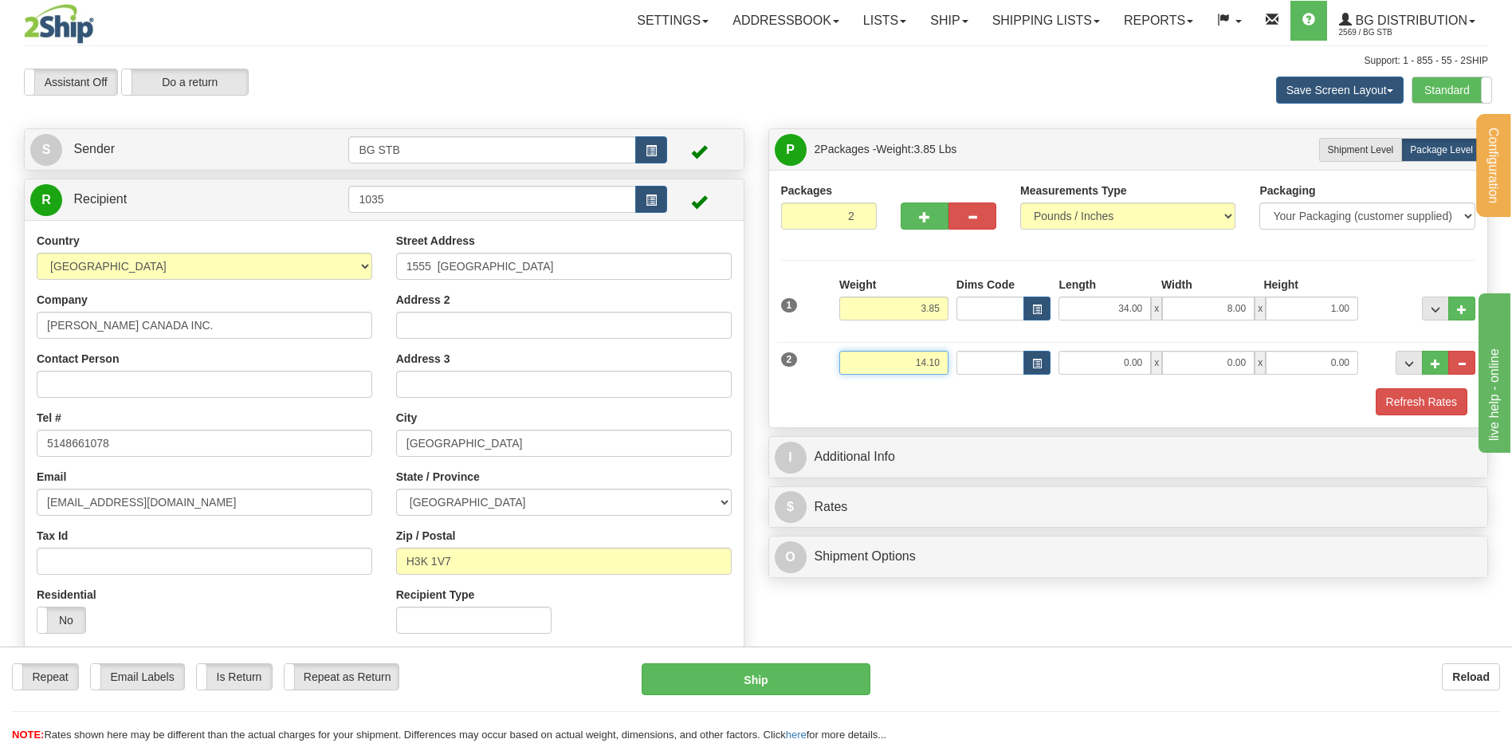
type input "14.10"
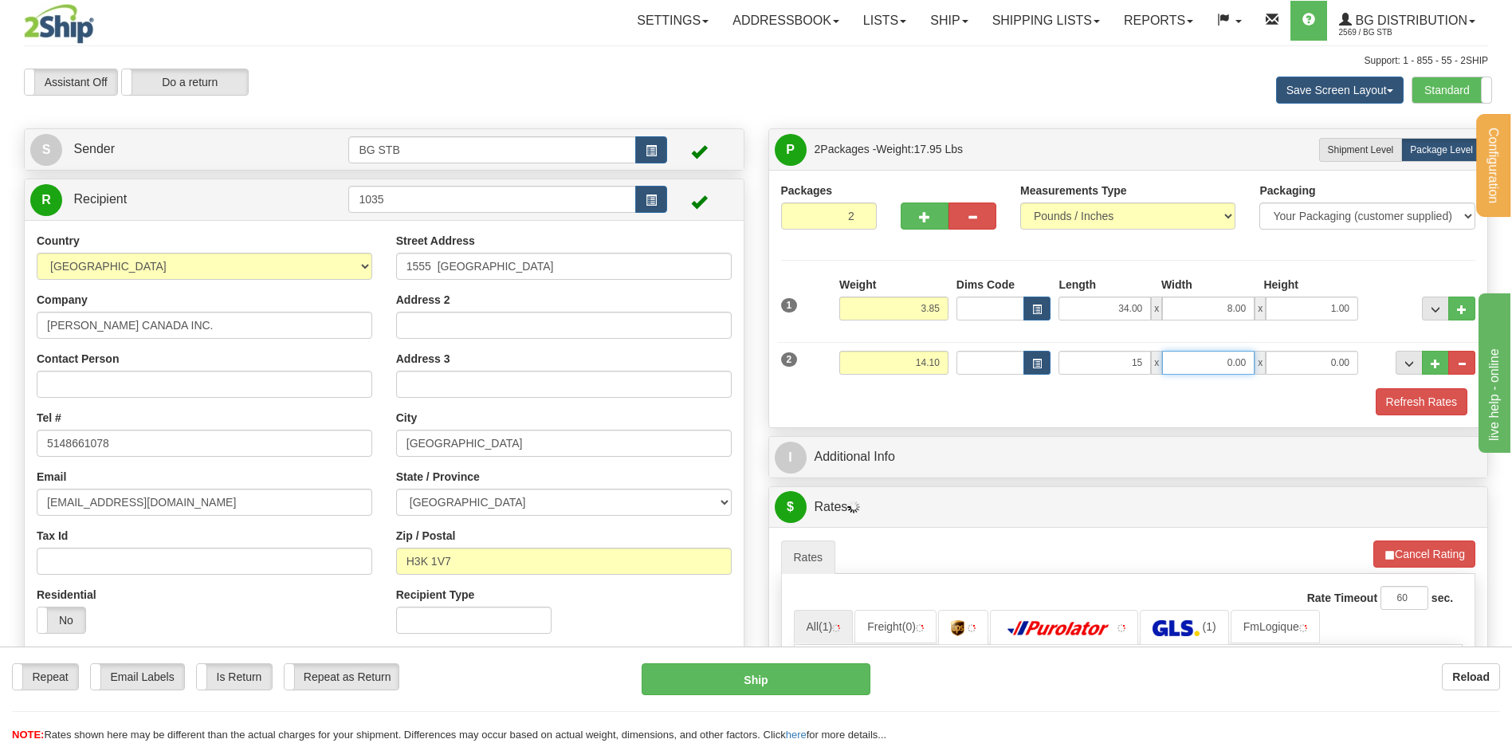
type input "15.00"
type input "13.00"
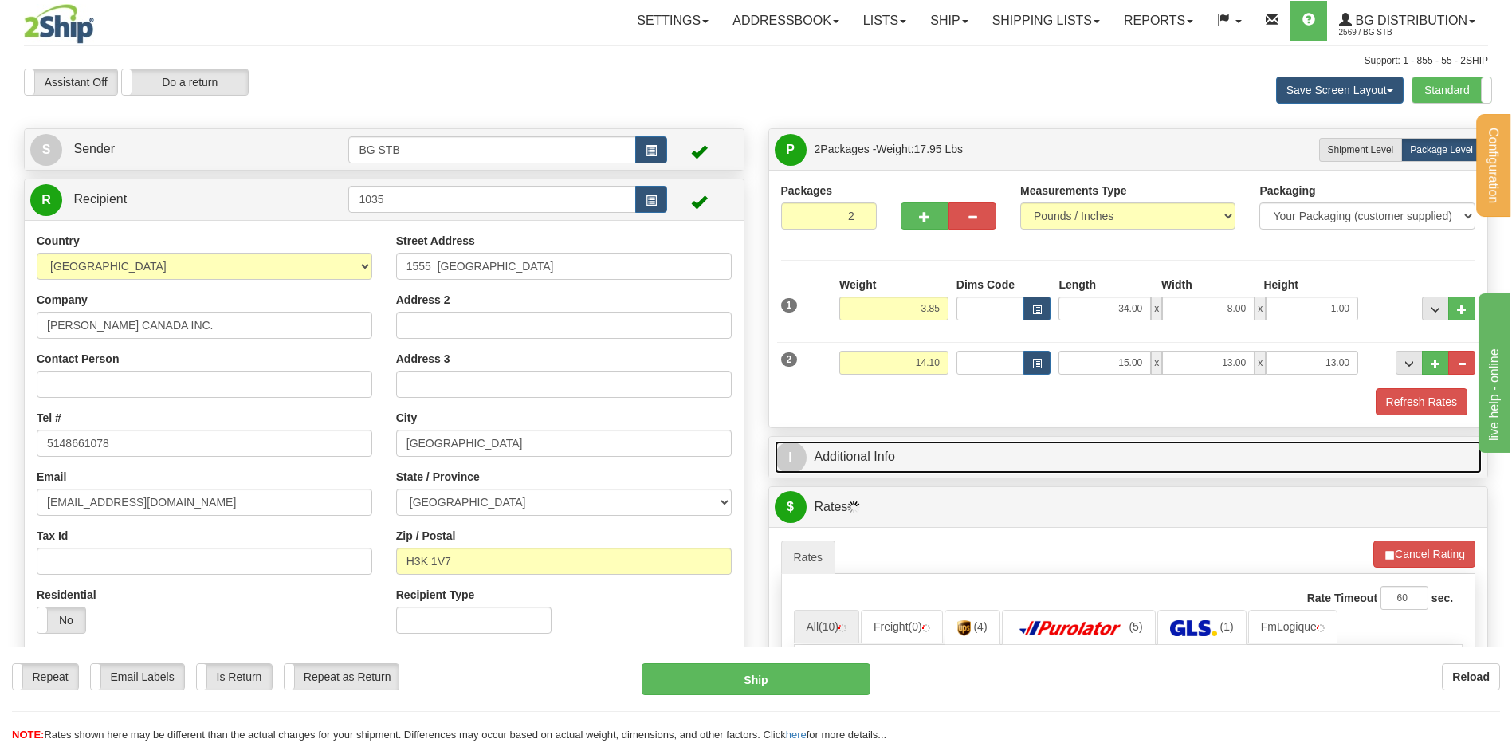
click at [881, 441] on link "I Additional Info" at bounding box center [1129, 457] width 708 height 33
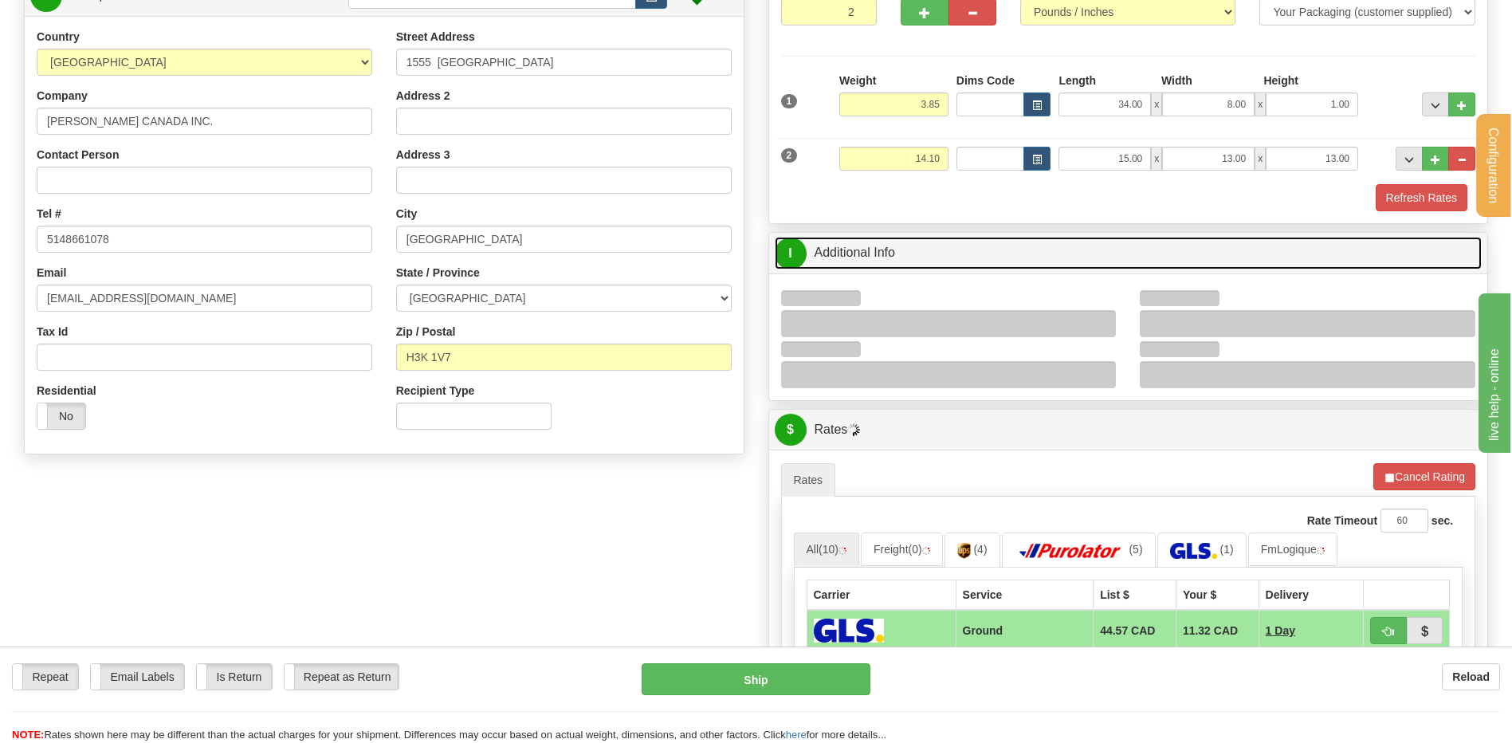
scroll to position [319, 0]
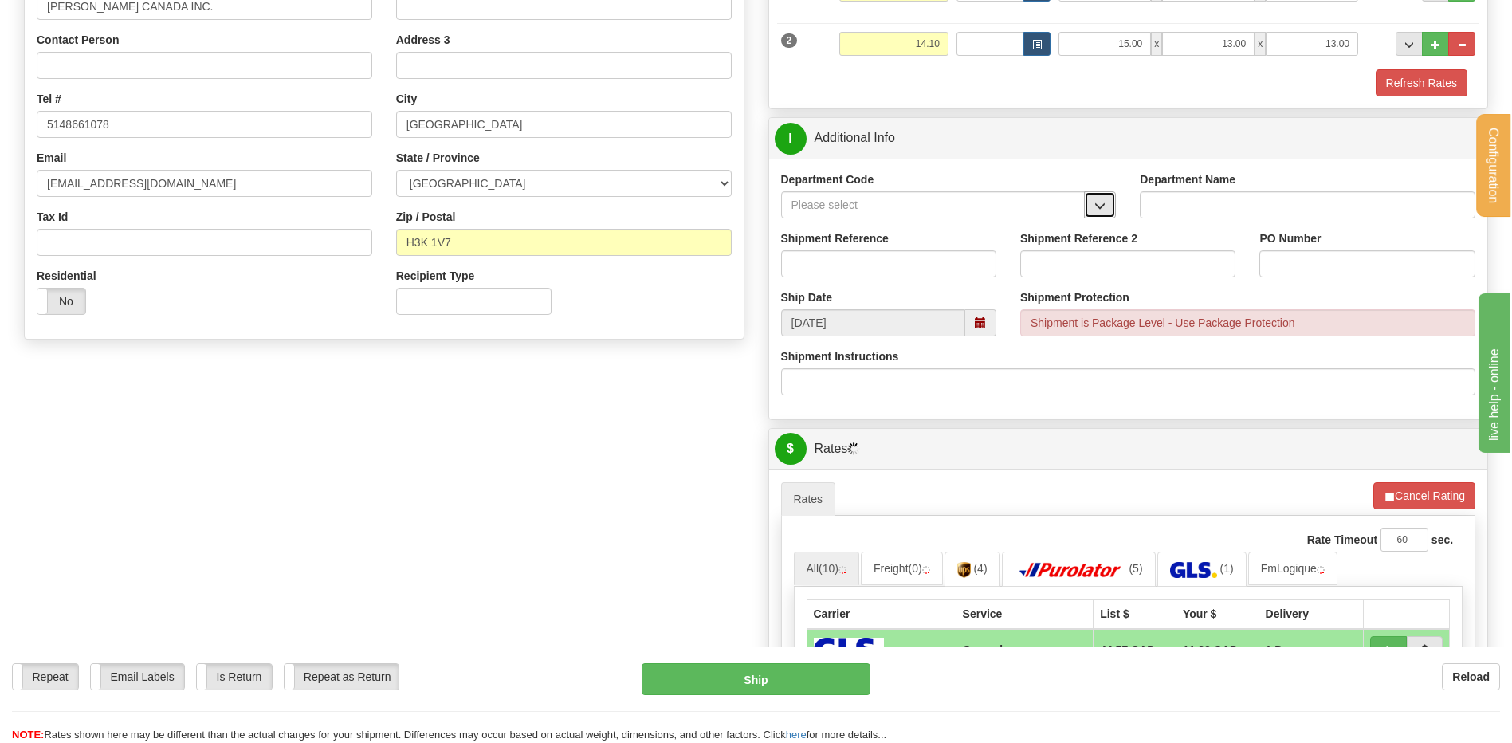
click at [1101, 215] on button "button" at bounding box center [1100, 204] width 32 height 27
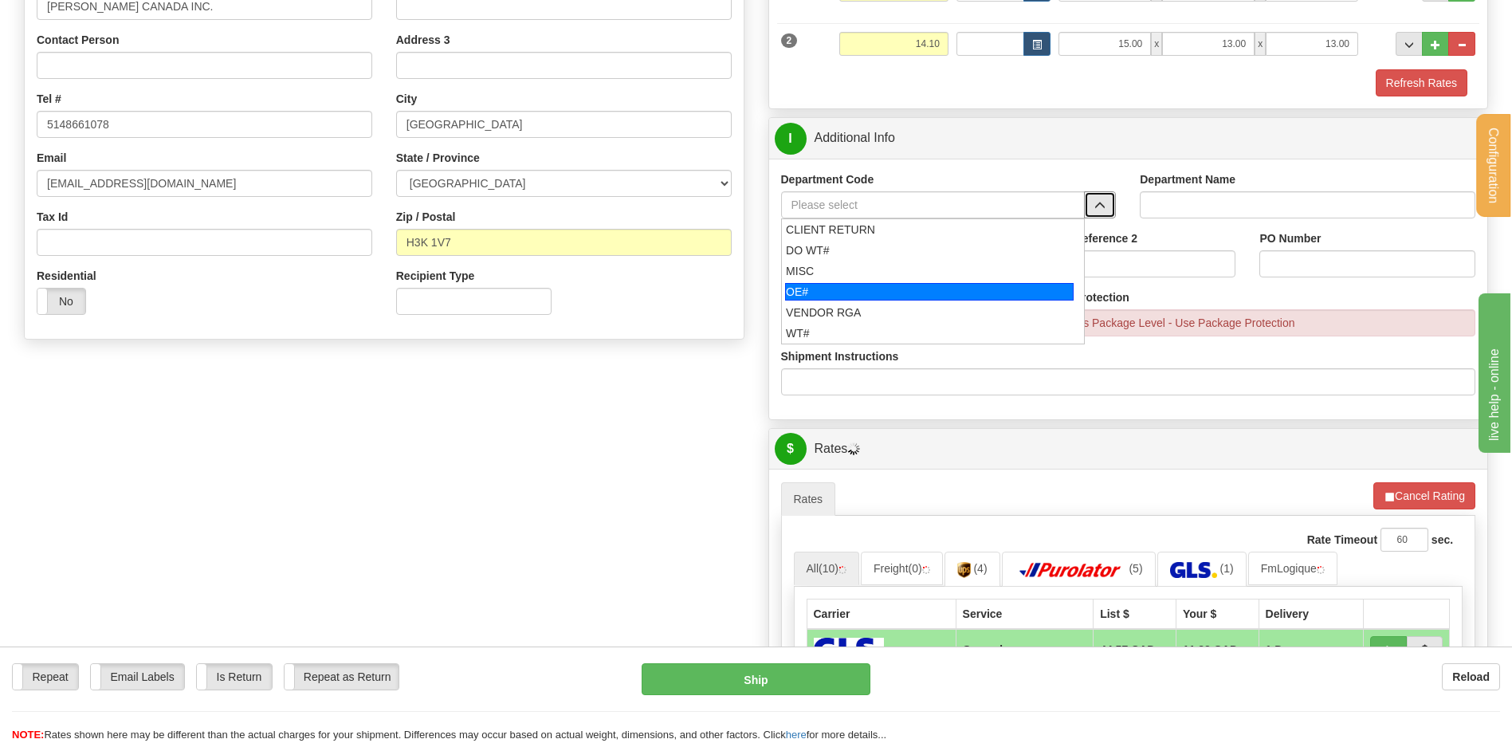
click at [855, 283] on div "OE#" at bounding box center [929, 292] width 289 height 18
type input "OE#"
type input "ORDERS"
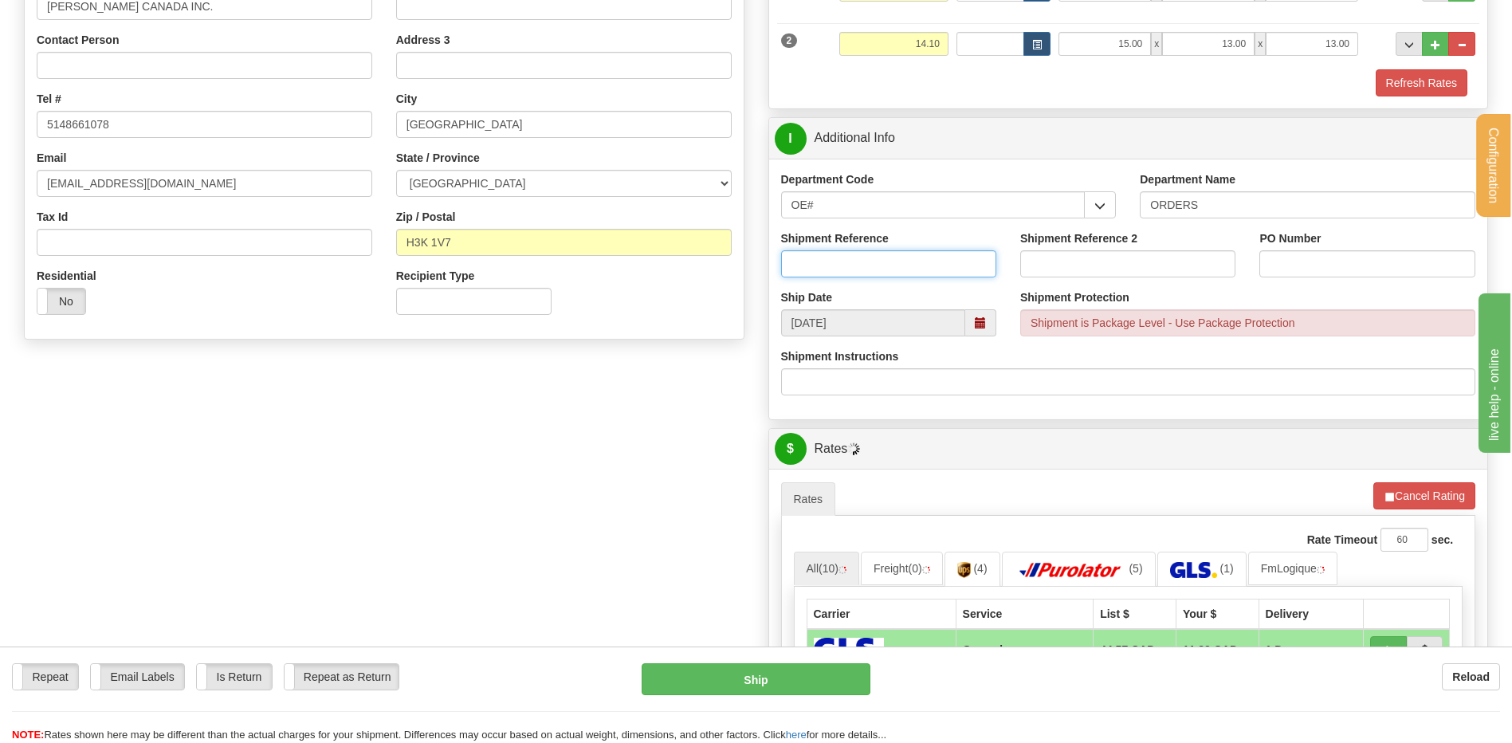
click at [855, 273] on input "Shipment Reference" at bounding box center [888, 263] width 215 height 27
type input "COMMANDE [PERSON_NAME]"
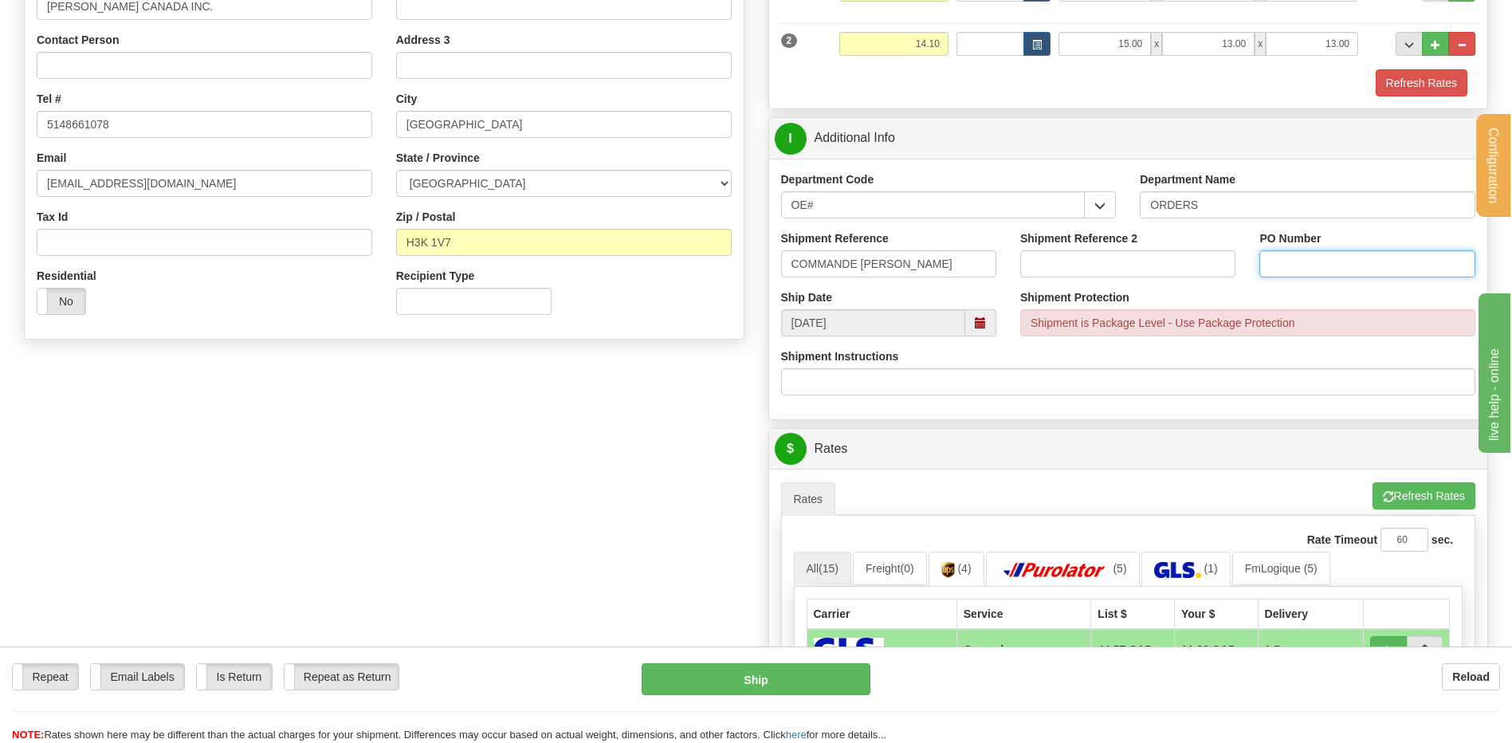
click at [1370, 262] on input "PO Number" at bounding box center [1367, 263] width 215 height 27
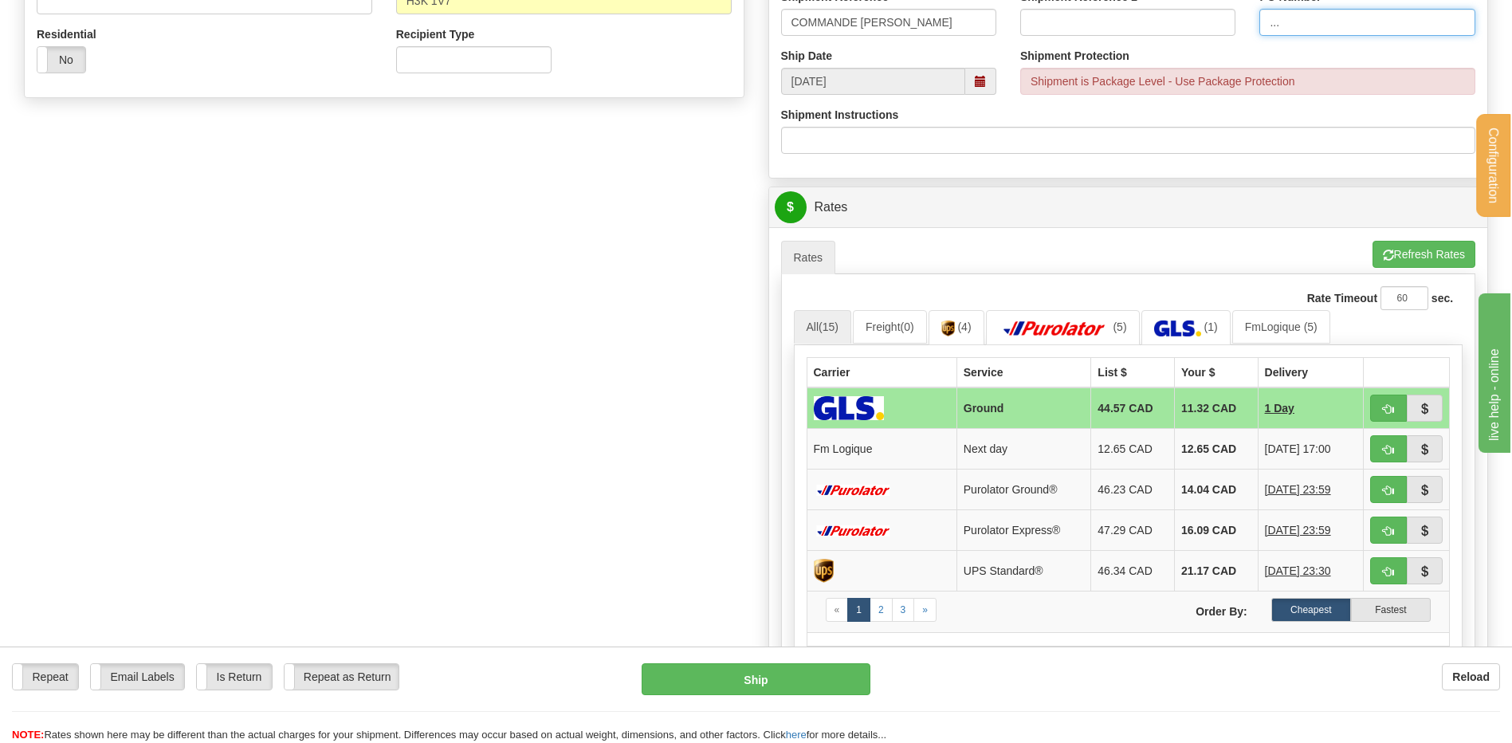
scroll to position [718, 0]
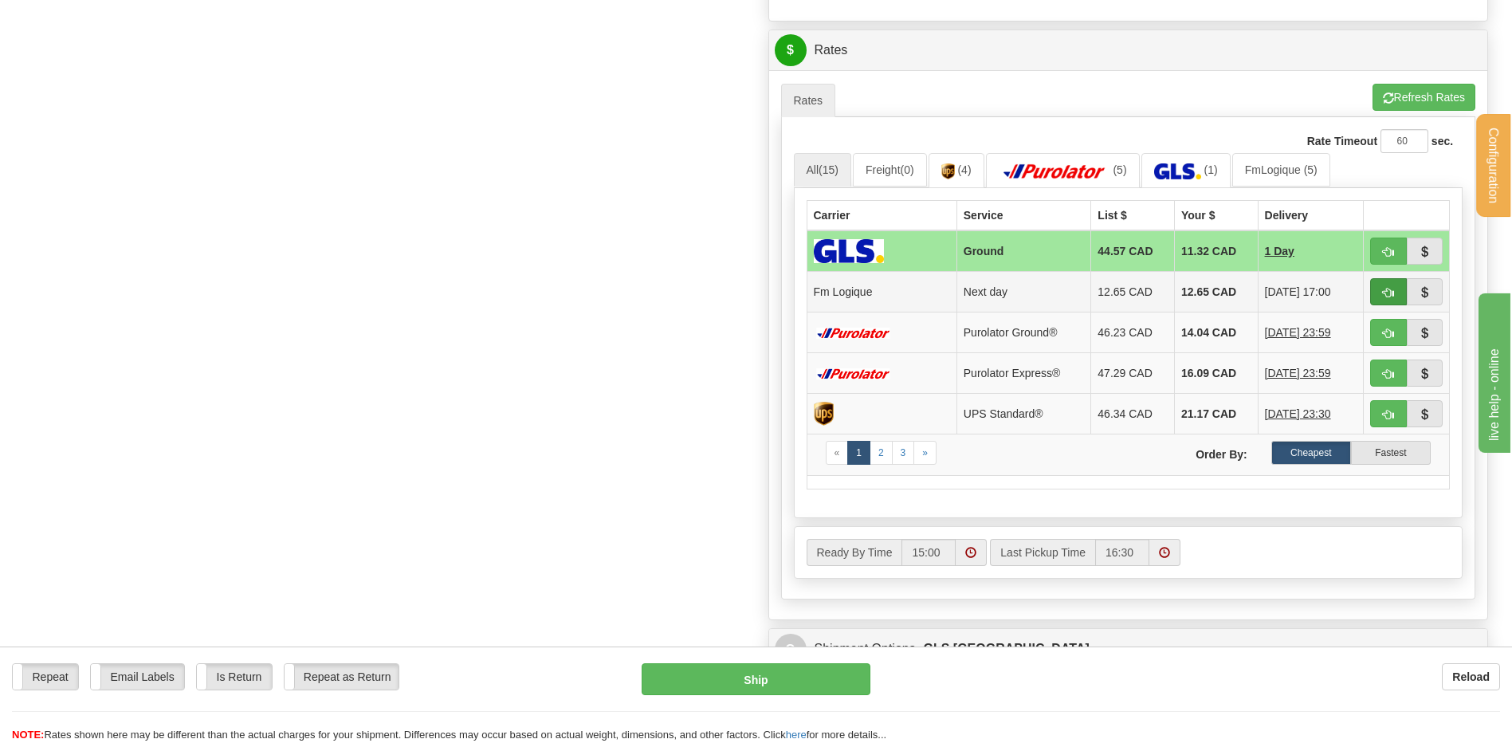
type input "..."
click at [1403, 299] on button "button" at bounding box center [1389, 291] width 37 height 27
type input "jour"
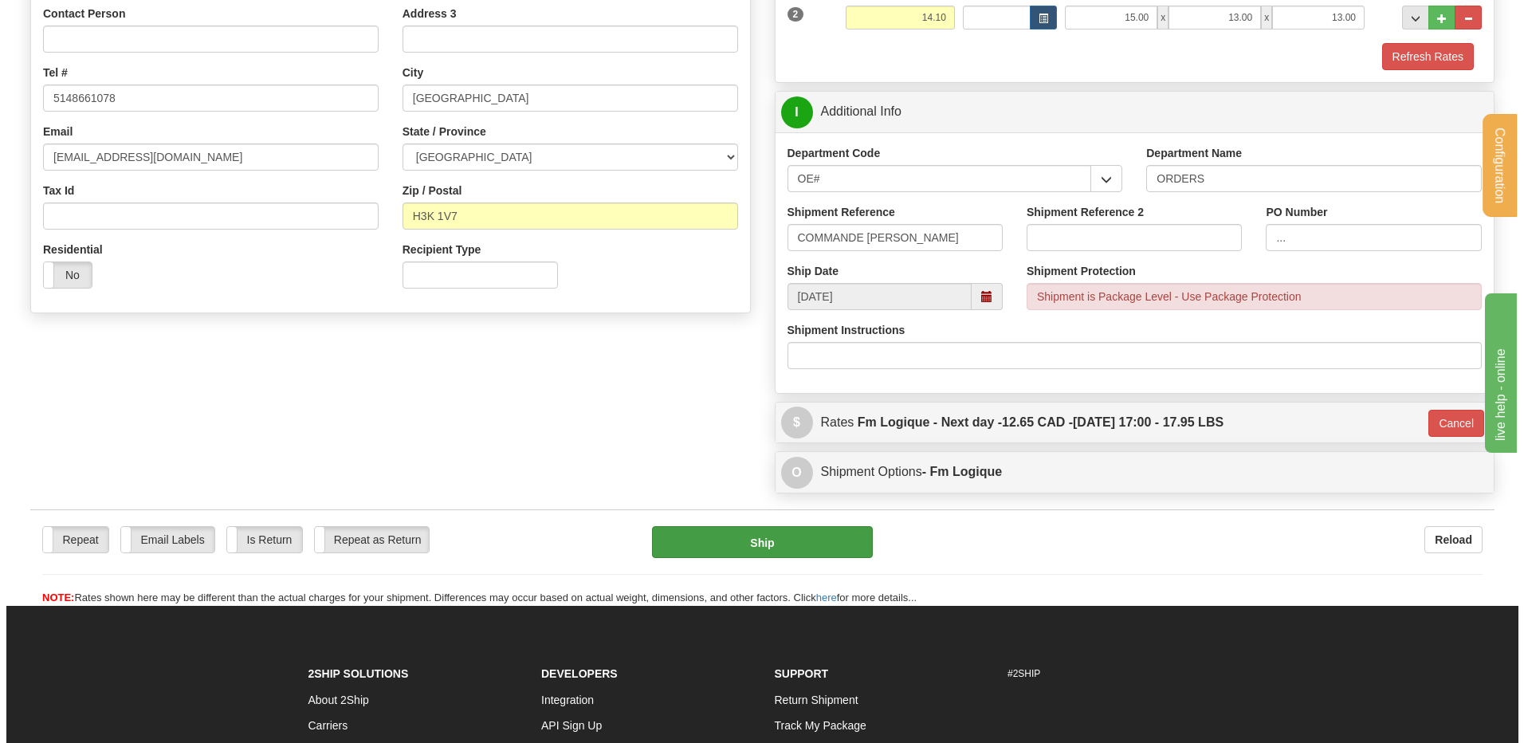
scroll to position [340, 0]
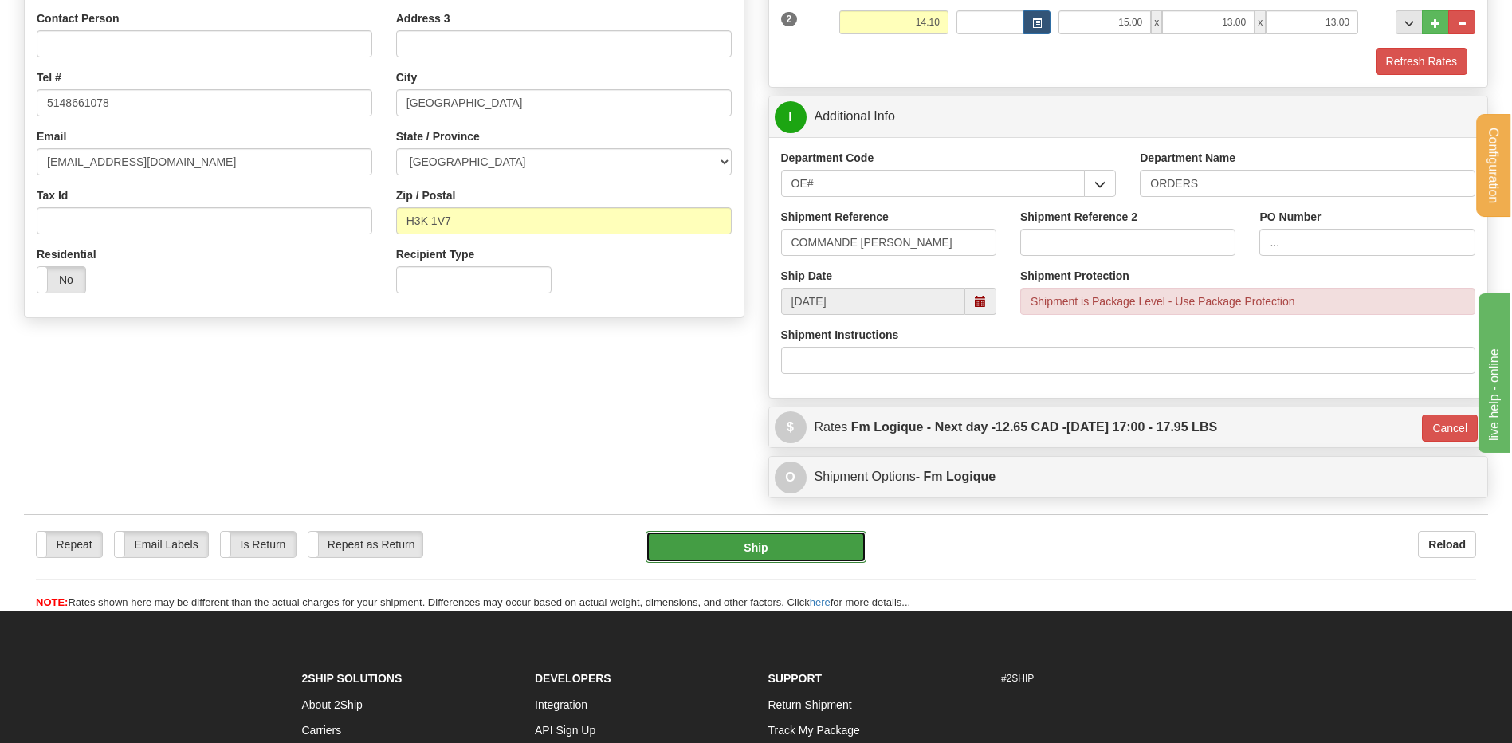
click at [819, 562] on button "Ship" at bounding box center [756, 547] width 220 height 32
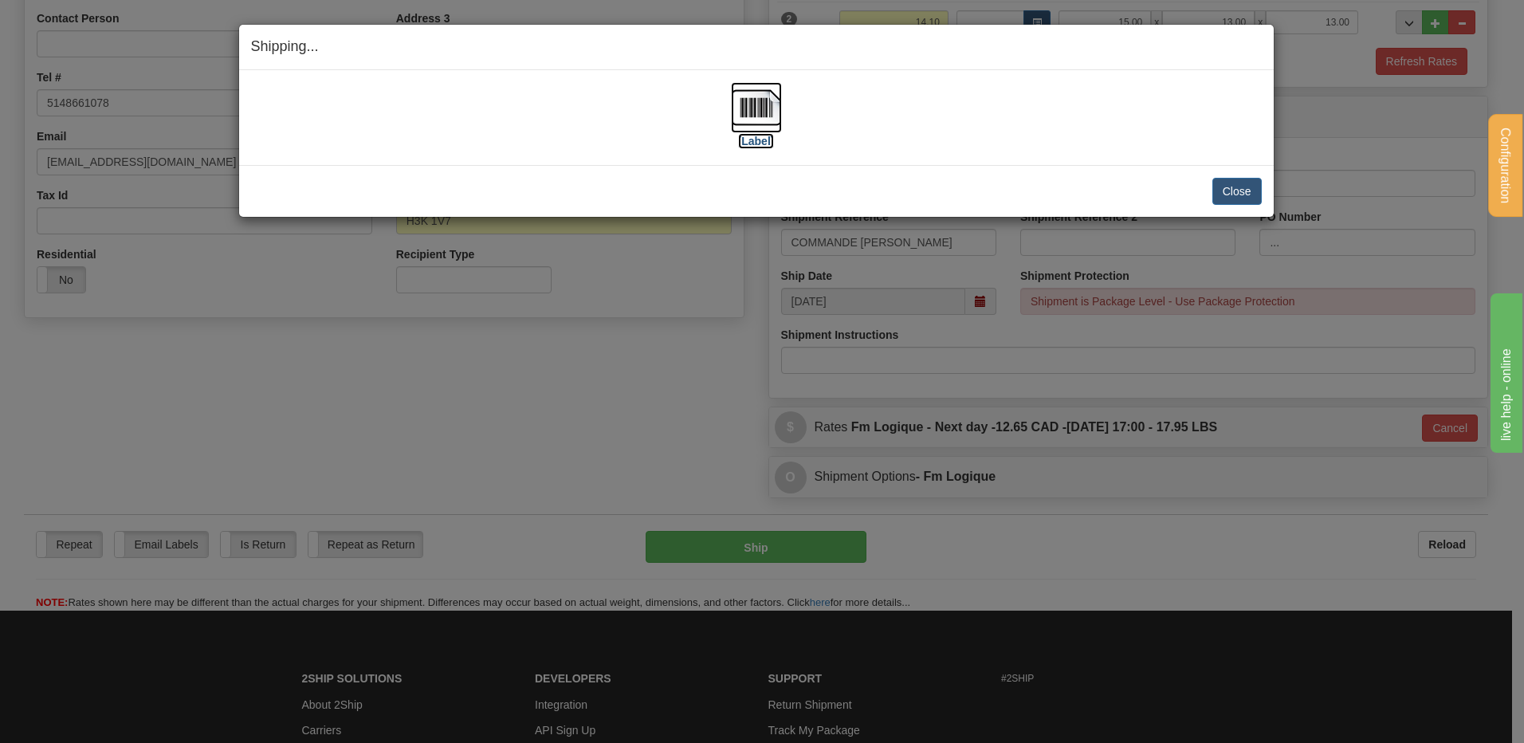
click at [765, 87] on img at bounding box center [756, 107] width 51 height 51
click at [945, 131] on div "[Label]" at bounding box center [756, 117] width 1011 height 71
click at [759, 100] on img at bounding box center [756, 107] width 51 height 51
click at [1234, 193] on button "Close" at bounding box center [1237, 191] width 49 height 27
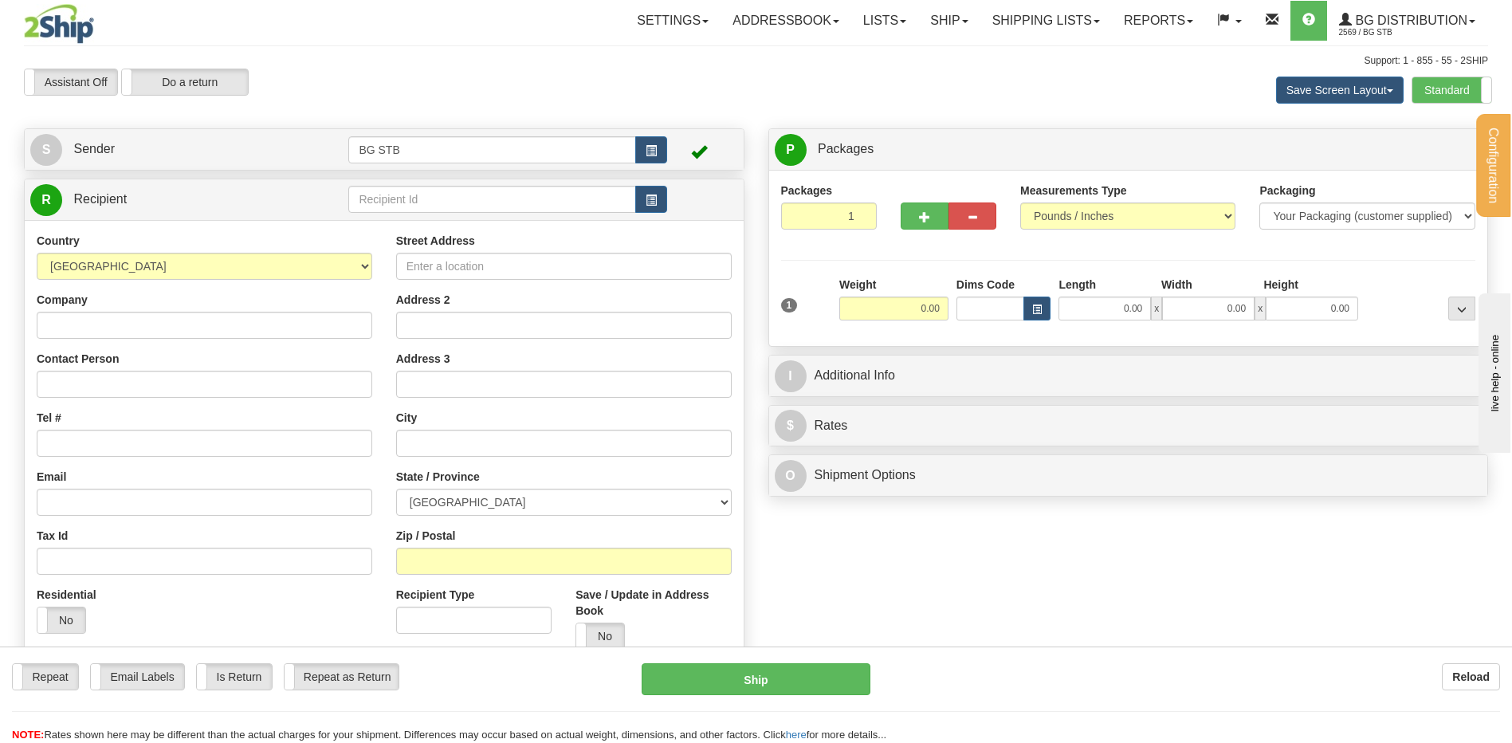
click at [392, 233] on div "Street Address Address 2 Address 3 City State / Province [GEOGRAPHIC_DATA] [GEO…" at bounding box center [564, 447] width 360 height 429
click at [398, 201] on input "text" at bounding box center [491, 199] width 287 height 27
type input "1014"
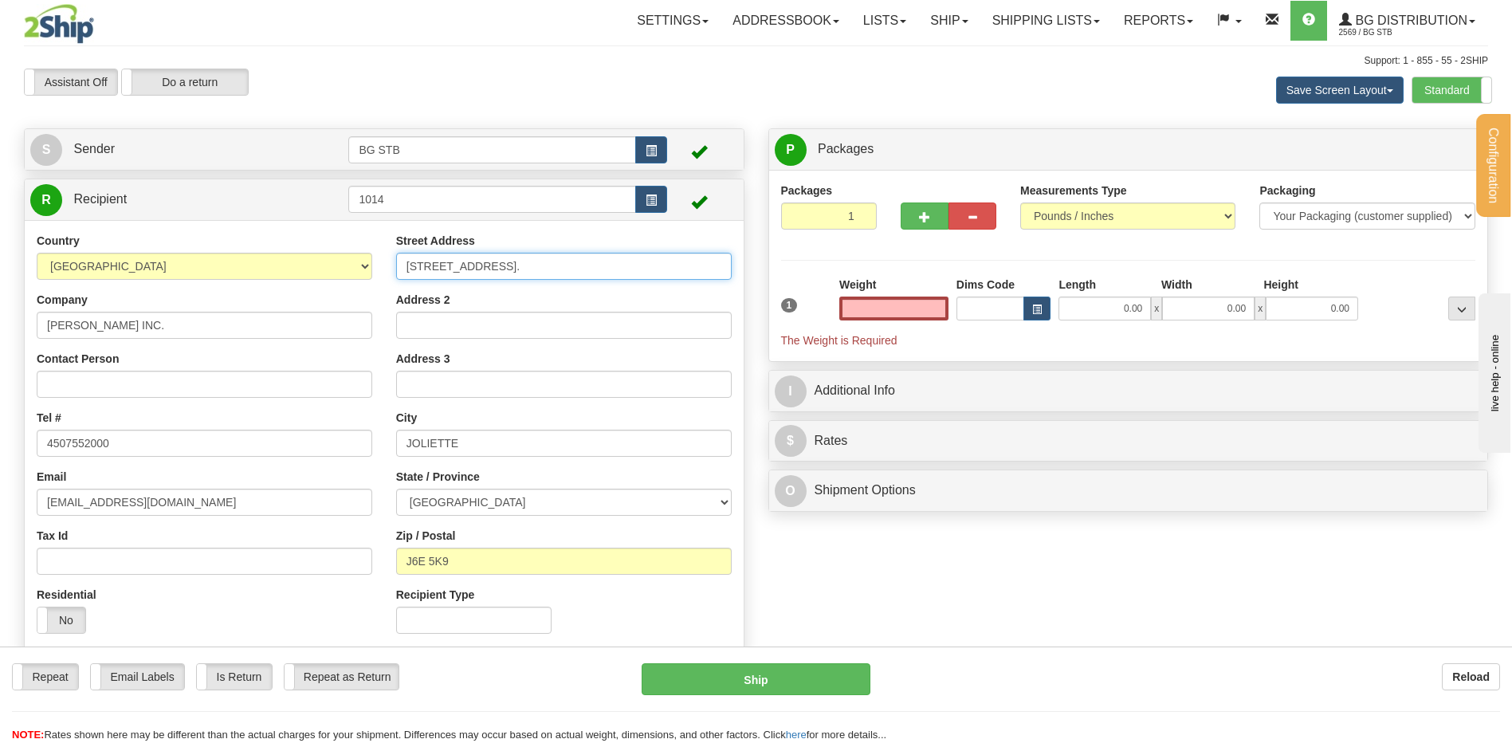
type input "0.00"
drag, startPoint x: 505, startPoint y: 268, endPoint x: 0, endPoint y: 243, distance: 505.3
click at [63, 243] on div "Country AFGHANISTAN ALAND ISLANDS ALBANIA ALGERIA AMERICAN SAMOA ANDORRA ANGOLA…" at bounding box center [384, 439] width 719 height 413
type input "958 ST-LOUIS"
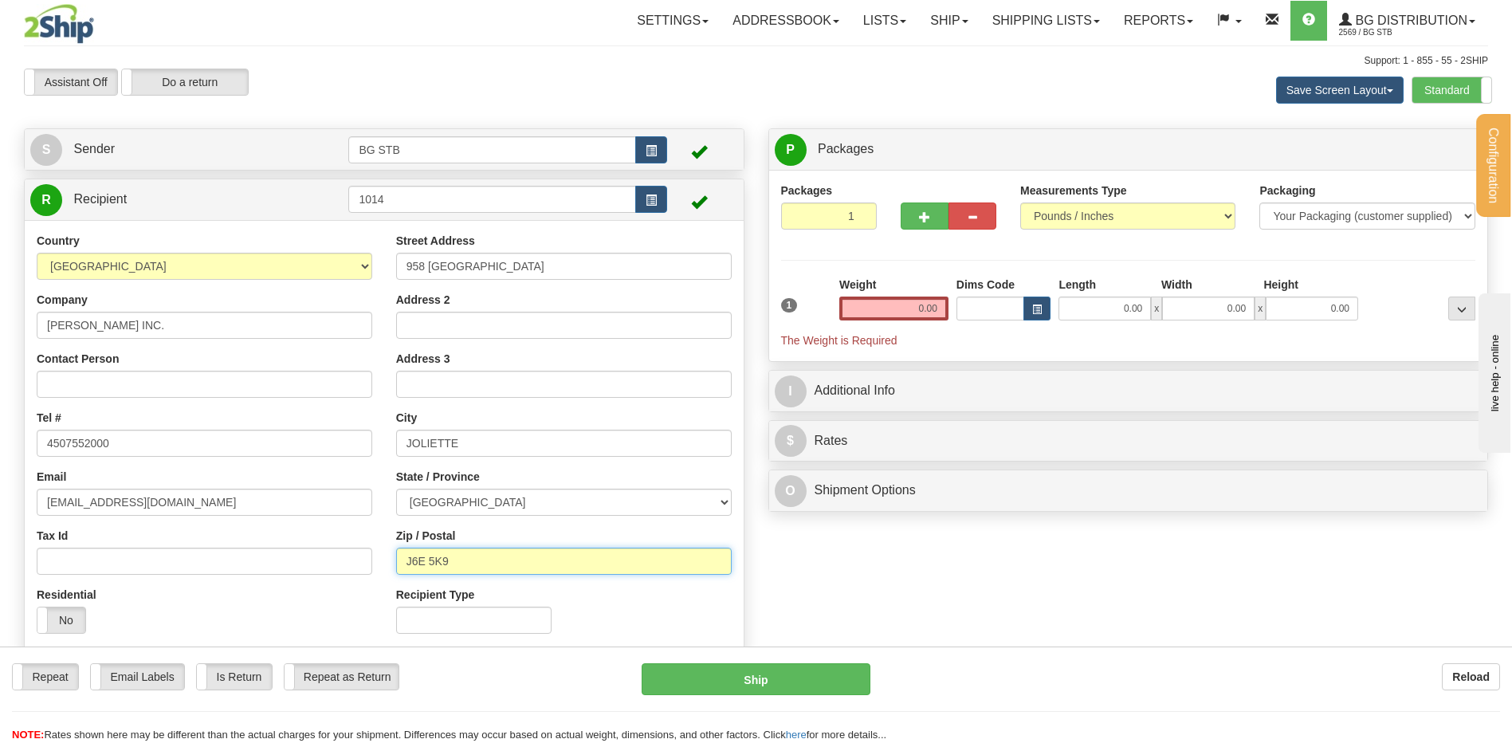
click at [446, 566] on input "J6E 5K9" at bounding box center [564, 561] width 336 height 27
click at [450, 569] on input "J6E 5K9" at bounding box center [564, 561] width 336 height 27
type input "J6E 3A4"
click at [910, 297] on input "0.00" at bounding box center [894, 309] width 109 height 24
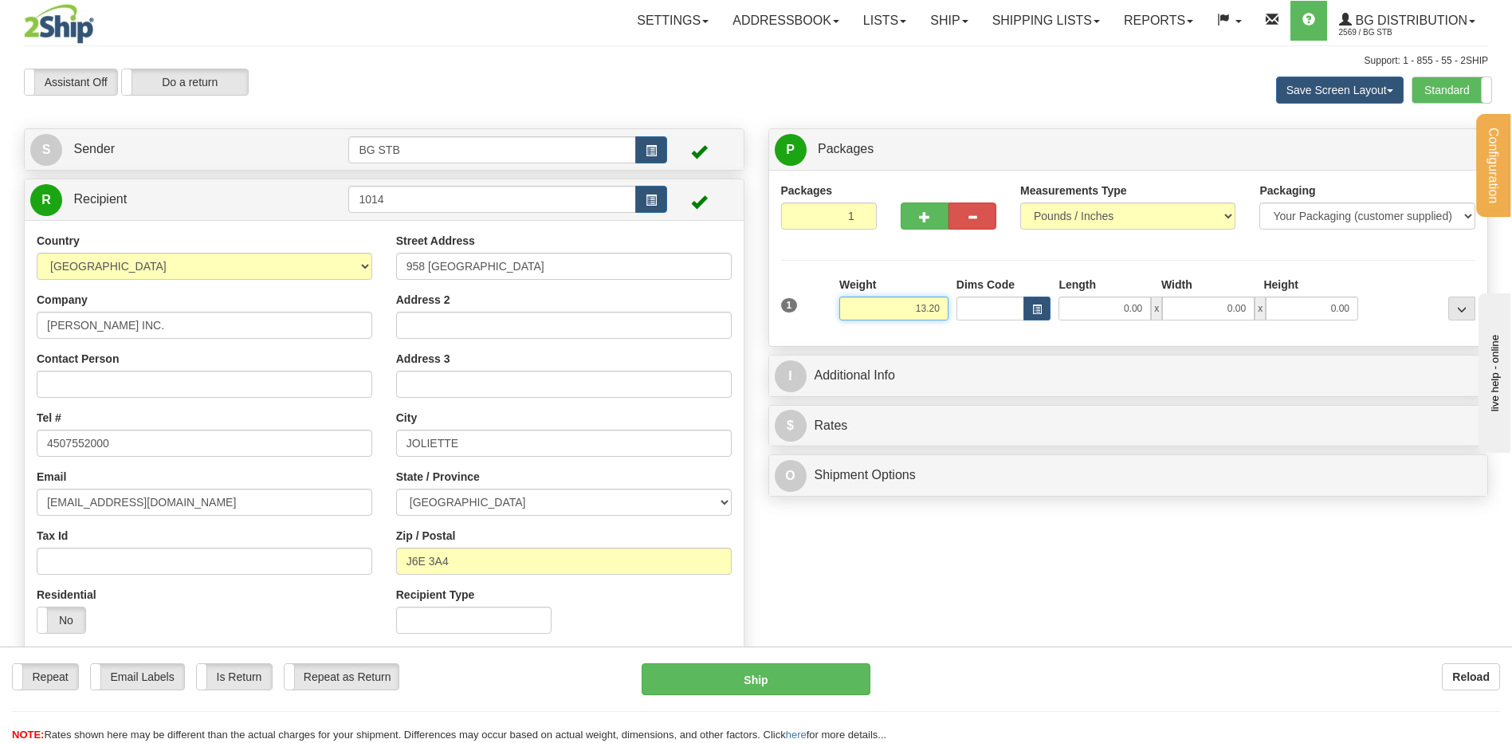
type input "13.20"
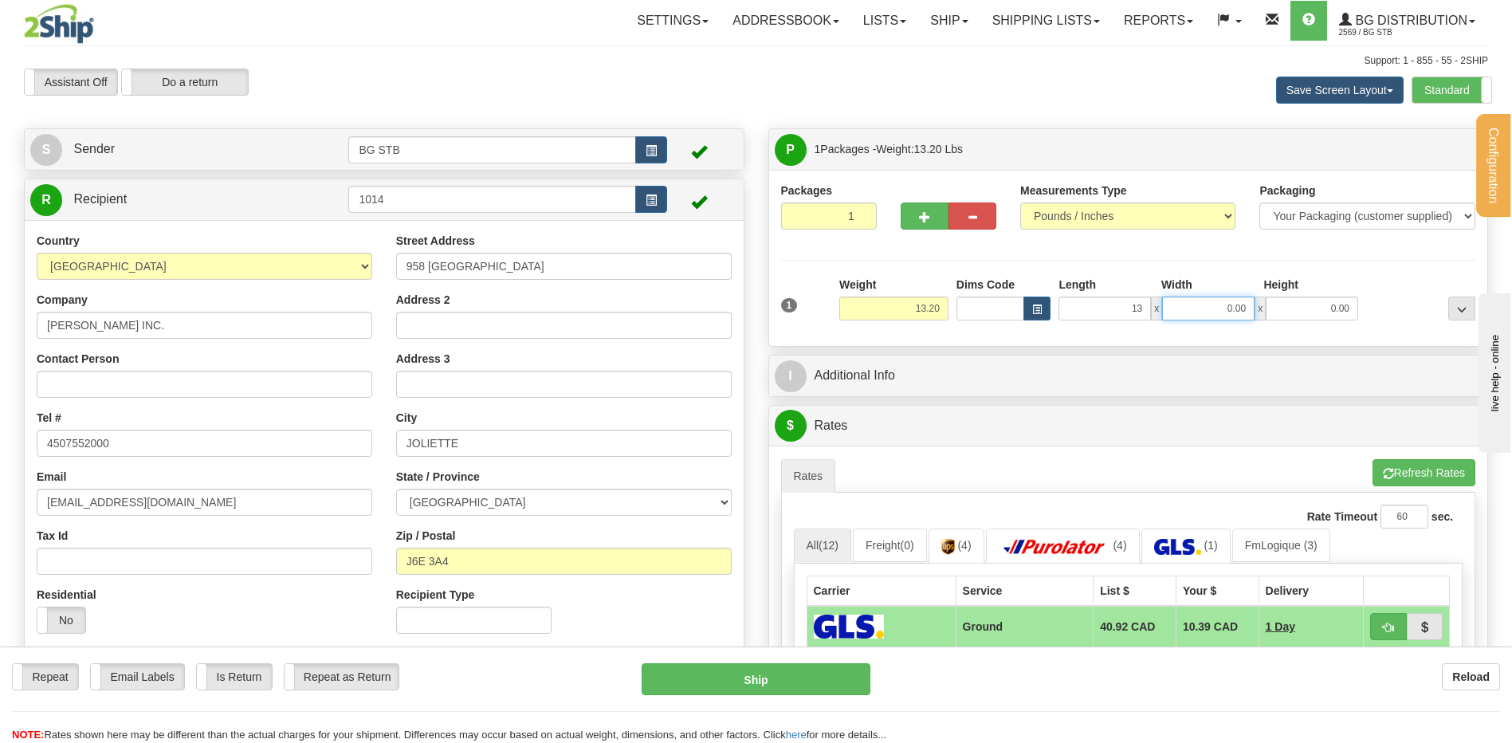
type input "13.00"
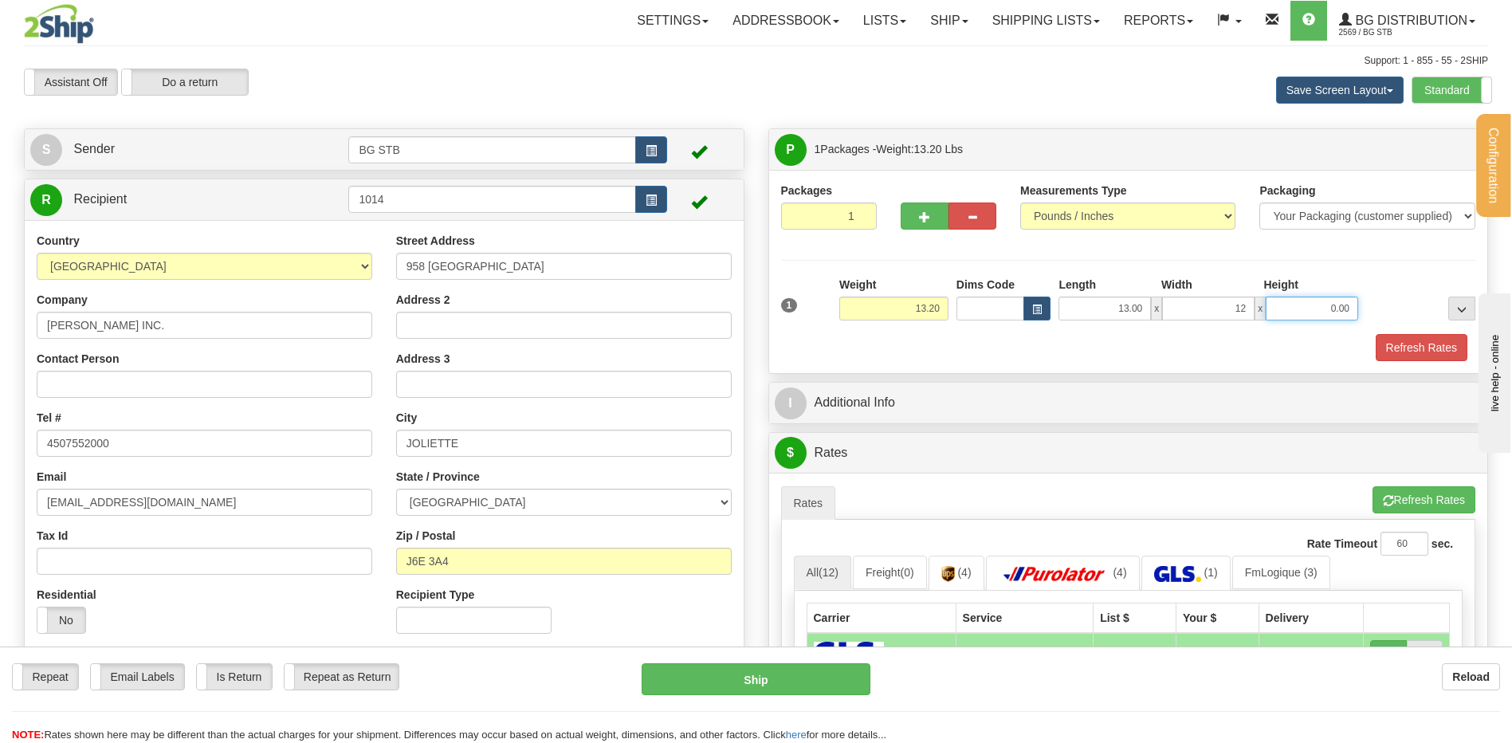
type input "12.00"
type input "8.00"
click at [997, 383] on div "I Additional Info" at bounding box center [1128, 403] width 719 height 41
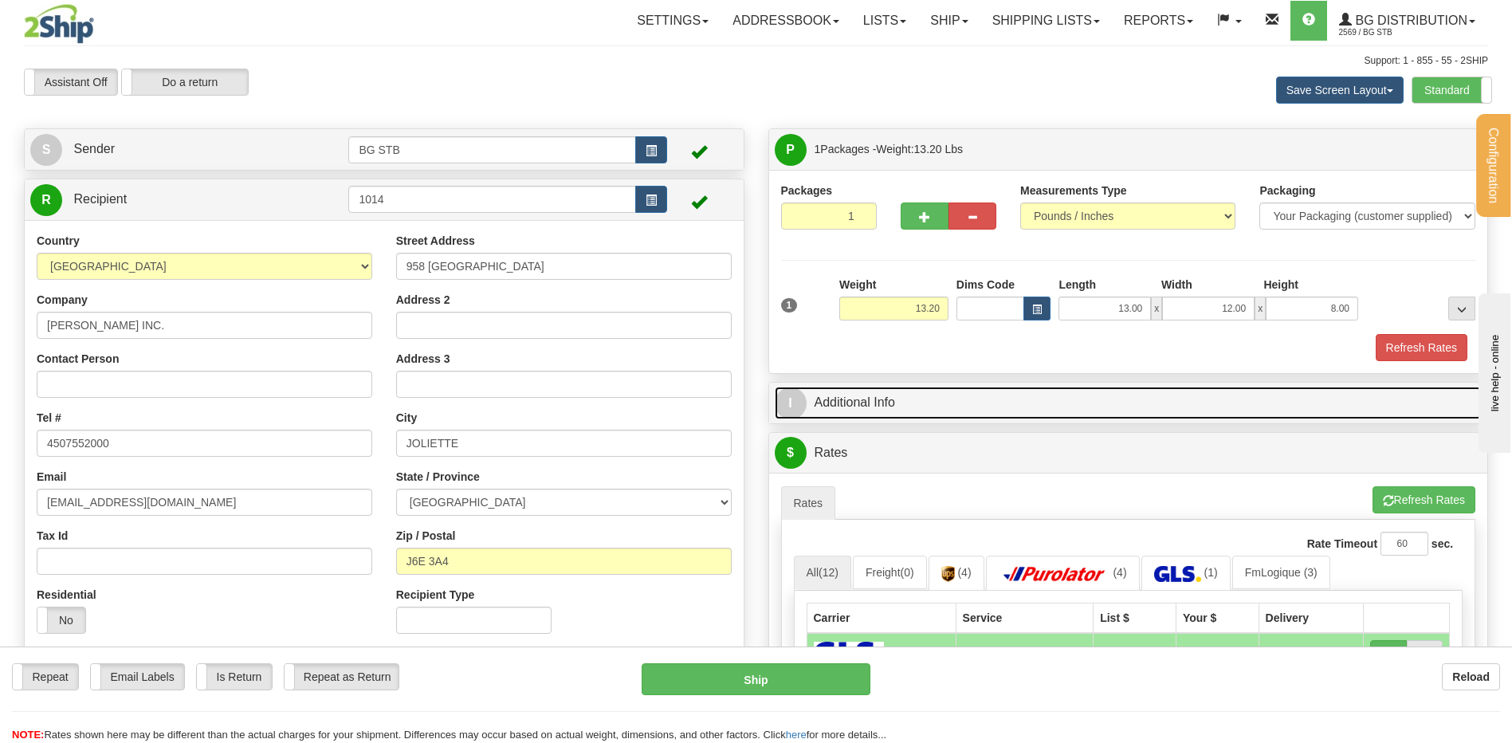
click at [997, 395] on link "I Additional Info" at bounding box center [1129, 403] width 708 height 33
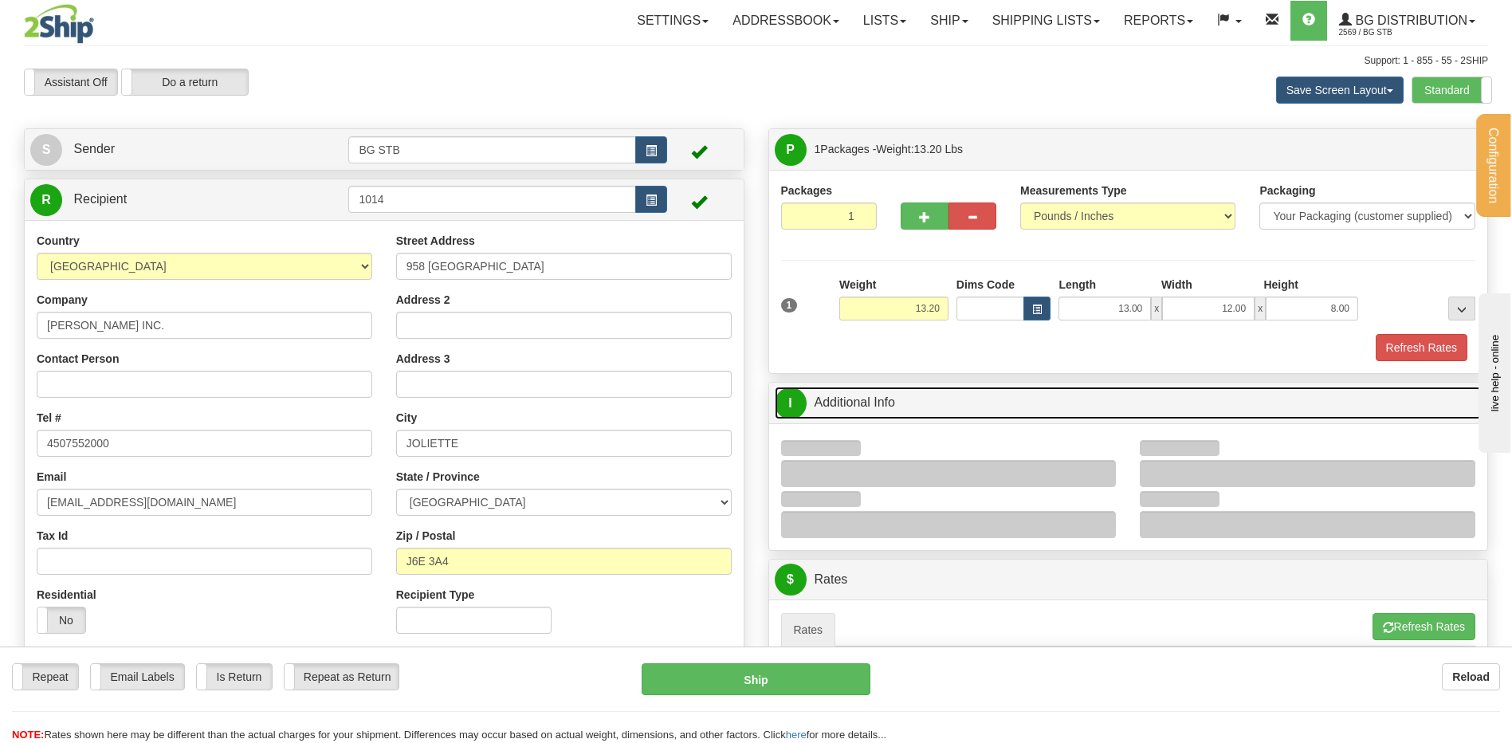
scroll to position [239, 0]
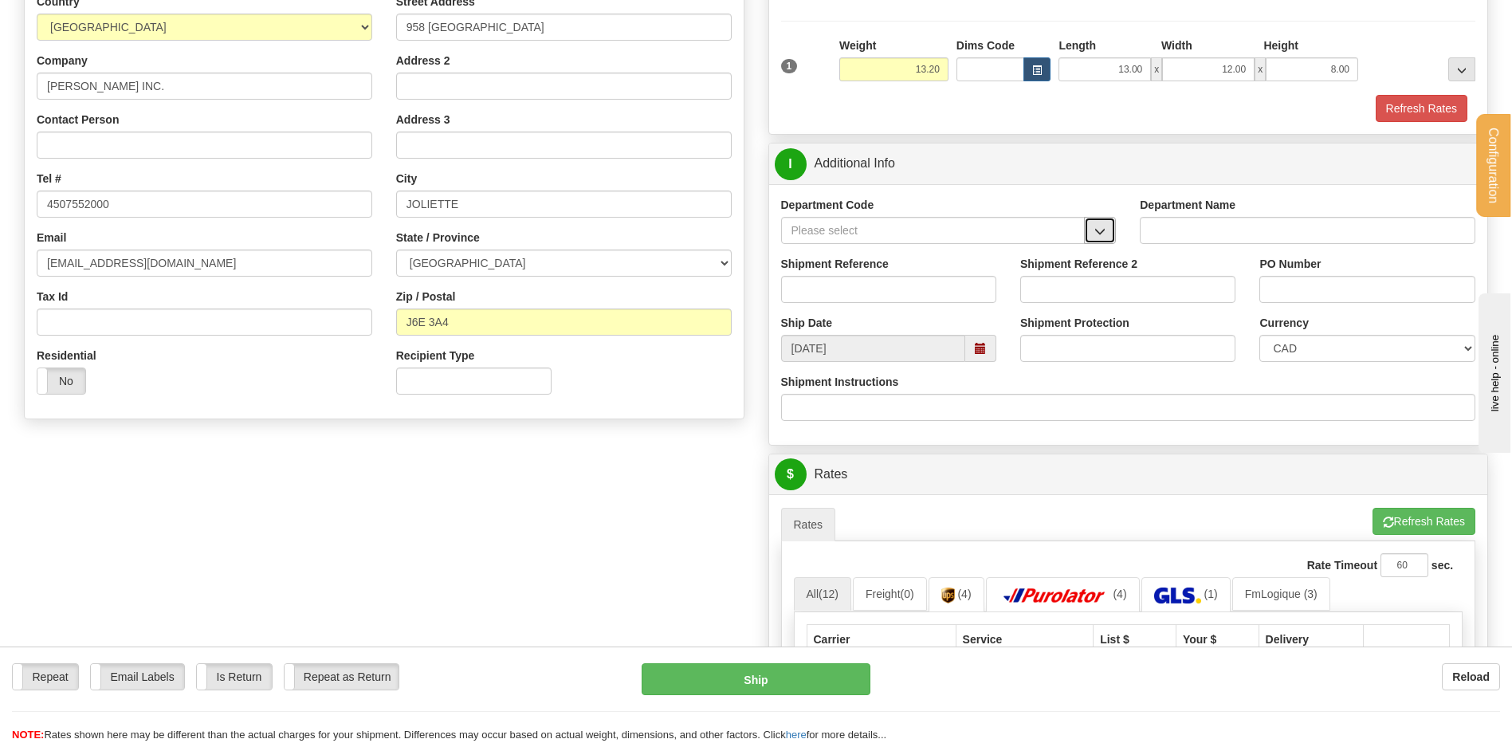
click at [1099, 237] on span "button" at bounding box center [1100, 231] width 11 height 10
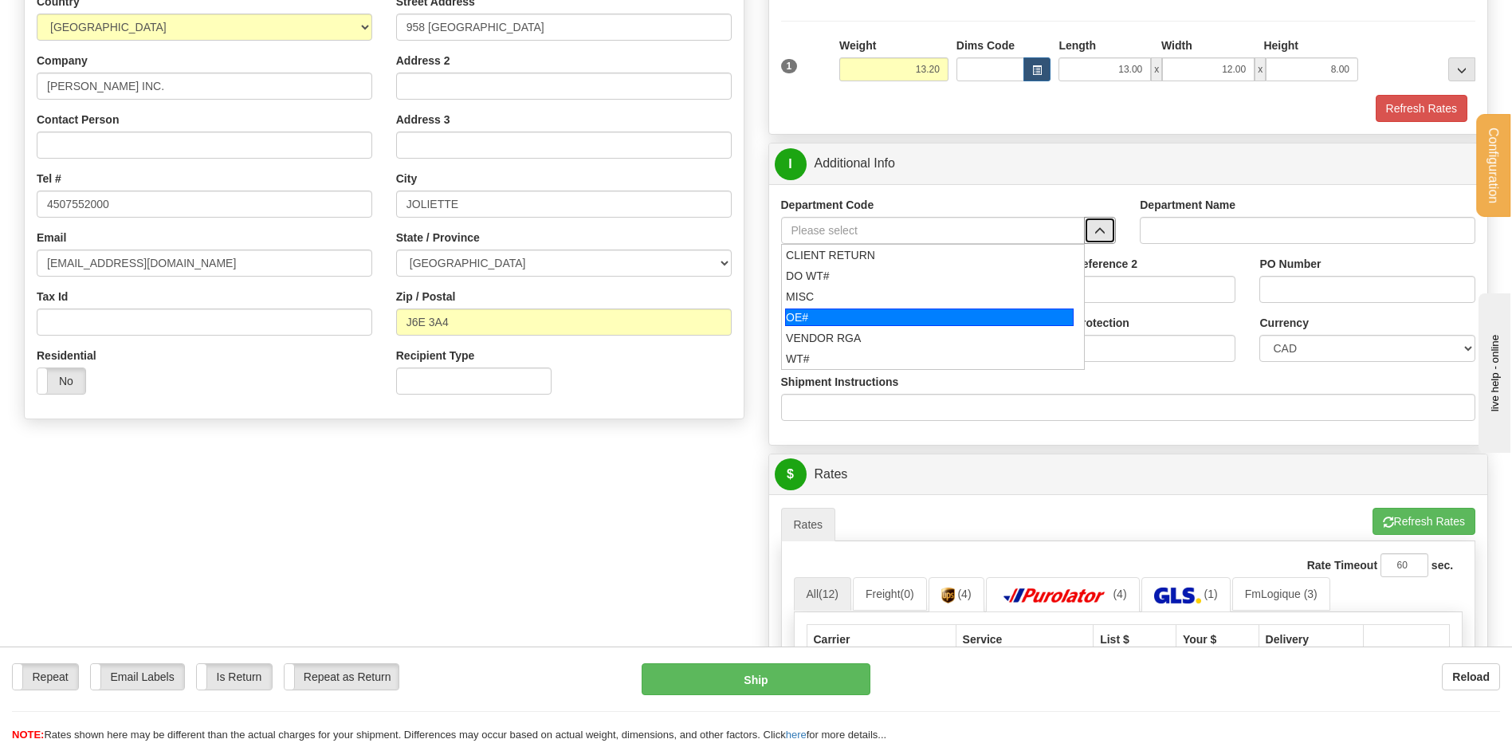
drag, startPoint x: 805, startPoint y: 320, endPoint x: 822, endPoint y: 289, distance: 35.3
click at [806, 320] on div "OE#" at bounding box center [929, 318] width 289 height 18
type input "OE#"
type input "ORDERS"
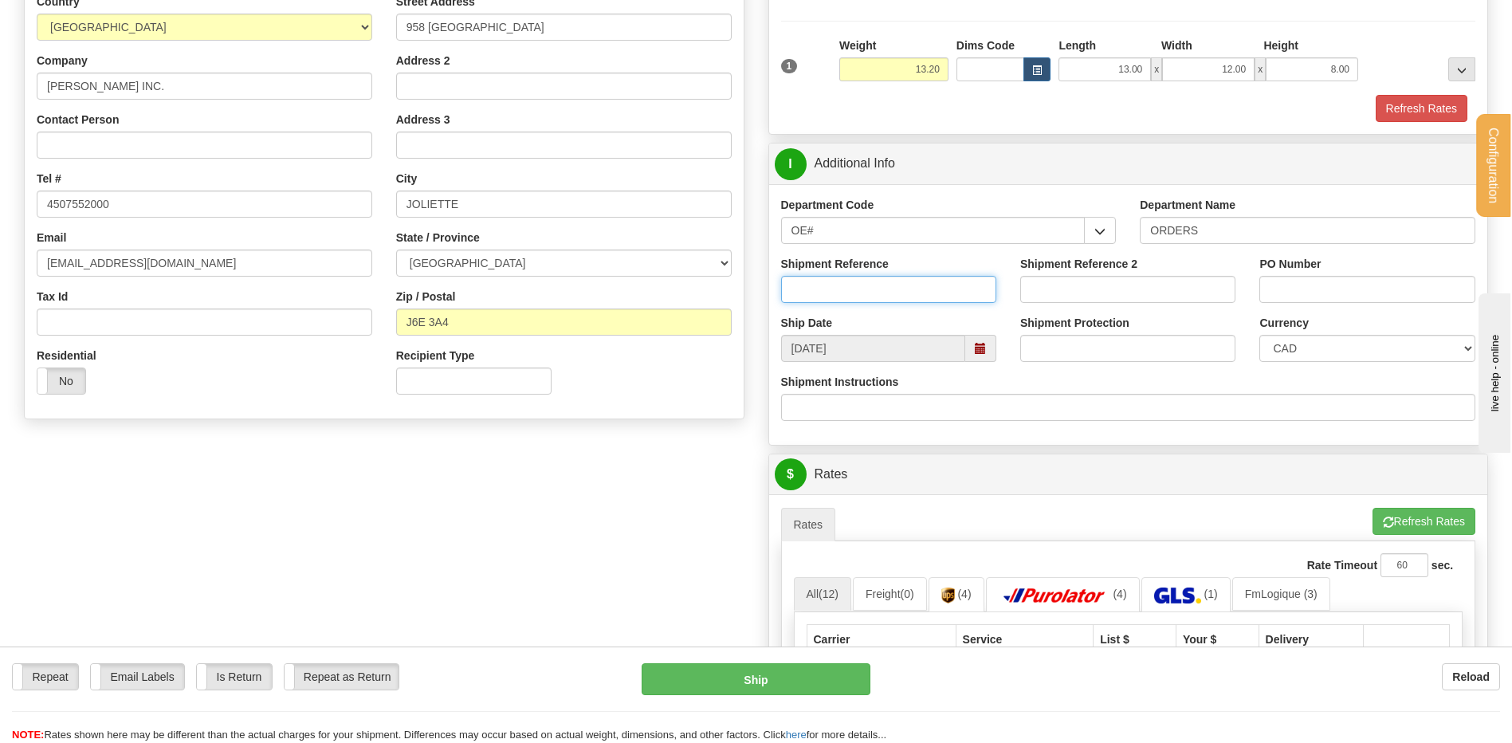
click at [824, 276] on input "Shipment Reference" at bounding box center [888, 289] width 215 height 27
type input "80007509-00"
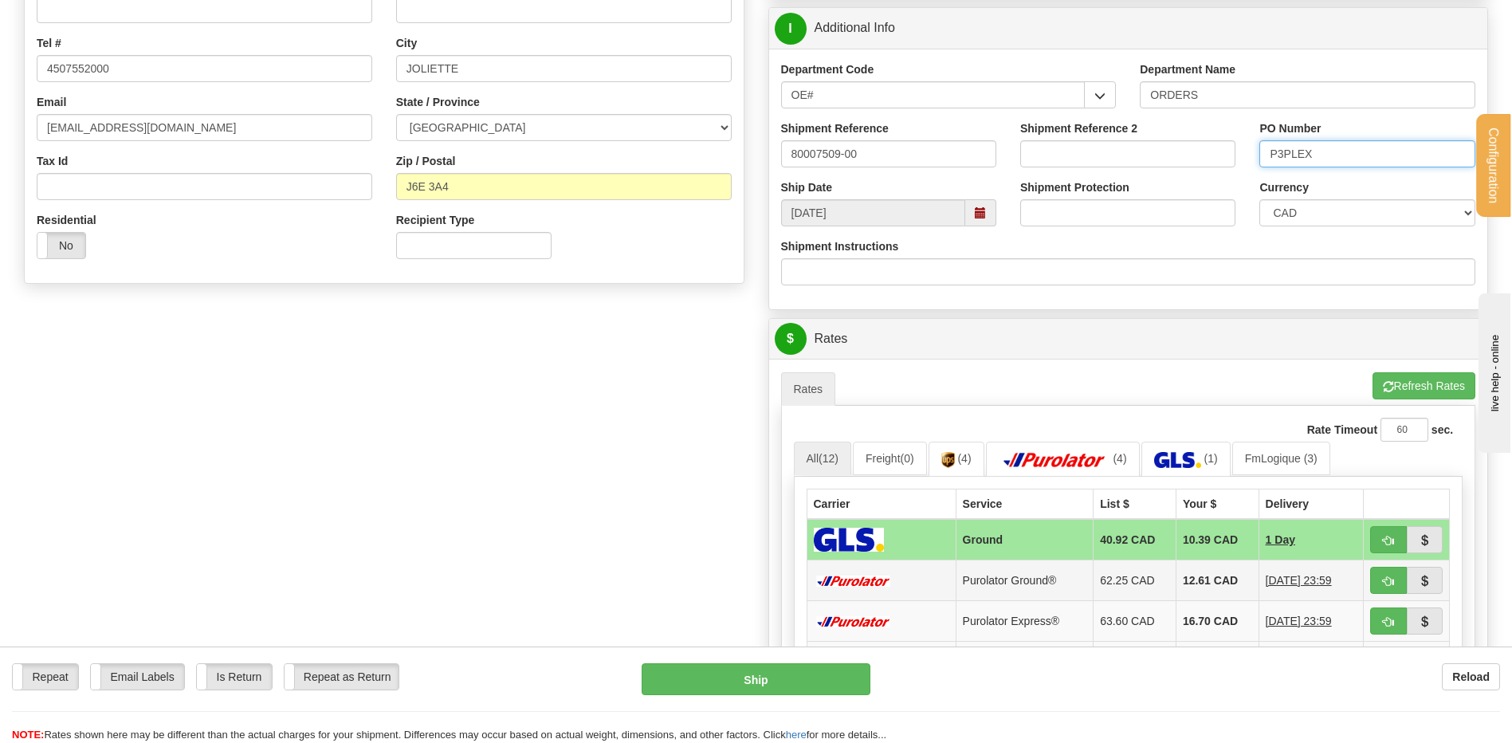
scroll to position [638, 0]
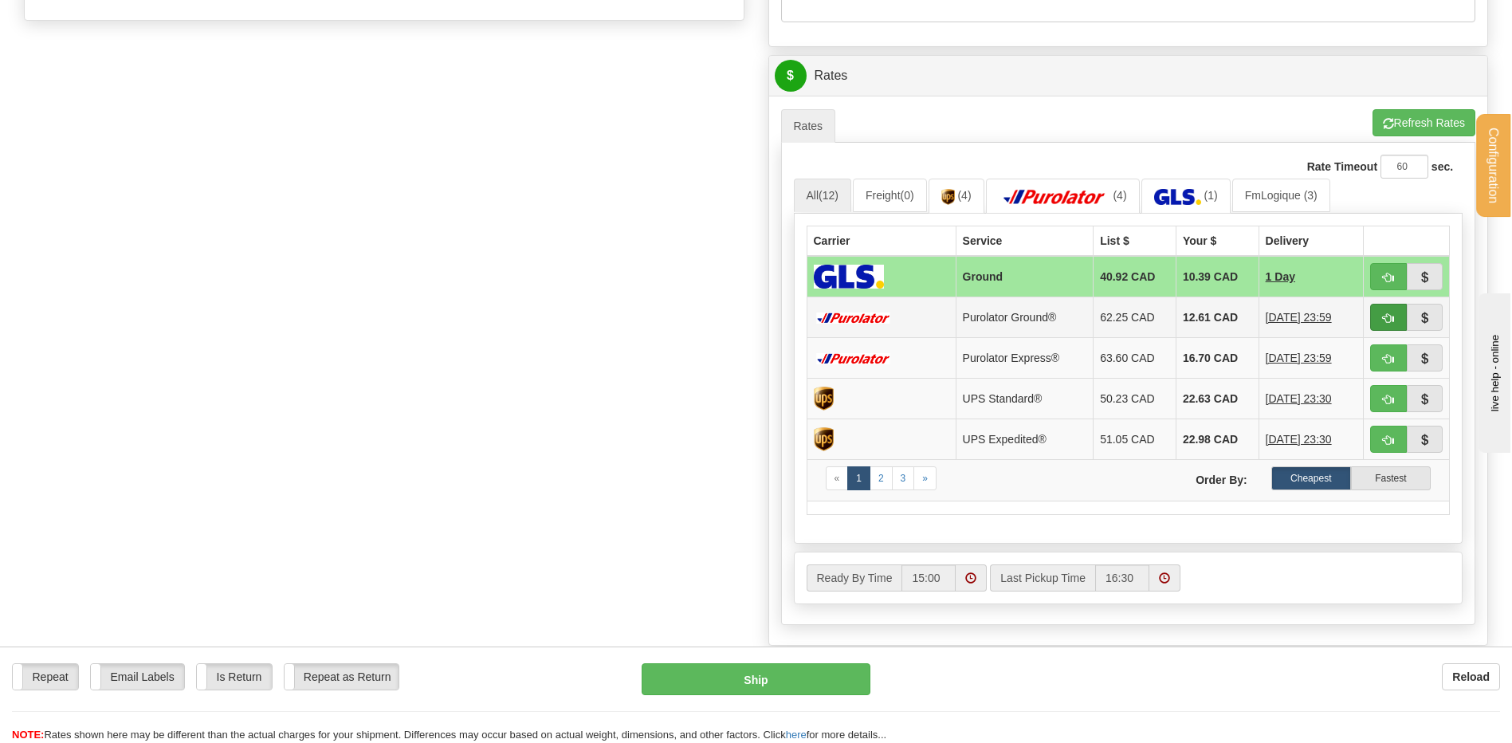
type input "P3PLEX"
click at [1378, 316] on button "button" at bounding box center [1389, 317] width 37 height 27
type input "260"
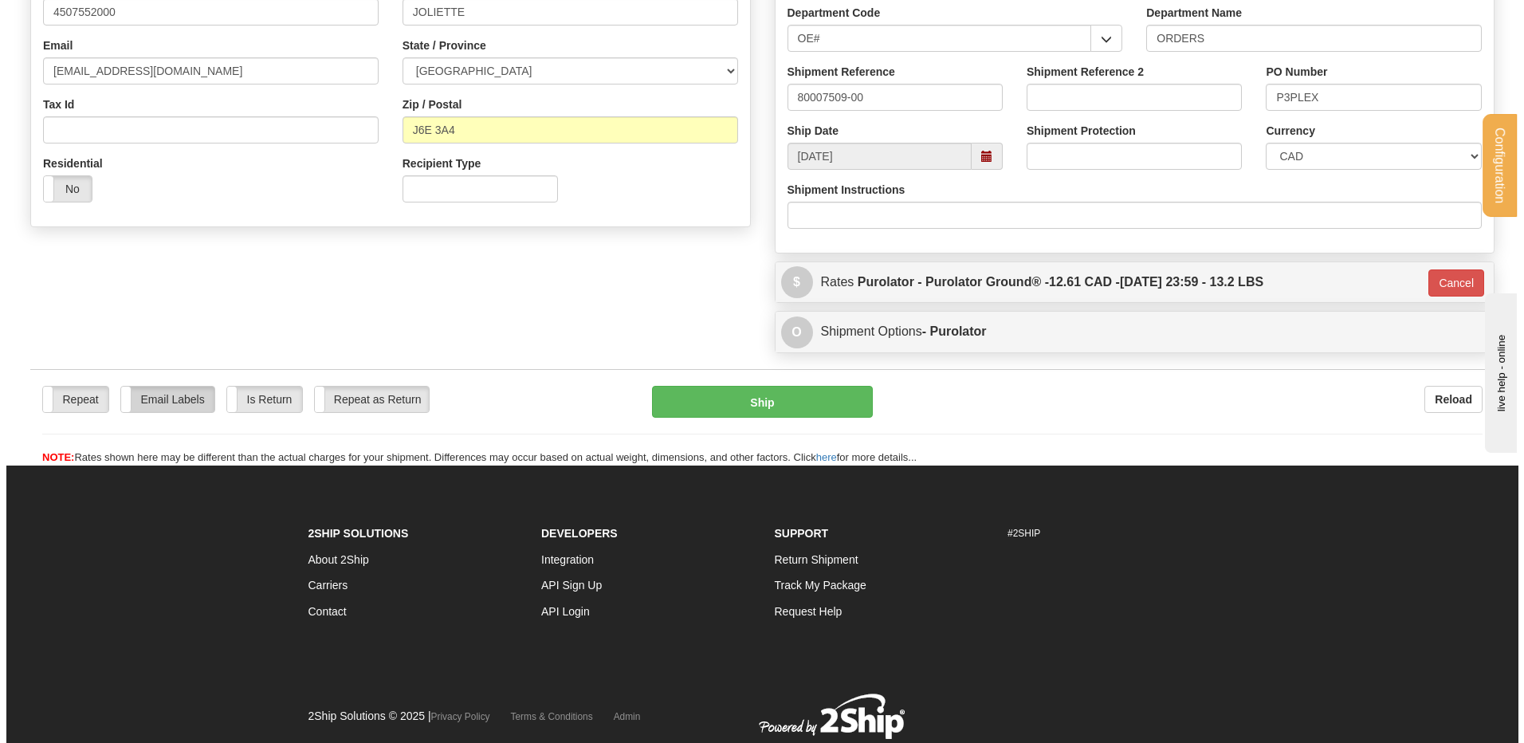
scroll to position [325, 0]
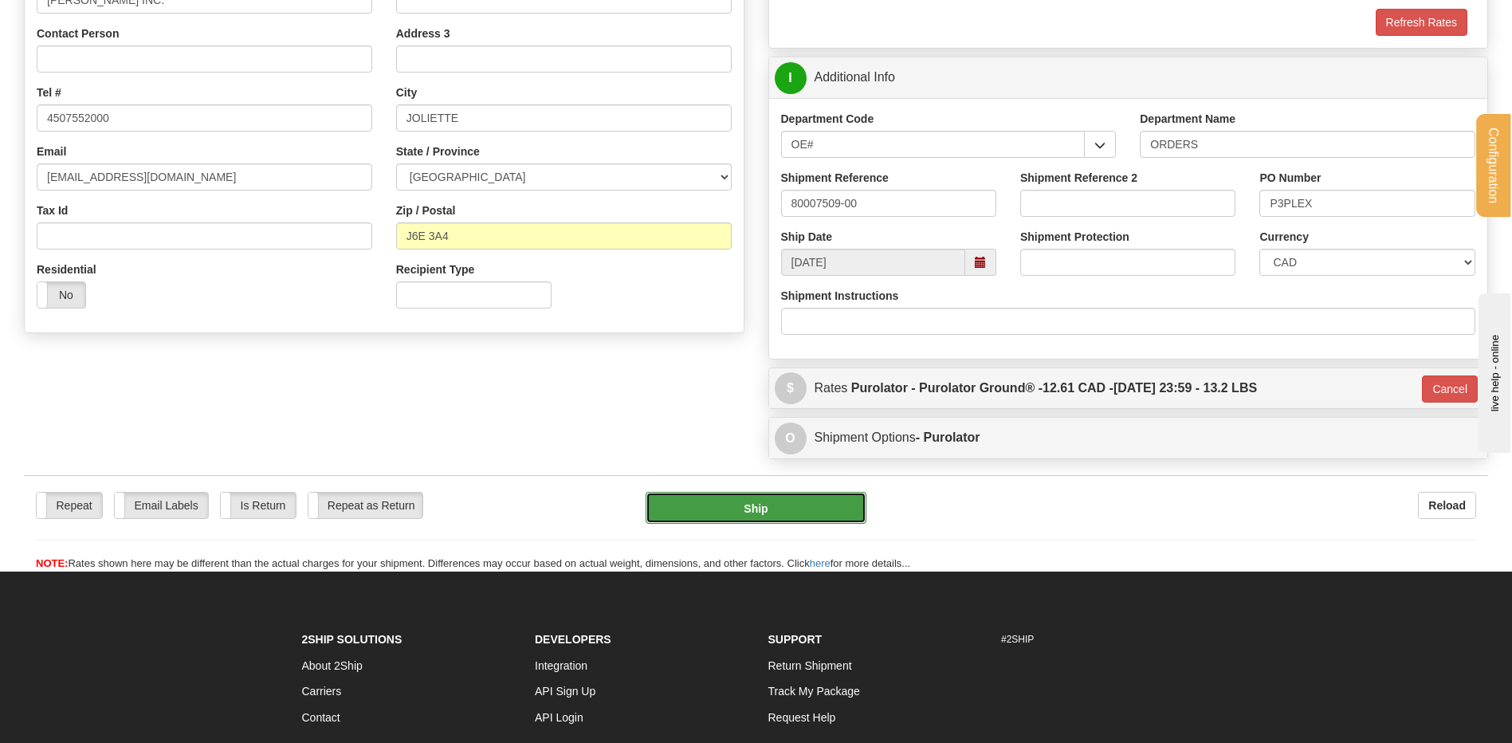
click at [723, 509] on button "Ship" at bounding box center [756, 508] width 220 height 32
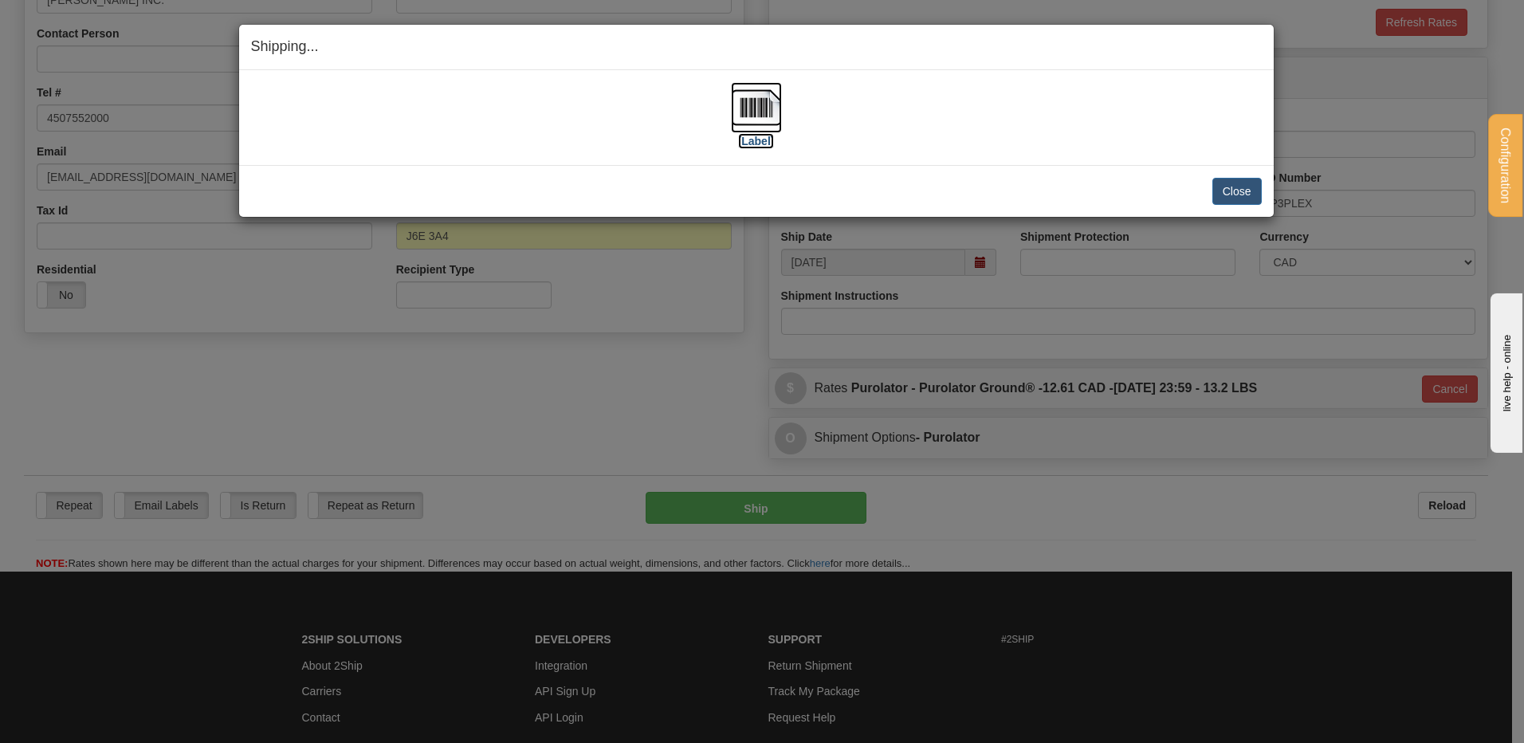
click at [743, 128] on img at bounding box center [756, 107] width 51 height 51
click at [1249, 186] on button "Close" at bounding box center [1237, 191] width 49 height 27
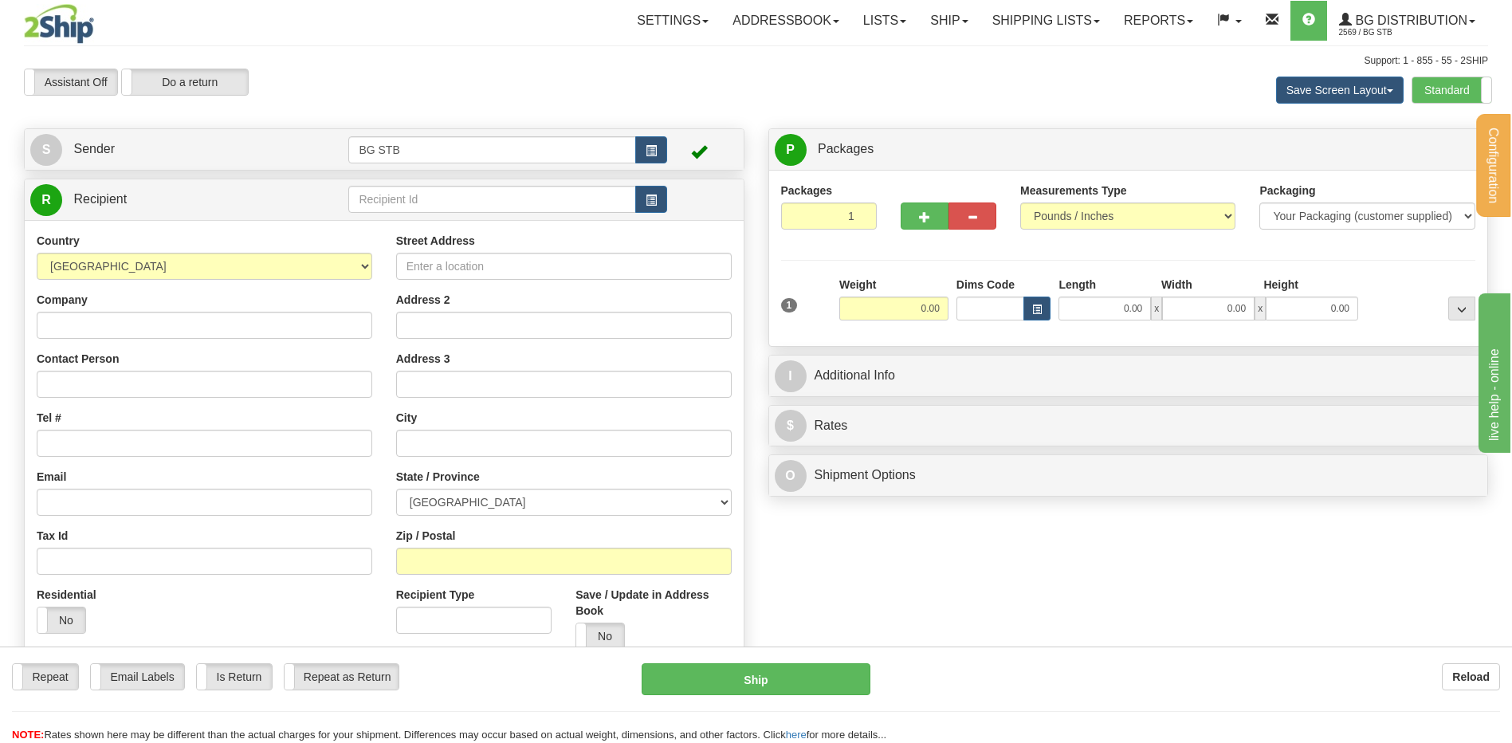
click at [460, 172] on div "Create a label for the return Create Pickup Without Label S Sender BG STB" at bounding box center [384, 405] width 745 height 554
click at [453, 210] on input "text" at bounding box center [491, 199] width 287 height 27
type input "5503"
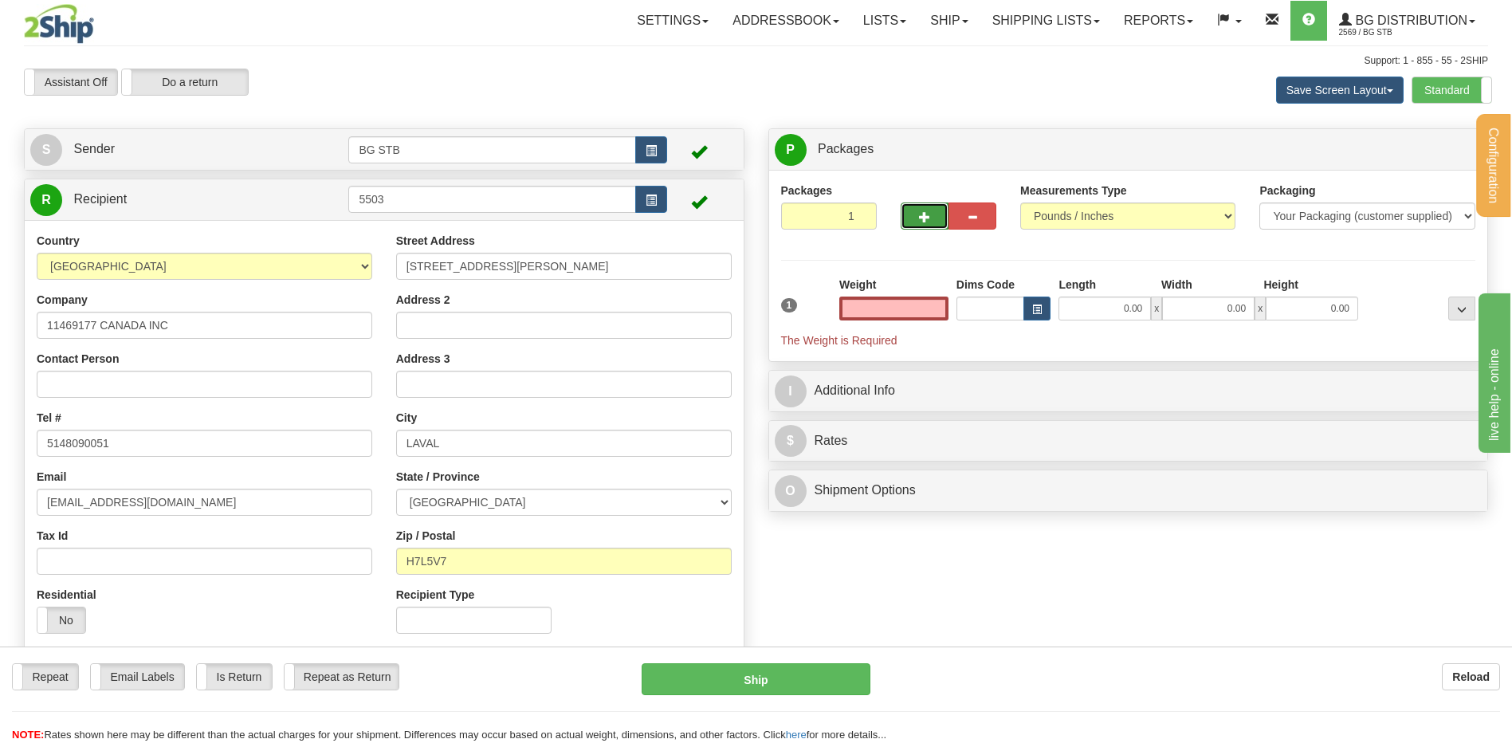
type input "0.00"
click at [918, 222] on button "button" at bounding box center [925, 216] width 48 height 27
click at [920, 218] on span "button" at bounding box center [924, 217] width 11 height 10
type input "3"
click at [1446, 151] on span "Package Level" at bounding box center [1441, 149] width 63 height 11
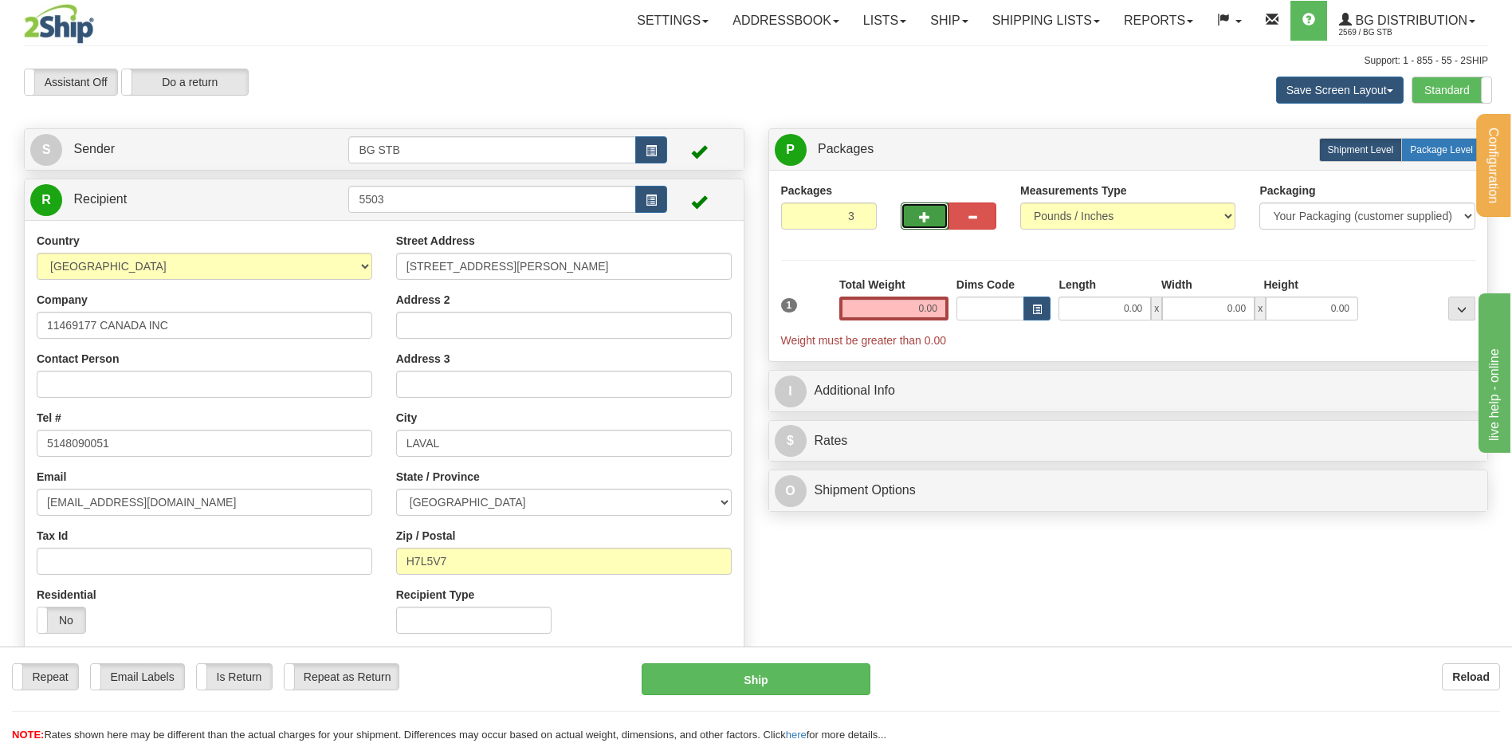
radio input "true"
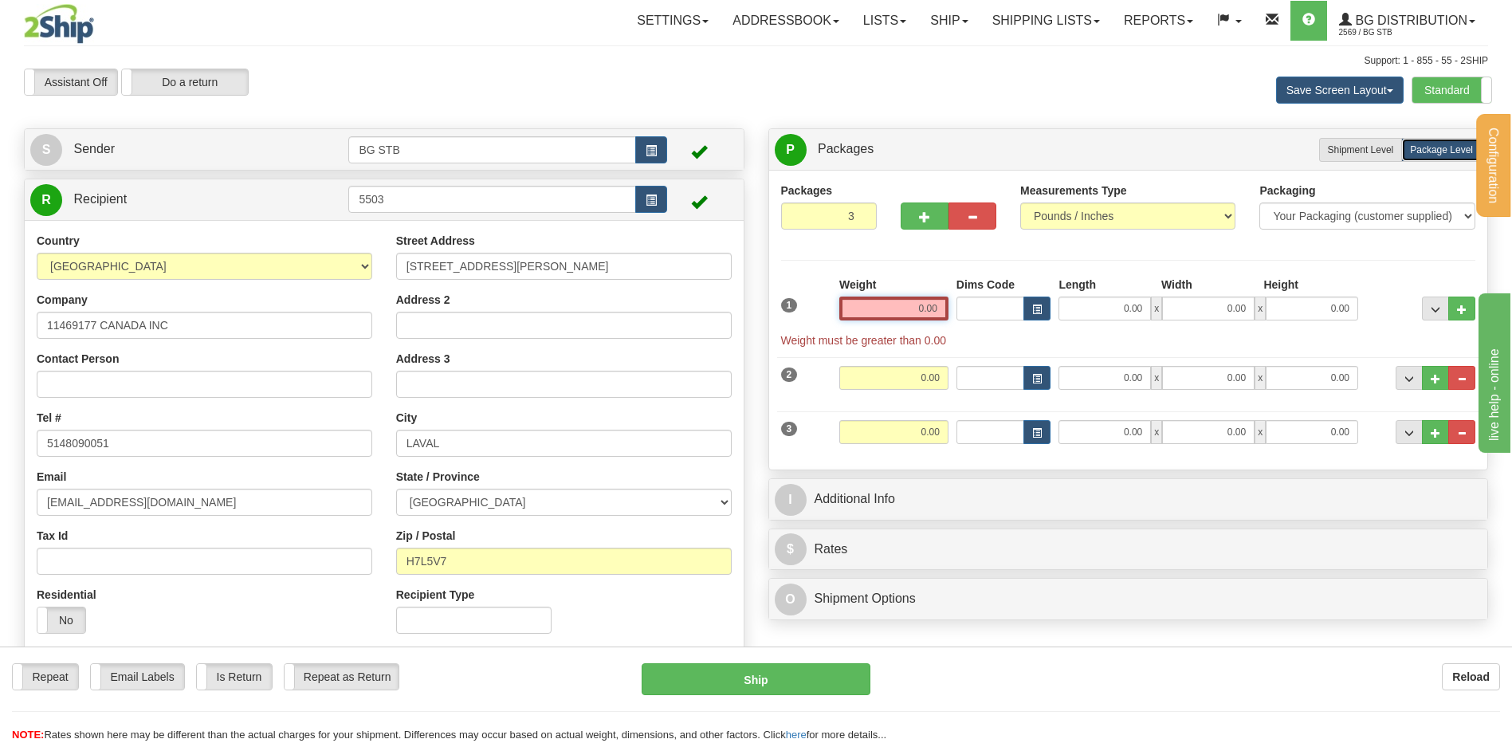
click at [901, 313] on input "0.00" at bounding box center [894, 309] width 109 height 24
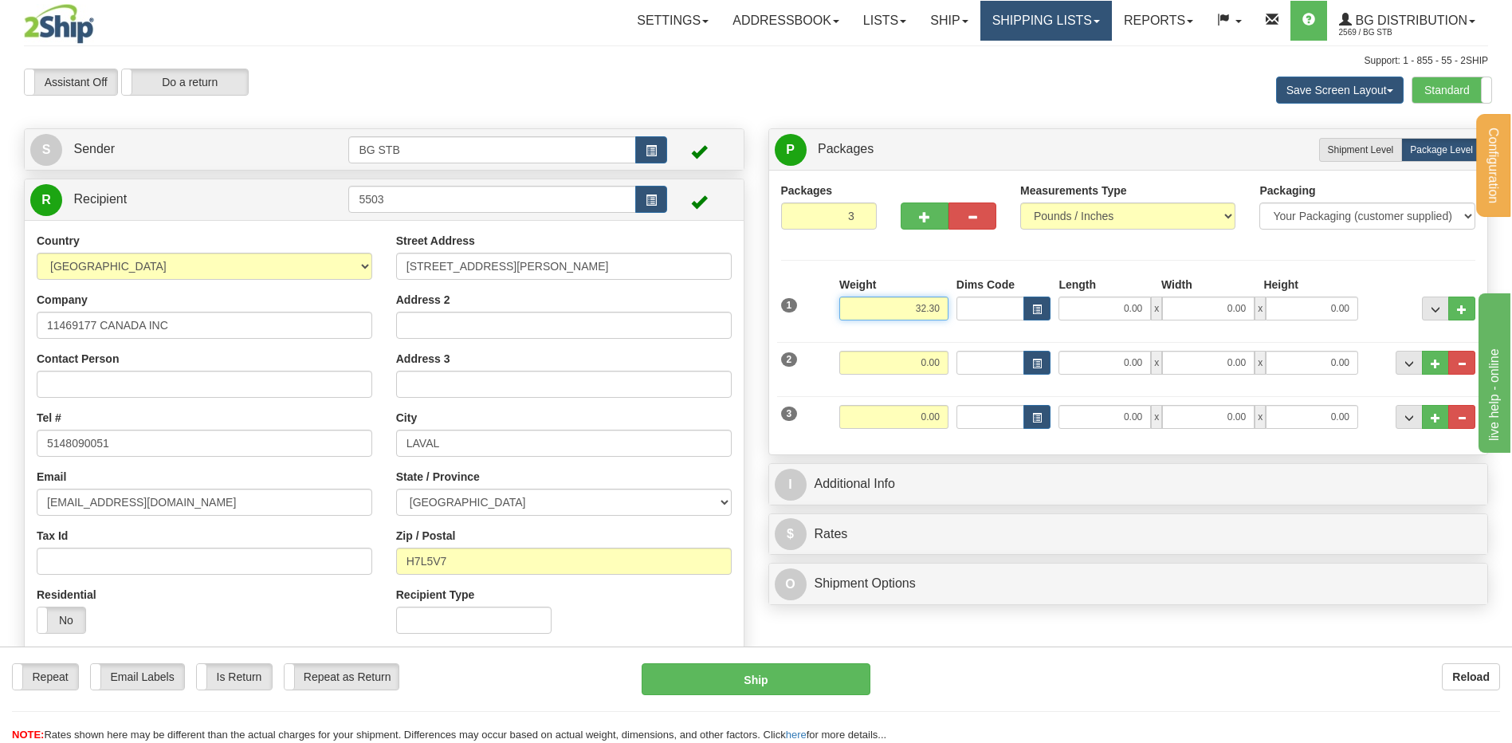
type input "32.30"
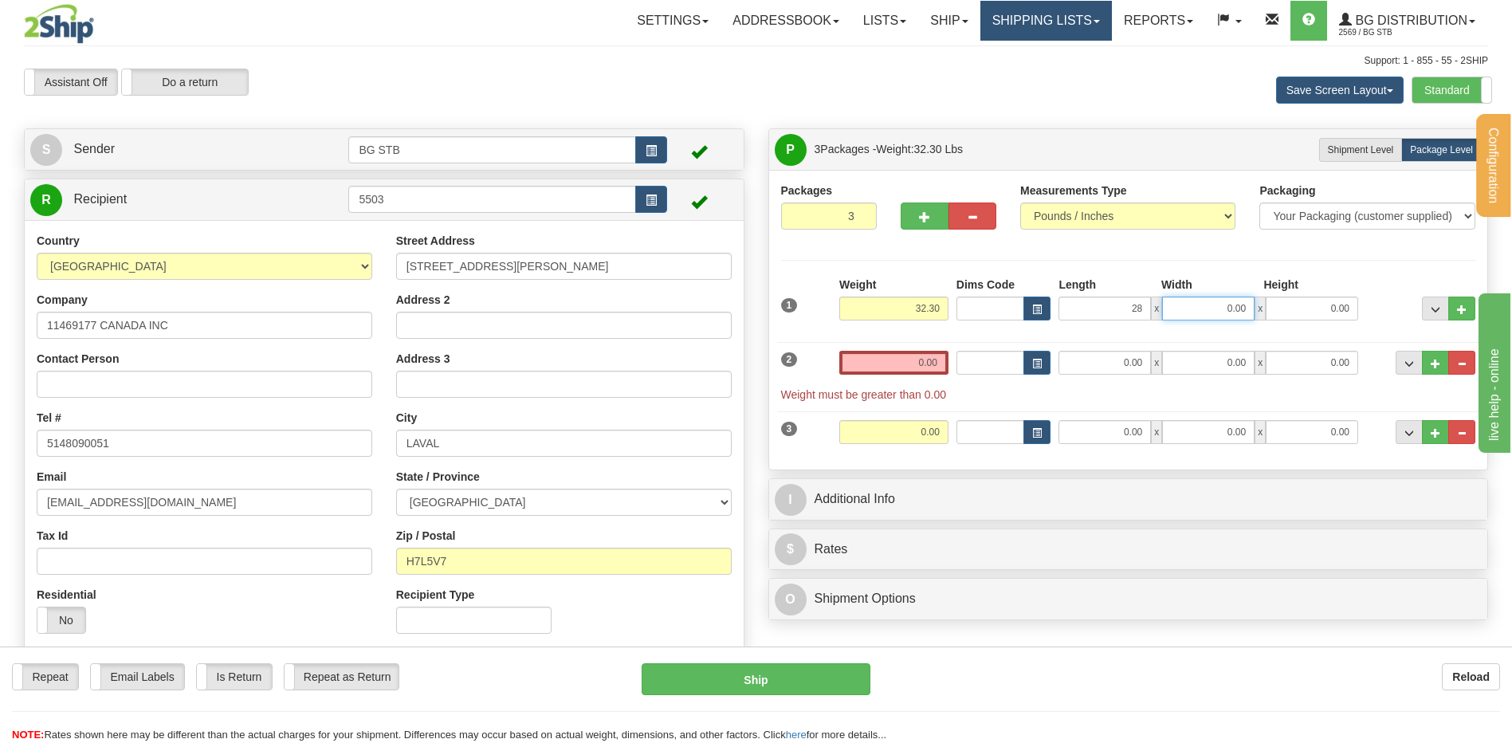
type input "28.00"
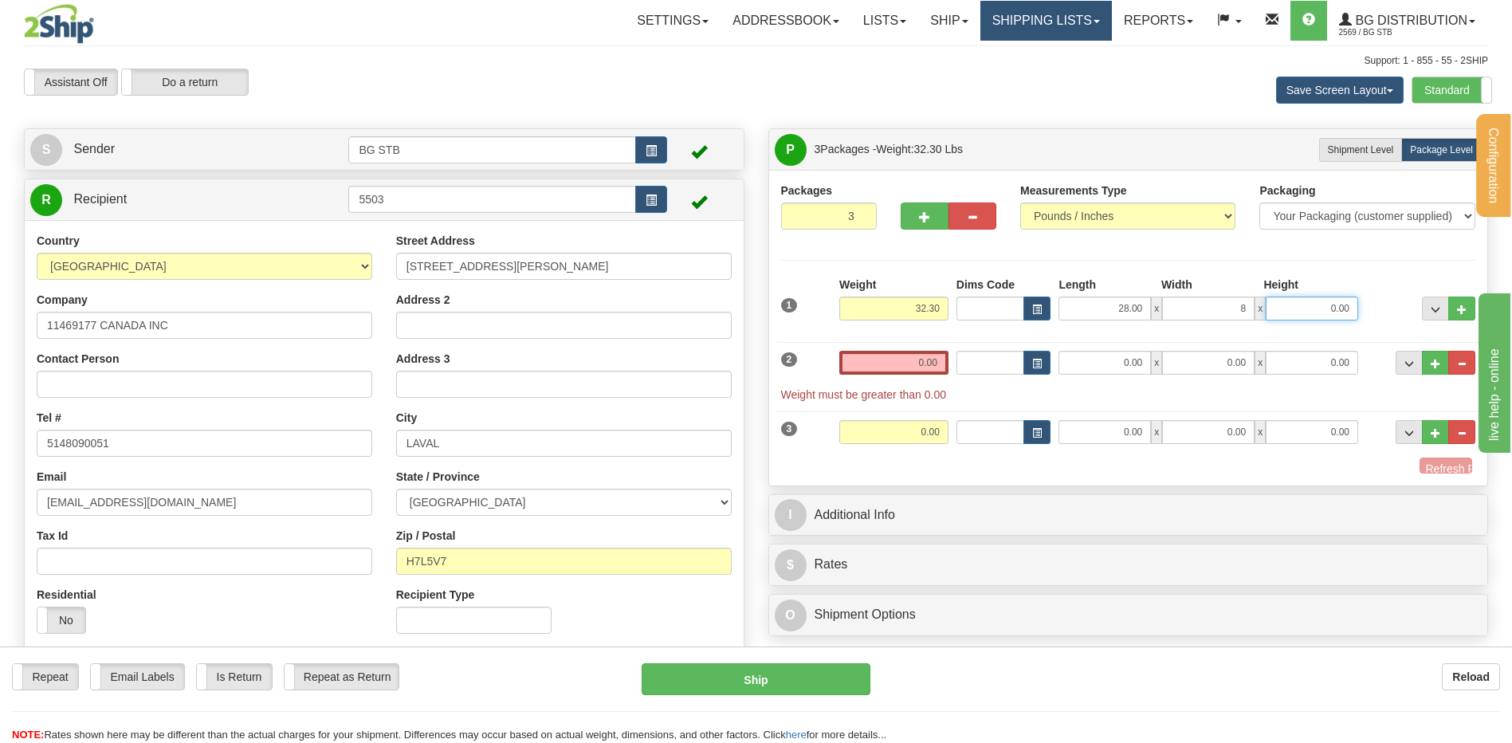
type input "8.00"
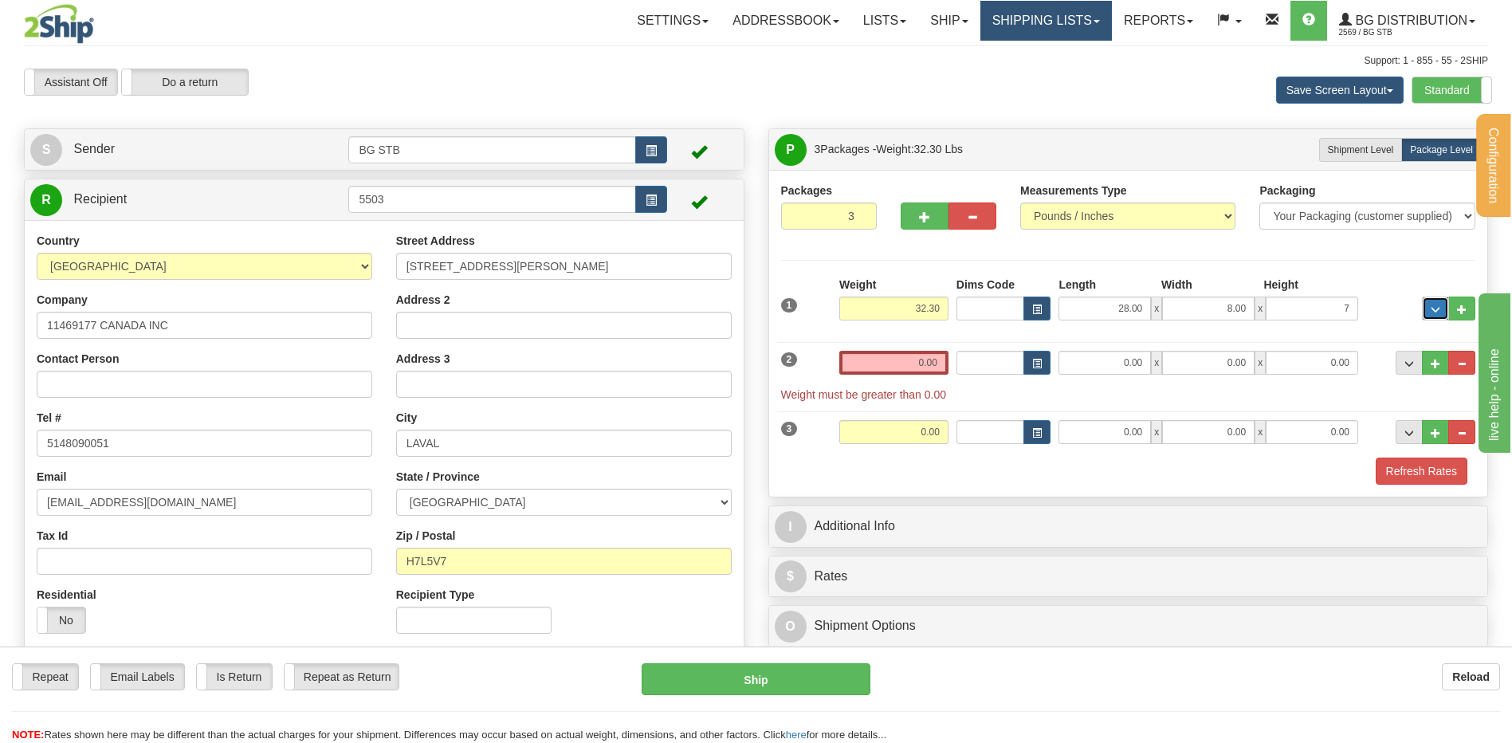
type input "7.00"
click at [919, 352] on input "0.00" at bounding box center [894, 363] width 109 height 24
type input "46.15"
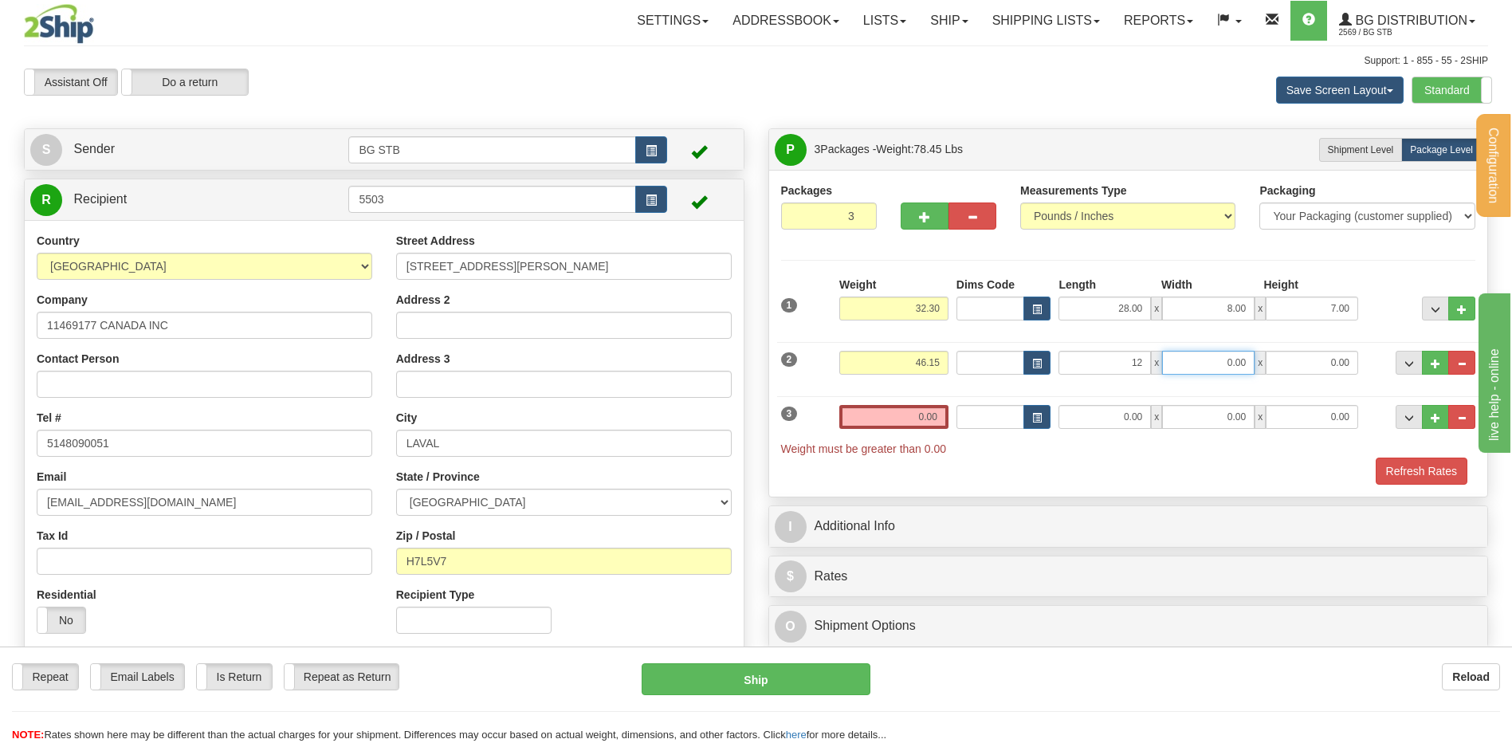
type input "12.00"
type input "10.00"
type input "8.00"
click at [878, 414] on input "0.00" at bounding box center [894, 417] width 109 height 24
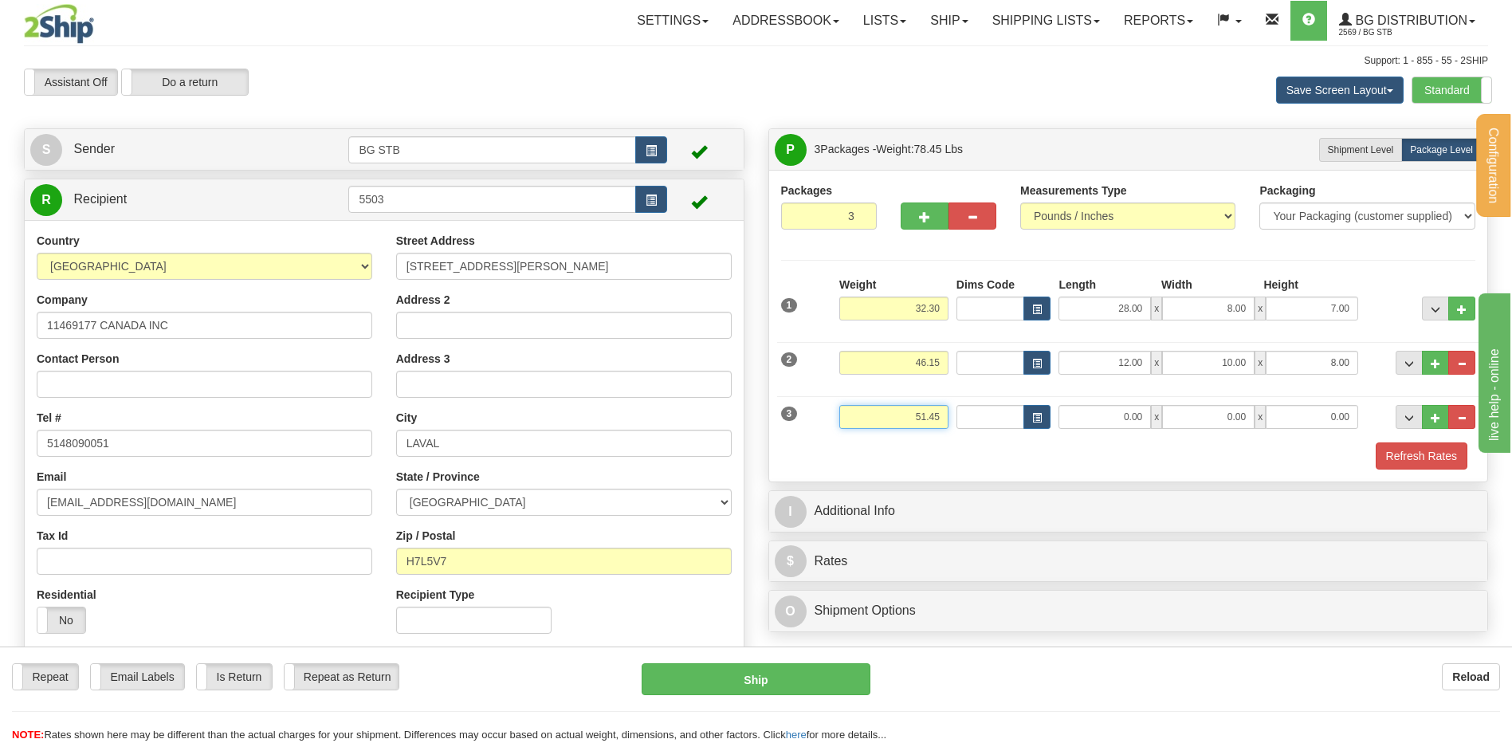
type input "51.40"
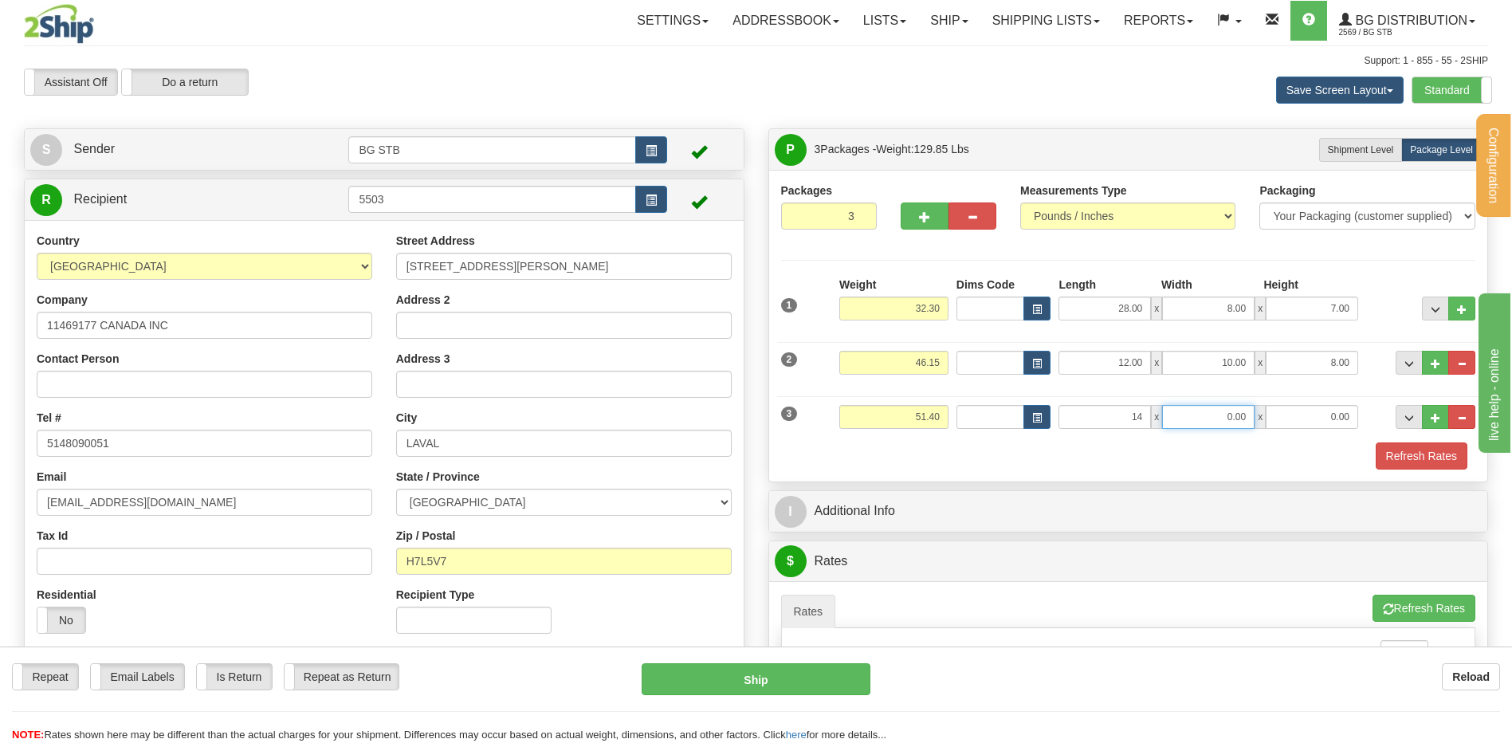
type input "14.00"
type input "10.00"
type input "9.00"
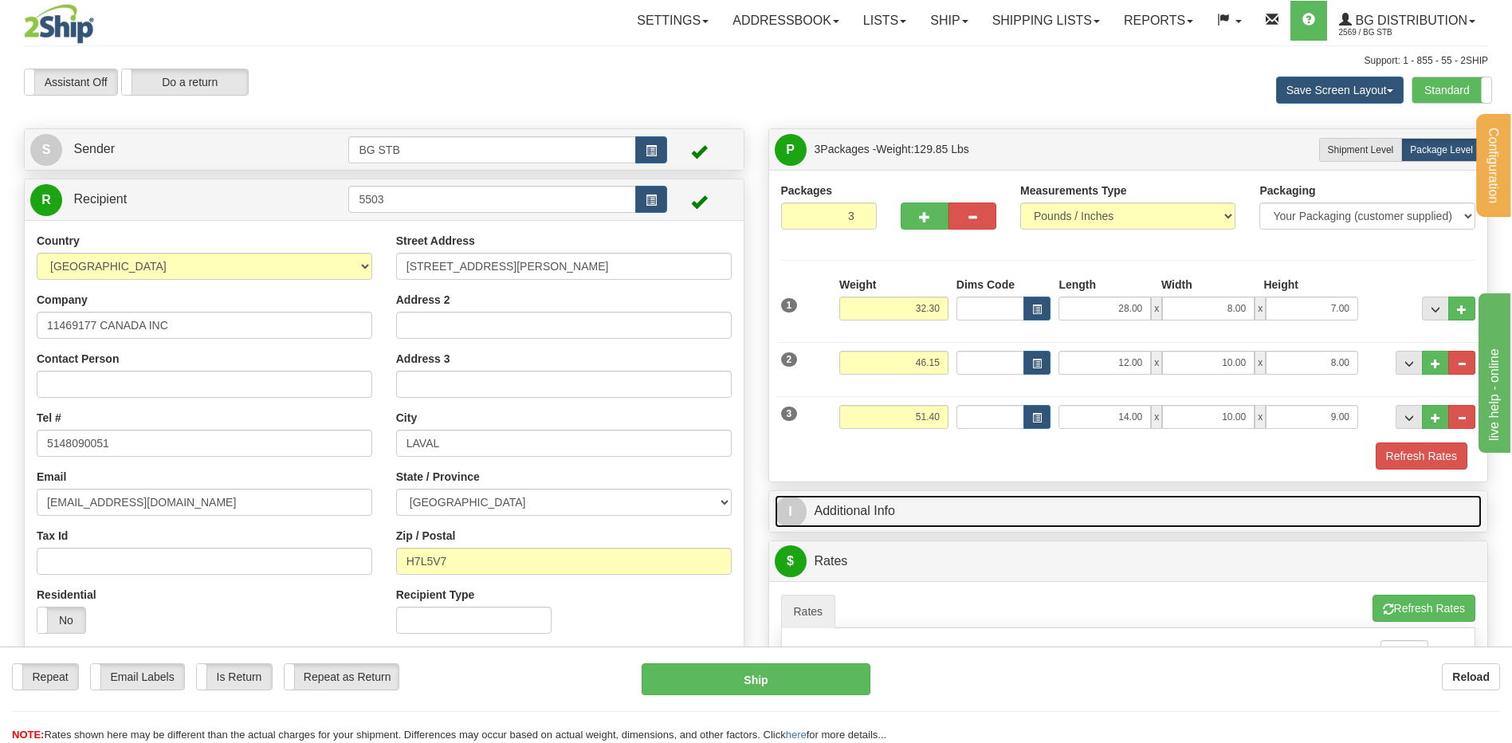
click at [949, 500] on link "I Additional Info" at bounding box center [1129, 511] width 708 height 33
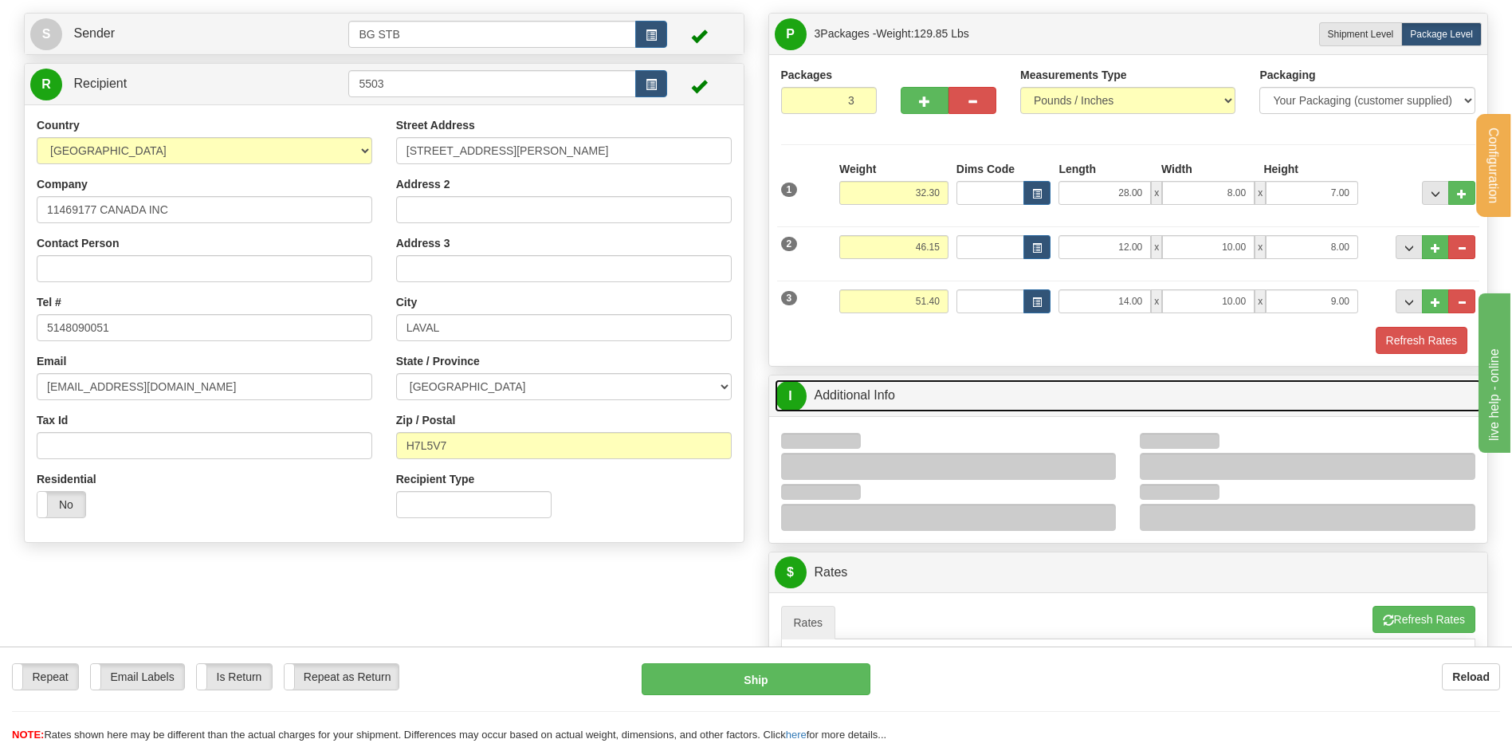
scroll to position [239, 0]
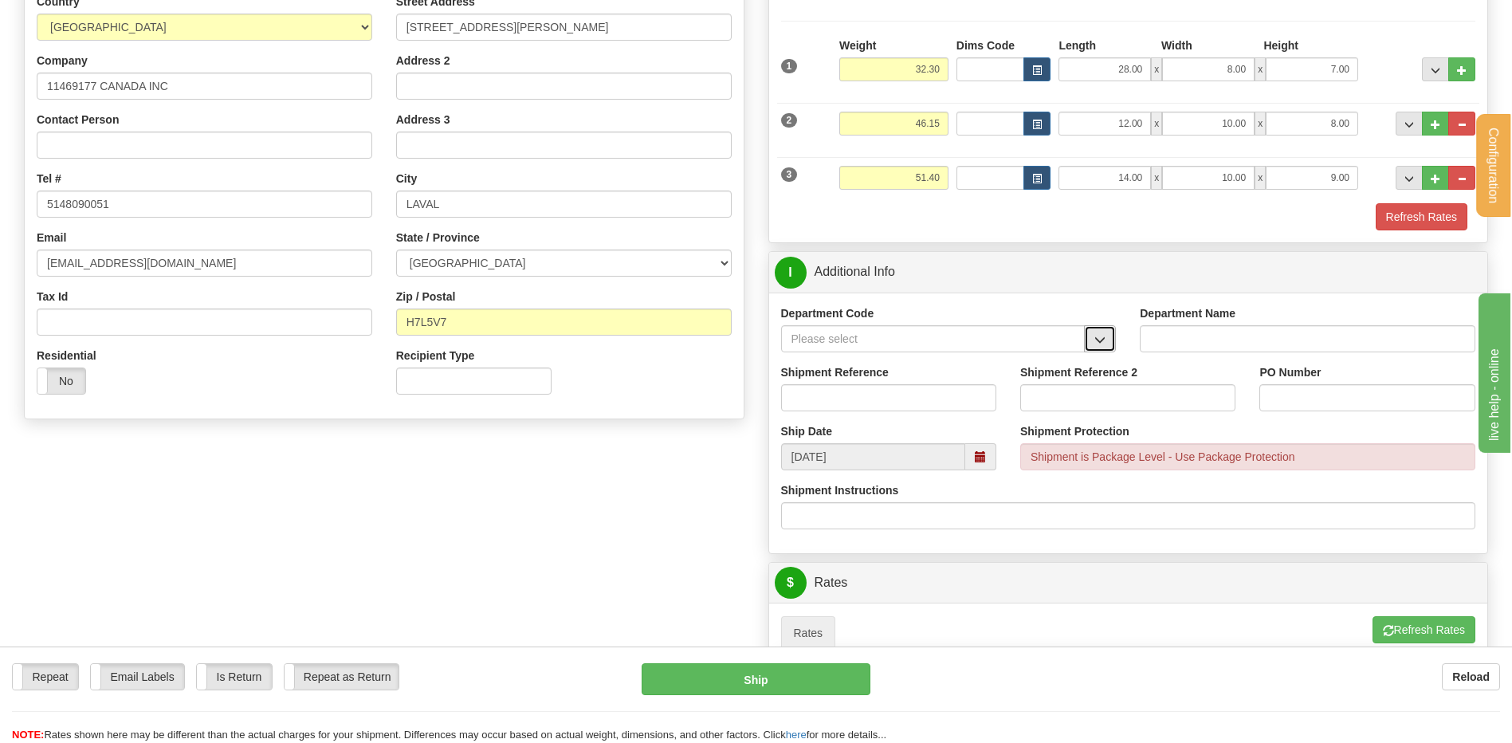
click at [1109, 336] on button "button" at bounding box center [1100, 338] width 32 height 27
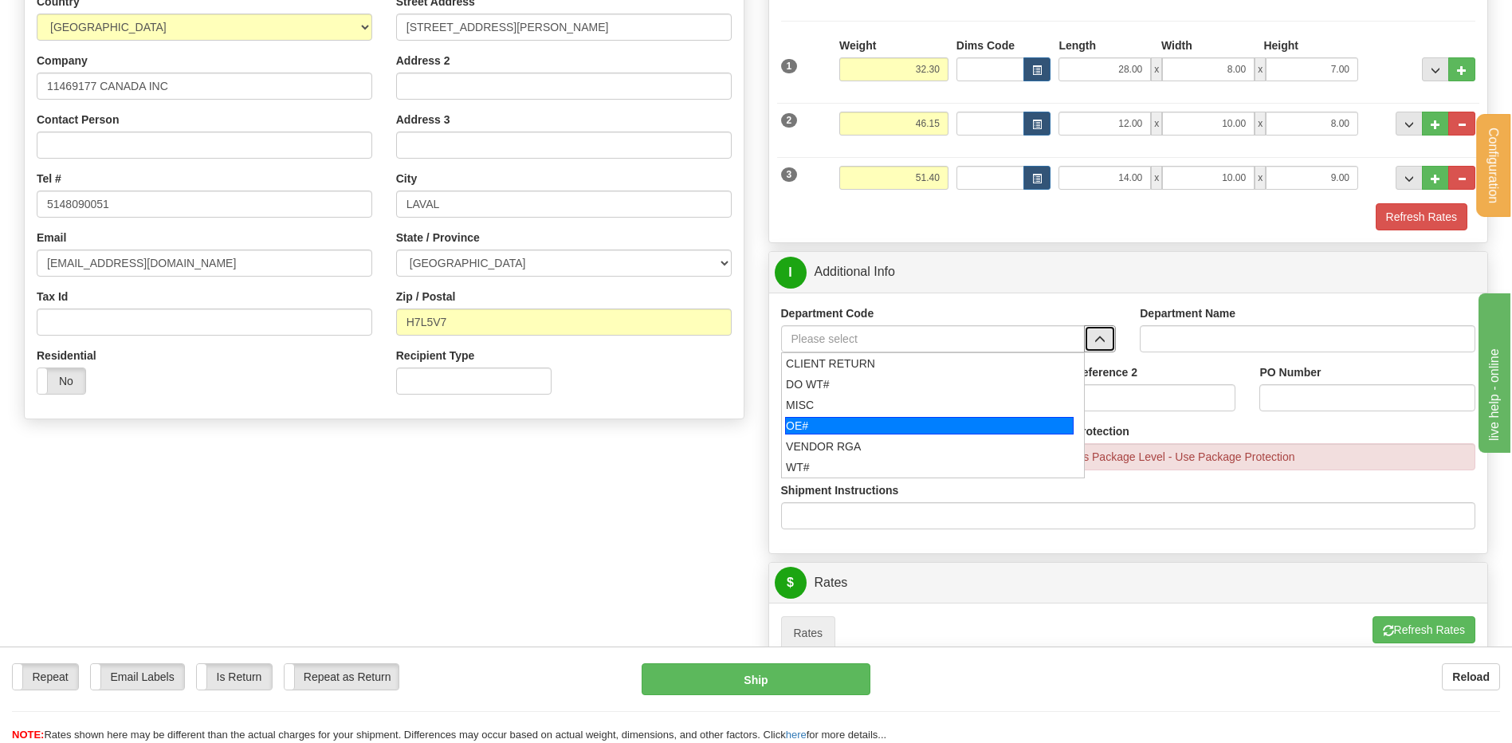
click at [864, 427] on div "OE#" at bounding box center [929, 426] width 289 height 18
type input "OE#"
type input "ORDERS"
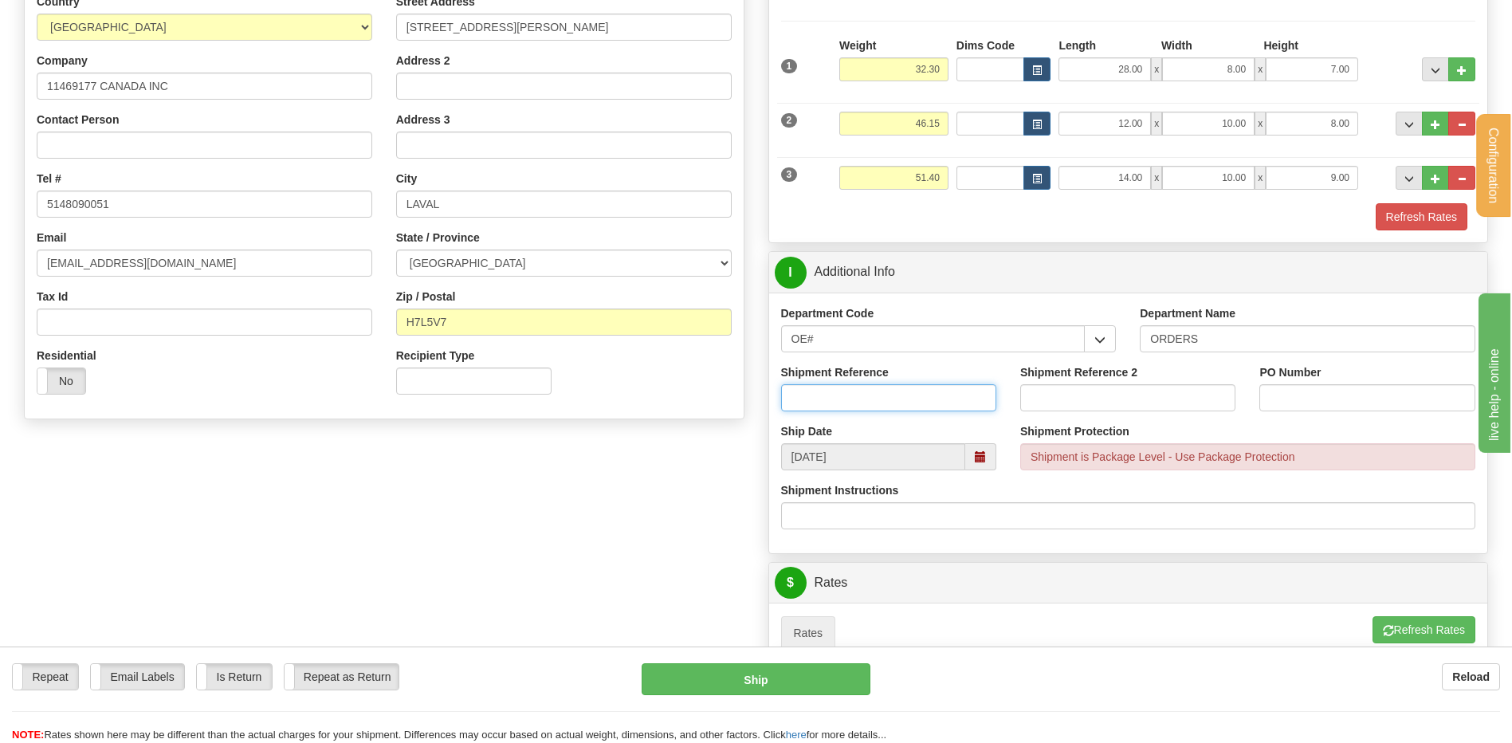
click at [860, 398] on input "Shipment Reference" at bounding box center [888, 397] width 215 height 27
type input "80007510-00 / 80007508-00"
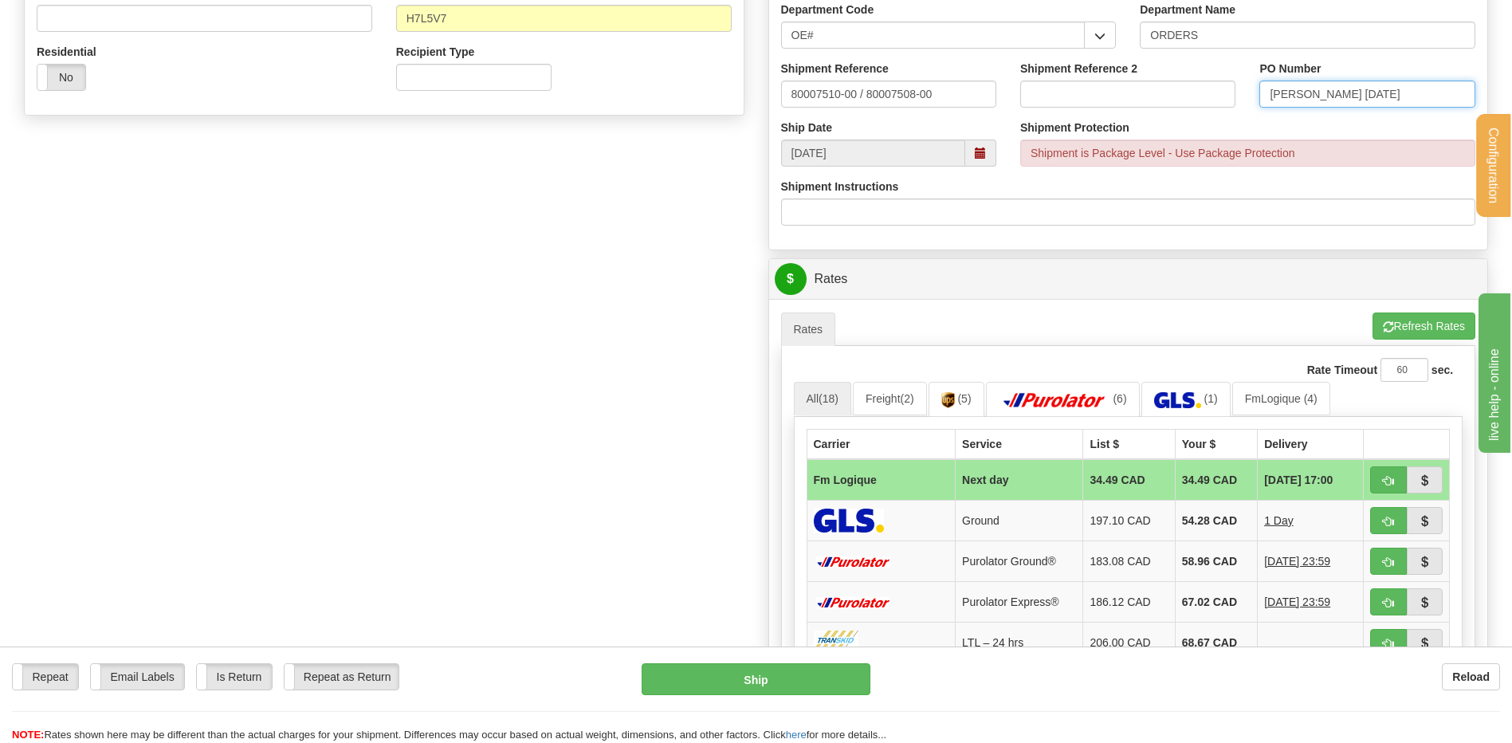
scroll to position [558, 0]
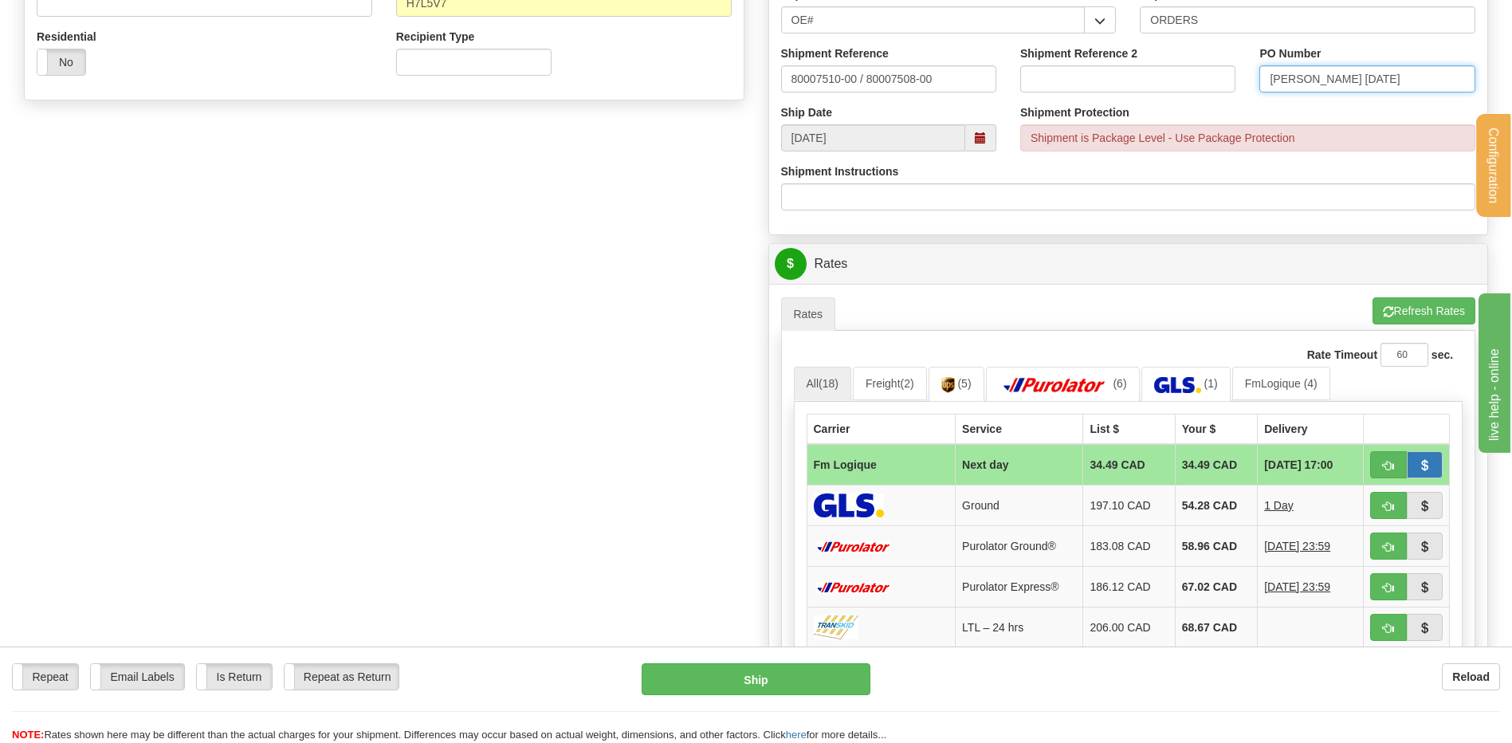
type input "JOHNNY 25/10/09"
click at [1407, 455] on button "button" at bounding box center [1425, 464] width 37 height 27
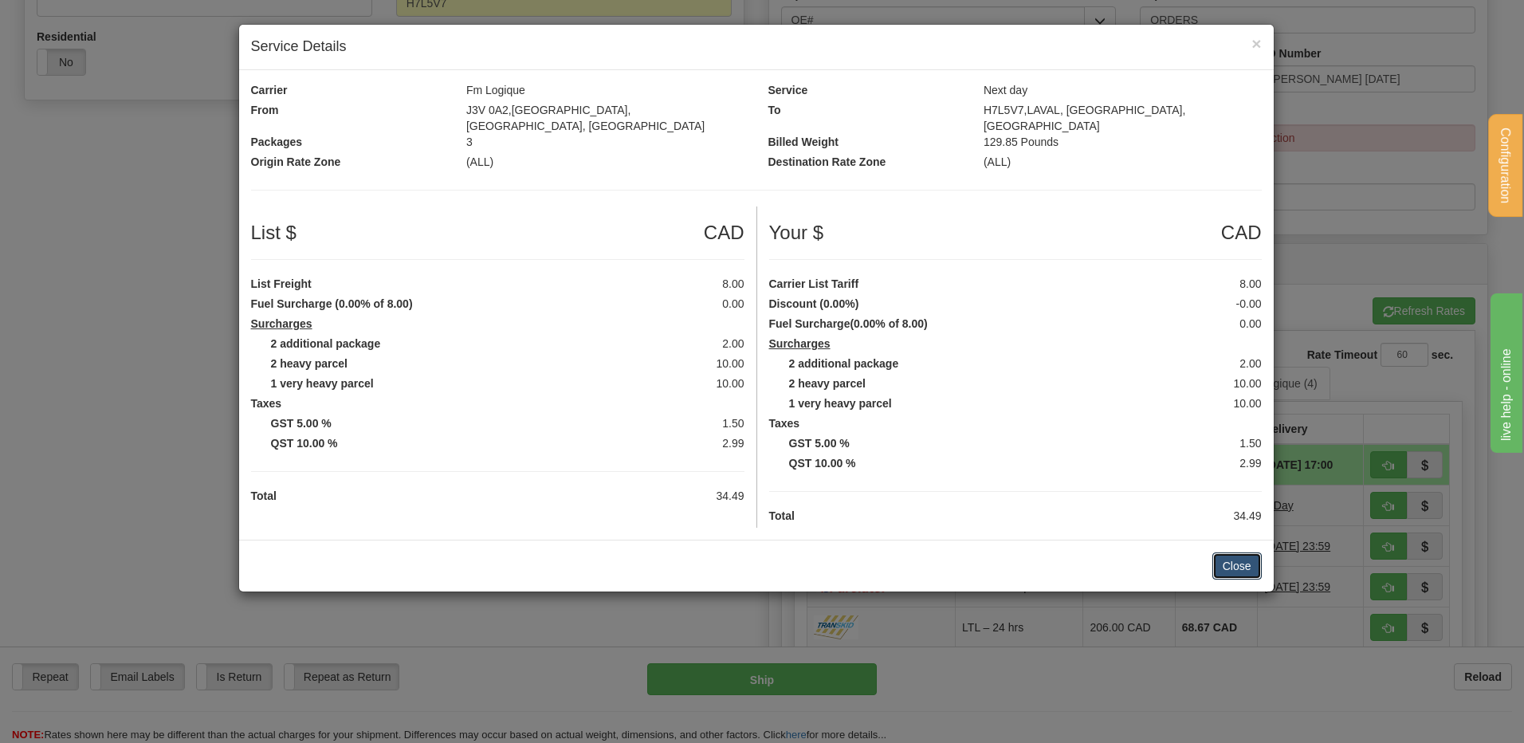
drag, startPoint x: 1245, startPoint y: 552, endPoint x: 1316, endPoint y: 520, distance: 77.8
click at [1247, 553] on button "Close" at bounding box center [1237, 566] width 49 height 27
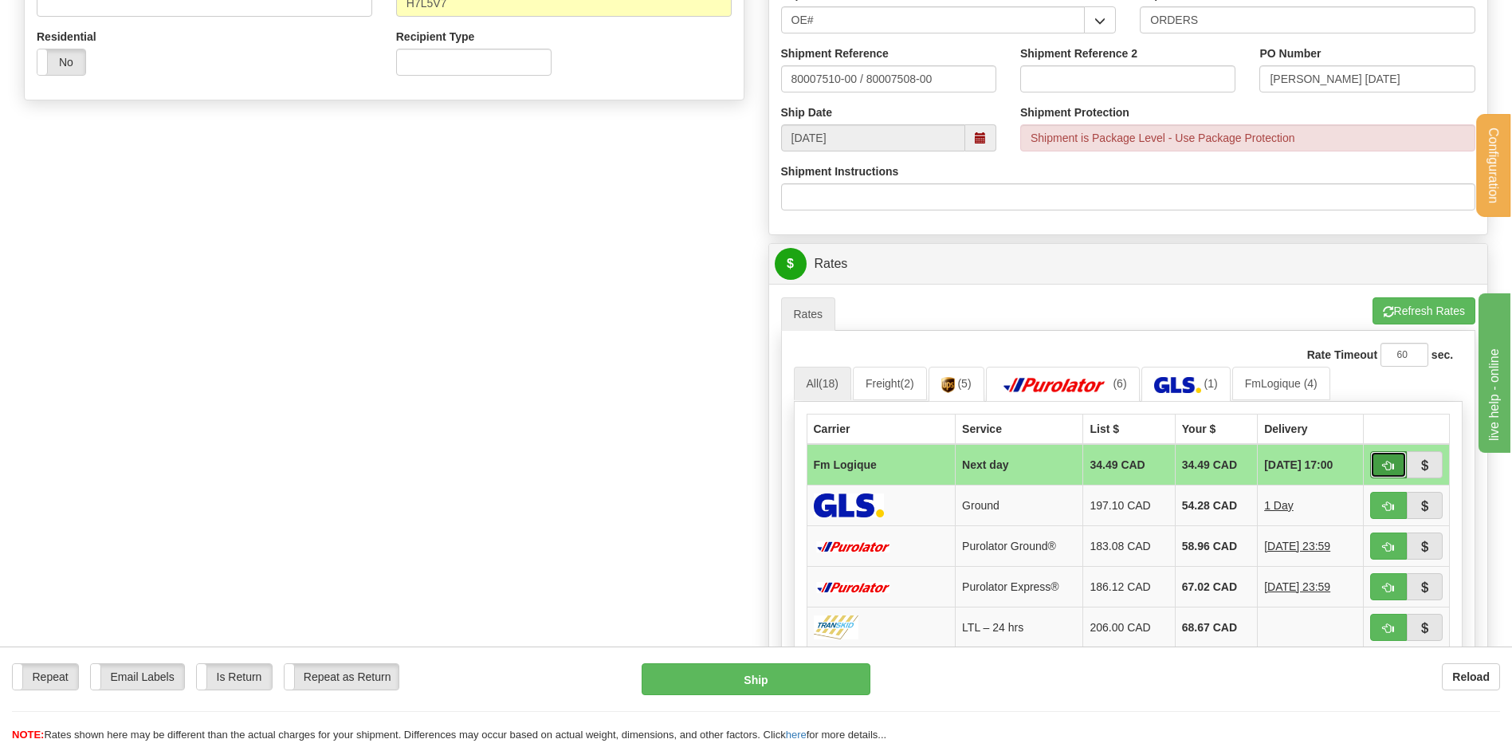
click at [1385, 475] on button "button" at bounding box center [1389, 464] width 37 height 27
type input "jour"
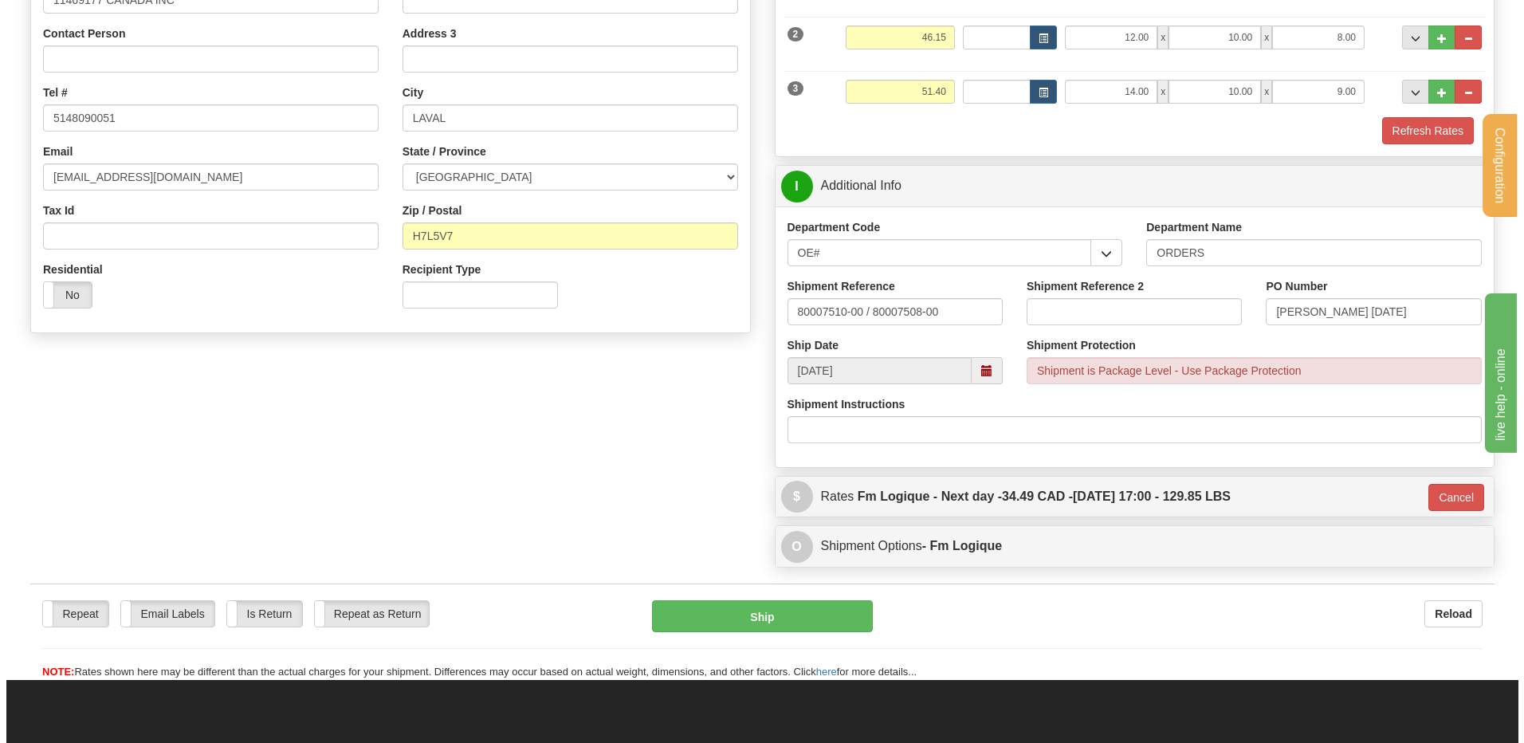
scroll to position [319, 0]
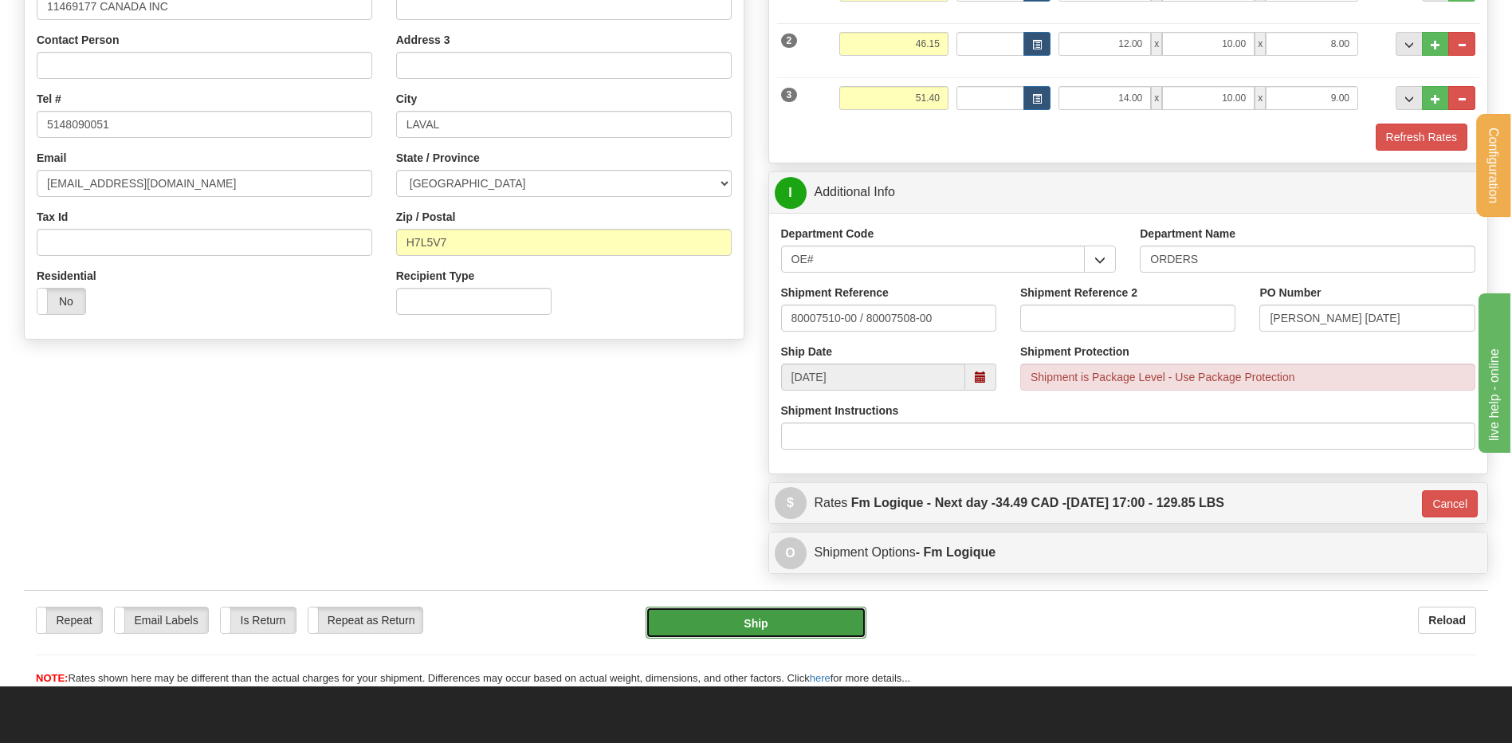
click at [719, 615] on button "Ship" at bounding box center [756, 623] width 220 height 32
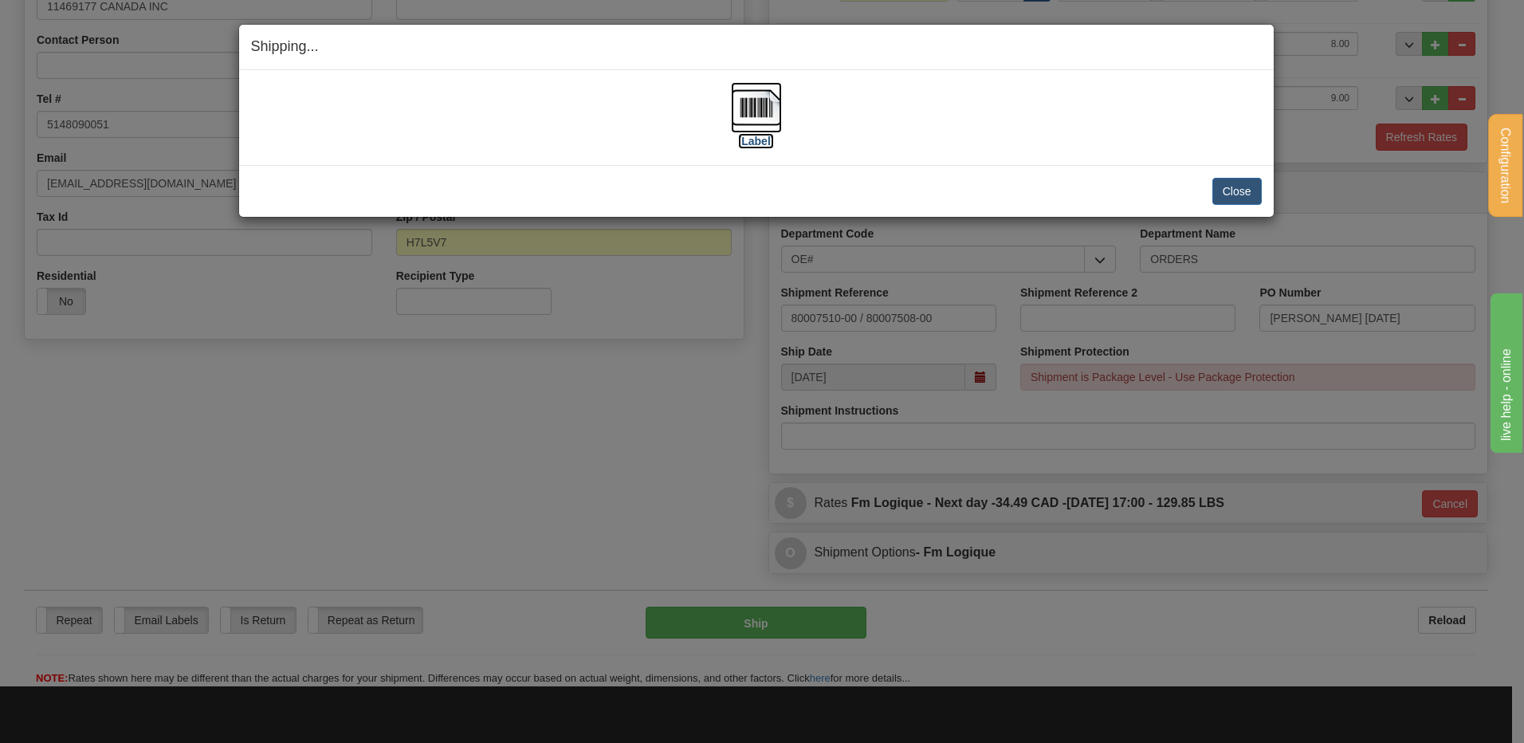
click at [745, 98] on img at bounding box center [756, 107] width 51 height 51
drag, startPoint x: 1212, startPoint y: 186, endPoint x: 1221, endPoint y: 188, distance: 9.1
click at [1213, 186] on div "Close Cancel" at bounding box center [756, 191] width 1011 height 27
click at [1221, 188] on button "Close" at bounding box center [1237, 191] width 49 height 27
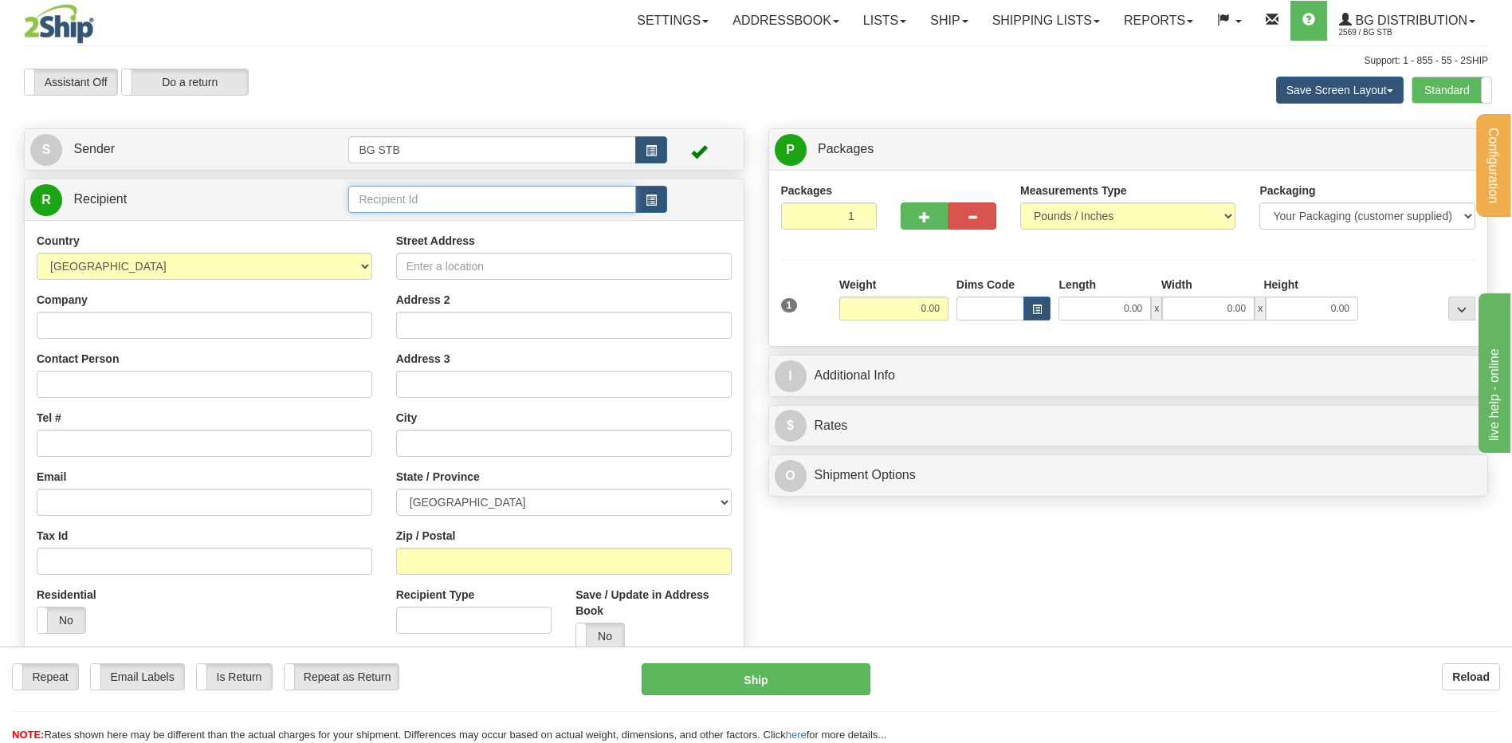
click at [430, 206] on input "text" at bounding box center [491, 199] width 287 height 27
type input "20006"
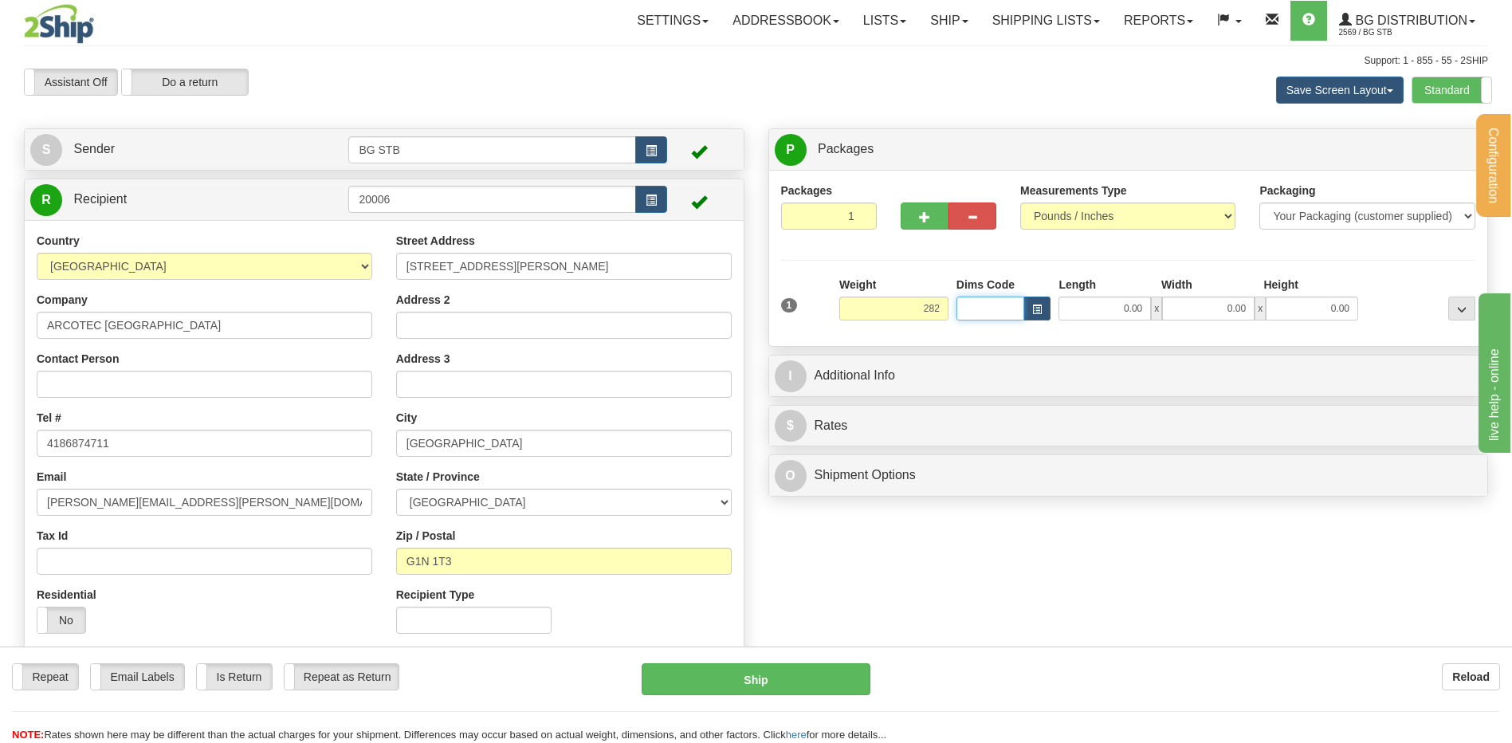
type input "282.00"
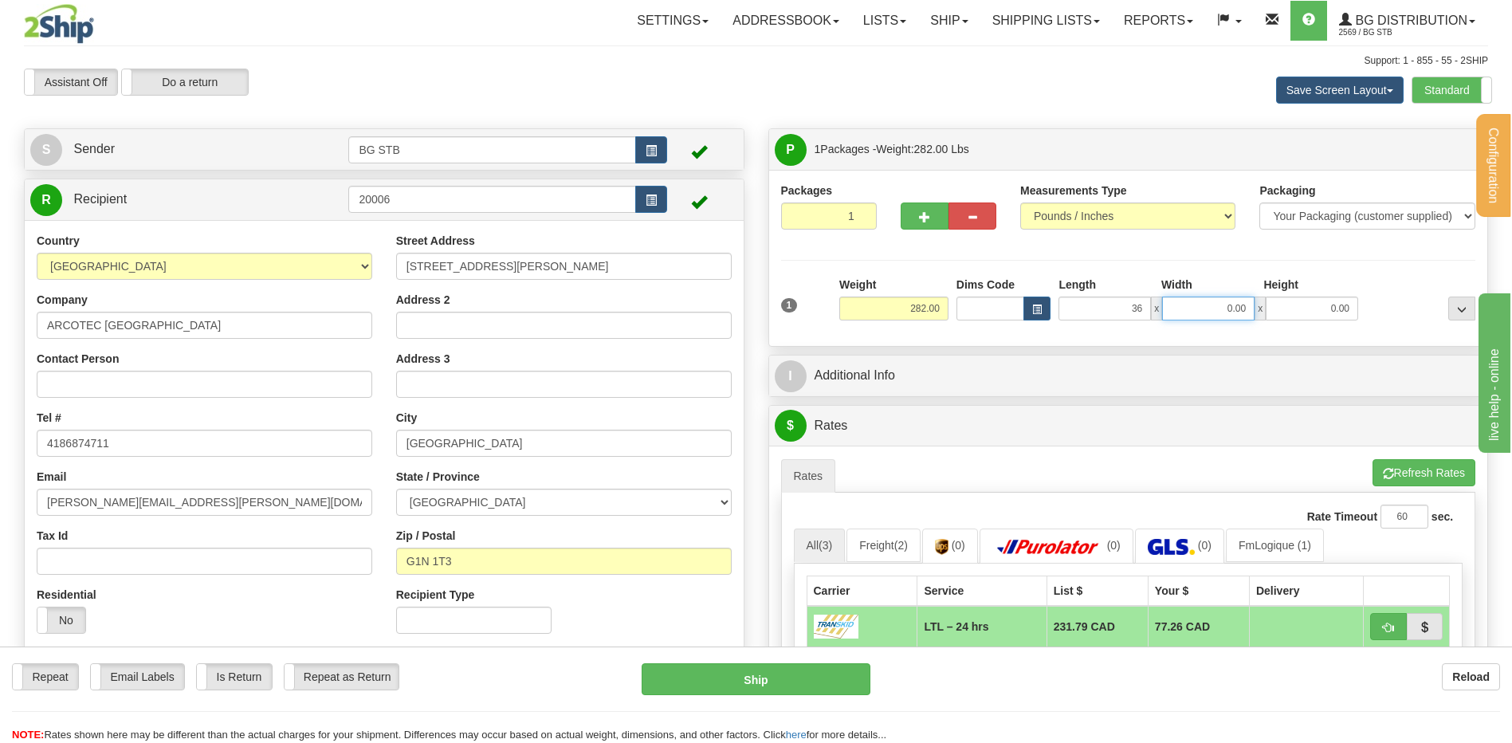
type input "36.00"
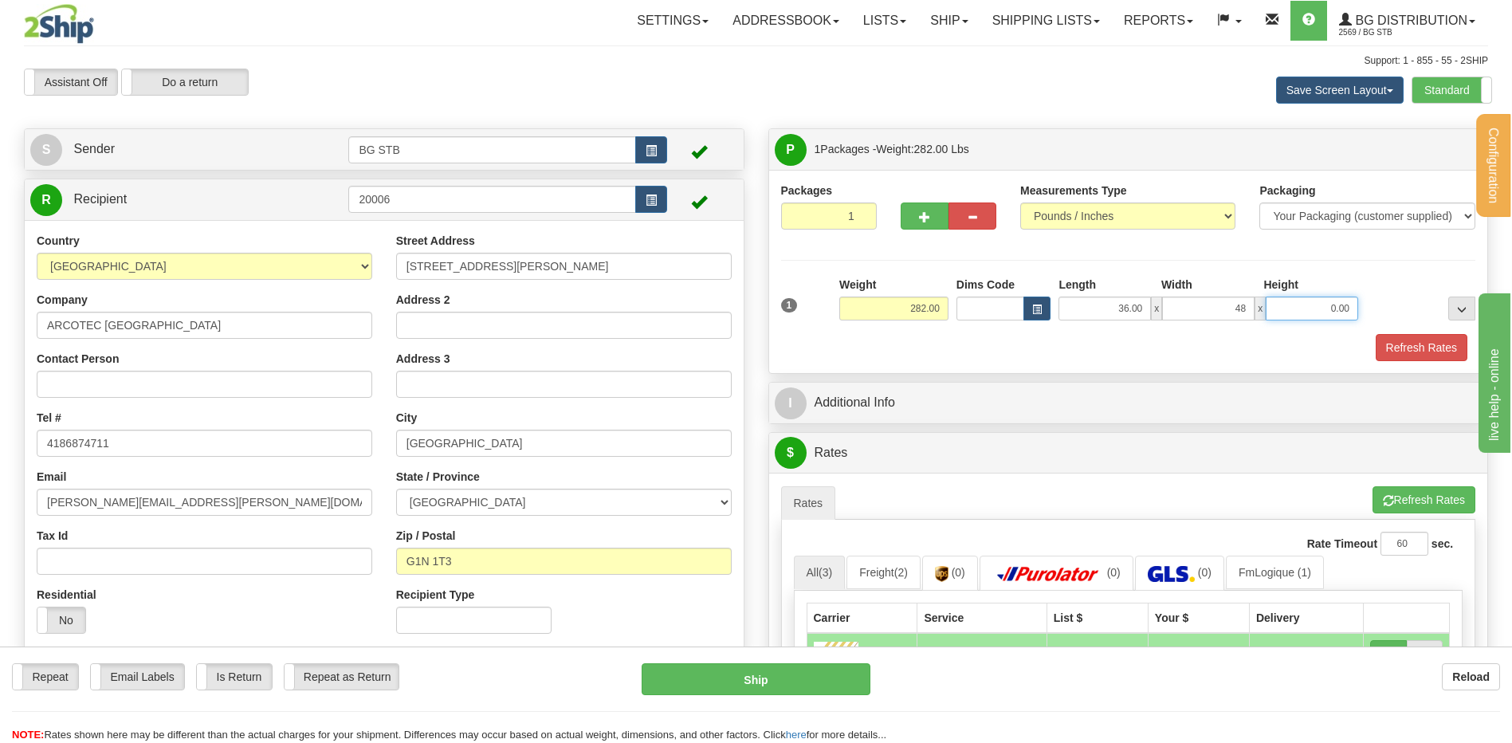
type input "48.00"
type input "2.00"
drag, startPoint x: 1316, startPoint y: 304, endPoint x: 1524, endPoint y: 324, distance: 208.2
click at [1451, 313] on div "1 Weight 282.00 Dims Code x" at bounding box center [1128, 305] width 703 height 57
type input "22.00"
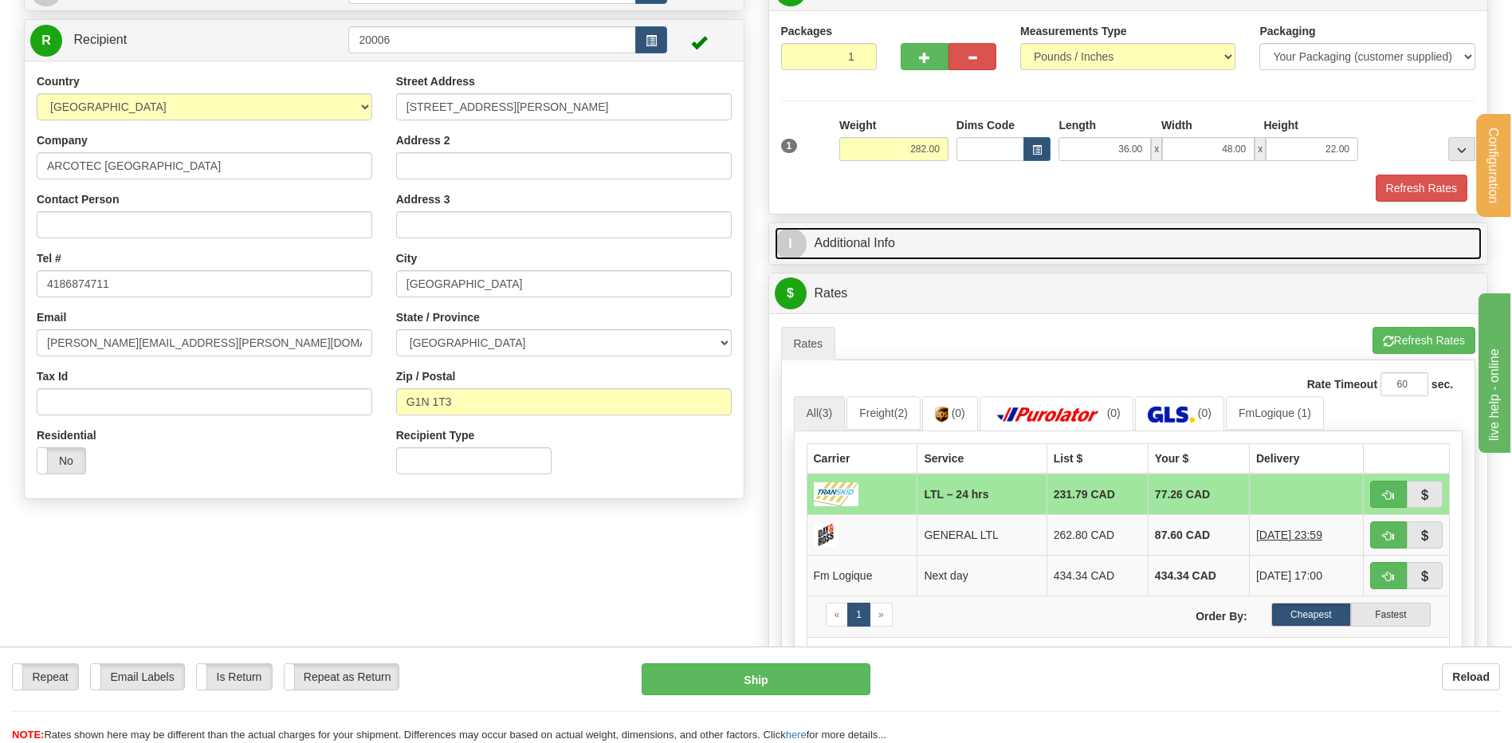
click at [949, 250] on link "I Additional Info" at bounding box center [1129, 243] width 708 height 33
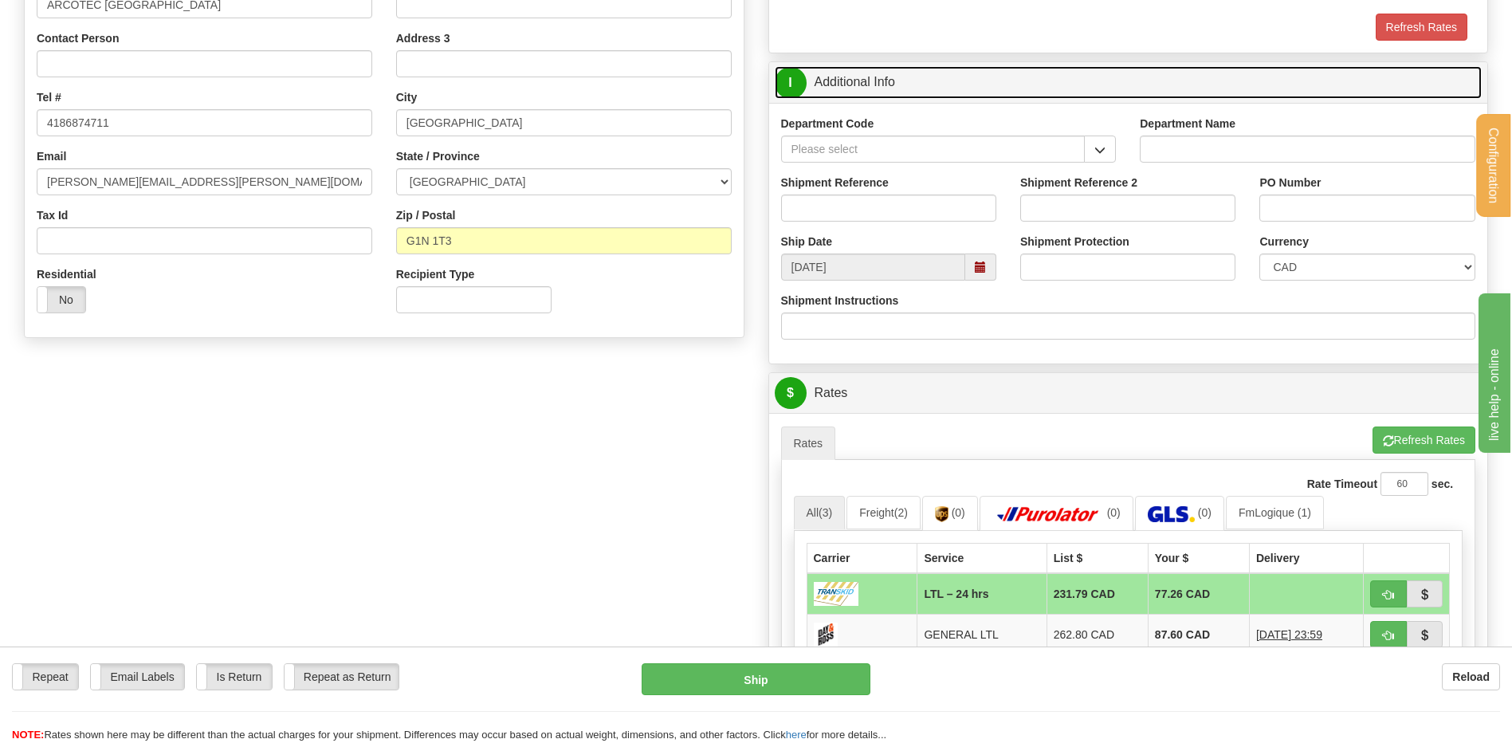
scroll to position [319, 0]
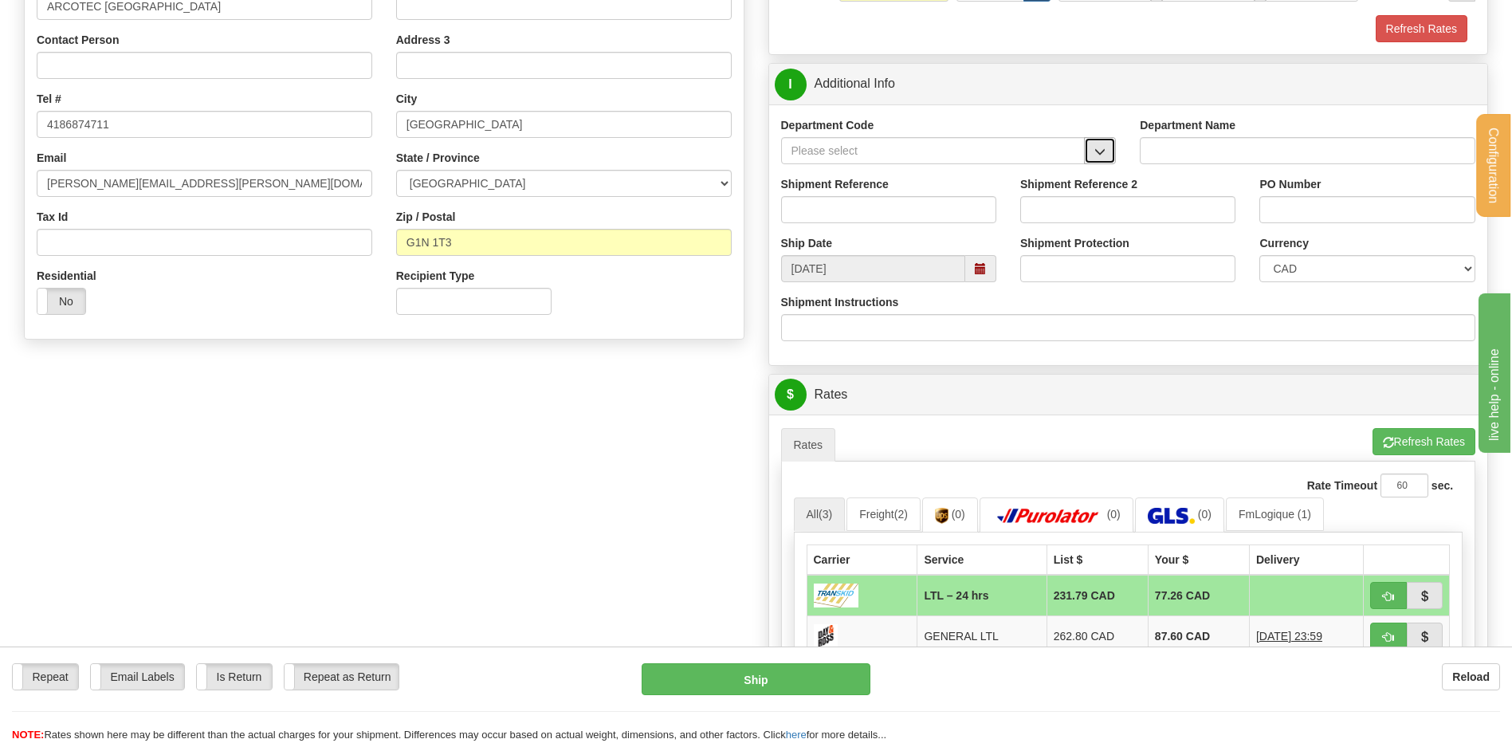
click at [1085, 161] on button "button" at bounding box center [1100, 150] width 32 height 27
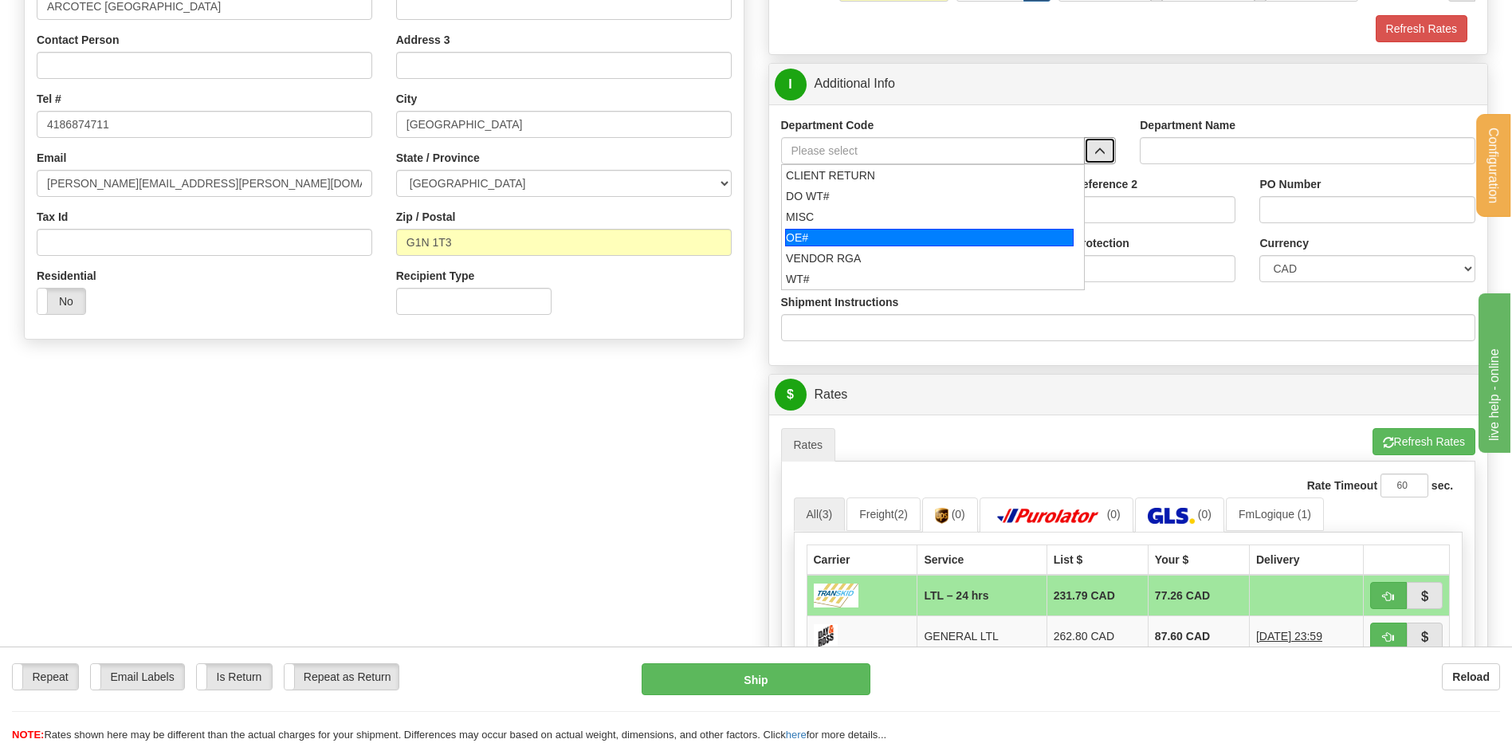
click at [845, 238] on div "OE#" at bounding box center [929, 238] width 289 height 18
type input "OE#"
type input "ORDERS"
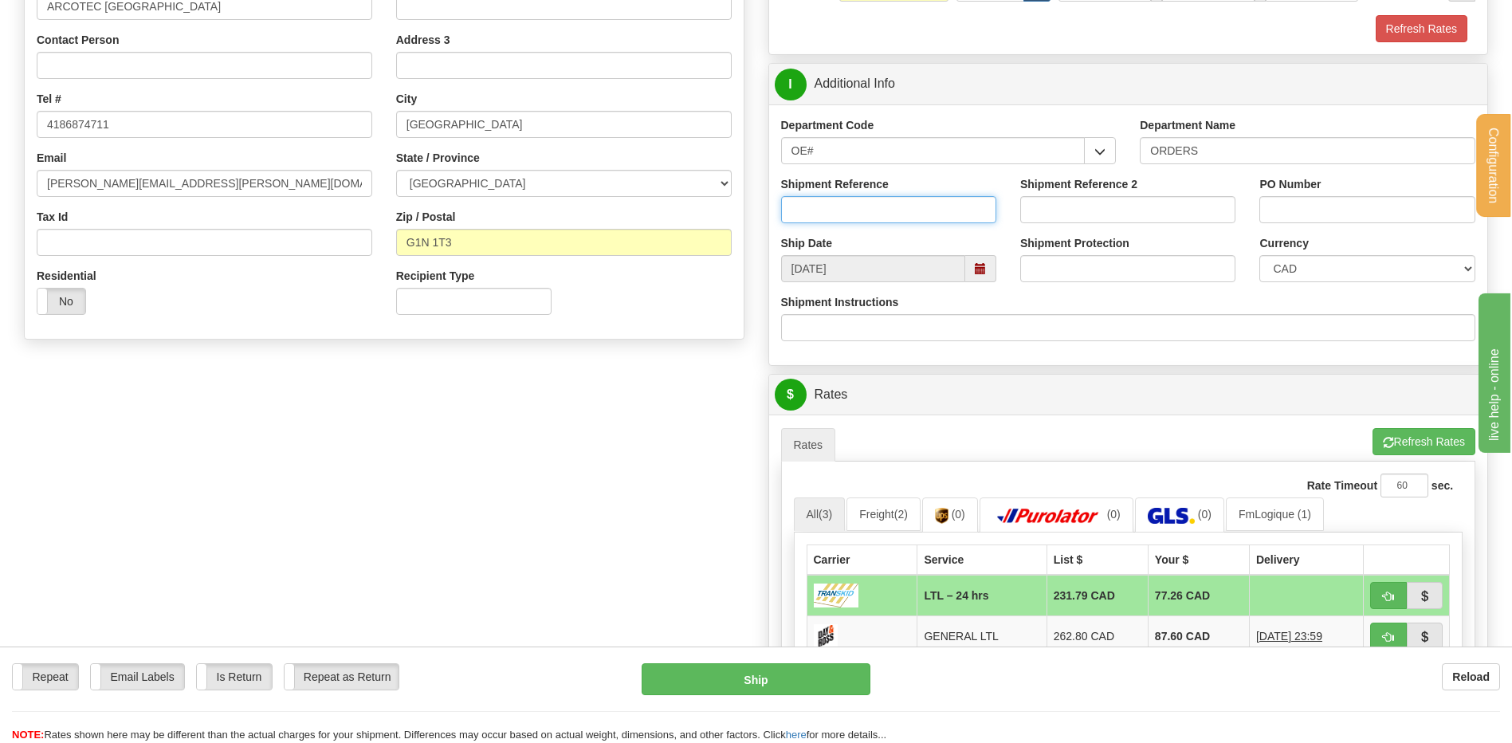
click at [844, 215] on input "Shipment Reference" at bounding box center [888, 209] width 215 height 27
type input "80007523-00"
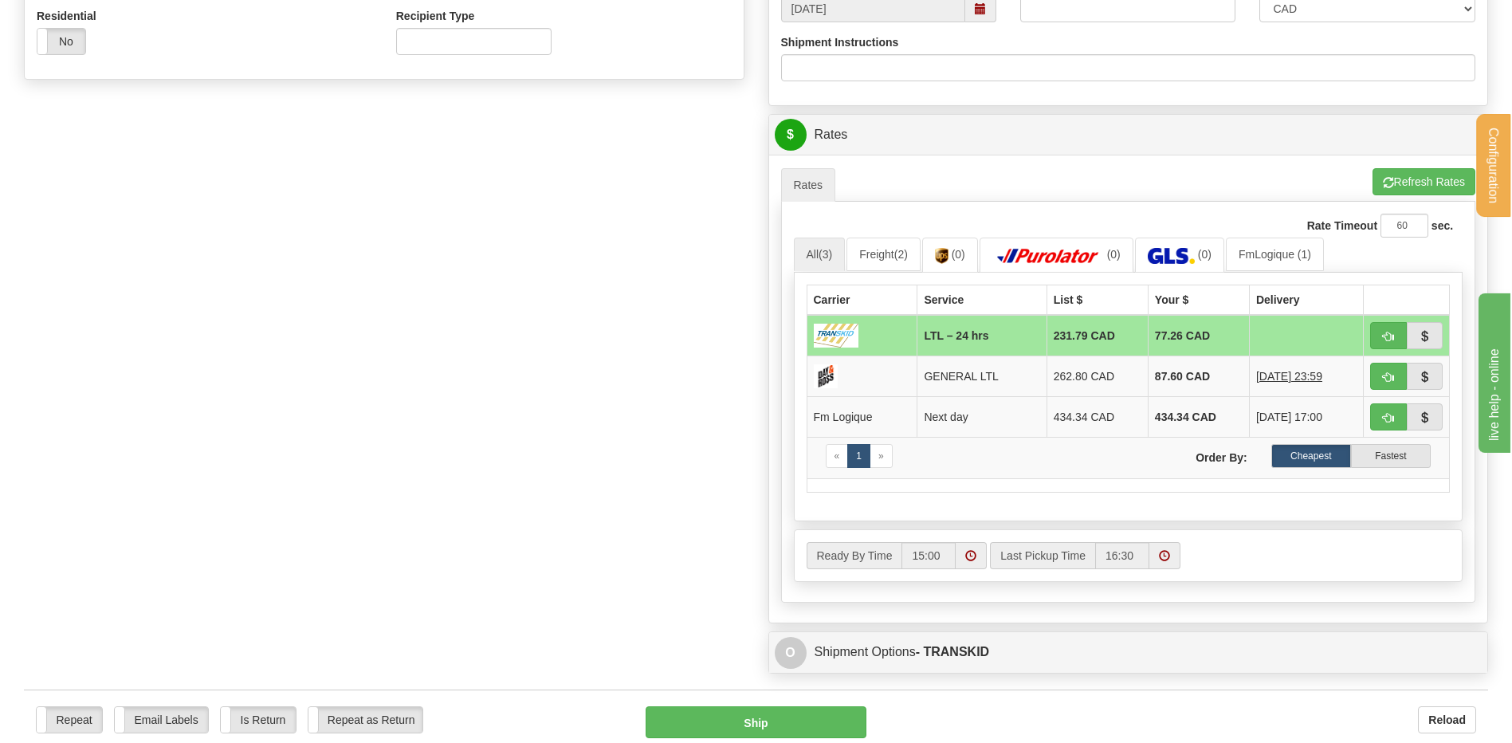
scroll to position [558, 0]
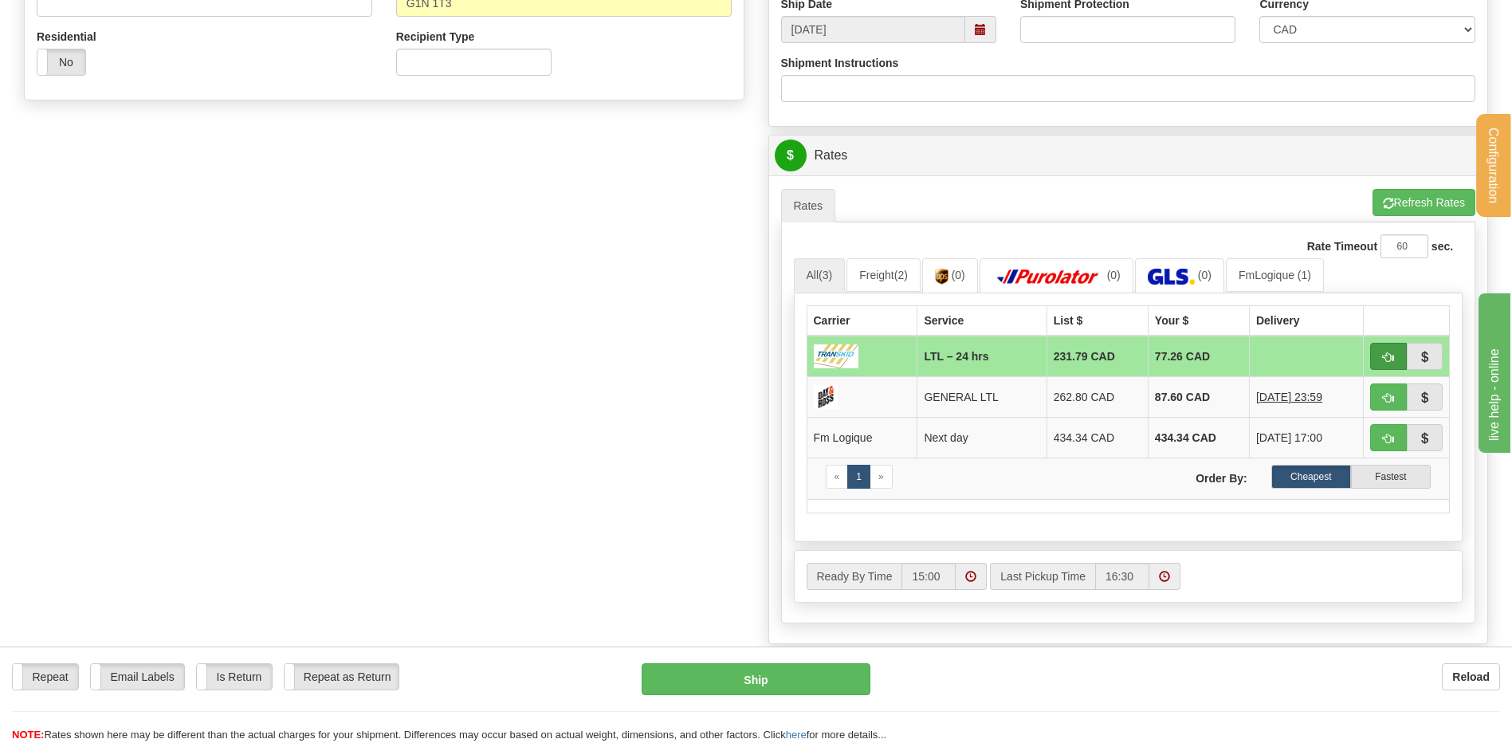
type input "602052"
click at [1386, 359] on span "button" at bounding box center [1388, 357] width 11 height 10
type input "24 hrs"
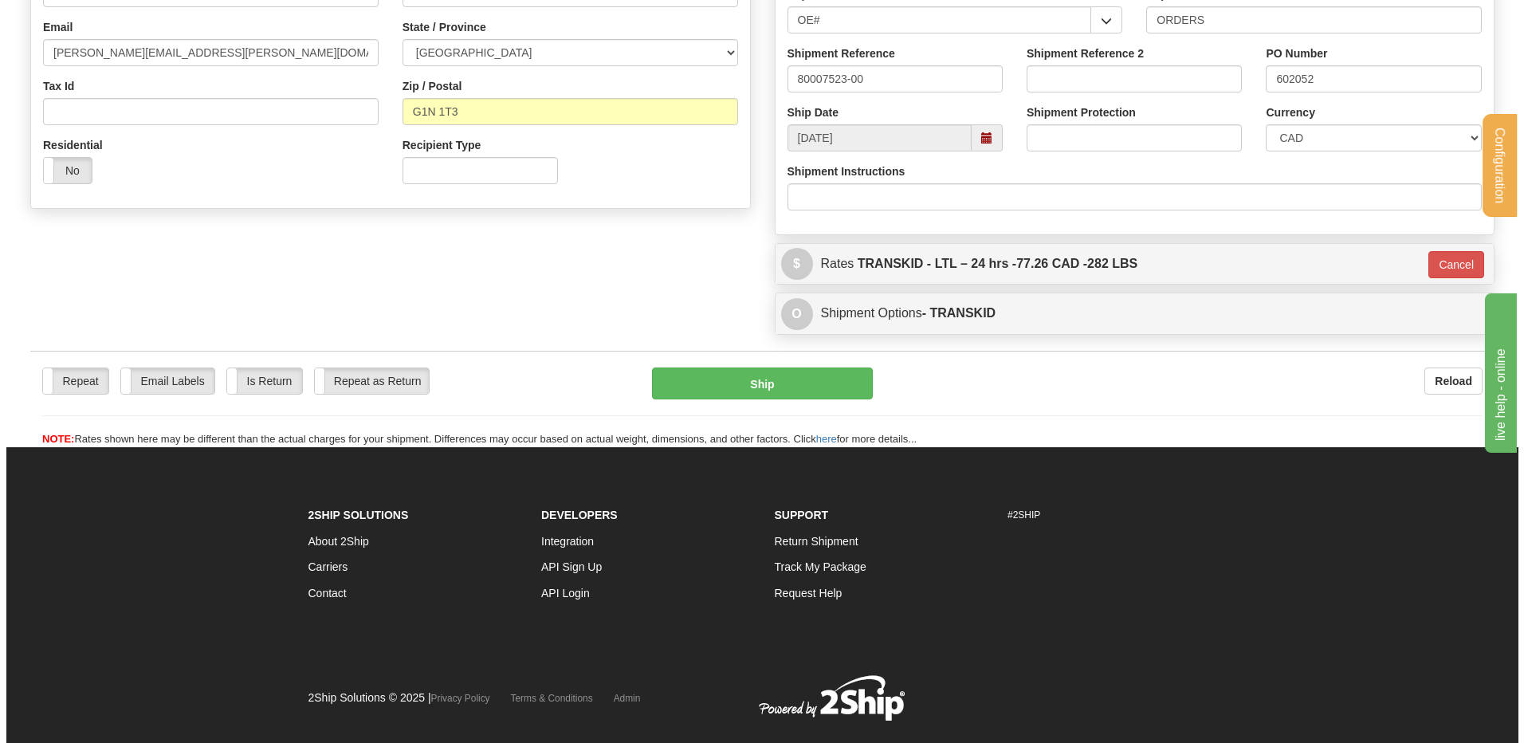
scroll to position [252, 0]
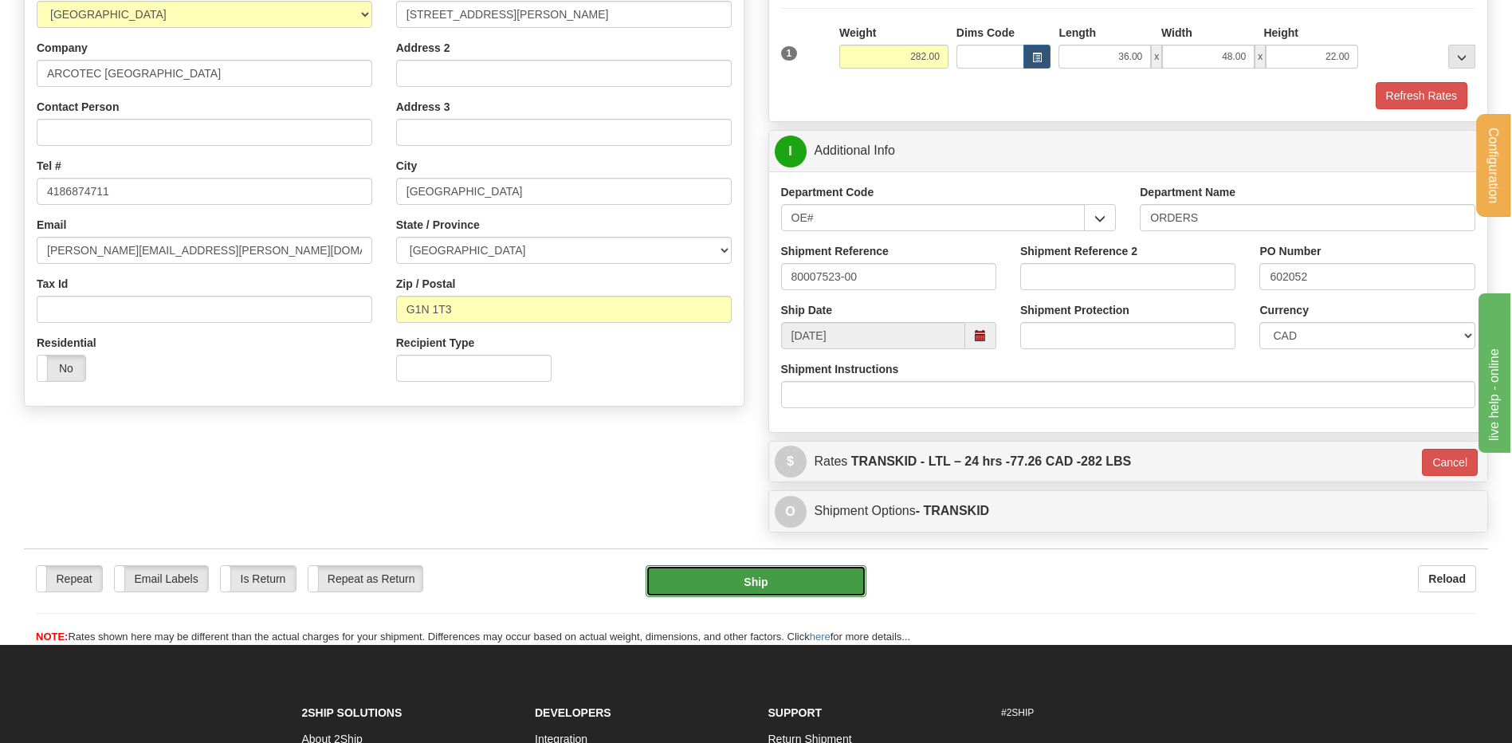
click at [723, 570] on button "Ship" at bounding box center [756, 581] width 220 height 32
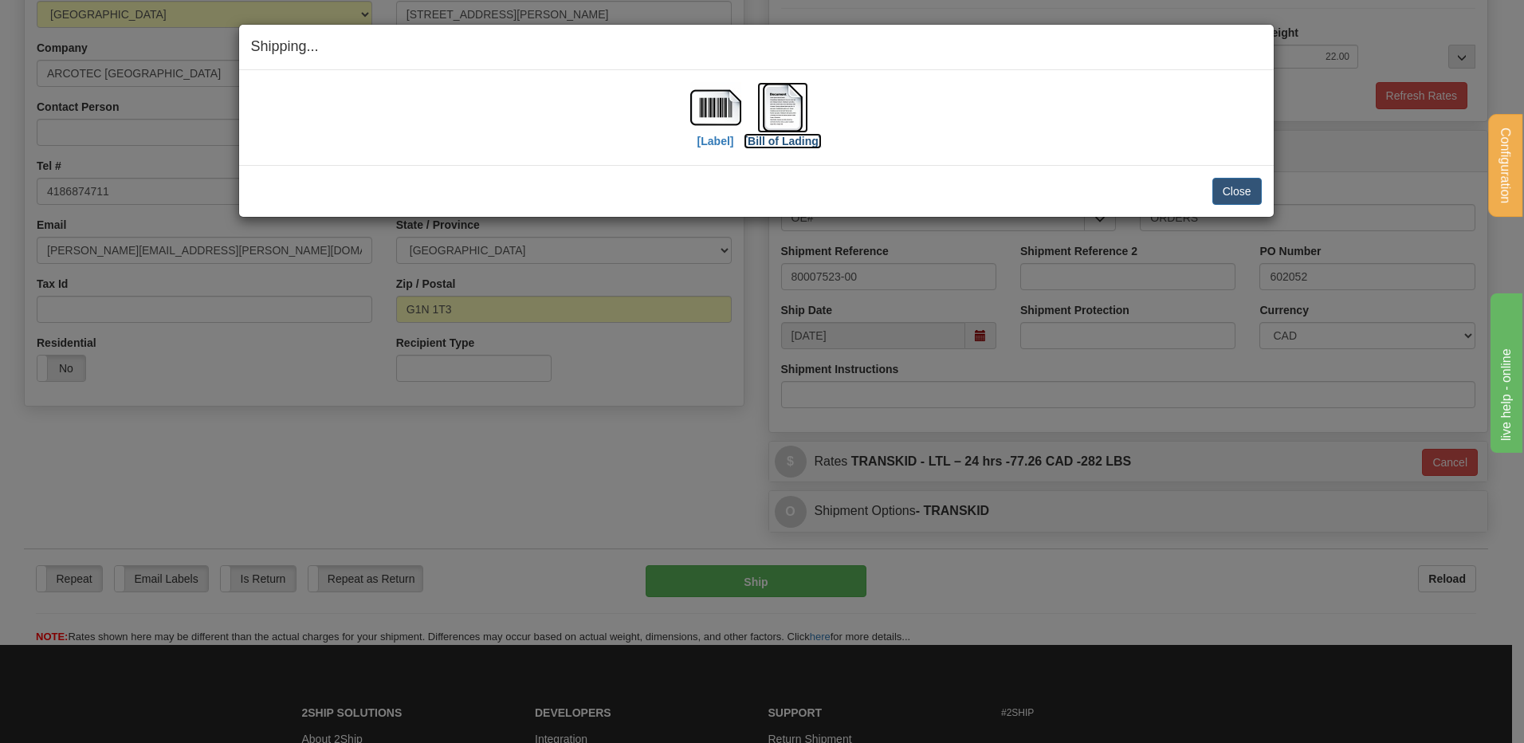
click at [773, 134] on label "[Bill of Lading]" at bounding box center [783, 141] width 78 height 16
click at [1221, 182] on button "Close" at bounding box center [1237, 191] width 49 height 27
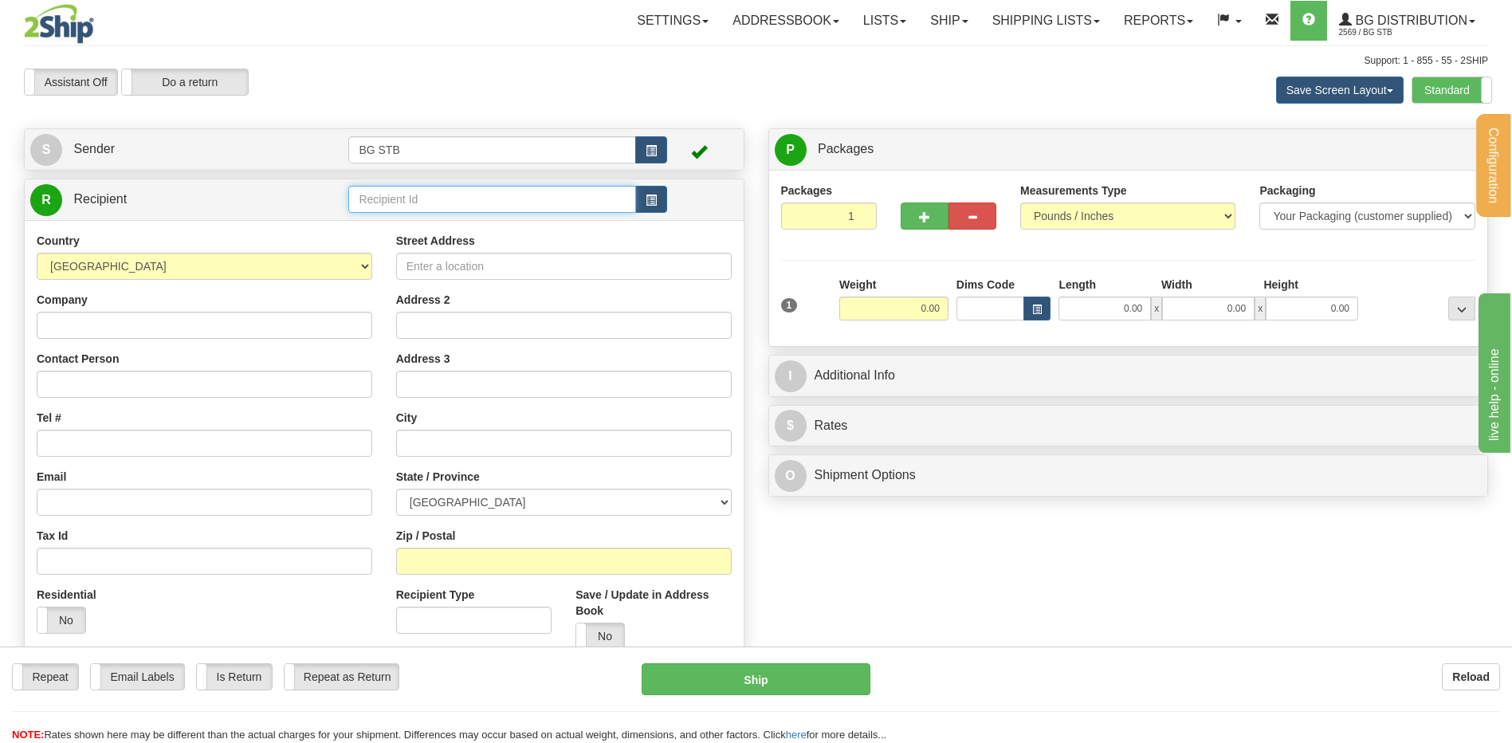
click at [443, 197] on input "text" at bounding box center [491, 199] width 287 height 27
type input "7085"
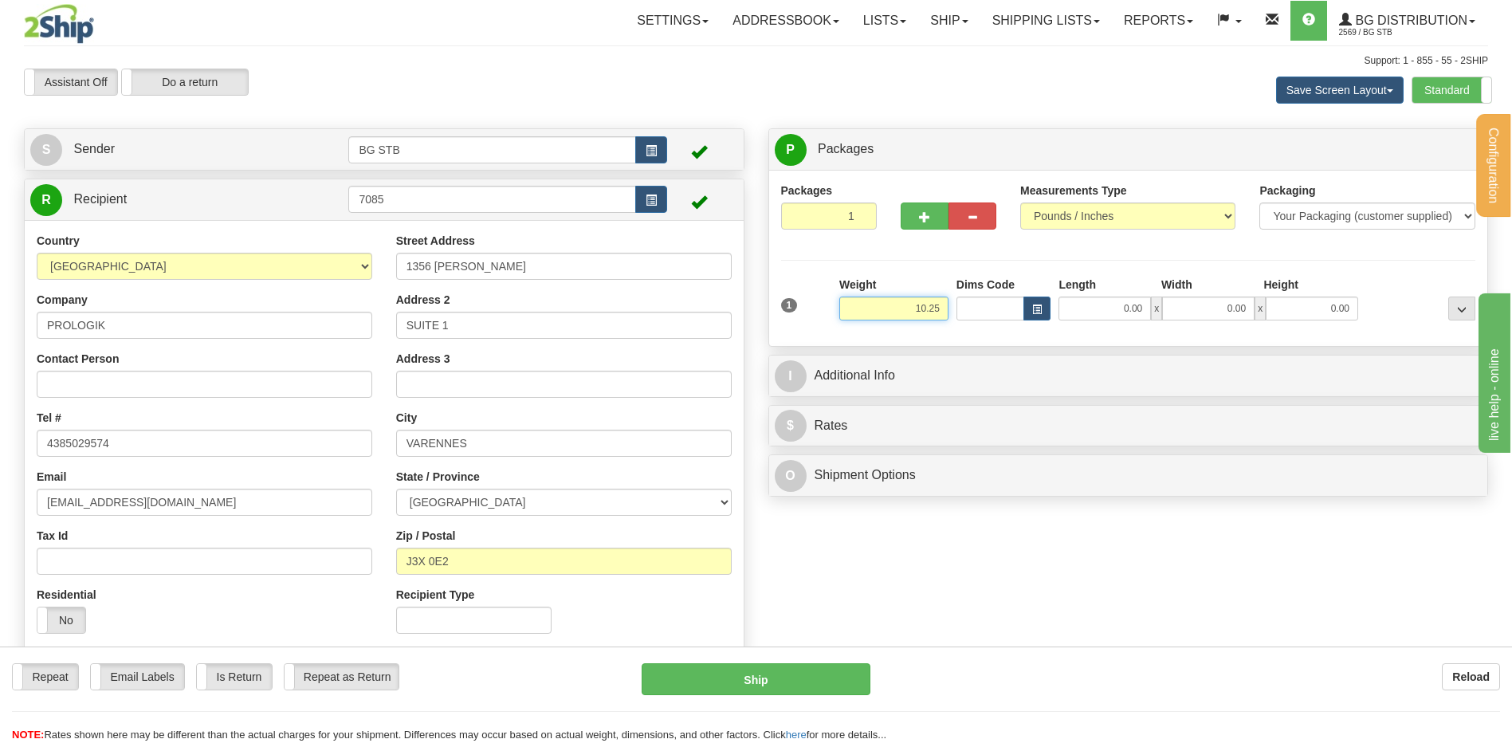
type input "10.25"
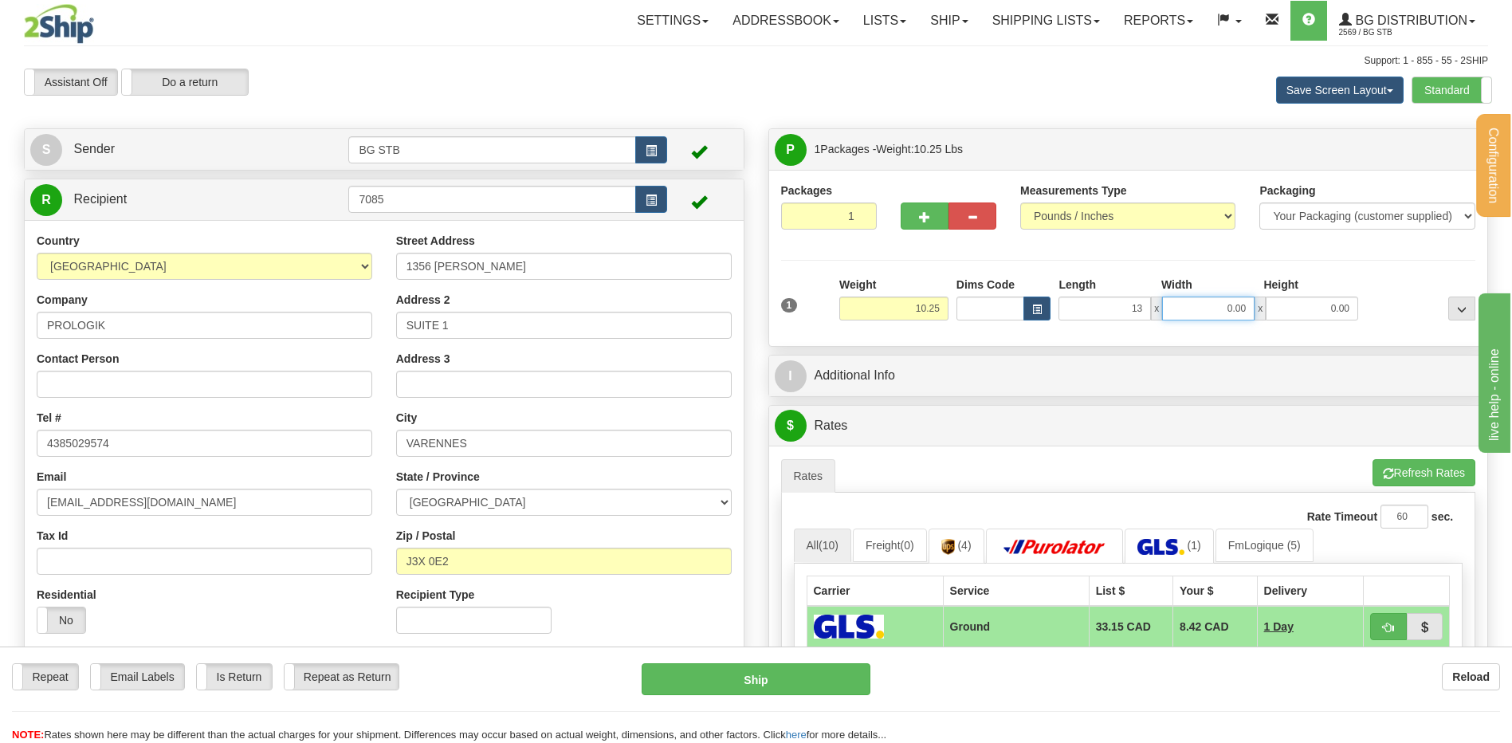
type input "13.00"
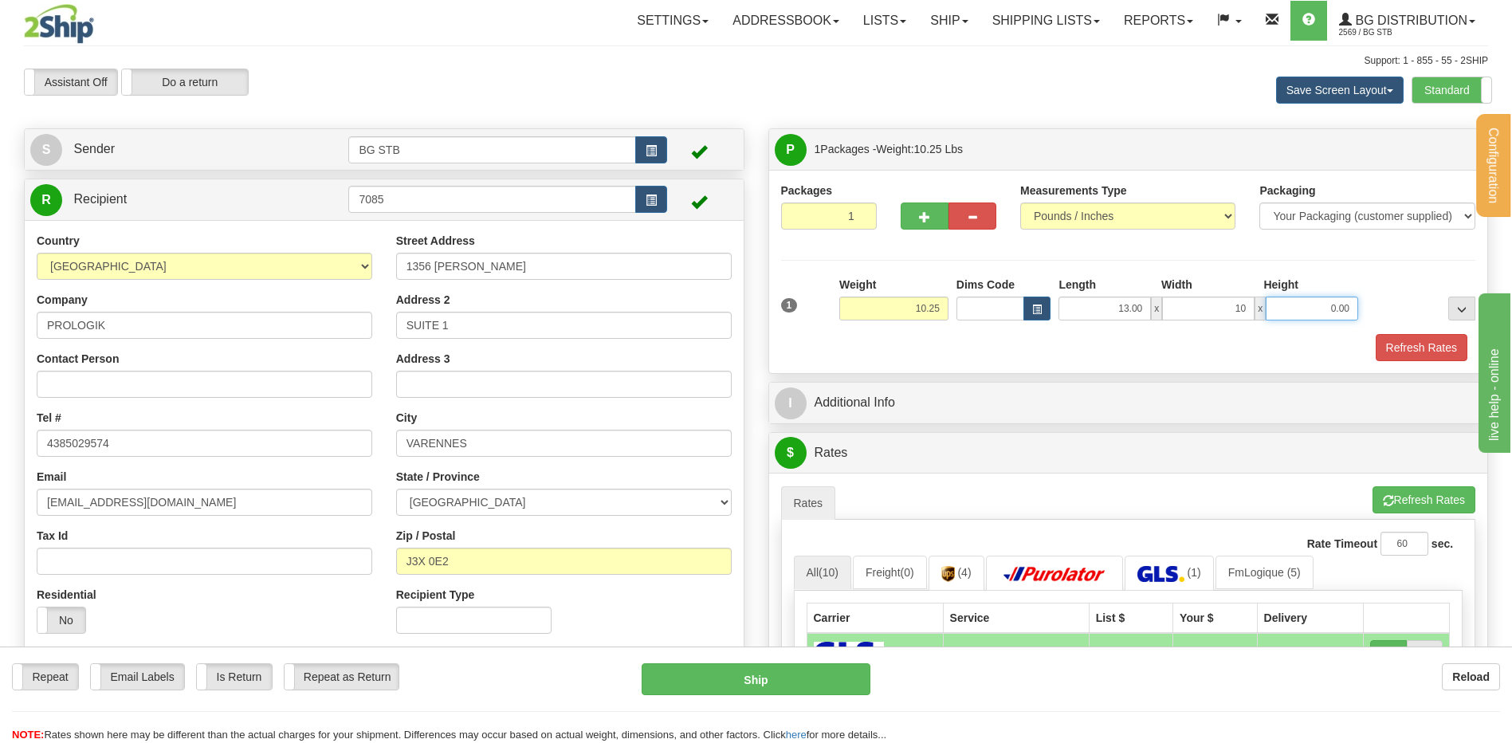
type input "10.00"
type input "1"
type input "8.00"
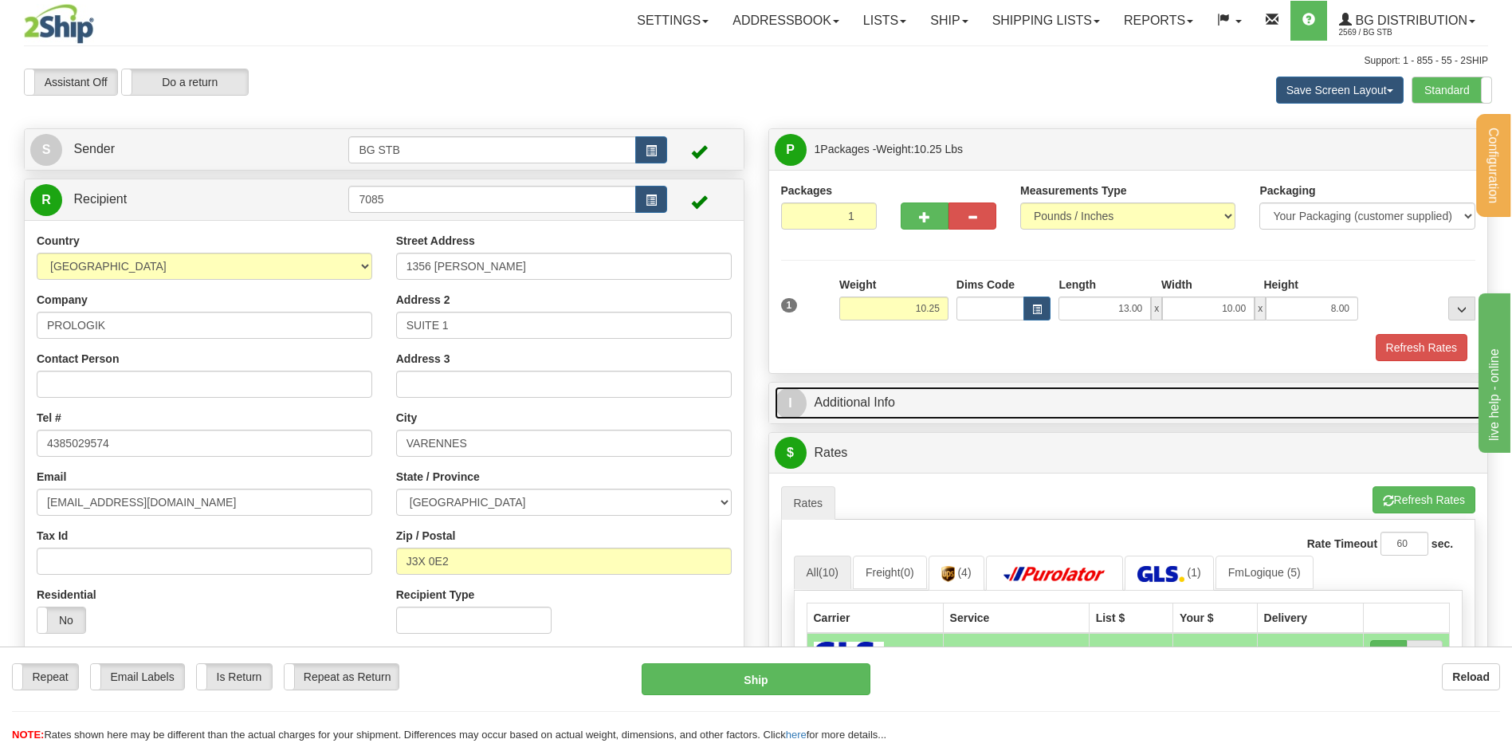
click at [828, 403] on link "I Additional Info" at bounding box center [1129, 403] width 708 height 33
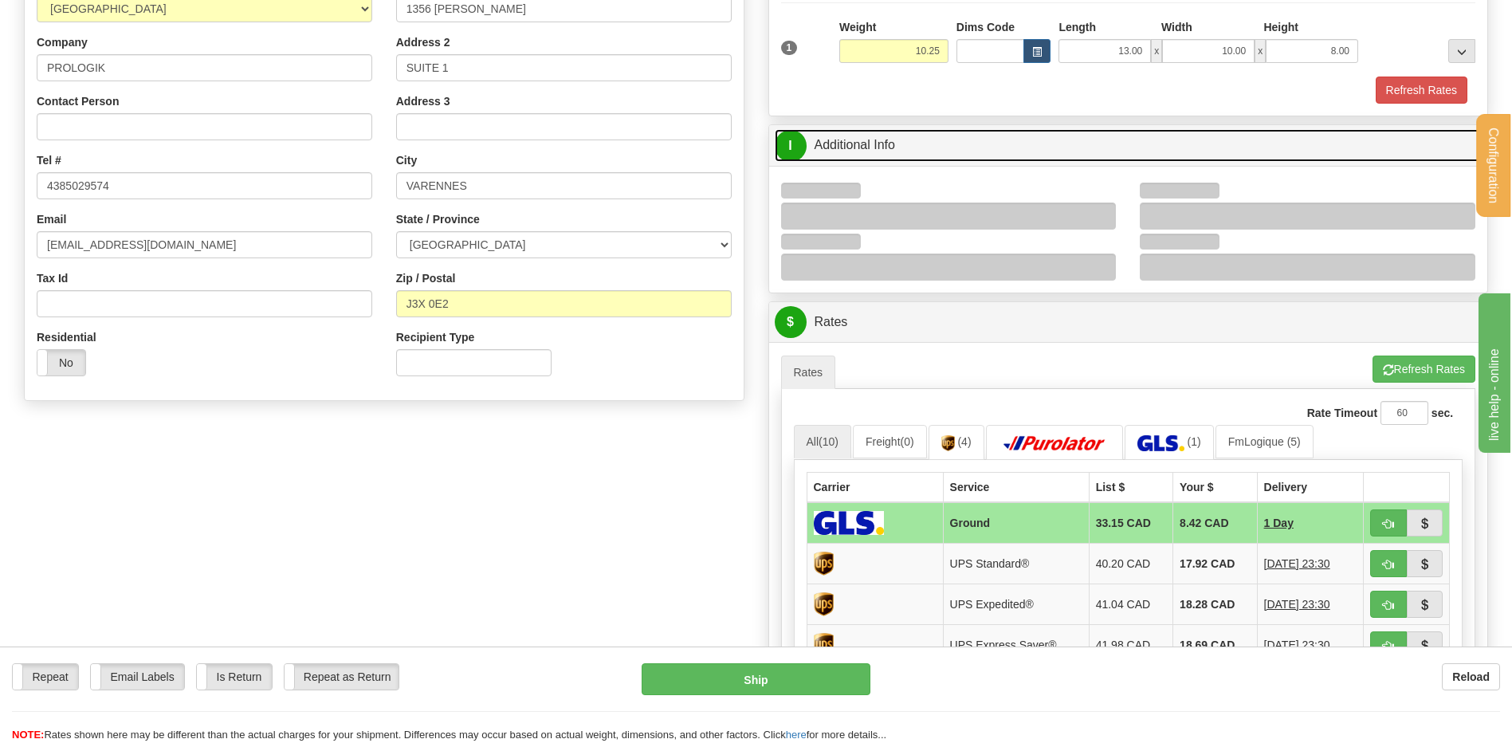
scroll to position [319, 0]
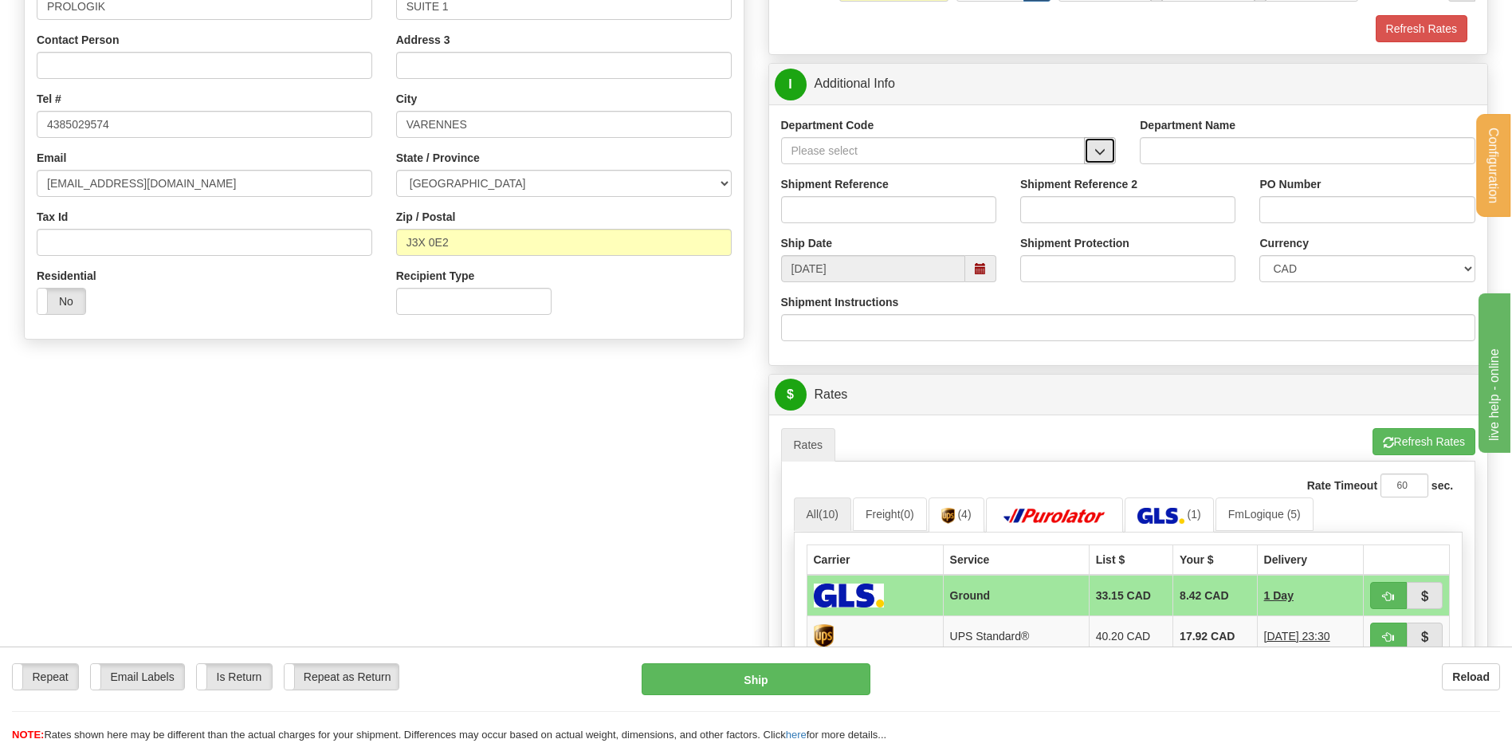
click at [1088, 153] on button "button" at bounding box center [1100, 150] width 32 height 27
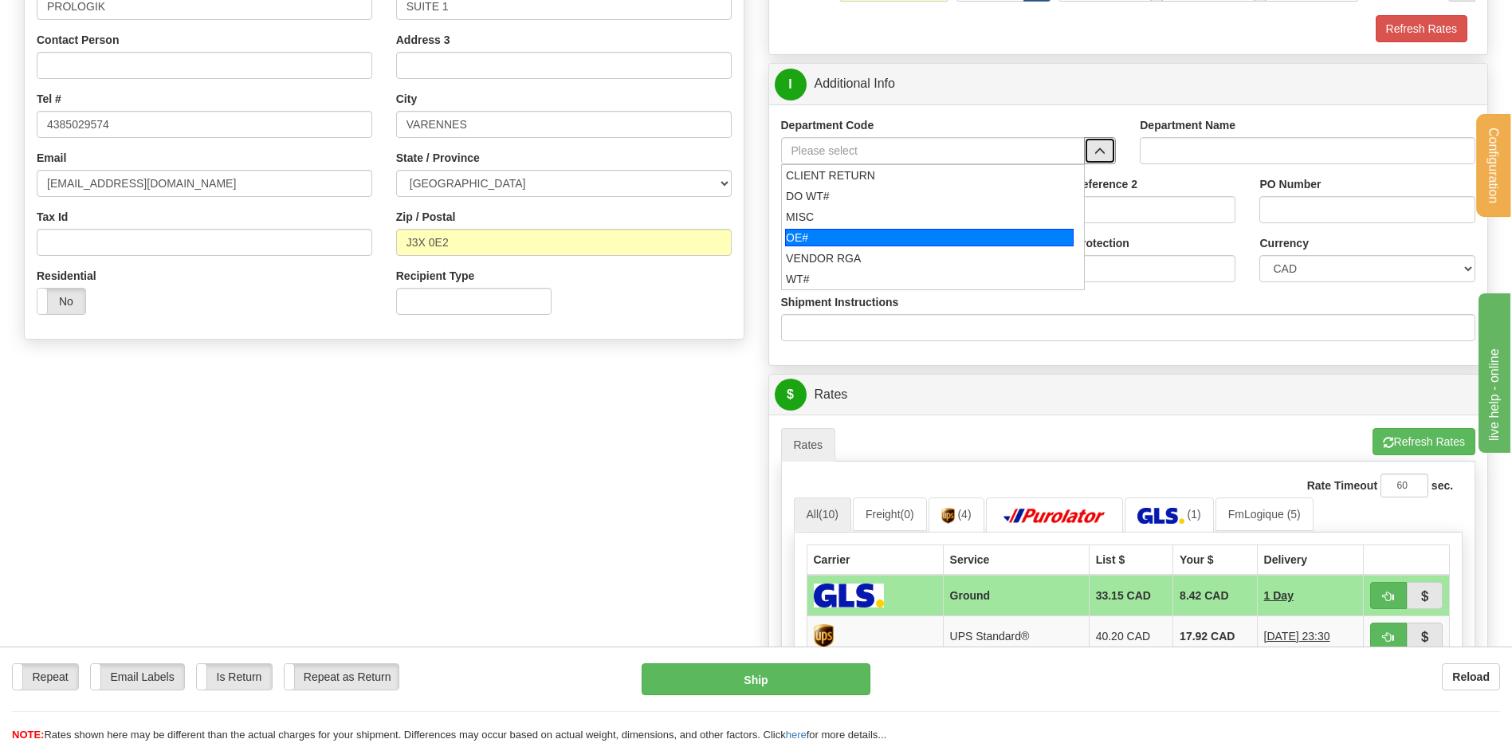
click at [820, 230] on div "OE#" at bounding box center [929, 238] width 289 height 18
type input "OE#"
type input "ORDERS"
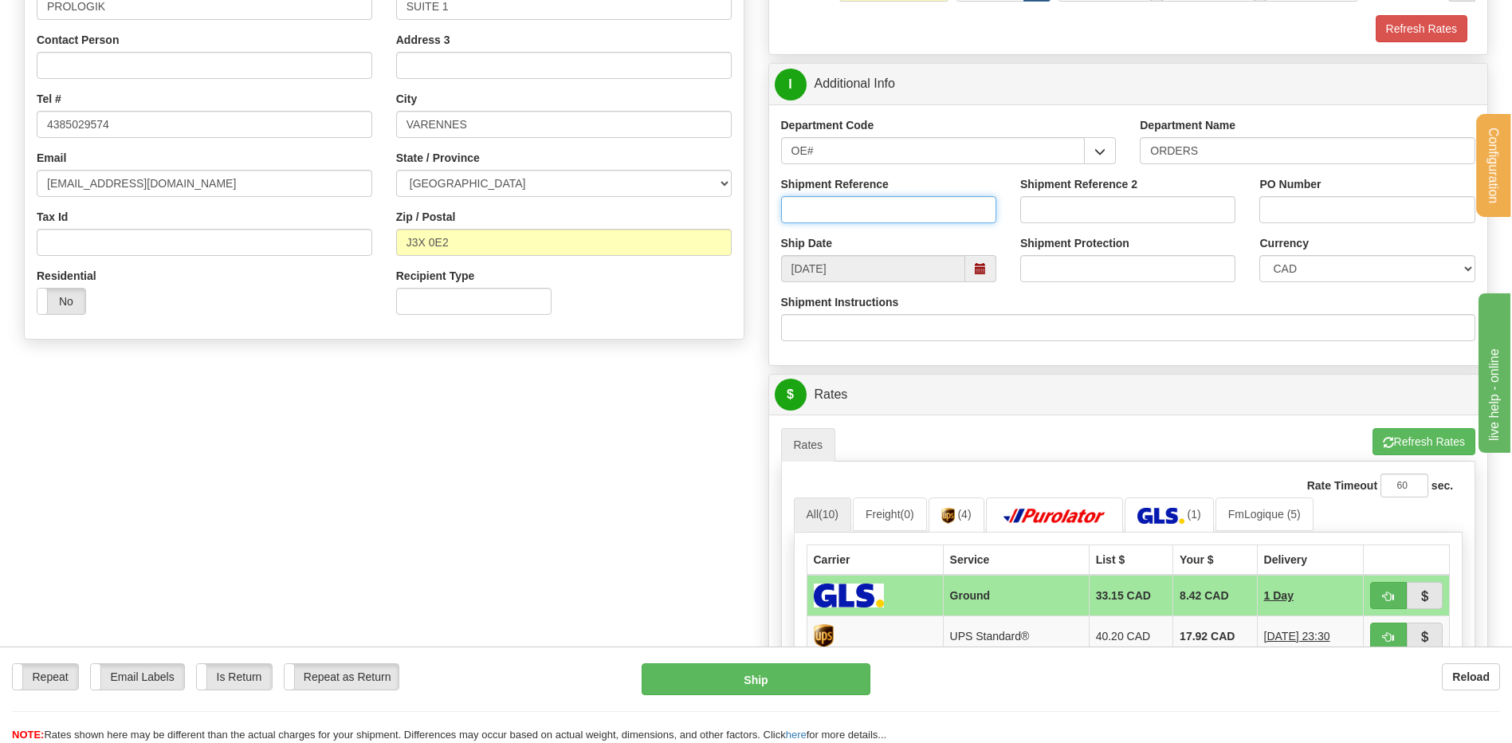
click at [824, 220] on input "Shipment Reference" at bounding box center [888, 209] width 215 height 27
type input "80007160-01"
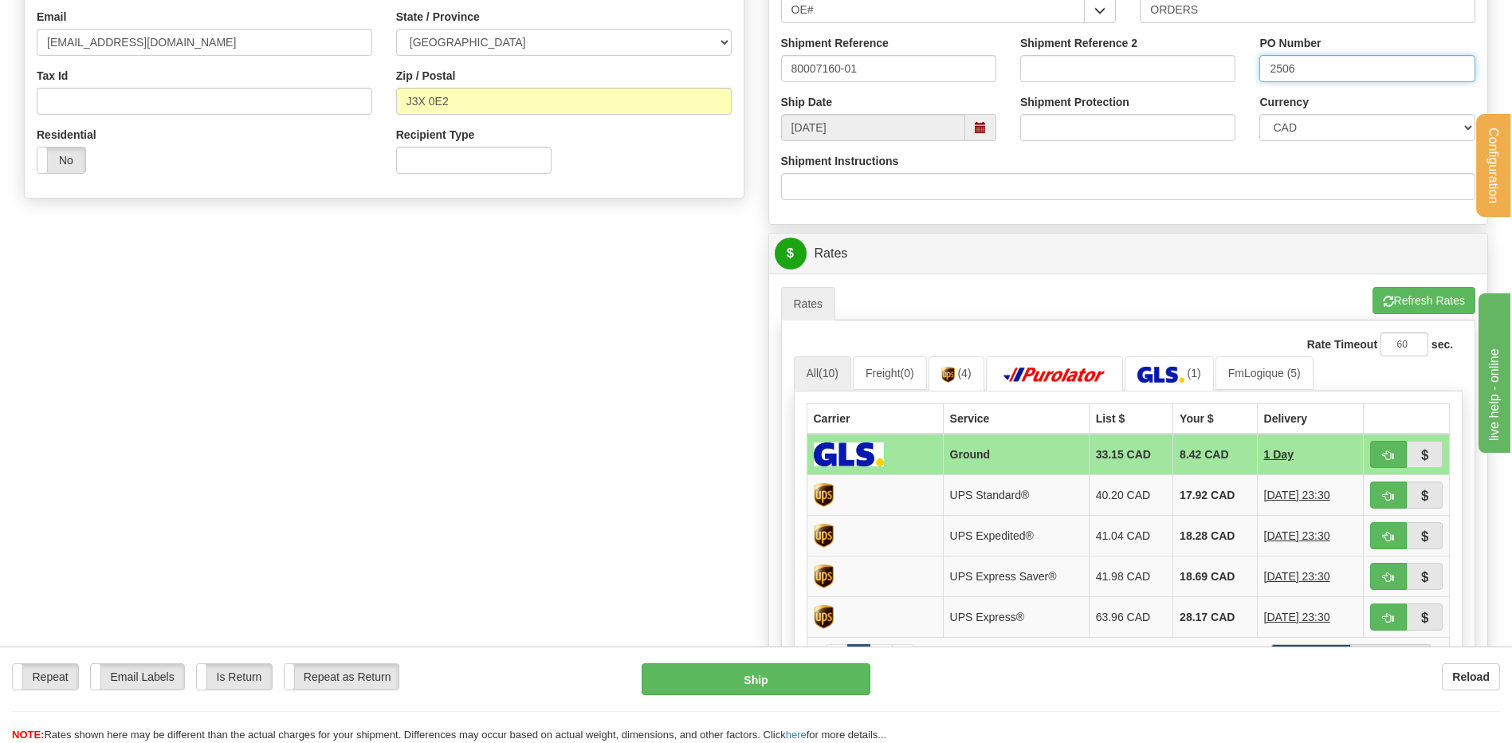
scroll to position [638, 0]
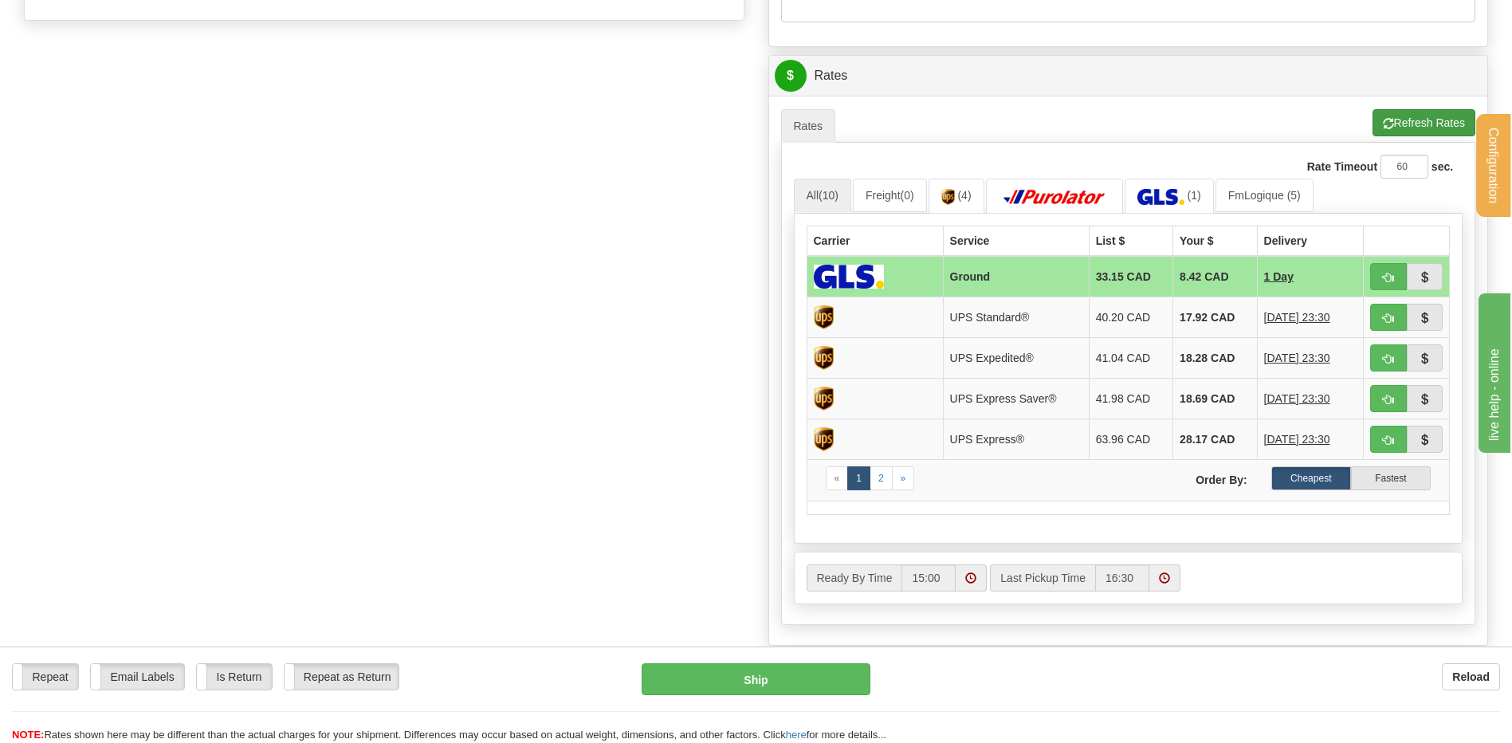
type input "2506"
click at [1402, 121] on button "Refresh Rates" at bounding box center [1424, 122] width 103 height 27
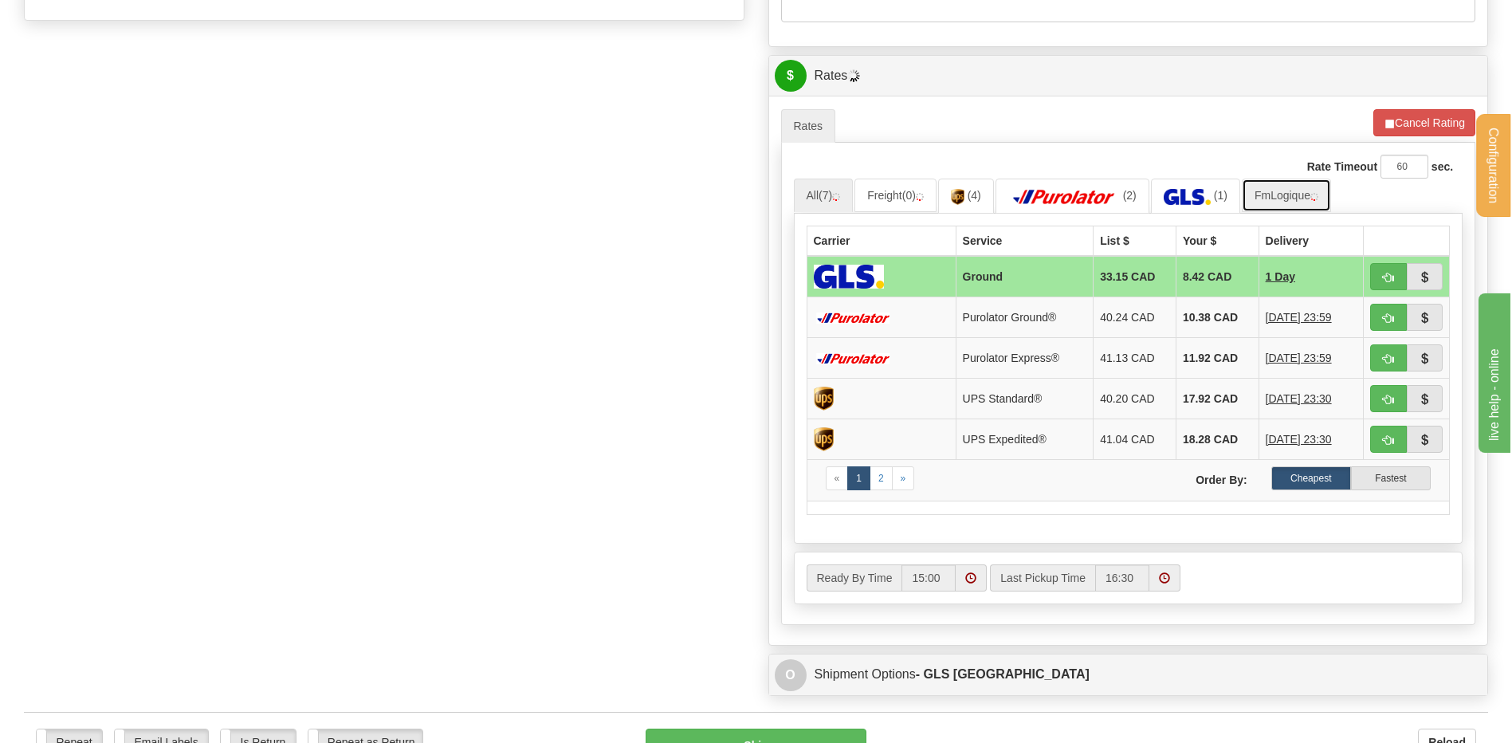
click at [1301, 195] on link "FmLogique" at bounding box center [1286, 195] width 89 height 33
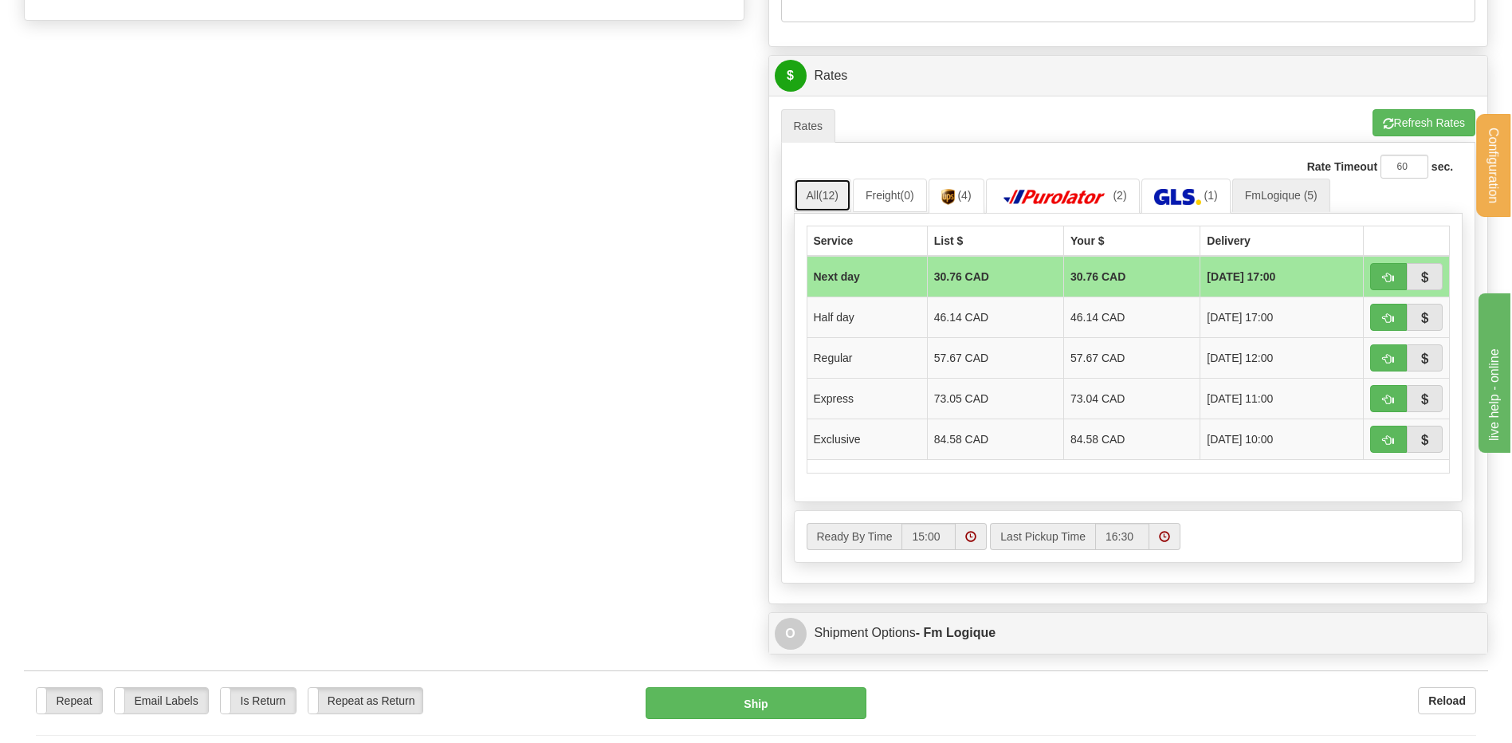
click at [849, 189] on link "All (12)" at bounding box center [822, 195] width 57 height 33
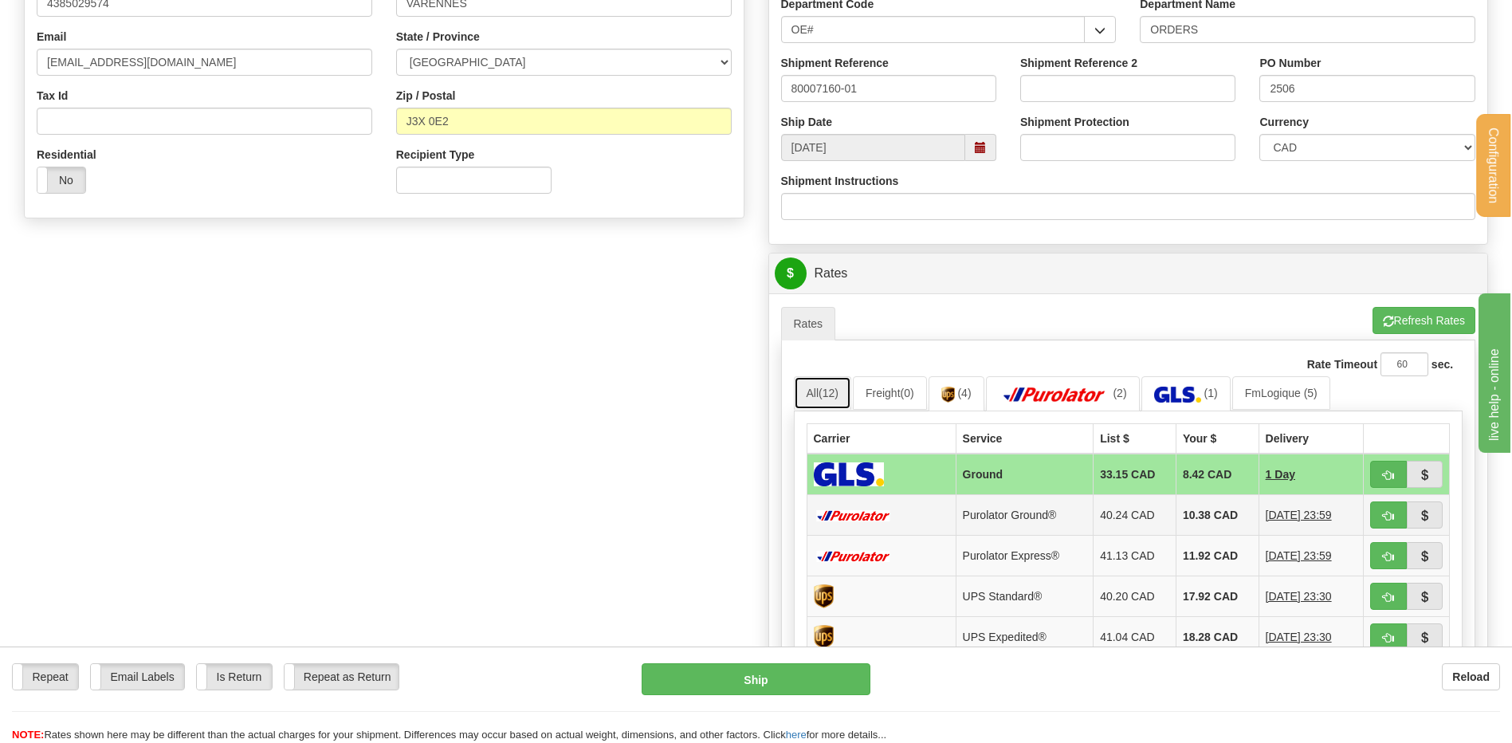
scroll to position [478, 0]
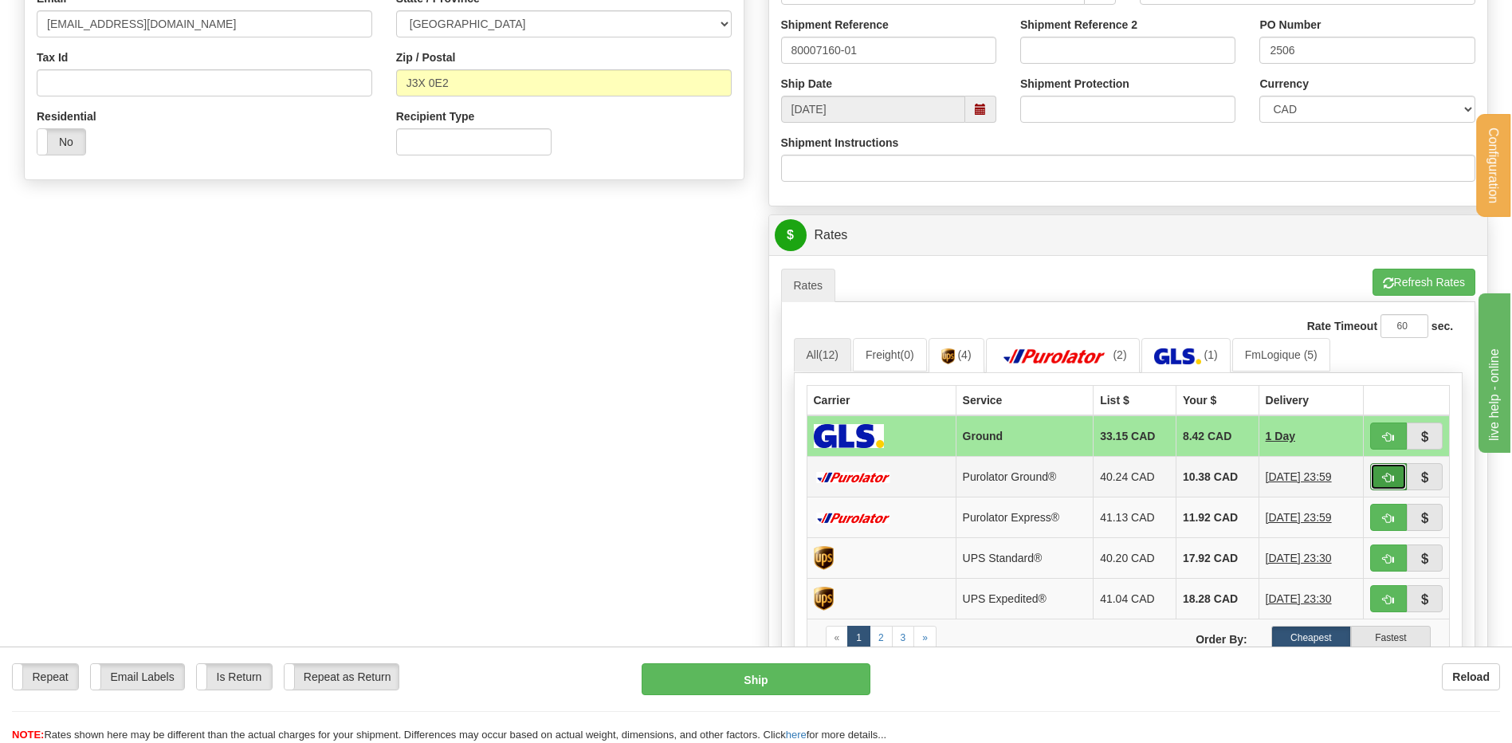
click at [1384, 476] on span "button" at bounding box center [1388, 478] width 11 height 10
type input "260"
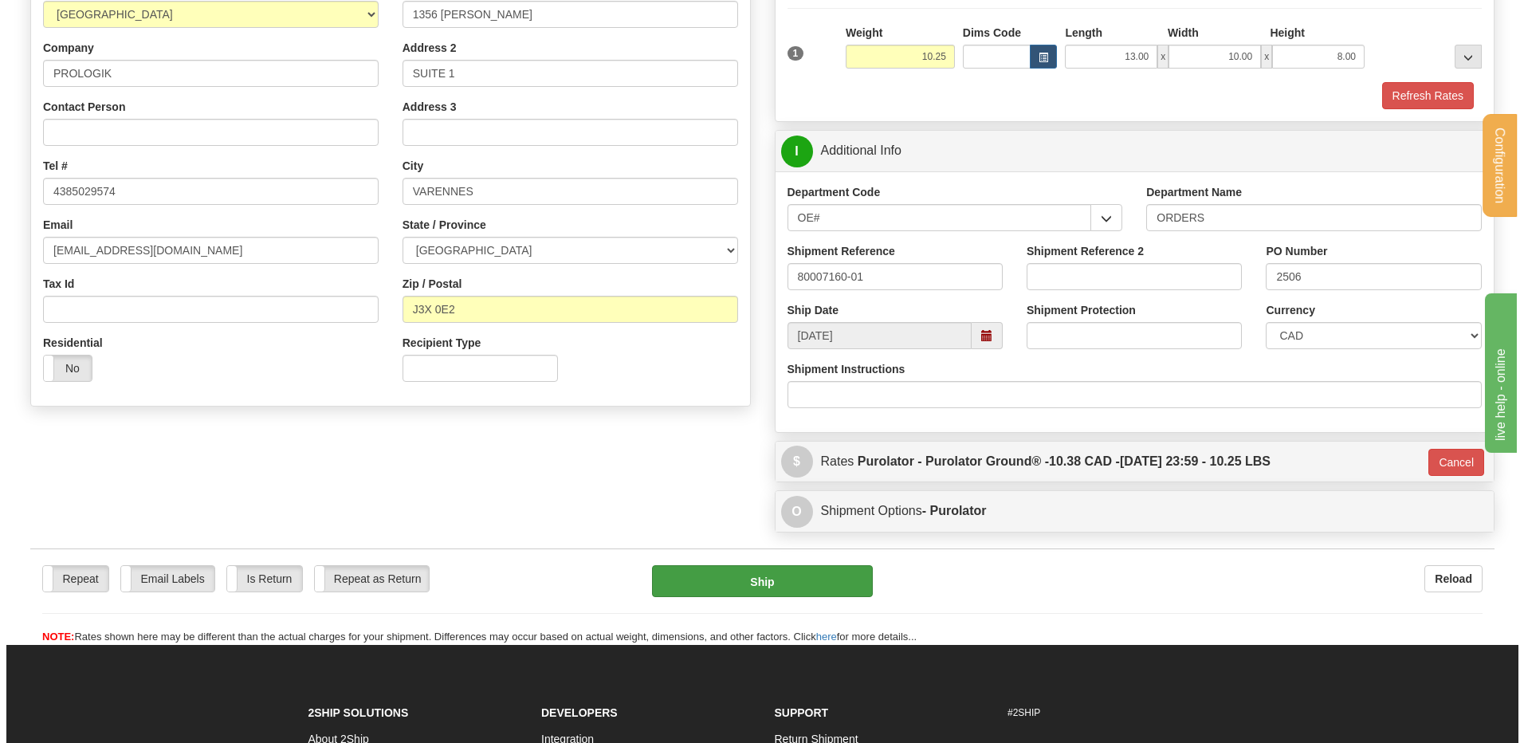
scroll to position [239, 0]
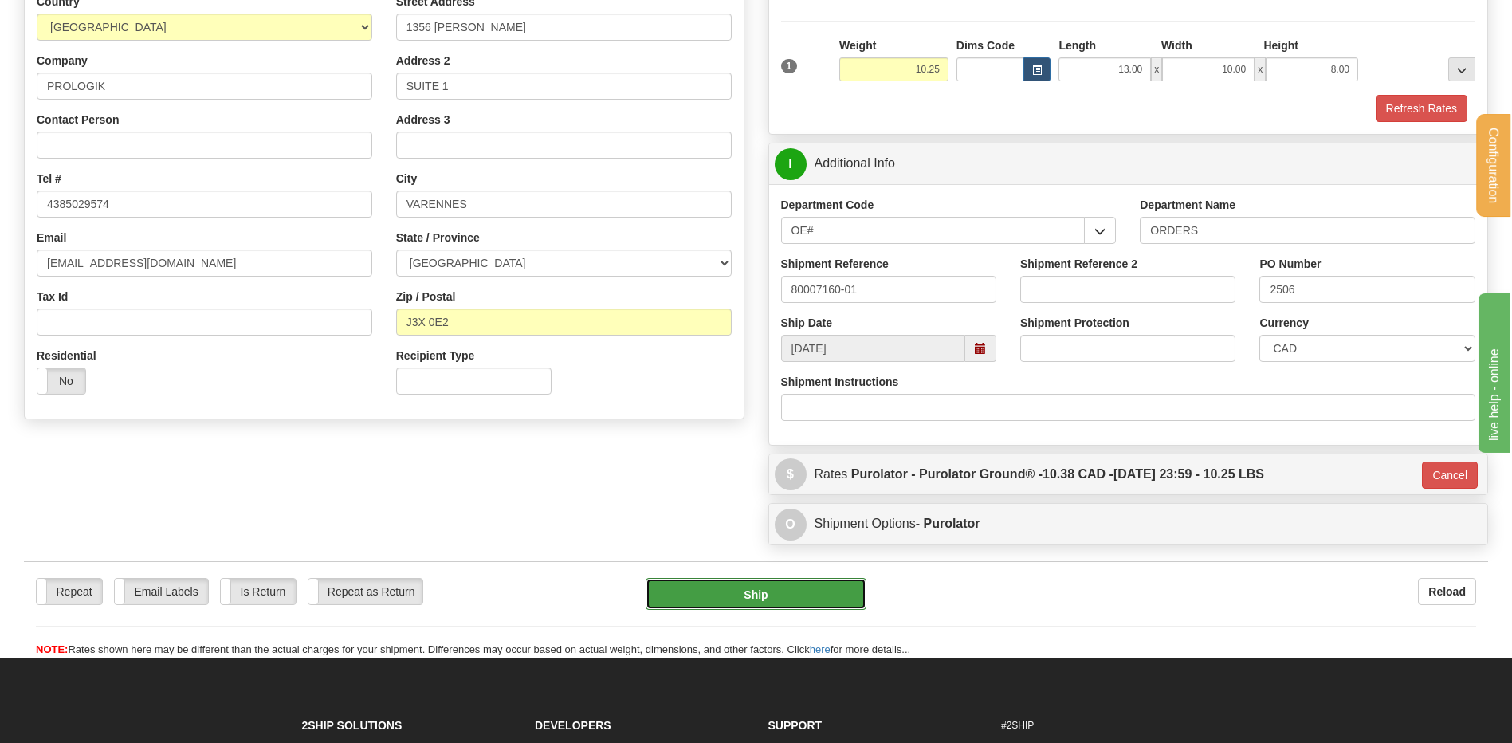
click at [812, 600] on button "Ship" at bounding box center [756, 594] width 220 height 32
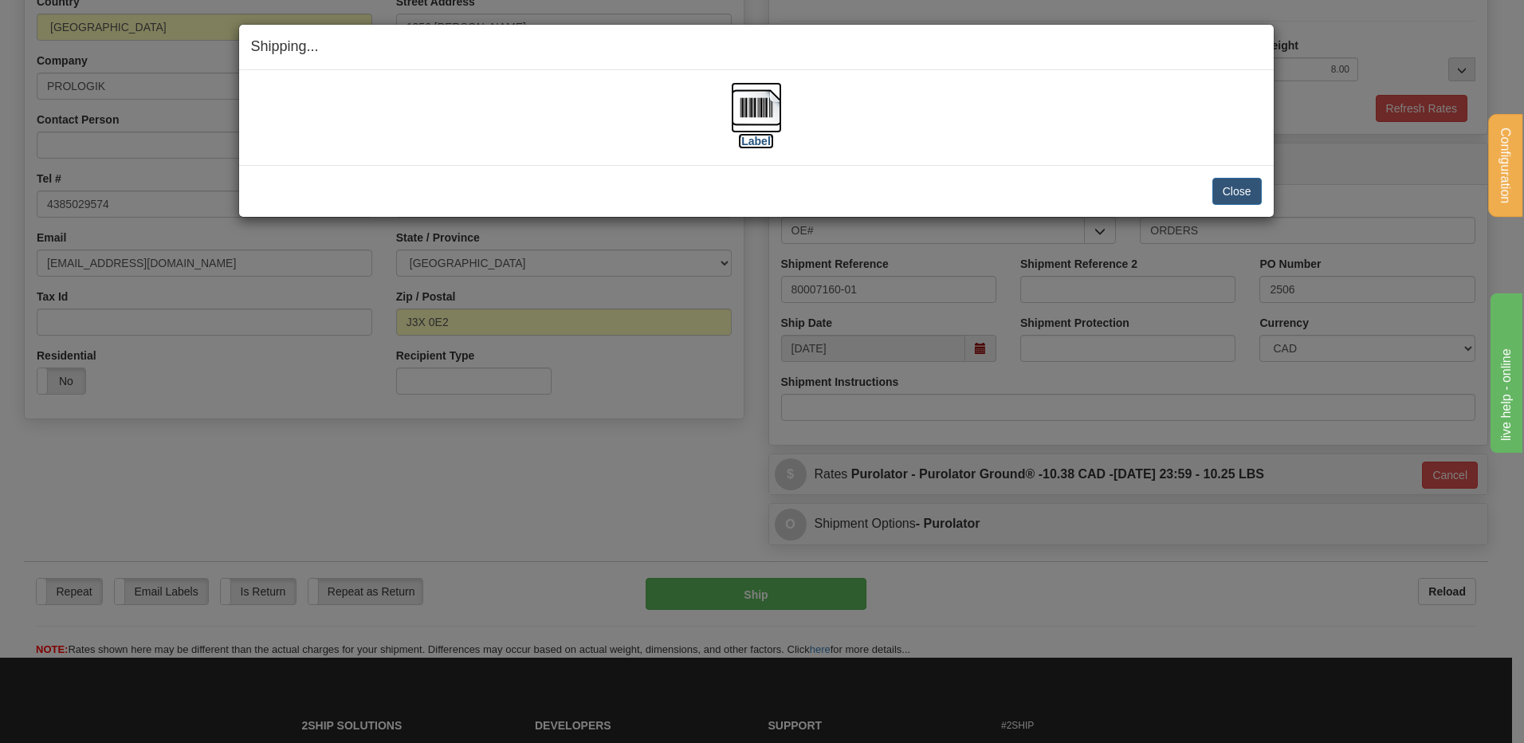
click at [777, 110] on img at bounding box center [756, 107] width 51 height 51
